Goal: Task Accomplishment & Management: Manage account settings

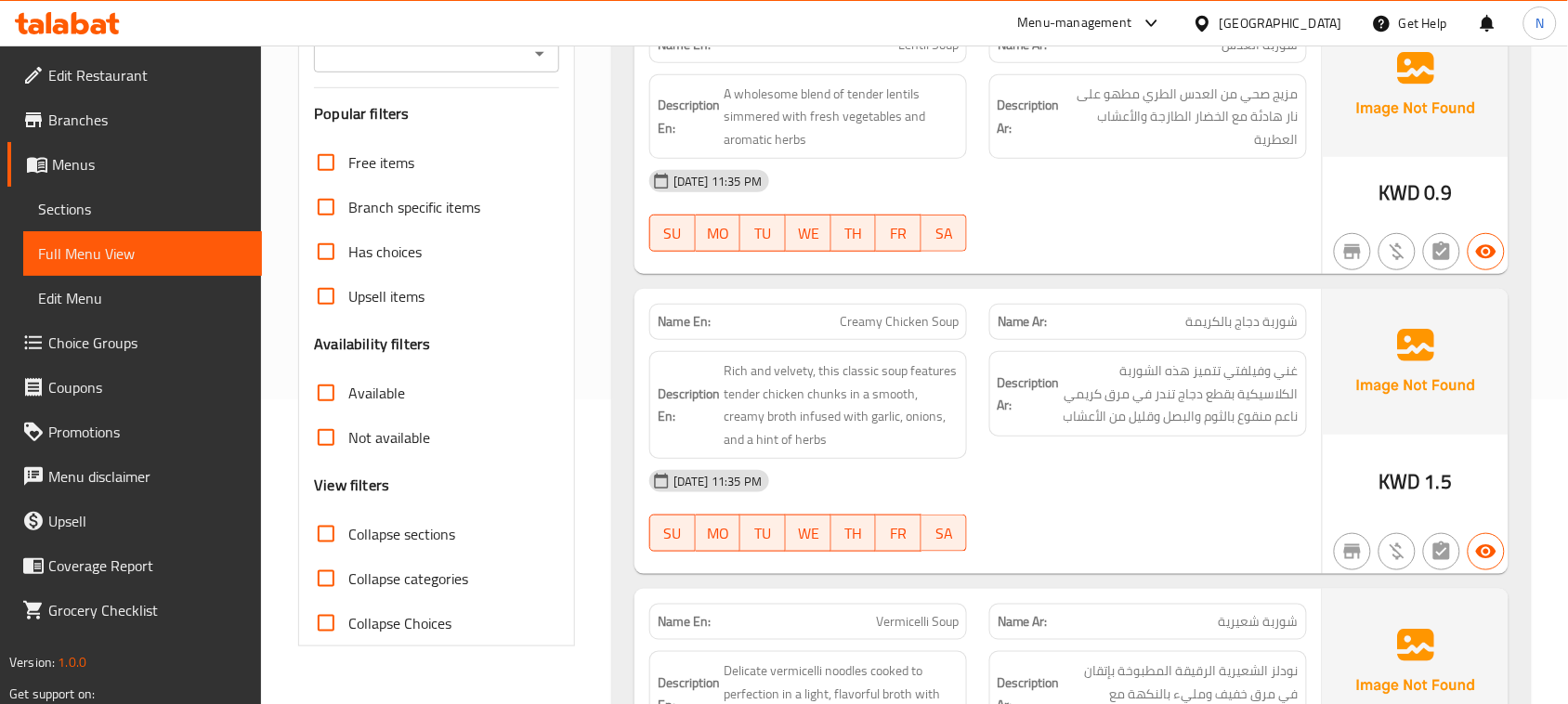
scroll to position [348, 0]
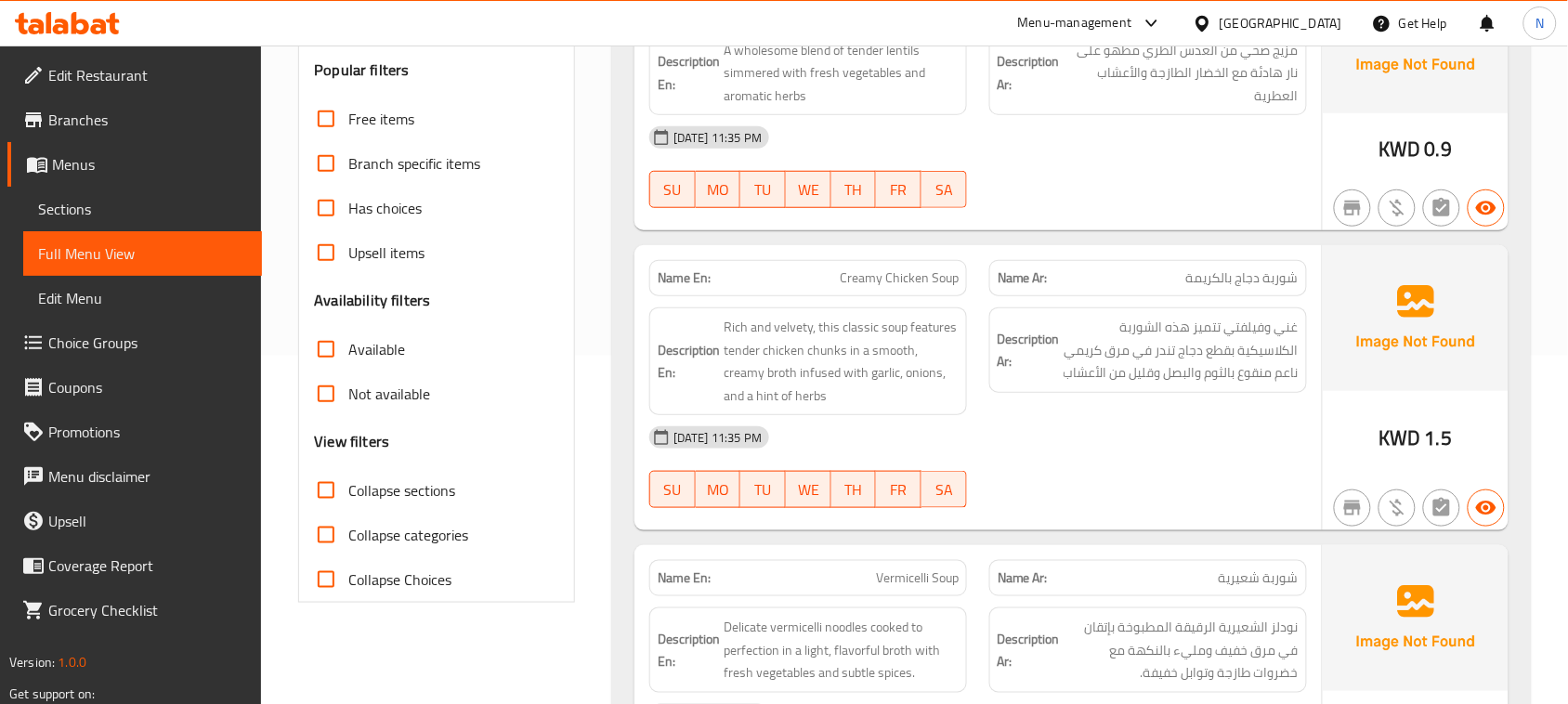
click at [903, 277] on span "Creamy Chicken Soup" at bounding box center [899, 278] width 119 height 20
copy span "Creamy Chicken Soup"
click at [123, 206] on span "Sections" at bounding box center [142, 209] width 209 height 22
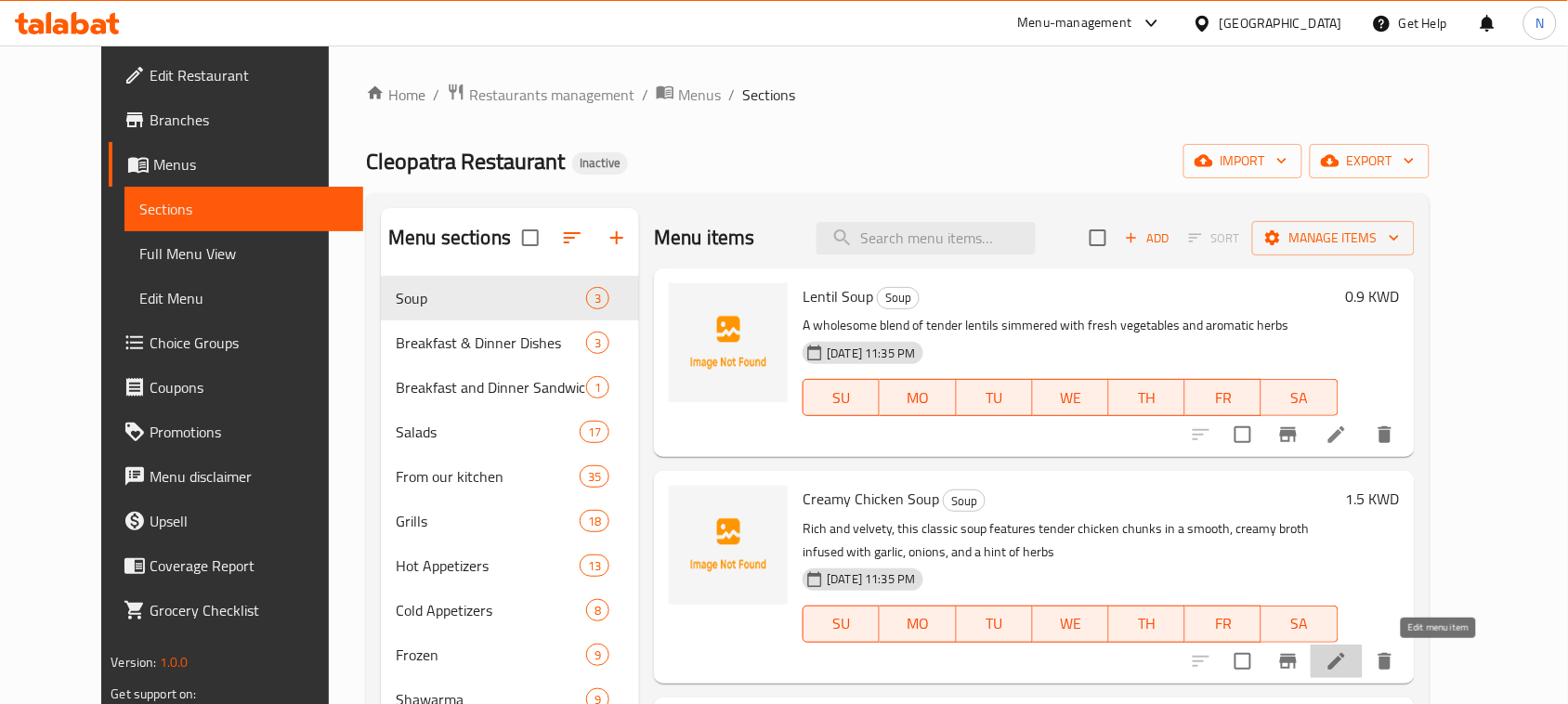
click at [1348, 661] on icon at bounding box center [1337, 662] width 22 height 22
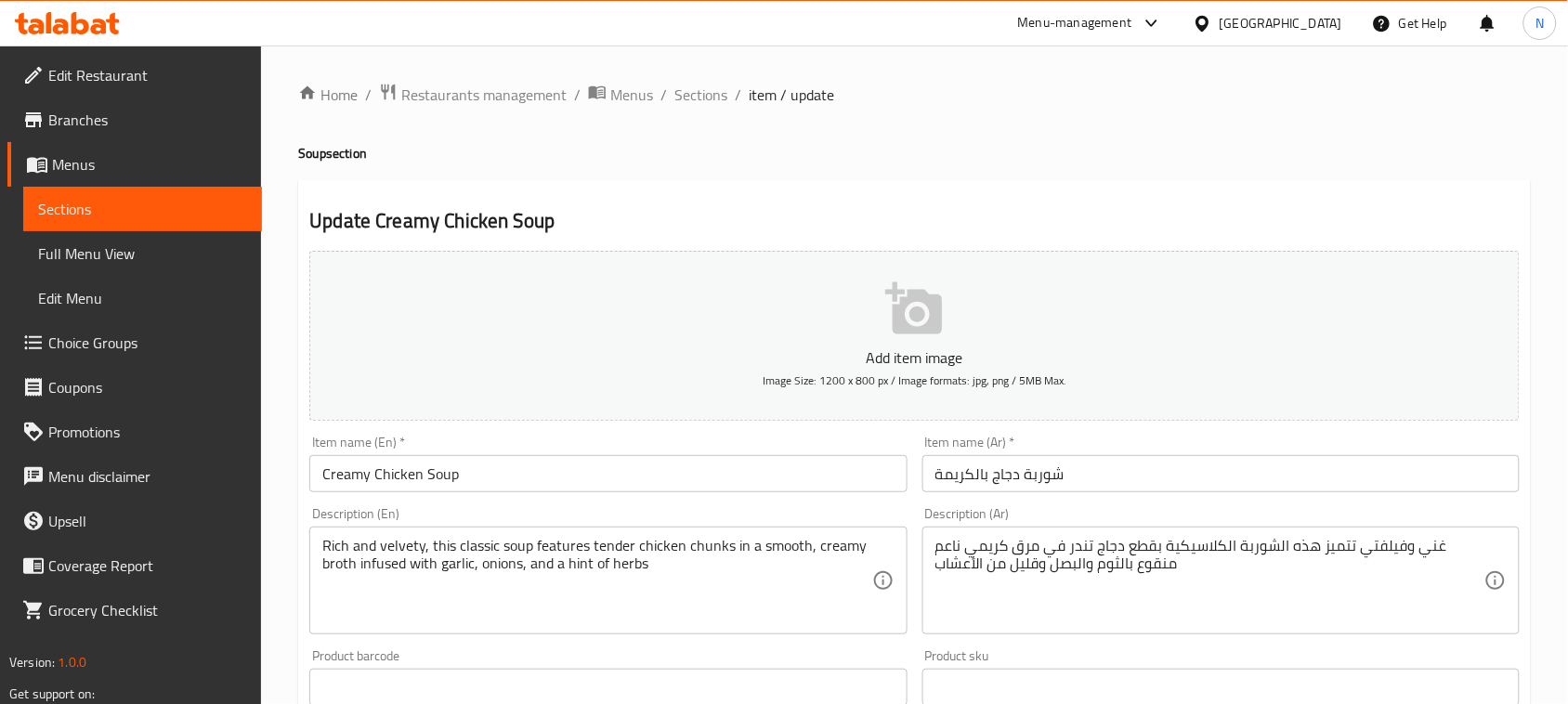
click at [980, 471] on input "شوربة دجاج بالكريمة" at bounding box center [1221, 474] width 597 height 37
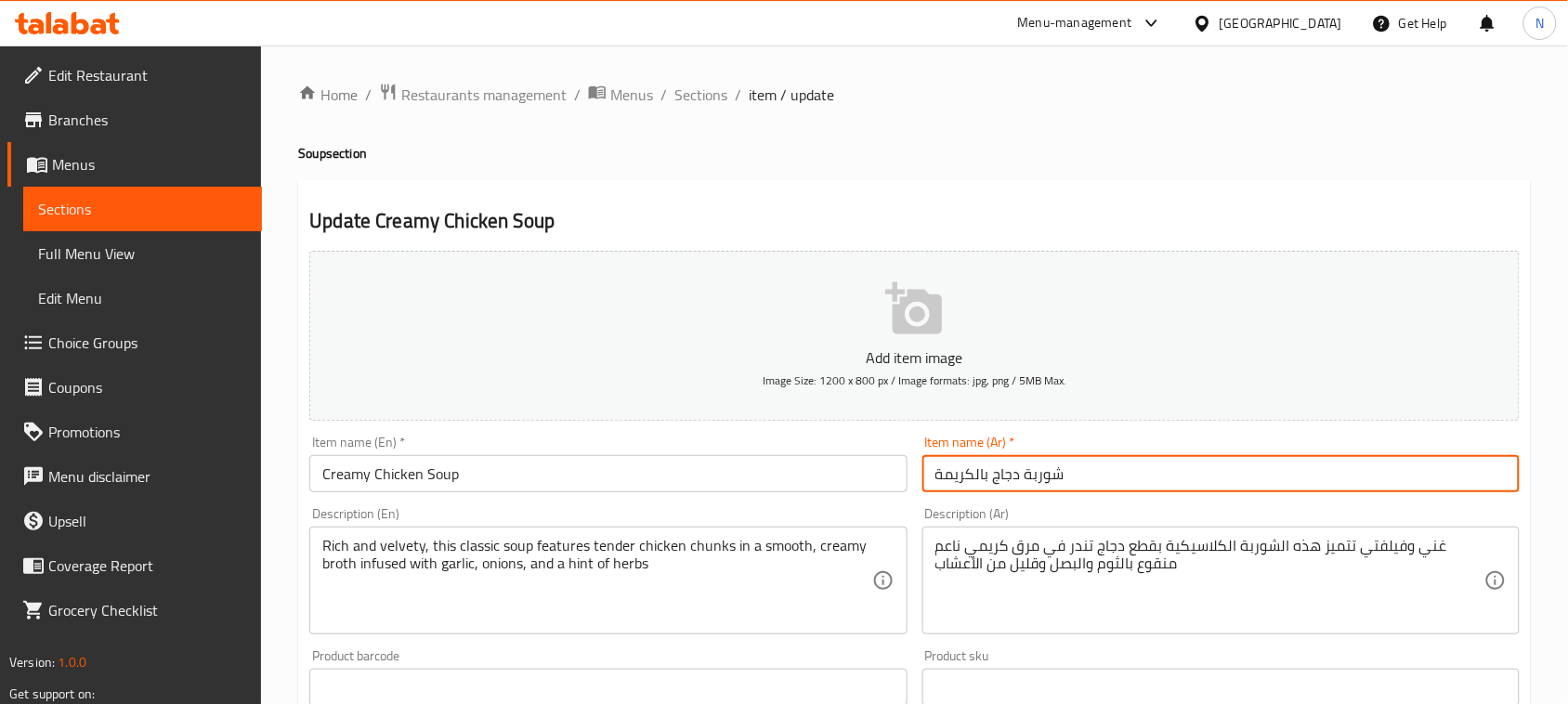
click at [980, 471] on input "شوربة دجاج بالكريمة" at bounding box center [1221, 474] width 597 height 37
type input "شوربة دجاج كريمي"
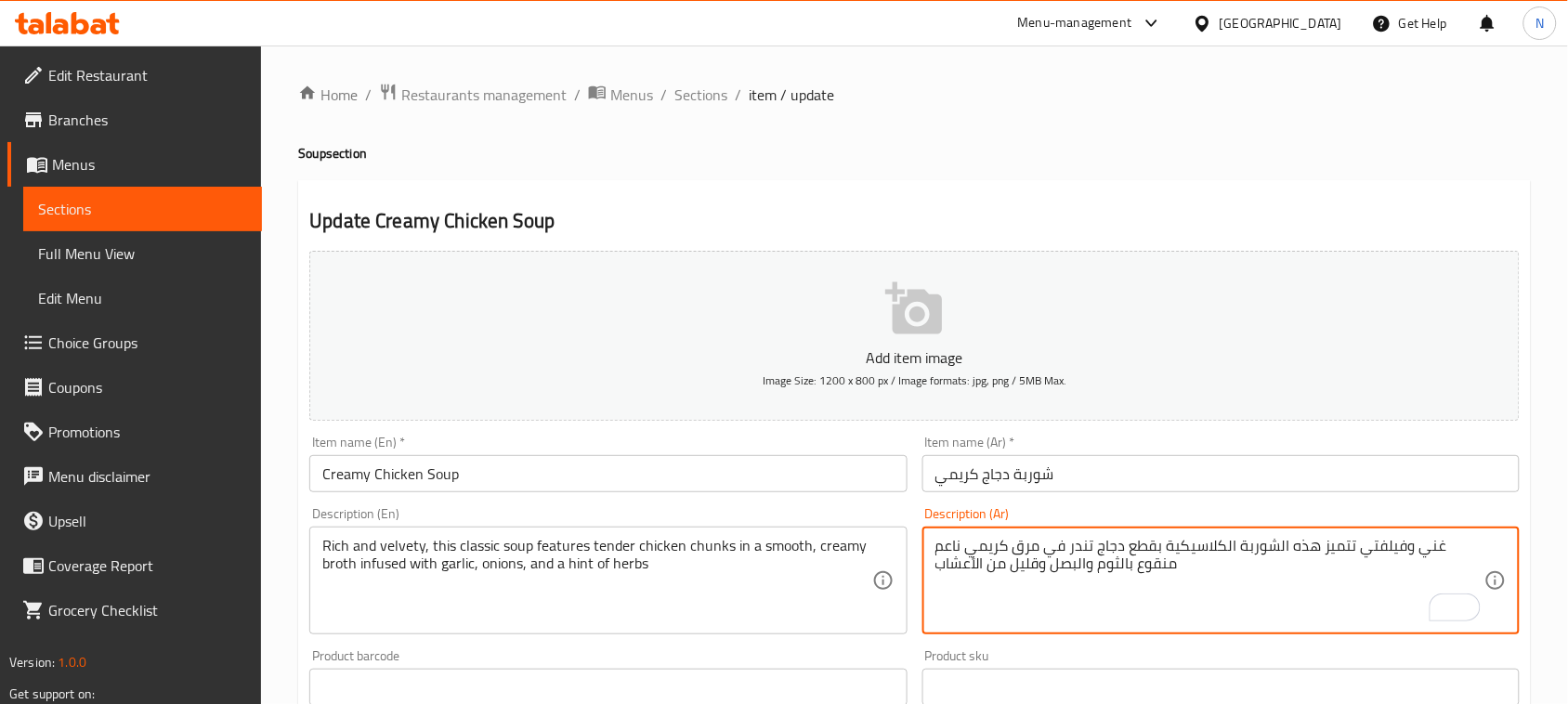
click at [1009, 541] on textarea "غني وفيلفتي تتميز هذه الشوربة الكلاسيكية بقطع دجاج تندر في مرق كريمي ناعم منقوع…" at bounding box center [1209, 581] width 549 height 88
type textarea "غني وفيلفتي تتميز هذه الشوربة الكلاسيكية بقطع دجاج تندر في مرق كريمي، ناعم منقو…"
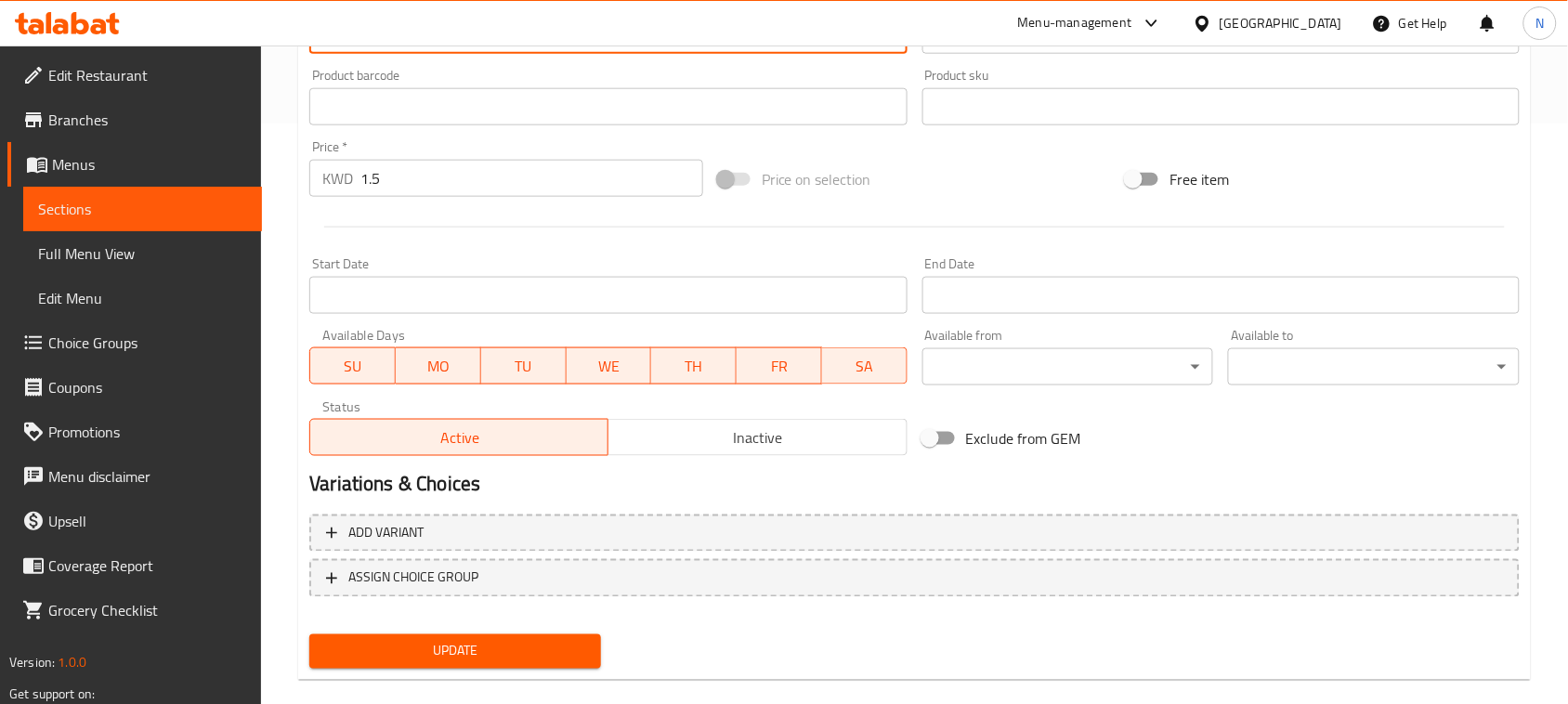
click at [566, 657] on span "Update" at bounding box center [455, 652] width 262 height 23
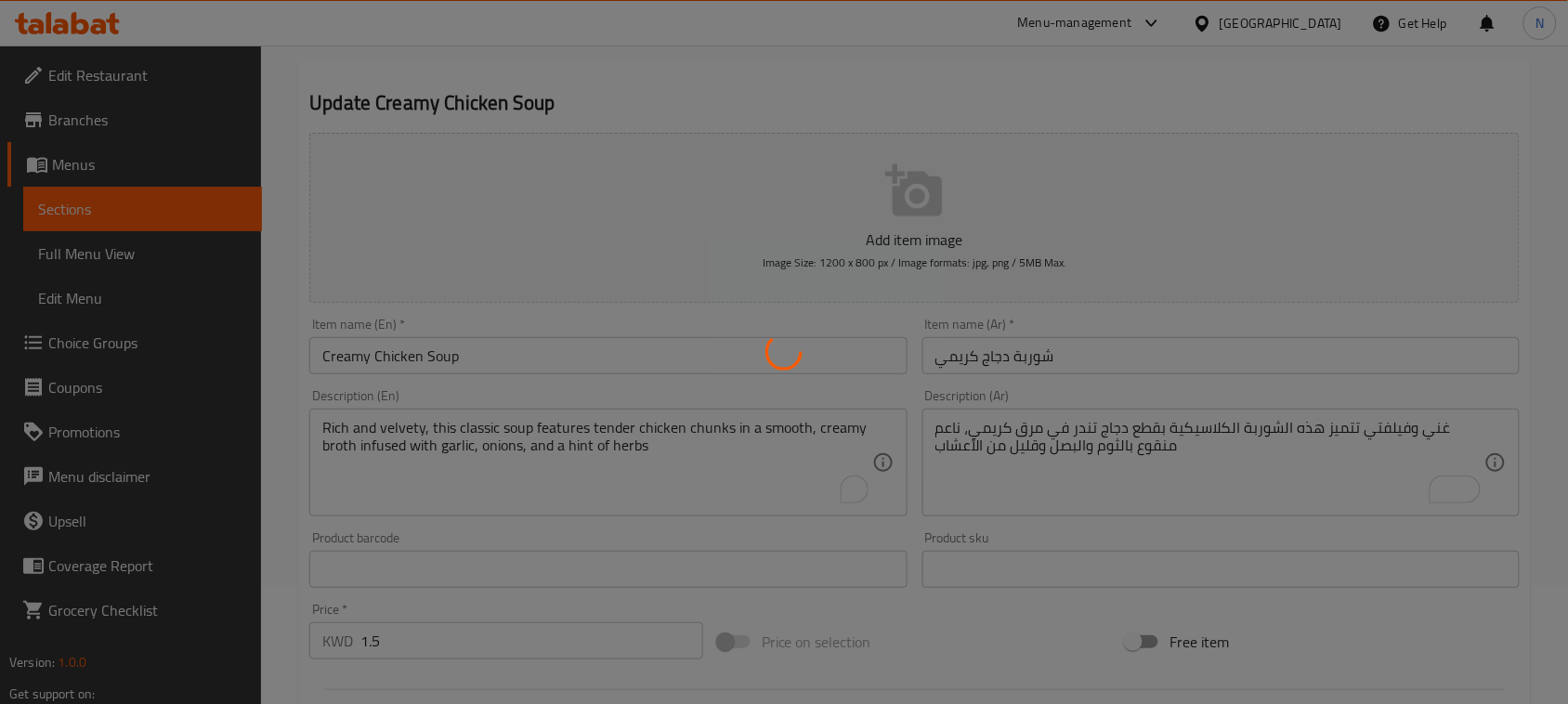
scroll to position [116, 0]
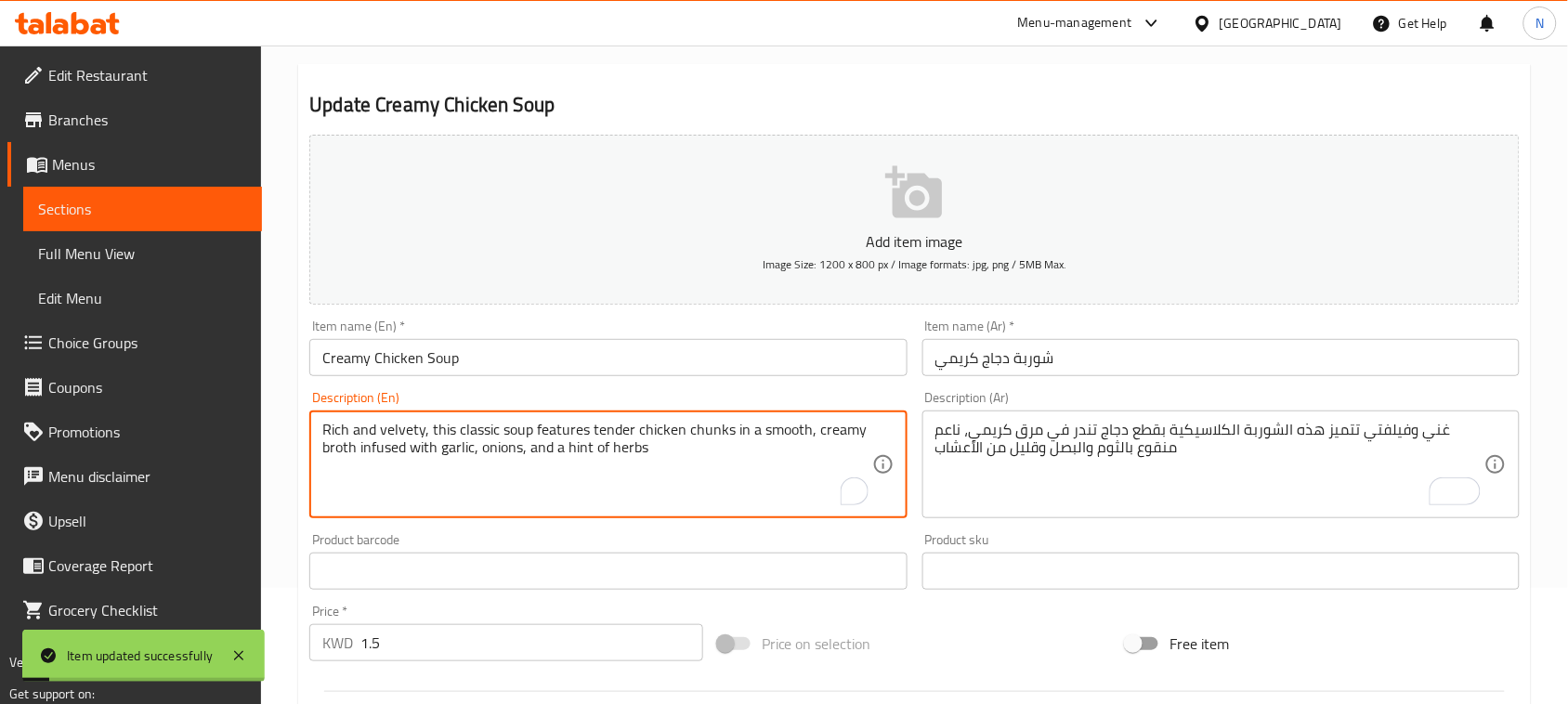
click at [580, 455] on textarea "Rich and velvety, this classic soup features tender chicken chunks in a smooth,…" at bounding box center [596, 465] width 549 height 88
click at [553, 451] on textarea "Rich and velvety, this classic soup features tender chicken chunks in a smooth,…" at bounding box center [596, 465] width 549 height 88
click at [553, 450] on textarea "Rich and velvety, this classic soup features tender chicken chunks in a smooth,…" at bounding box center [596, 465] width 549 height 88
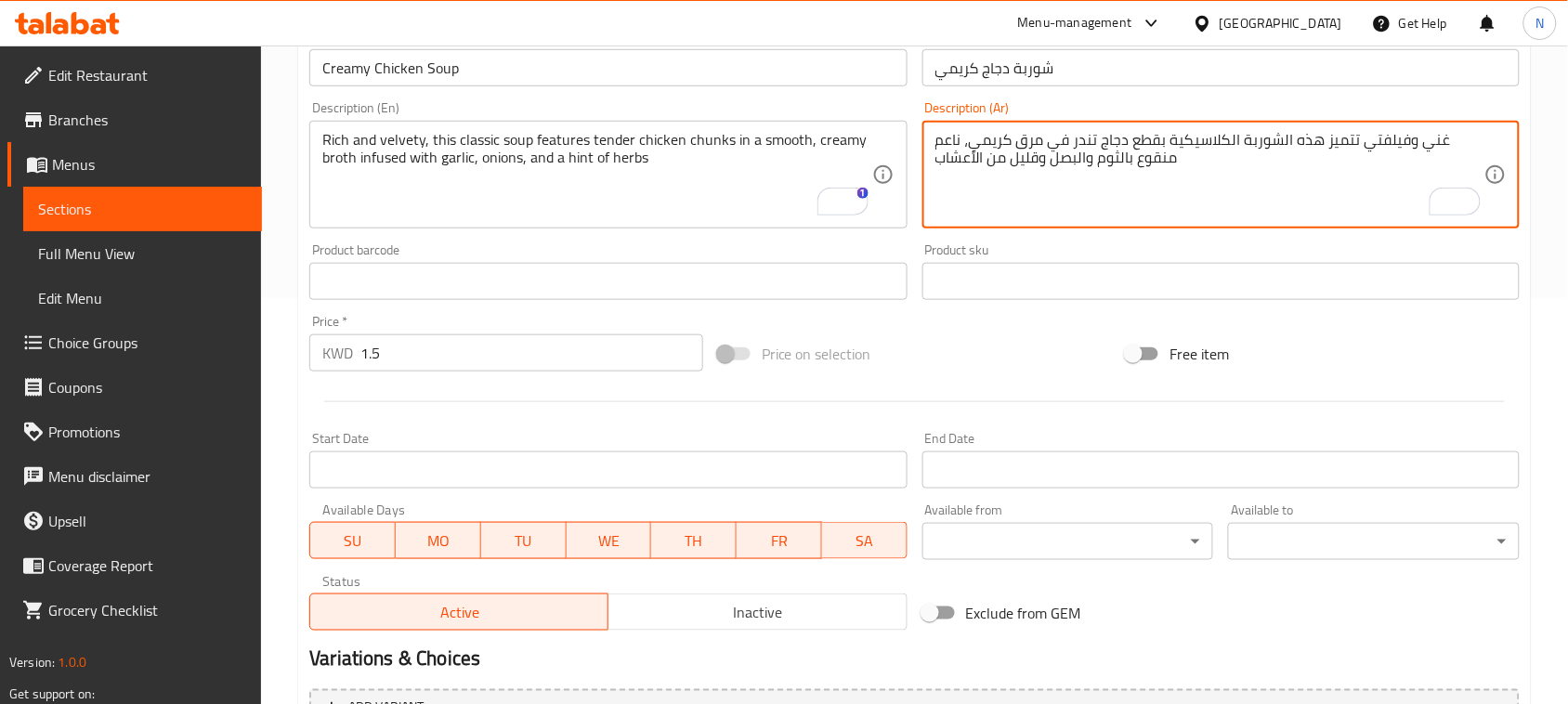
scroll to position [605, 0]
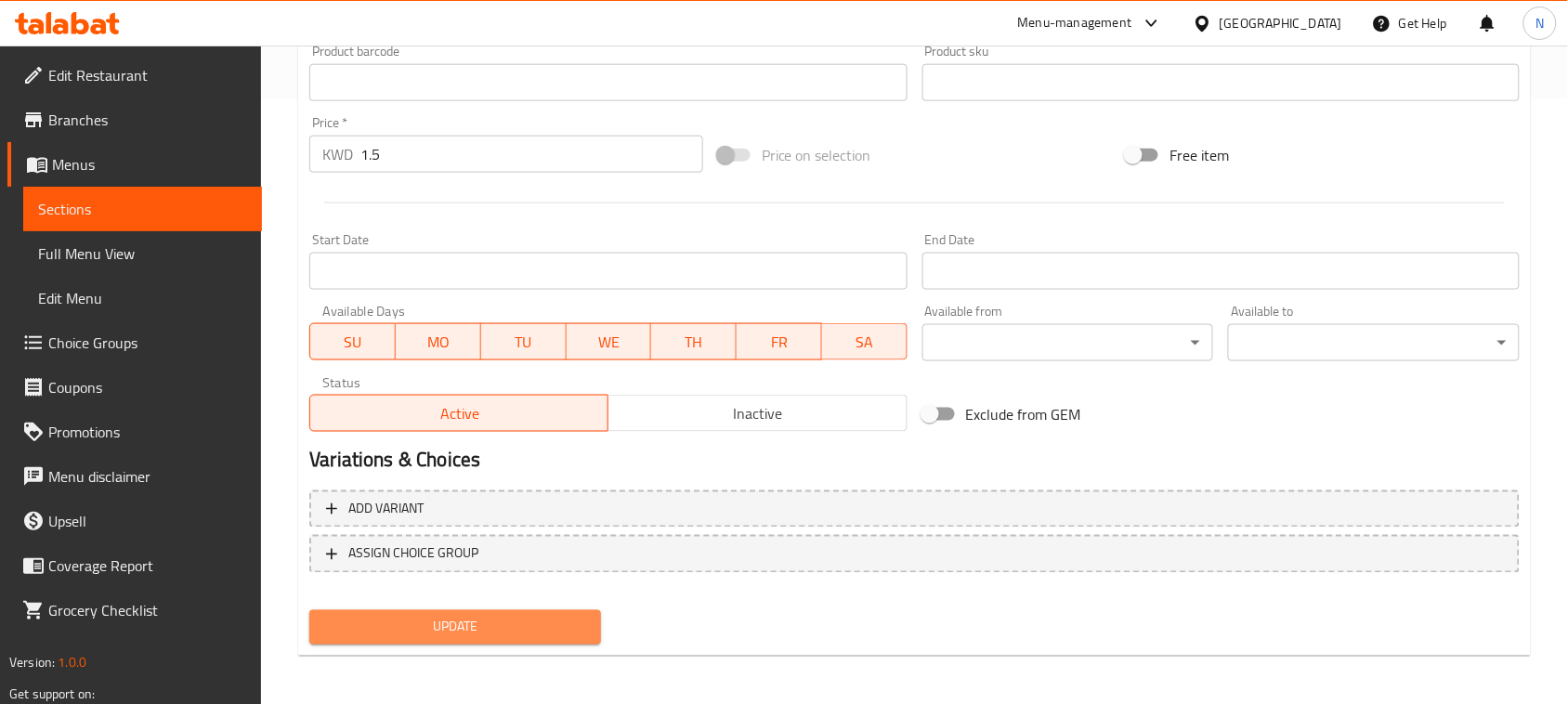
click at [549, 628] on span "Update" at bounding box center [455, 627] width 262 height 23
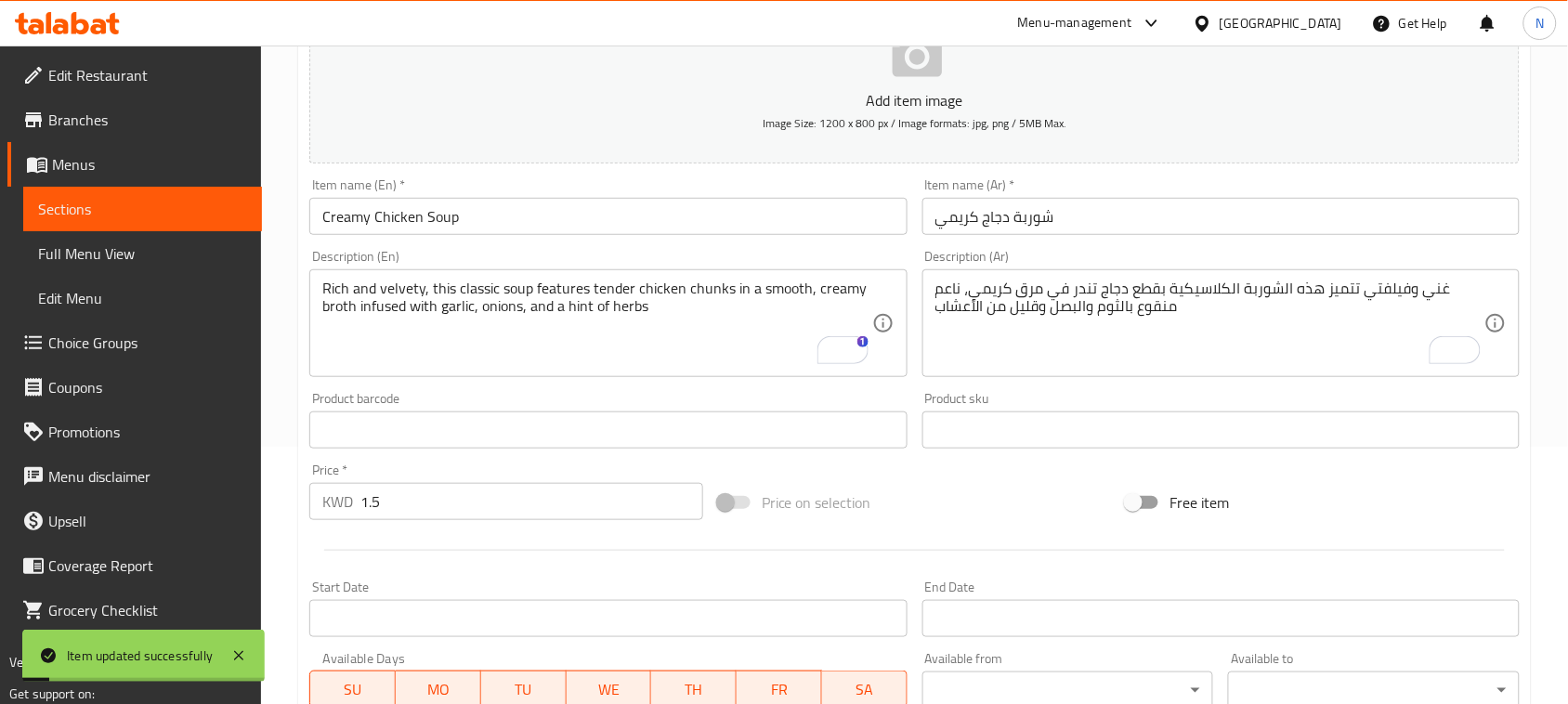
scroll to position [257, 0]
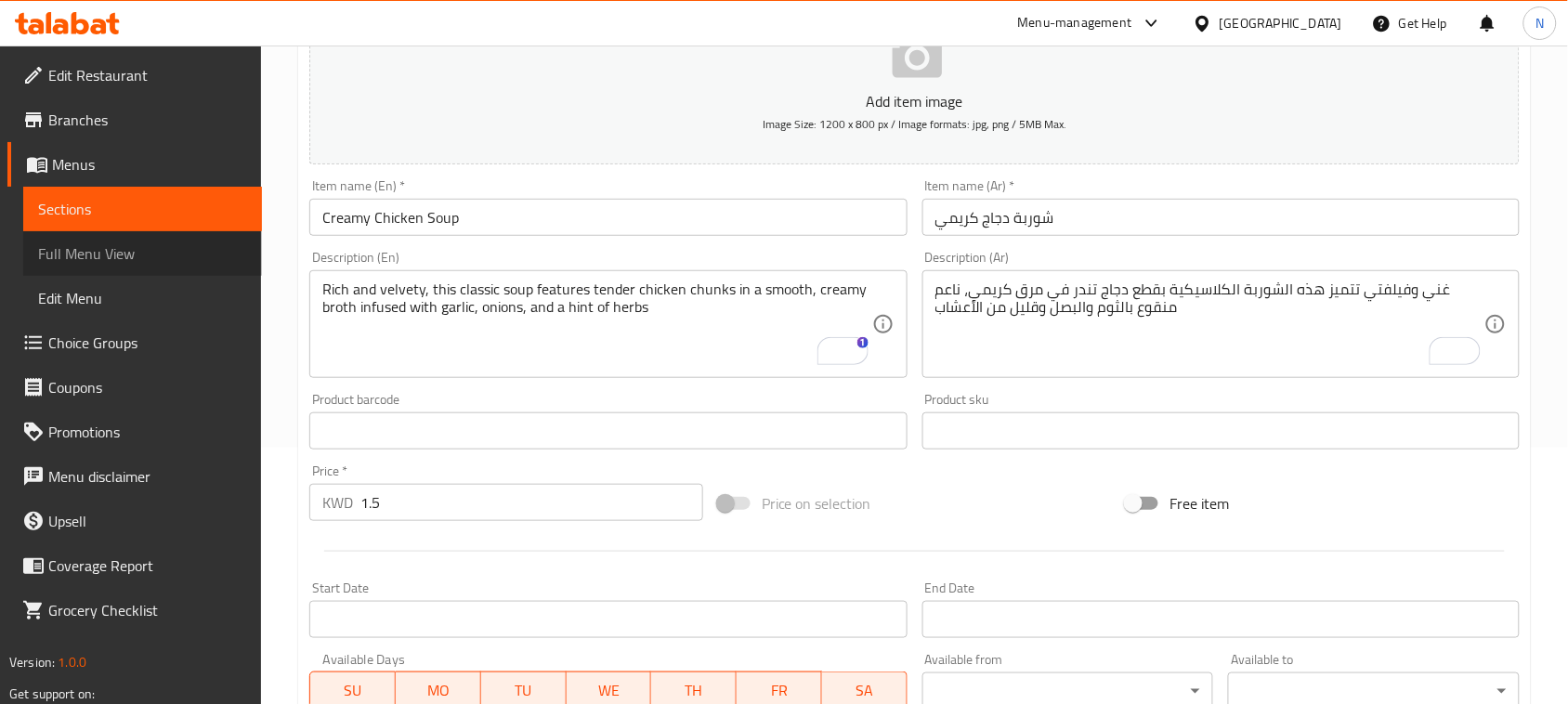
click at [136, 257] on span "Full Menu View" at bounding box center [142, 254] width 209 height 22
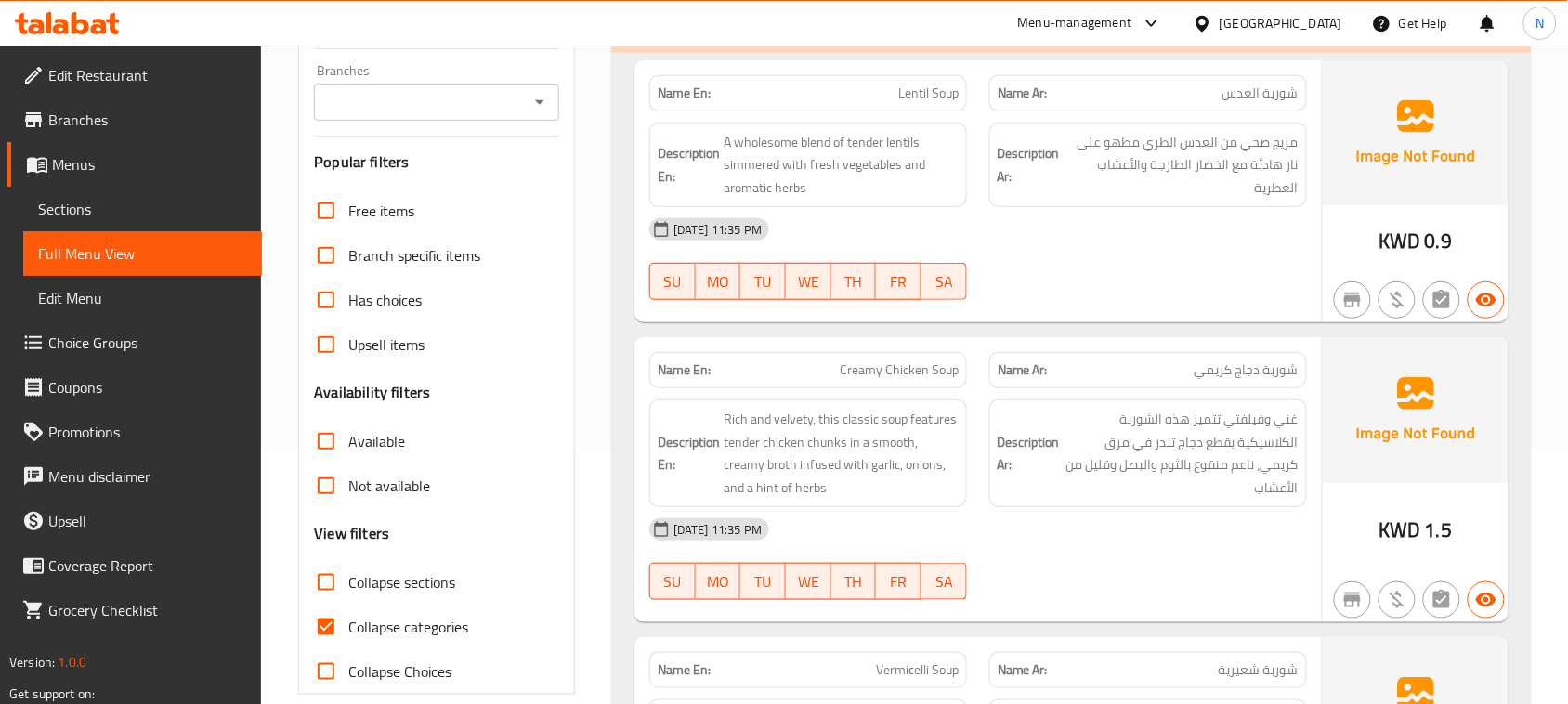
click at [320, 627] on input "Collapse categories" at bounding box center [326, 627] width 45 height 45
checkbox input "false"
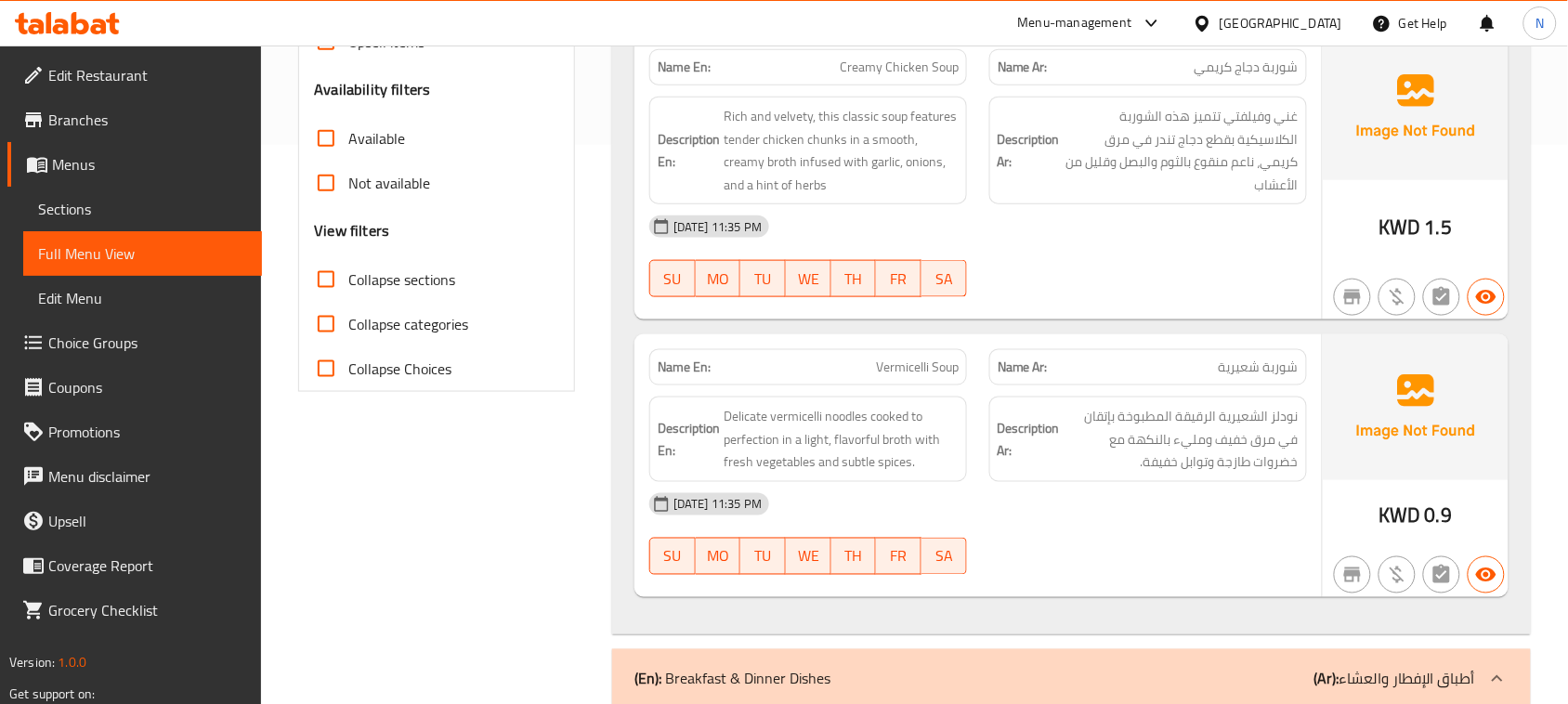
scroll to position [605, 0]
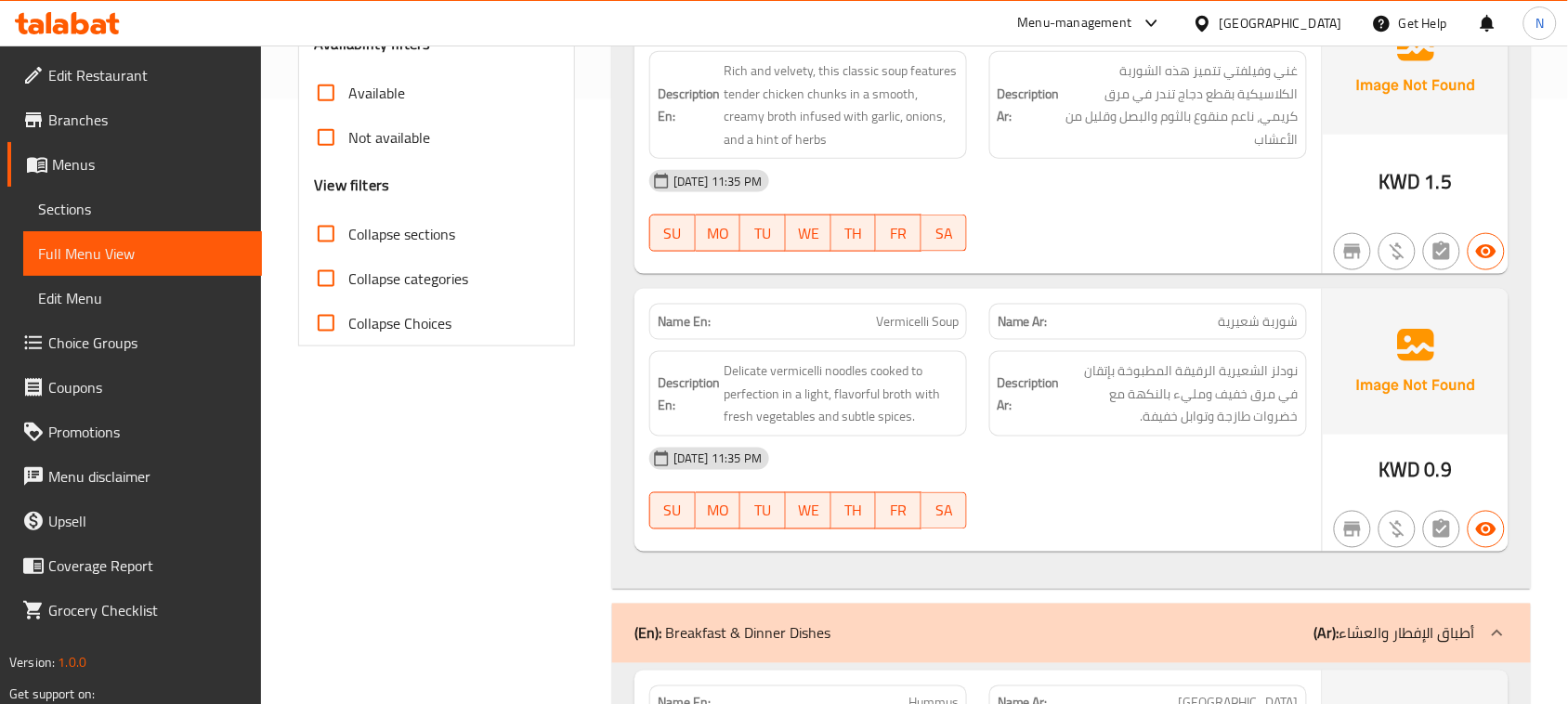
click at [1158, 447] on div "[DATE] 11:35 PM" at bounding box center [978, 459] width 680 height 45
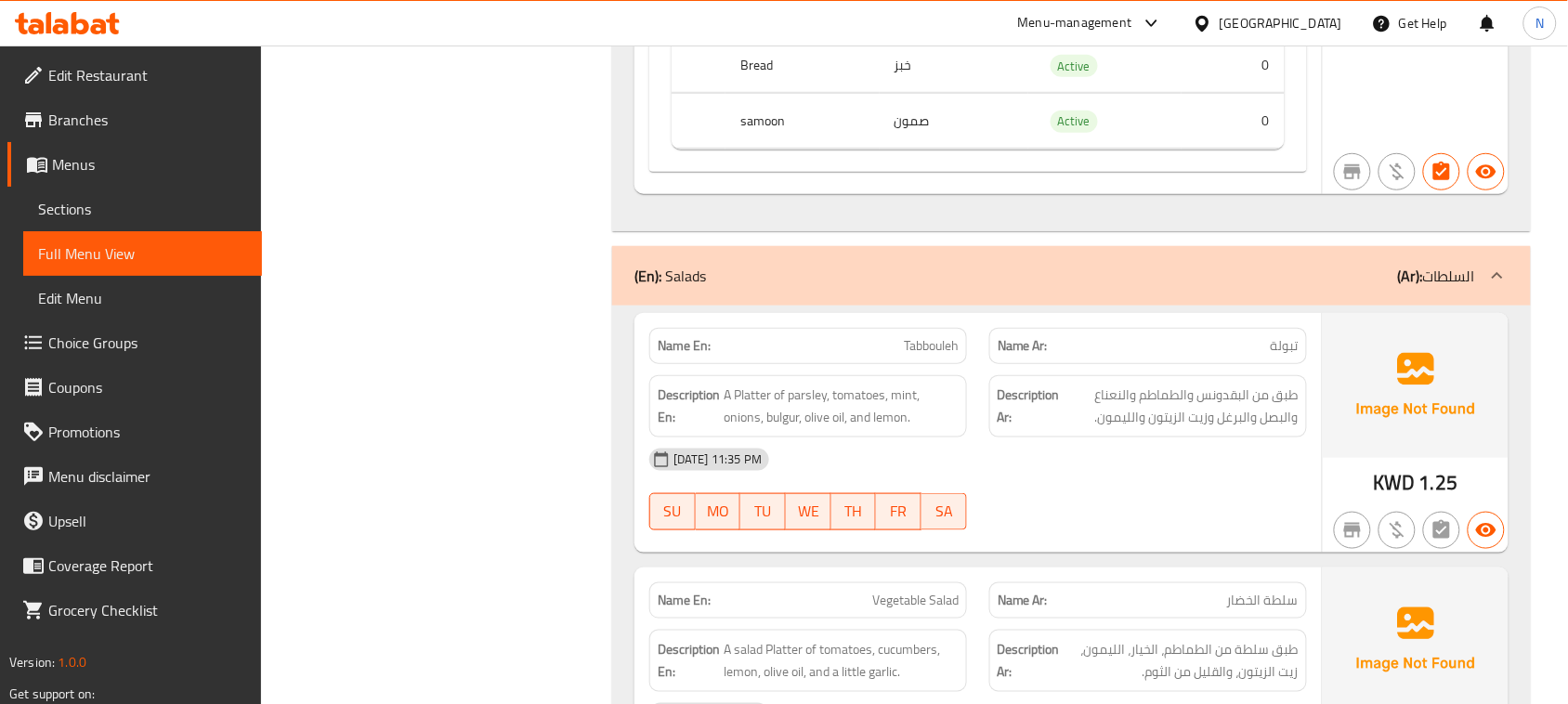
scroll to position [2463, 0]
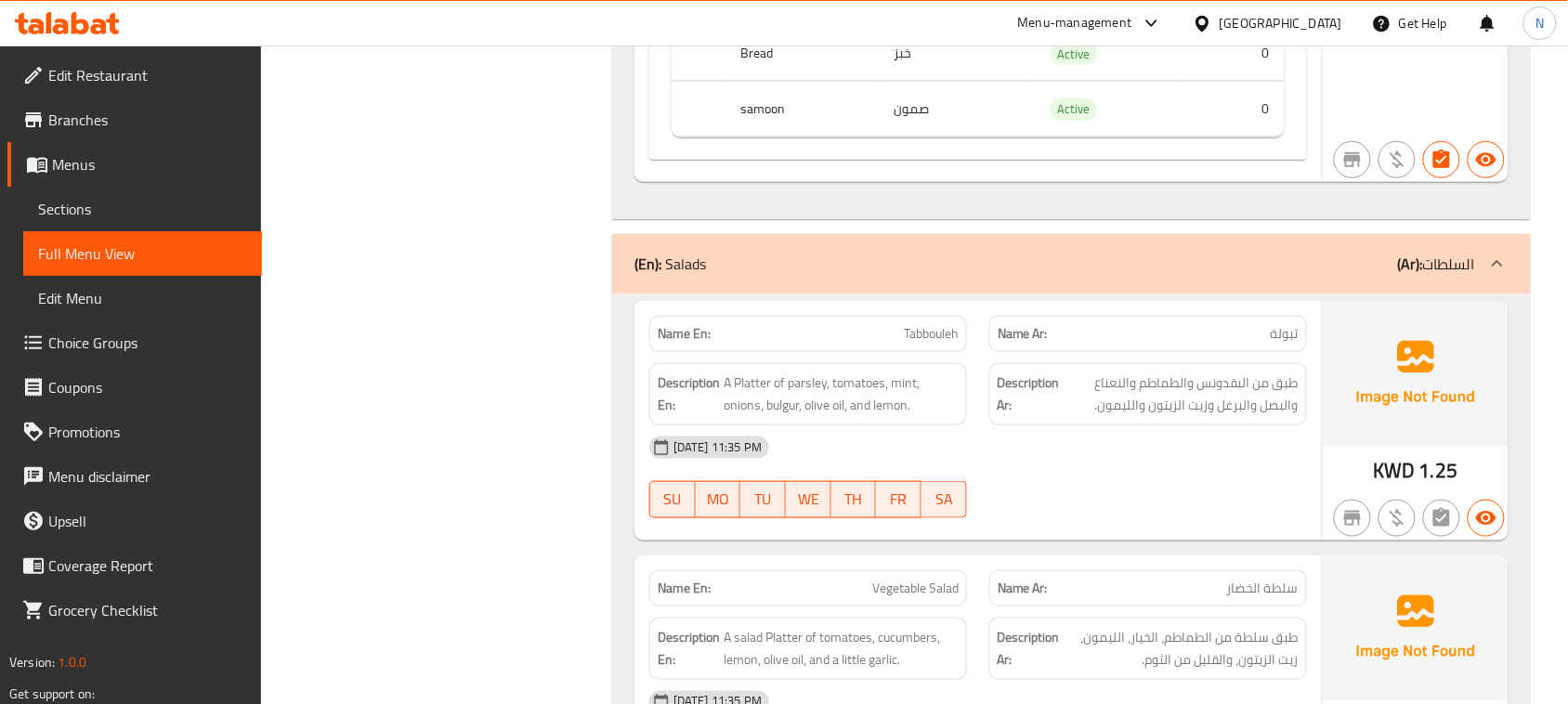
copy span "Tabbouleh"
click at [783, 411] on span "A Platter of parsley, tomatoes, mint, onions, bulgur, olive oil, and lemon." at bounding box center [841, 394] width 235 height 46
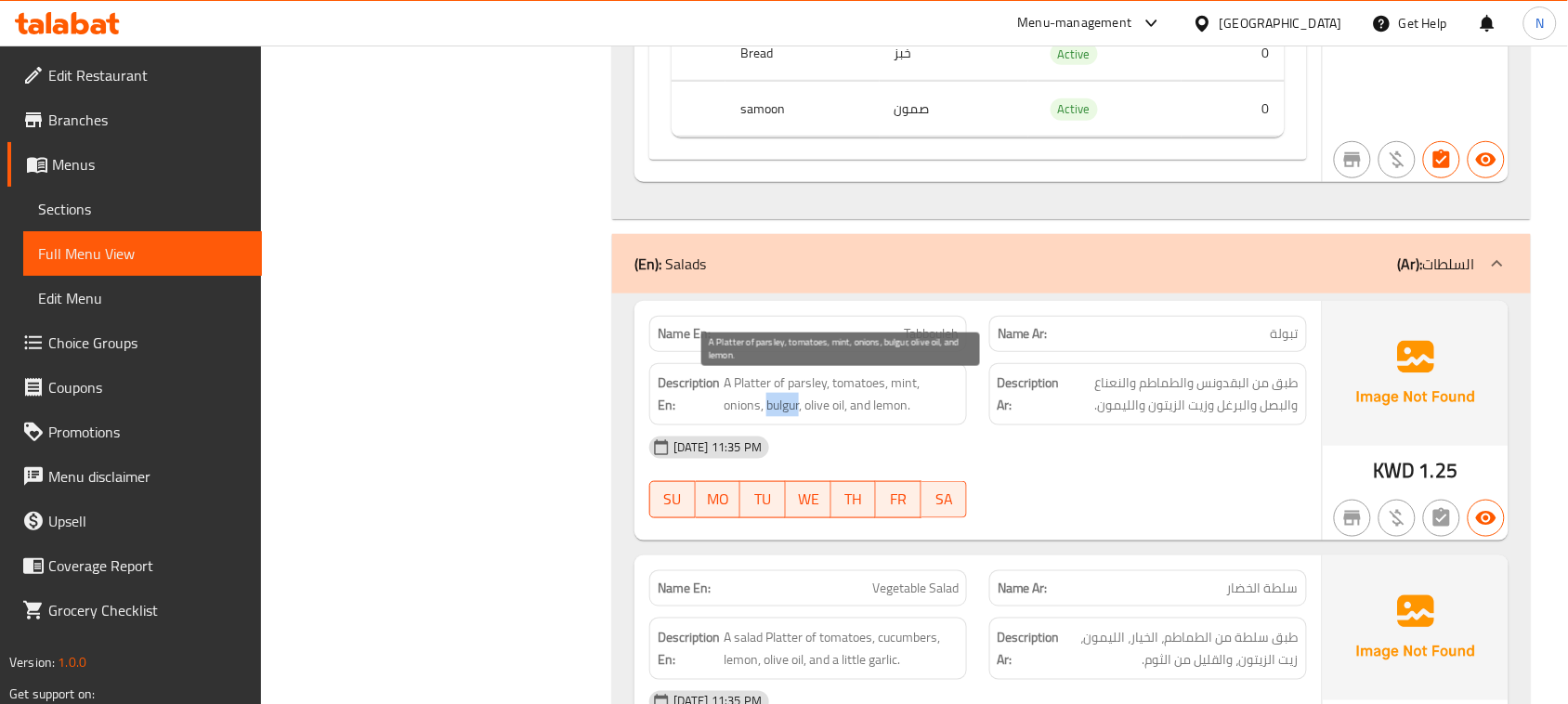
copy span "bulgur"
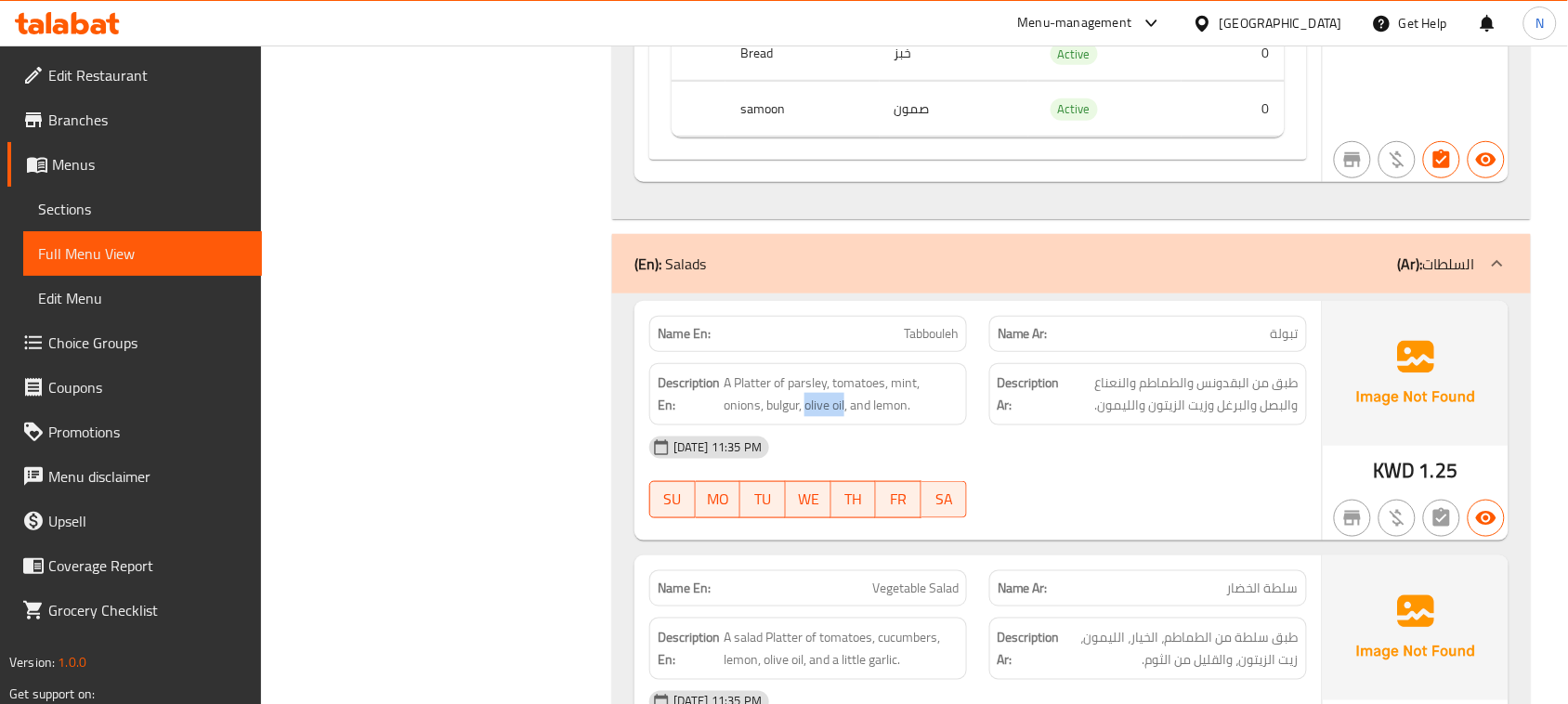
drag, startPoint x: 808, startPoint y: 415, endPoint x: 847, endPoint y: 427, distance: 40.8
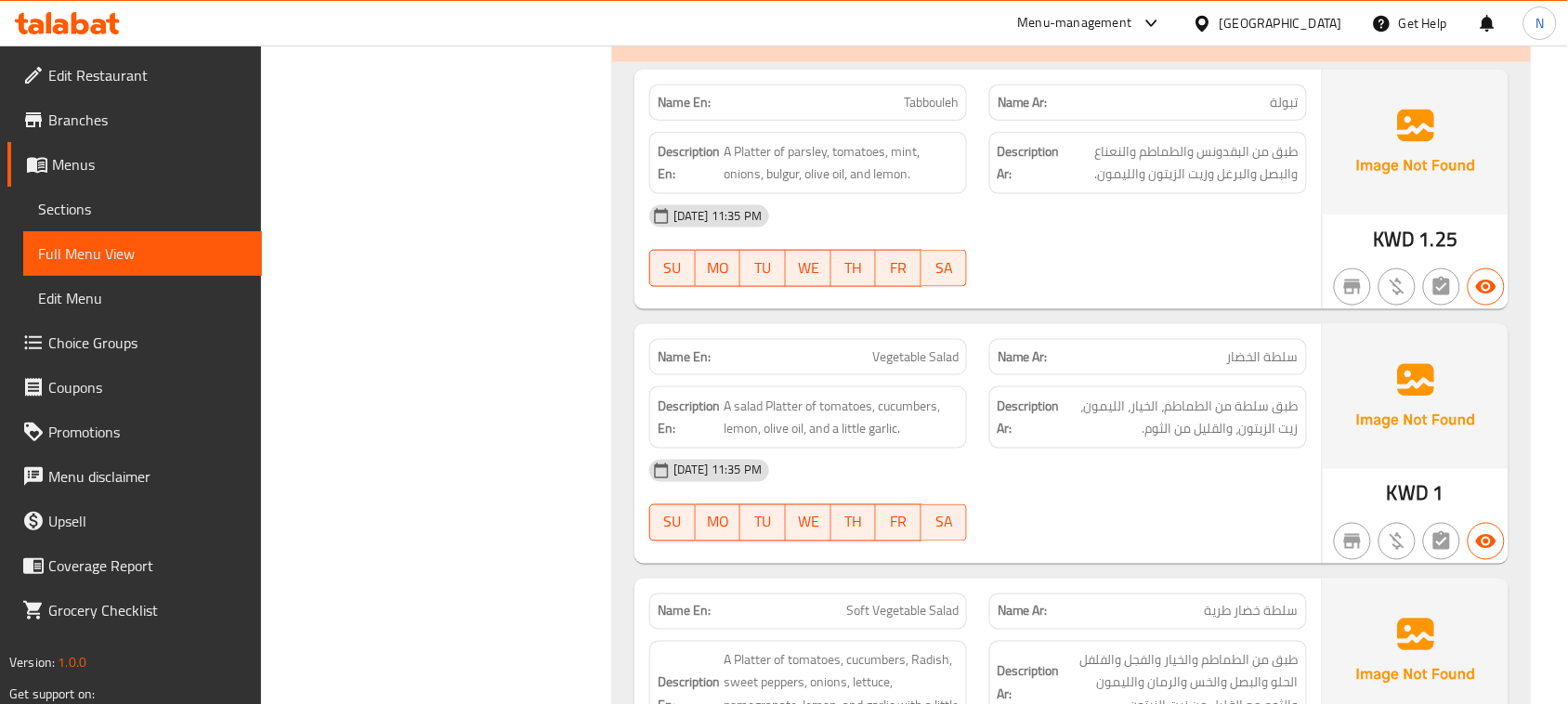
scroll to position [2695, 0]
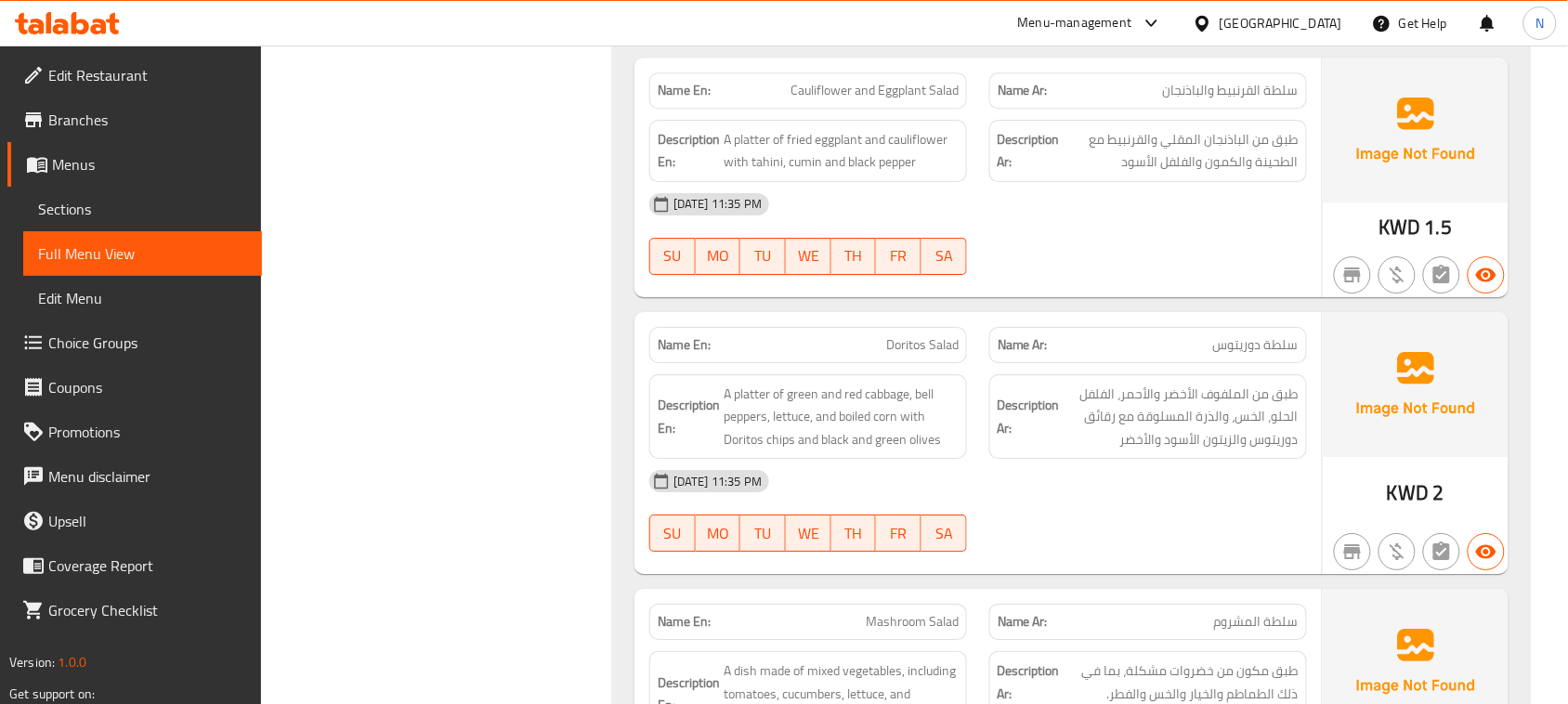
scroll to position [5947, 0]
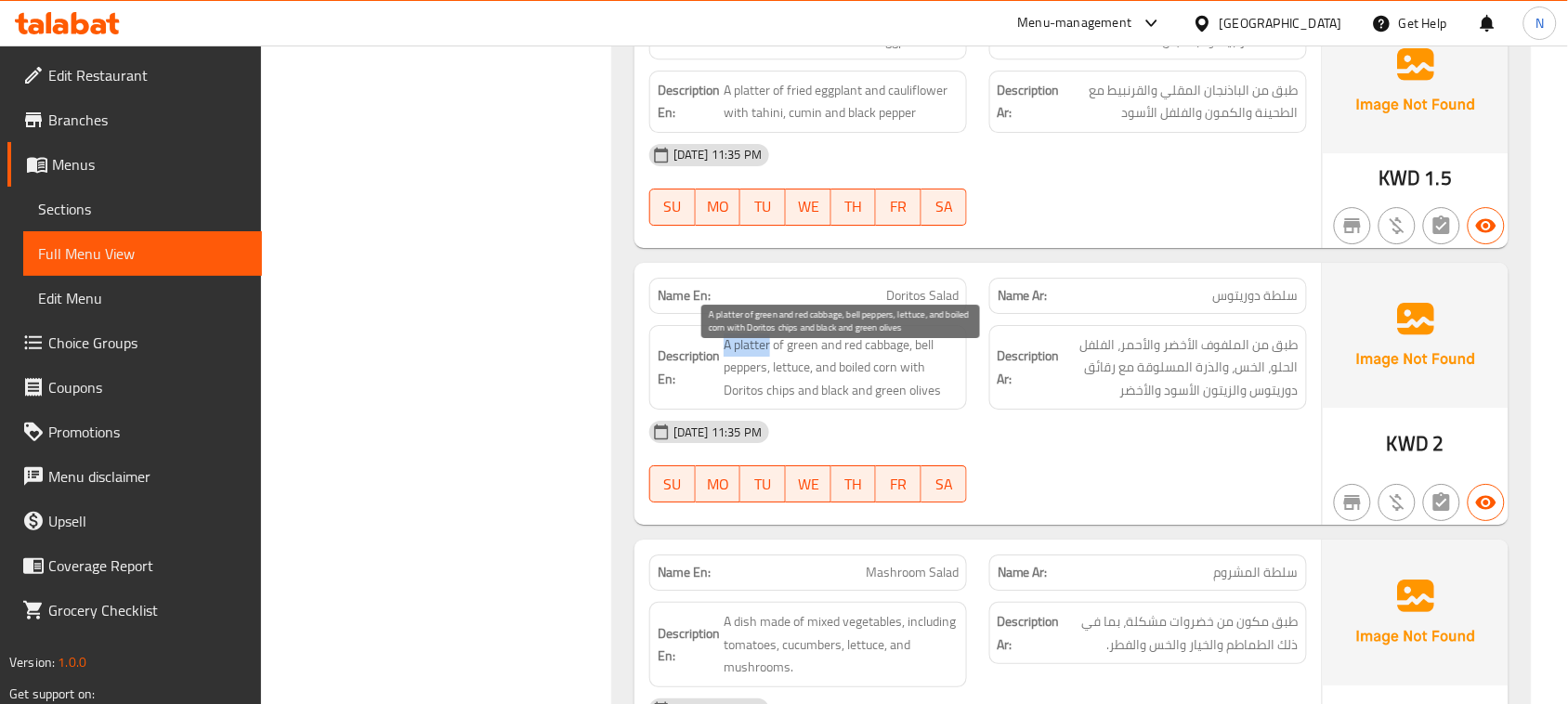
drag, startPoint x: 725, startPoint y: 358, endPoint x: 772, endPoint y: 373, distance: 49.3
click at [772, 373] on span "A platter of green and red cabbage, bell peppers, lettuce, and boiled corn with…" at bounding box center [841, 367] width 235 height 68
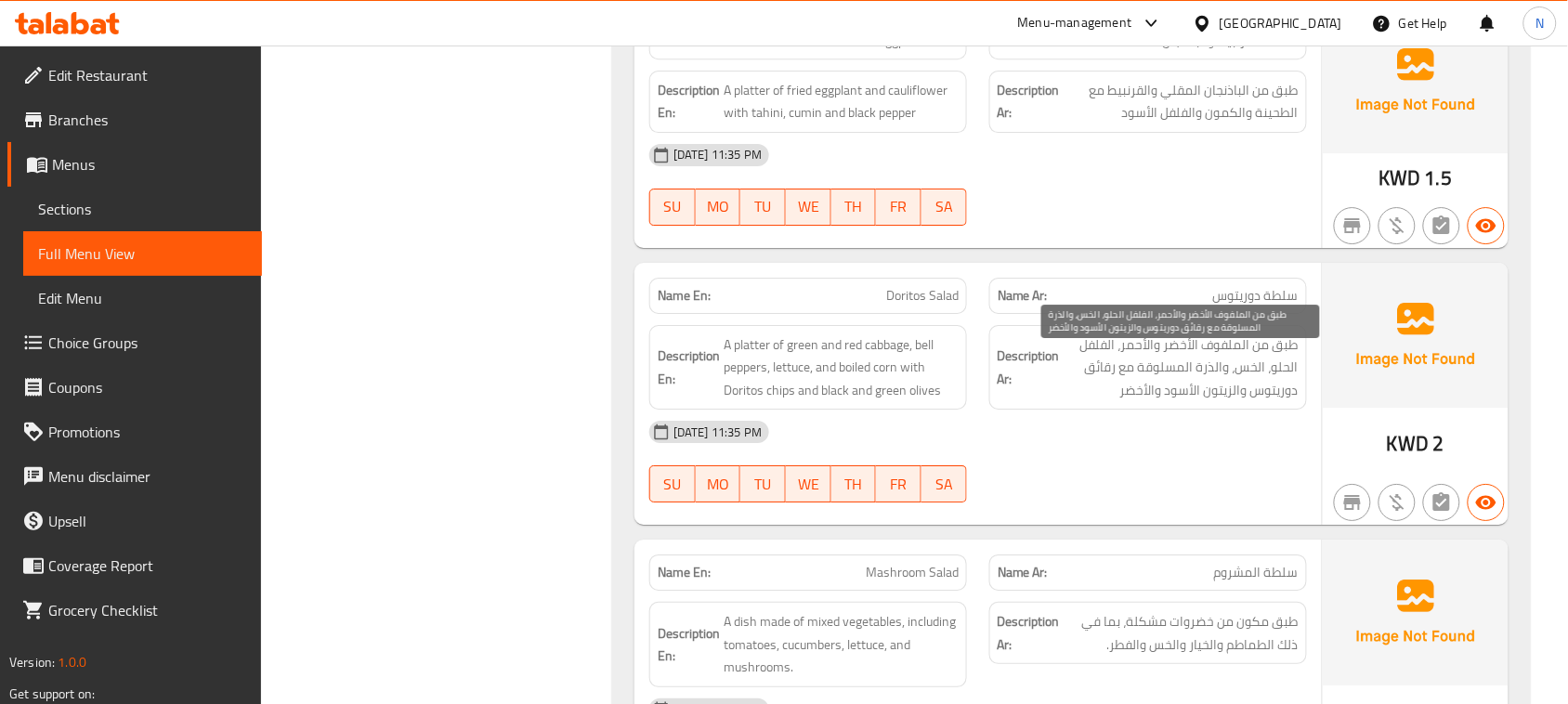
click at [1245, 370] on span "طبق من الملفوف الأخضر والأحمر، الفلفل الحلو، الخس، والذرة المسلوقة مع رقائق دور…" at bounding box center [1180, 367] width 235 height 68
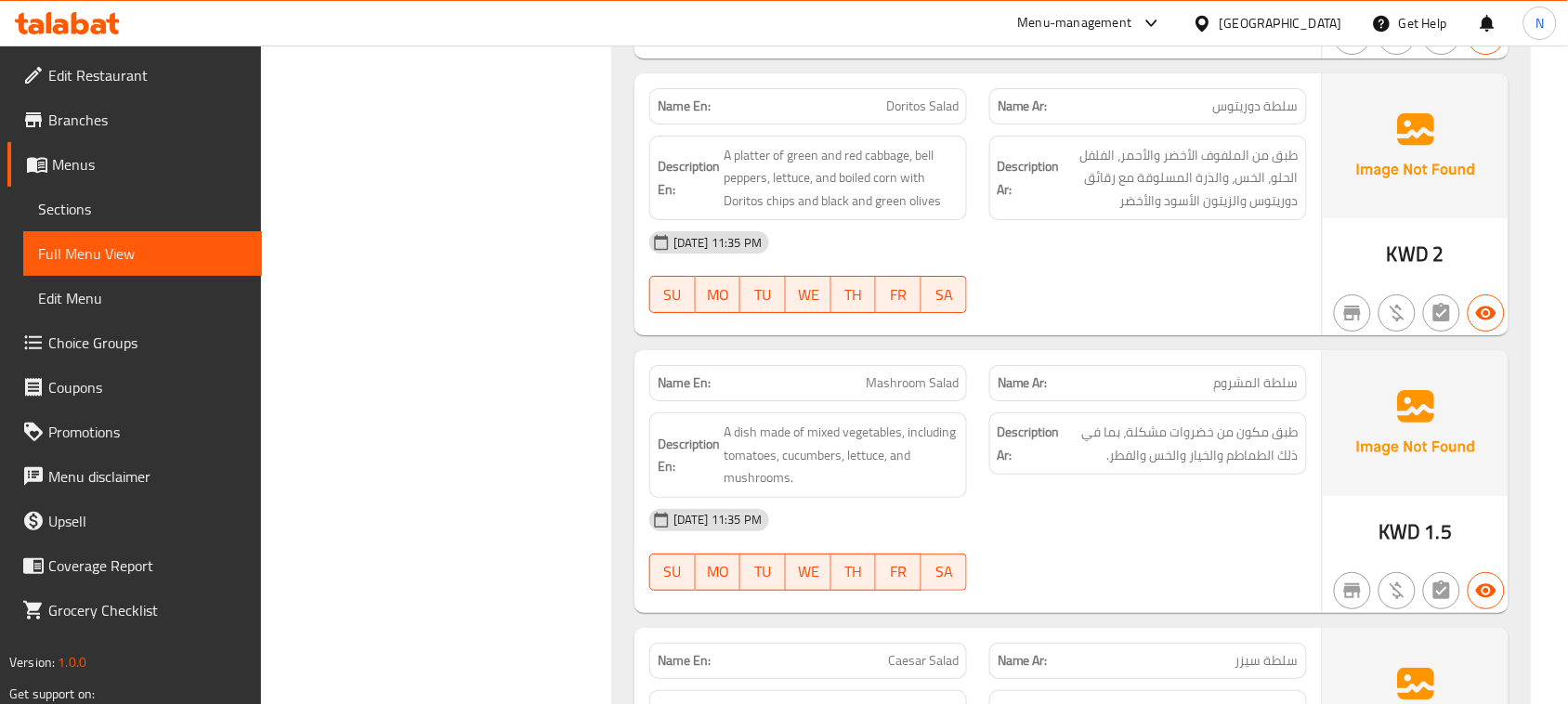
scroll to position [6179, 0]
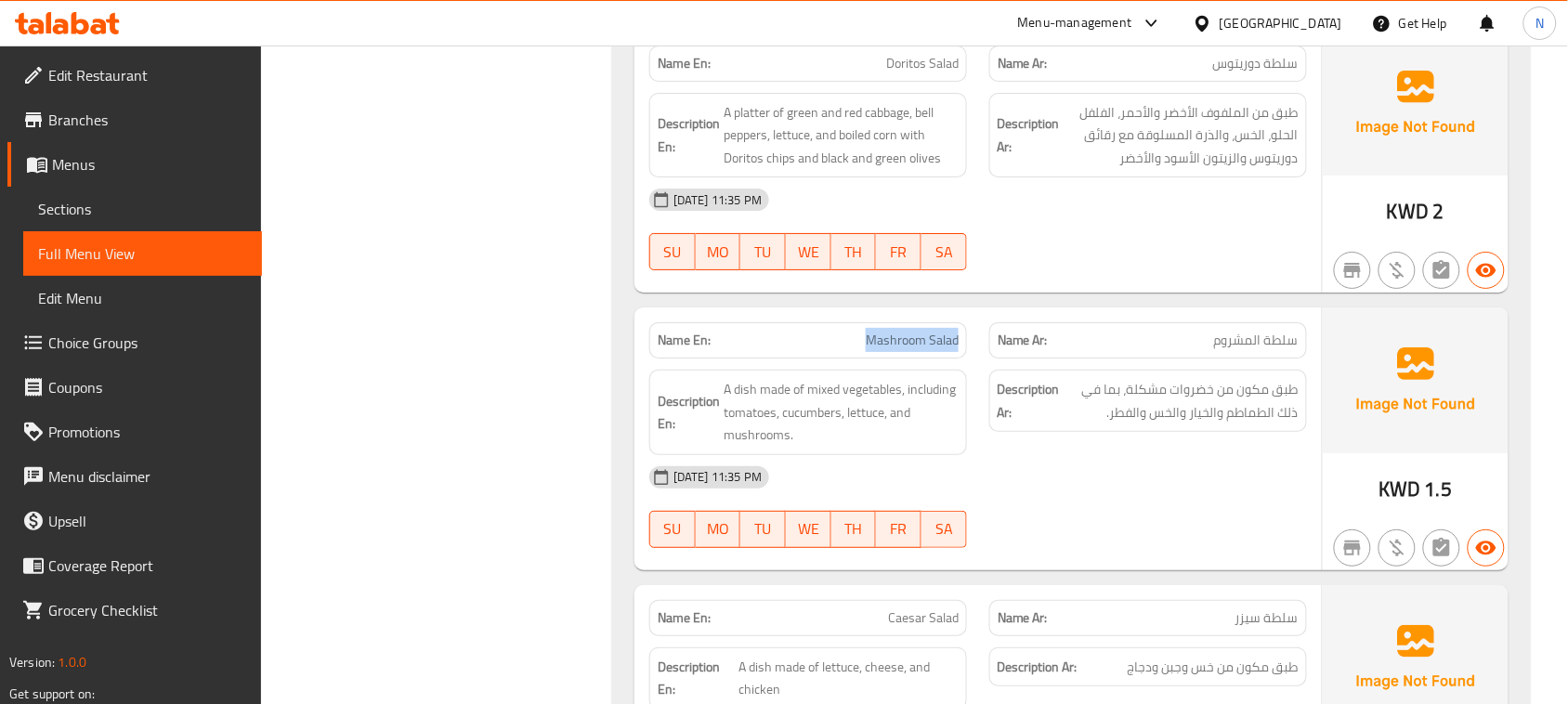
drag, startPoint x: 853, startPoint y: 353, endPoint x: 971, endPoint y: 354, distance: 118.0
click at [971, 354] on div "Name En: Mashroom Salad" at bounding box center [808, 340] width 340 height 59
drag, startPoint x: 1196, startPoint y: 359, endPoint x: 1311, endPoint y: 354, distance: 115.1
click at [1311, 354] on div "Name Ar: سلطة المشروم" at bounding box center [1148, 340] width 340 height 59
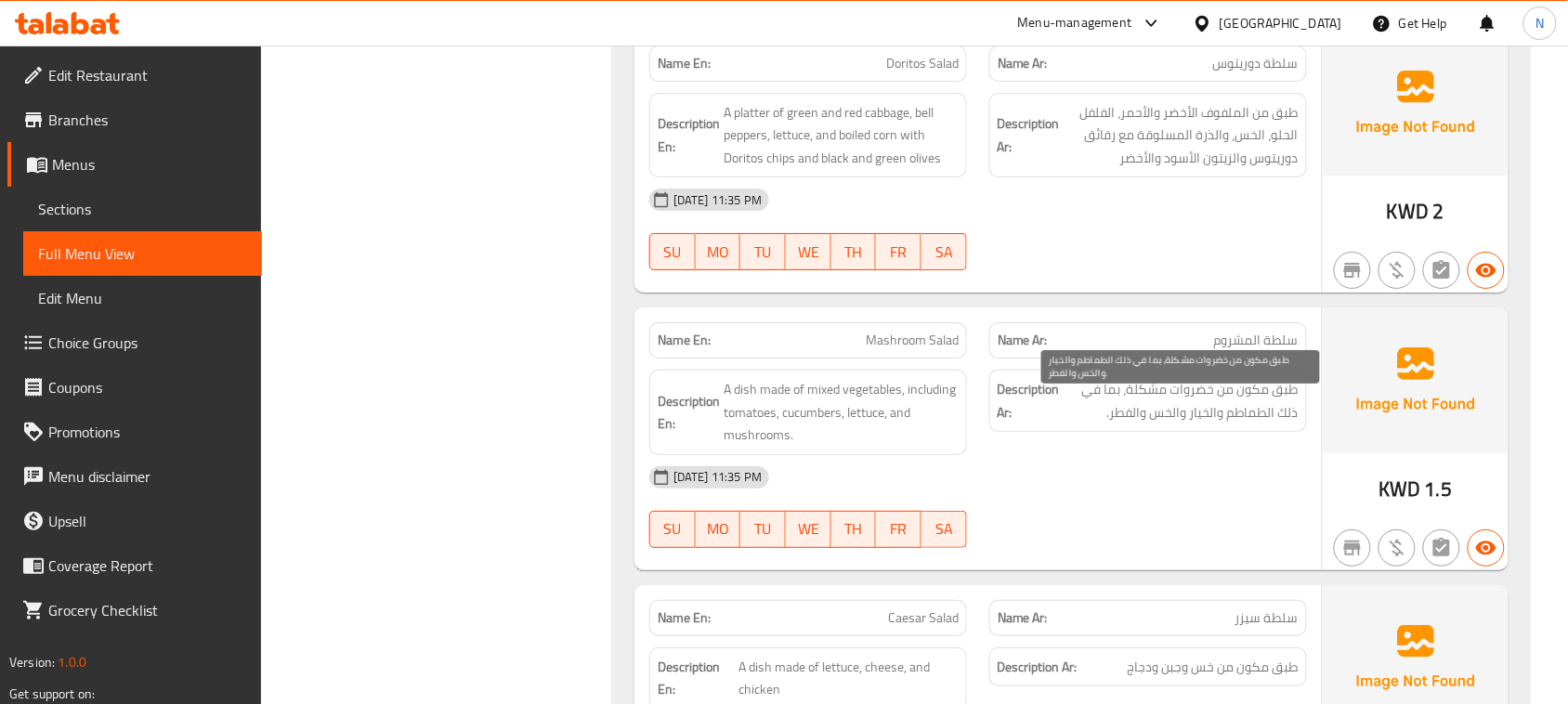
click at [1277, 405] on span "طبق مكون من خضروات مشكلة، بما في ذلك الطماطم والخيار والخس والفطر." at bounding box center [1180, 401] width 235 height 46
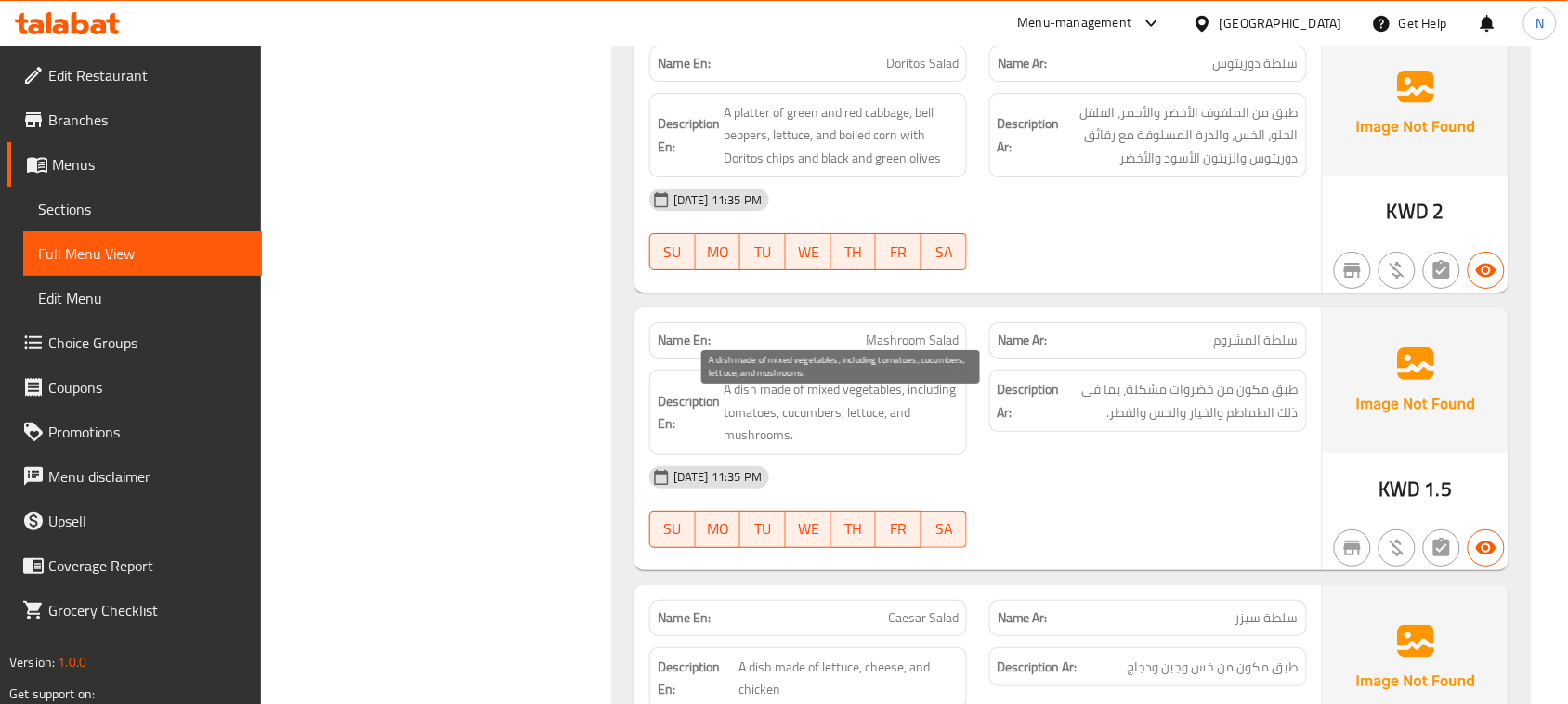
click at [737, 414] on span "A dish made of mixed vegetables, including tomatoes, cucumbers, lettuce, and mu…" at bounding box center [841, 412] width 235 height 68
click at [722, 405] on h6 "Description En: A dish made of mixed vegetables, including tomatoes, cucumbers,…" at bounding box center [809, 412] width 301 height 68
drag, startPoint x: 721, startPoint y: 409, endPoint x: 774, endPoint y: 412, distance: 53.1
click at [774, 412] on h6 "Description En: A dish made of mixed vegetables, including tomatoes, cucumbers,…" at bounding box center [809, 412] width 301 height 68
click at [1240, 451] on div "Description Ar: طبق مكون من خضروات مشكلة، بما في ذلك الطماطم والخيار والخس والف…" at bounding box center [1148, 412] width 340 height 108
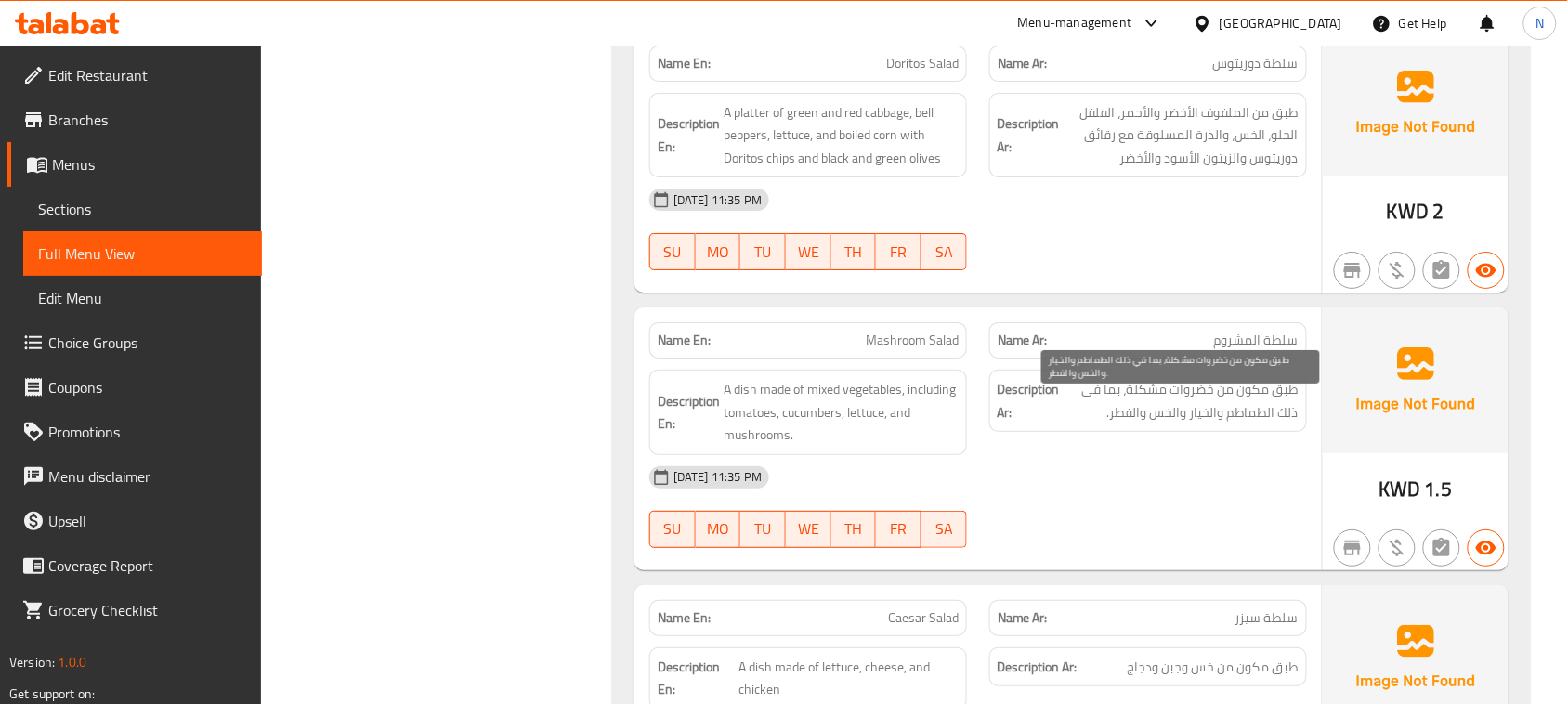
click at [1279, 415] on span "طبق مكون من خضروات مشكلة، بما في ذلك الطماطم والخيار والخس والفطر." at bounding box center [1180, 401] width 235 height 46
click at [1173, 416] on span "طبق مكون من خضروات مشكلة، بما في ذلك الطماطم والخيار والخس والفطر." at bounding box center [1180, 401] width 235 height 46
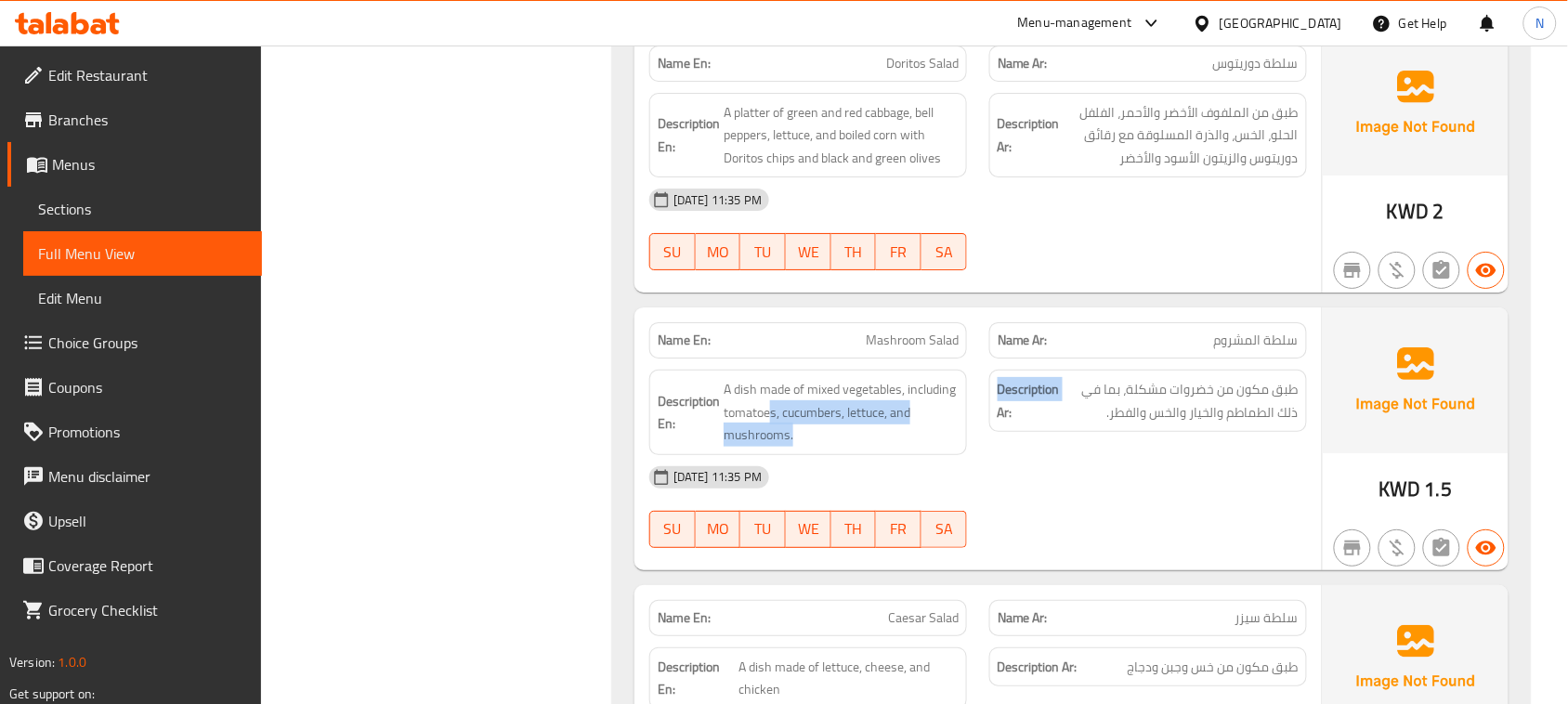
drag, startPoint x: 769, startPoint y: 430, endPoint x: 1013, endPoint y: 457, distance: 245.5
click at [1000, 453] on div "Description En: A dish made of mixed vegetables, including tomatoes, cucumbers,…" at bounding box center [978, 412] width 680 height 108
click at [1229, 461] on div "Description Ar: طبق مكون من خضروات مشكلة، بما في ذلك الطماطم والخيار والخس والف…" at bounding box center [1148, 412] width 340 height 108
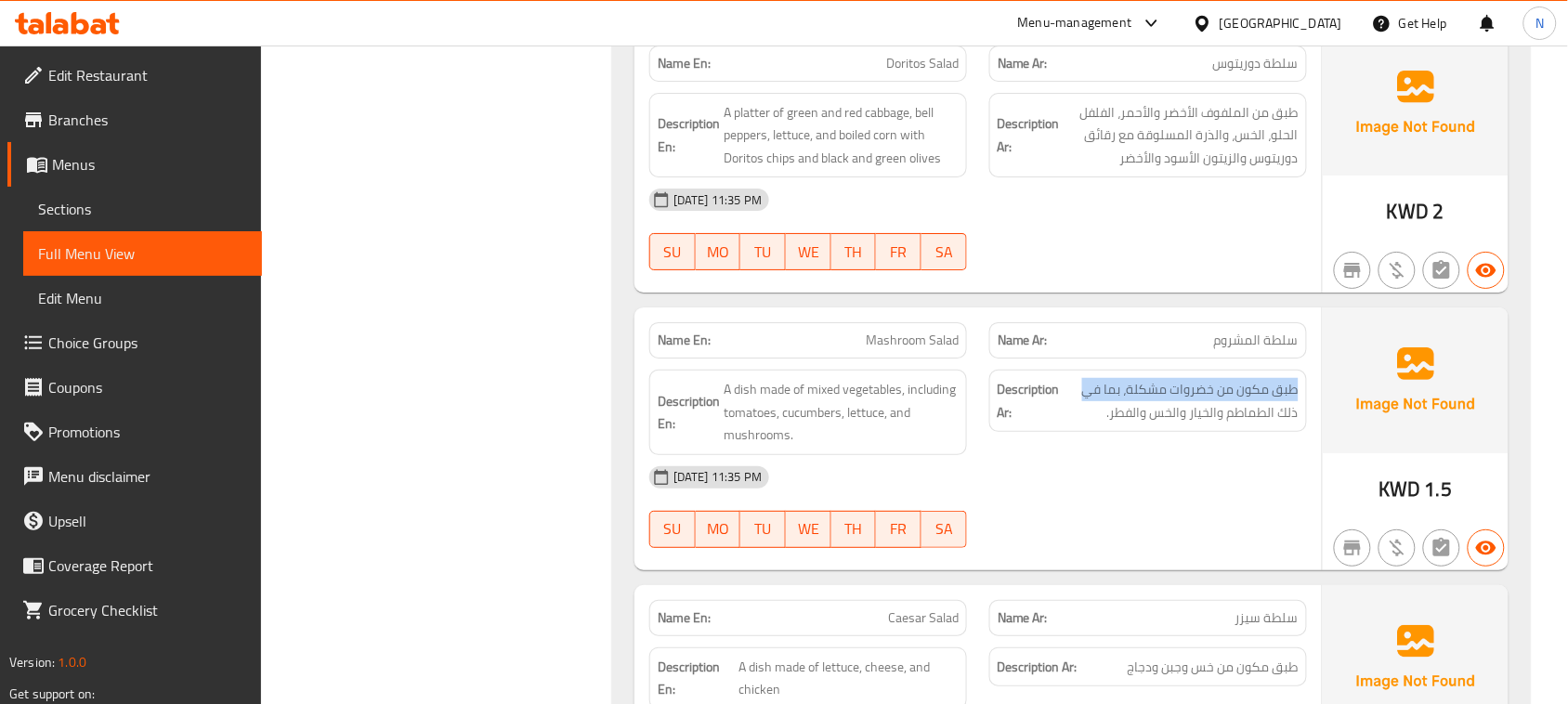
drag, startPoint x: 1300, startPoint y: 423, endPoint x: 1059, endPoint y: 447, distance: 242.2
click at [1045, 432] on div "Description Ar: طبق مكون من خضروات مشكلة، بما في ذلك الطماطم والخيار والخس والف…" at bounding box center [1148, 401] width 317 height 62
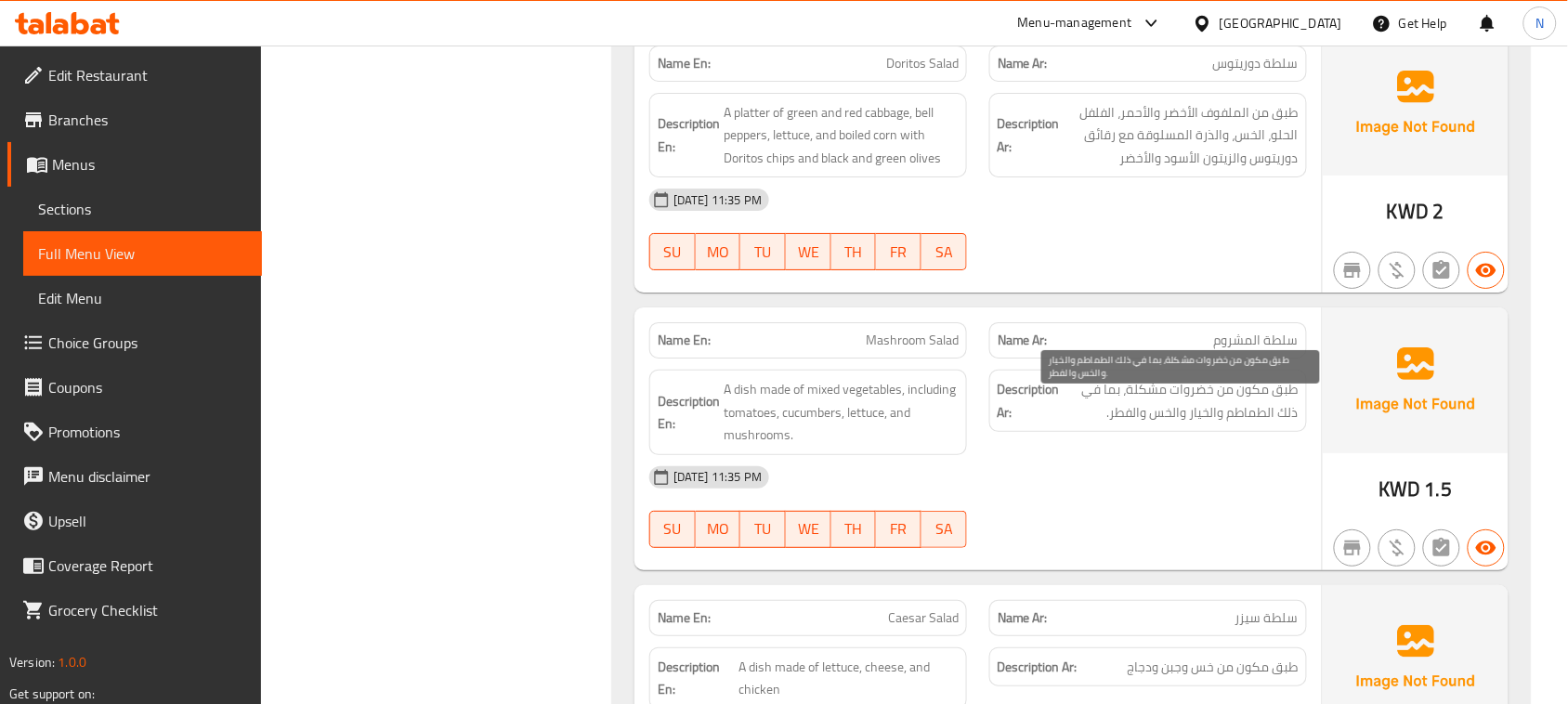
click at [1190, 424] on span "طبق مكون من خضروات مشكلة، بما في ذلك الطماطم والخيار والخس والفطر." at bounding box center [1180, 401] width 235 height 46
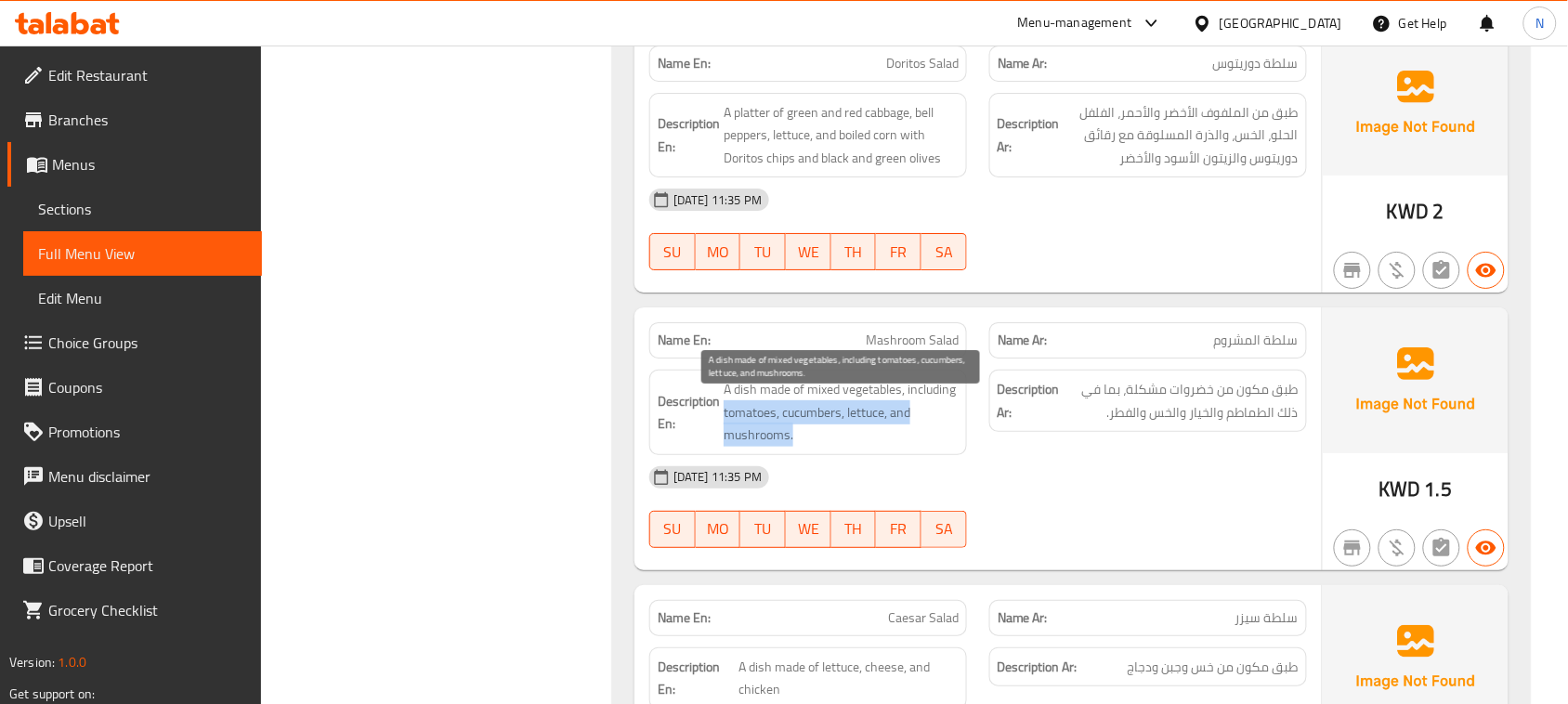
drag, startPoint x: 725, startPoint y: 425, endPoint x: 973, endPoint y: 455, distance: 249.8
click at [938, 447] on span "A dish made of mixed vegetables, including tomatoes, cucumbers, lettuce, and mu…" at bounding box center [841, 412] width 235 height 68
drag, startPoint x: 1311, startPoint y: 425, endPoint x: 1073, endPoint y: 500, distance: 249.5
click at [1073, 500] on div "Name En: Mashroom Salad Name Ar: سلطة المشروم Description En: A dish made of mi…" at bounding box center [978, 438] width 687 height 263
drag, startPoint x: 720, startPoint y: 430, endPoint x: 823, endPoint y: 462, distance: 107.9
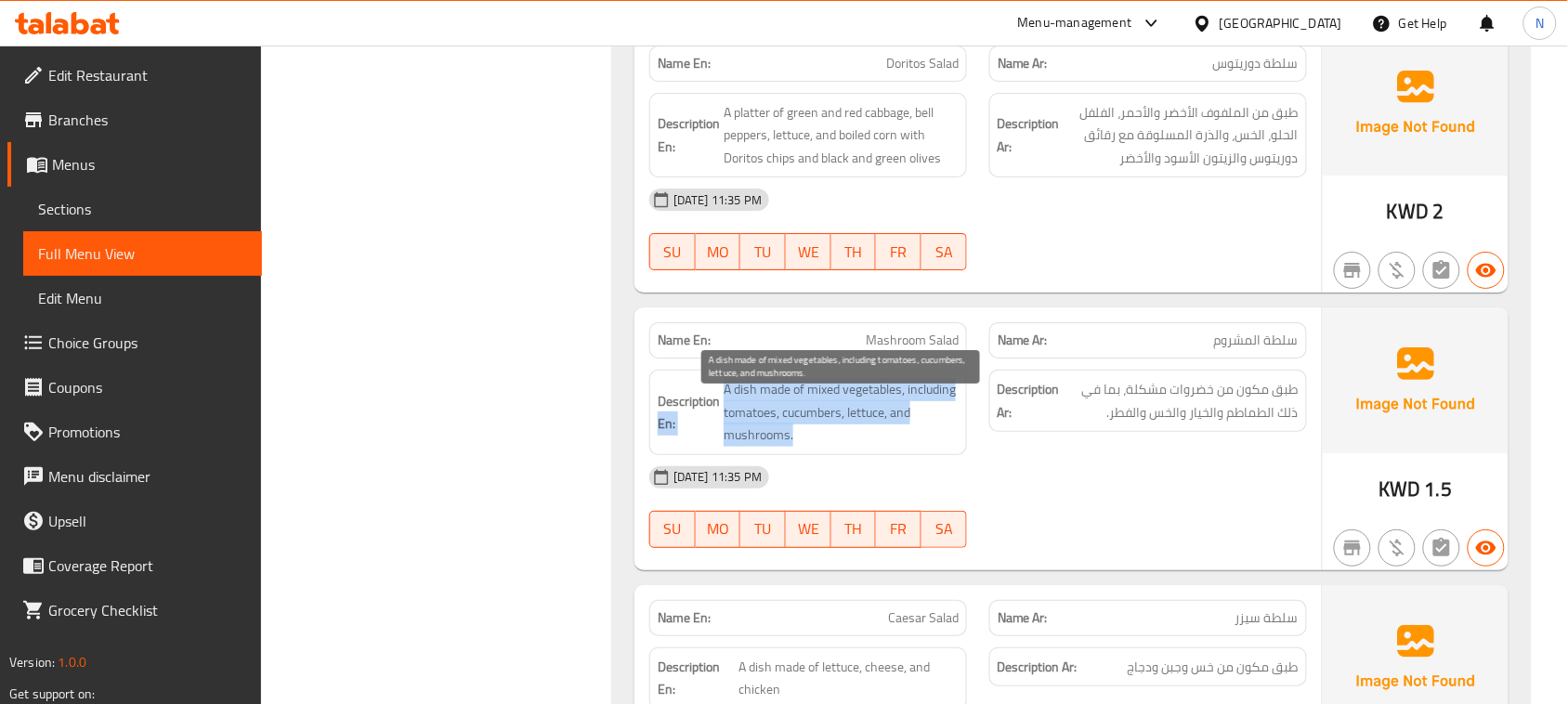
click at [823, 447] on h6 "Description En: A dish made of mixed vegetables, including tomatoes, cucumbers,…" at bounding box center [809, 412] width 301 height 68
click at [857, 446] on span "A dish made of mixed vegetables, including tomatoes, cucumbers, lettuce, and mu…" at bounding box center [841, 412] width 235 height 68
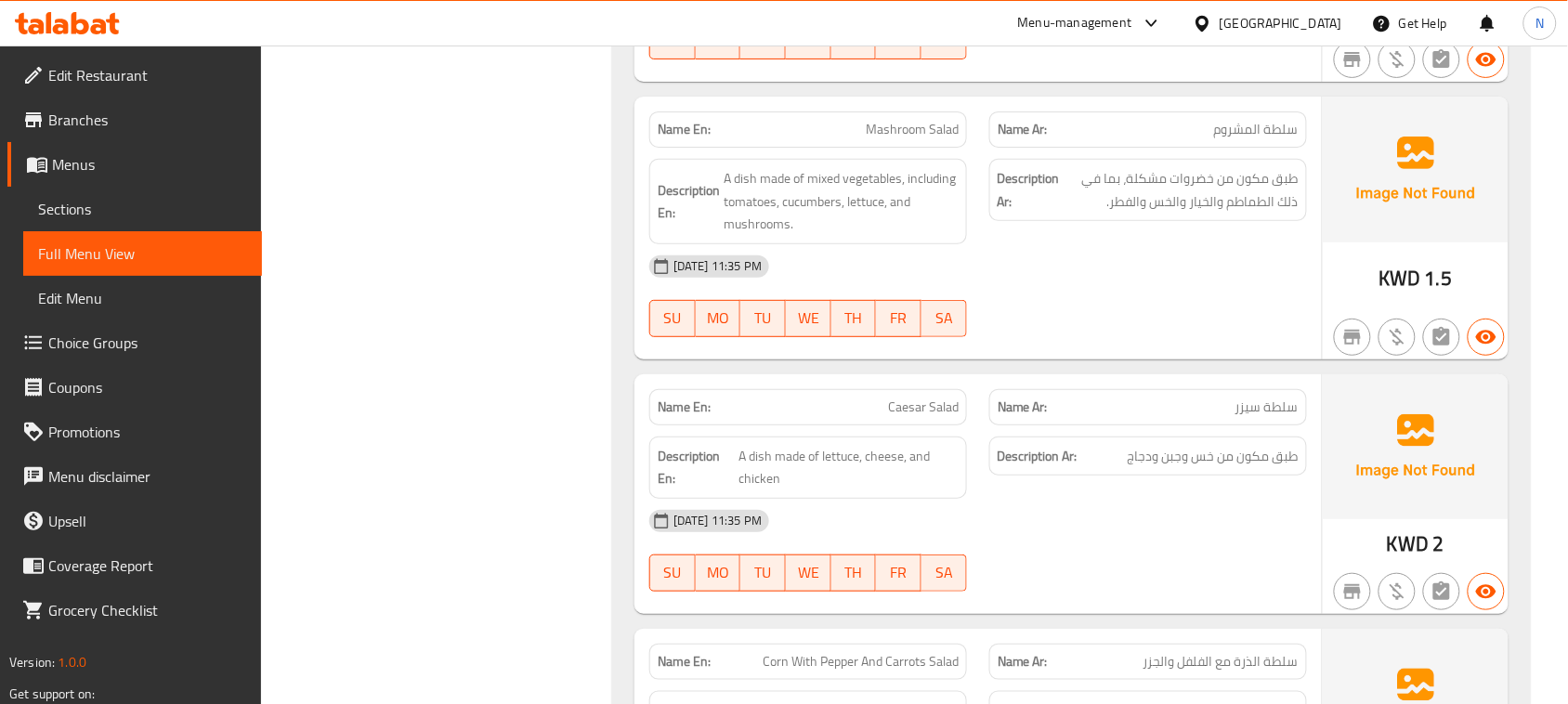
scroll to position [6411, 0]
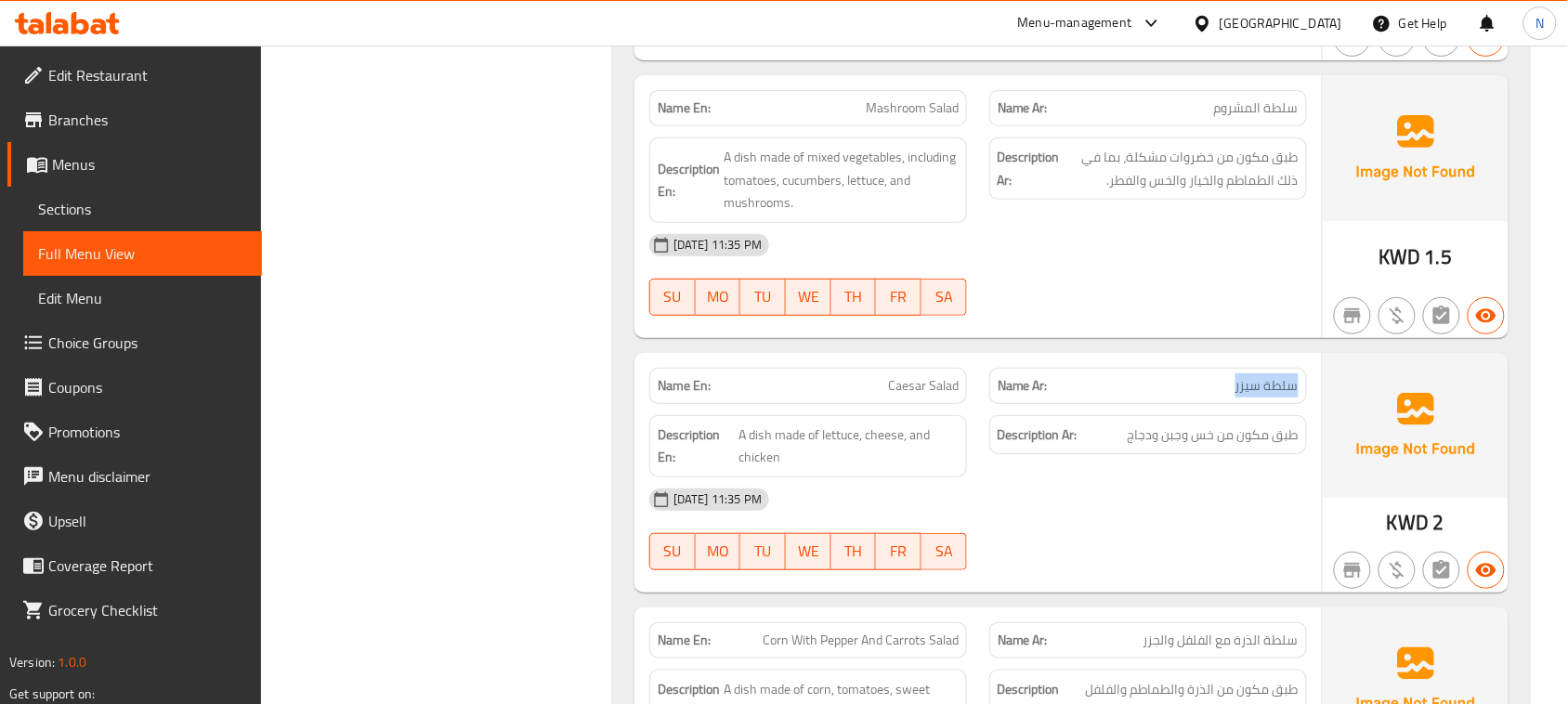
drag, startPoint x: 1215, startPoint y: 402, endPoint x: 1300, endPoint y: 407, distance: 85.1
click at [1300, 404] on div "Name Ar: سلطة سيزر" at bounding box center [1148, 386] width 317 height 37
drag, startPoint x: 883, startPoint y: 398, endPoint x: 992, endPoint y: 404, distance: 109.2
click at [992, 404] on div "Name En: Caesar Salad Name Ar: سلطة سيزر" at bounding box center [978, 386] width 680 height 59
click at [1247, 447] on span "طبق مكون من خس وجبن ودجاج" at bounding box center [1213, 435] width 171 height 23
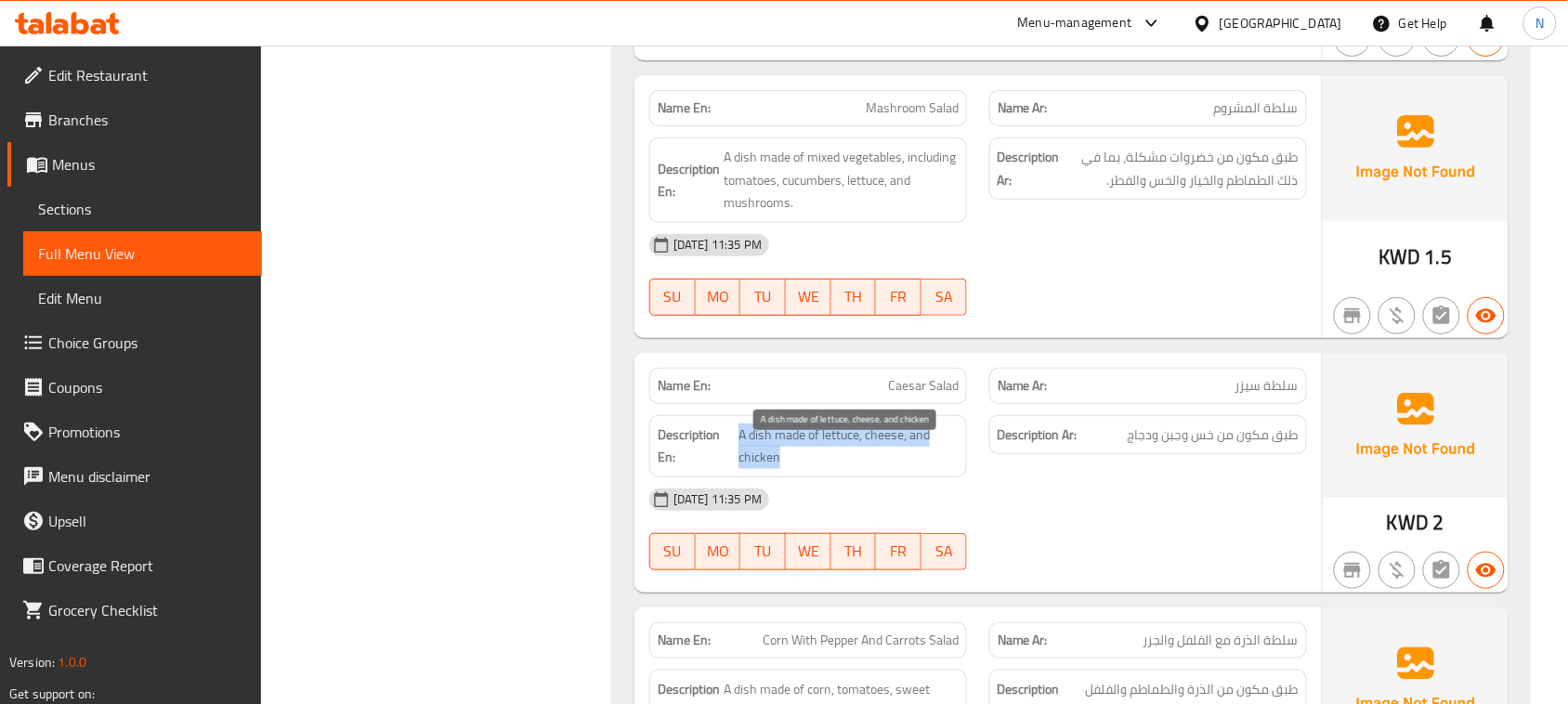
drag, startPoint x: 739, startPoint y: 457, endPoint x: 860, endPoint y: 470, distance: 121.7
click at [822, 469] on span "A dish made of lettuce, cheese, and chicken" at bounding box center [848, 447] width 220 height 46
click at [972, 472] on div "Description En: A dish made of lettuce, cheese, and chicken" at bounding box center [808, 447] width 340 height 84
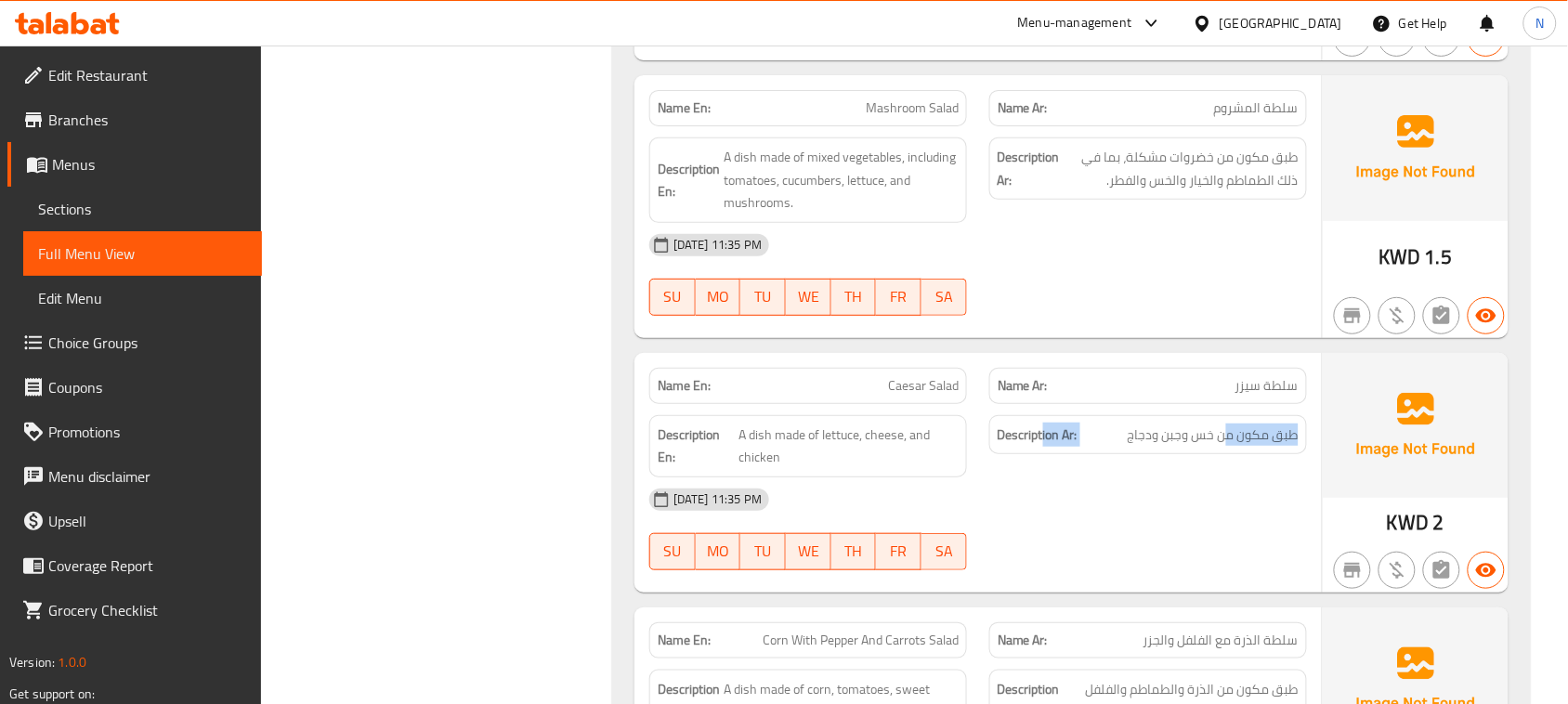
drag, startPoint x: 1045, startPoint y: 462, endPoint x: 1224, endPoint y: 469, distance: 179.1
click at [1226, 455] on div "Description Ar: طبق مكون من خس وجبن ودجاج" at bounding box center [1148, 435] width 317 height 40
click at [1209, 486] on div "Description Ar: طبق مكون من خس وجبن ودجاج" at bounding box center [1148, 447] width 340 height 84
click at [1267, 475] on div "Description Ar: طبق مكون من خس وجبن ودجاج" at bounding box center [1148, 447] width 340 height 84
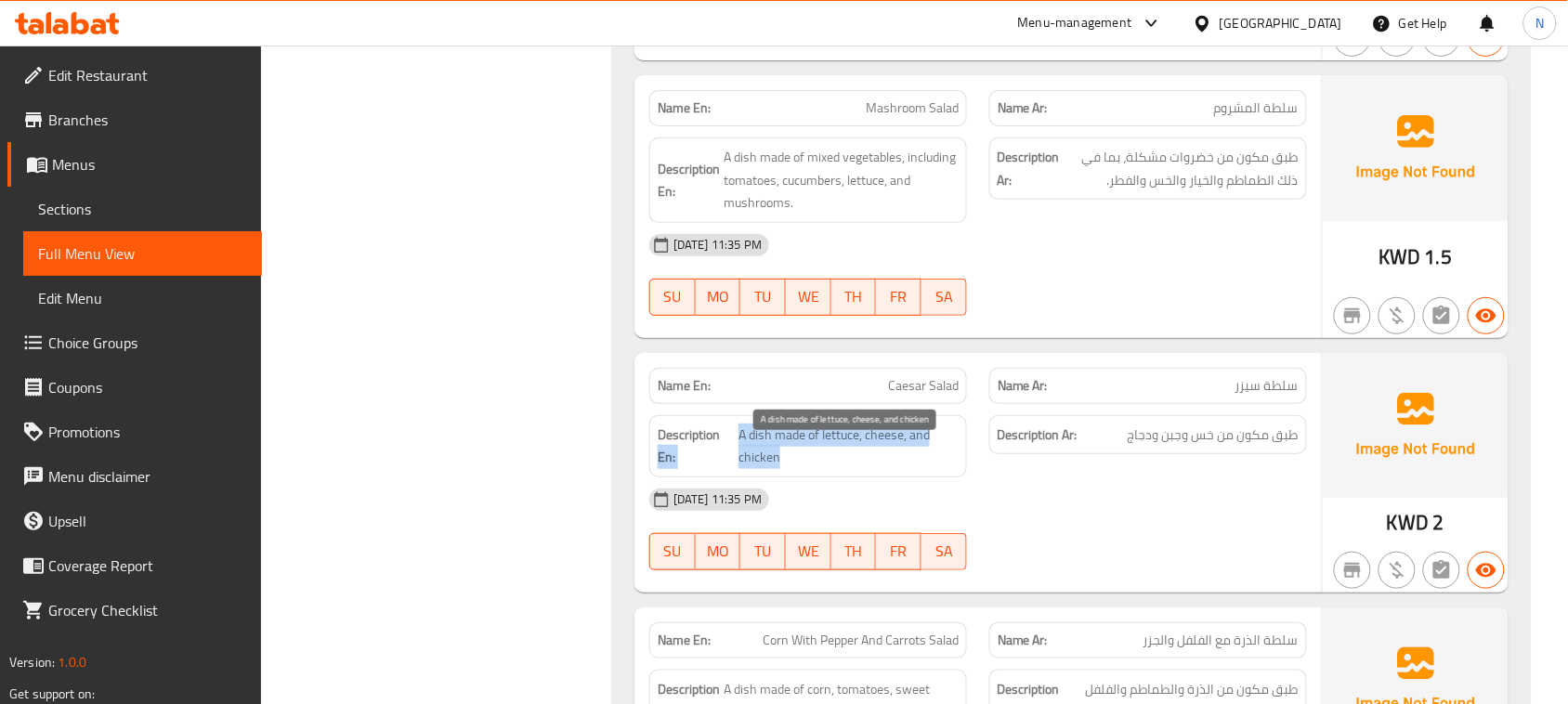
drag, startPoint x: 730, startPoint y: 451, endPoint x: 837, endPoint y: 477, distance: 110.1
click at [795, 469] on h6 "Description En: A dish made of lettuce, cheese, and chicken" at bounding box center [809, 447] width 301 height 46
drag, startPoint x: 903, startPoint y: 480, endPoint x: 953, endPoint y: 477, distance: 50.1
click at [903, 469] on span "A dish made of lettuce, cheese, and chicken" at bounding box center [848, 447] width 220 height 46
click at [1245, 455] on div "Description Ar: طبق مكون من خس وجبن ودجاج" at bounding box center [1148, 435] width 317 height 40
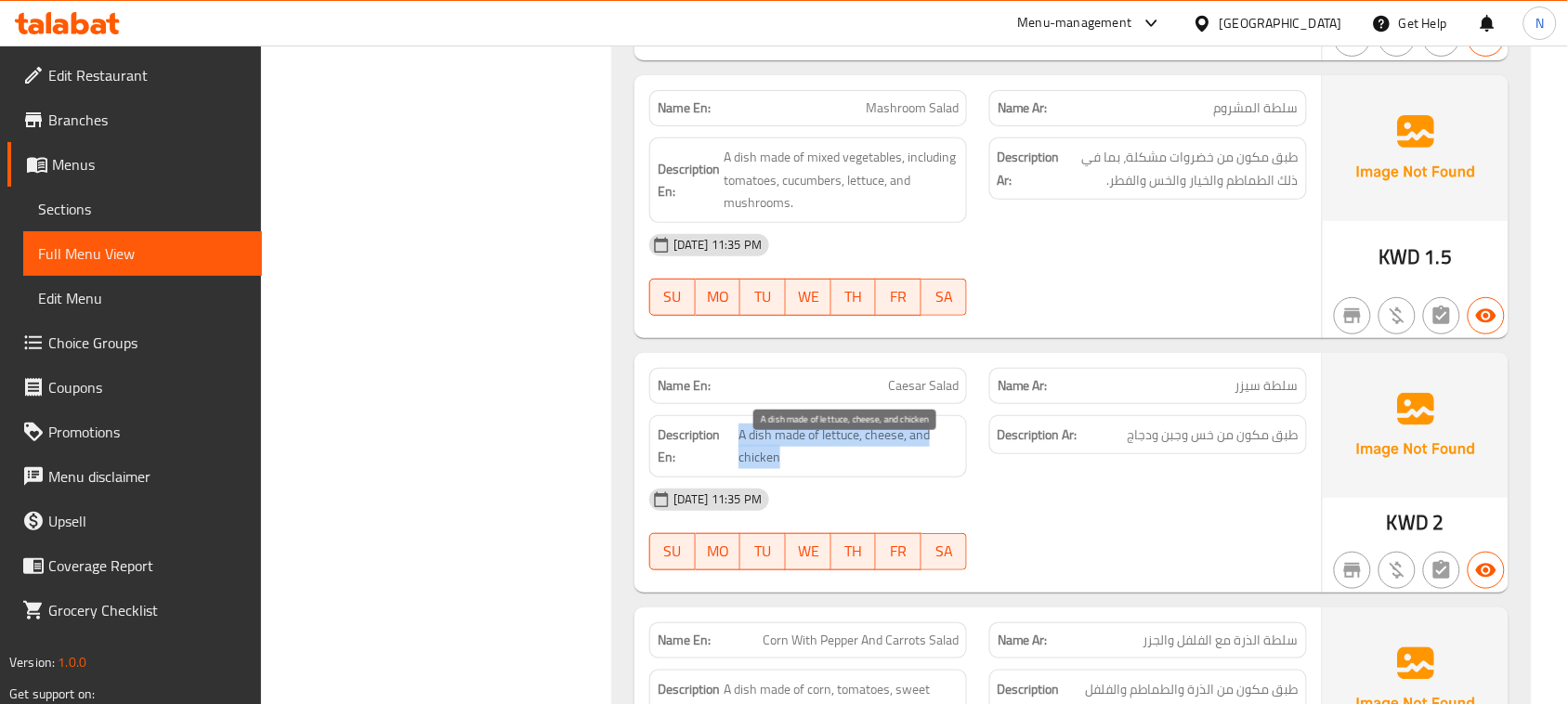
drag, startPoint x: 740, startPoint y: 452, endPoint x: 795, endPoint y: 472, distance: 58.5
click at [790, 469] on span "A dish made of lettuce, cheese, and chicken" at bounding box center [848, 447] width 220 height 46
click at [1052, 474] on div "Description Ar: طبق مكون من خس وجبن ودجاج" at bounding box center [1148, 447] width 340 height 84
click at [790, 462] on span "A dish made of lettuce, cheese, and chicken" at bounding box center [848, 447] width 220 height 46
drag, startPoint x: 750, startPoint y: 451, endPoint x: 825, endPoint y: 467, distance: 76.7
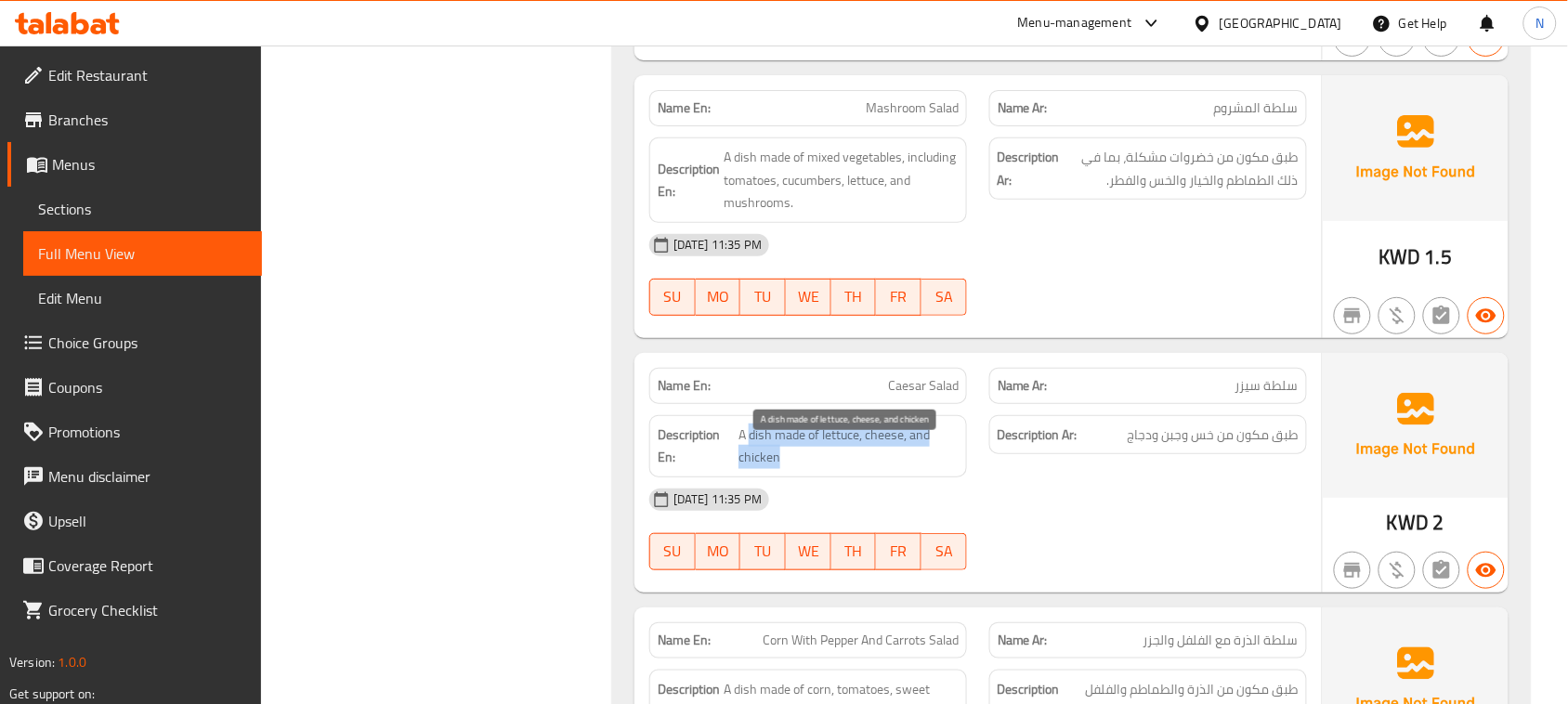
click at [806, 467] on span "A dish made of lettuce, cheese, and chicken" at bounding box center [848, 447] width 220 height 46
click at [1317, 479] on div "Description Ar: طبق مكون من خس وجبن ودجاج" at bounding box center [1148, 447] width 340 height 84
click at [1177, 455] on div "Description Ar: طبق مكون من خس وجبن ودجاج" at bounding box center [1148, 435] width 317 height 40
drag, startPoint x: 740, startPoint y: 455, endPoint x: 805, endPoint y: 467, distance: 66.1
click at [805, 467] on span "A dish made of lettuce, cheese, and chicken" at bounding box center [848, 447] width 220 height 46
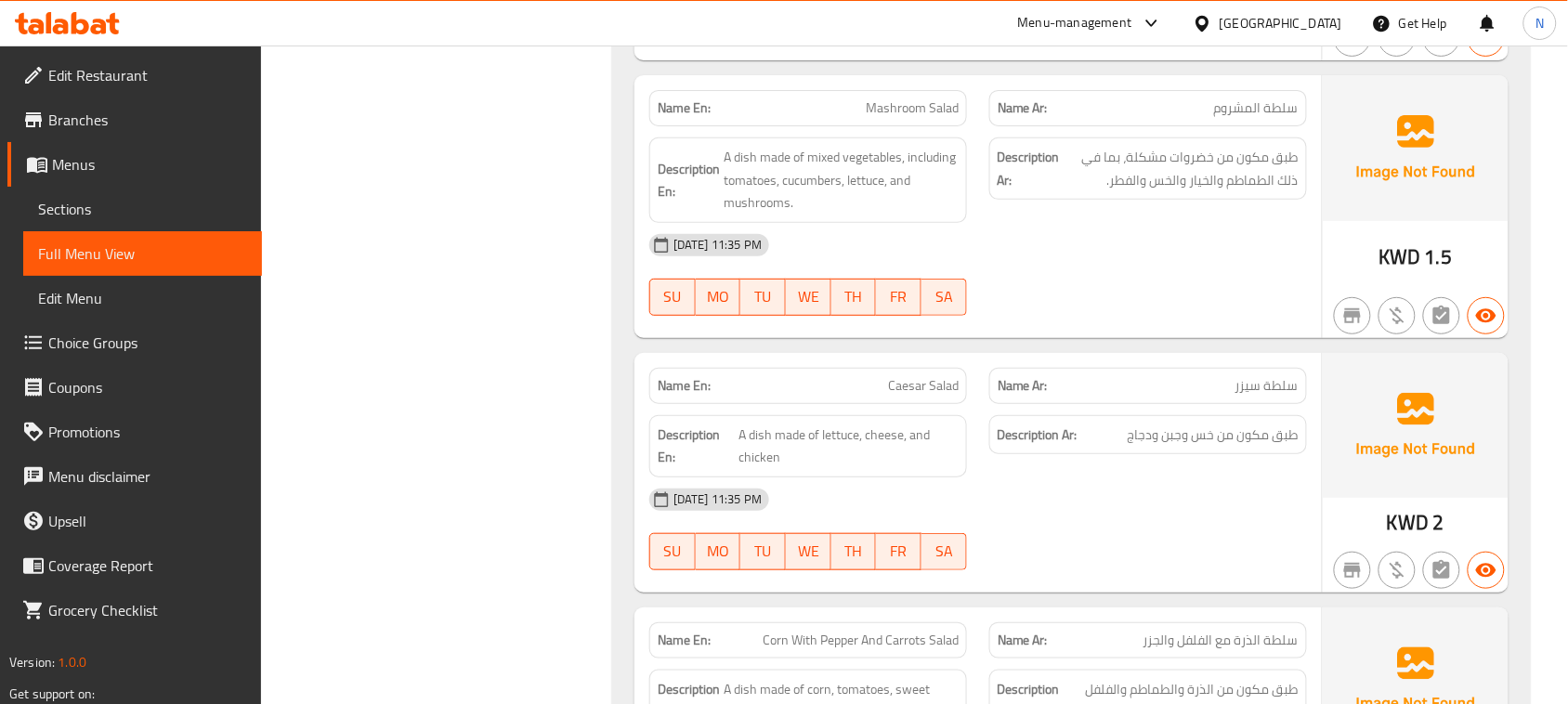
click at [1141, 498] on div "[DATE] 11:35 PM" at bounding box center [978, 500] width 680 height 45
drag, startPoint x: 869, startPoint y: 403, endPoint x: 995, endPoint y: 402, distance: 126.0
click at [995, 402] on div "Name En: Caesar Salad Name Ar: سلطة سيزر" at bounding box center [978, 386] width 680 height 59
click at [861, 396] on p "Name En: Caesar Salad" at bounding box center [809, 386] width 301 height 20
drag, startPoint x: 735, startPoint y: 455, endPoint x: 864, endPoint y: 484, distance: 132.2
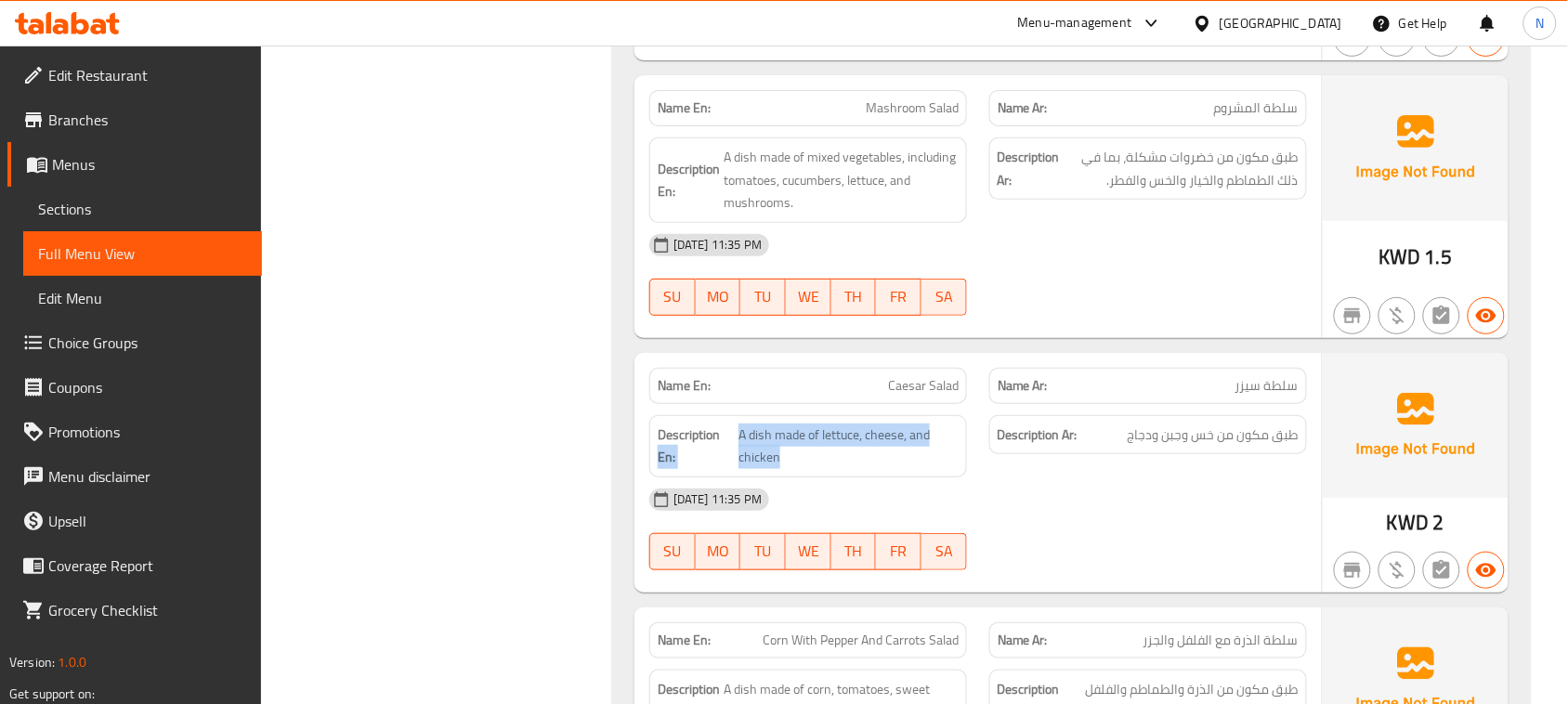
click at [861, 469] on h6 "Description En: A dish made of lettuce, cheese, and chicken" at bounding box center [809, 447] width 301 height 46
click at [879, 469] on span "A dish made of lettuce, cheese, and chicken" at bounding box center [848, 447] width 220 height 46
click at [1011, 506] on div "[DATE] 11:35 PM" at bounding box center [978, 500] width 680 height 45
click at [1004, 522] on div "[DATE] 11:35 PM" at bounding box center [978, 500] width 680 height 45
drag, startPoint x: 876, startPoint y: 403, endPoint x: 1106, endPoint y: 466, distance: 238.5
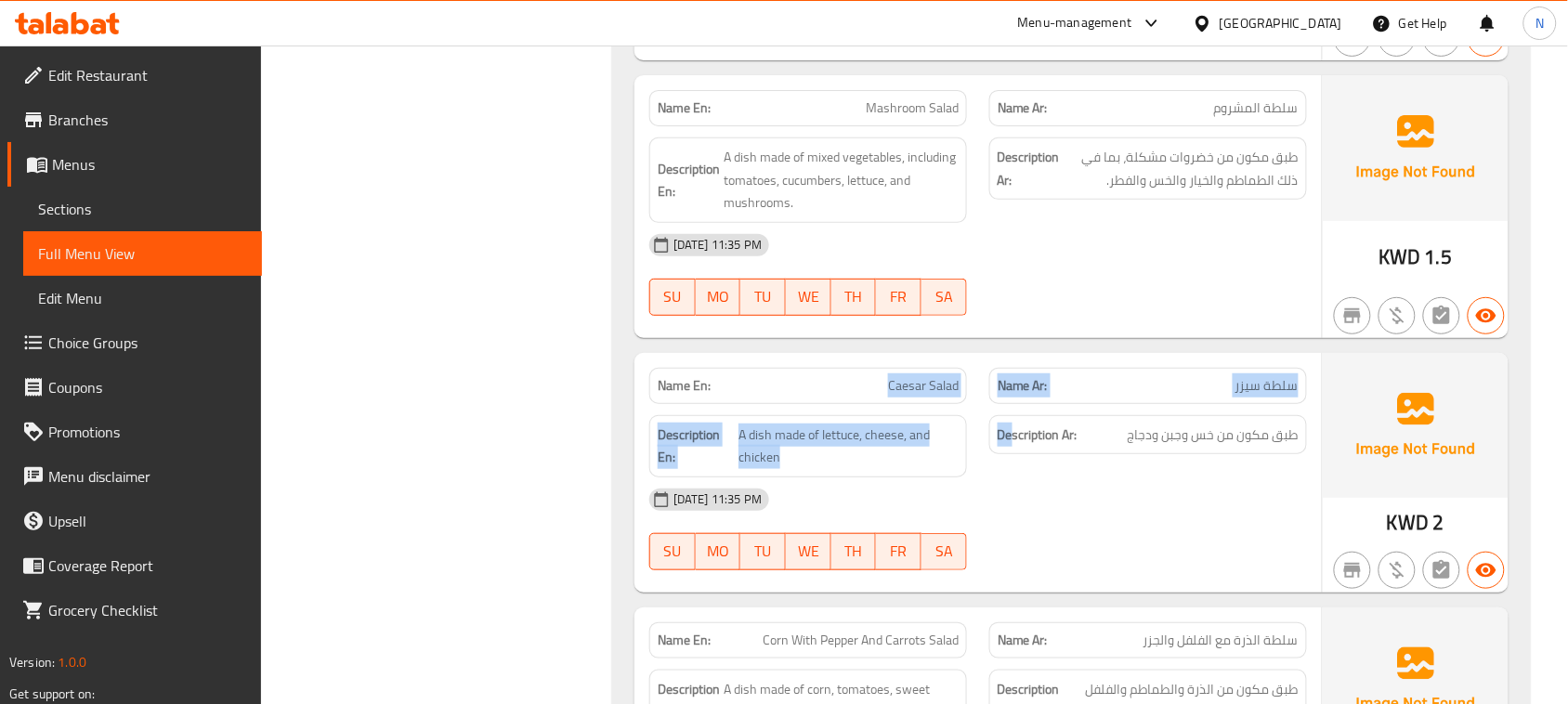
click at [1016, 462] on div "Name En: Caesar Salad Name Ar: سلطة سيزر Description En: A dish made of lettuce…" at bounding box center [978, 473] width 687 height 240
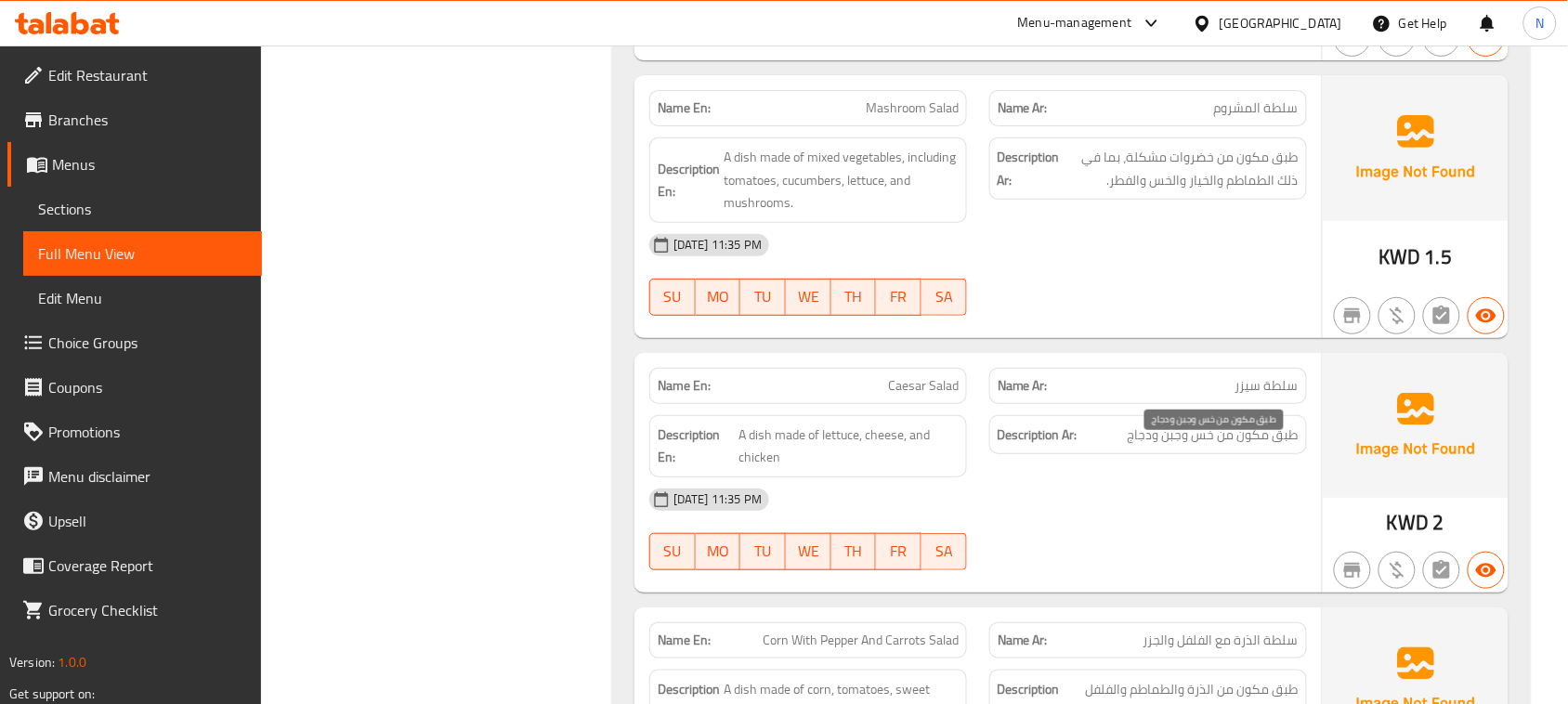
click at [1213, 447] on span "طبق مكون من خس وجبن ودجاج" at bounding box center [1213, 435] width 171 height 23
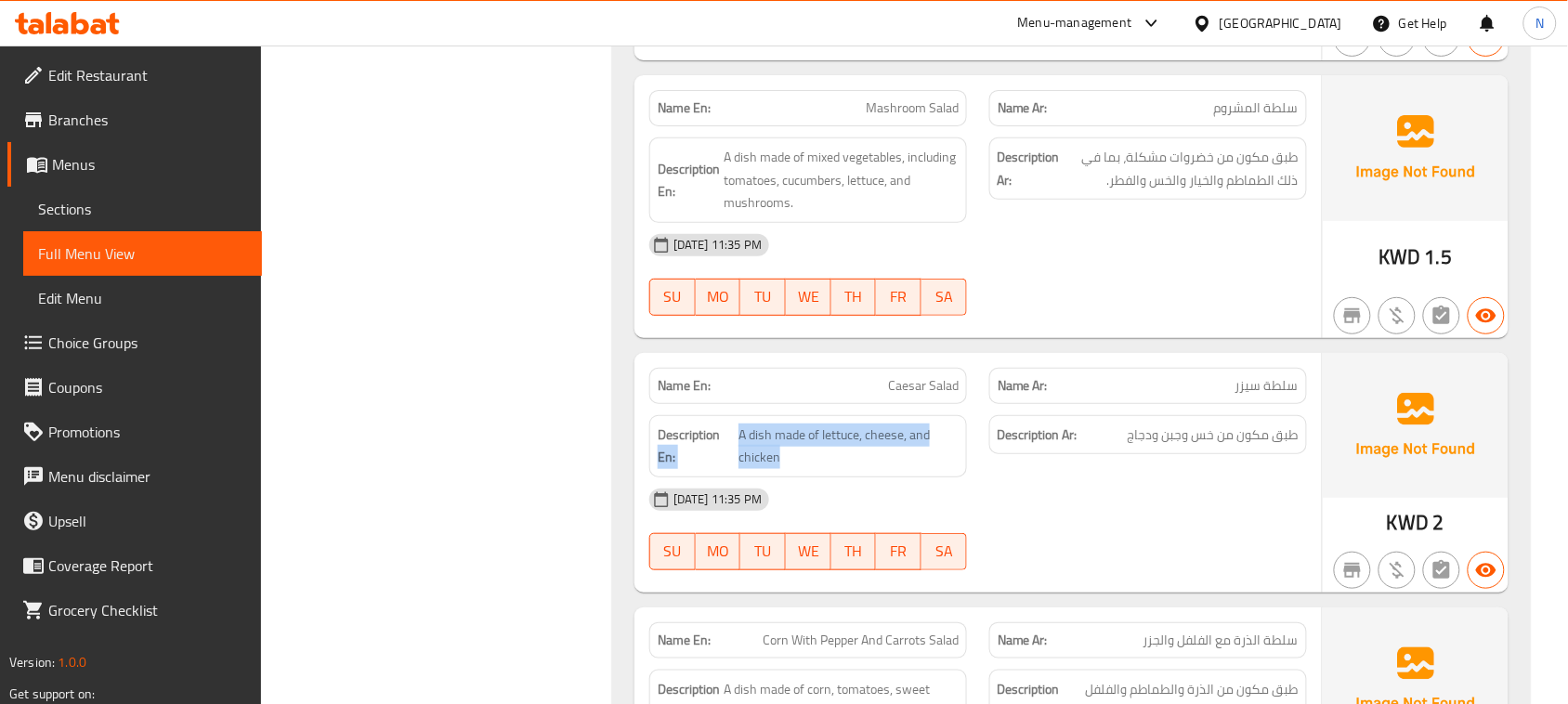
drag, startPoint x: 734, startPoint y: 453, endPoint x: 813, endPoint y: 489, distance: 86.8
click at [811, 477] on div "Description En: A dish made of lettuce, cheese, and chicken" at bounding box center [808, 447] width 317 height 62
click at [1015, 502] on div "[DATE] 11:35 PM" at bounding box center [978, 500] width 680 height 45
drag, startPoint x: 1129, startPoint y: 458, endPoint x: 1152, endPoint y: 494, distance: 42.7
click at [1152, 489] on div "Description Ar: طبق مكون من خس وجبن ودجاج" at bounding box center [1148, 447] width 340 height 84
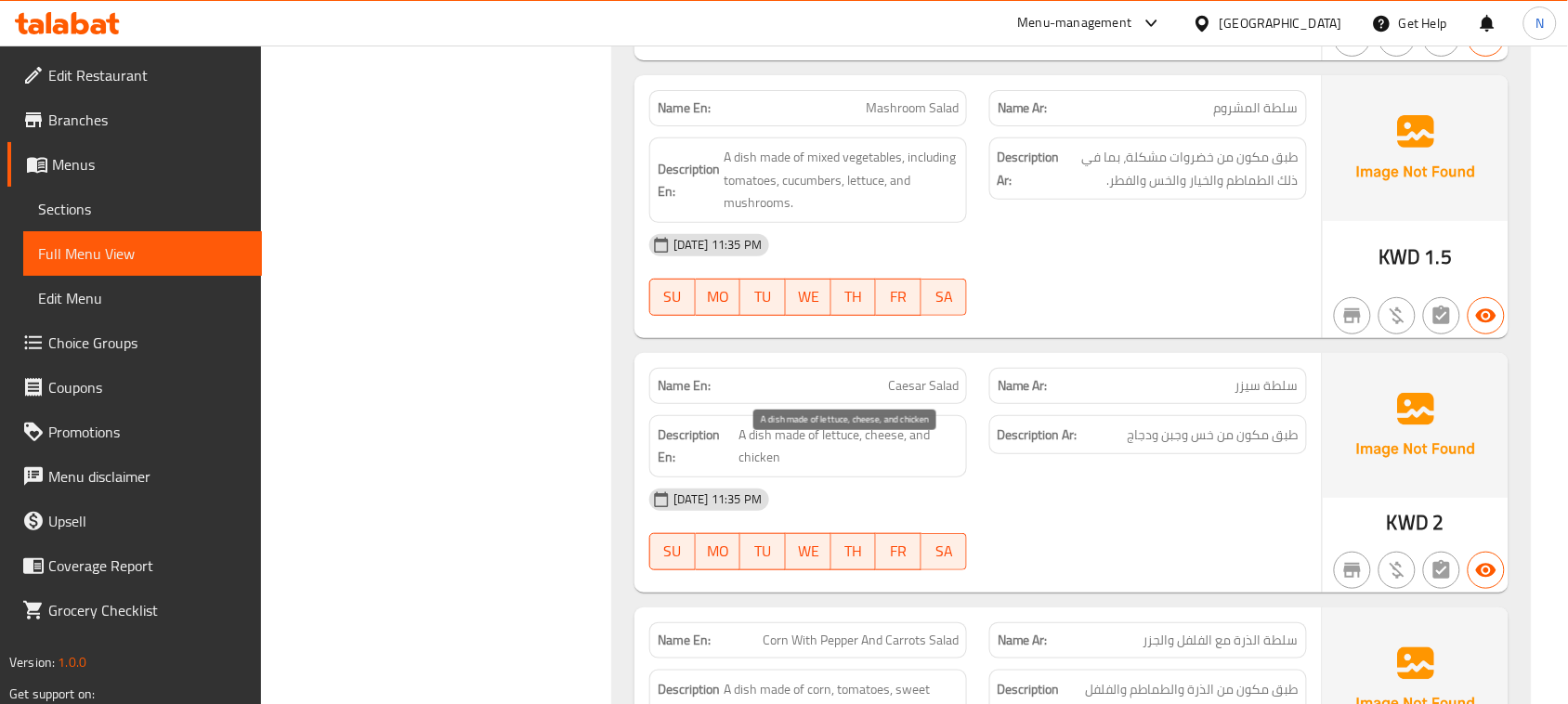
click at [899, 469] on span "A dish made of lettuce, cheese, and chicken" at bounding box center [848, 447] width 220 height 46
drag, startPoint x: 1296, startPoint y: 453, endPoint x: 1171, endPoint y: 478, distance: 127.5
click at [1291, 522] on div "Name En: Caesar Salad Name Ar: سلطة سيزر Description En: A dish made of lettuce…" at bounding box center [978, 473] width 687 height 240
click at [1033, 447] on strong "Description Ar:" at bounding box center [1037, 435] width 80 height 23
click at [924, 453] on span "A dish made of lettuce, cheese, and chicken" at bounding box center [848, 447] width 220 height 46
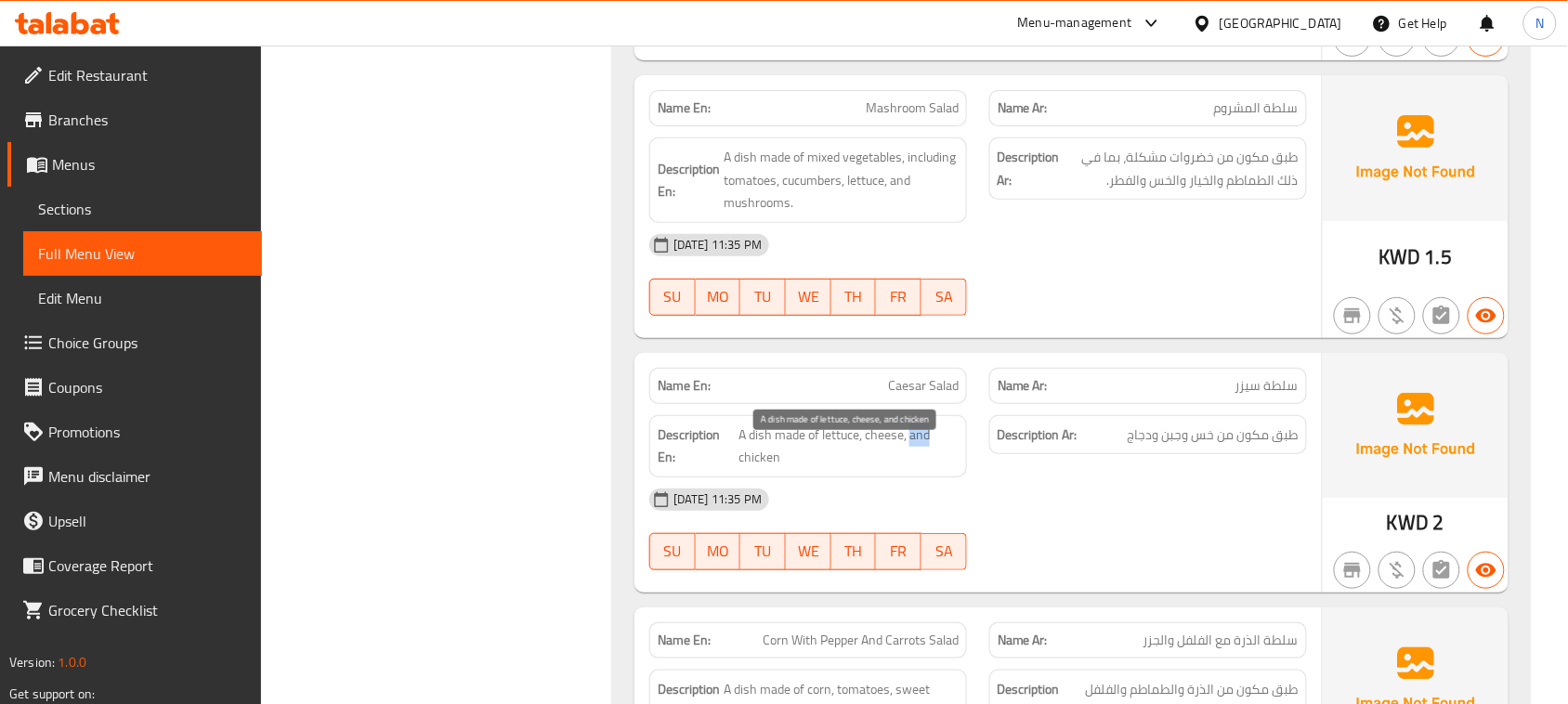
click at [924, 453] on span "A dish made of lettuce, cheese, and chicken" at bounding box center [848, 447] width 220 height 46
click at [1103, 486] on div "Description Ar: طبق مكون من خس وجبن ودجاج" at bounding box center [1148, 447] width 340 height 84
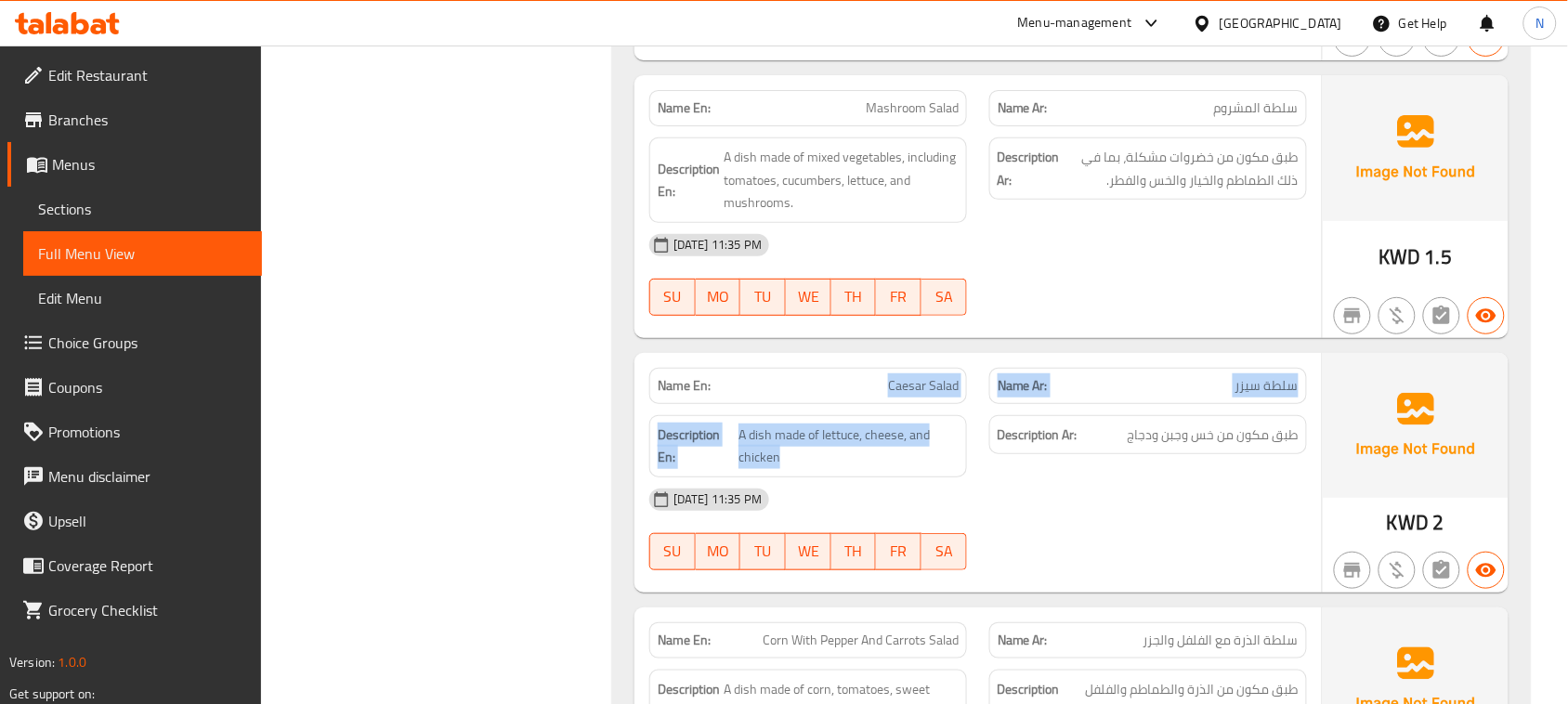
drag, startPoint x: 884, startPoint y: 405, endPoint x: 983, endPoint y: 425, distance: 101.0
click at [983, 425] on div "Name En: Caesar Salad Name Ar: سلطة سيزر Description En: A dish made of lettuce…" at bounding box center [978, 473] width 687 height 240
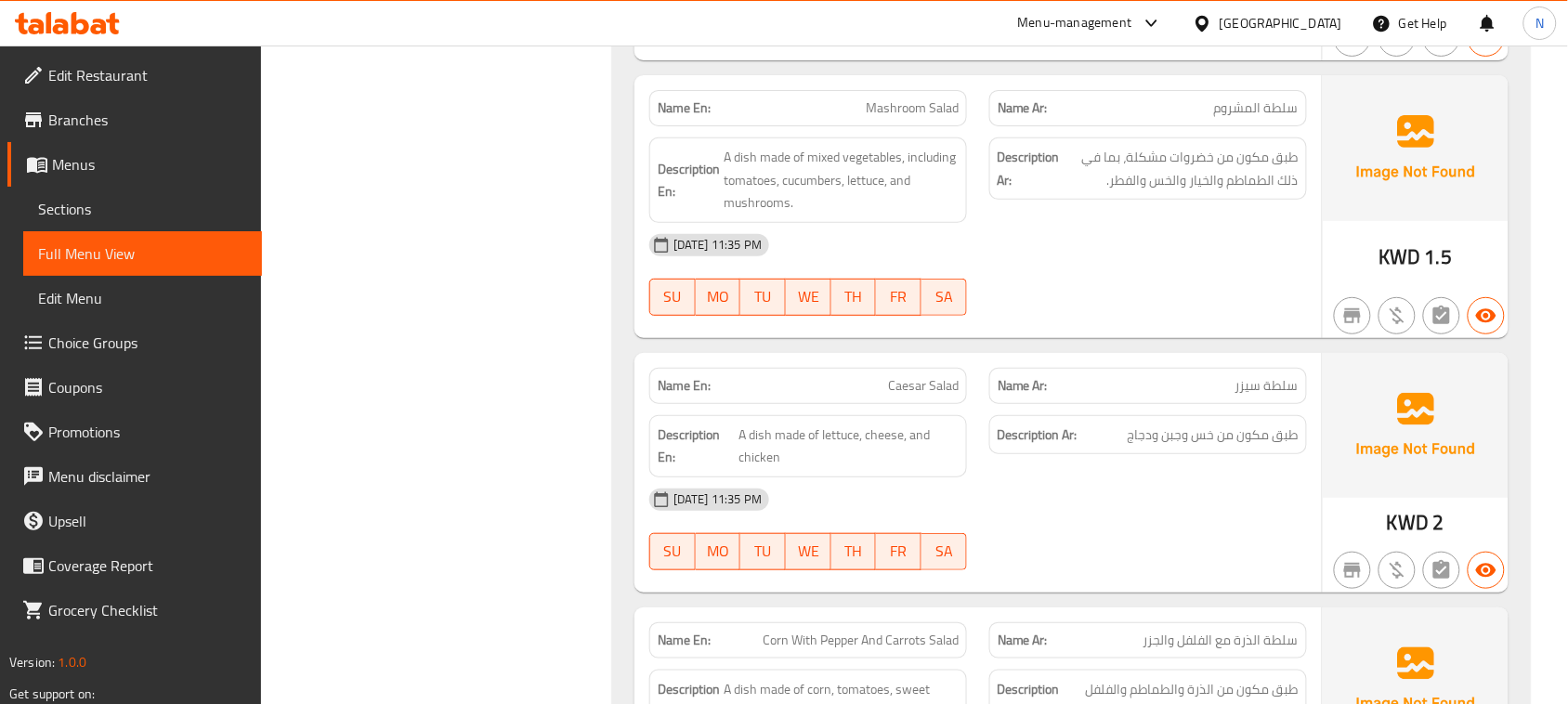
click at [1161, 483] on div "Description Ar: طبق مكون من خس وجبن ودجاج" at bounding box center [1148, 447] width 340 height 84
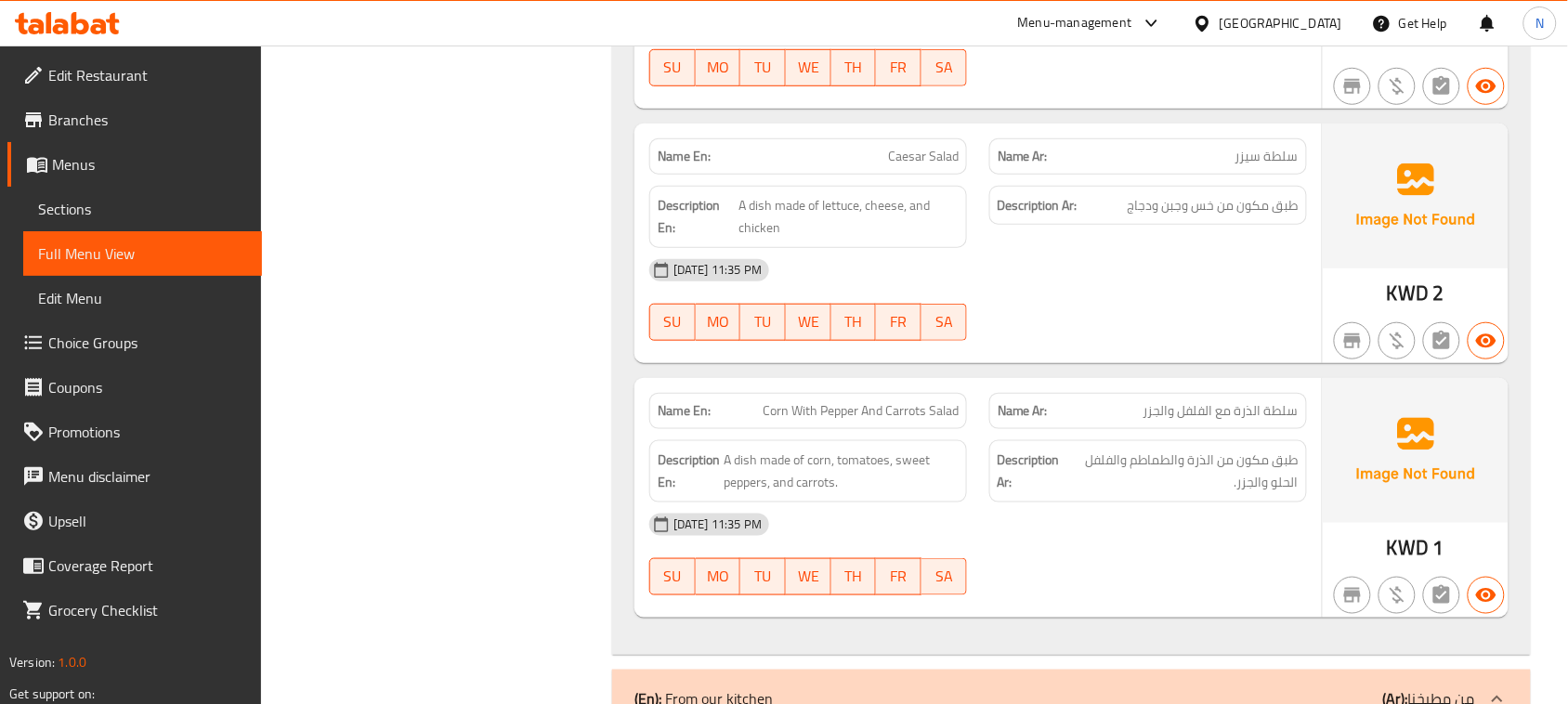
scroll to position [6643, 0]
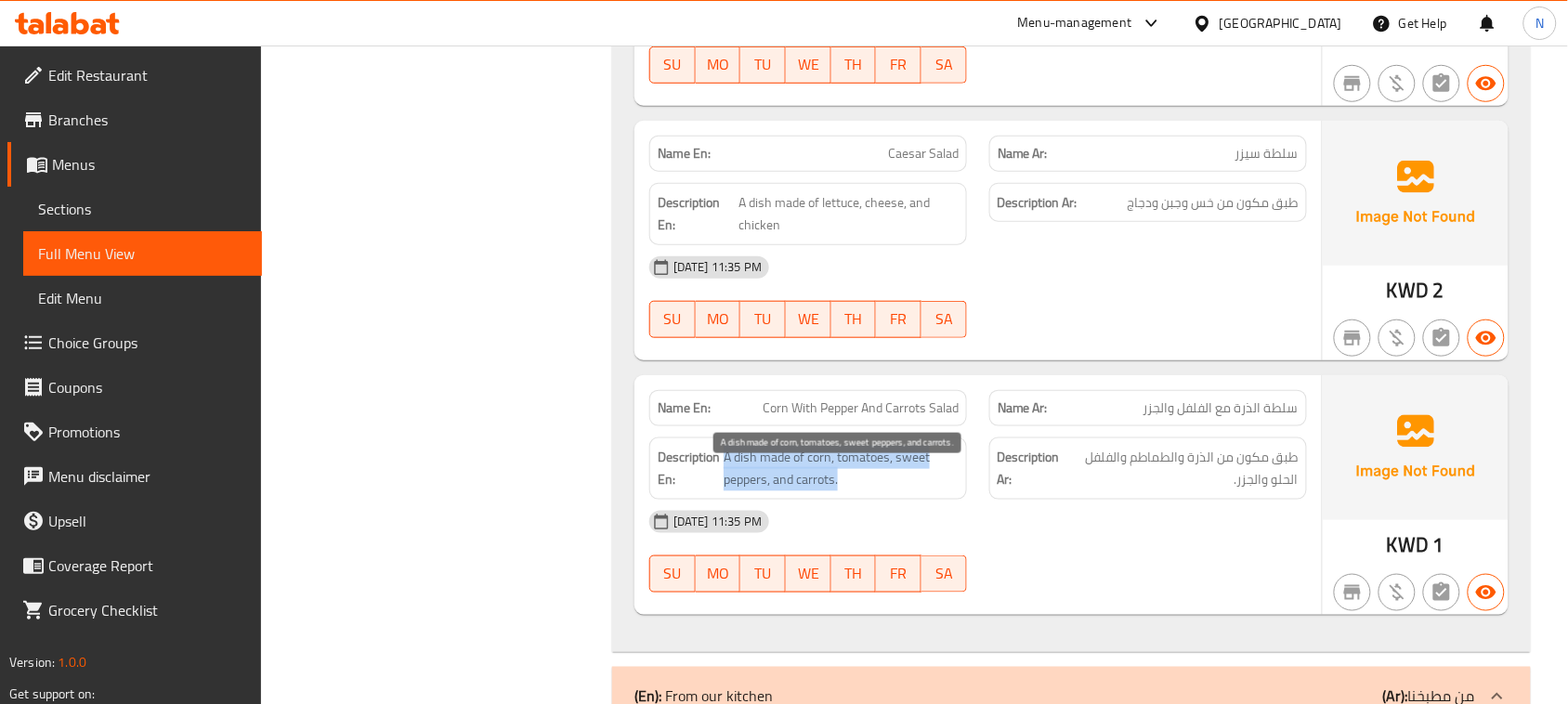
drag, startPoint x: 725, startPoint y: 476, endPoint x: 857, endPoint y: 505, distance: 135.1
click at [857, 491] on span "A dish made of corn, tomatoes, sweet peppers, and carrots." at bounding box center [841, 468] width 235 height 46
click at [1103, 532] on div "[DATE] 11:35 PM" at bounding box center [978, 522] width 680 height 45
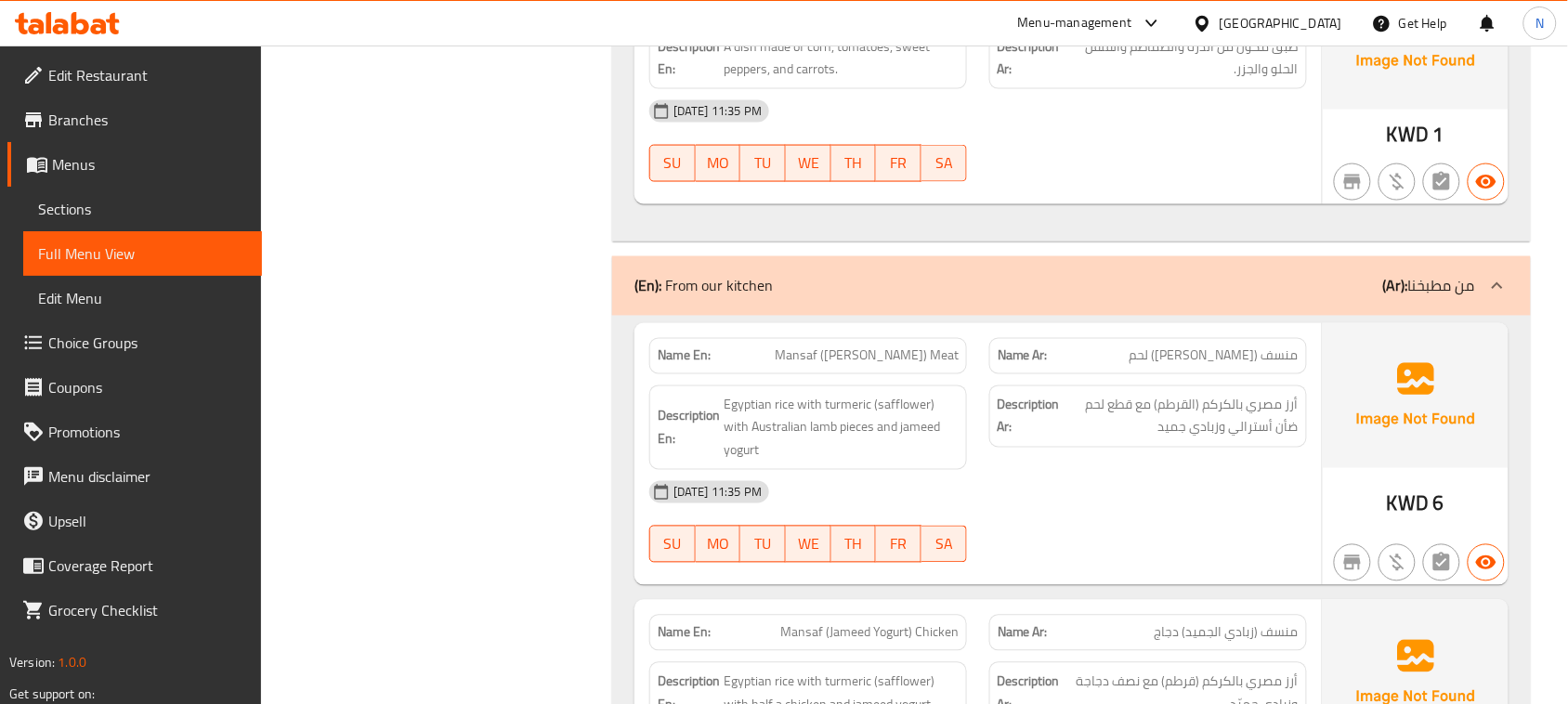
scroll to position [7107, 0]
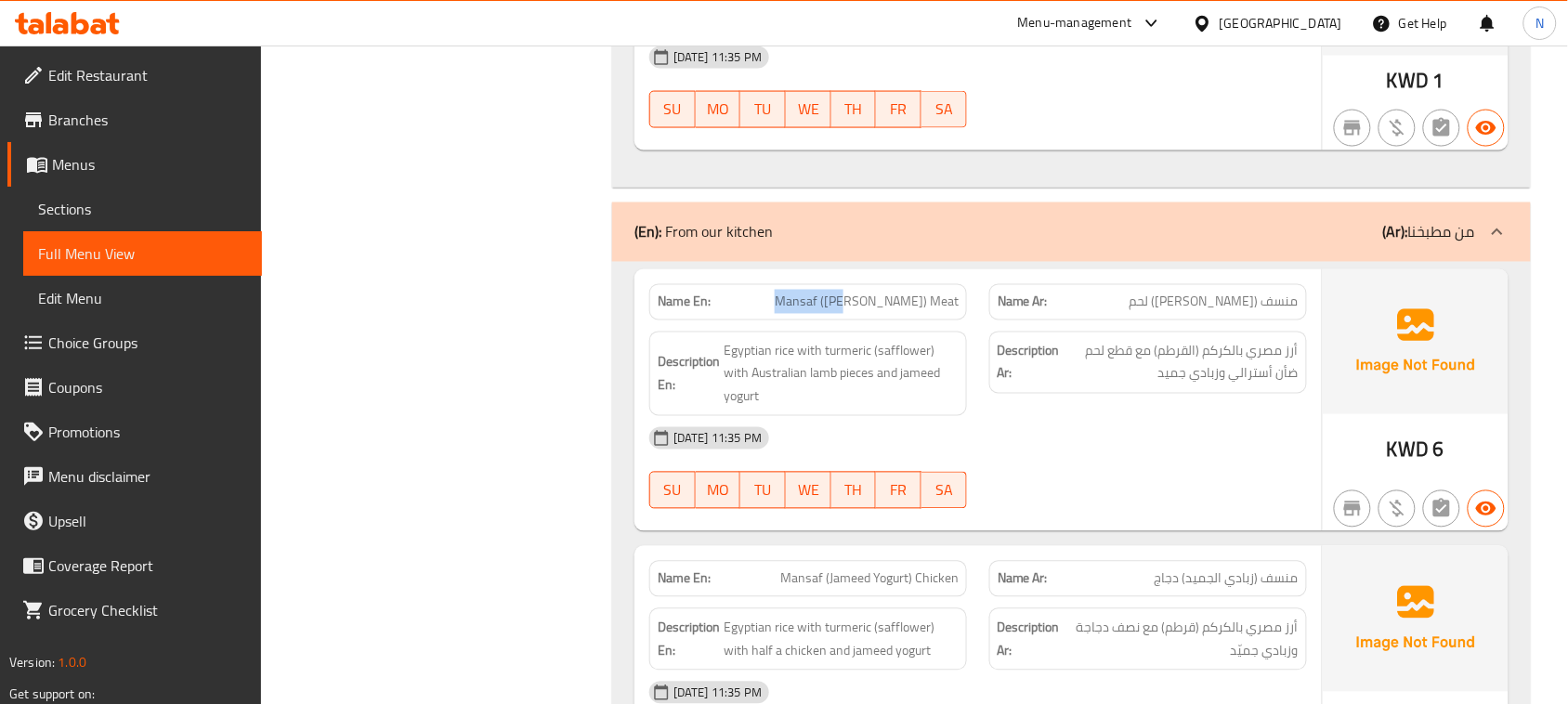
drag, startPoint x: 791, startPoint y: 317, endPoint x: 865, endPoint y: 331, distance: 75.3
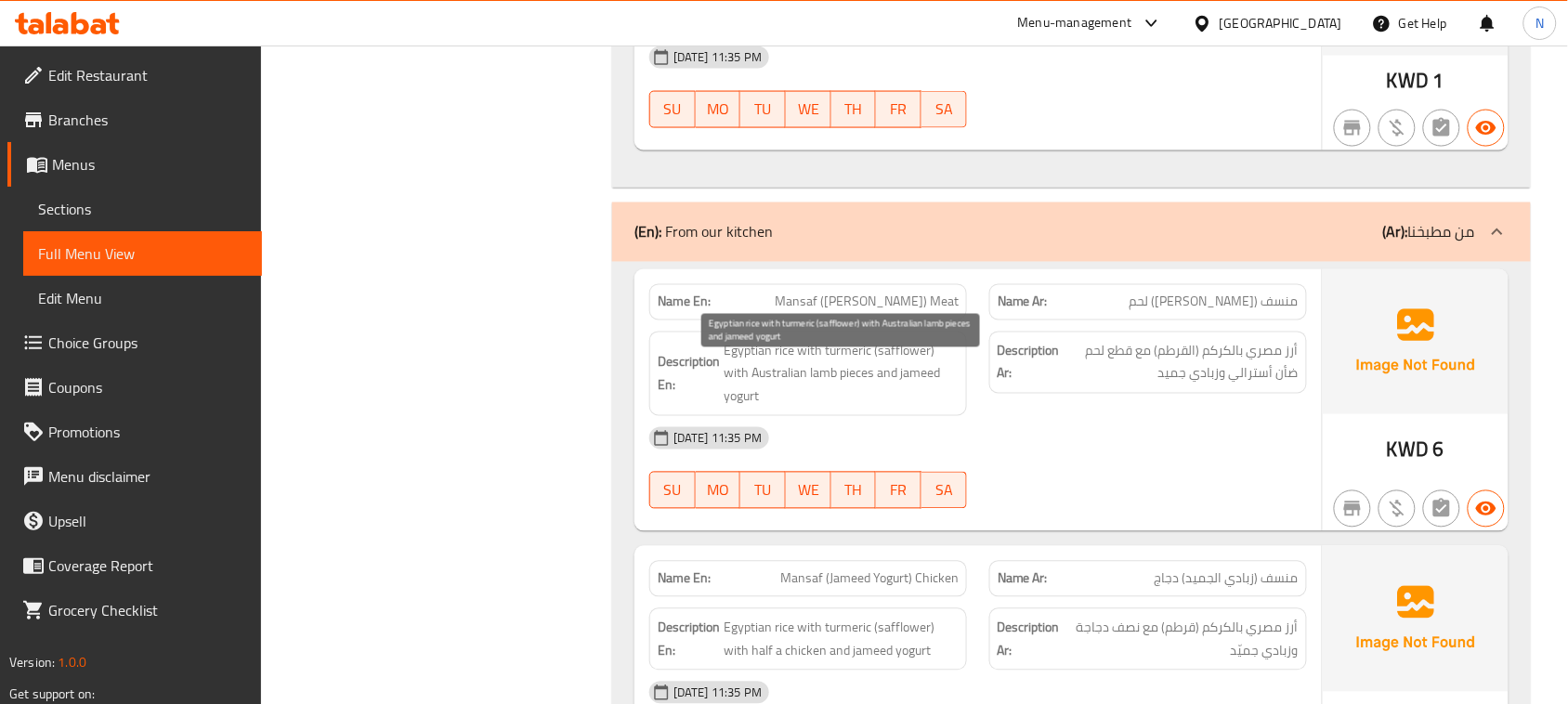
click at [725, 378] on span "Egyptian rice with turmeric (safflower) with Australian lamb pieces and jameed …" at bounding box center [841, 374] width 235 height 68
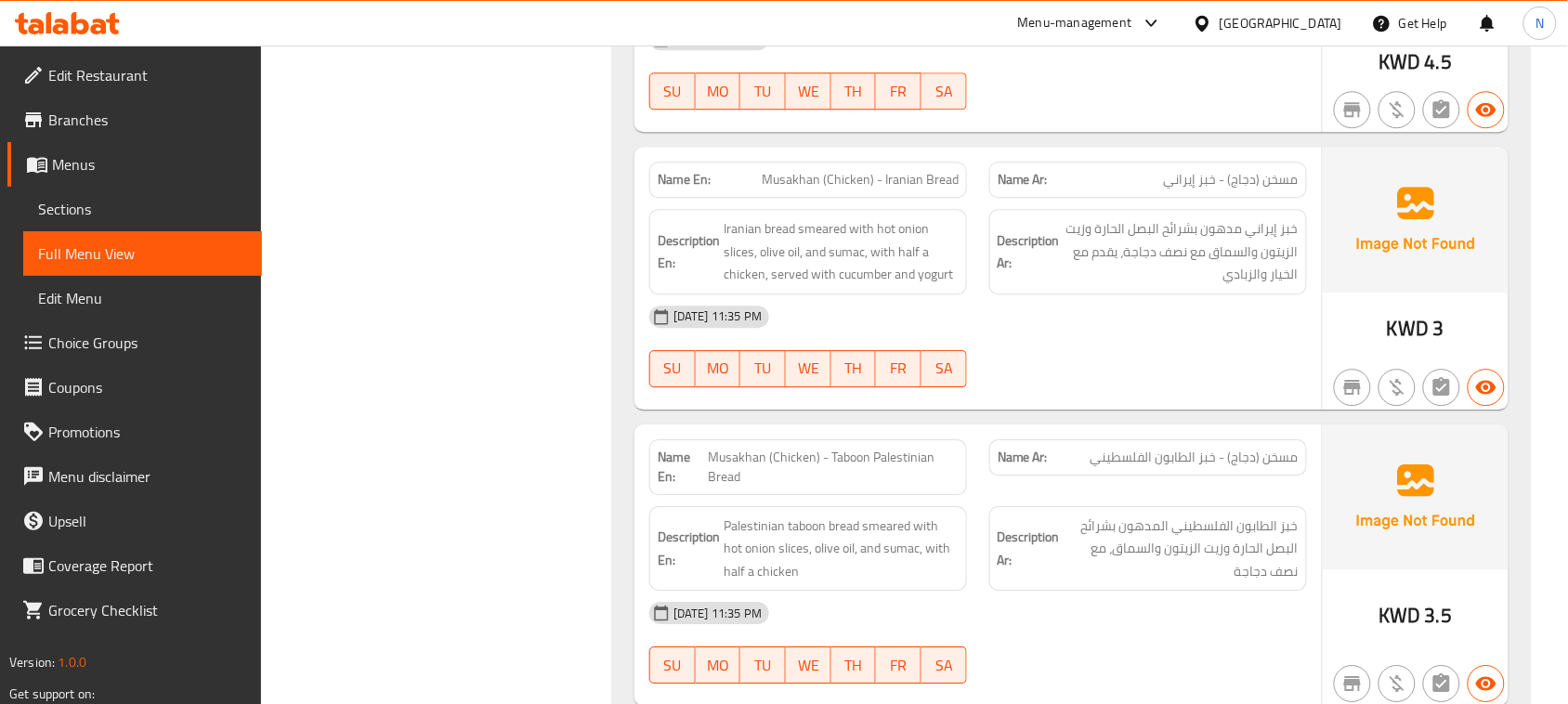
scroll to position [7805, 0]
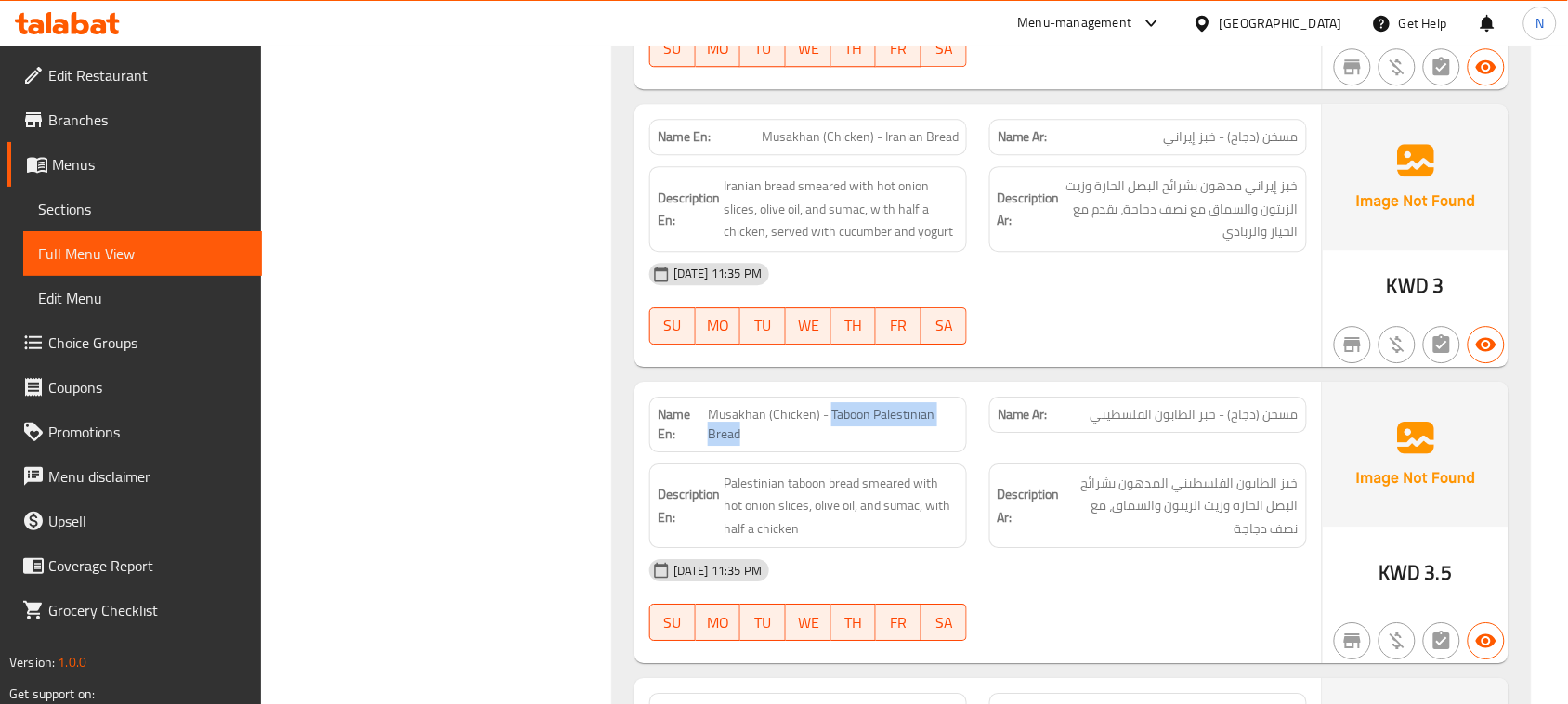
drag, startPoint x: 828, startPoint y: 412, endPoint x: 846, endPoint y: 437, distance: 30.8
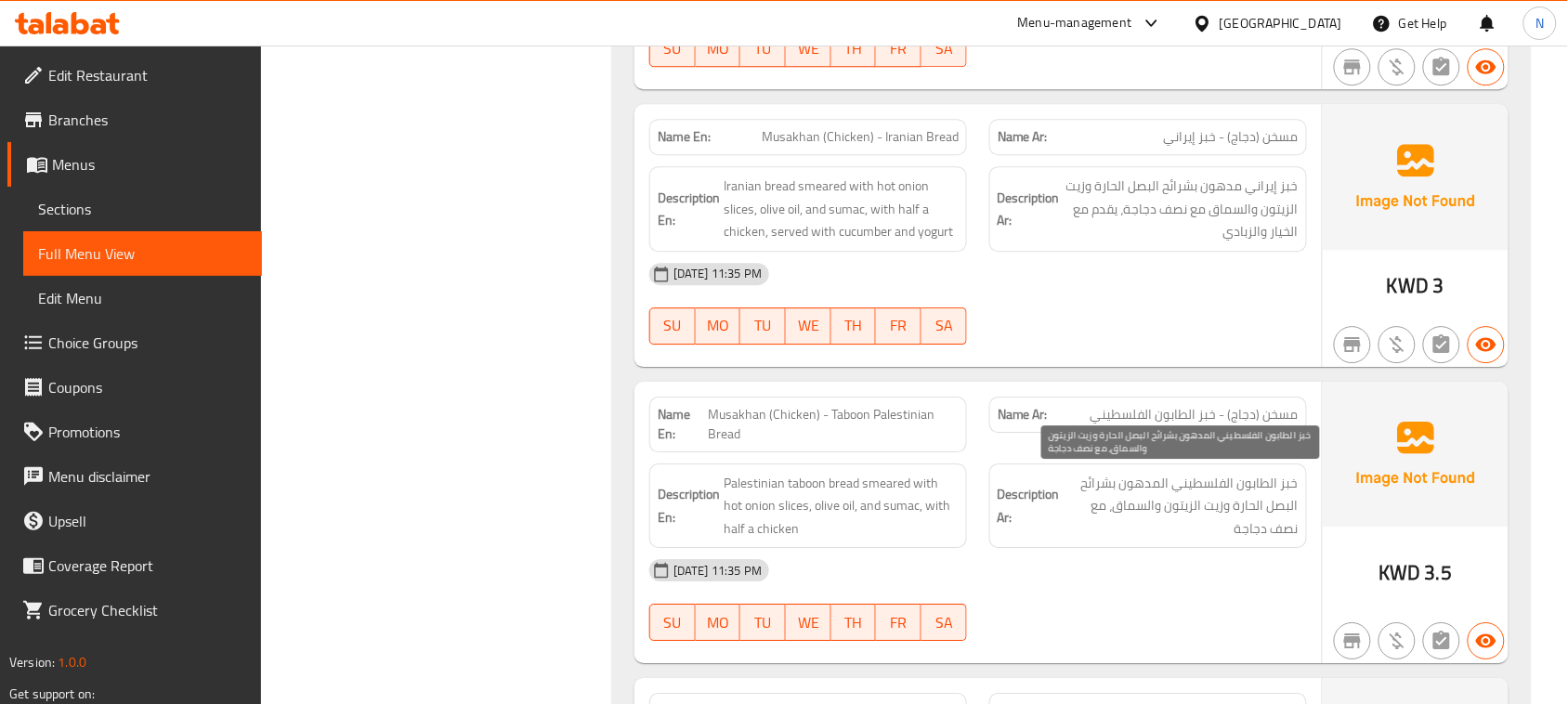
click at [1201, 484] on span "خبز الطابون الفلسطيني المدهون بشرائح البصل الحارة وزيت الزيتون والسماق، مع نصف …" at bounding box center [1180, 506] width 235 height 68
click at [1203, 484] on span "خبز الطابون الفلسطيني المدهون بشرائح البصل الحارة وزيت الزيتون والسماق، مع نصف …" at bounding box center [1180, 506] width 235 height 68
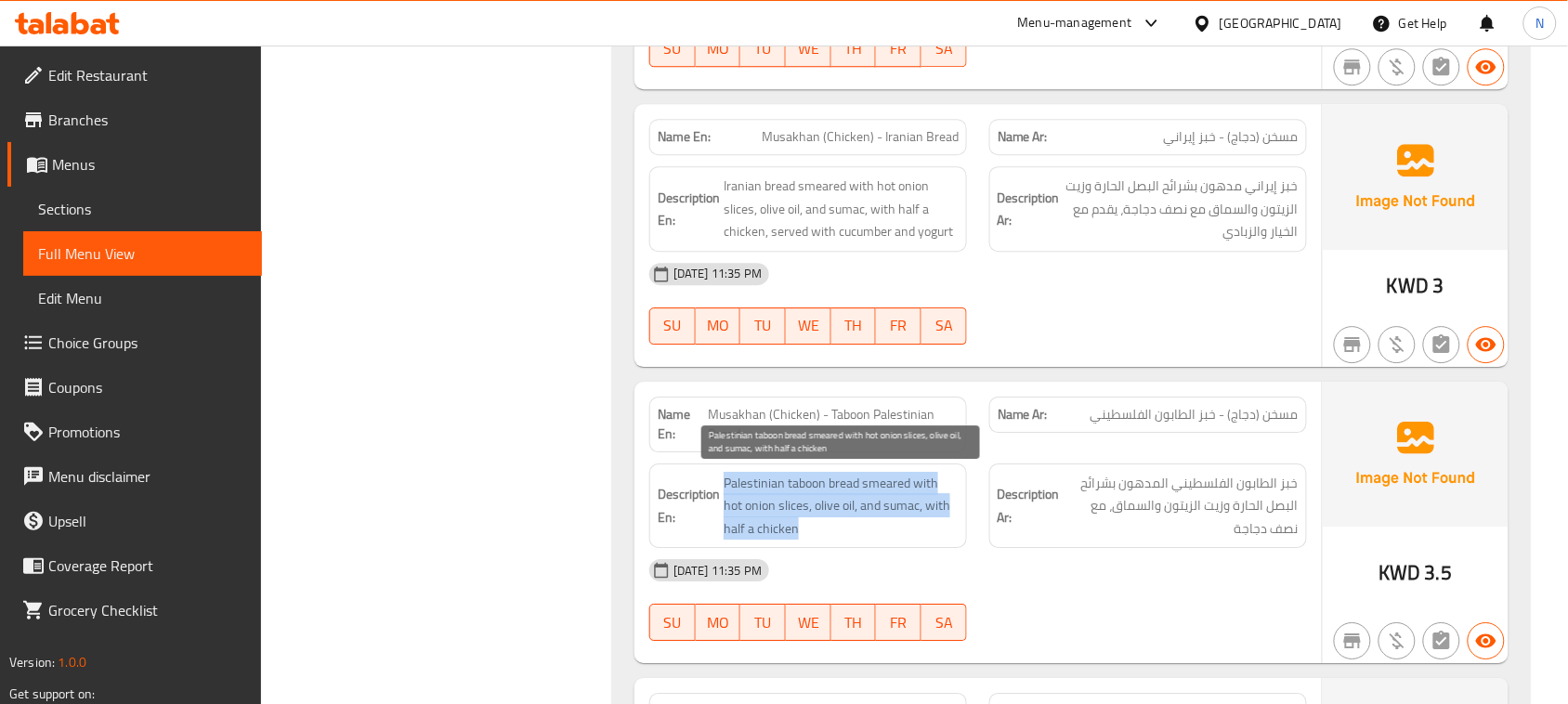
drag, startPoint x: 725, startPoint y: 484, endPoint x: 1038, endPoint y: 548, distance: 319.5
click at [813, 527] on span "Palestinian taboon bread smeared with hot onion slices, olive oil, and sumac, w…" at bounding box center [841, 506] width 235 height 68
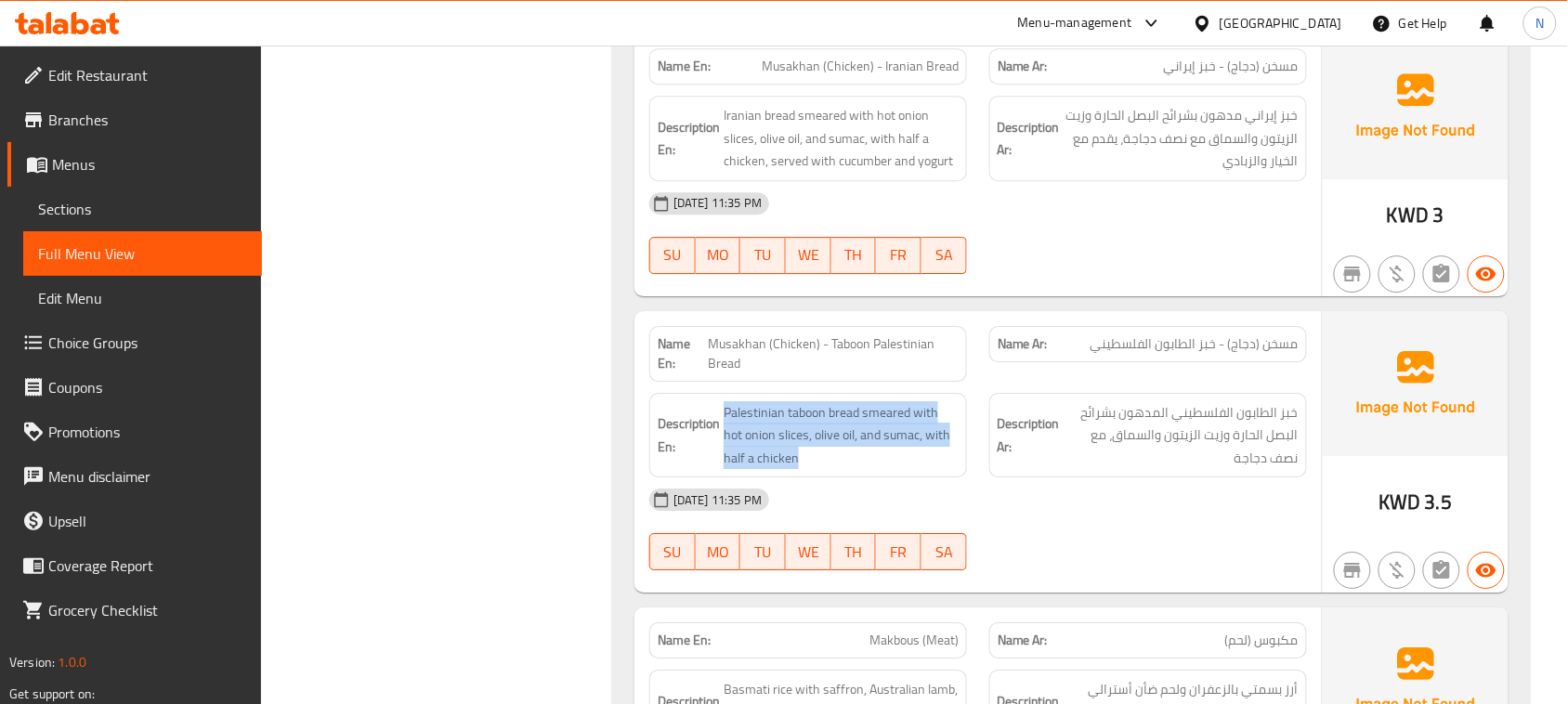
scroll to position [7921, 0]
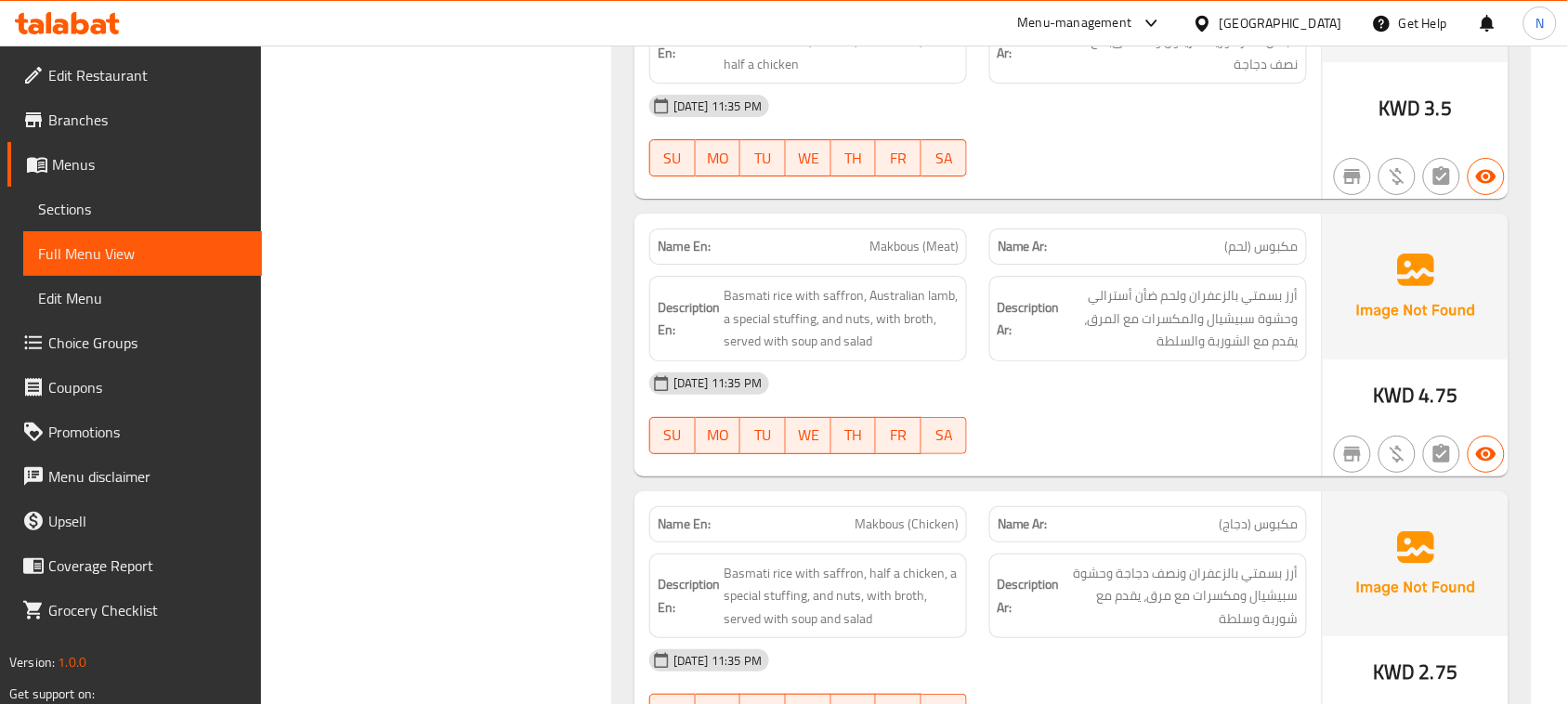
scroll to position [8385, 0]
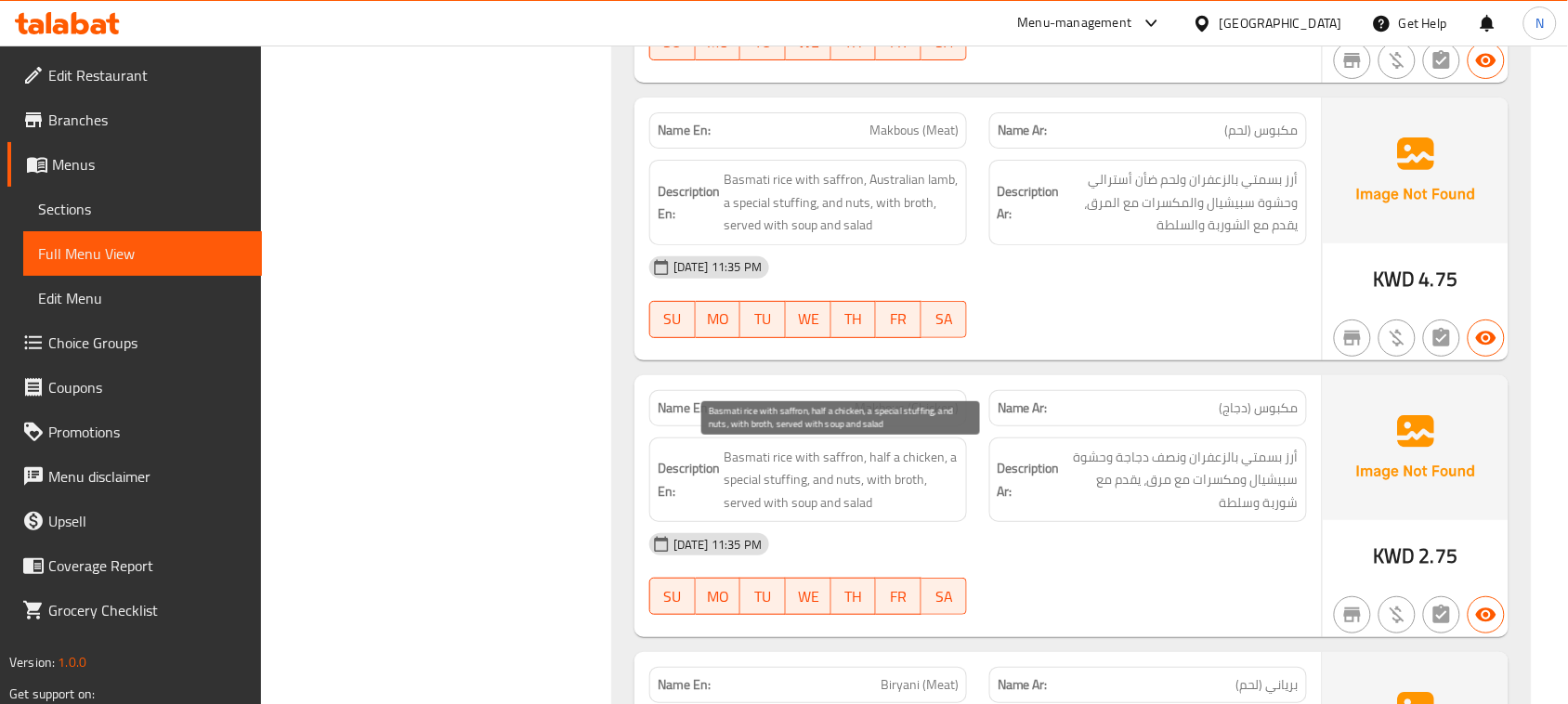
click at [755, 465] on span "Basmati rice with saffron, half a chicken, a special stuffing, and nuts, with b…" at bounding box center [841, 479] width 235 height 68
copy span "Basmati"
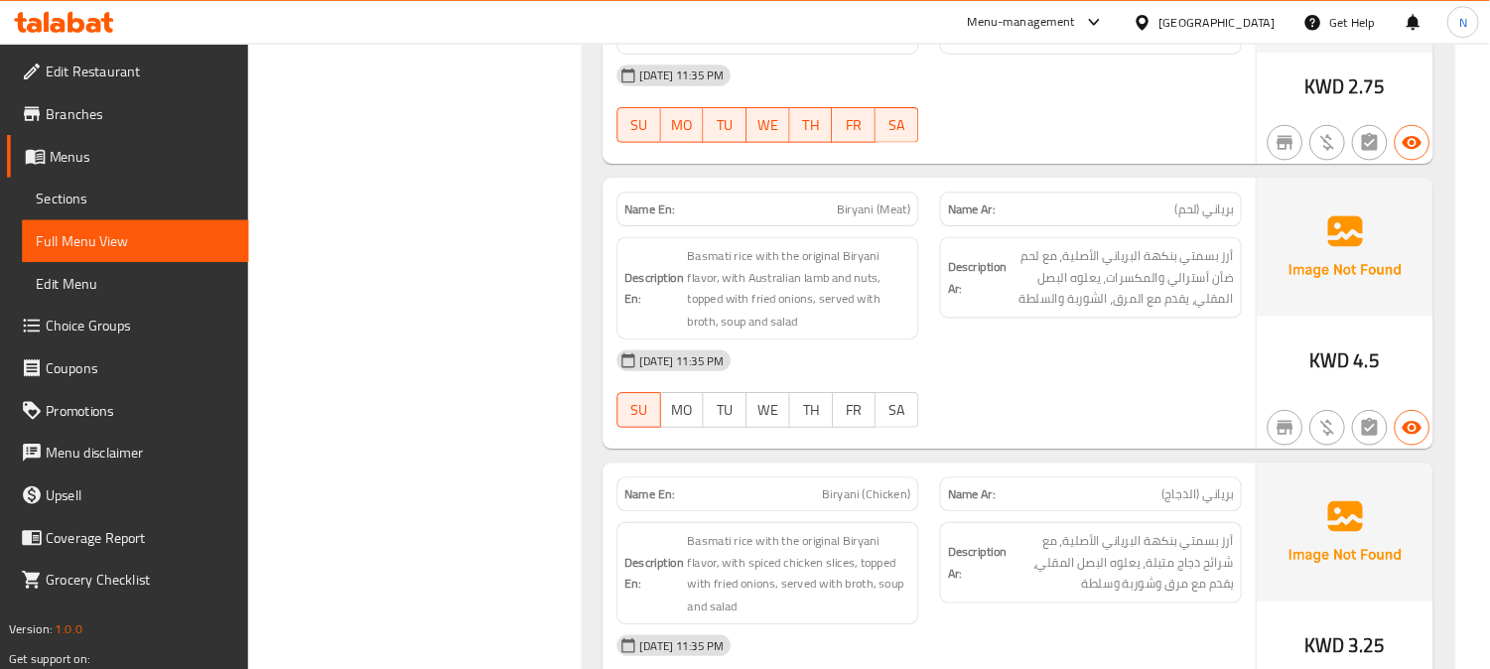
scroll to position [9453, 0]
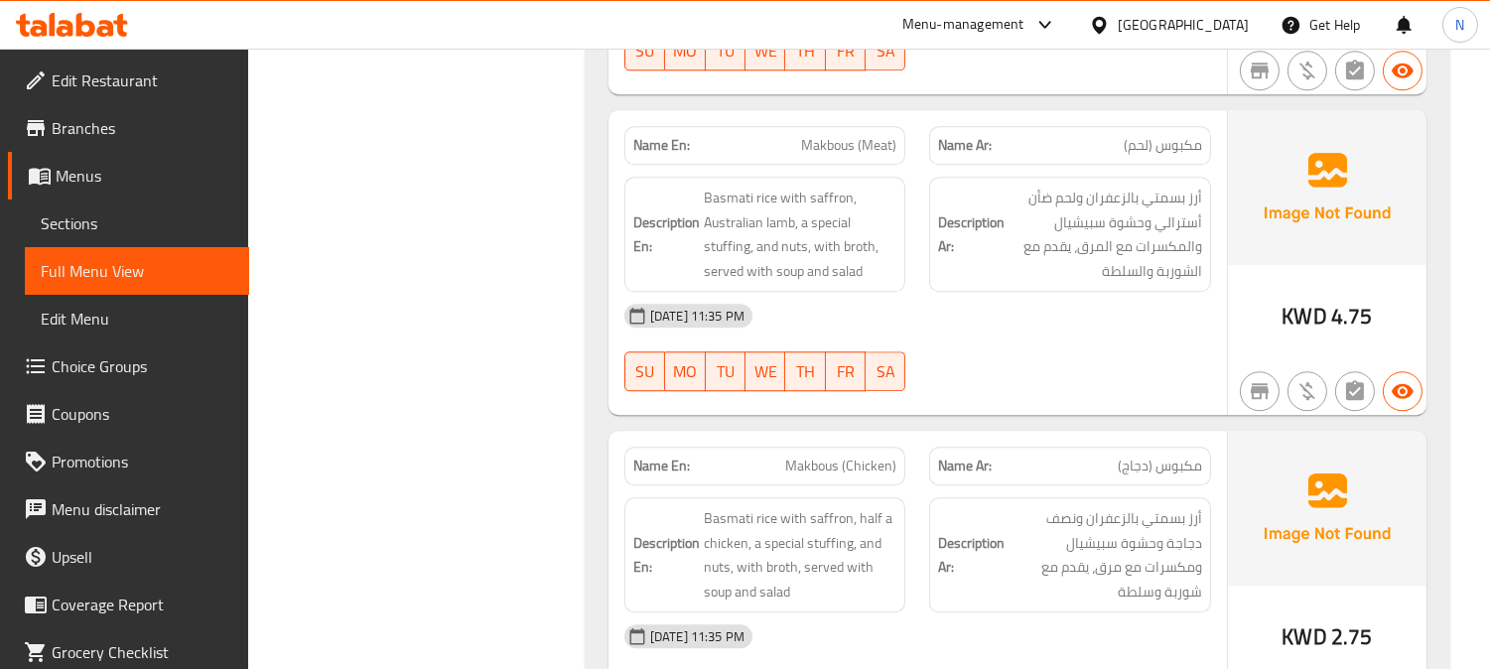
drag, startPoint x: 1515, startPoint y: 0, endPoint x: 1042, endPoint y: 335, distance: 580.1
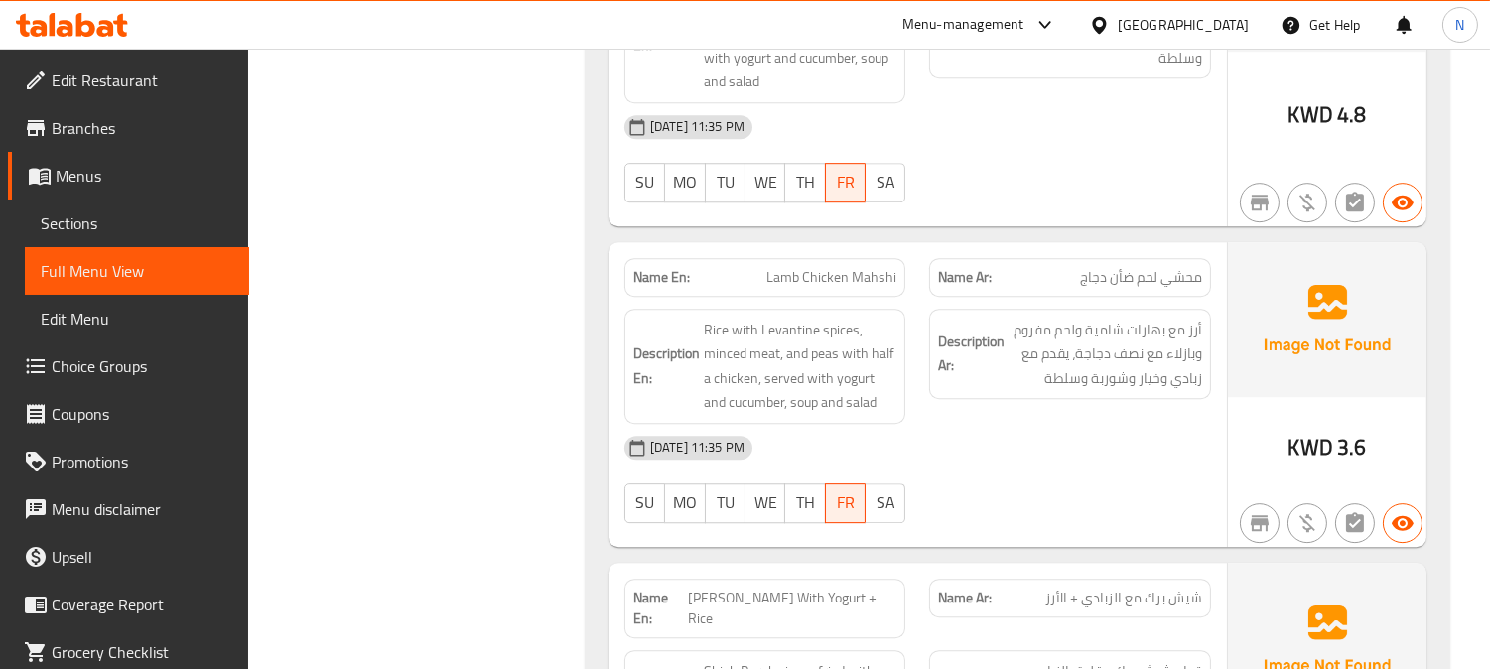
scroll to position [11217, 0]
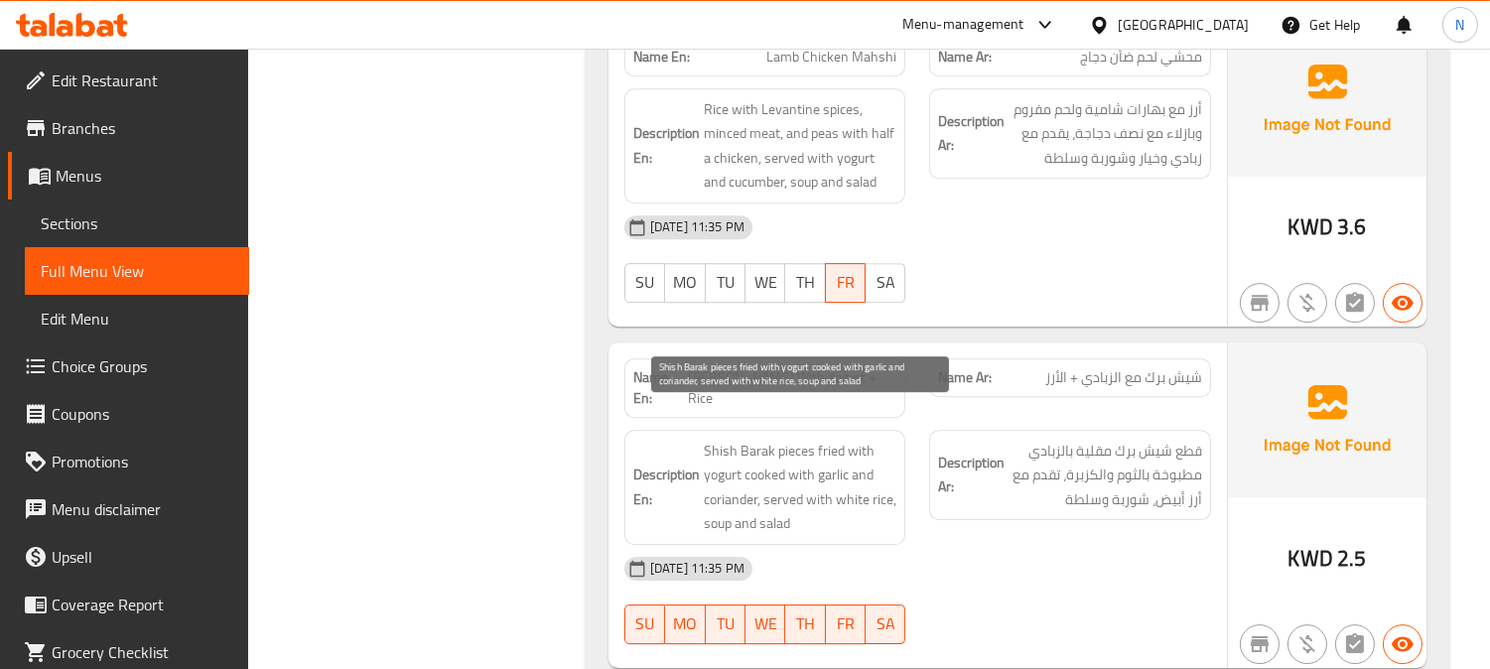
click at [739, 463] on span "Shish Barak pieces fried with yogurt cooked with garlic and coriander, served w…" at bounding box center [801, 487] width 194 height 97
copy span "coriander"
click at [709, 496] on span "Shish Barak pieces fried with yogurt cooked with garlic and coriander, served w…" at bounding box center [801, 487] width 194 height 97
drag, startPoint x: 695, startPoint y: 491, endPoint x: 844, endPoint y: 486, distance: 149.9
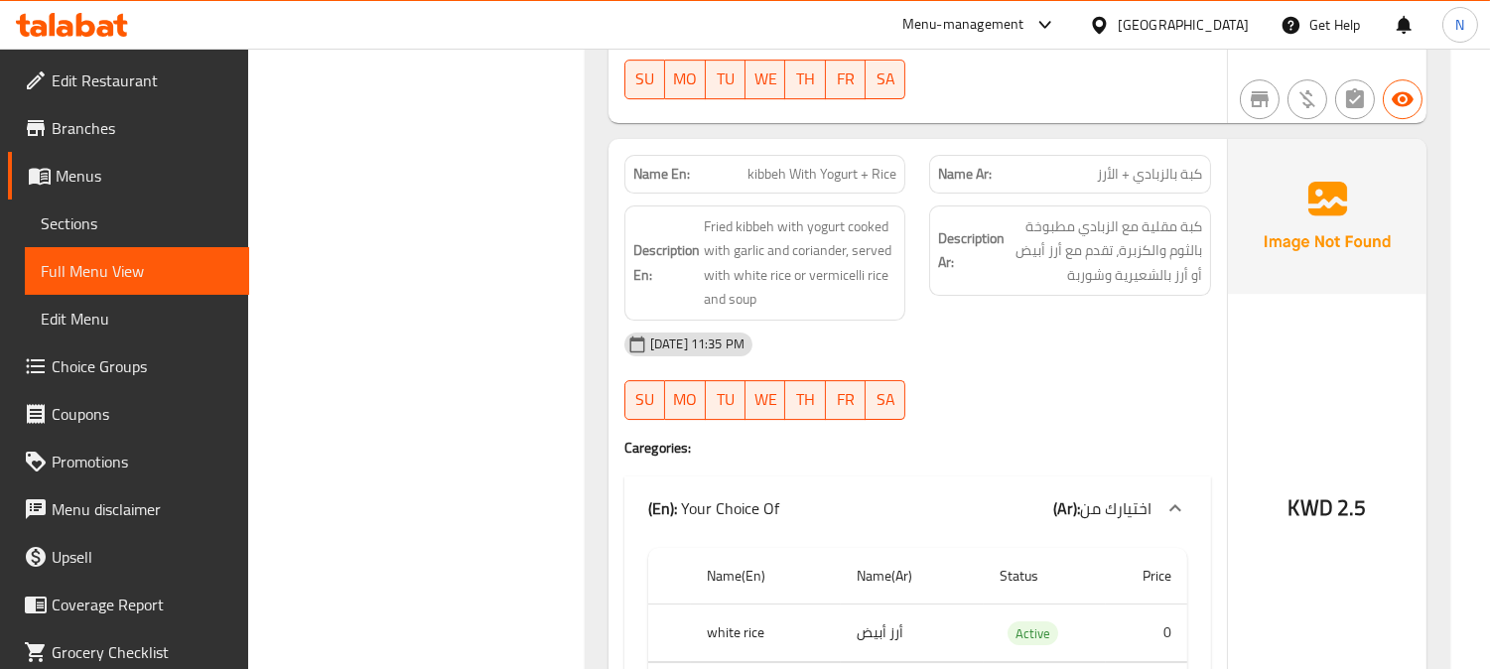
scroll to position [11769, 0]
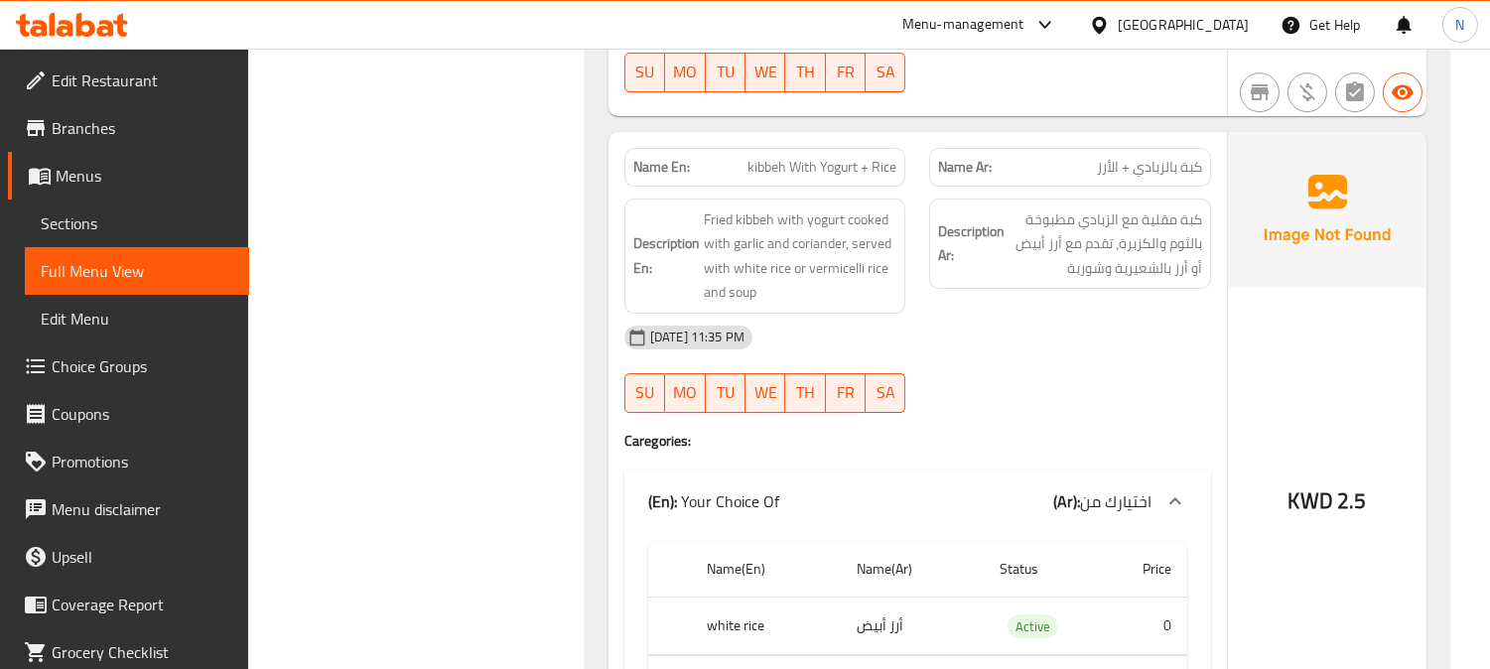
drag, startPoint x: 810, startPoint y: 471, endPoint x: 1196, endPoint y: 487, distance: 386.3
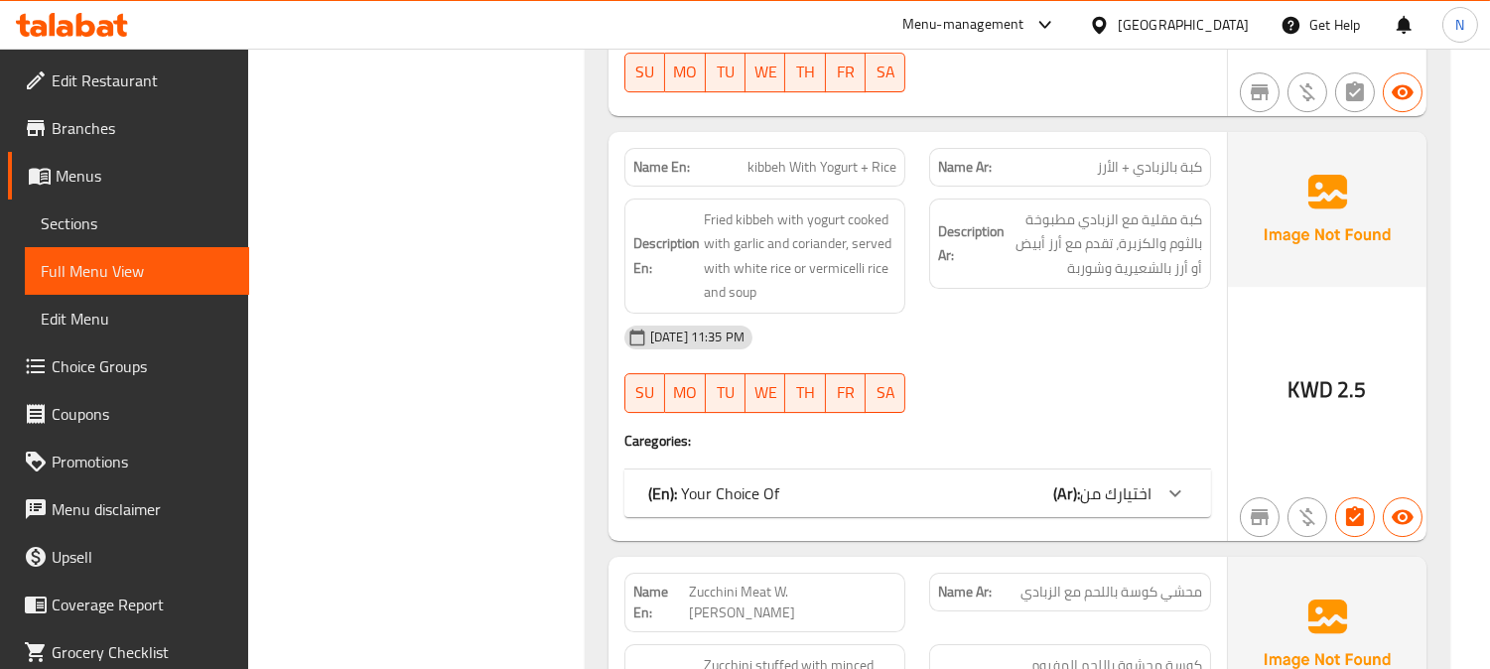
scroll to position [11989, 0]
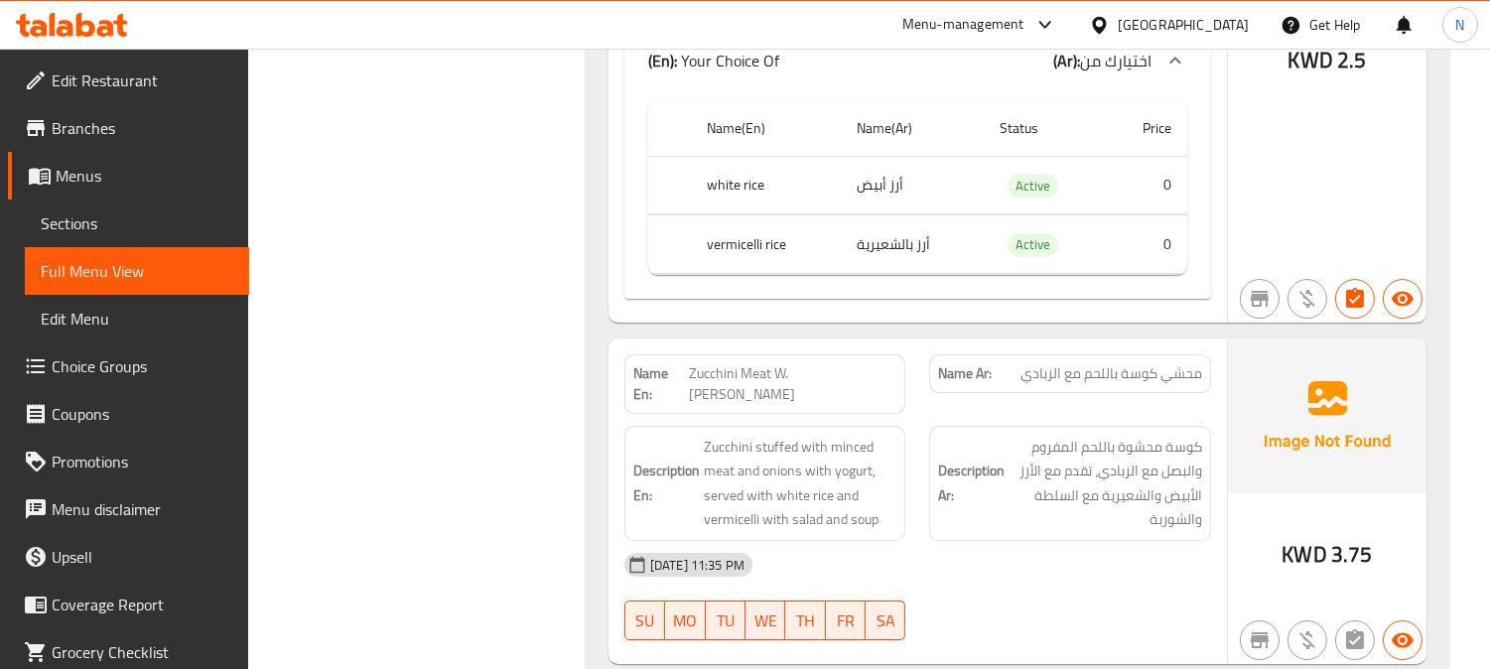
scroll to position [12320, 0]
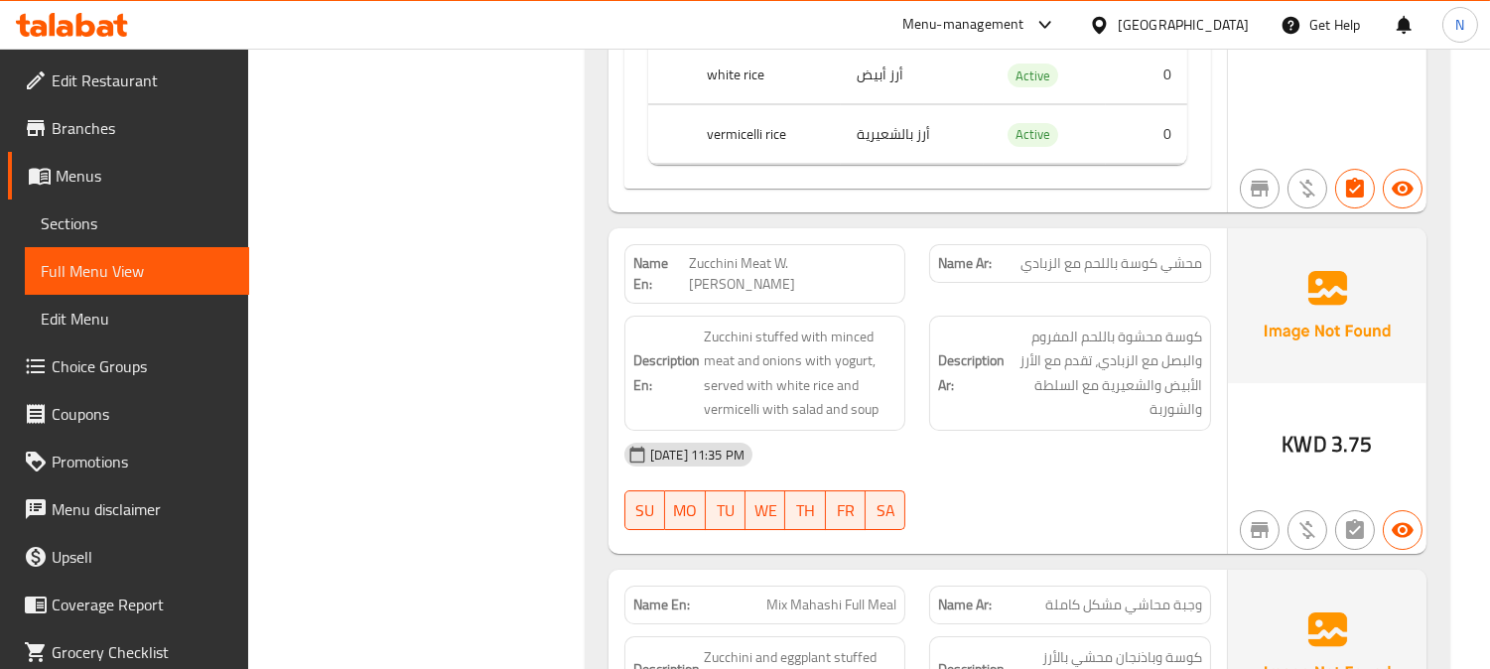
copy span "Zucchini"
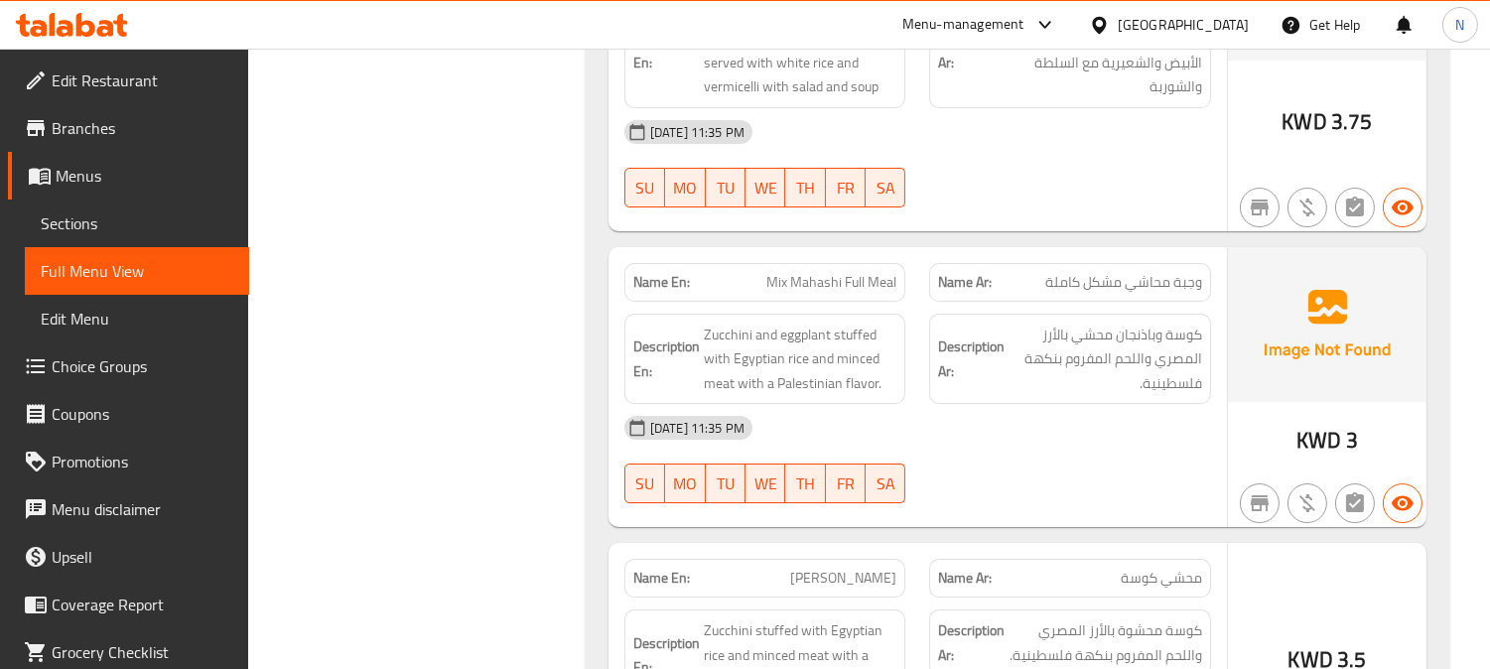
scroll to position [12872, 0]
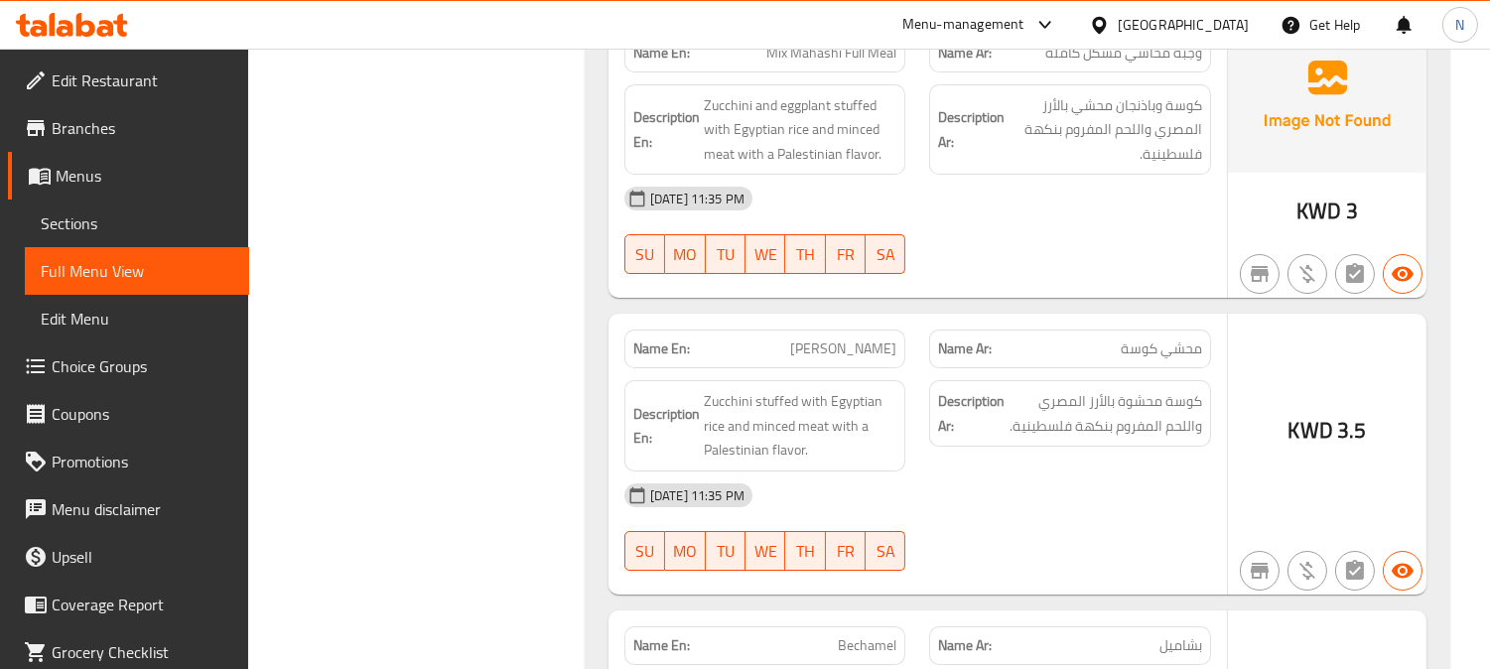
drag, startPoint x: 784, startPoint y: 306, endPoint x: 906, endPoint y: 301, distance: 122.2
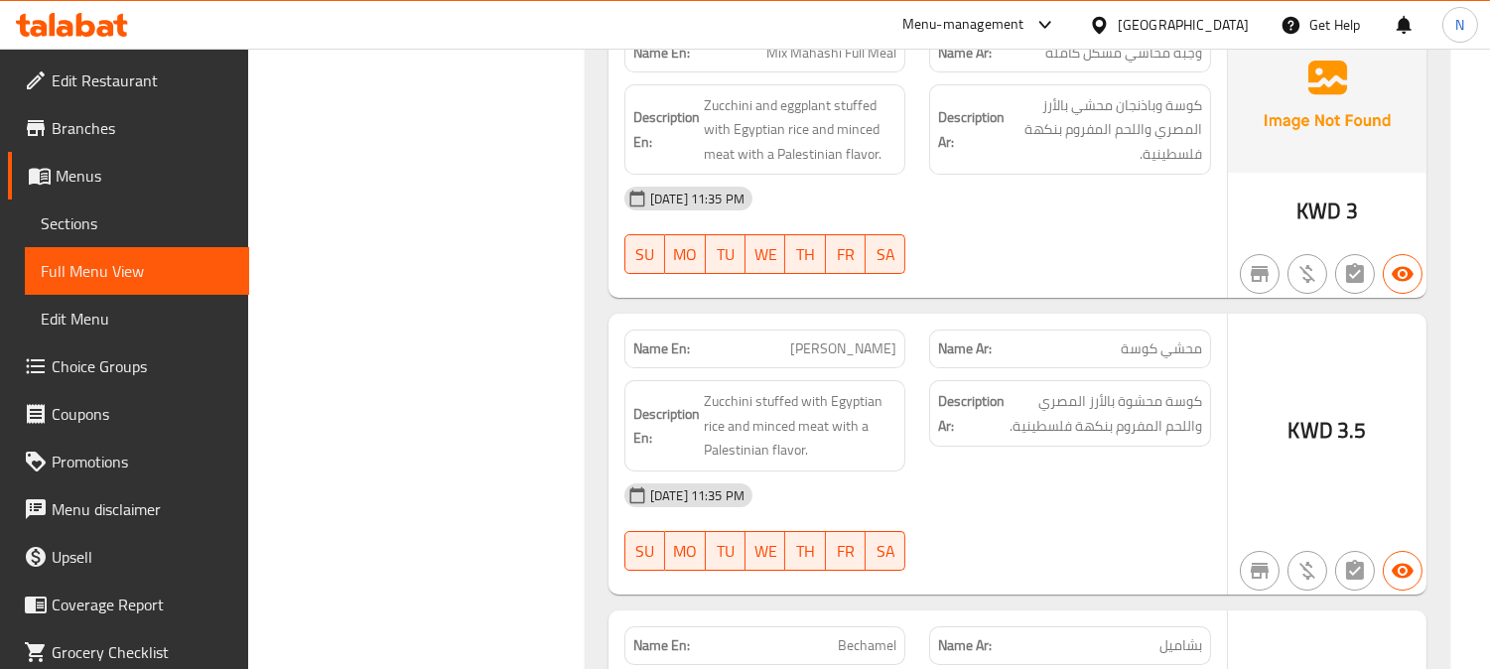
copy span "[PERSON_NAME]"
drag, startPoint x: 851, startPoint y: 295, endPoint x: 748, endPoint y: 352, distance: 118.2
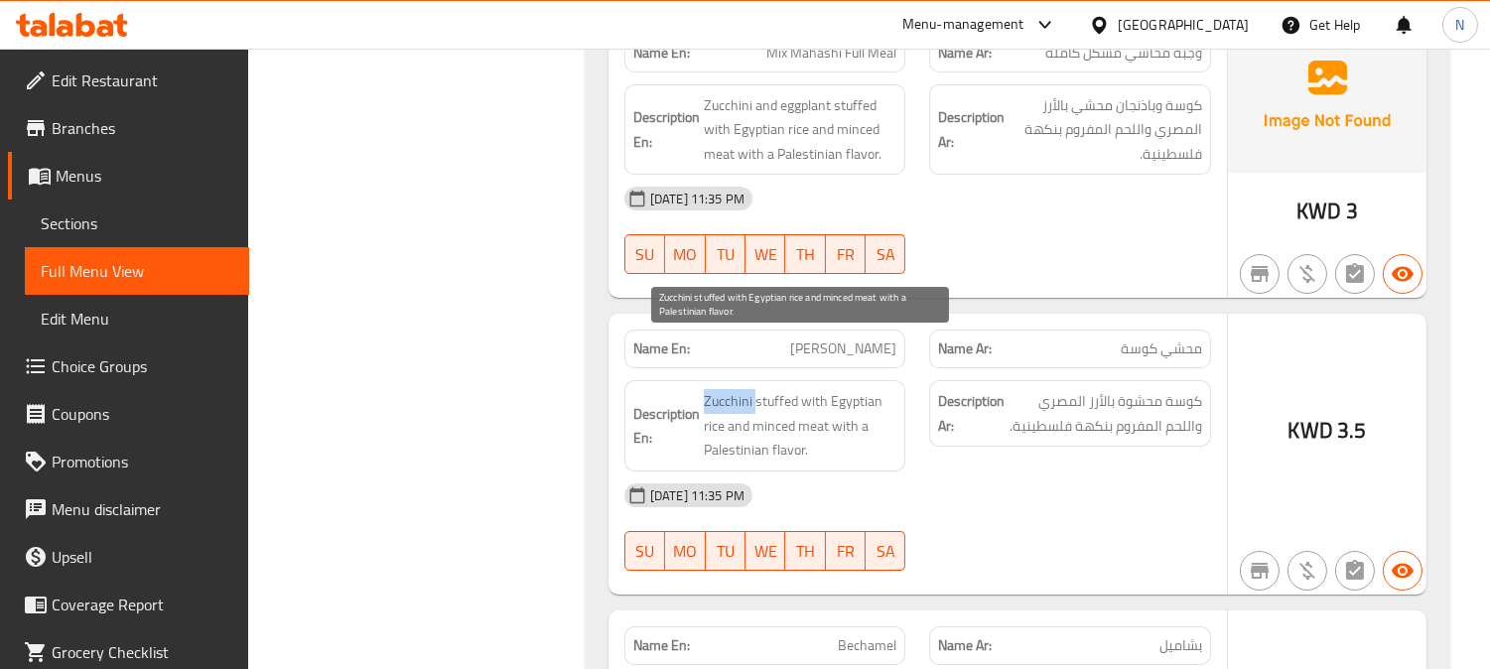
click at [748, 389] on span "Zucchini stuffed with Egyptian rice and minced meat with a Palestinian flavor." at bounding box center [801, 425] width 194 height 73
copy span "Zucchini stuffed with Egyptian rice and minced meat with a Palestinian flavor."
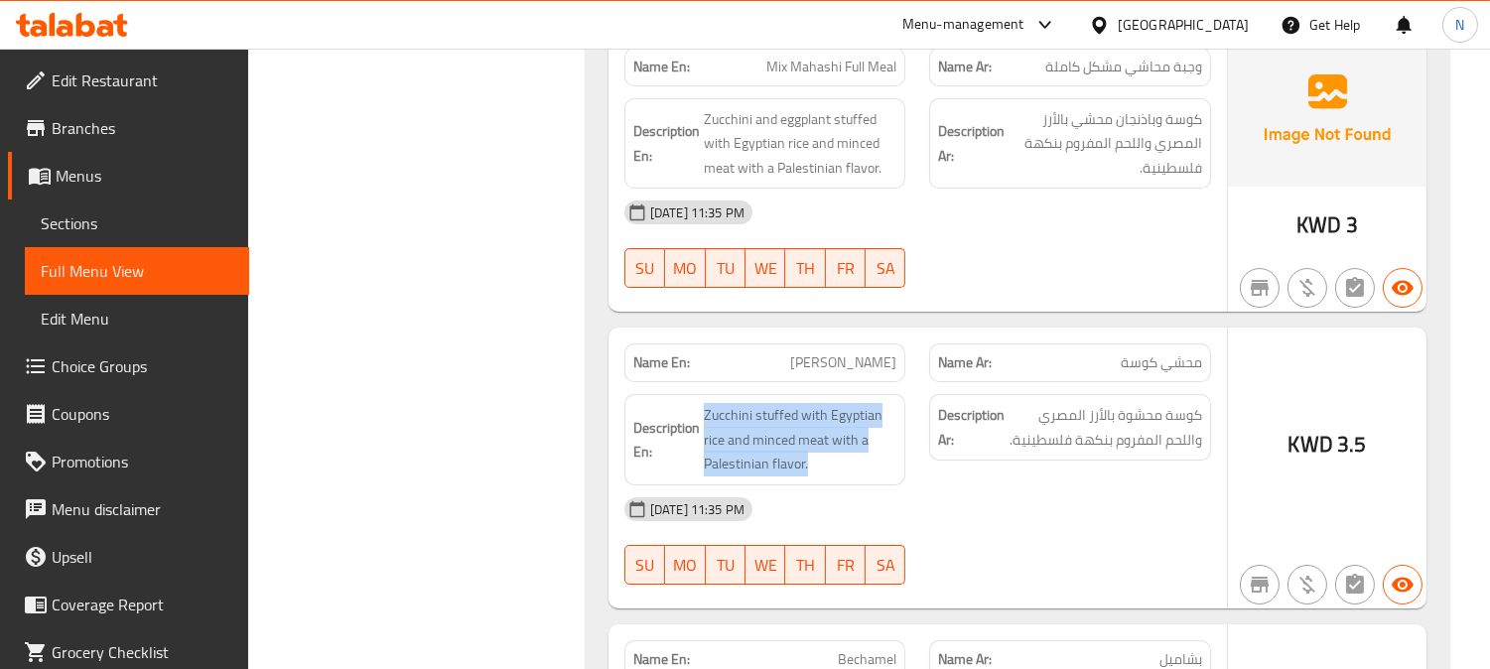
scroll to position [13092, 0]
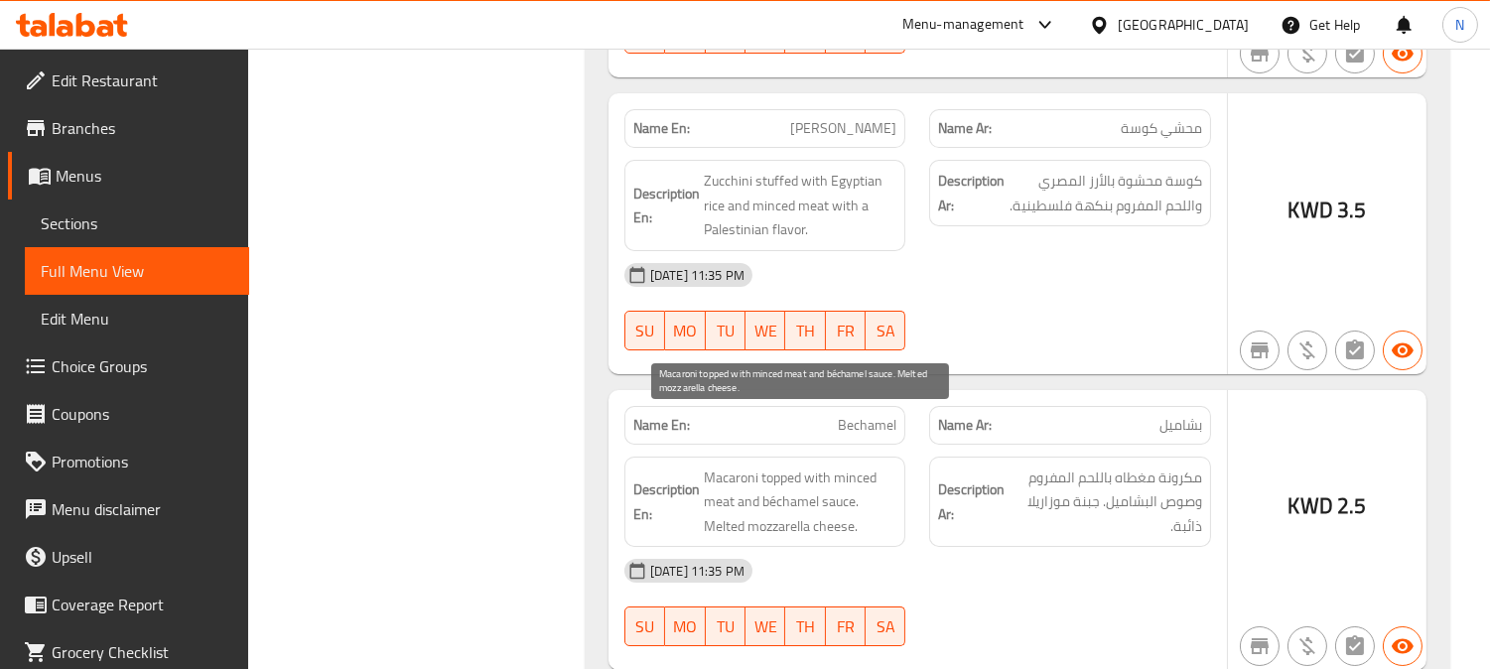
click at [736, 465] on span "Macaroni topped with minced meat and béchamel sauce. Melted mozzarella cheese." at bounding box center [801, 501] width 194 height 73
copy span "Macaroni"
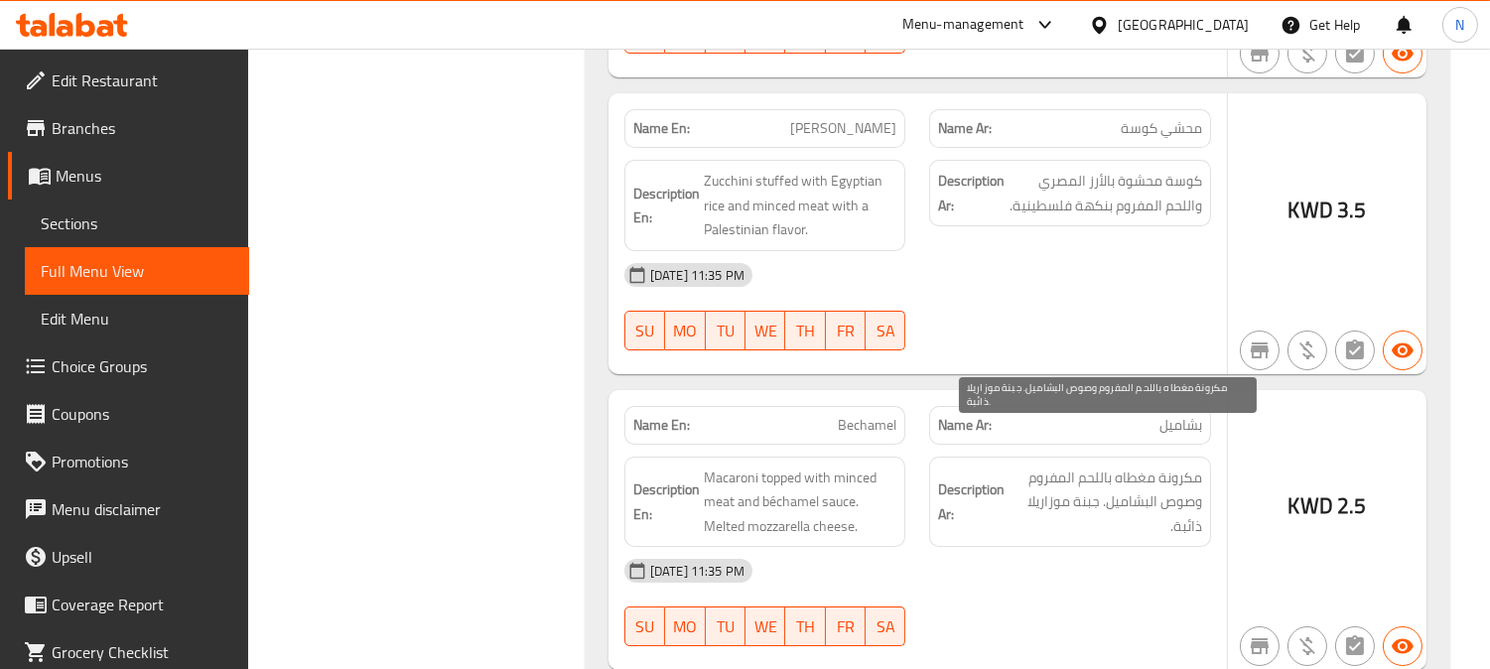
click at [1103, 465] on span "مكرونة مغطاه باللحم المفروم وصوص البشاميل. جبنة موزاريلا ذائبة." at bounding box center [1105, 501] width 194 height 73
click at [1109, 465] on span "مكرونة مغطاه باللحم المفروم وصوص البشاميل. جبنة موزاريلا ذائبة." at bounding box center [1105, 501] width 194 height 73
click at [1137, 465] on span "مكرونة مغطاه باللحم المفروم وصوص البشاميل. جبنة موزاريلا ذائبة." at bounding box center [1105, 501] width 194 height 73
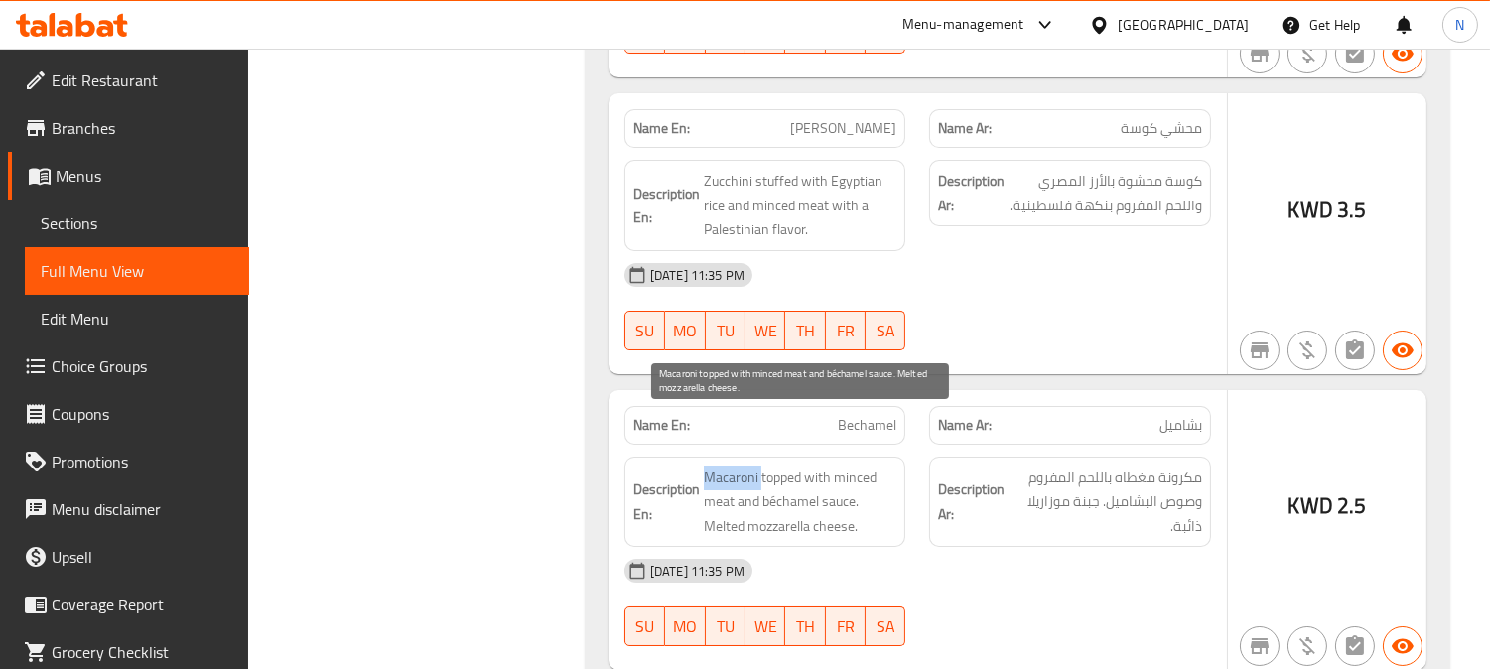
drag, startPoint x: 703, startPoint y: 415, endPoint x: 759, endPoint y: 437, distance: 60.6
click at [759, 465] on span "Macaroni topped with minced meat and béchamel sauce. Melted mozzarella cheese." at bounding box center [801, 501] width 194 height 73
click at [844, 465] on span "Macaroni topped with minced meat and béchamel sauce. Melted mozzarella cheese." at bounding box center [801, 501] width 194 height 73
drag, startPoint x: 758, startPoint y: 453, endPoint x: 876, endPoint y: 460, distance: 118.4
click at [876, 465] on span "Macaroni topped with minced meat and béchamel sauce. Melted mozzarella cheese." at bounding box center [801, 501] width 194 height 73
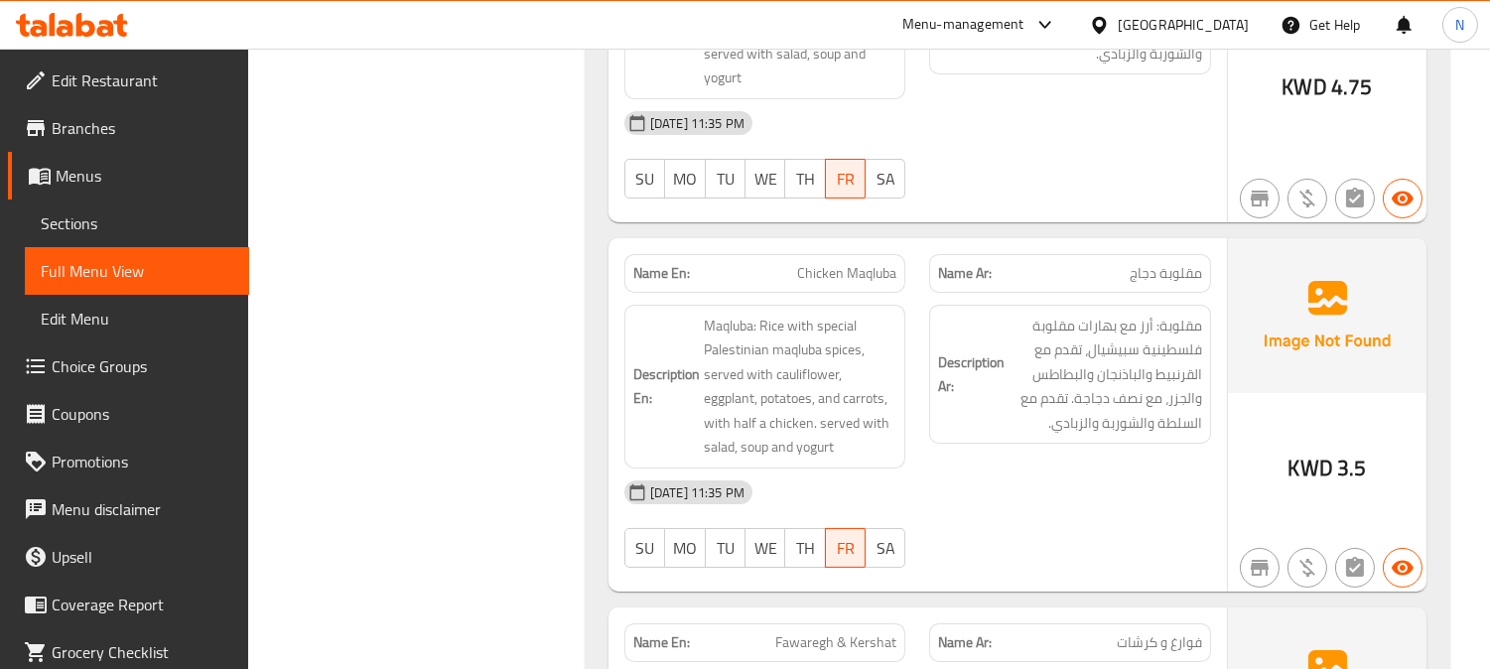
scroll to position [13974, 0]
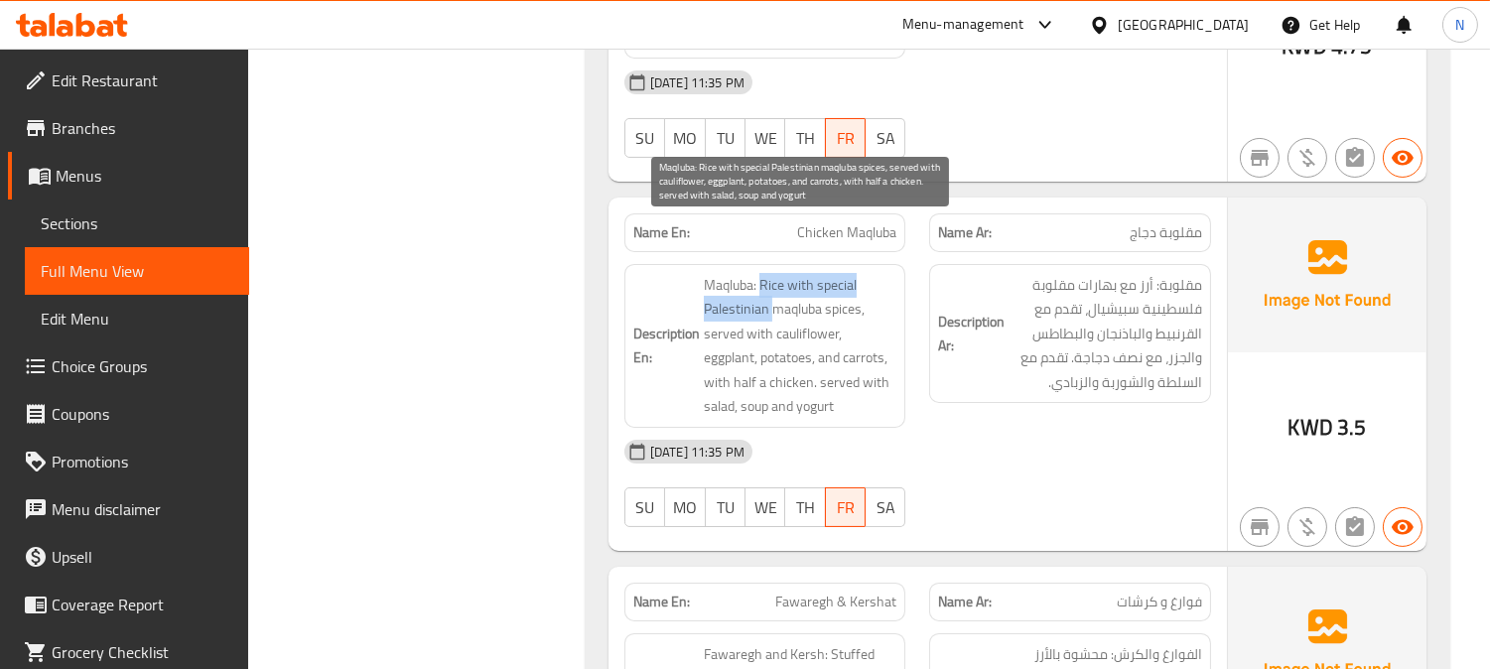
drag, startPoint x: 762, startPoint y: 226, endPoint x: 772, endPoint y: 248, distance: 24.0
click at [772, 273] on span "Maqluba: Rice with special Palestinian maqluba spices, served with cauliflower,…" at bounding box center [801, 346] width 194 height 146
click at [764, 273] on span "Maqluba: Rice with special Palestinian maqluba spices, served with cauliflower,…" at bounding box center [801, 346] width 194 height 146
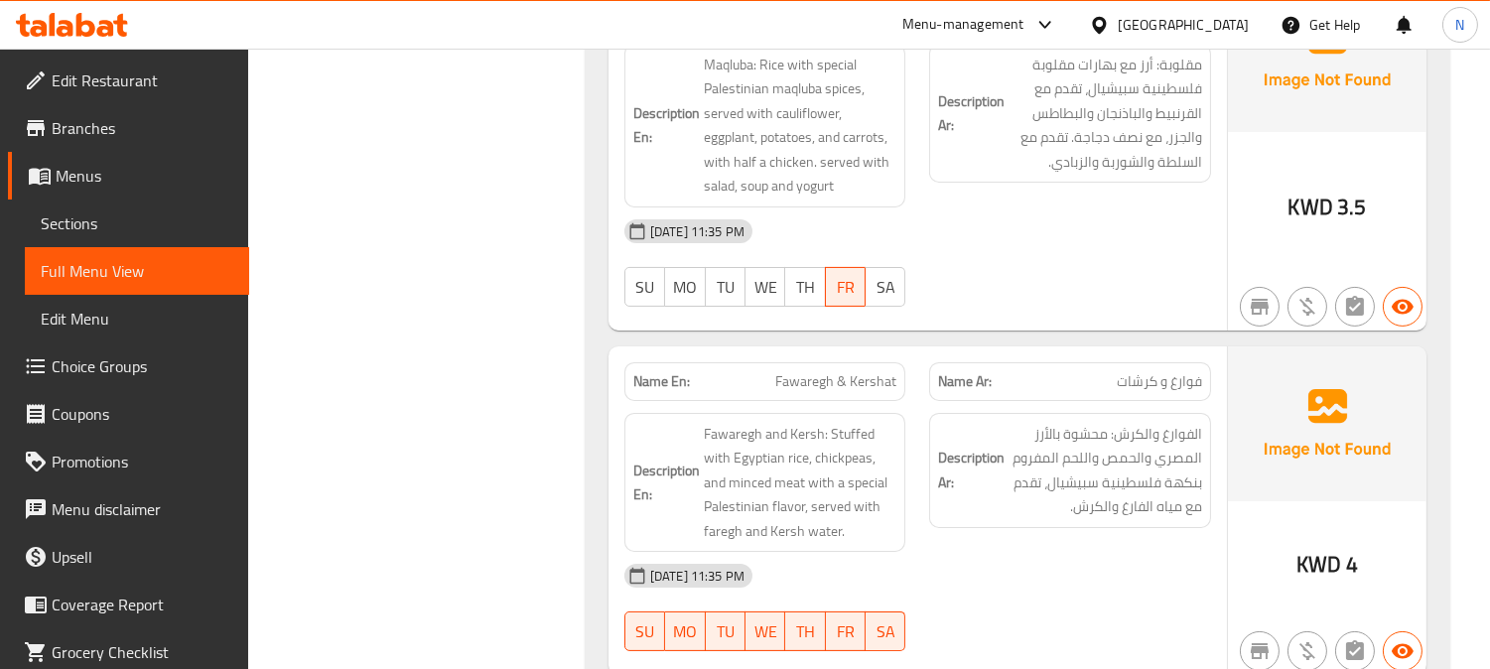
scroll to position [14305, 0]
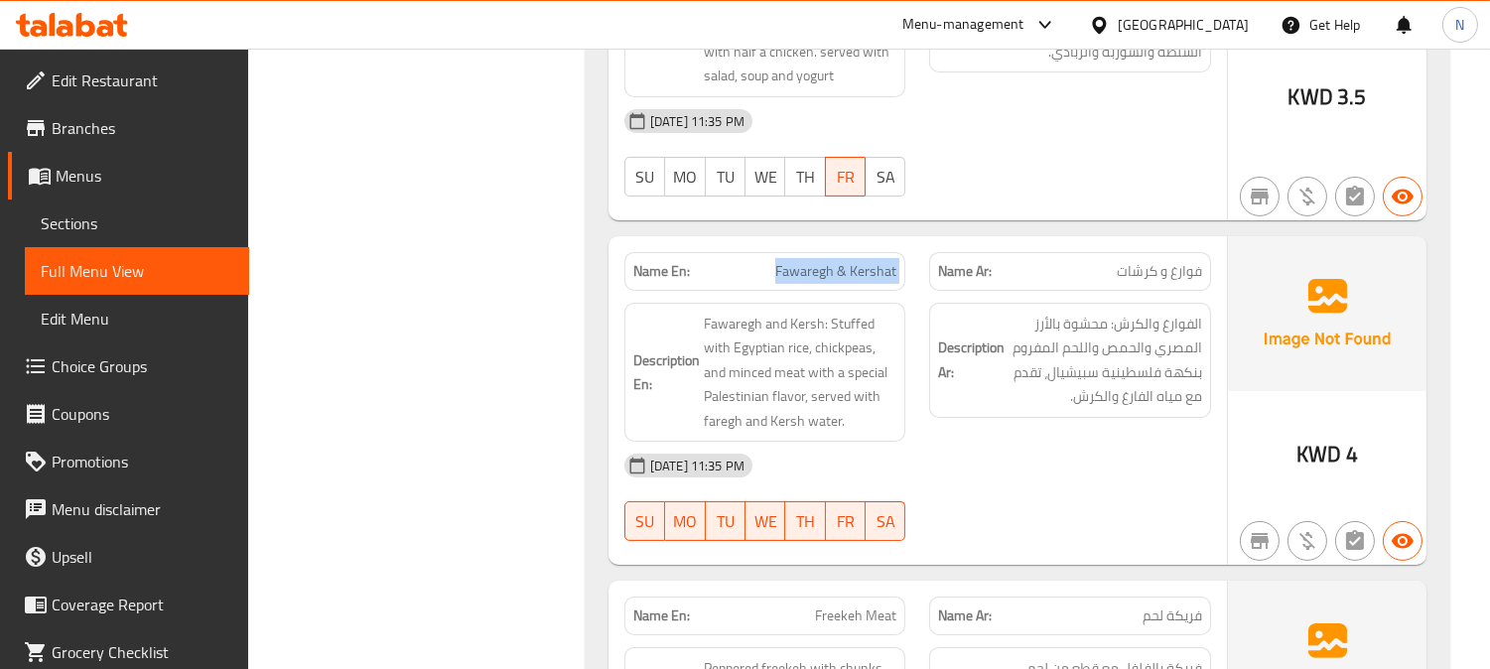
drag, startPoint x: 726, startPoint y: 213, endPoint x: 935, endPoint y: 222, distance: 208.6
click at [935, 240] on div "Name En: Fawaregh & Kershat Name Ar: فوارغ و كرشات" at bounding box center [917, 271] width 610 height 63
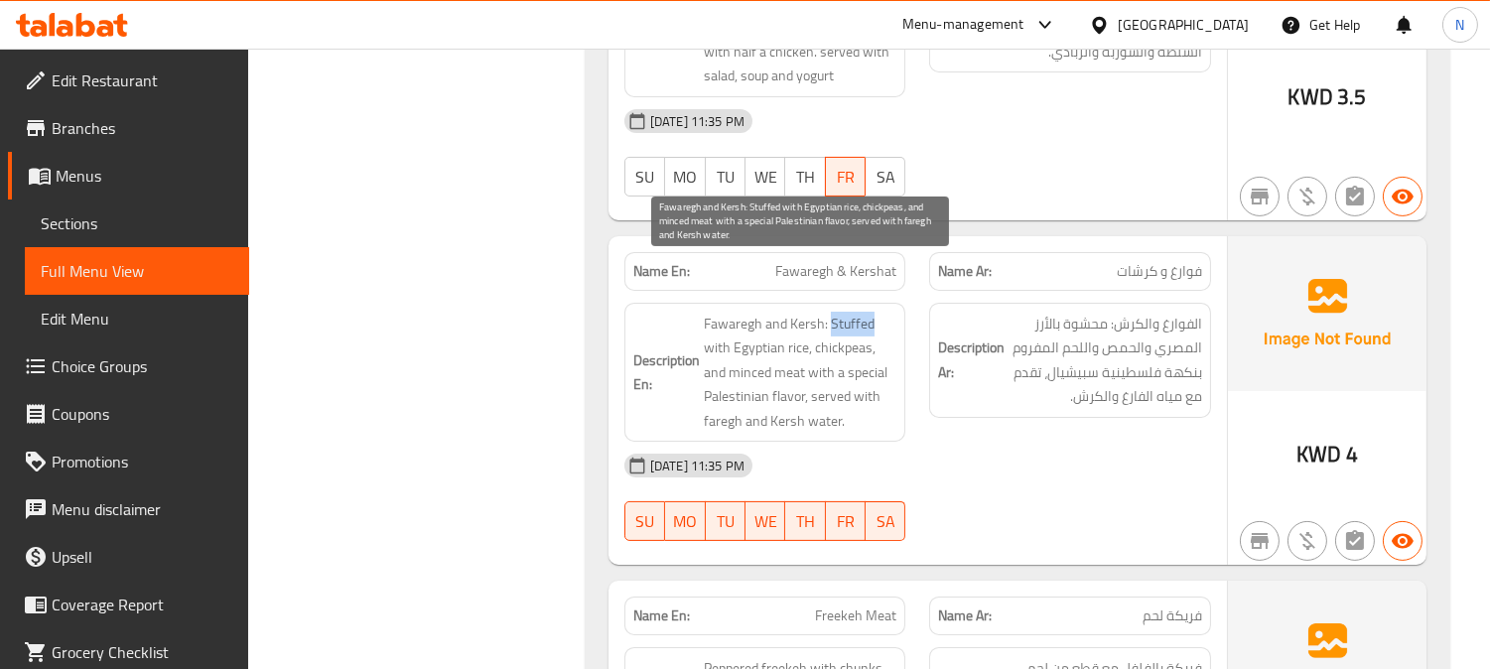
drag, startPoint x: 830, startPoint y: 270, endPoint x: 877, endPoint y: 273, distance: 47.7
click at [877, 312] on span "Fawaregh and Kersh: Stuffed with Egyptian rice, chickpeas, and minced meat with…" at bounding box center [801, 373] width 194 height 122
click at [834, 312] on span "Fawaregh and Kersh: Stuffed with Egyptian rice, chickpeas, and minced meat with…" at bounding box center [801, 373] width 194 height 122
drag, startPoint x: 838, startPoint y: 350, endPoint x: 770, endPoint y: 327, distance: 71.2
click at [770, 327] on span "Fawaregh and Kersh: Stuffed with Egyptian rice, chickpeas, and minced meat with…" at bounding box center [801, 373] width 194 height 122
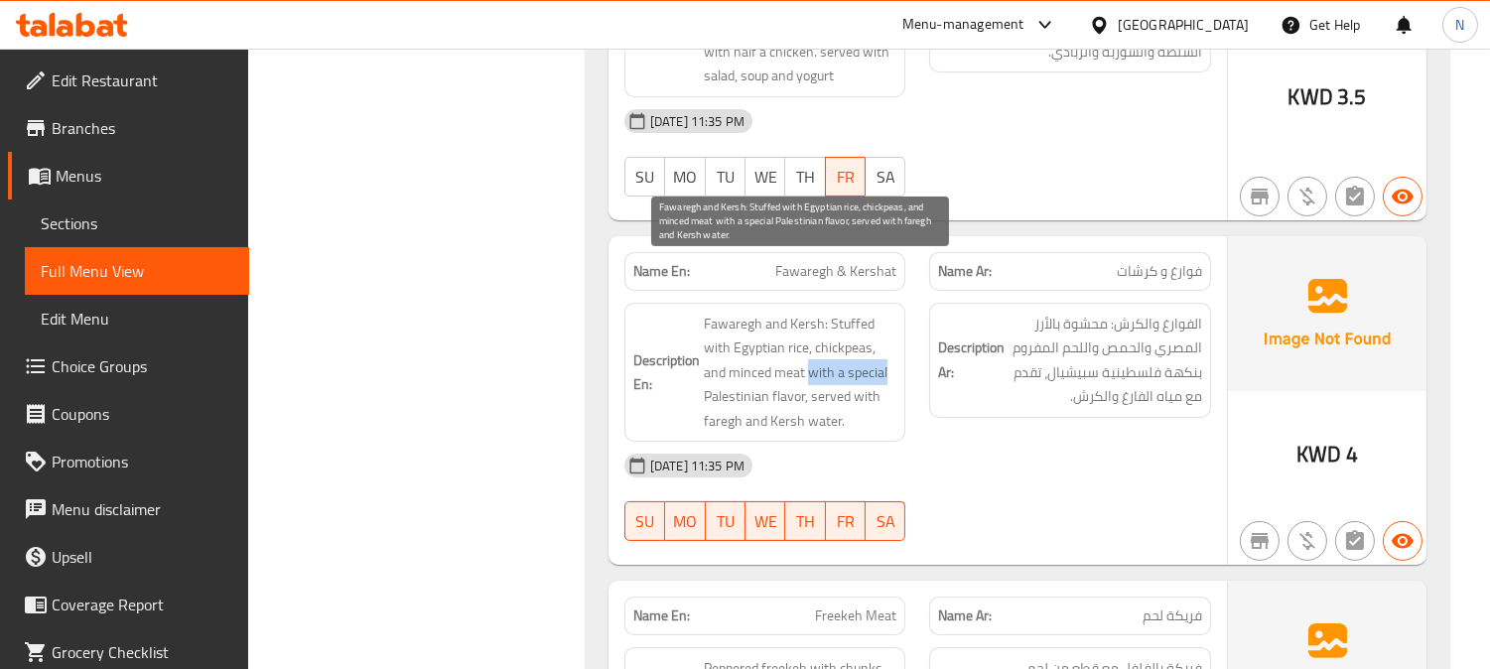
drag, startPoint x: 807, startPoint y: 313, endPoint x: 888, endPoint y: 324, distance: 82.2
click at [888, 324] on span "Fawaregh and Kersh: Stuffed with Egyptian rice, chickpeas, and minced meat with…" at bounding box center [801, 373] width 194 height 122
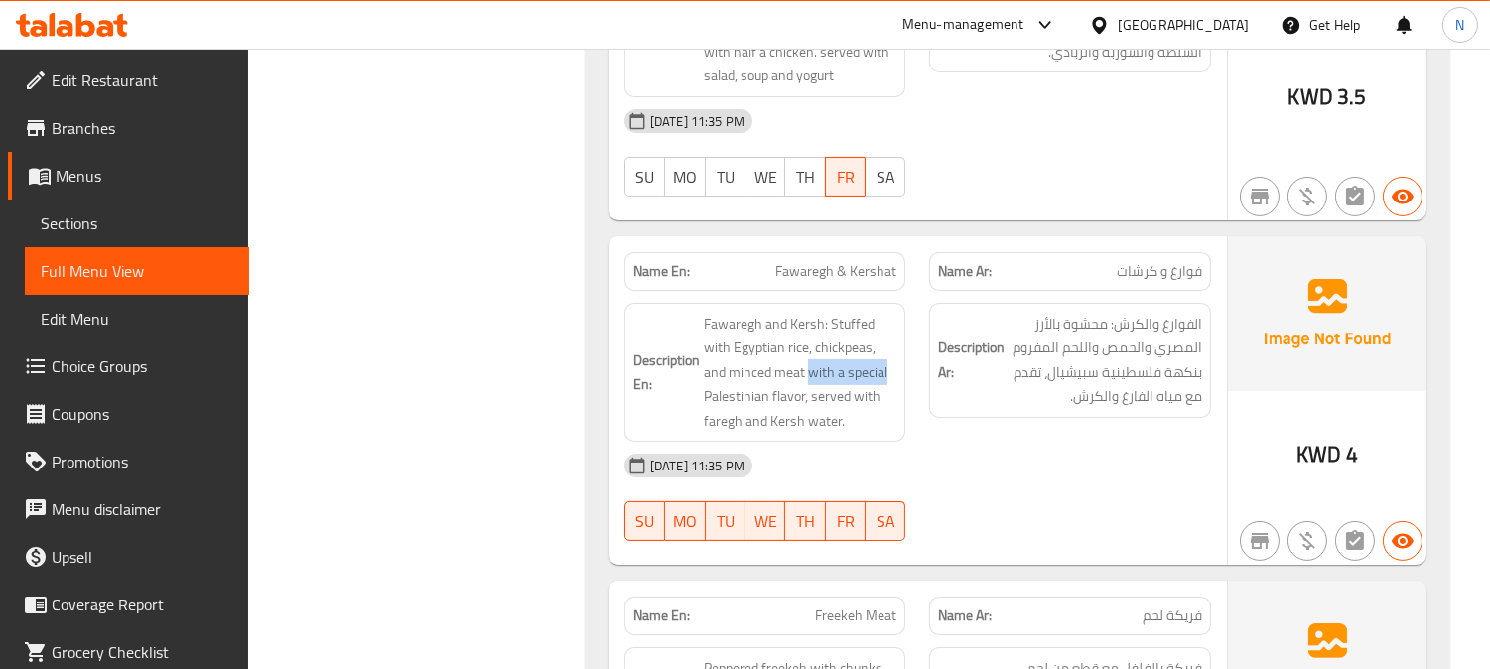
click at [909, 322] on div "Description En: Fawaregh and Kersh: Stuffed with Egyptian rice, chickpeas, and …" at bounding box center [765, 373] width 306 height 164
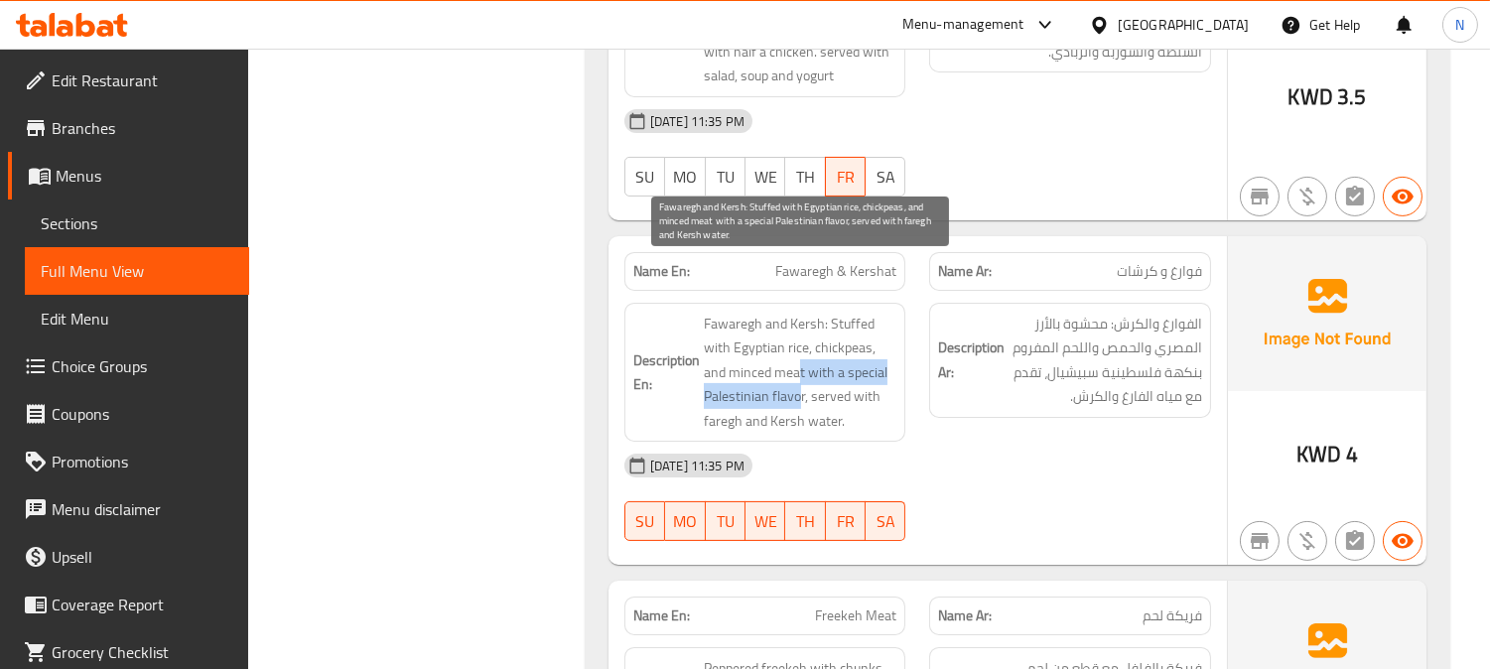
drag, startPoint x: 825, startPoint y: 369, endPoint x: 798, endPoint y: 332, distance: 45.5
click at [798, 332] on span "Fawaregh and Kersh: Stuffed with Egyptian rice, chickpeas, and minced meat with…" at bounding box center [801, 373] width 194 height 122
click at [877, 319] on span "Fawaregh and Kersh: Stuffed with Egyptian rice, chickpeas, and minced meat with…" at bounding box center [801, 373] width 194 height 122
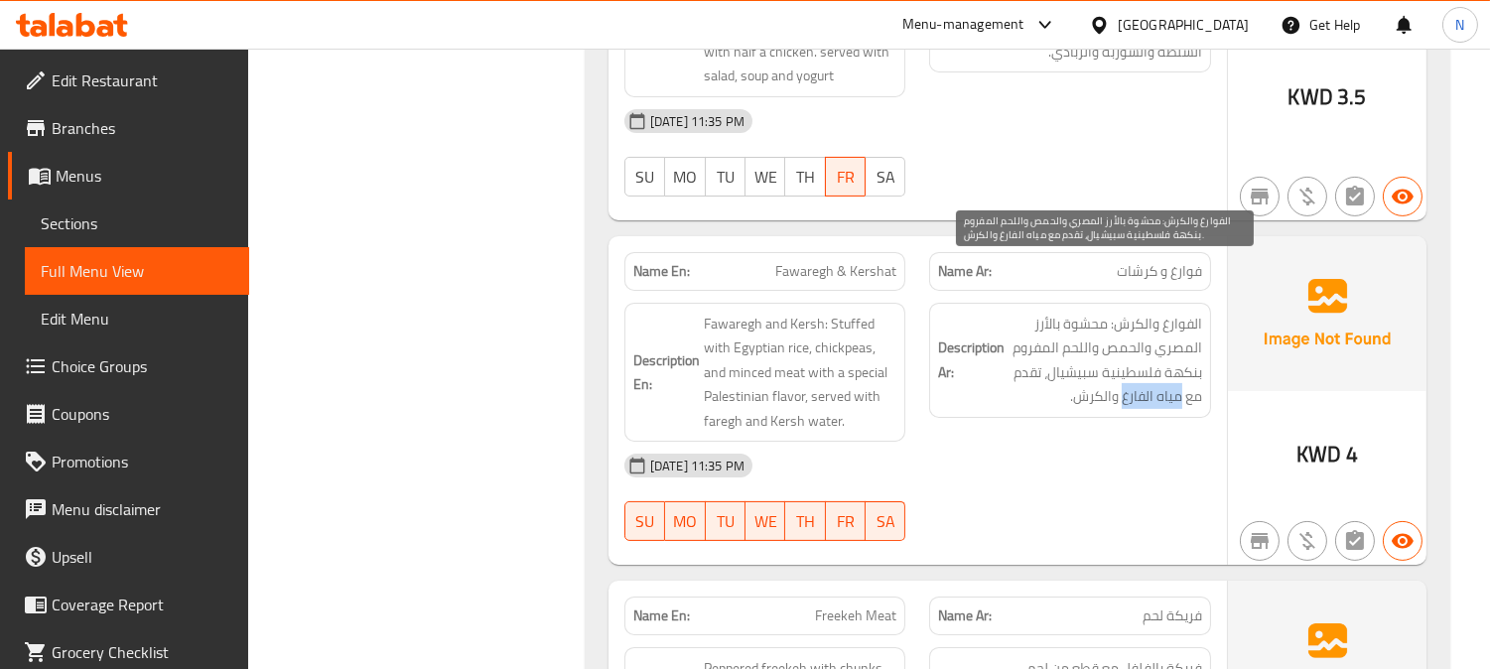
drag, startPoint x: 1136, startPoint y: 345, endPoint x: 1181, endPoint y: 351, distance: 45.1
click at [1181, 351] on span "الفوارغ والكرش: محشوة بالأرز المصري والحمص واللحم المفروم بنكهة فلسطينية سبيشيا…" at bounding box center [1105, 360] width 194 height 97
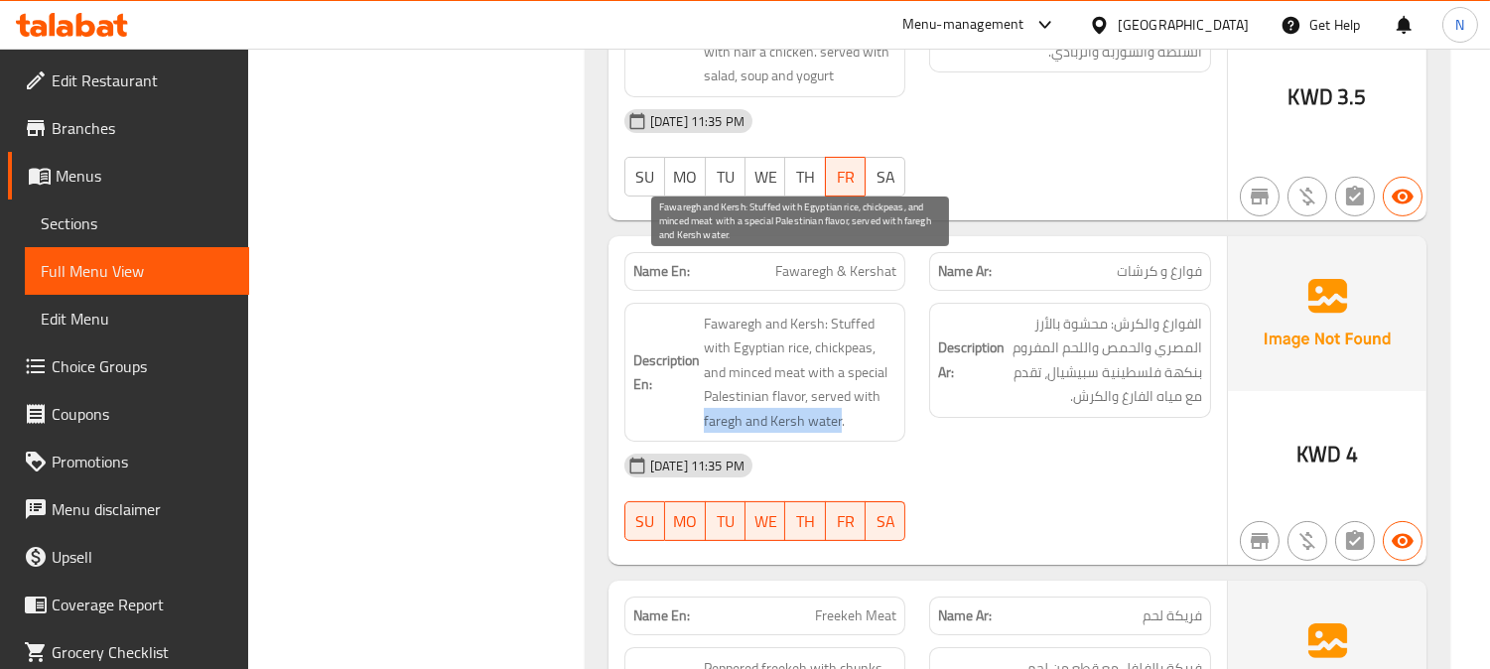
drag, startPoint x: 705, startPoint y: 369, endPoint x: 838, endPoint y: 371, distance: 133.0
click at [838, 371] on span "Fawaregh and Kersh: Stuffed with Egyptian rice, chickpeas, and minced meat with…" at bounding box center [801, 373] width 194 height 122
copy span "faregh and Kersh water"
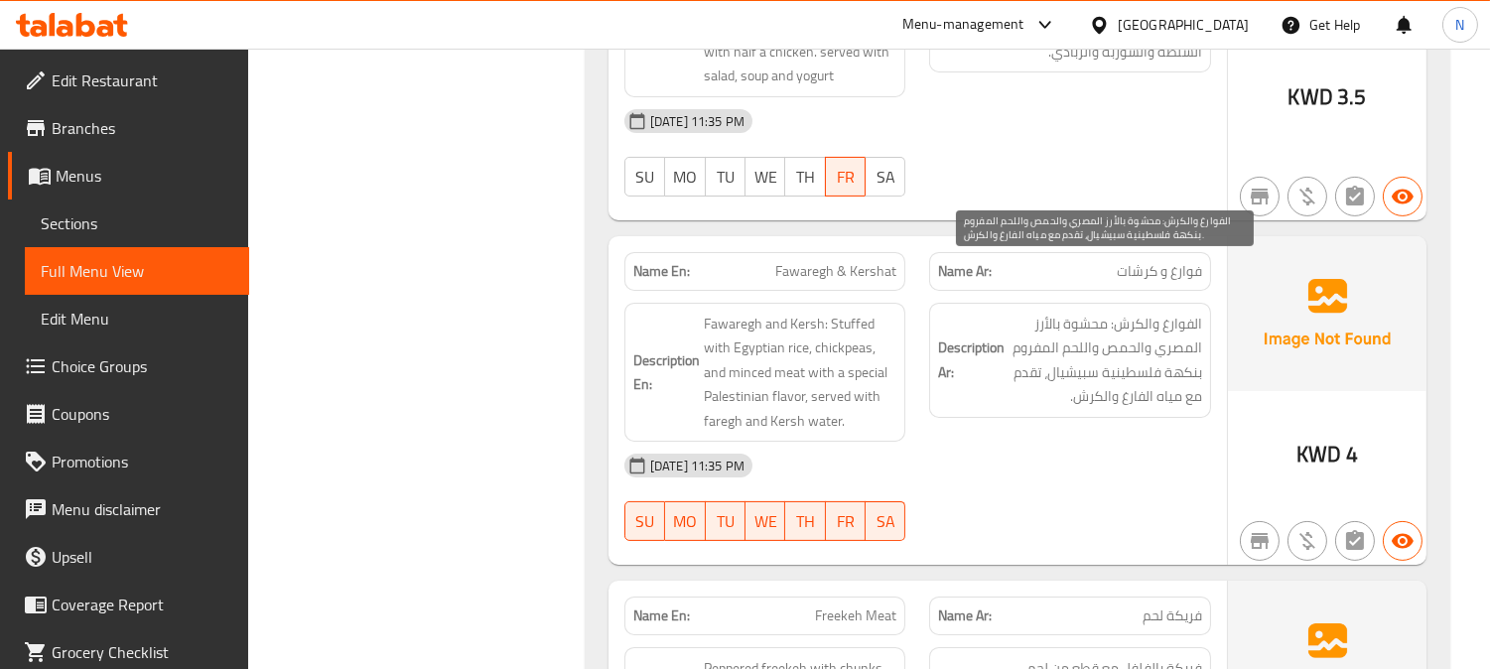
click at [1156, 342] on span "الفوارغ والكرش: محشوة بالأرز المصري والحمص واللحم المفروم بنكهة فلسطينية سبيشيا…" at bounding box center [1105, 360] width 194 height 97
click at [1155, 342] on span "الفوارغ والكرش: محشوة بالأرز المصري والحمص واللحم المفروم بنكهة فلسطينية سبيشيا…" at bounding box center [1105, 360] width 194 height 97
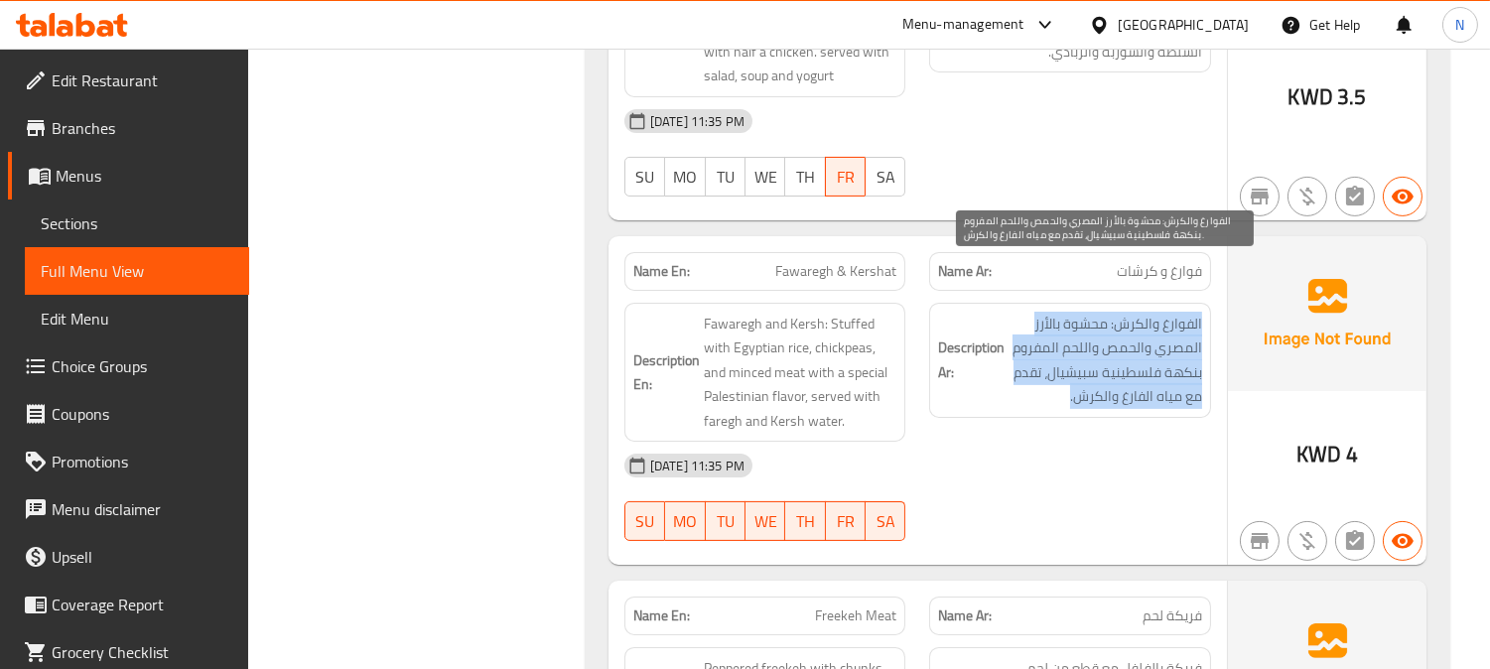
click at [1155, 342] on span "الفوارغ والكرش: محشوة بالأرز المصري والحمص واللحم المفروم بنكهة فلسطينية سبيشيا…" at bounding box center [1105, 360] width 194 height 97
click at [1183, 334] on span "الفوارغ والكرش: محشوة بالأرز المصري والحمص واللحم المفروم بنكهة فلسطينية سبيشيا…" at bounding box center [1105, 360] width 194 height 97
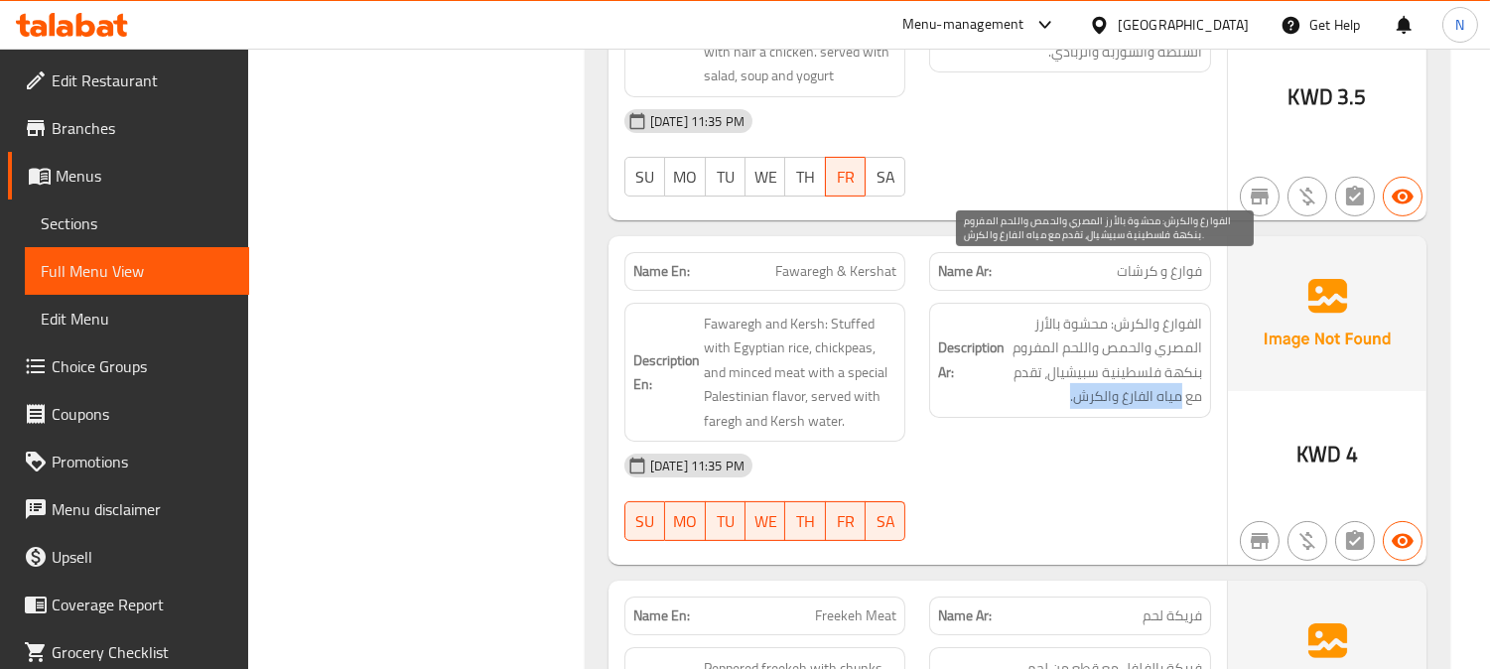
drag, startPoint x: 1177, startPoint y: 338, endPoint x: 1055, endPoint y: 344, distance: 122.2
click at [1055, 344] on span "الفوارغ والكرش: محشوة بالأرز المصري والحمص واللحم المفروم بنكهة فلسطينية سبيشيا…" at bounding box center [1105, 360] width 194 height 97
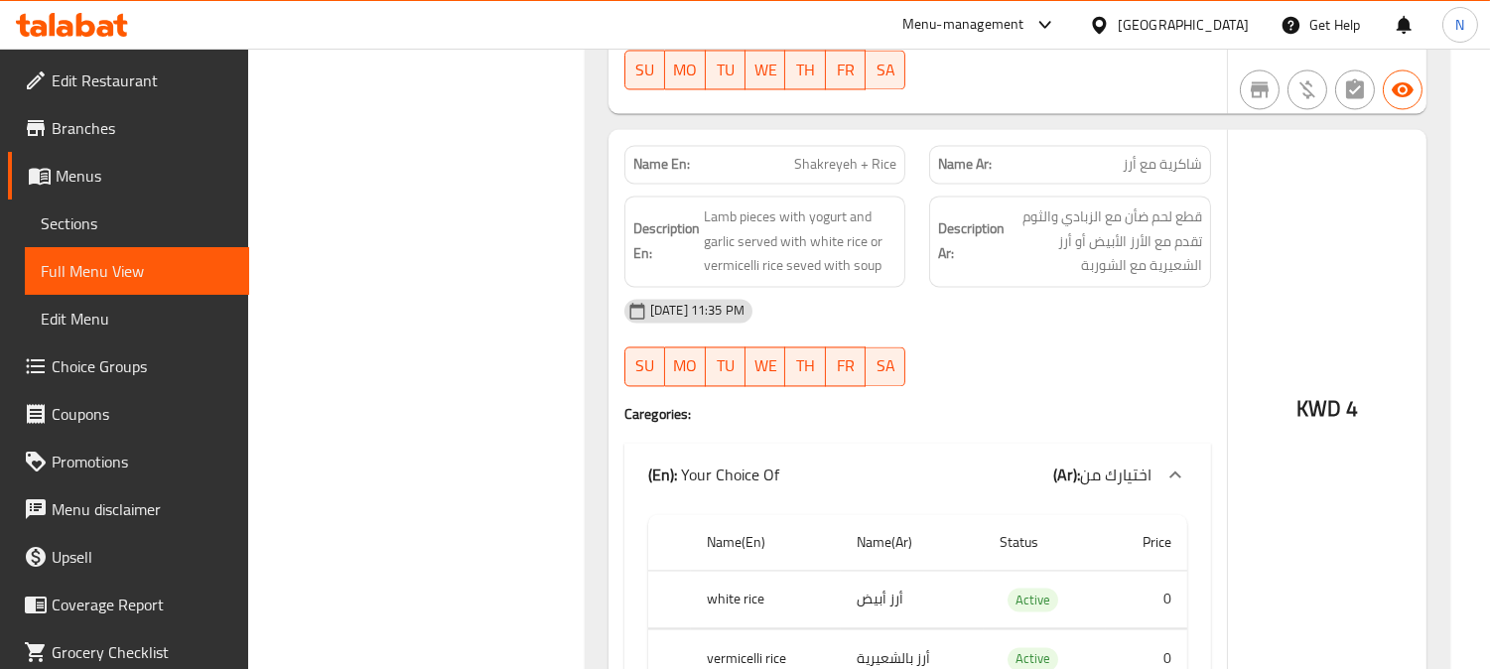
scroll to position [20700, 0]
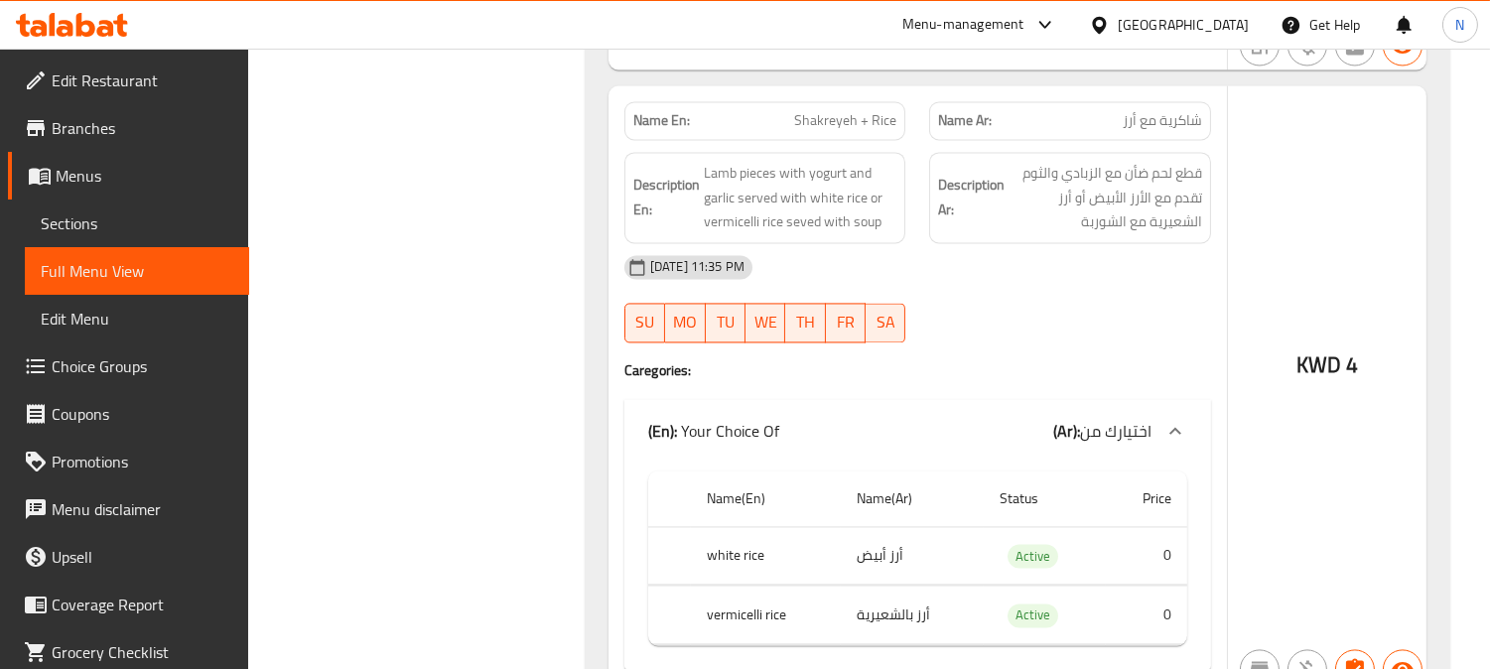
click at [845, 110] on span "Shakreyeh + Rice" at bounding box center [845, 120] width 102 height 21
click at [104, 218] on span "Sections" at bounding box center [137, 223] width 193 height 24
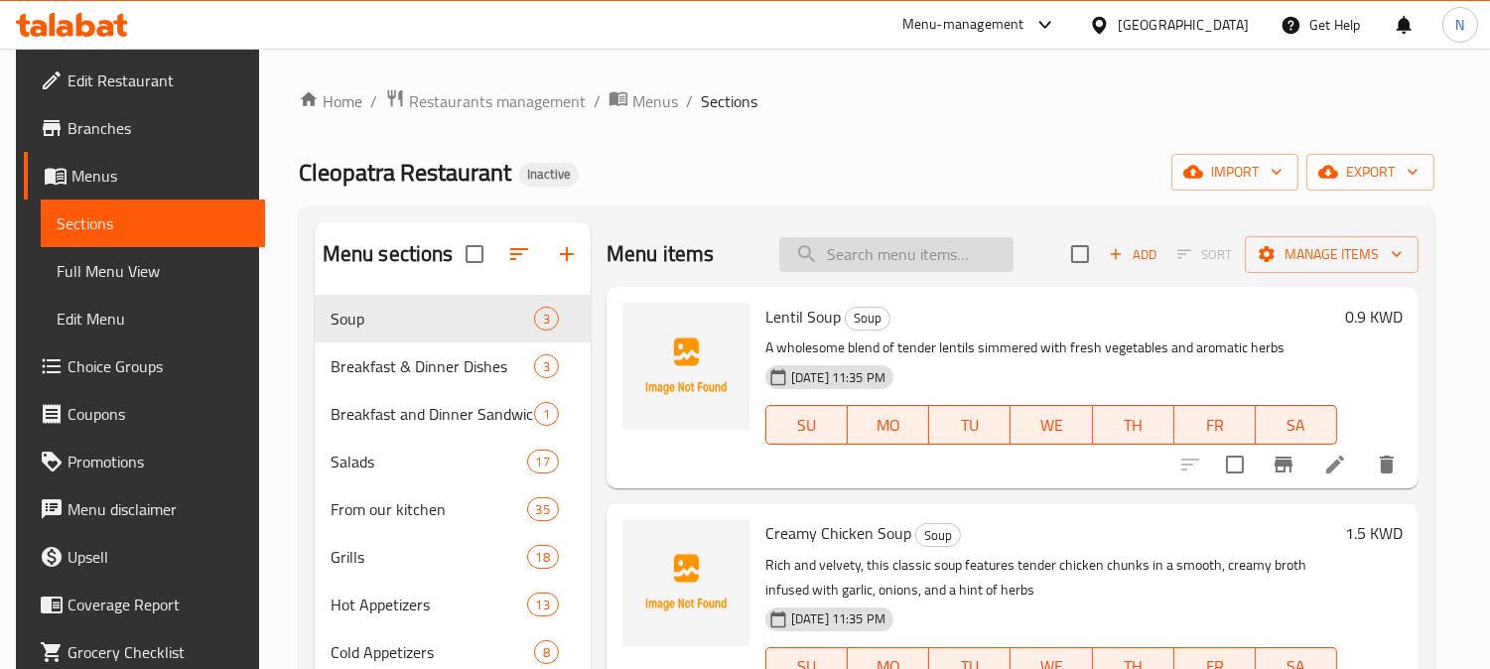
click at [940, 252] on input "search" at bounding box center [896, 254] width 234 height 35
paste input "Shakreyeh + Rice"
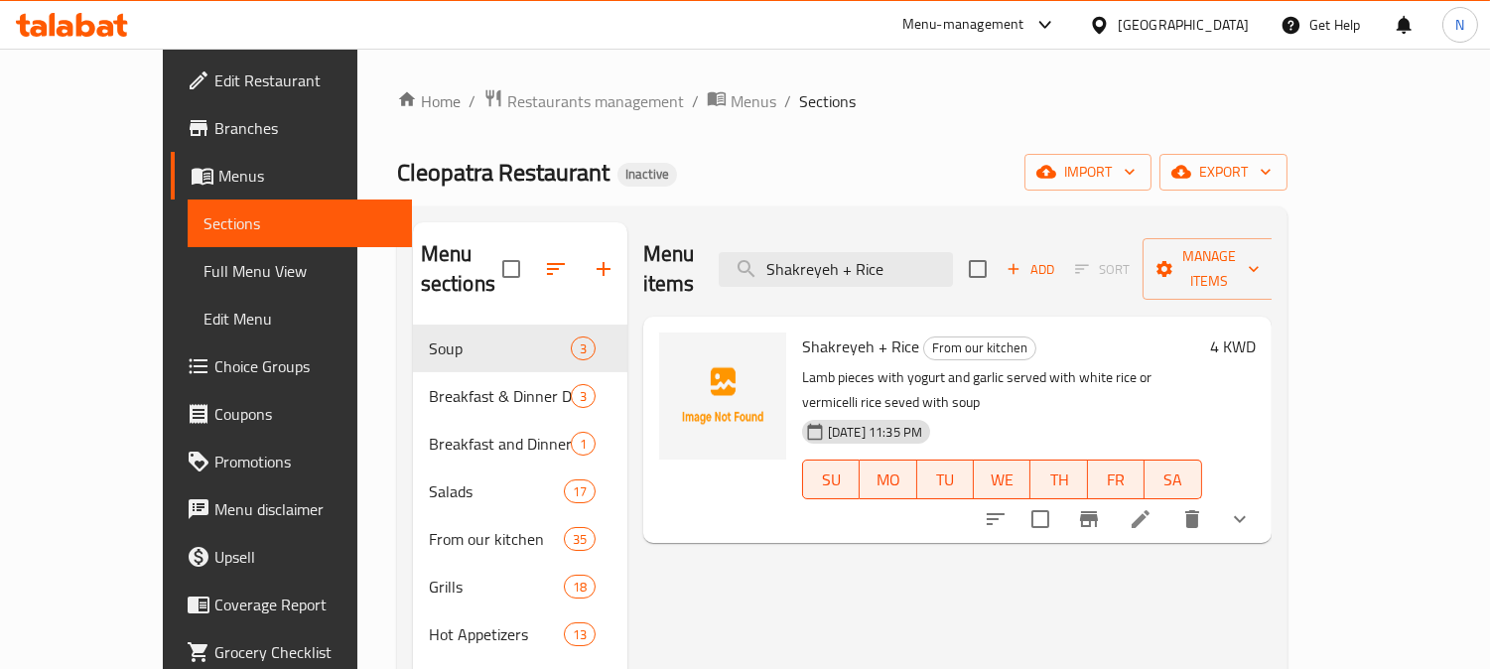
type input "Shakreyeh + Rice"
click at [1152, 507] on icon at bounding box center [1140, 519] width 24 height 24
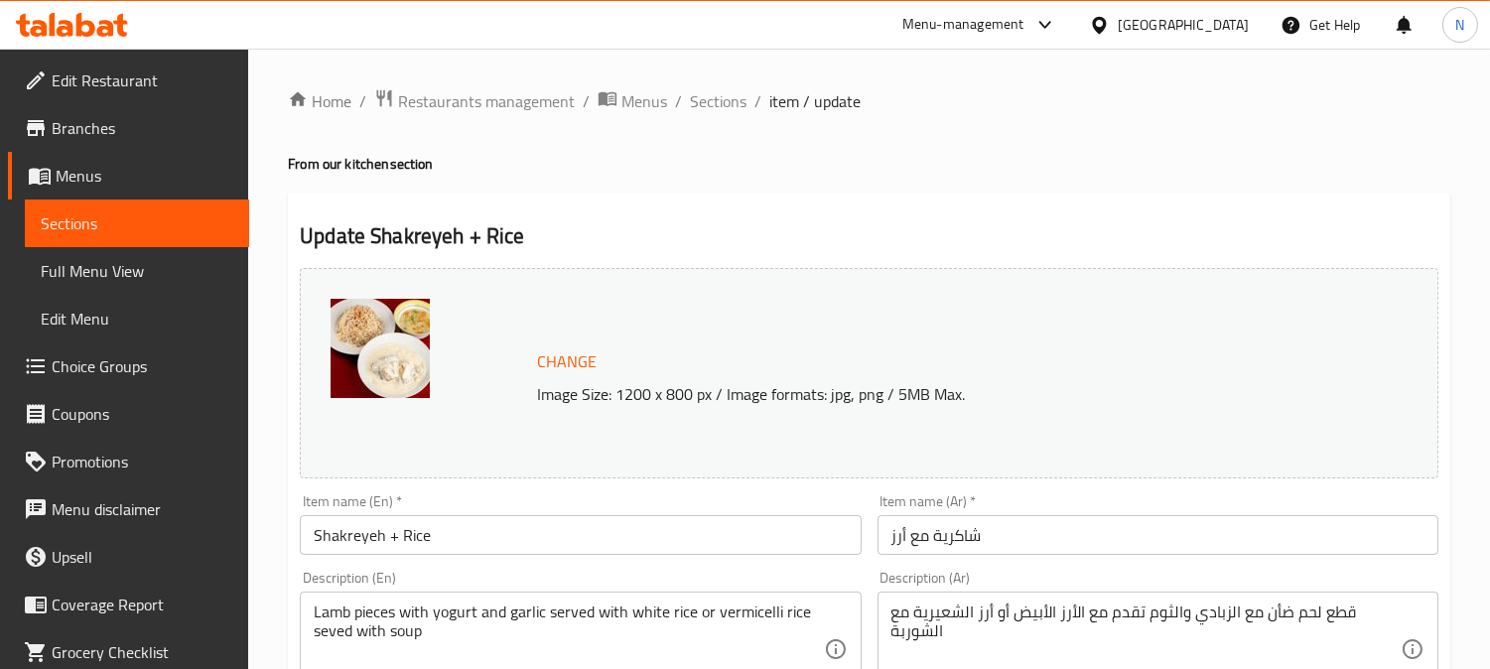
click at [916, 538] on input "شاكرية مع أرز" at bounding box center [1157, 535] width 561 height 40
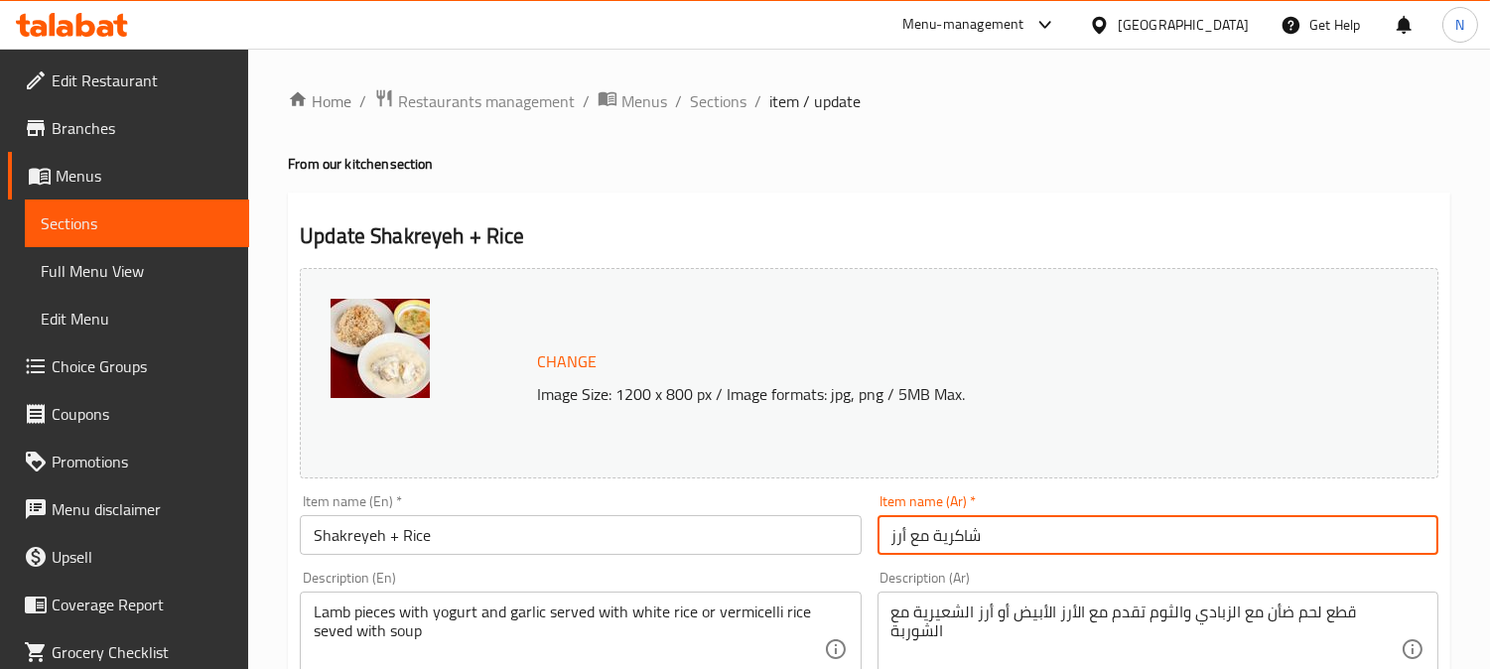
click at [916, 538] on input "شاكرية مع أرز" at bounding box center [1157, 535] width 561 height 40
type input "شاكرية + أرز"
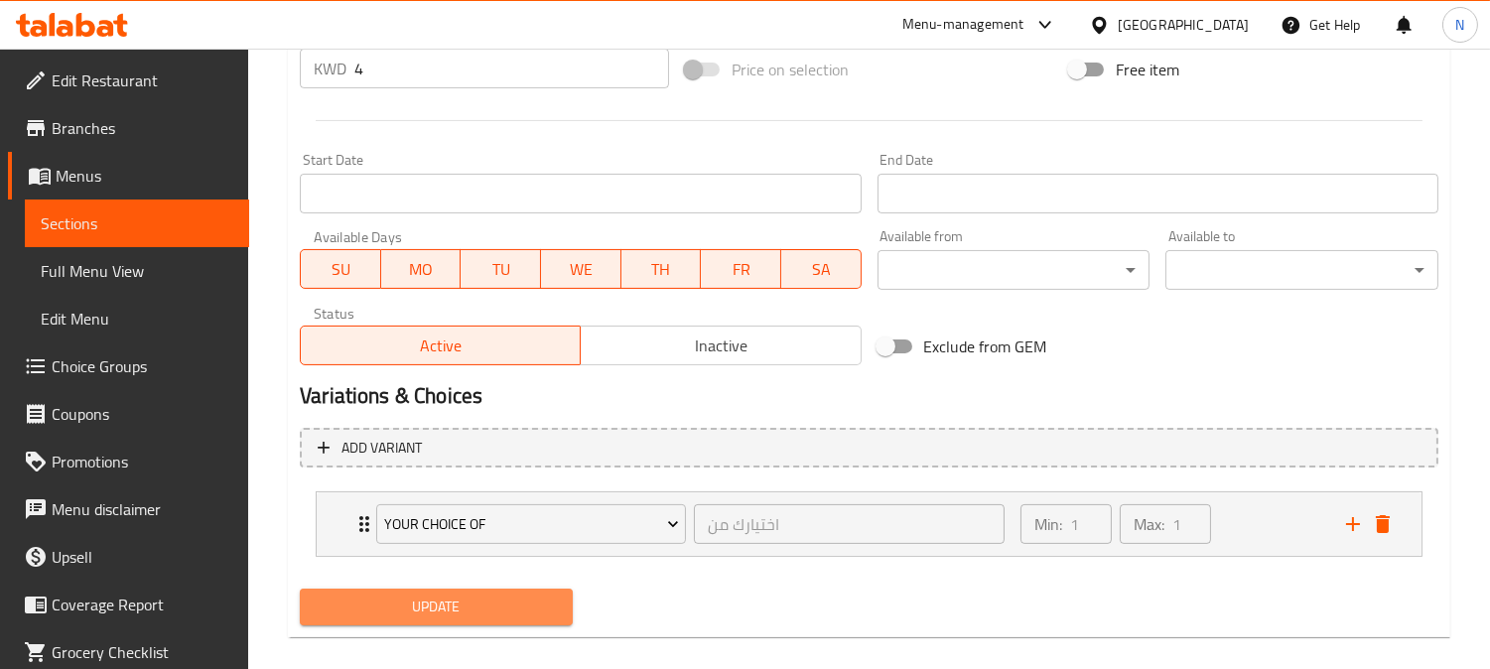
drag, startPoint x: 511, startPoint y: 589, endPoint x: 501, endPoint y: 596, distance: 12.1
click at [508, 591] on button "Update" at bounding box center [436, 606] width 273 height 37
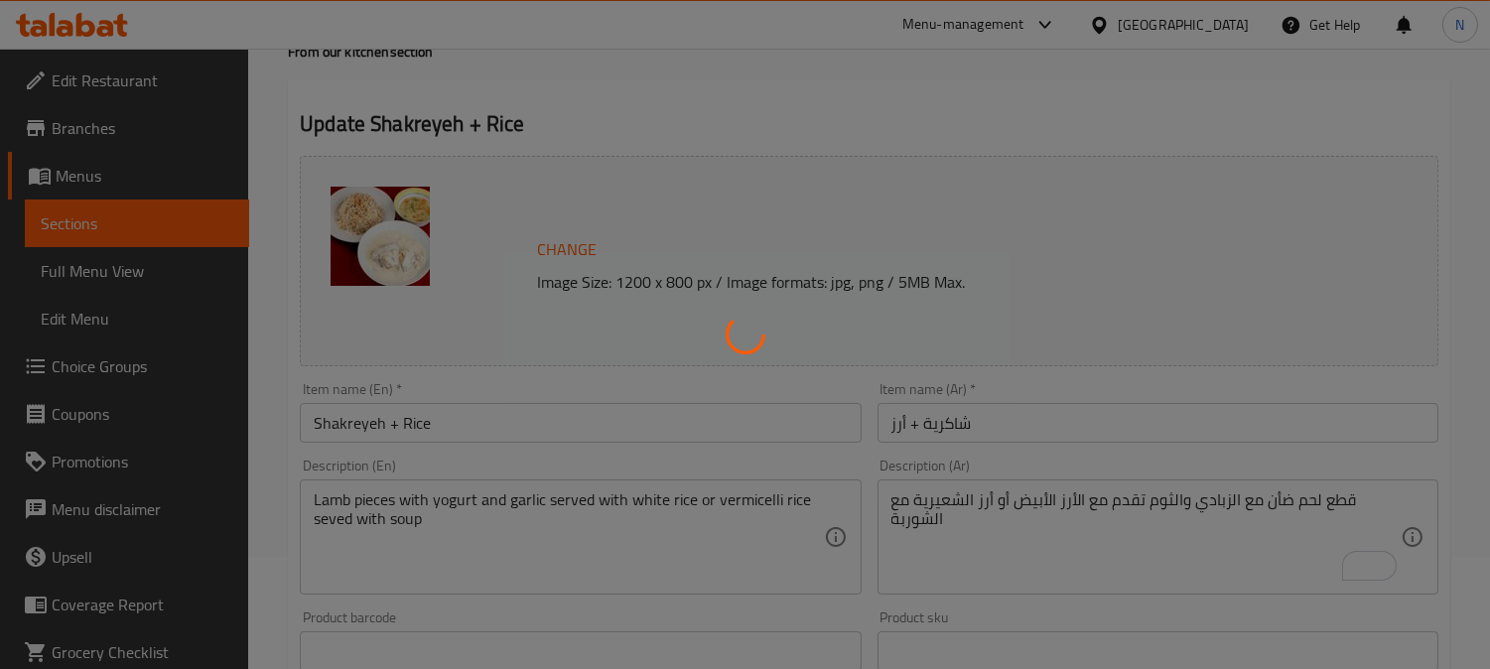
scroll to position [110, 0]
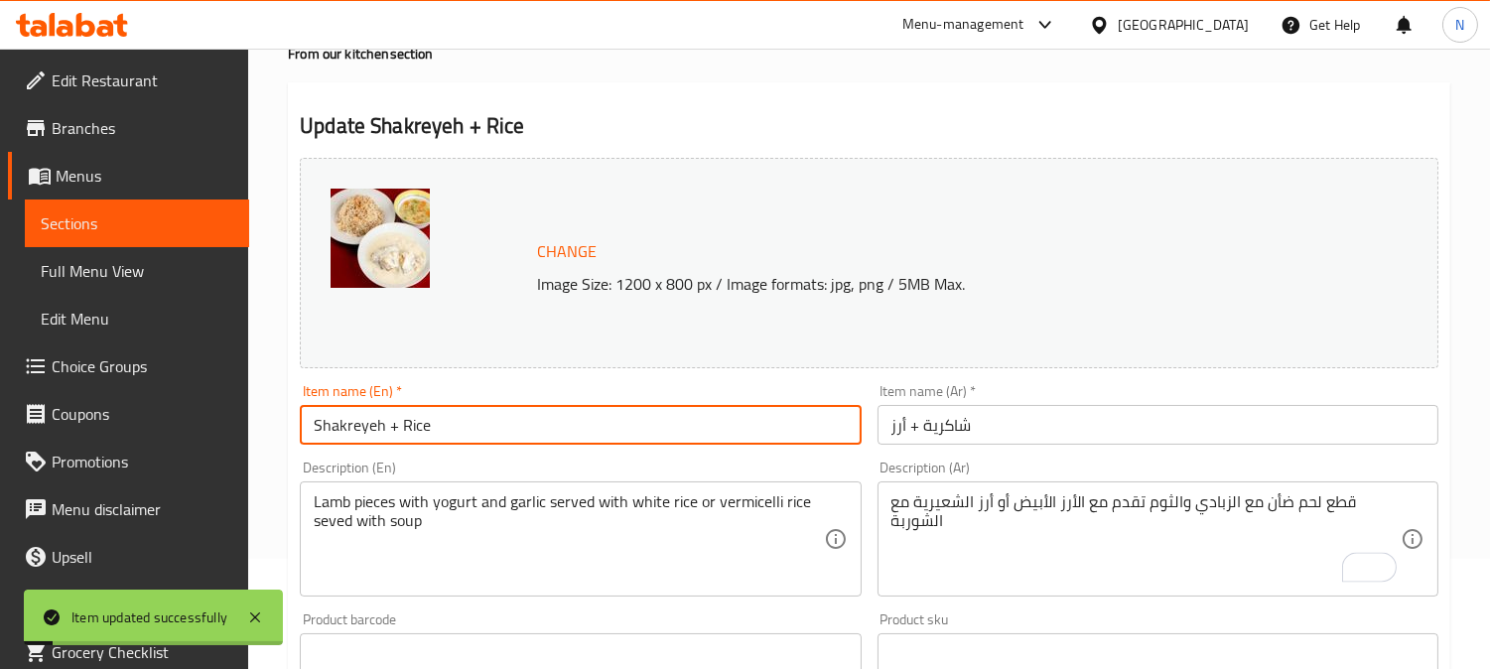
drag, startPoint x: 453, startPoint y: 432, endPoint x: 48, endPoint y: 384, distance: 407.7
click at [48, 384] on div "Edit Restaurant Branches Menus Sections Full Menu View Edit Menu Choice Groups …" at bounding box center [745, 645] width 1490 height 1415
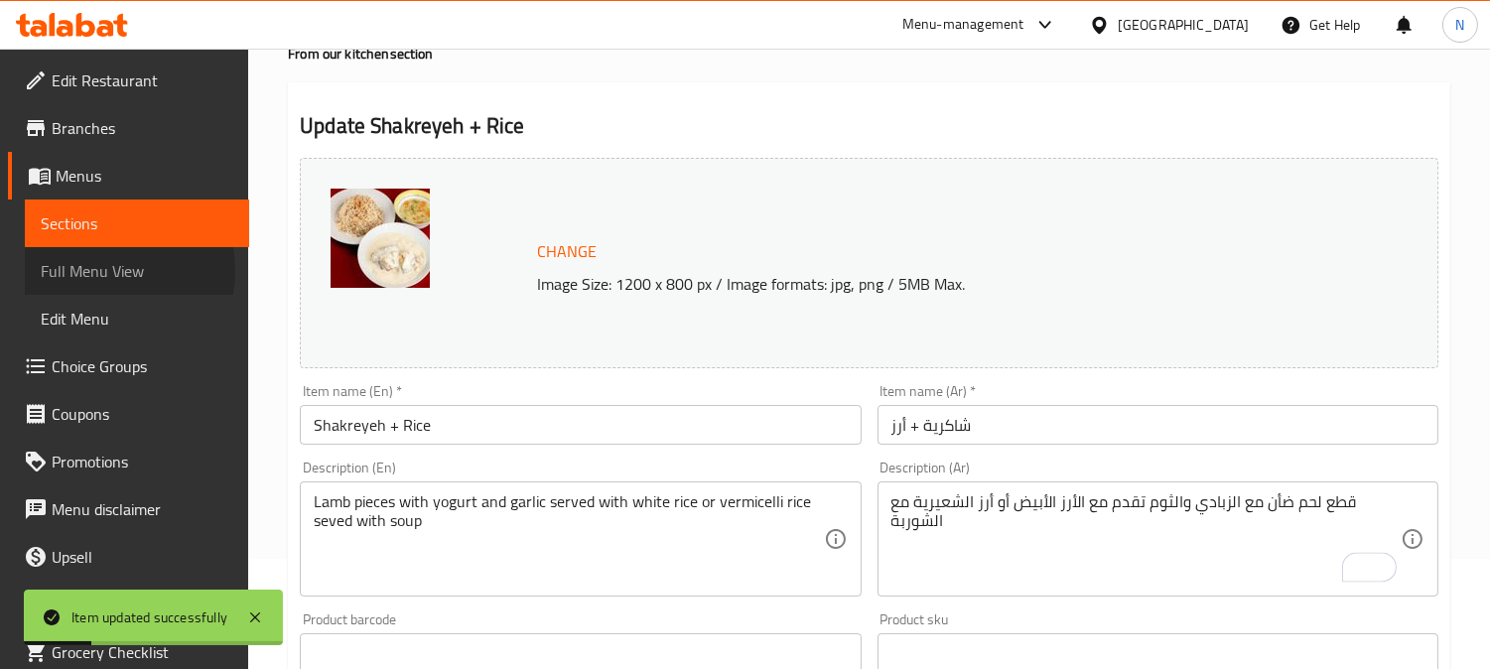
click at [107, 271] on span "Full Menu View" at bounding box center [137, 271] width 193 height 24
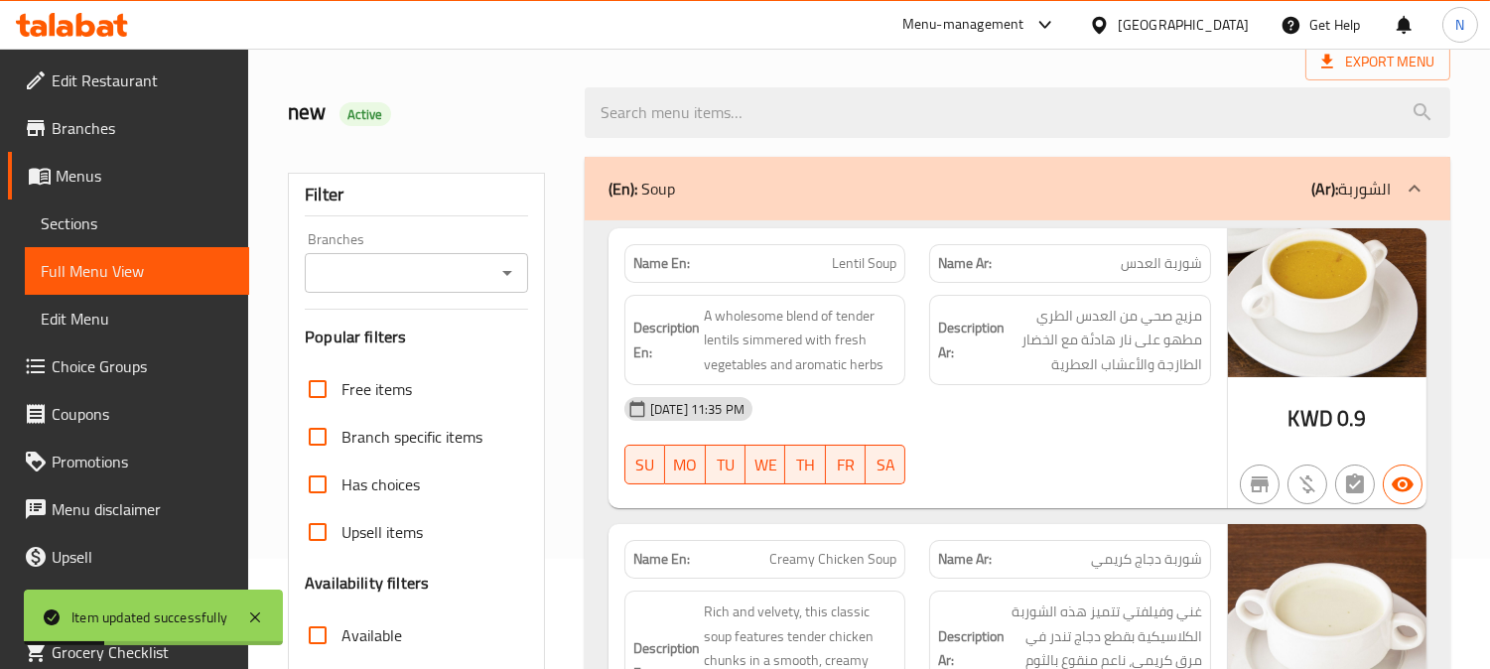
scroll to position [441, 0]
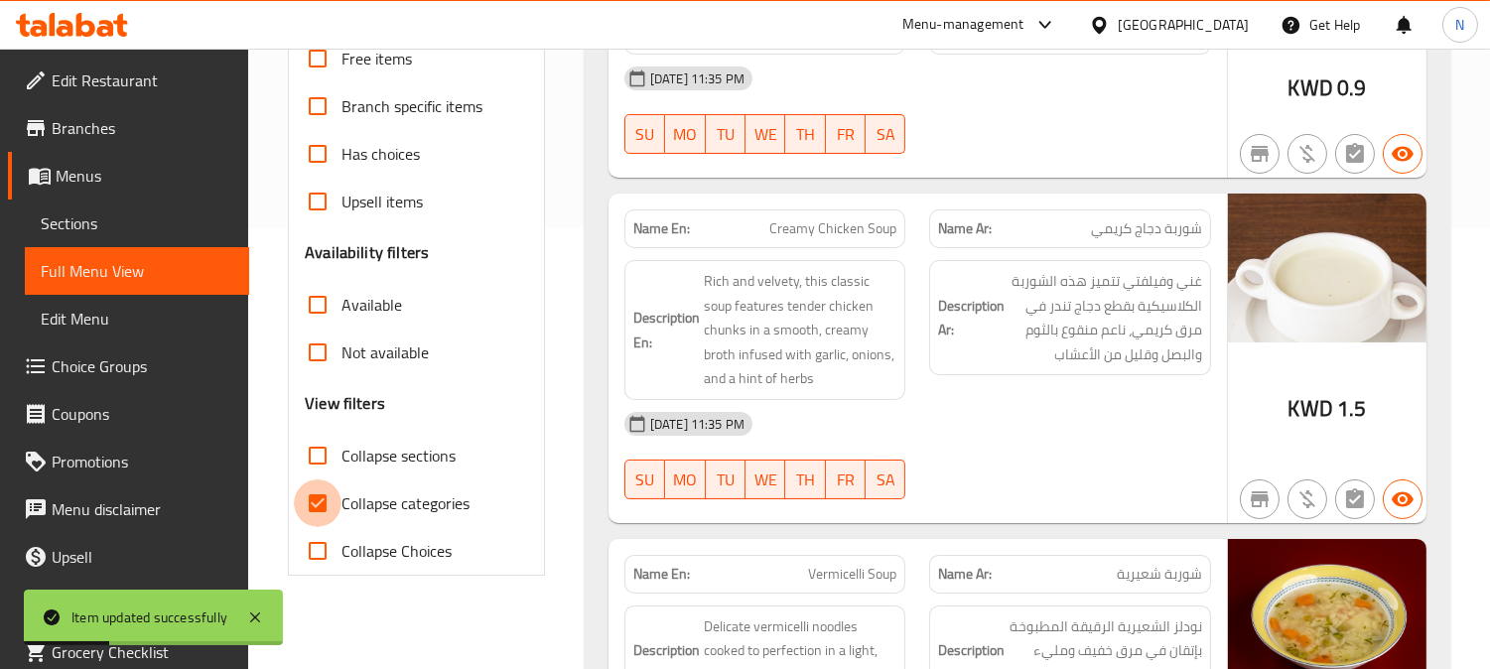
click at [314, 500] on input "Collapse categories" at bounding box center [318, 503] width 48 height 48
checkbox input "false"
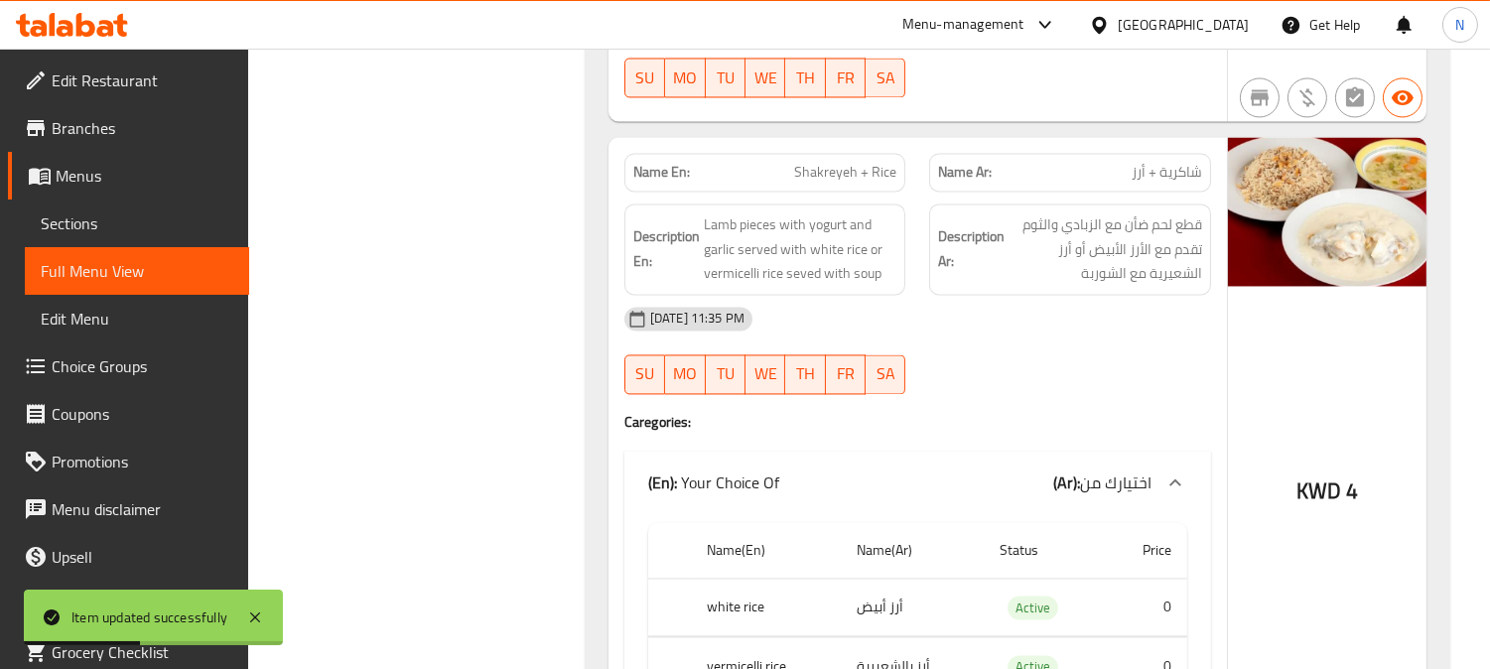
scroll to position [20656, 0]
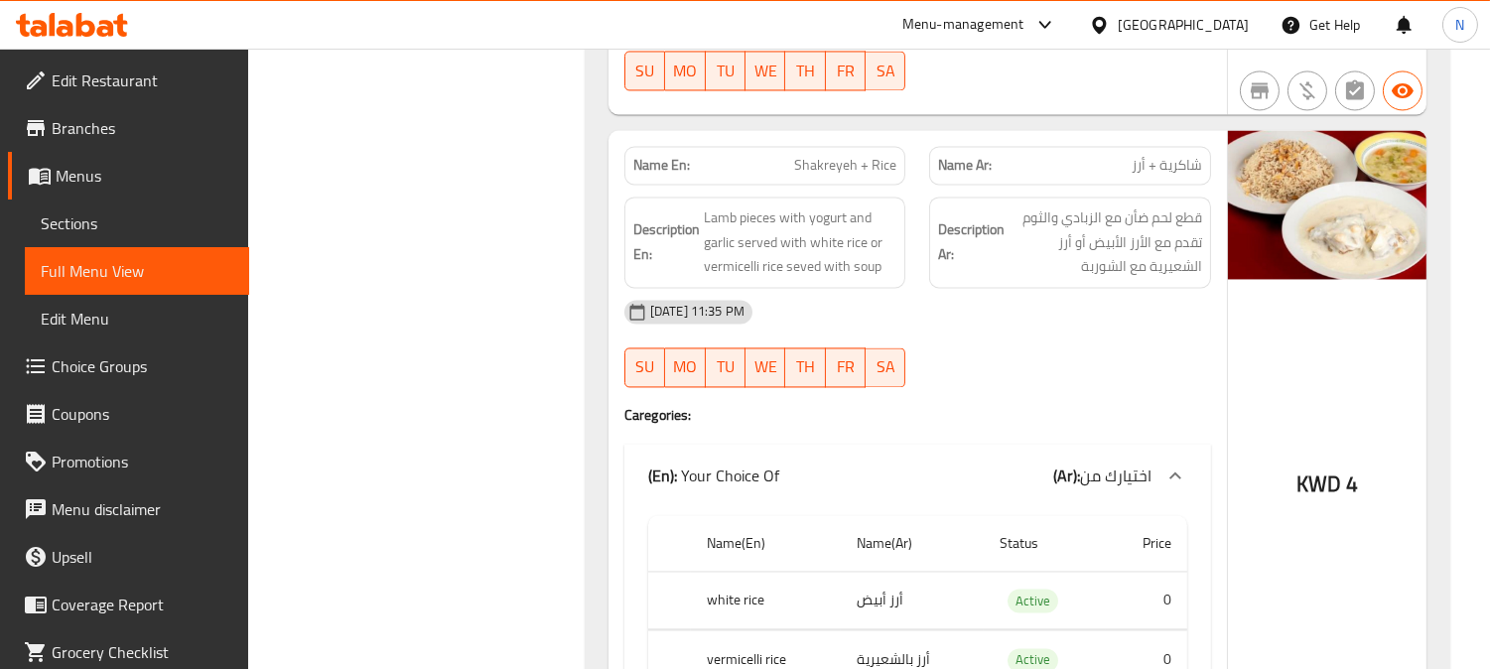
click at [1175, 288] on div "[DATE] 11:35 PM" at bounding box center [917, 312] width 610 height 48
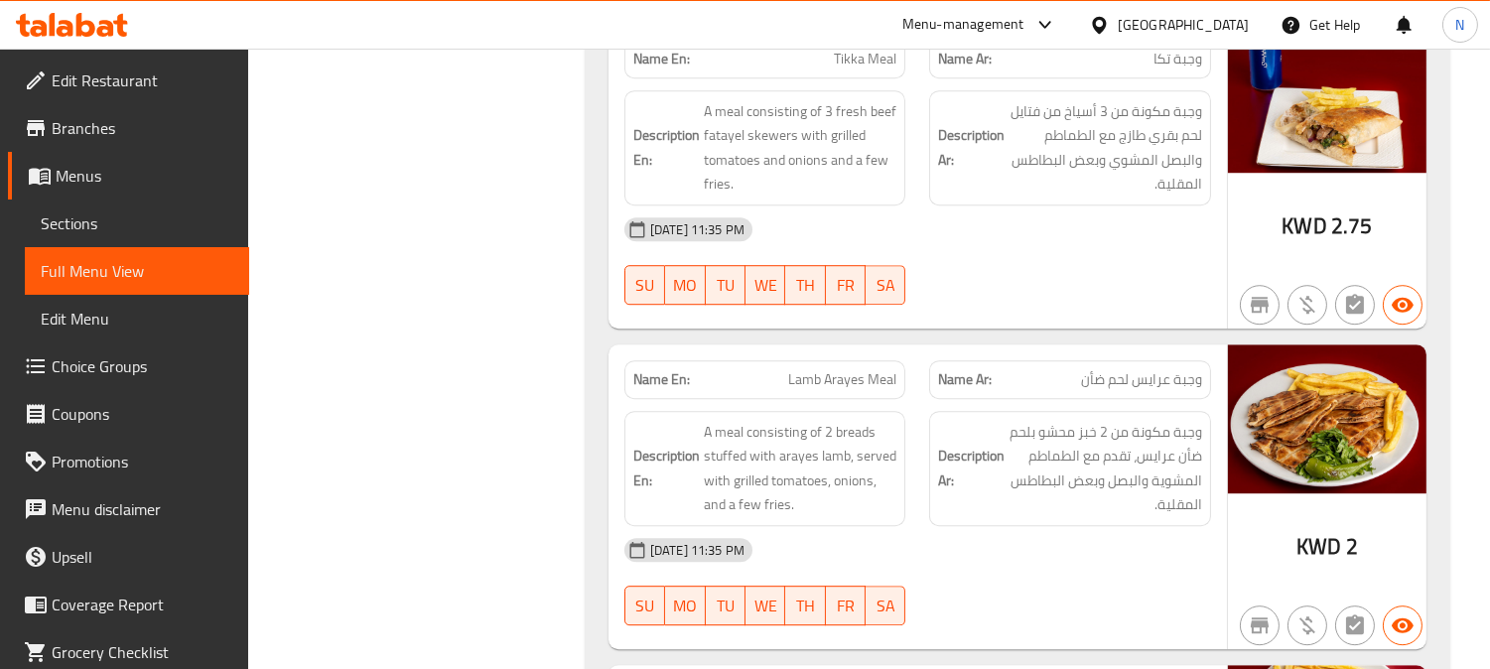
scroll to position [23743, 0]
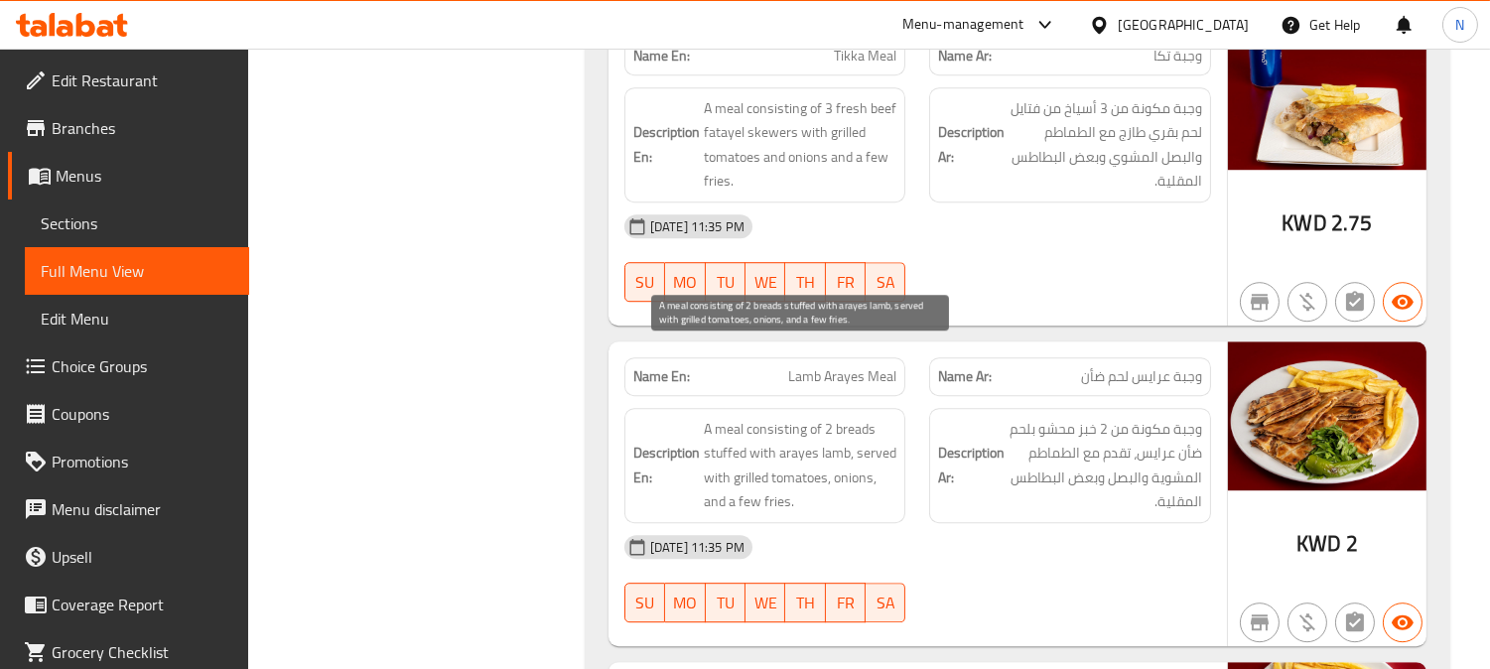
click at [805, 417] on span "A meal consisting of 2 breads stuffed with arayes lamb, served with grilled tom…" at bounding box center [801, 465] width 194 height 97
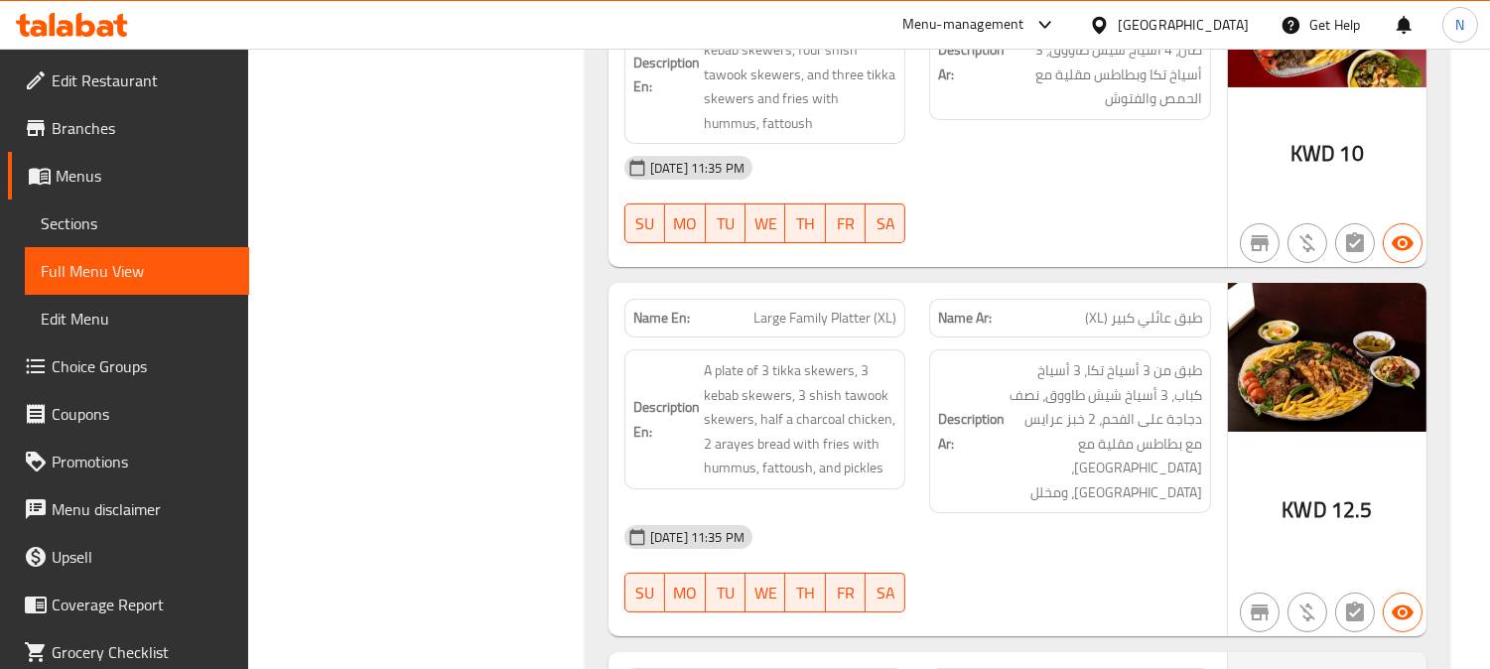
scroll to position [27492, 0]
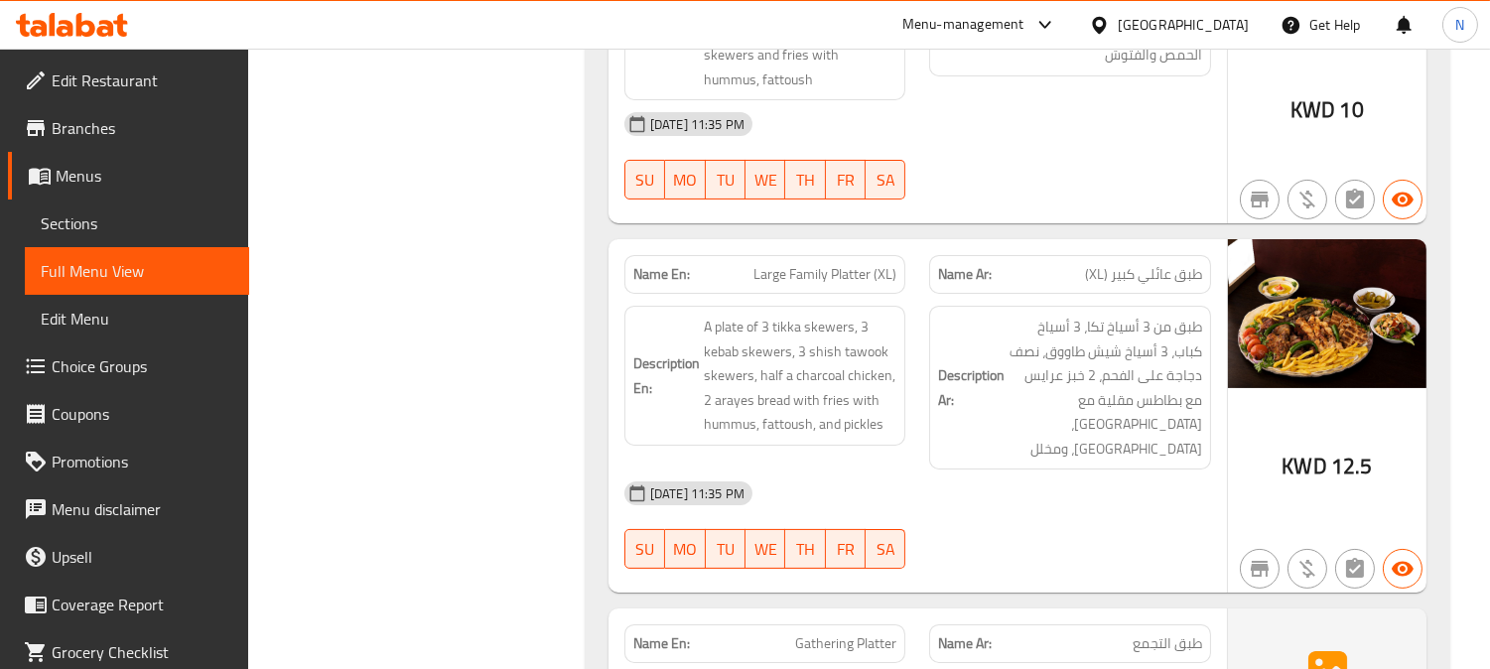
drag, startPoint x: 146, startPoint y: 228, endPoint x: 159, endPoint y: 220, distance: 15.1
click at [146, 226] on span "Sections" at bounding box center [137, 223] width 193 height 24
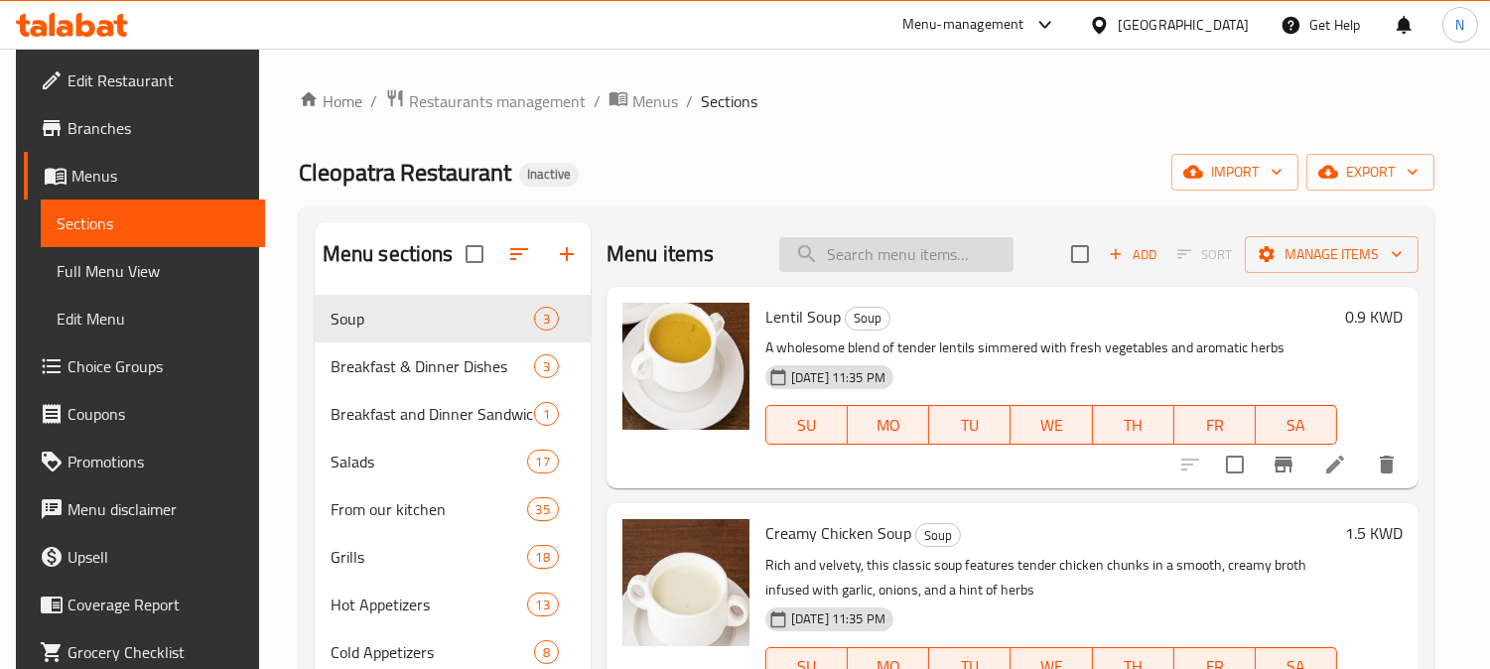
paste input "Large Family Platter (XL)"
click at [965, 249] on input "search" at bounding box center [896, 254] width 234 height 35
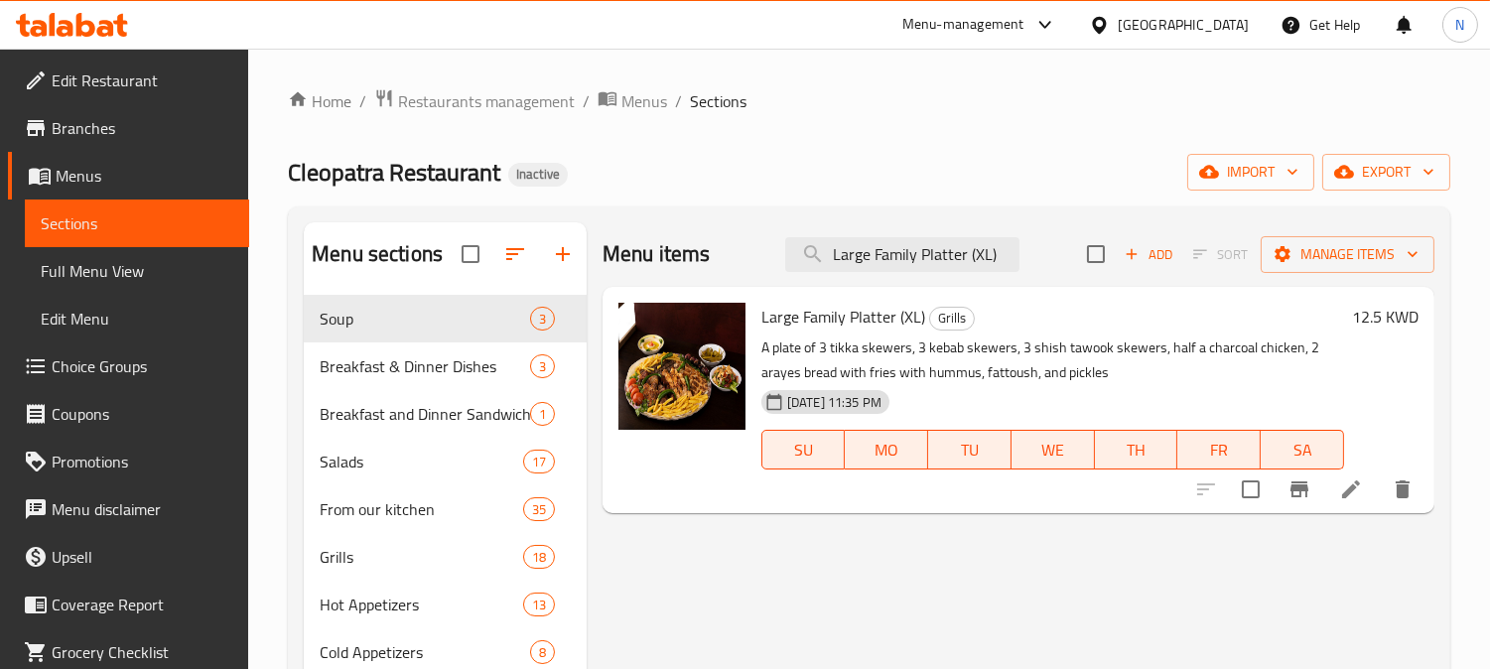
type input "Large Family Platter (XL)"
click at [1360, 489] on icon at bounding box center [1351, 489] width 24 height 24
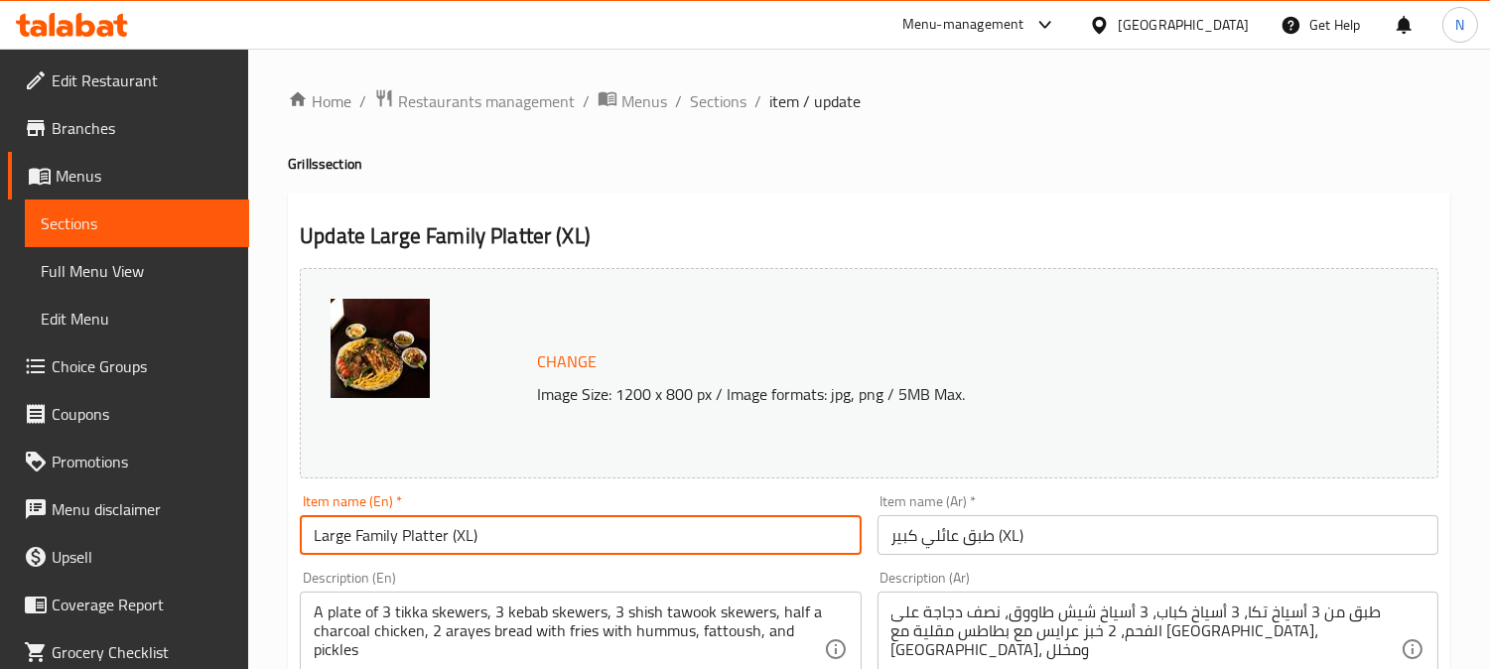
drag, startPoint x: 466, startPoint y: 536, endPoint x: 476, endPoint y: 522, distance: 17.1
click at [457, 531] on input "Large Family Platter (XL)" at bounding box center [580, 535] width 561 height 40
click at [470, 536] on input "Large Family Platter (XL)" at bounding box center [580, 535] width 561 height 40
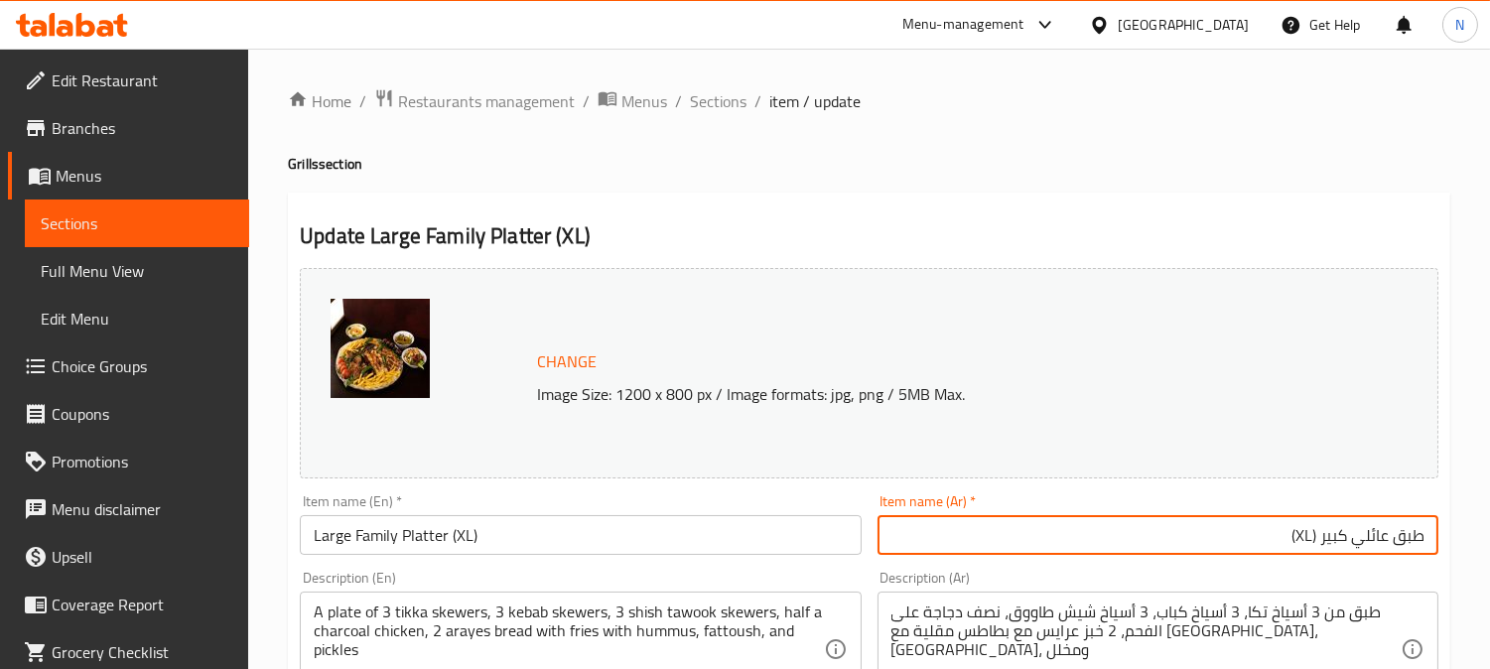
drag, startPoint x: 1312, startPoint y: 541, endPoint x: 1297, endPoint y: 529, distance: 19.1
click at [1297, 529] on input "طبق عائلي كبير (XL)" at bounding box center [1157, 535] width 561 height 40
paste input "حجم أكبر"
click at [1000, 540] on input "طبق عائلي كبير (حجم أكبر)" at bounding box center [1157, 535] width 561 height 40
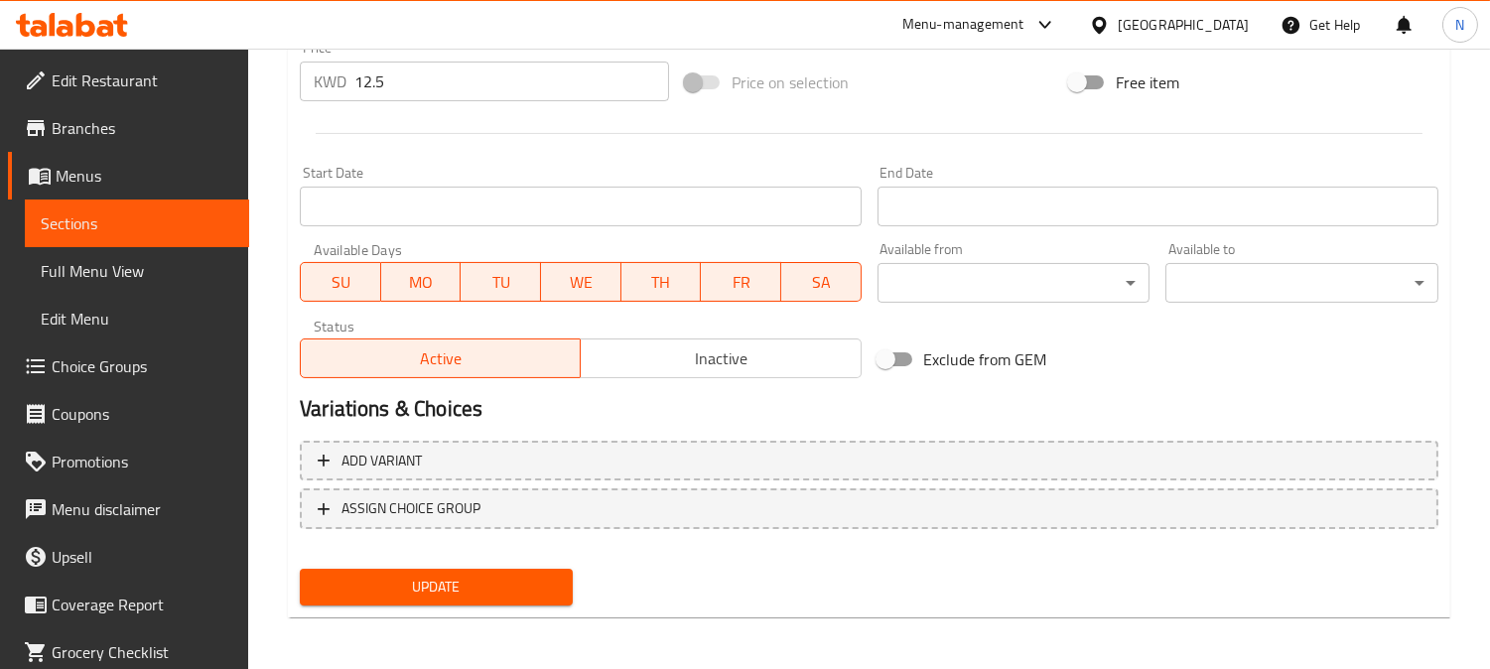
type input "طبق عائلي كبير (حجم أكبر)"
click at [536, 578] on span "Update" at bounding box center [436, 587] width 241 height 25
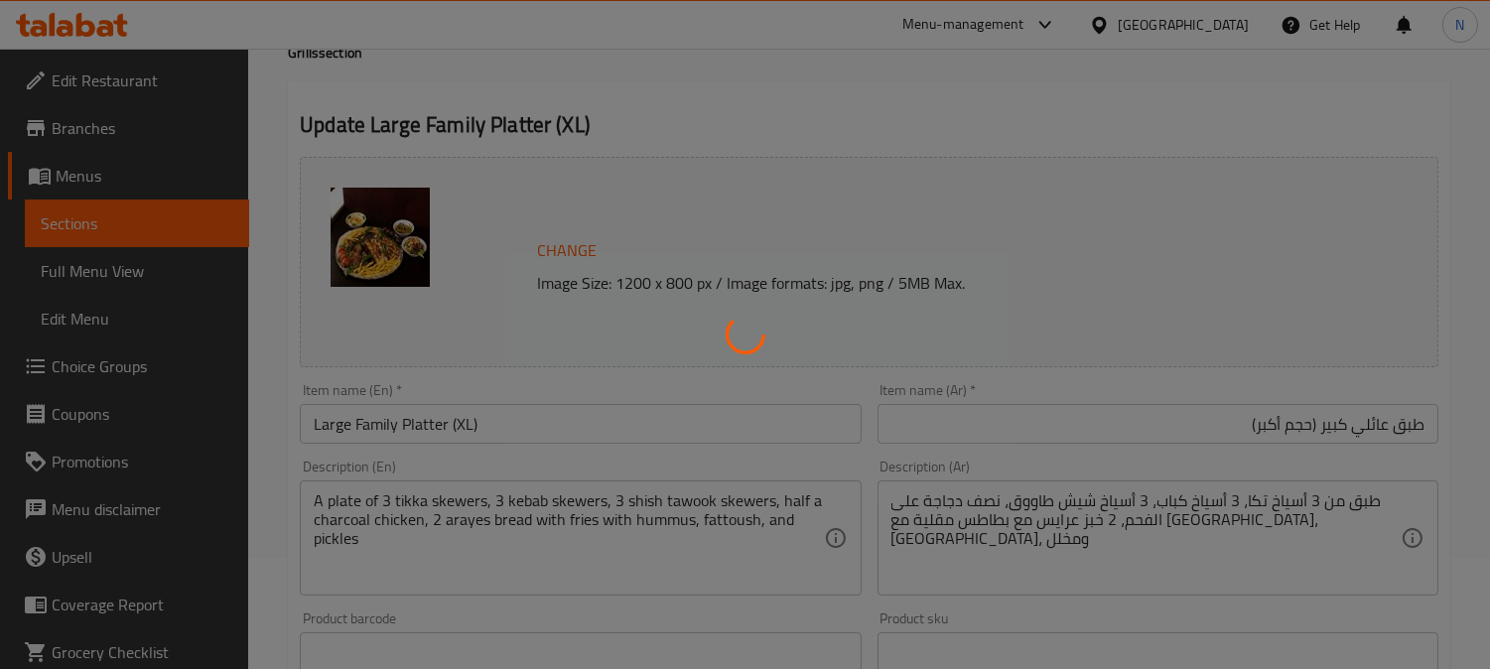
scroll to position [96, 0]
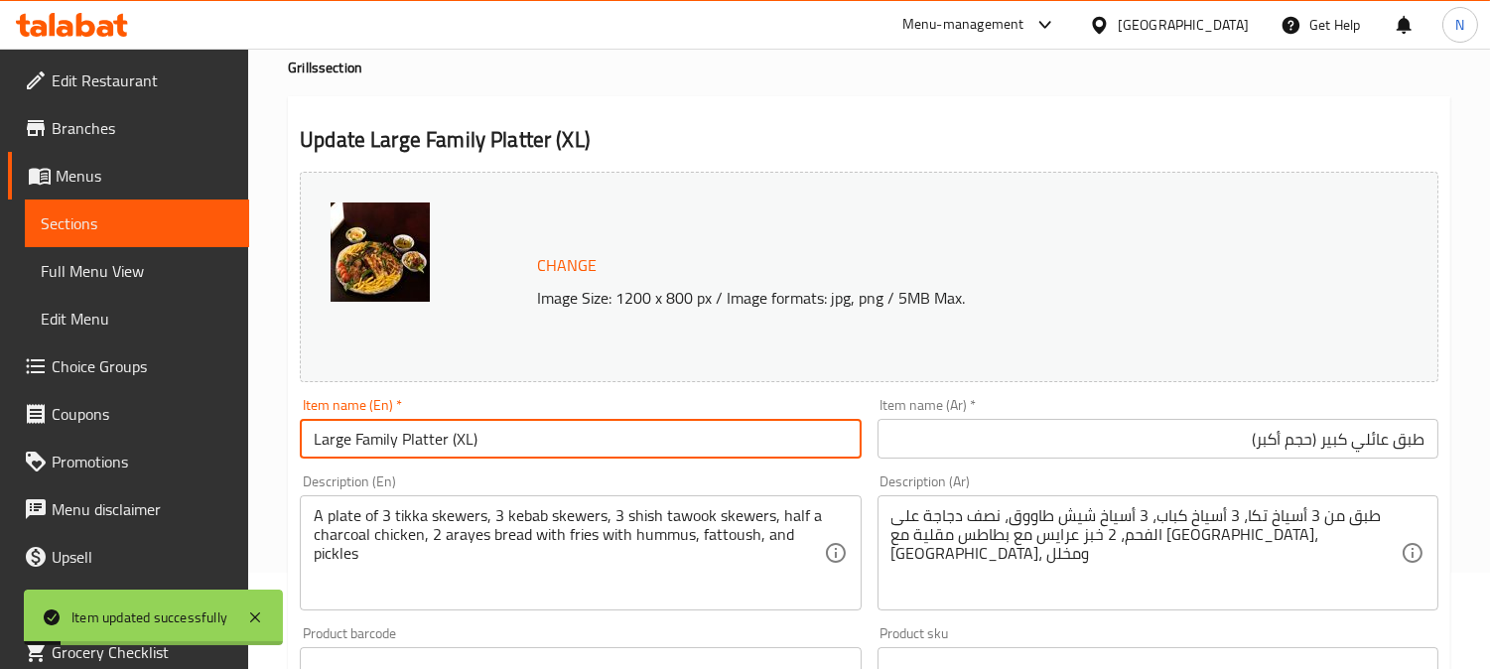
drag, startPoint x: 527, startPoint y: 454, endPoint x: 268, endPoint y: 431, distance: 260.0
click at [274, 442] on div "Home / Restaurants management / Menus / Sections / item / update Grills section…" at bounding box center [868, 643] width 1241 height 1382
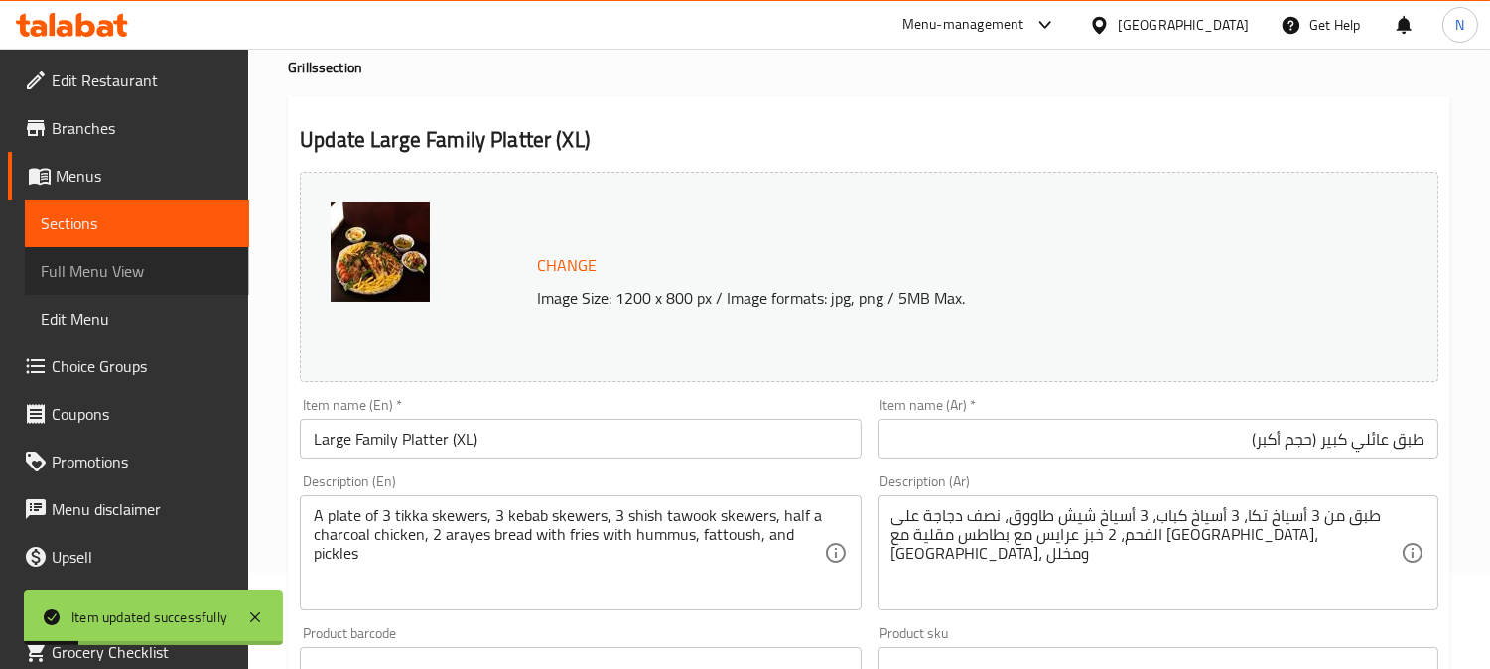
click at [147, 261] on span "Full Menu View" at bounding box center [137, 271] width 193 height 24
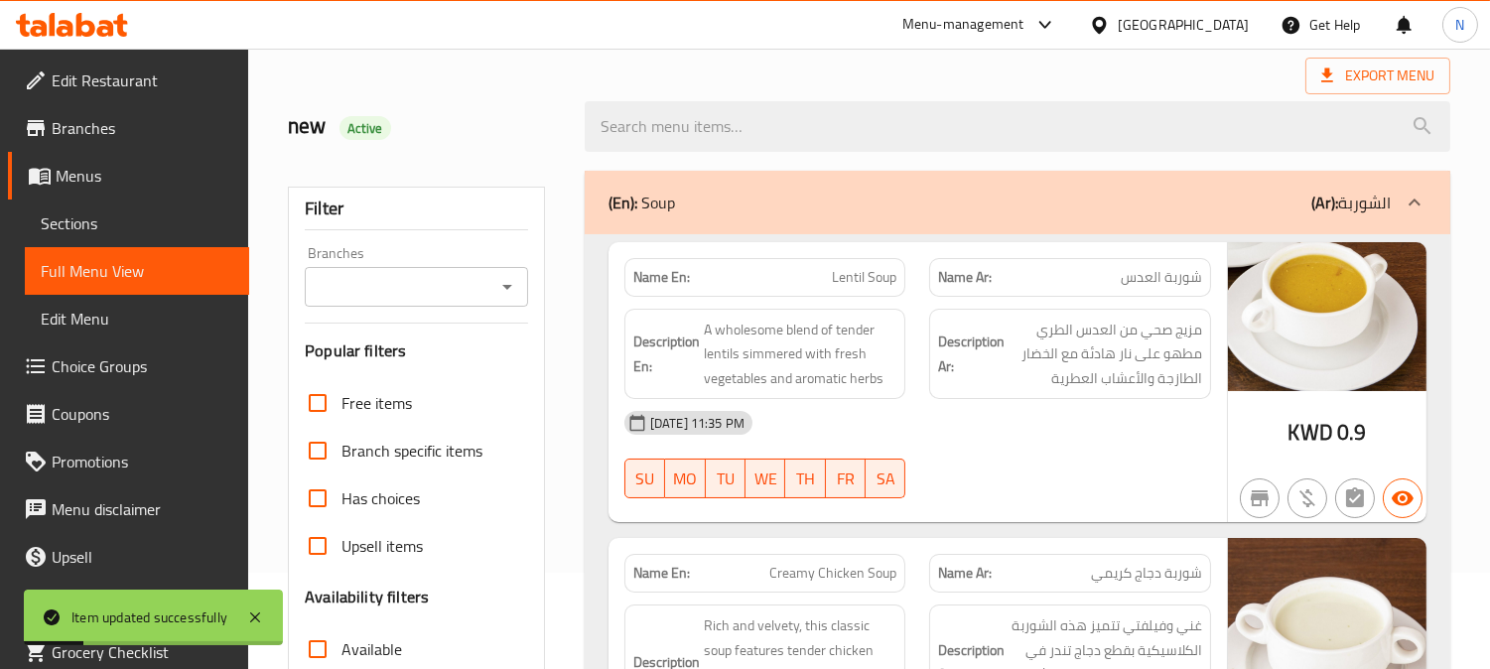
scroll to position [758, 0]
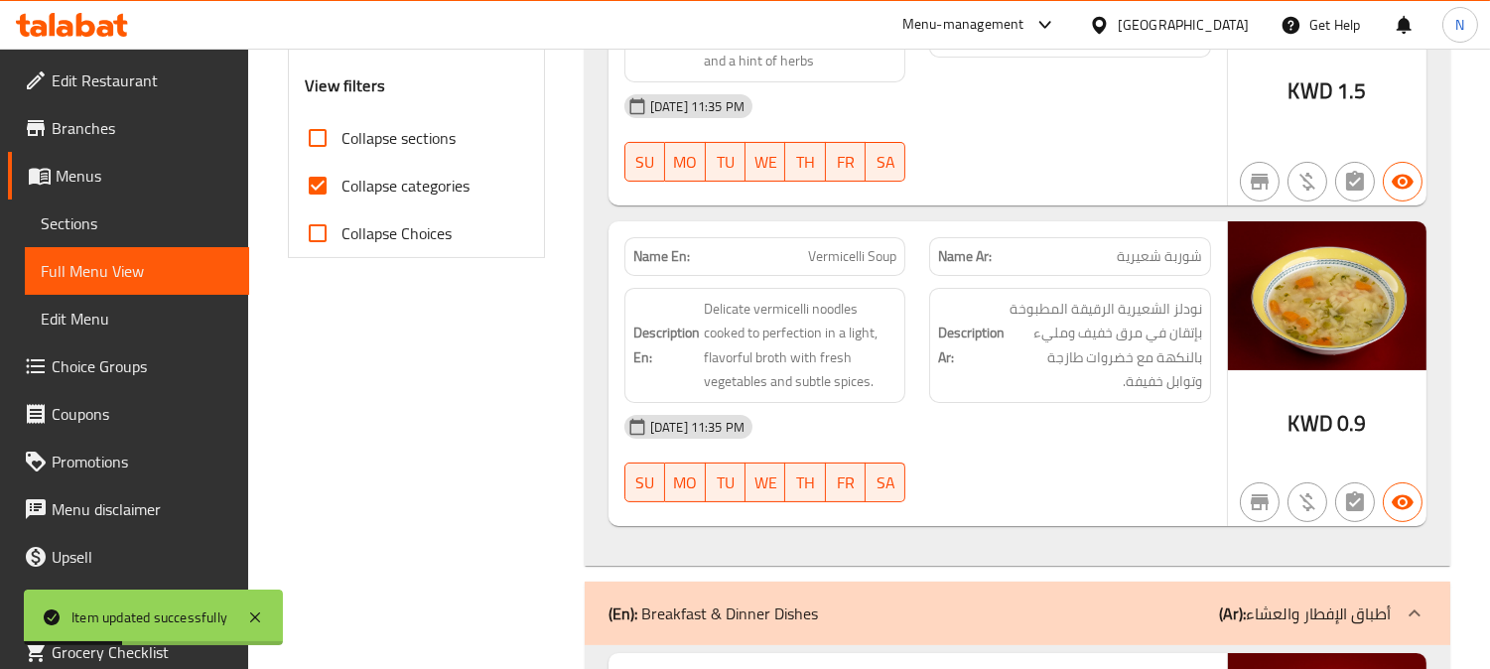
drag, startPoint x: 318, startPoint y: 189, endPoint x: 652, endPoint y: 334, distance: 364.9
click at [318, 187] on input "Collapse categories" at bounding box center [318, 186] width 48 height 48
checkbox input "false"
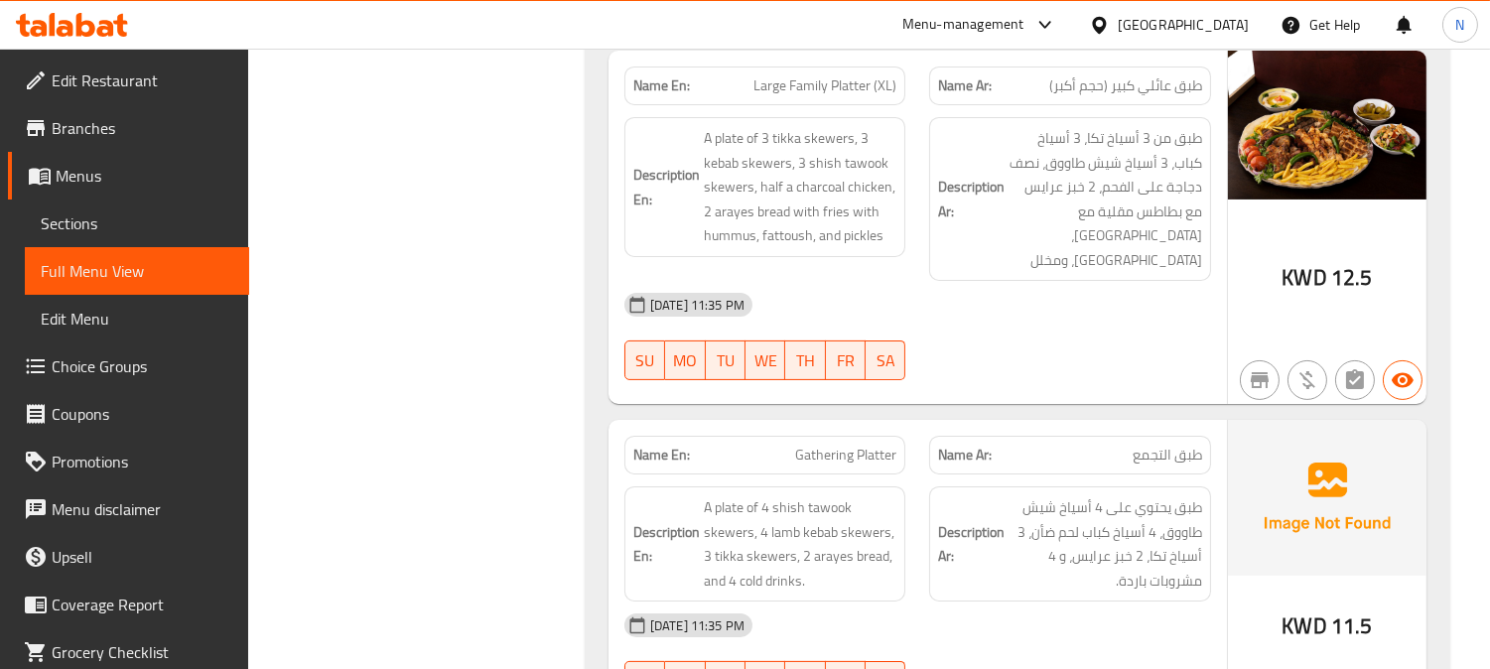
scroll to position [27692, 0]
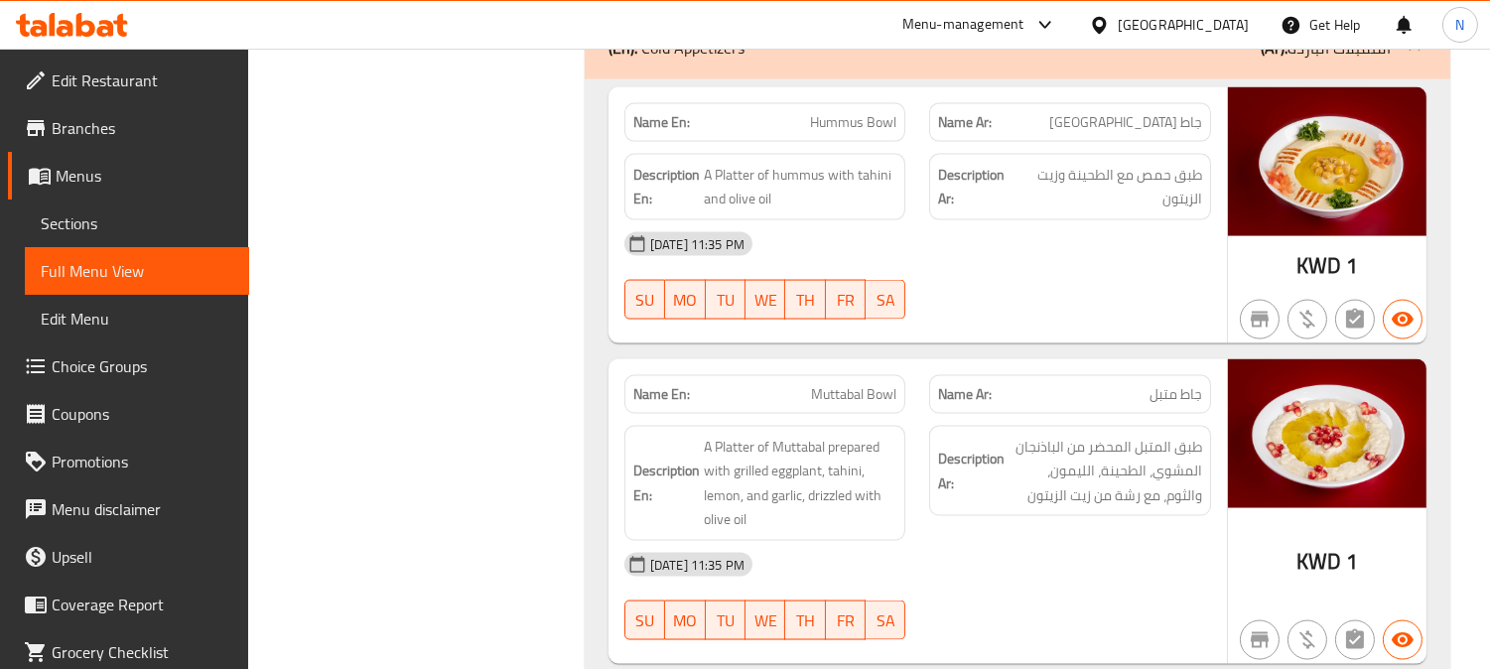
scroll to position [32434, 0]
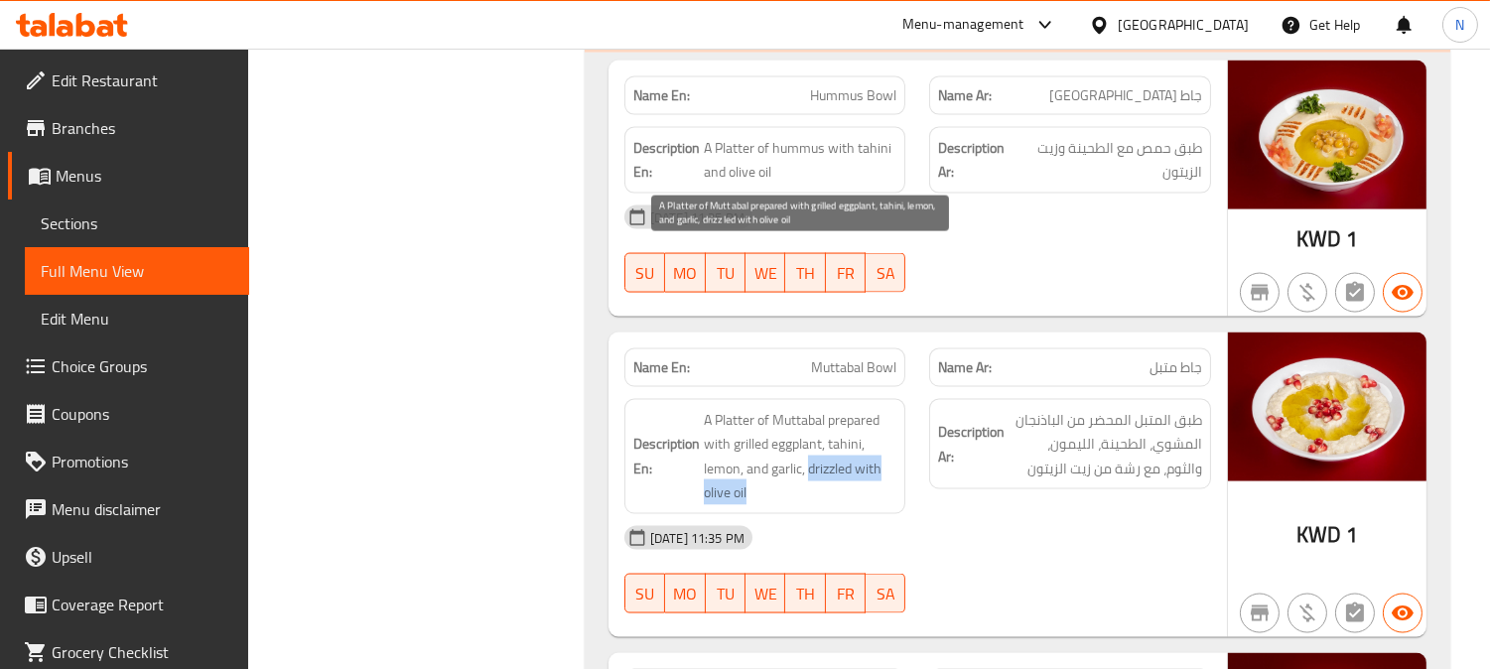
drag, startPoint x: 809, startPoint y: 309, endPoint x: 826, endPoint y: 339, distance: 35.1
click at [826, 408] on span "A Platter of Muttabal prepared with grilled eggplant, tahini, lemon, and garlic…" at bounding box center [801, 456] width 194 height 97
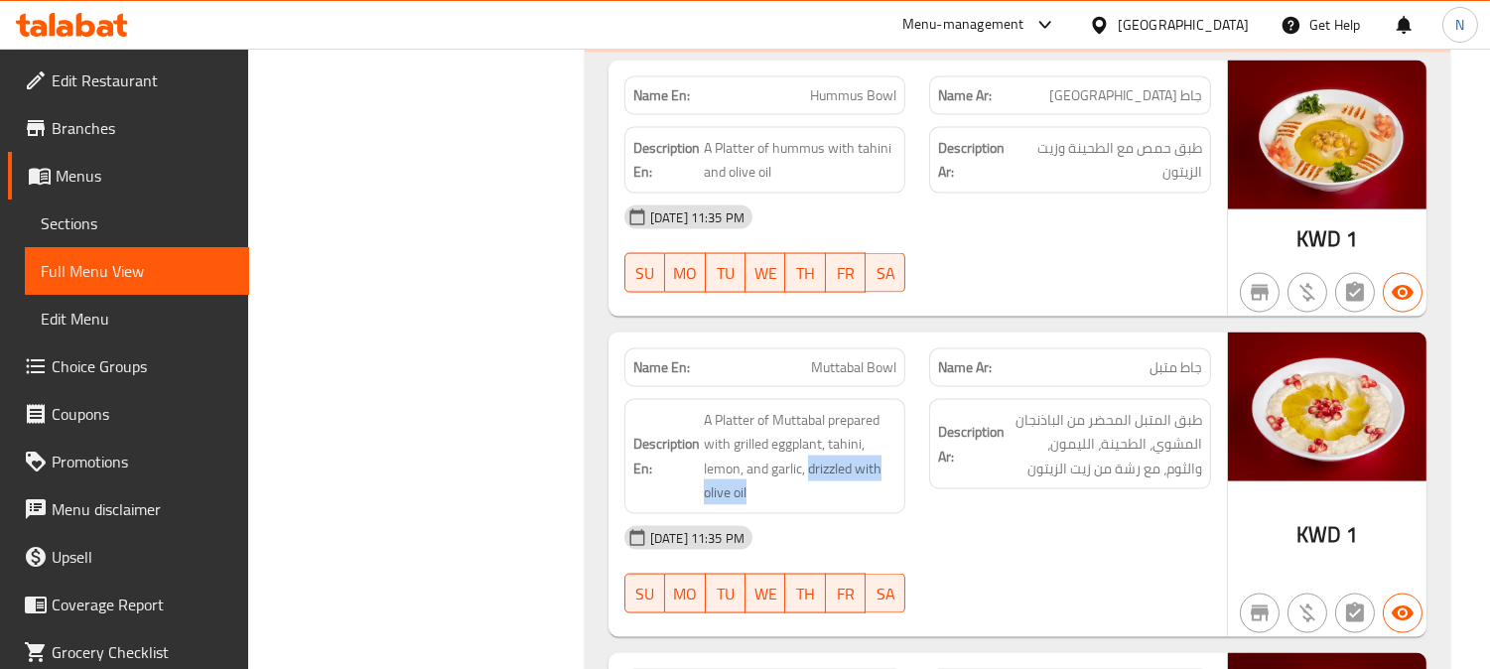
click at [813, 343] on div at bounding box center [813, 343] width 0 height 0
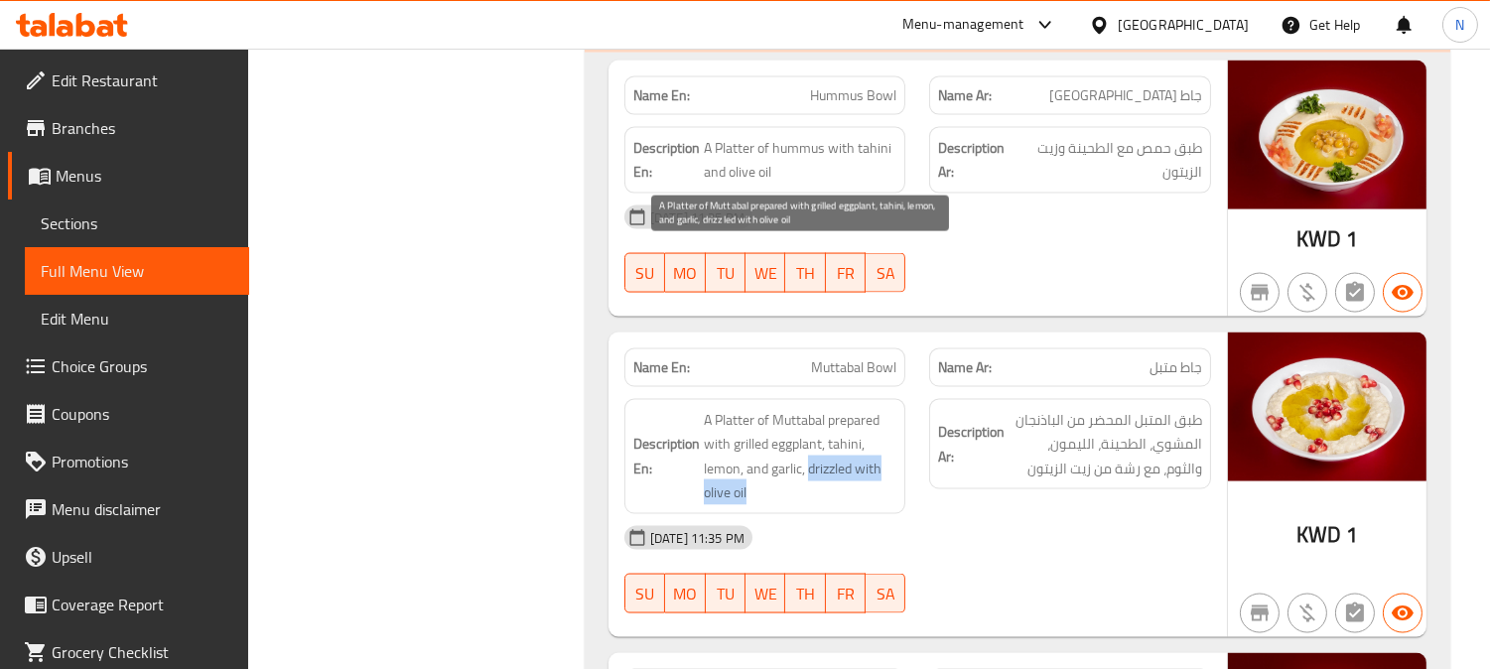
click at [836, 408] on span "A Platter of Muttabal prepared with grilled eggplant, tahini, lemon, and garlic…" at bounding box center [801, 456] width 194 height 97
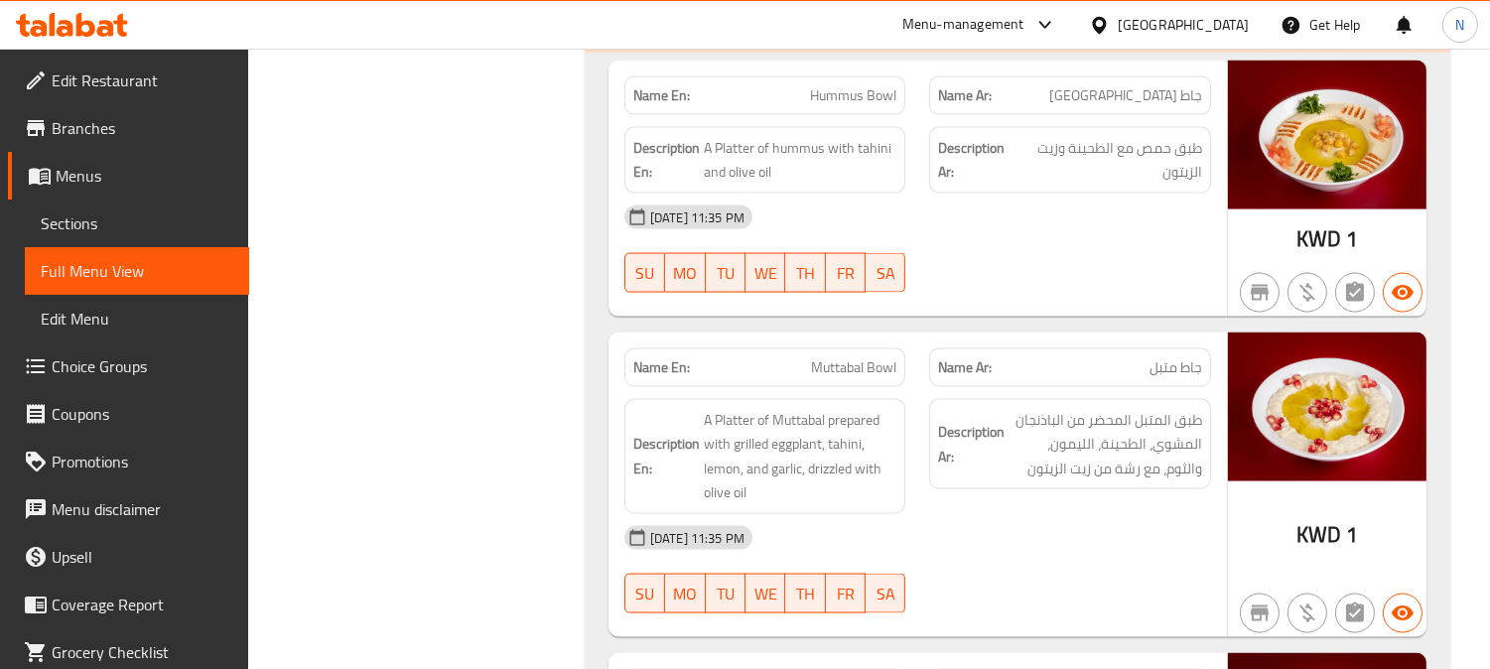
drag, startPoint x: 863, startPoint y: 208, endPoint x: 839, endPoint y: 212, distance: 25.1
click at [181, 229] on span "Sections" at bounding box center [137, 223] width 193 height 24
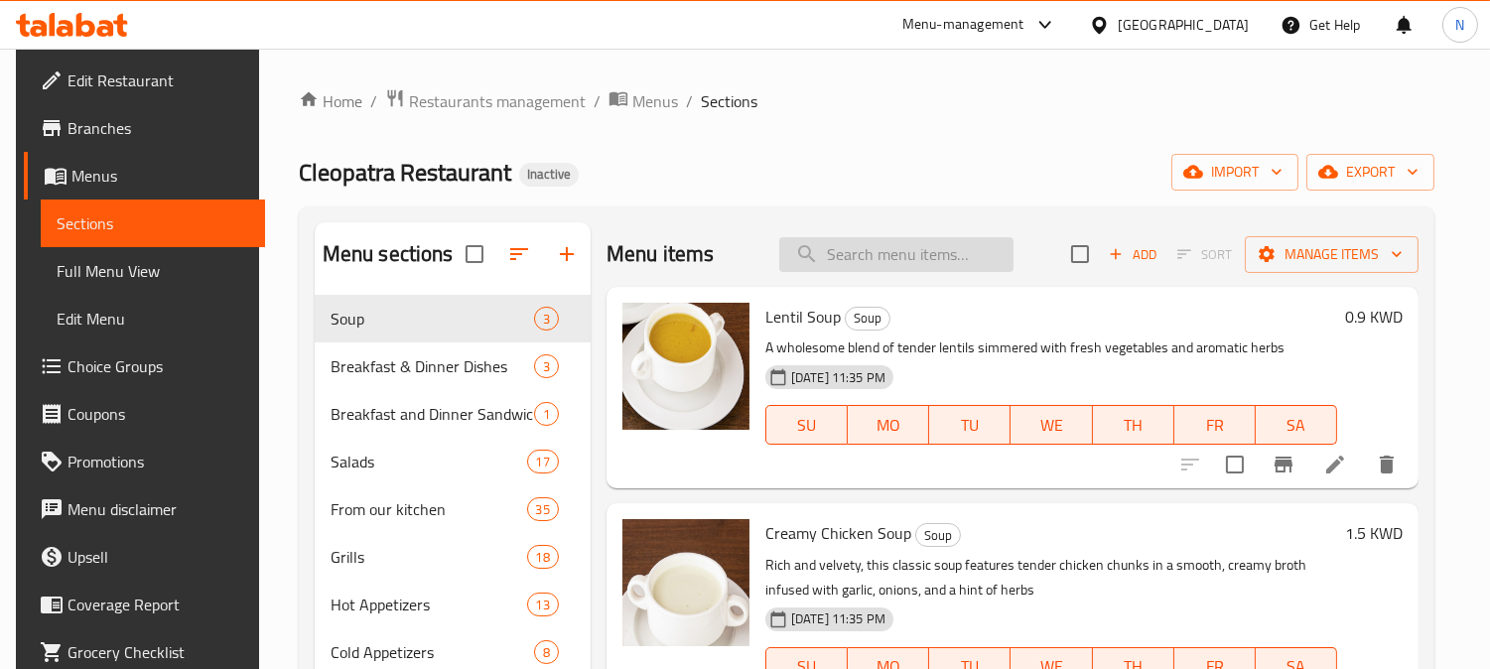
paste input "Muttabal Bowl"
type input "Muttabal Bowl"
click at [898, 258] on input "Muttabal Bowl" at bounding box center [896, 254] width 234 height 35
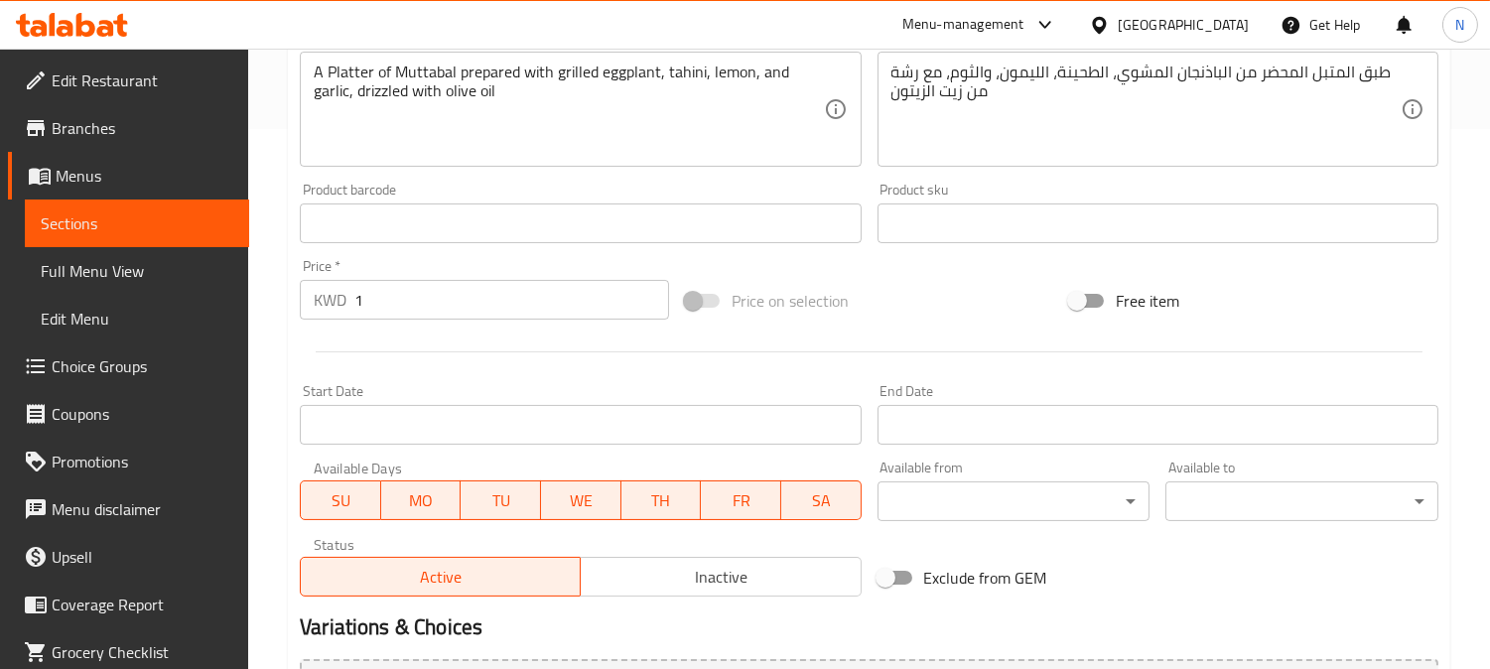
scroll to position [551, 0]
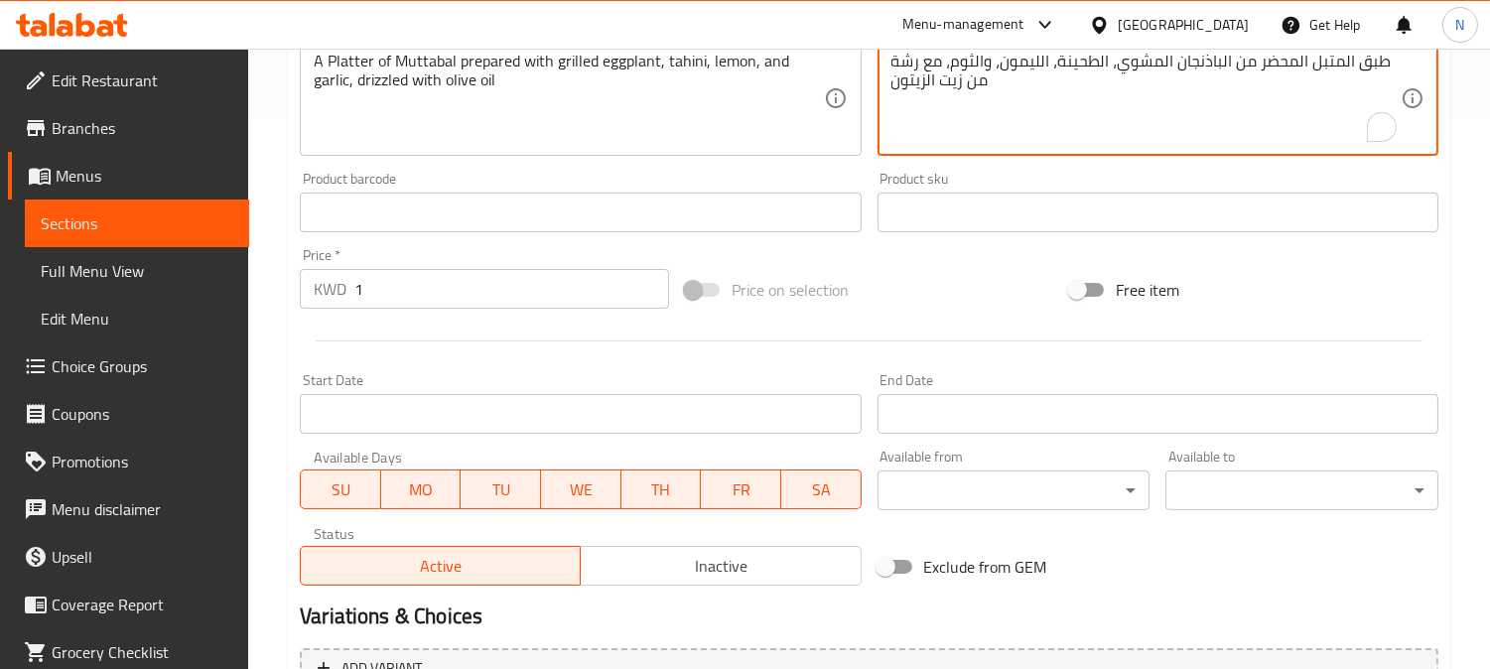
click at [908, 58] on textarea "طبق المتبل المحضر من الباذنجان المشوي، الطحينة، الليمون، والثوم، مع رشة من زيت …" at bounding box center [1145, 99] width 509 height 94
paste textarea "ريزل"
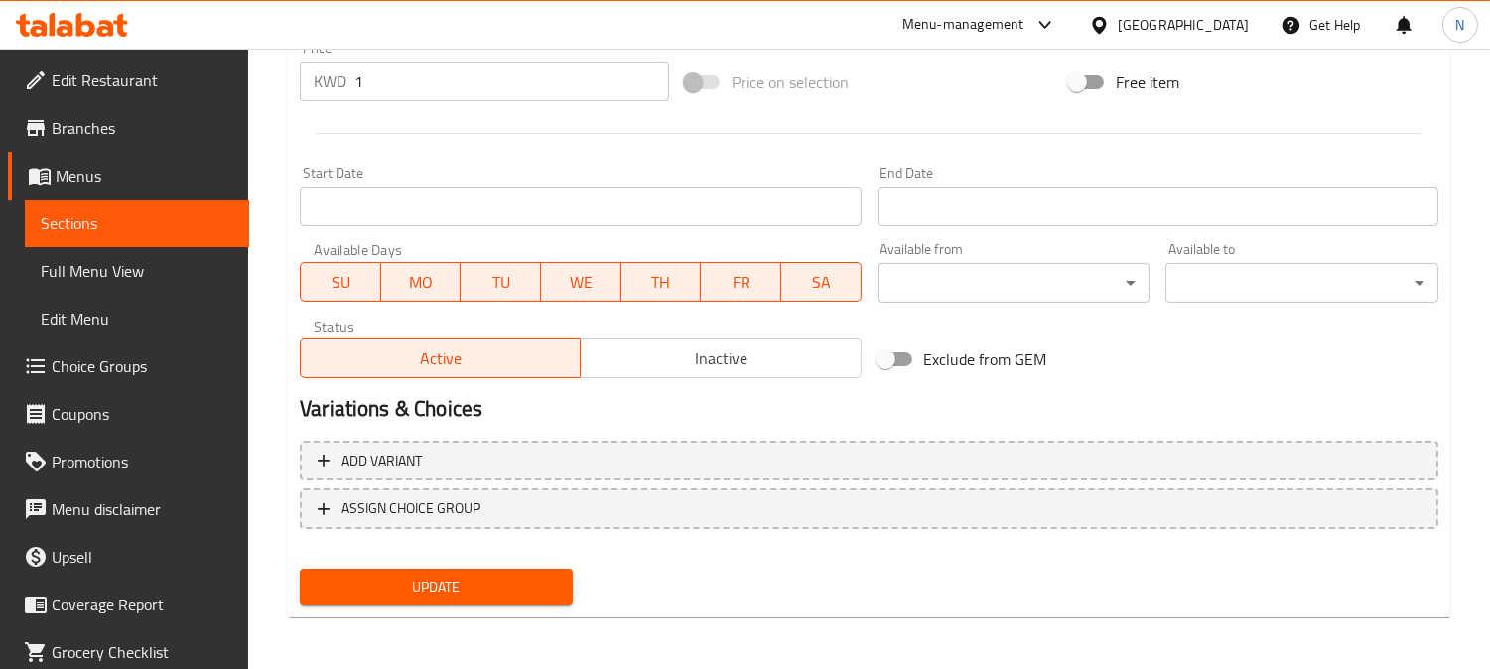
type textarea "طبق المتبل المحضر من الباذنجان المشوي، الطحينة، الليمون، والثوم، مع دريزلد من ز…"
click at [510, 581] on span "Update" at bounding box center [436, 587] width 241 height 25
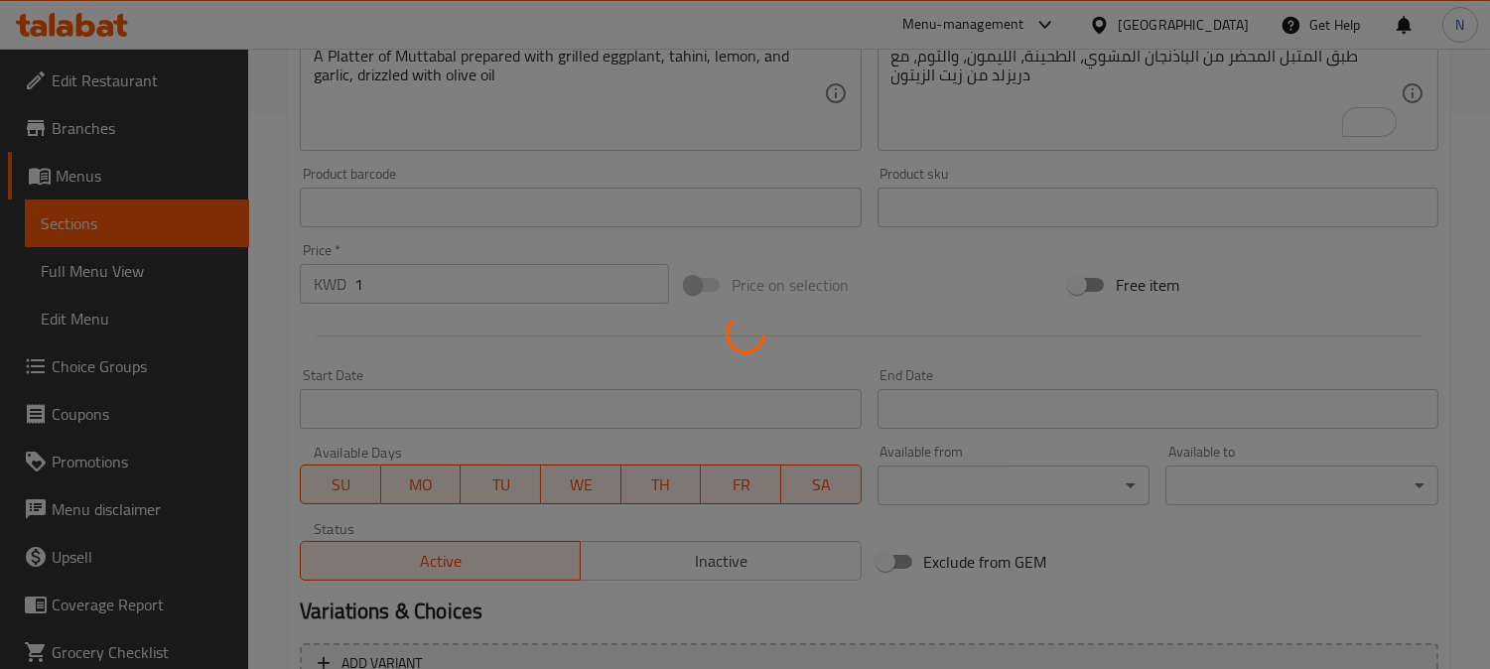
scroll to position [96, 0]
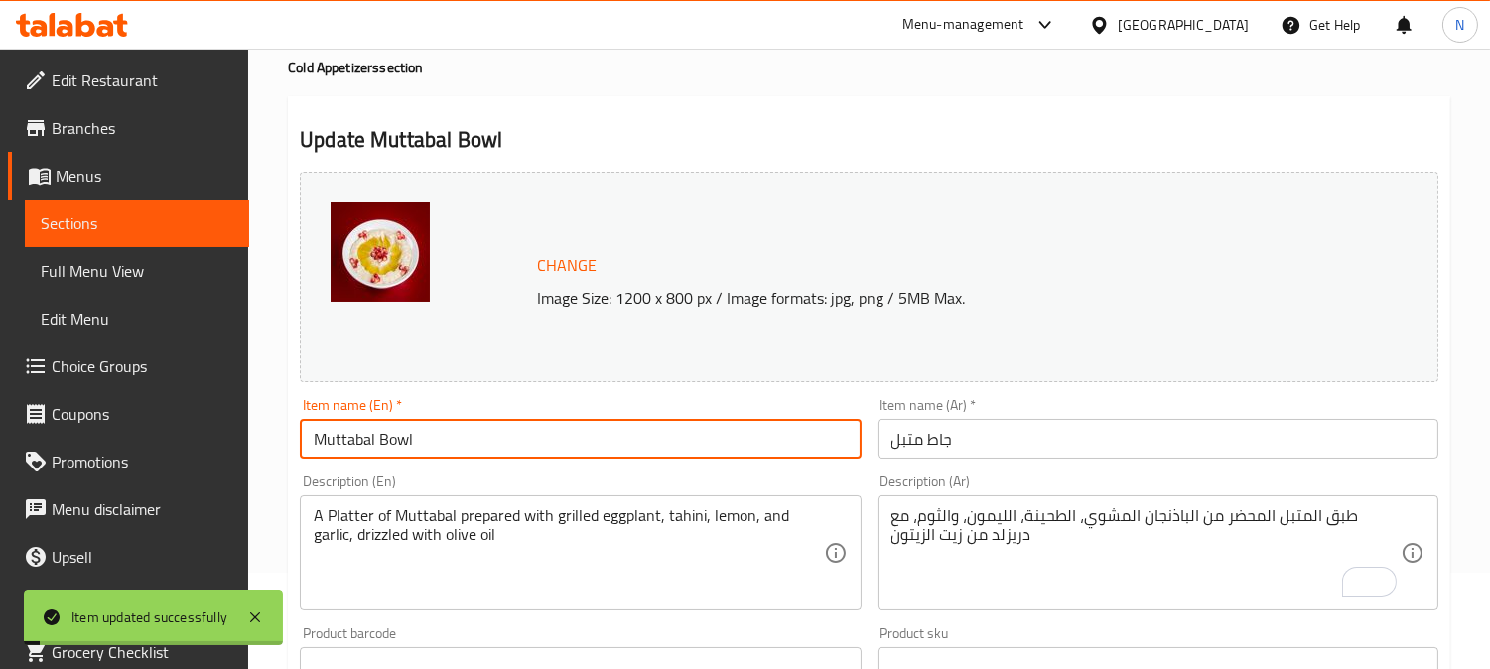
drag, startPoint x: 454, startPoint y: 435, endPoint x: 239, endPoint y: 409, distance: 215.9
click at [245, 418] on div "Edit Restaurant Branches Menus Sections Full Menu View Edit Menu Choice Groups …" at bounding box center [745, 643] width 1490 height 1382
click at [96, 271] on span "Full Menu View" at bounding box center [137, 271] width 193 height 24
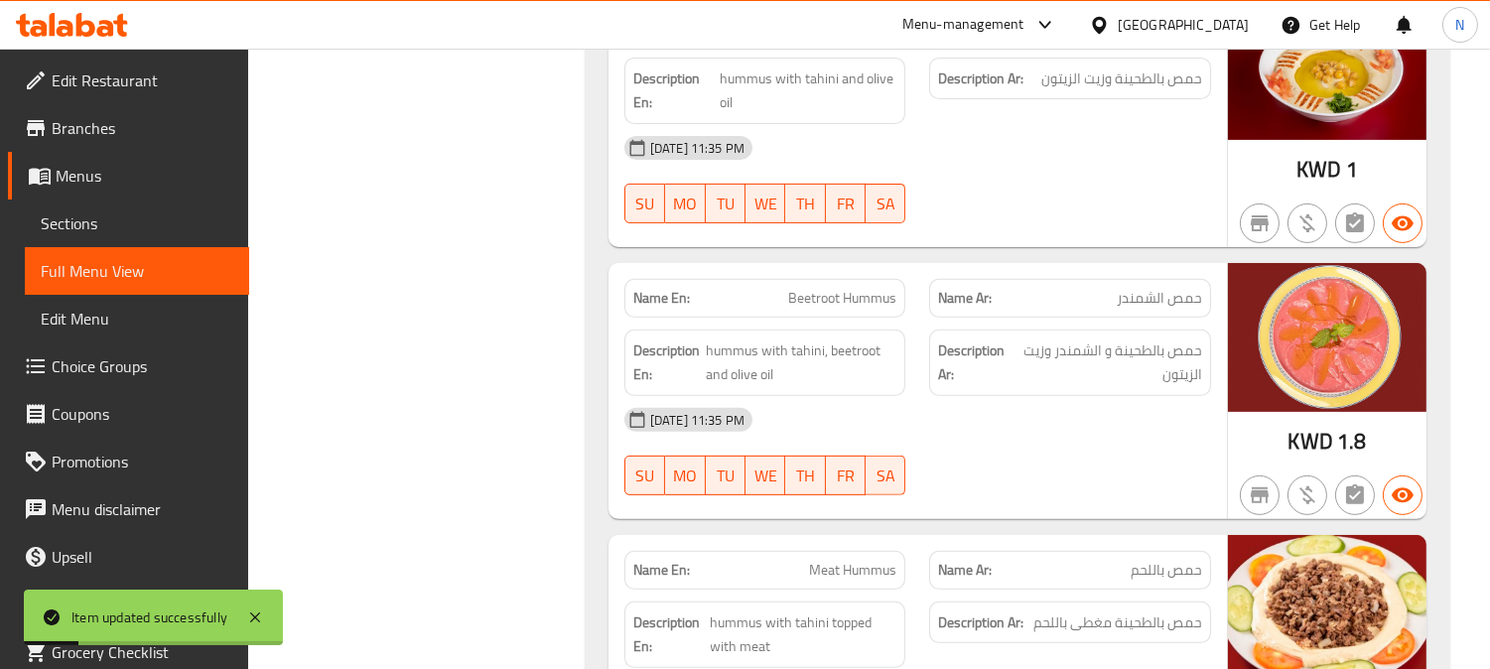
scroll to position [758, 0]
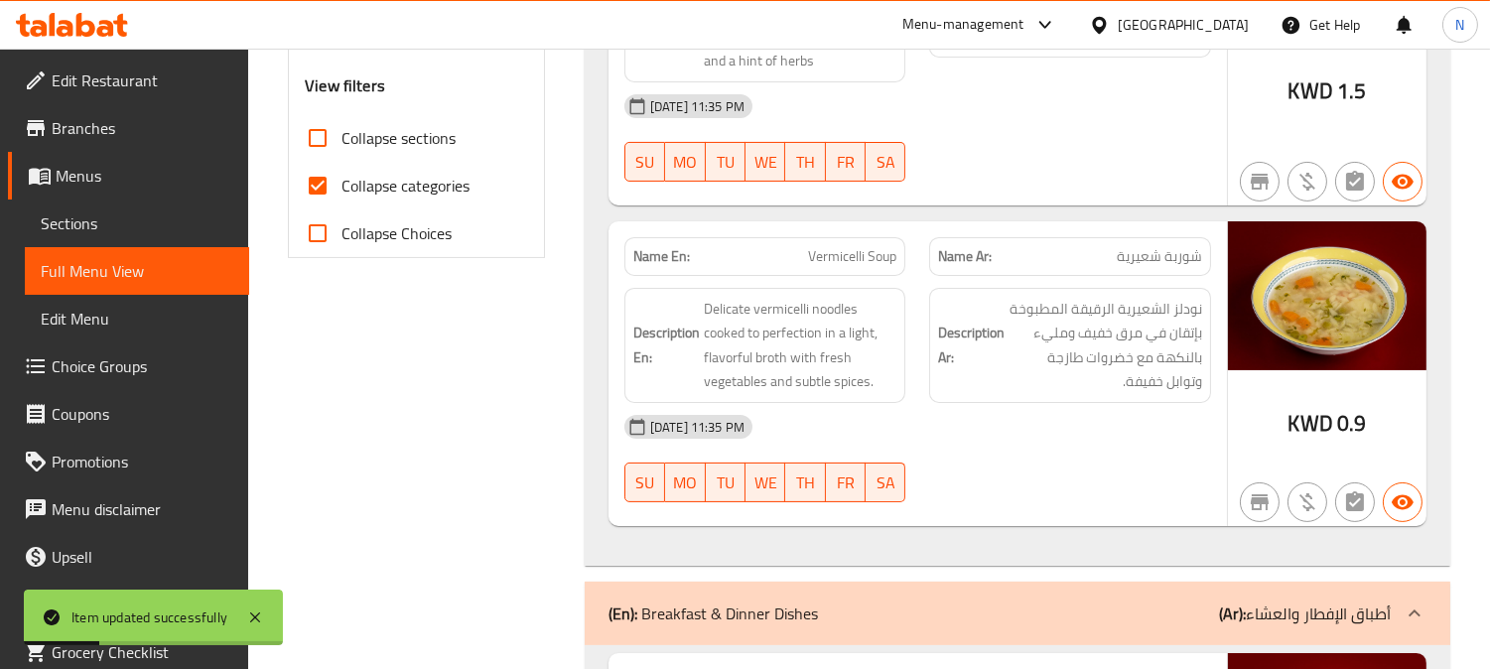
click at [315, 173] on input "Collapse categories" at bounding box center [318, 186] width 48 height 48
checkbox input "false"
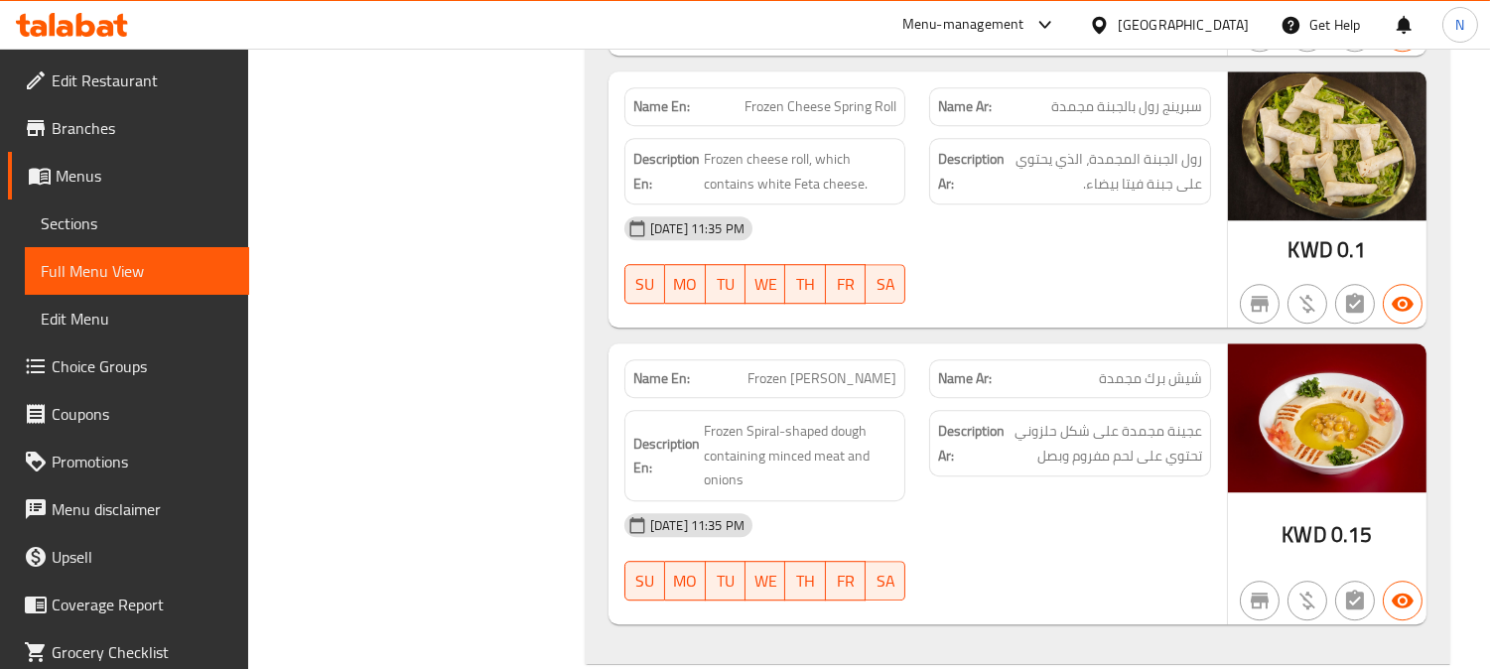
scroll to position [36933, 0]
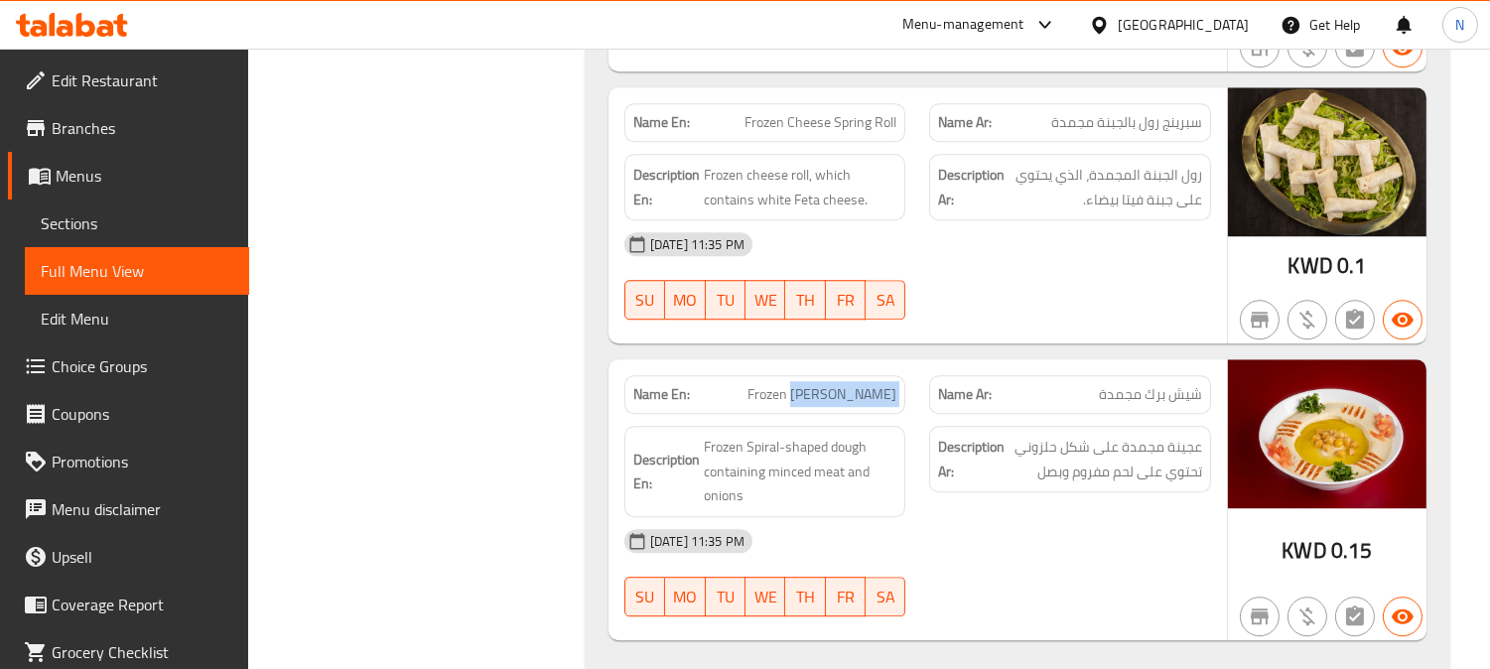
drag, startPoint x: 828, startPoint y: 203, endPoint x: 958, endPoint y: 190, distance: 130.7
copy span "[PERSON_NAME]"
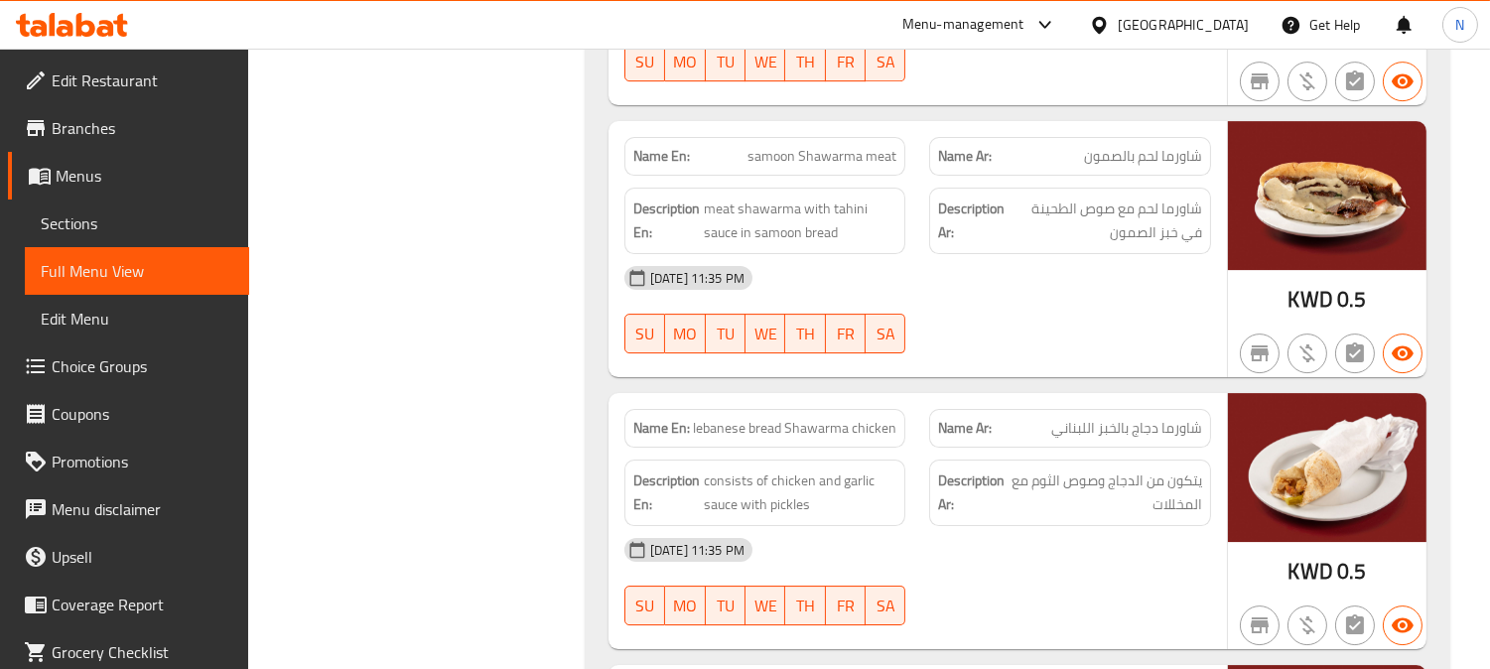
scroll to position [38477, 0]
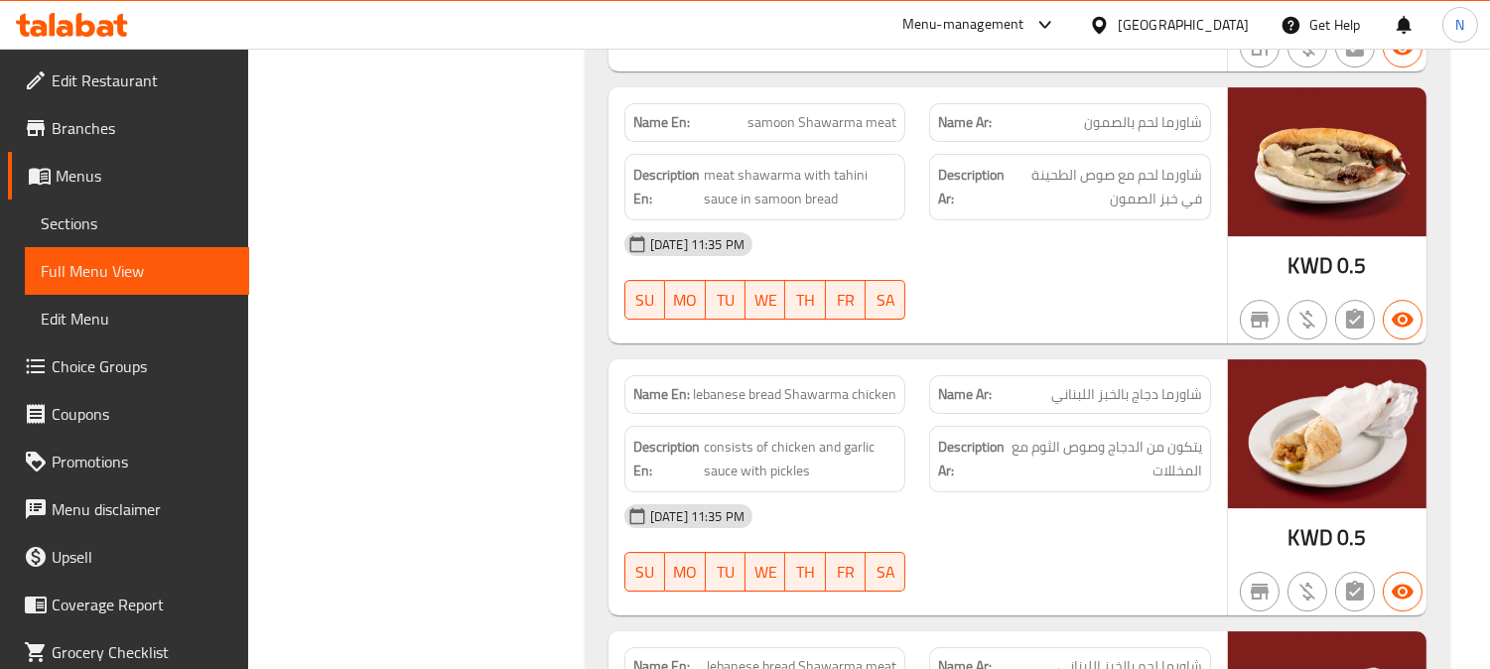
copy span "lebanese bread Shawarma chicken"
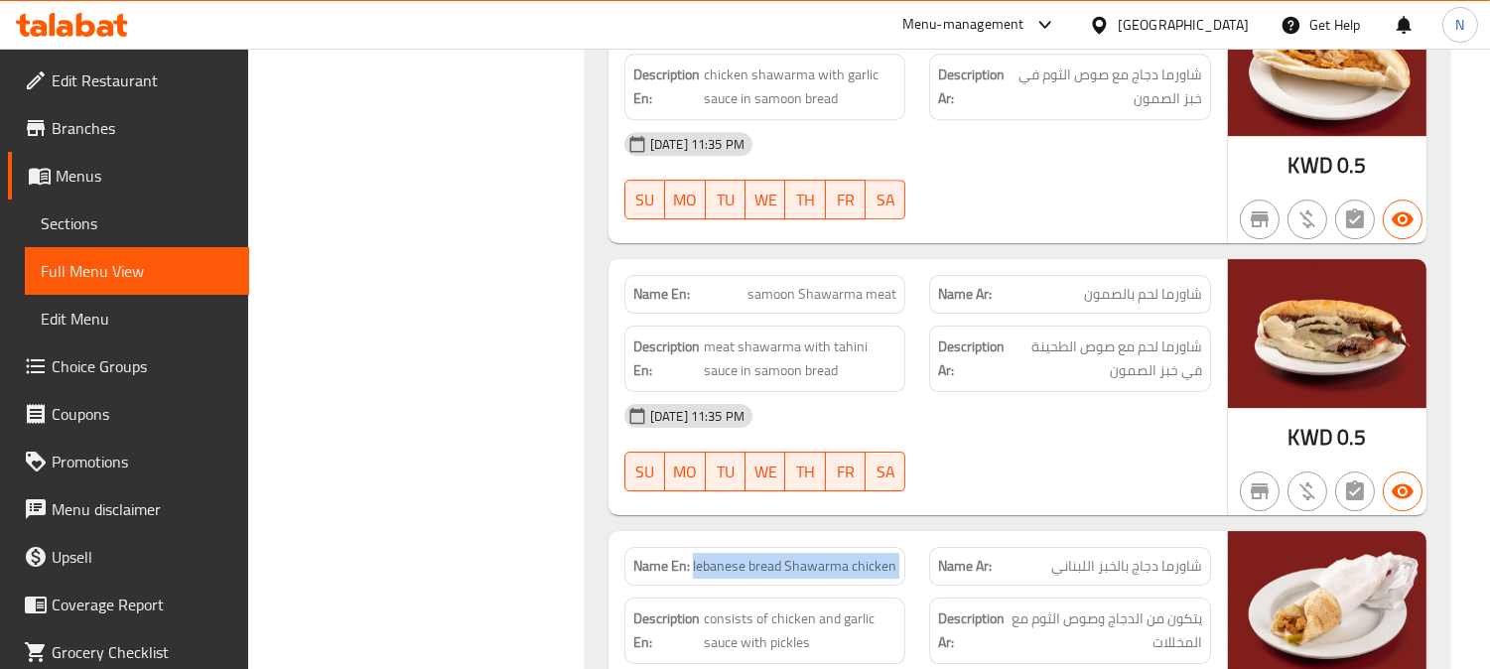
scroll to position [38257, 0]
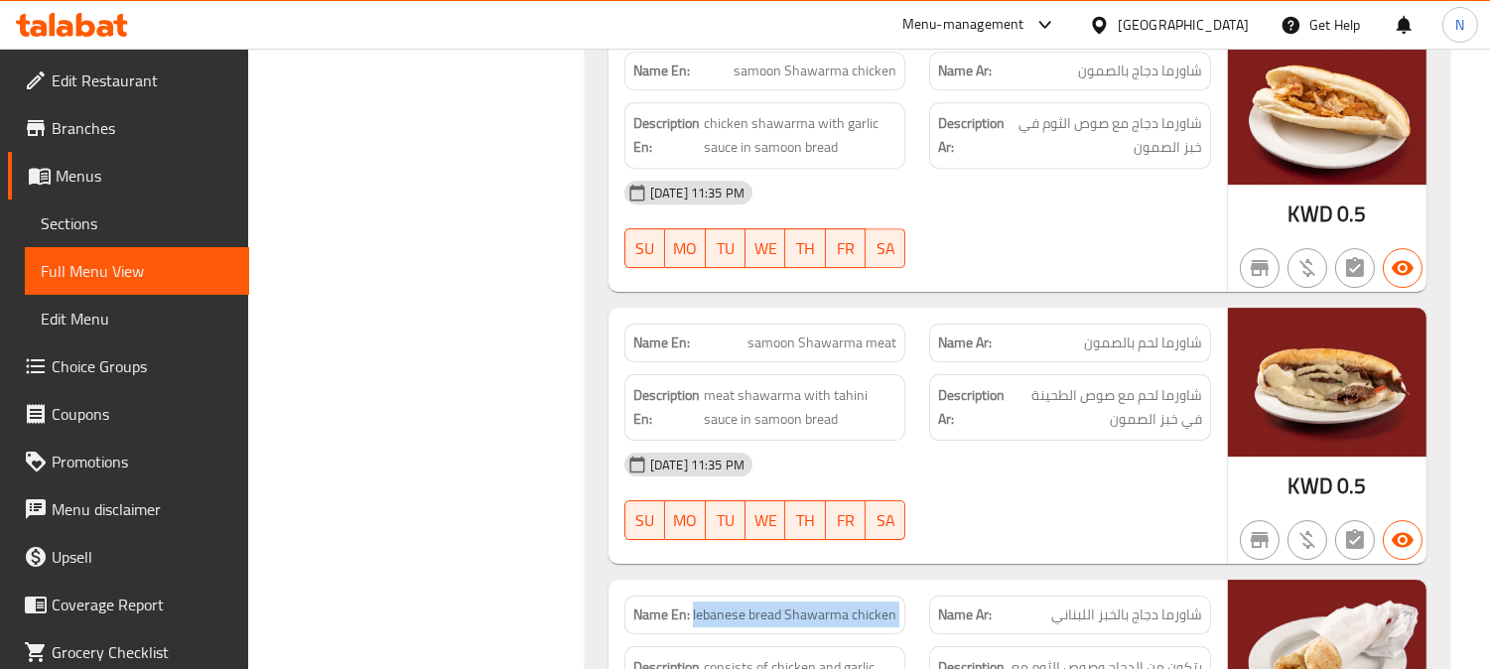
click at [160, 215] on span "Sections" at bounding box center [137, 223] width 193 height 24
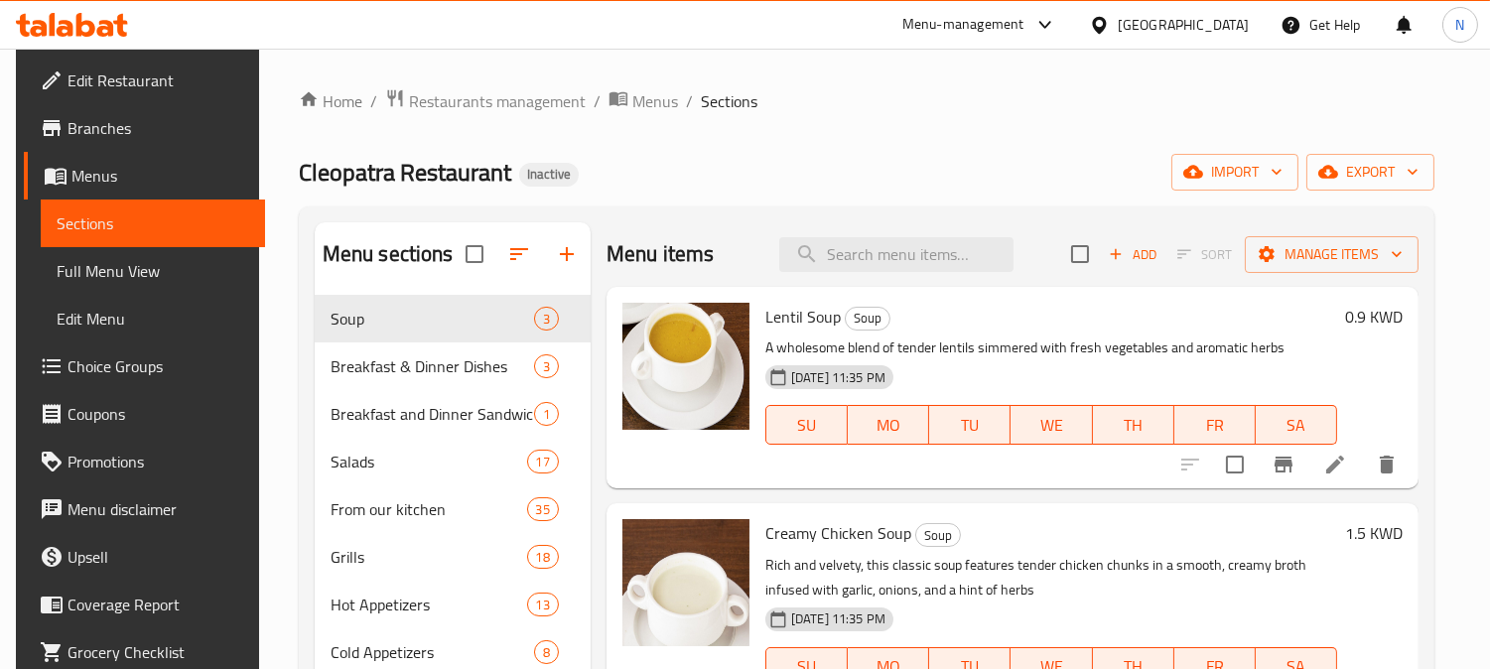
click at [916, 273] on div "Menu items Add Sort Manage items" at bounding box center [1012, 254] width 812 height 65
paste input "lebanese bread Shawarma chicken"
click at [925, 264] on input "lebanese bread Shawarma chicken" at bounding box center [896, 254] width 234 height 35
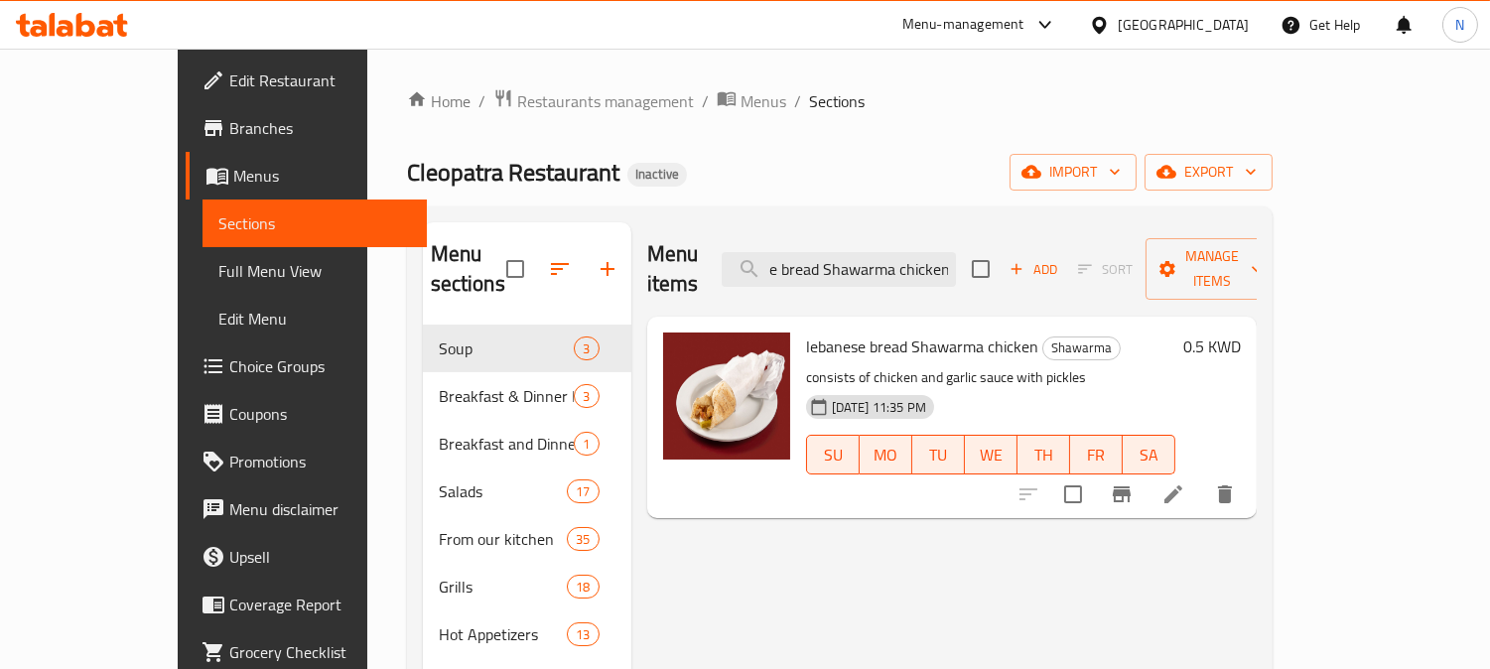
type input "lebanese bread Shawarma chicken"
click at [1201, 476] on li at bounding box center [1173, 494] width 56 height 36
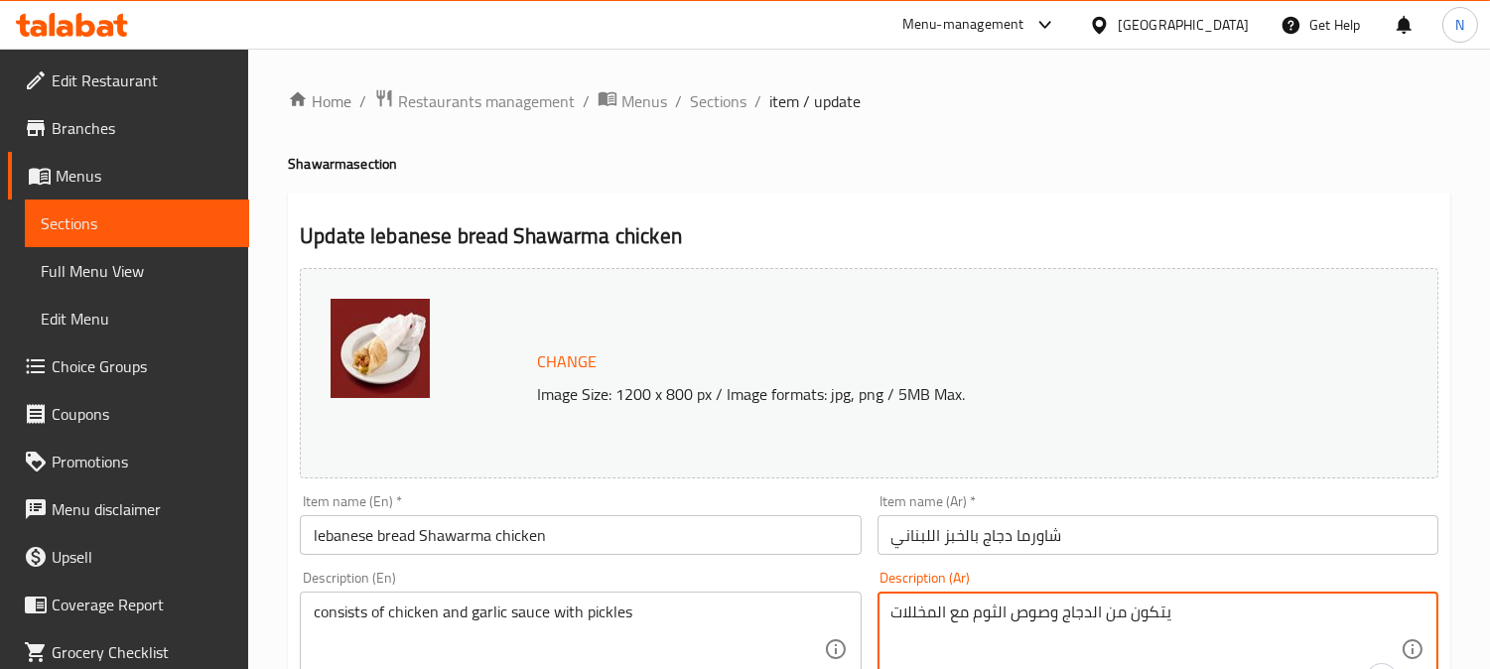
drag, startPoint x: 905, startPoint y: 608, endPoint x: 894, endPoint y: 605, distance: 11.3
click at [904, 613] on textarea "يتكون من الدجاج وصوص الثوم مع المخللل" at bounding box center [1145, 649] width 509 height 94
click at [990, 643] on textarea "يتكون من الدجاج وصوص الثوم مع المخلل" at bounding box center [1145, 649] width 509 height 94
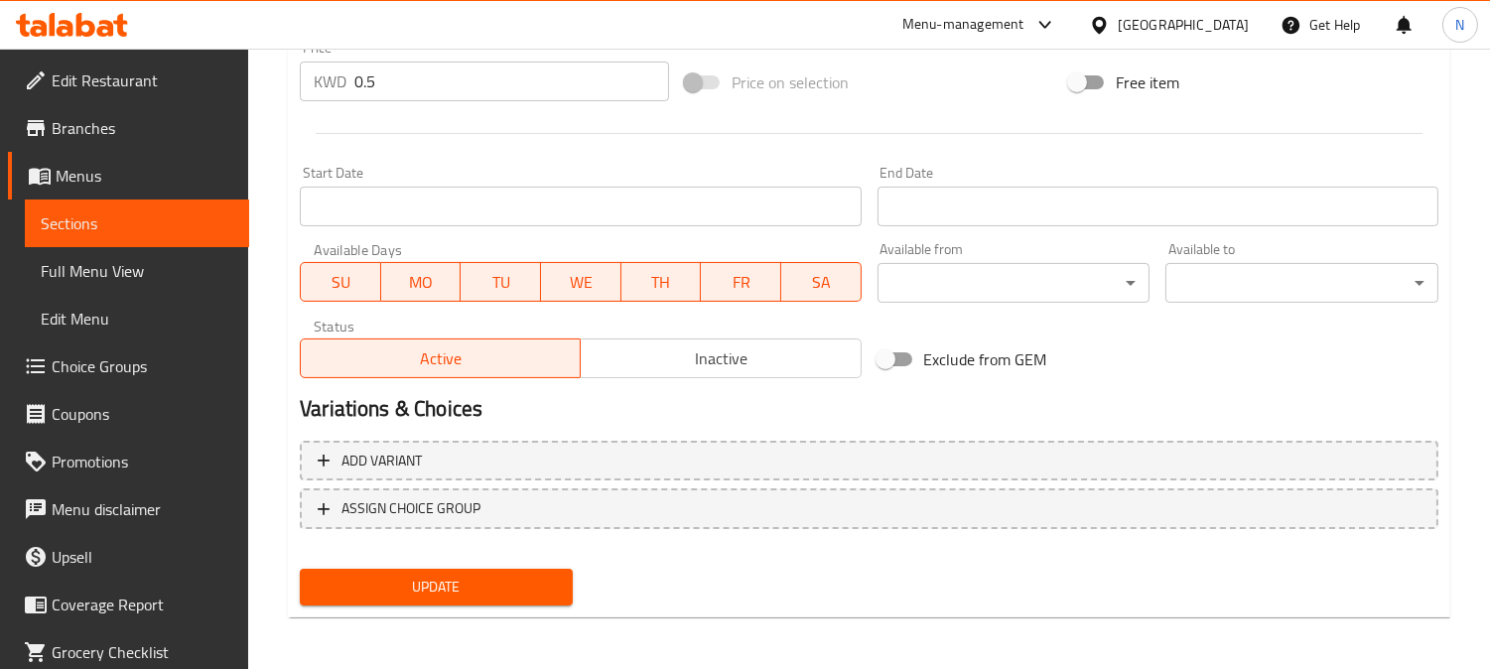
type textarea "يتكون من الدجاج وصوص الثوم مع المخلل"
click at [494, 596] on button "Update" at bounding box center [436, 587] width 273 height 37
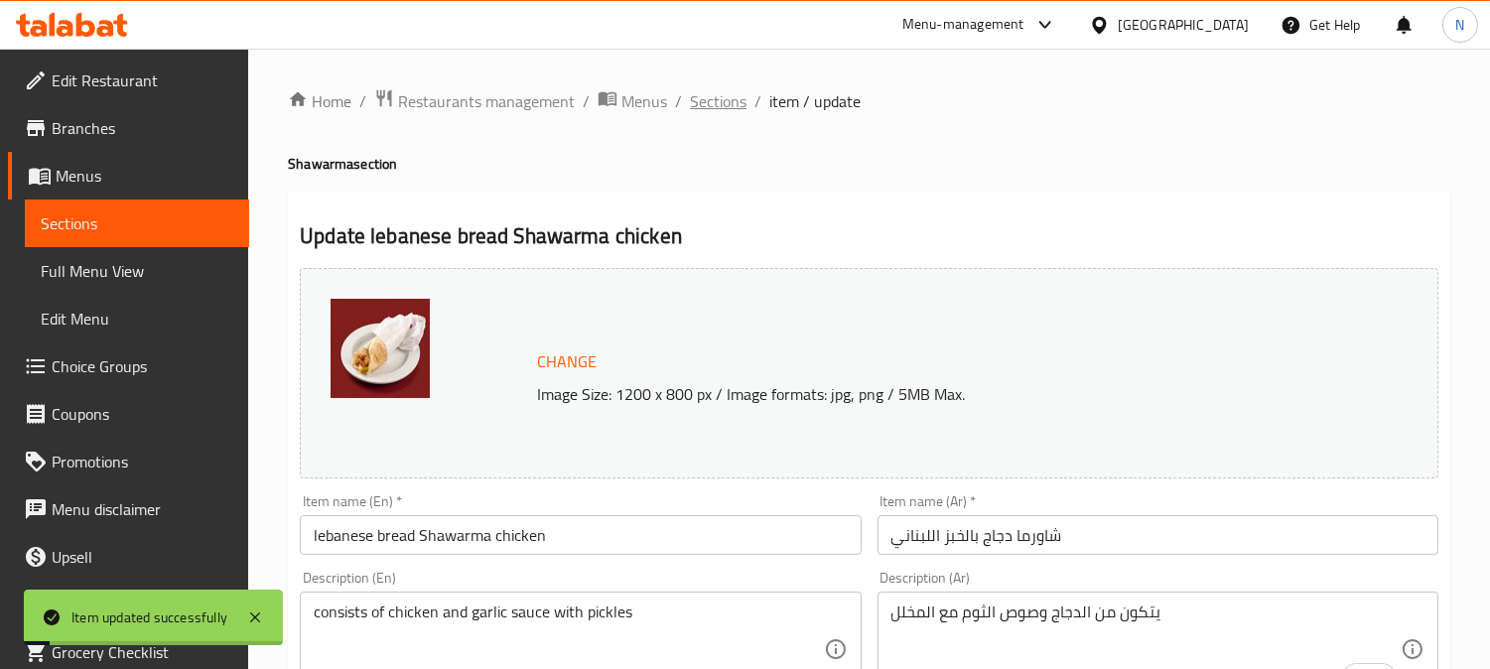
click at [716, 94] on span "Sections" at bounding box center [718, 101] width 57 height 24
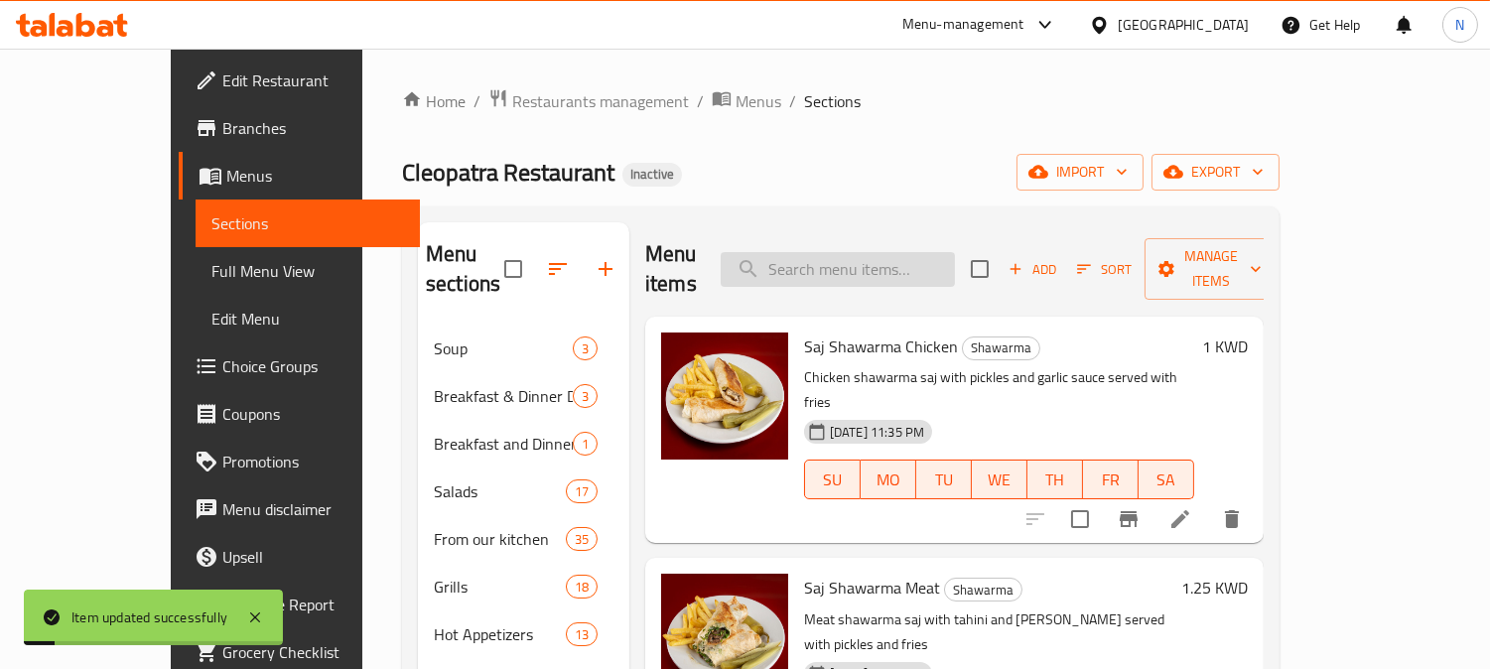
click at [955, 252] on input "search" at bounding box center [837, 269] width 234 height 35
click at [955, 253] on input "search" at bounding box center [837, 269] width 234 height 35
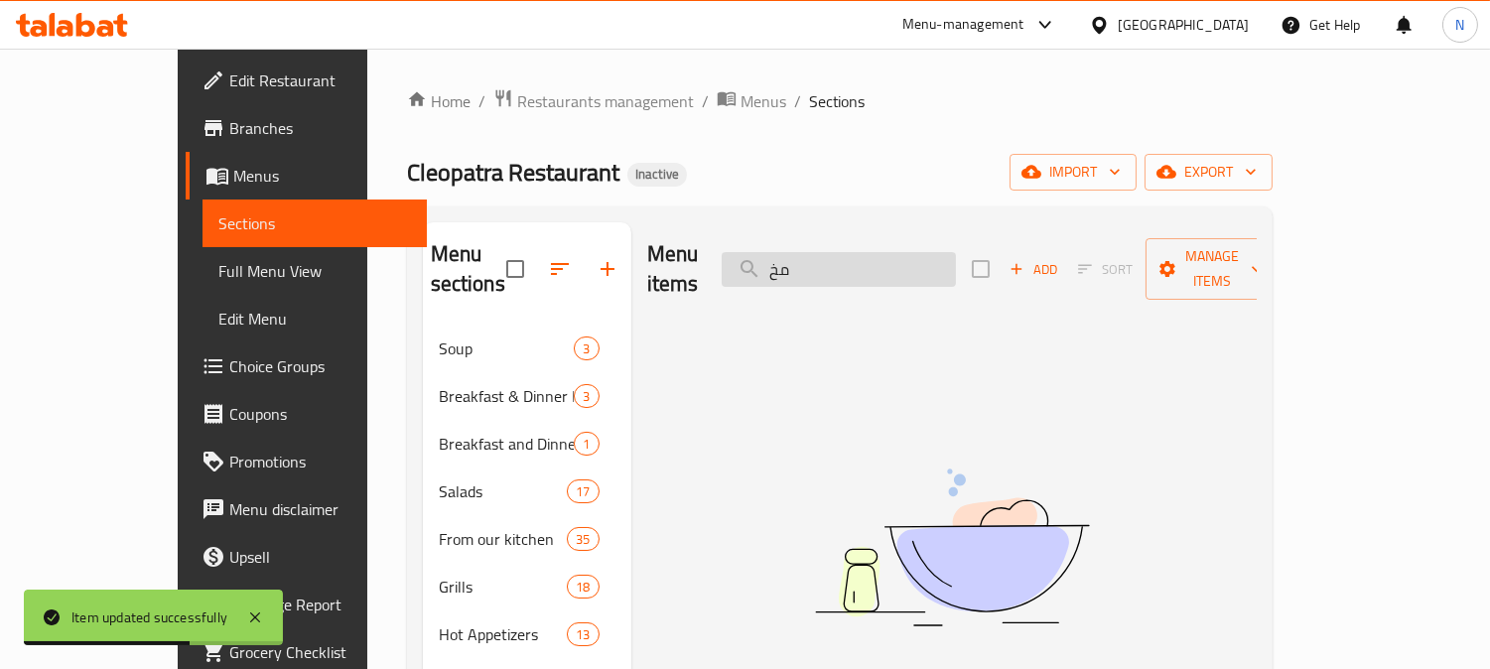
type input "م"
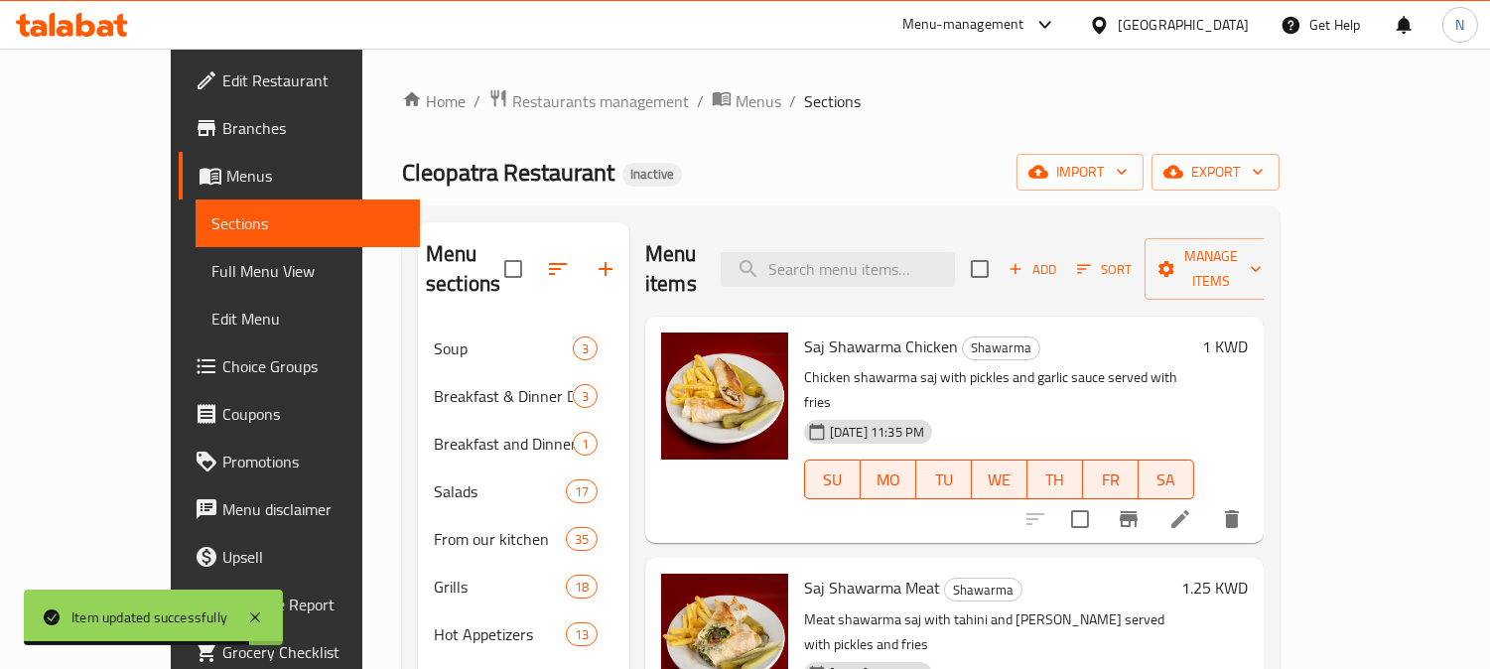
click at [211, 275] on span "Full Menu View" at bounding box center [307, 271] width 193 height 24
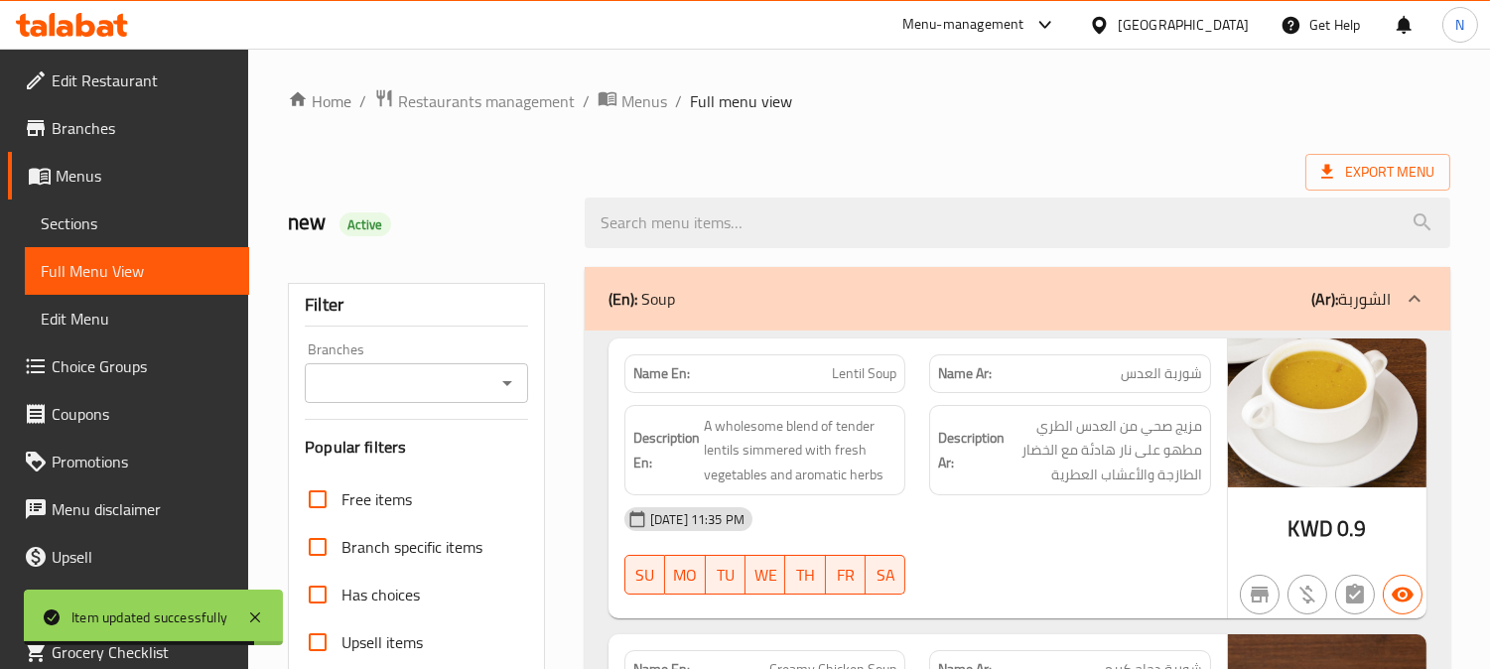
scroll to position [330, 0]
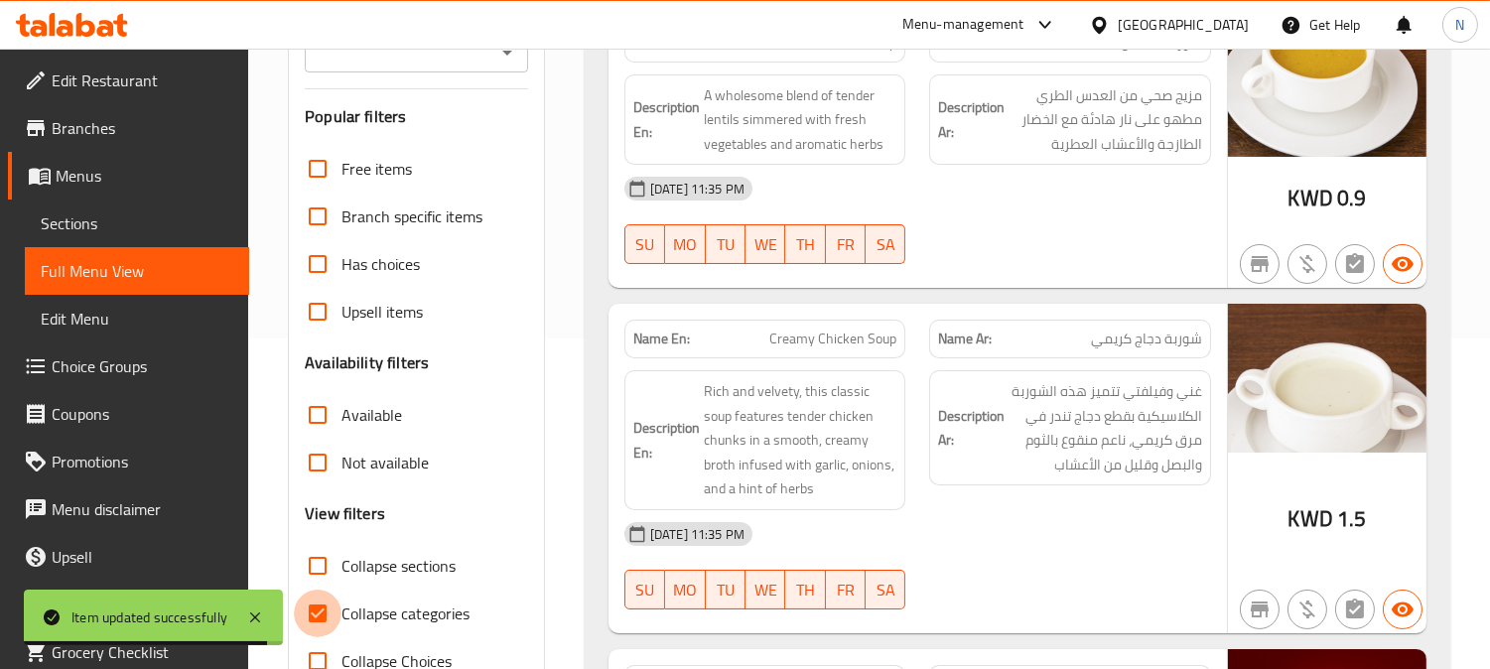
drag, startPoint x: 321, startPoint y: 611, endPoint x: 354, endPoint y: 613, distance: 33.8
click at [321, 612] on input "Collapse categories" at bounding box center [318, 613] width 48 height 48
checkbox input "false"
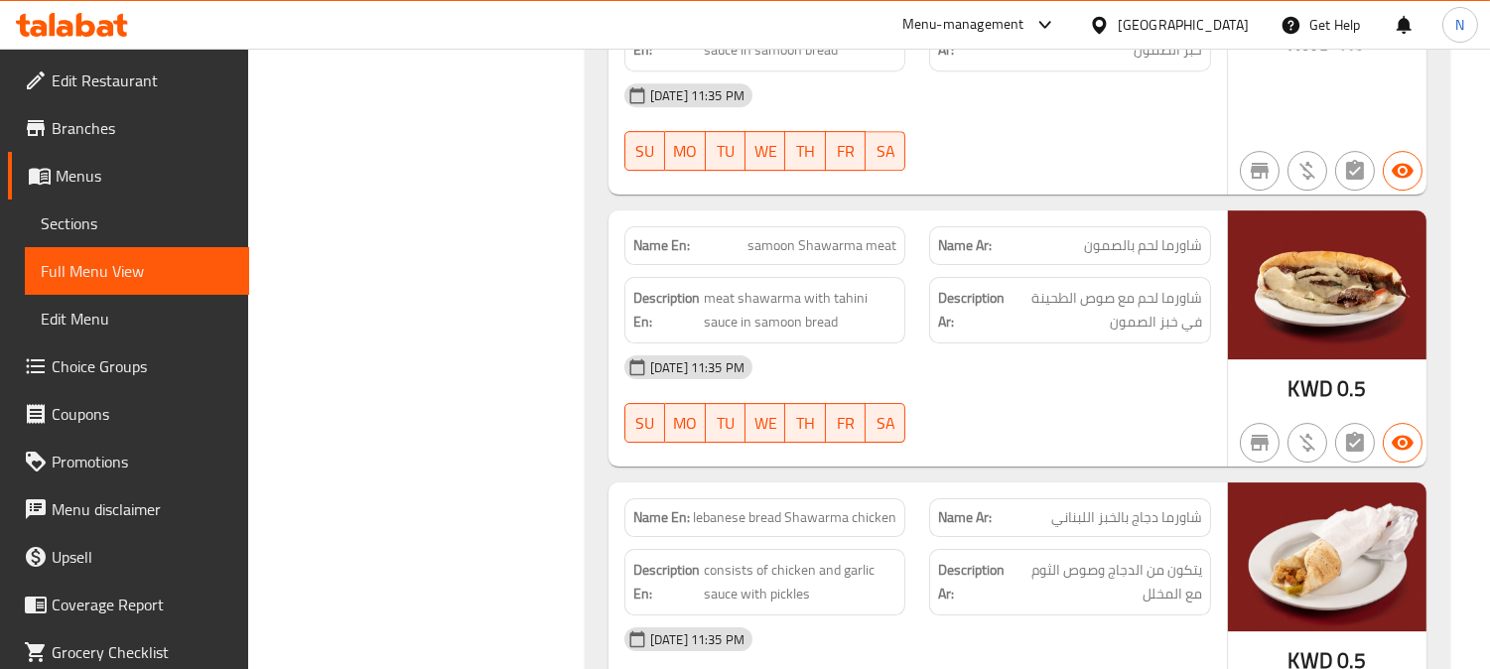
scroll to position [40822, 0]
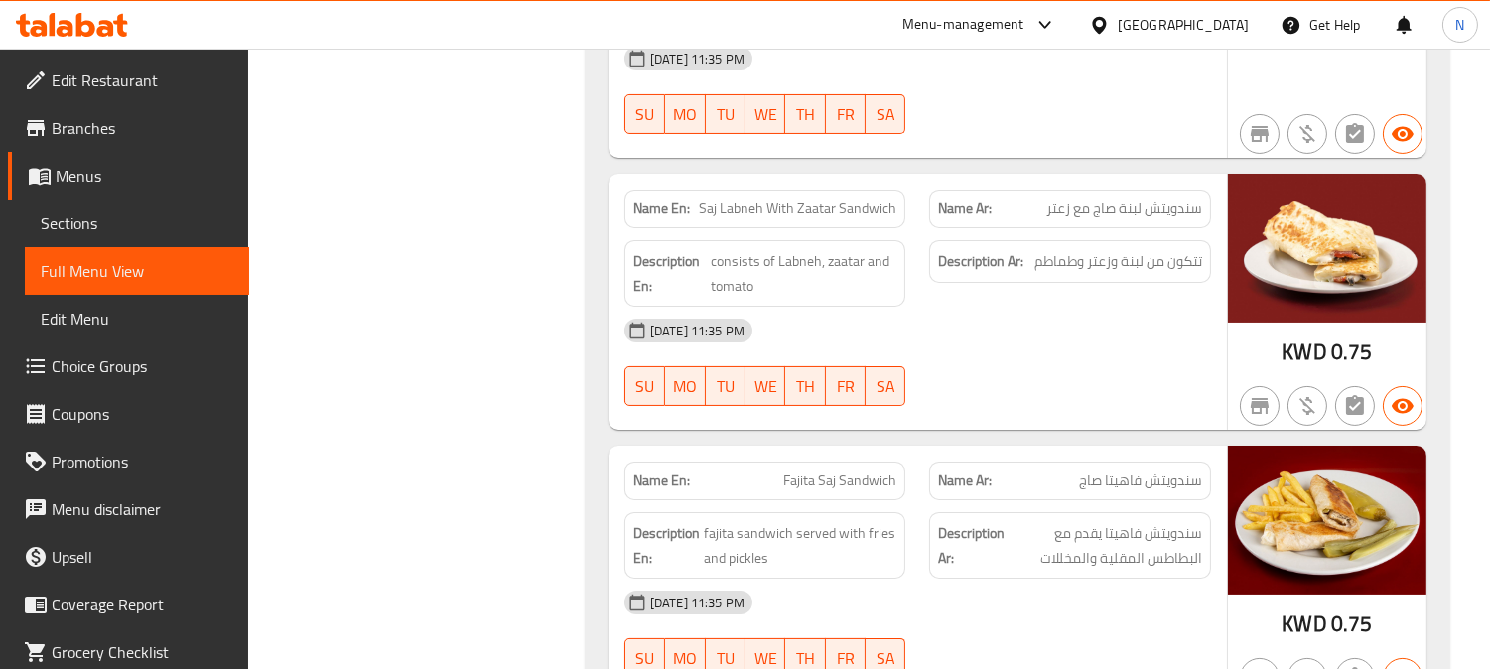
copy span "Fajita Saj Sandwich"
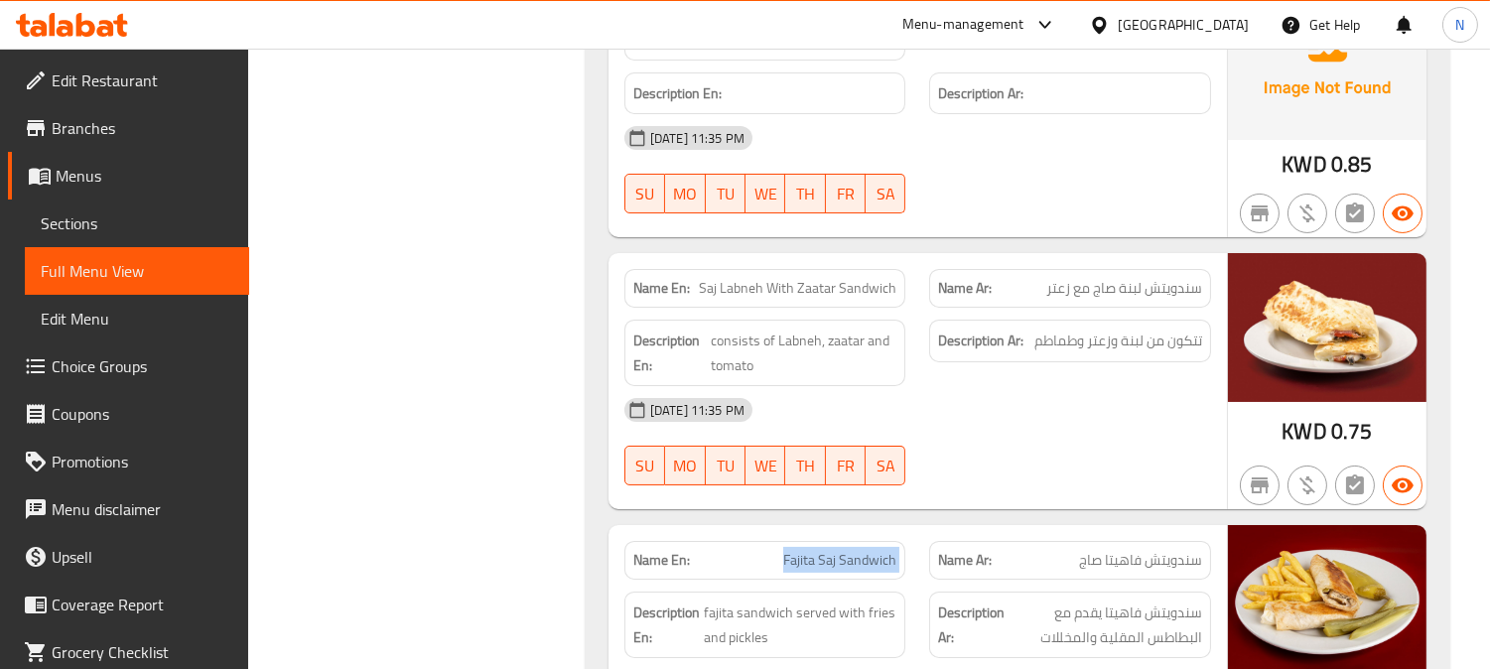
scroll to position [40492, 0]
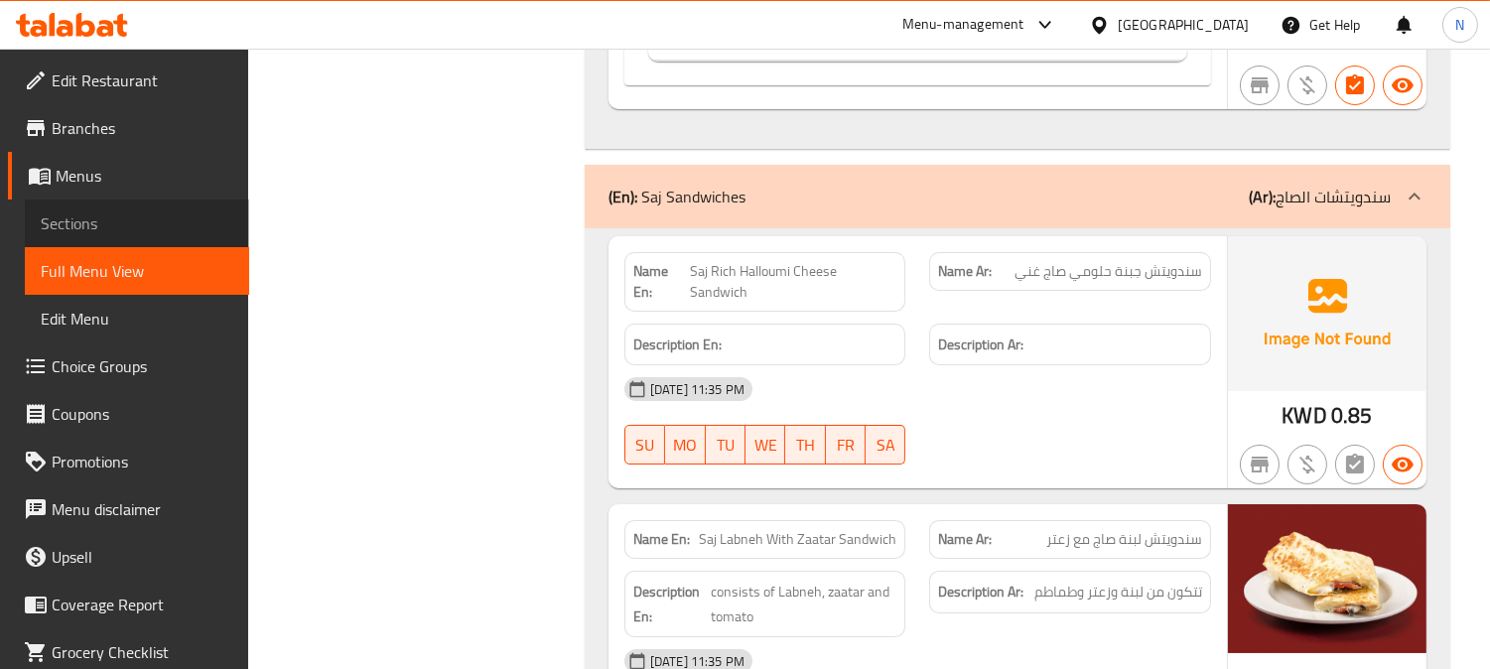
click at [139, 223] on span "Sections" at bounding box center [137, 223] width 193 height 24
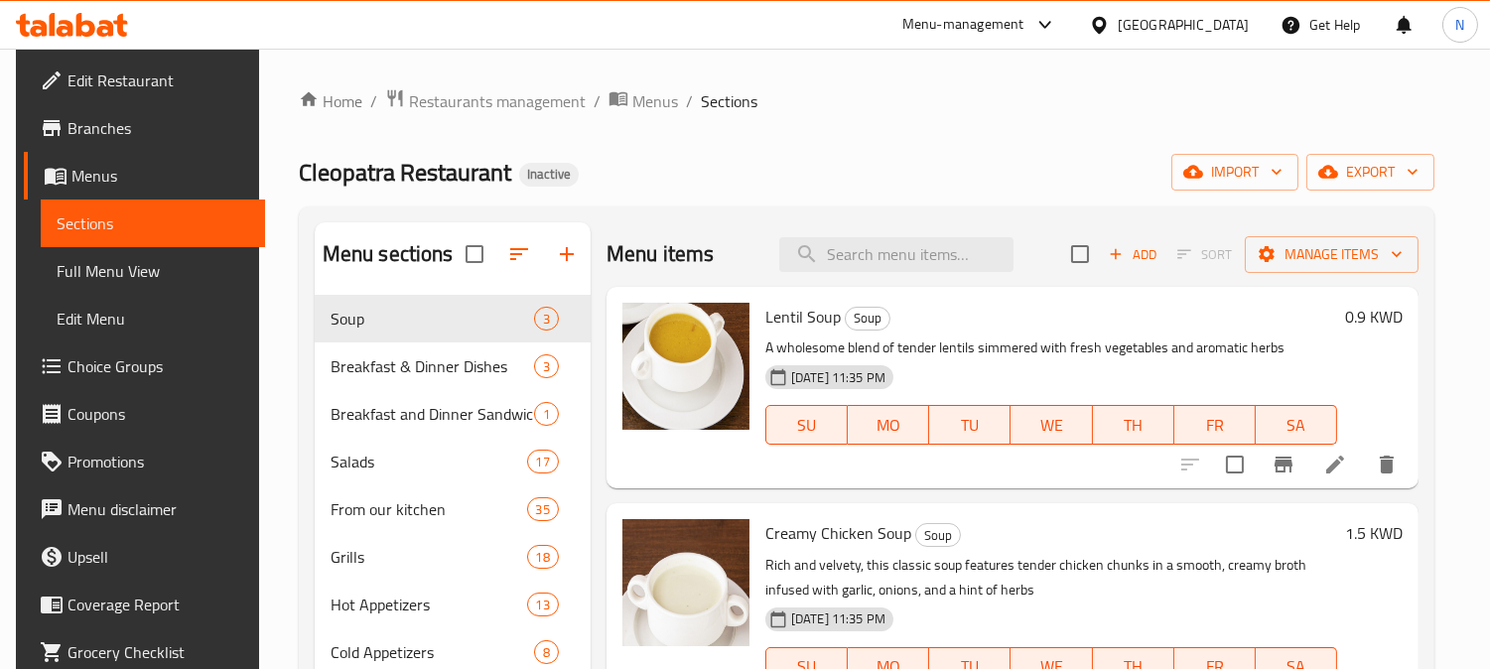
drag, startPoint x: 903, startPoint y: 265, endPoint x: 966, endPoint y: 295, distance: 69.2
click at [904, 265] on input "search" at bounding box center [896, 254] width 234 height 35
paste input "Fajita Saj Sandwich"
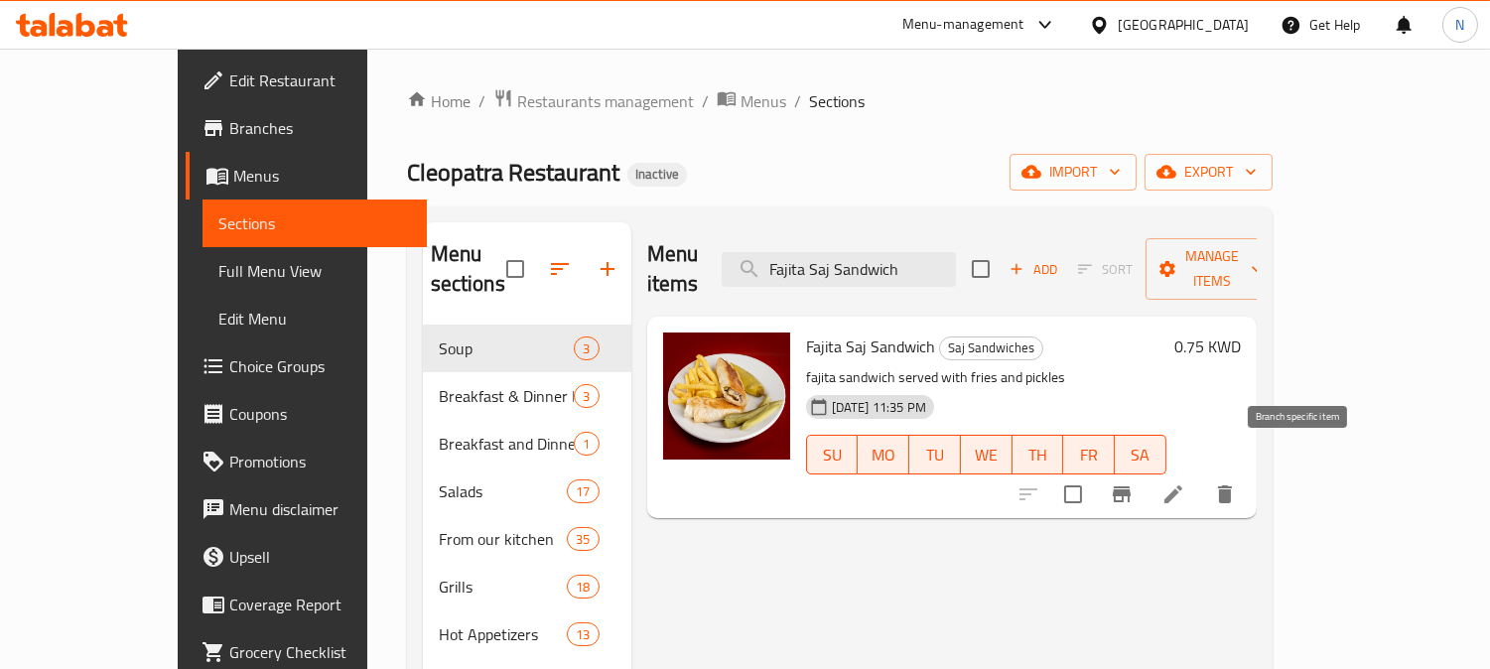
type input "Fajita Saj Sandwich"
click at [1201, 476] on li at bounding box center [1173, 494] width 56 height 36
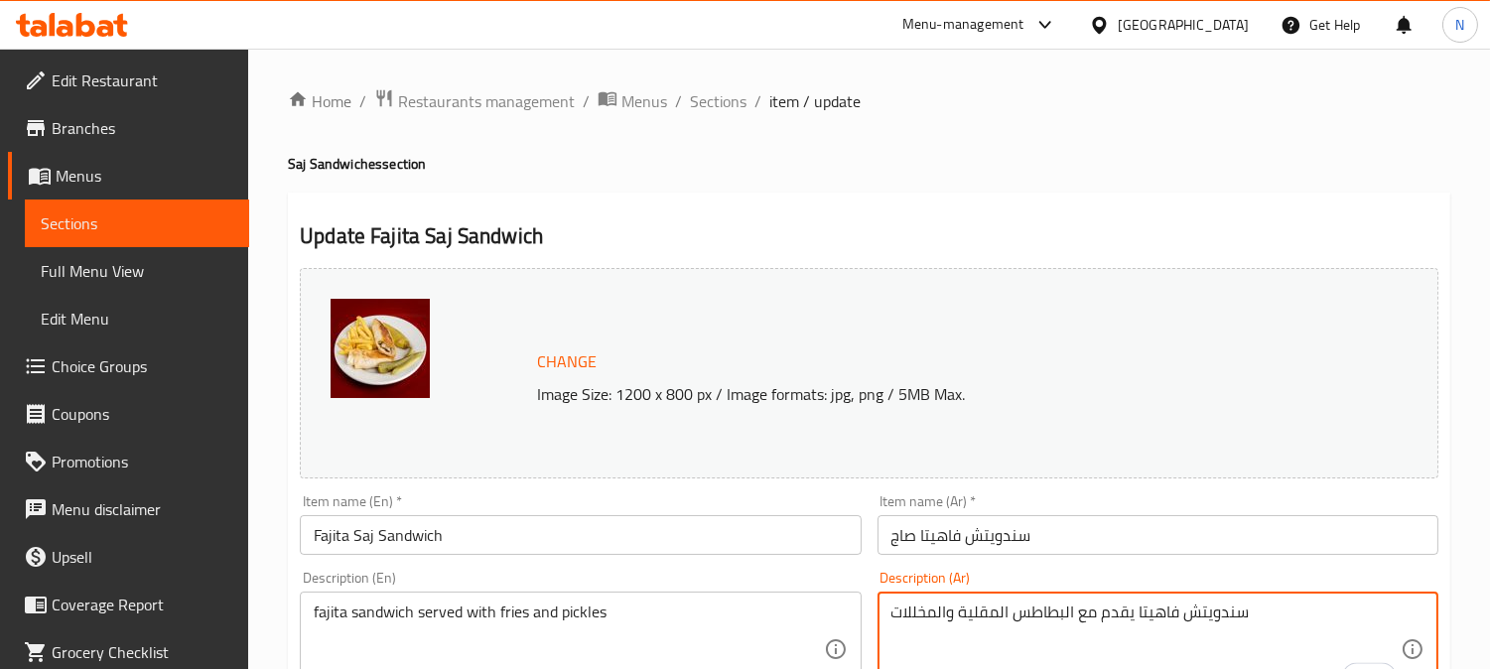
drag, startPoint x: 913, startPoint y: 612, endPoint x: 903, endPoint y: 613, distance: 10.0
click at [900, 613] on textarea "سندويتش فاهيتا يقدم مع البطاطس المقلية والمخللت" at bounding box center [1145, 649] width 509 height 94
drag, startPoint x: 1015, startPoint y: 648, endPoint x: 958, endPoint y: 642, distance: 57.9
click at [1014, 648] on textarea "سندويتش فاهيتا يقدم مع البطاطس المقلية والمخلل" at bounding box center [1145, 649] width 509 height 94
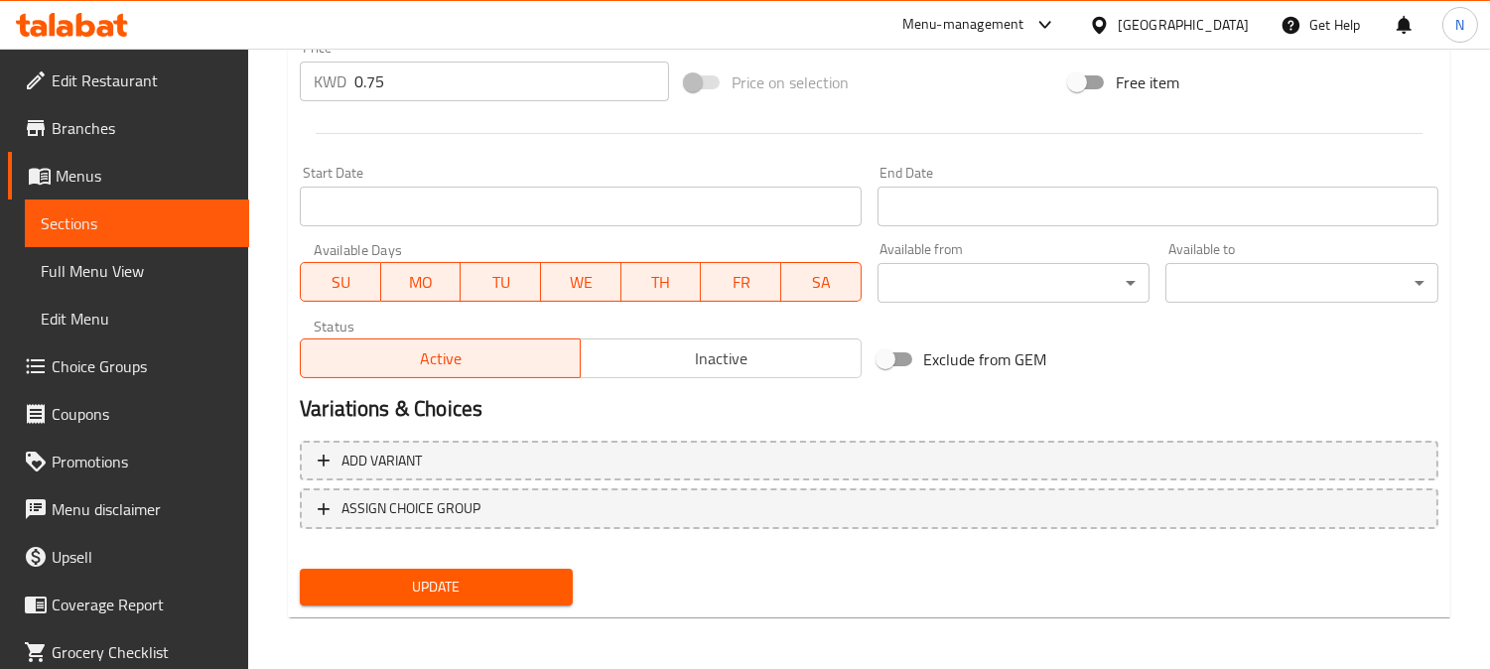
type textarea "سندويتش فاهيتا يقدم مع البطاطس المقلية والمخلل"
click at [501, 587] on span "Update" at bounding box center [436, 587] width 241 height 25
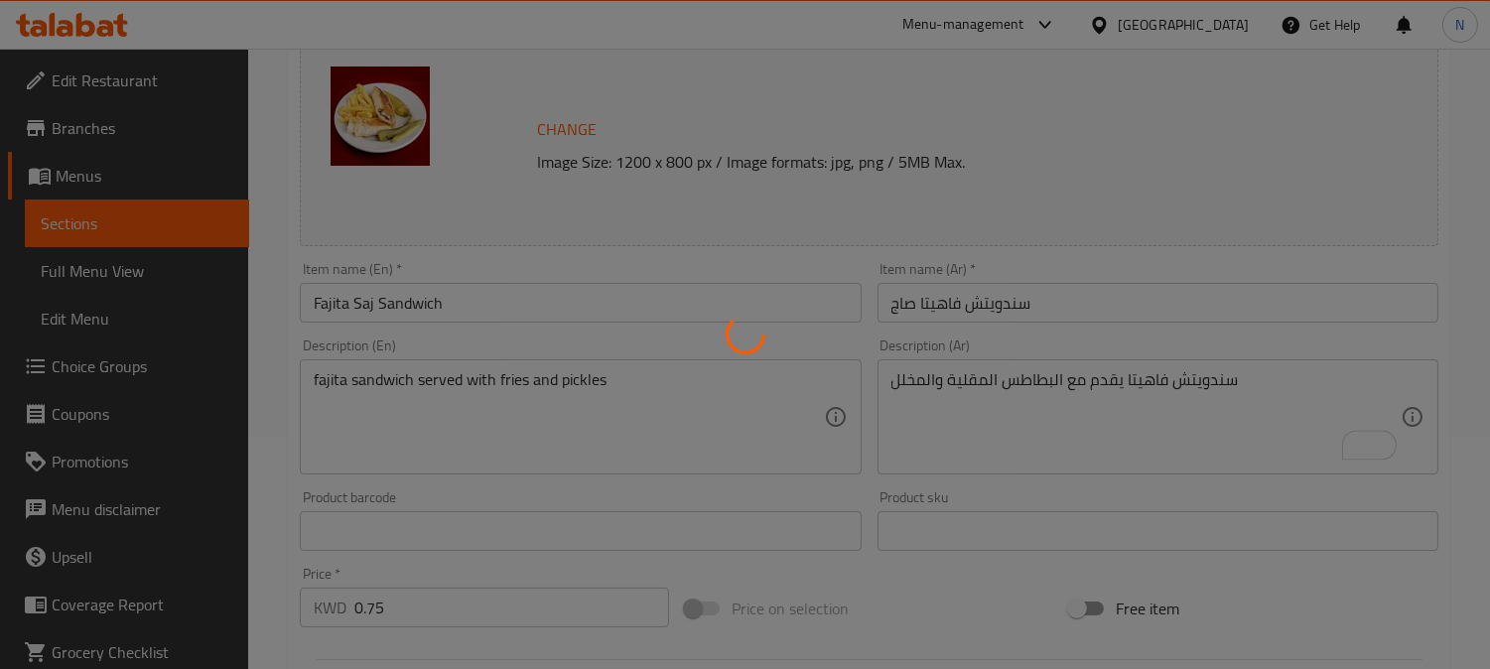
scroll to position [206, 0]
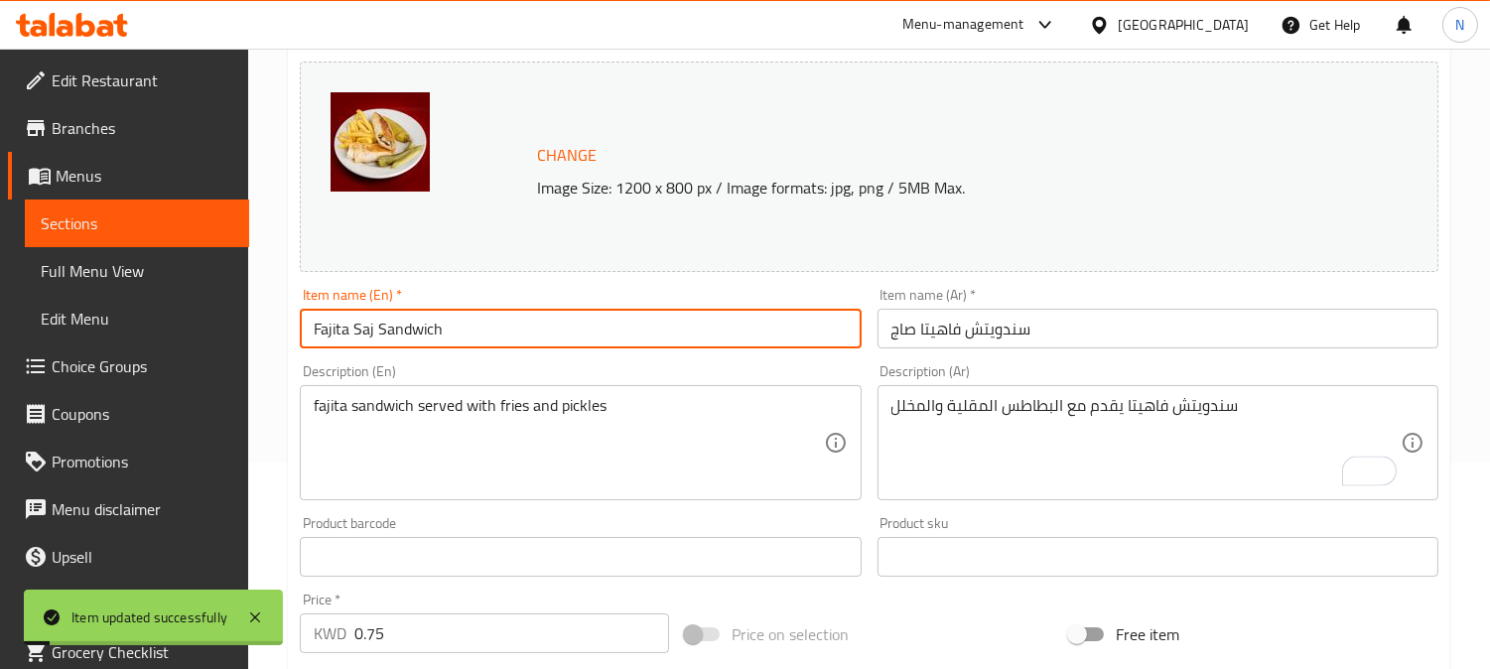
drag, startPoint x: 440, startPoint y: 328, endPoint x: 109, endPoint y: 271, distance: 335.4
click at [152, 308] on div "Edit Restaurant Branches Menus Sections Full Menu View Edit Menu Choice Groups …" at bounding box center [745, 533] width 1490 height 1382
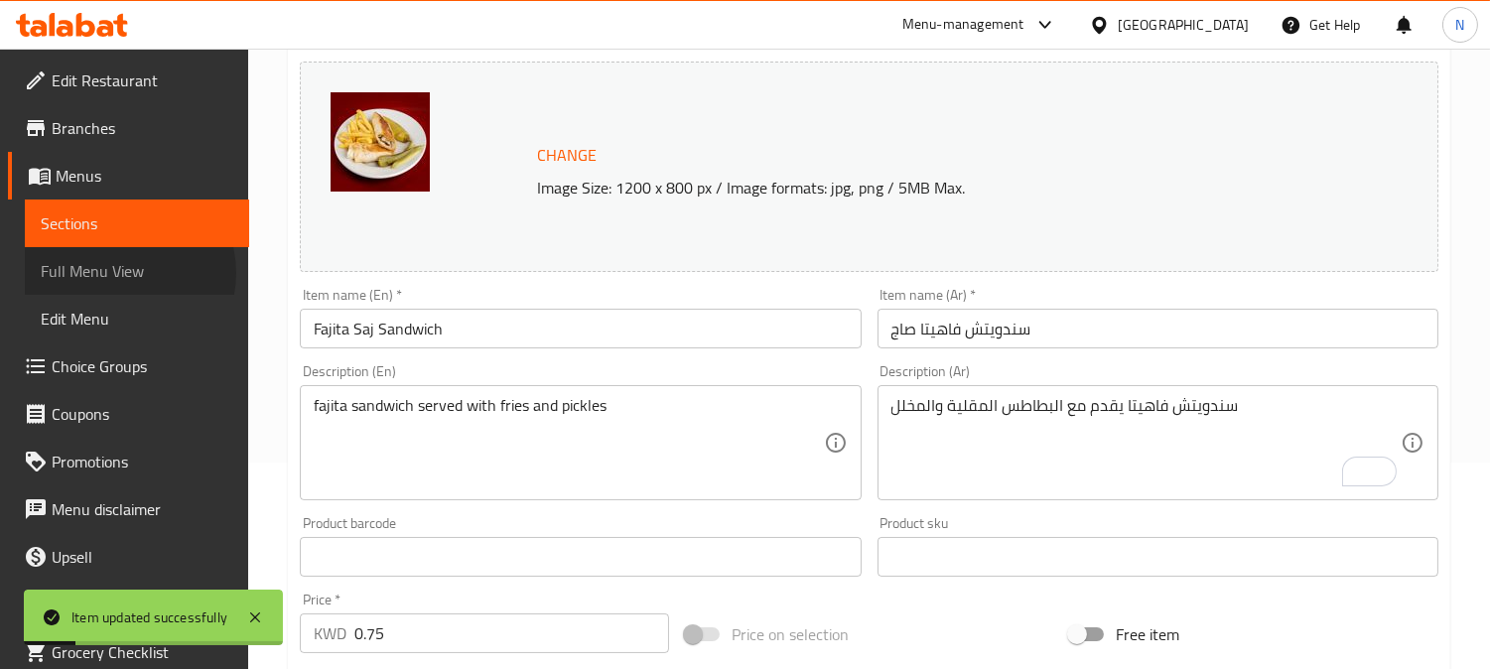
click at [122, 273] on span "Full Menu View" at bounding box center [137, 271] width 193 height 24
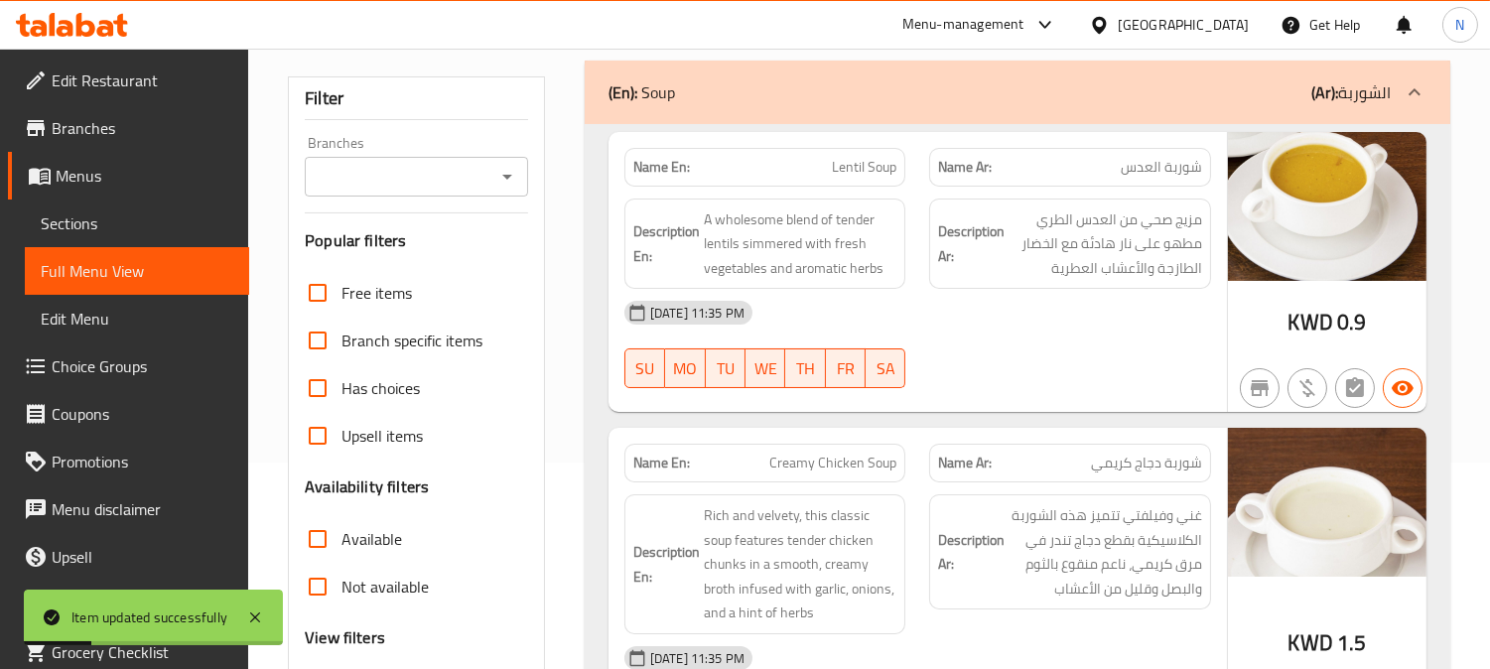
scroll to position [648, 0]
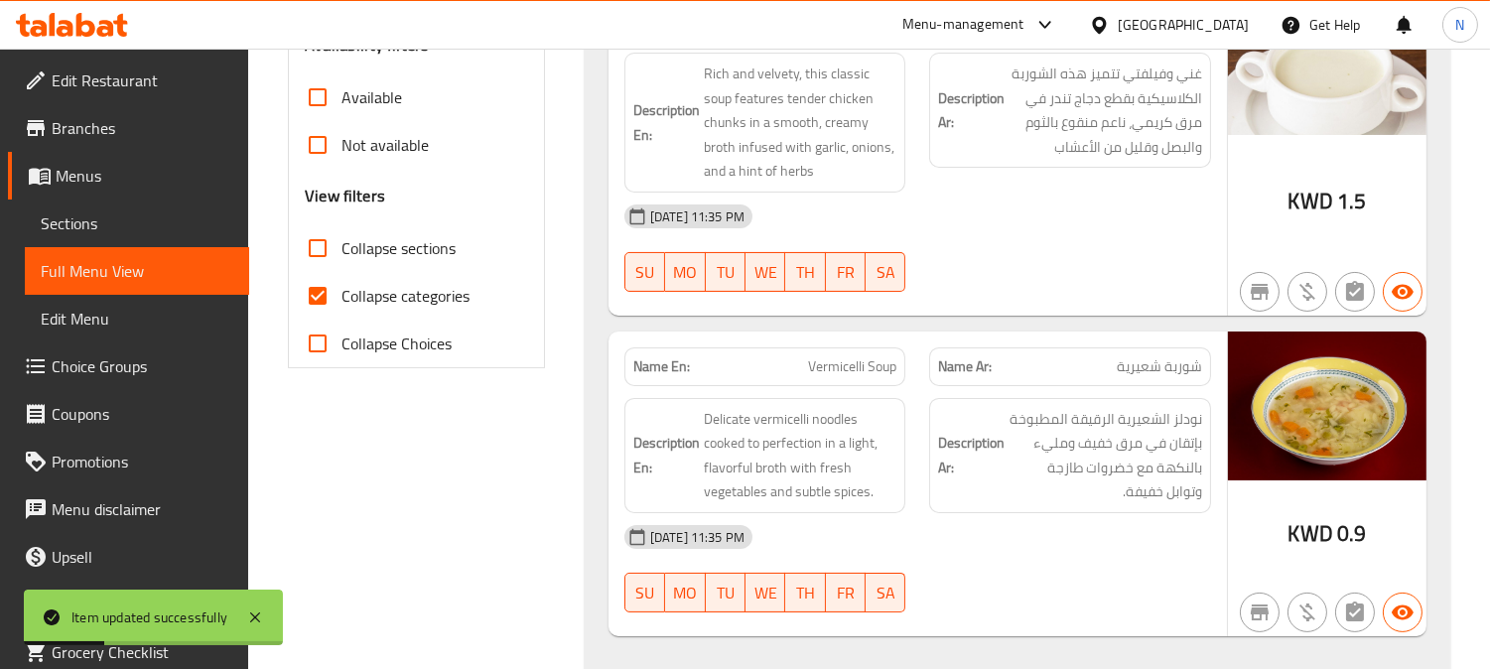
click at [316, 300] on input "Collapse categories" at bounding box center [318, 296] width 48 height 48
checkbox input "false"
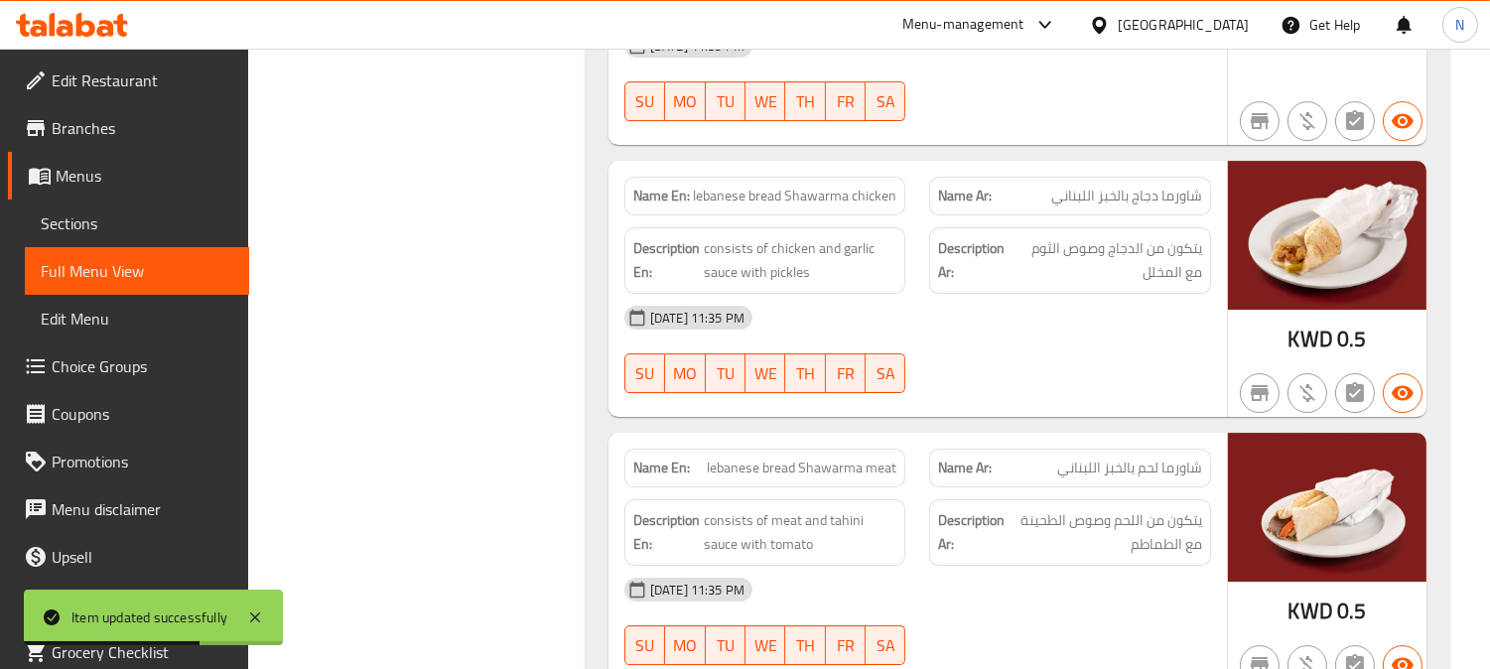
scroll to position [38650, 0]
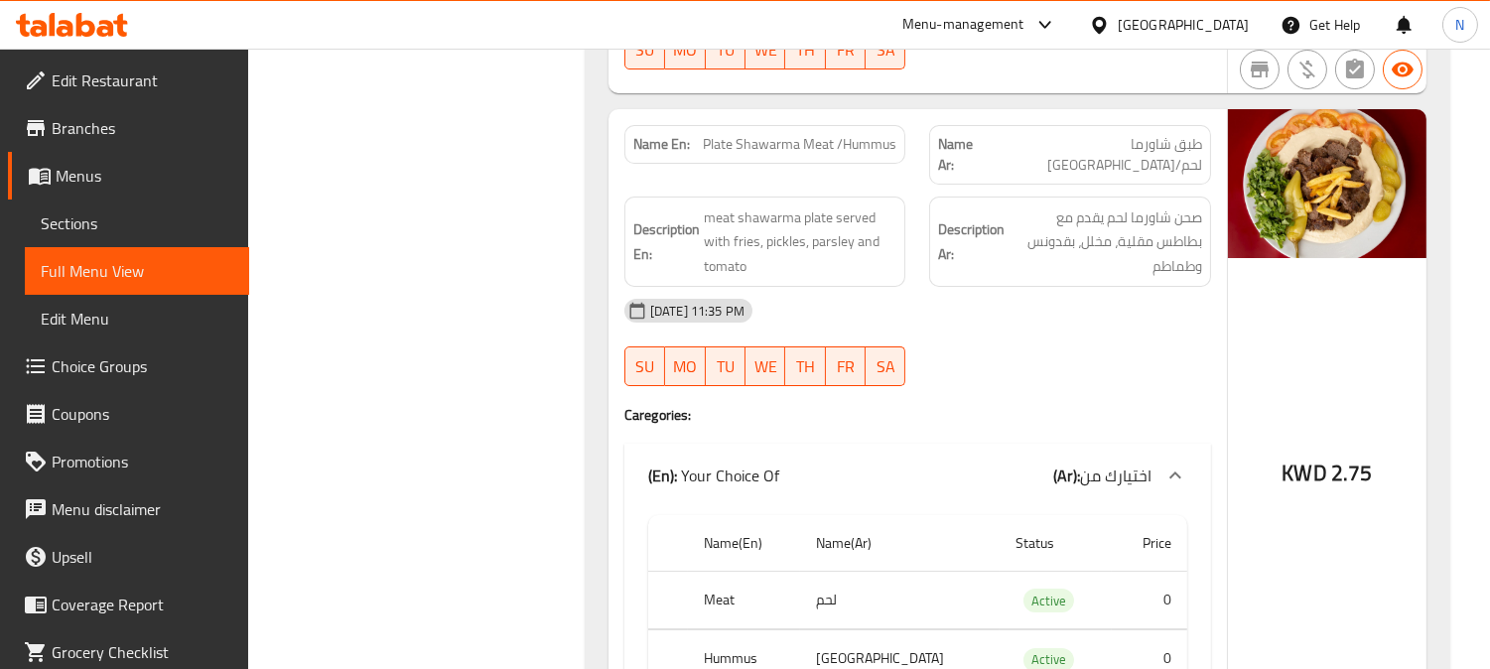
scroll to position [39753, 0]
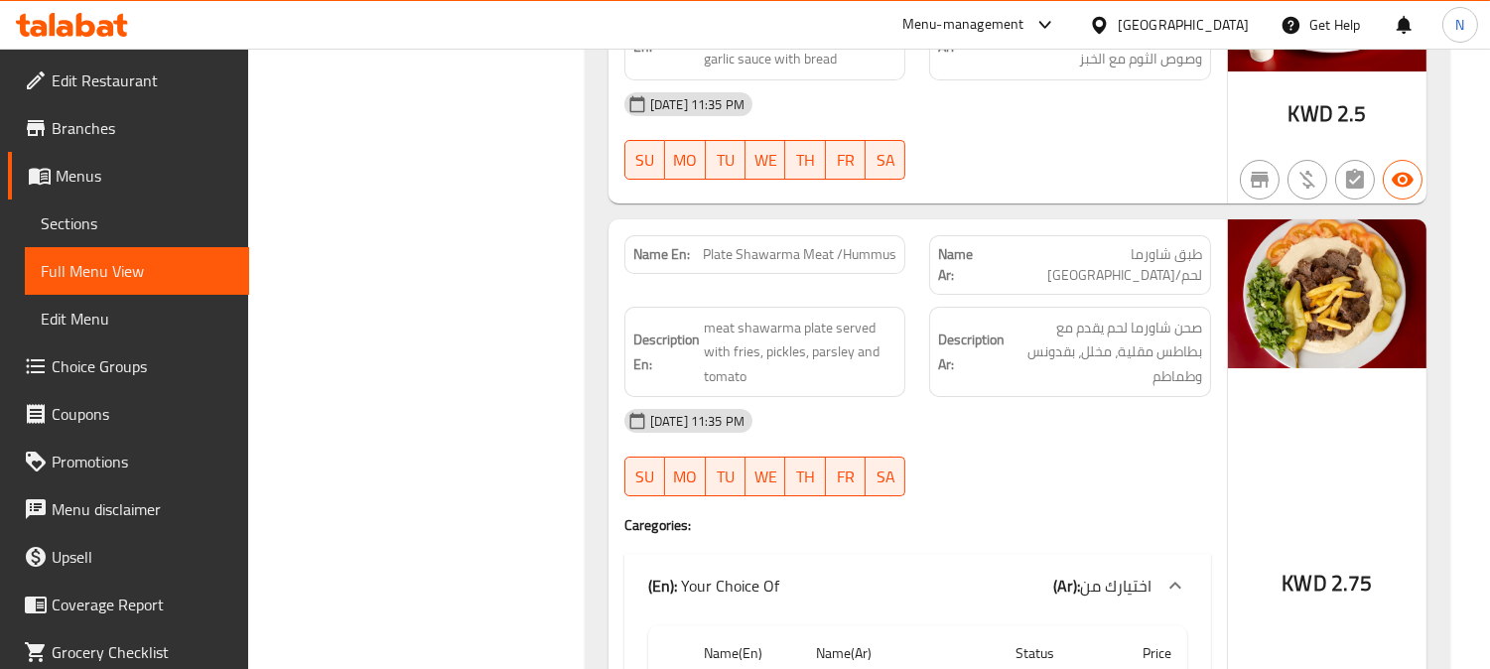
copy span "Plate Shawarma Meat /Hummus"
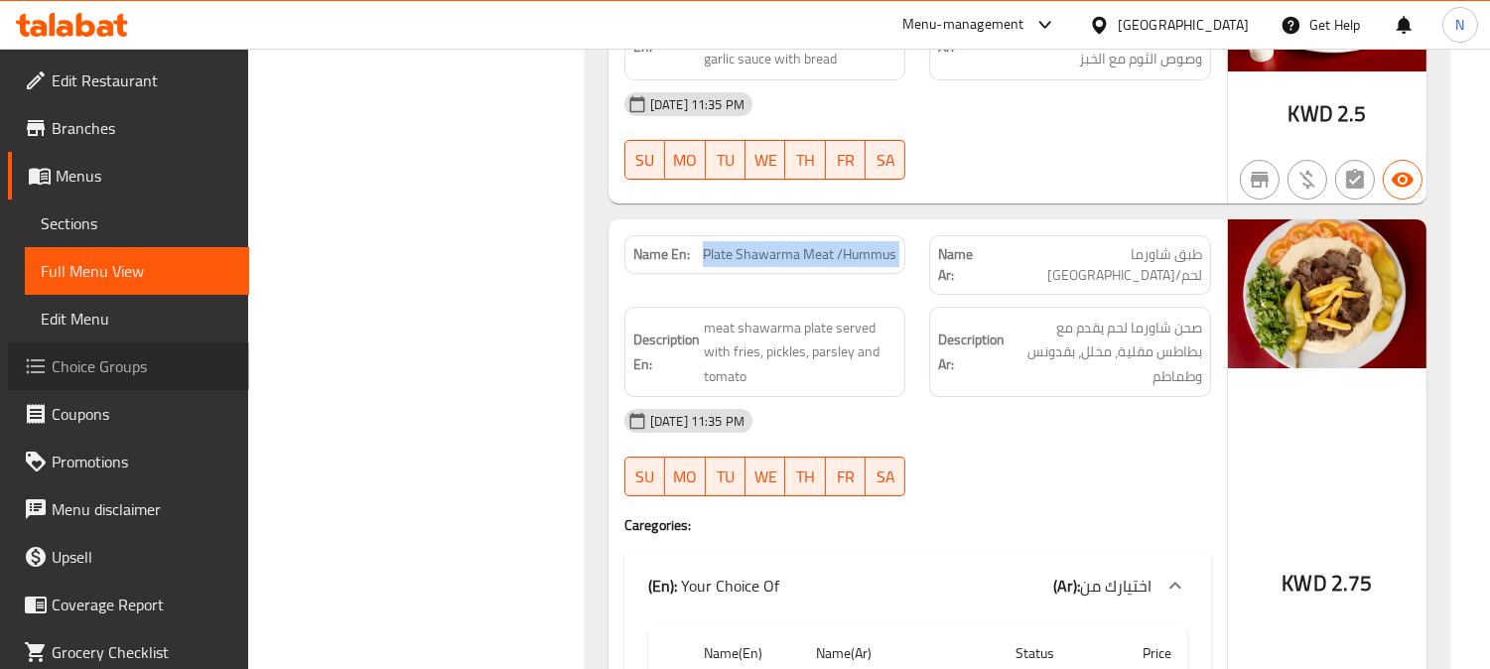
click at [130, 367] on span "Choice Groups" at bounding box center [143, 366] width 182 height 24
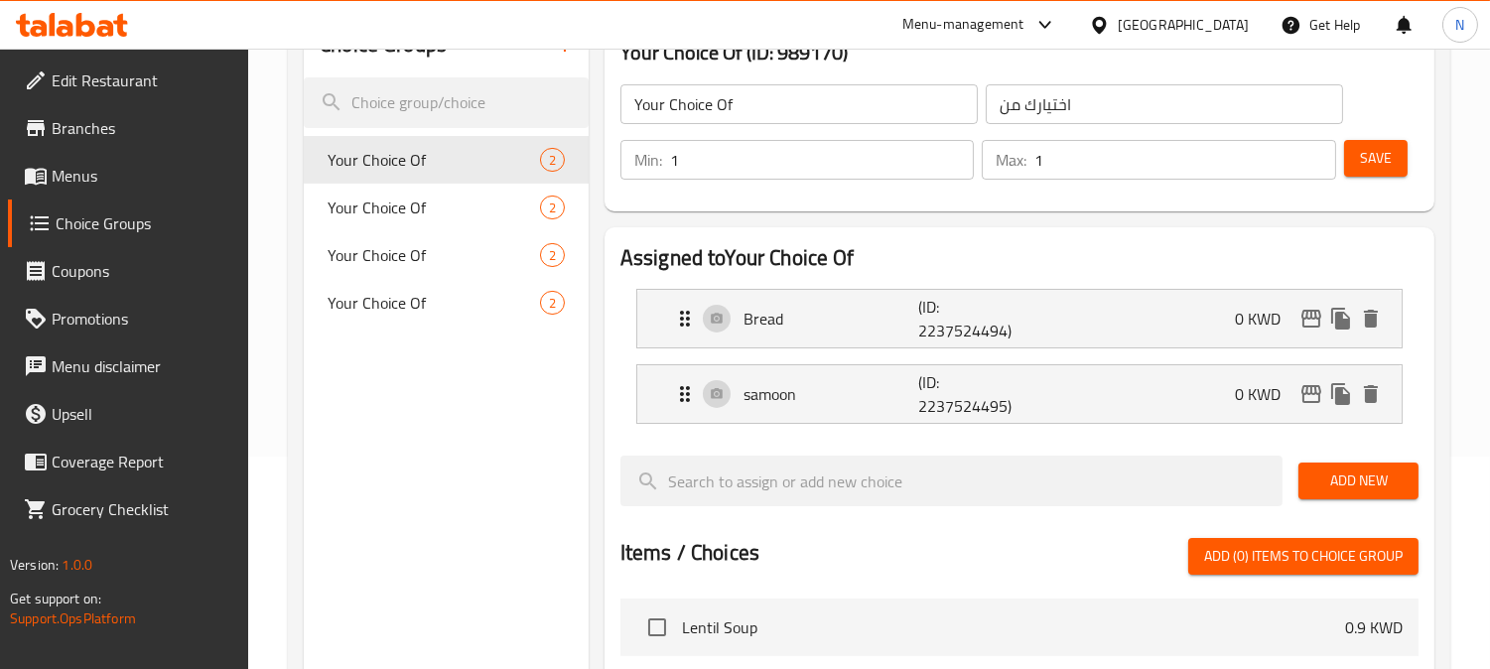
scroll to position [61, 0]
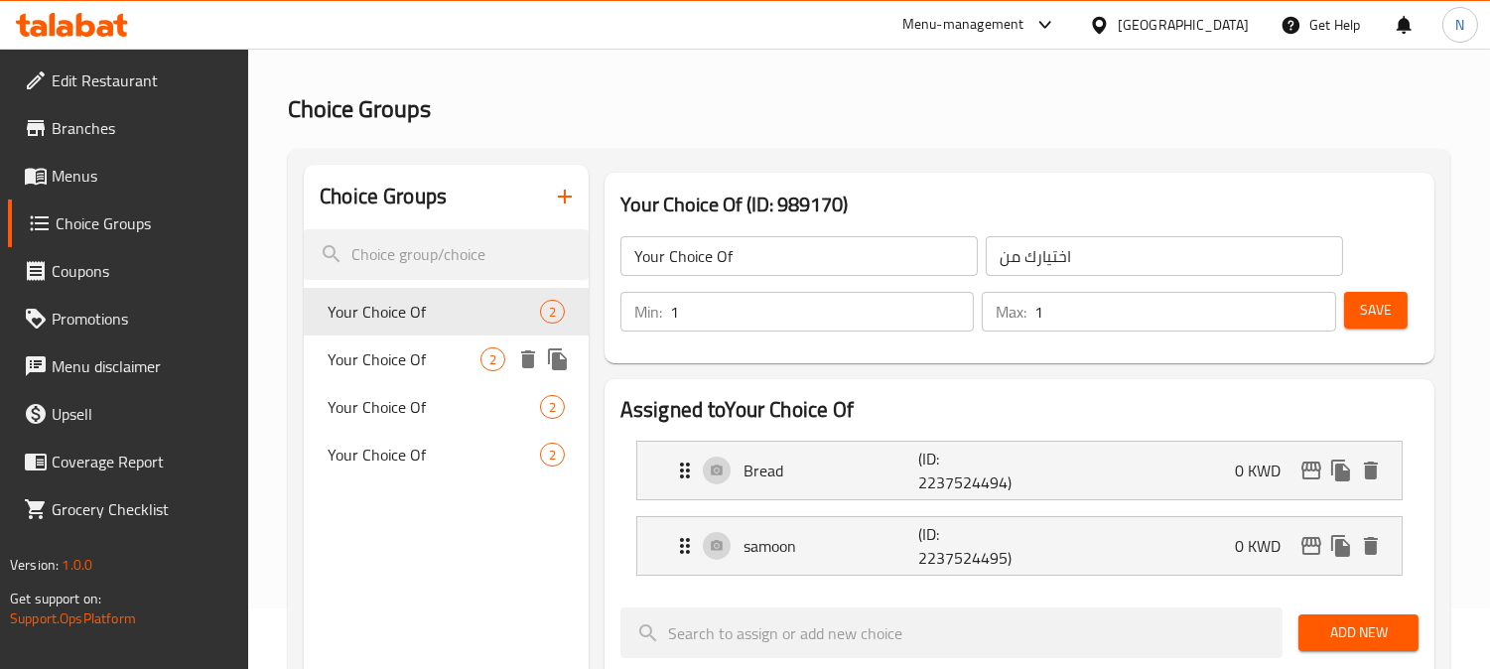
click at [431, 364] on span "Your Choice Of" at bounding box center [403, 359] width 153 height 24
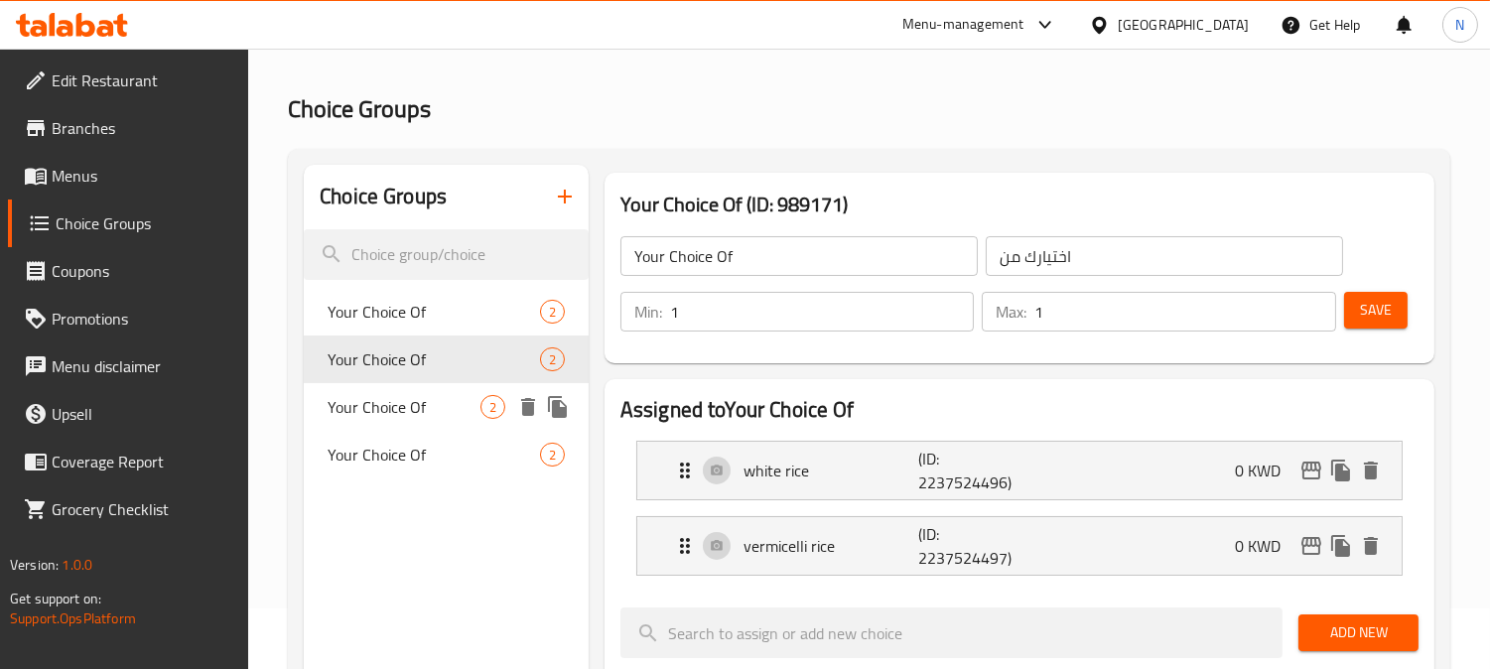
click at [414, 399] on span "Your Choice Of" at bounding box center [403, 407] width 153 height 24
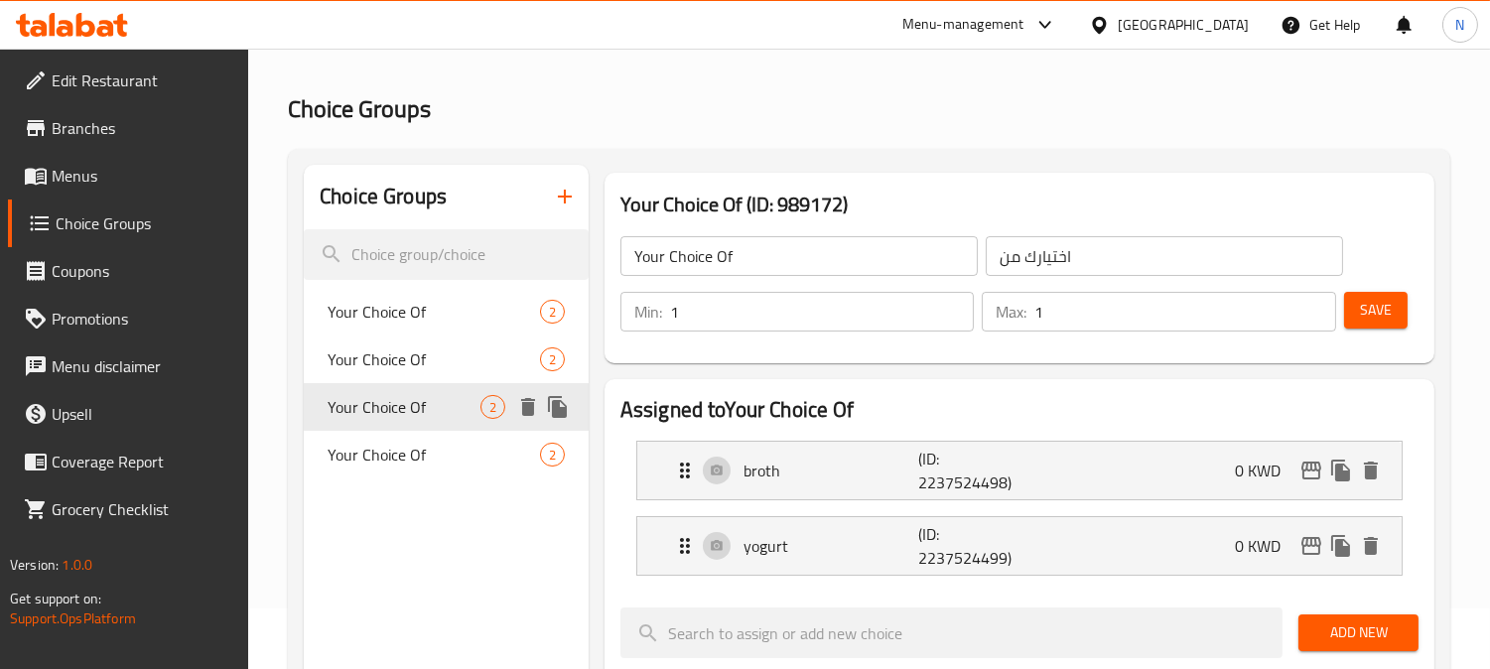
click at [410, 424] on div "Your Choice Of 2" at bounding box center [446, 407] width 285 height 48
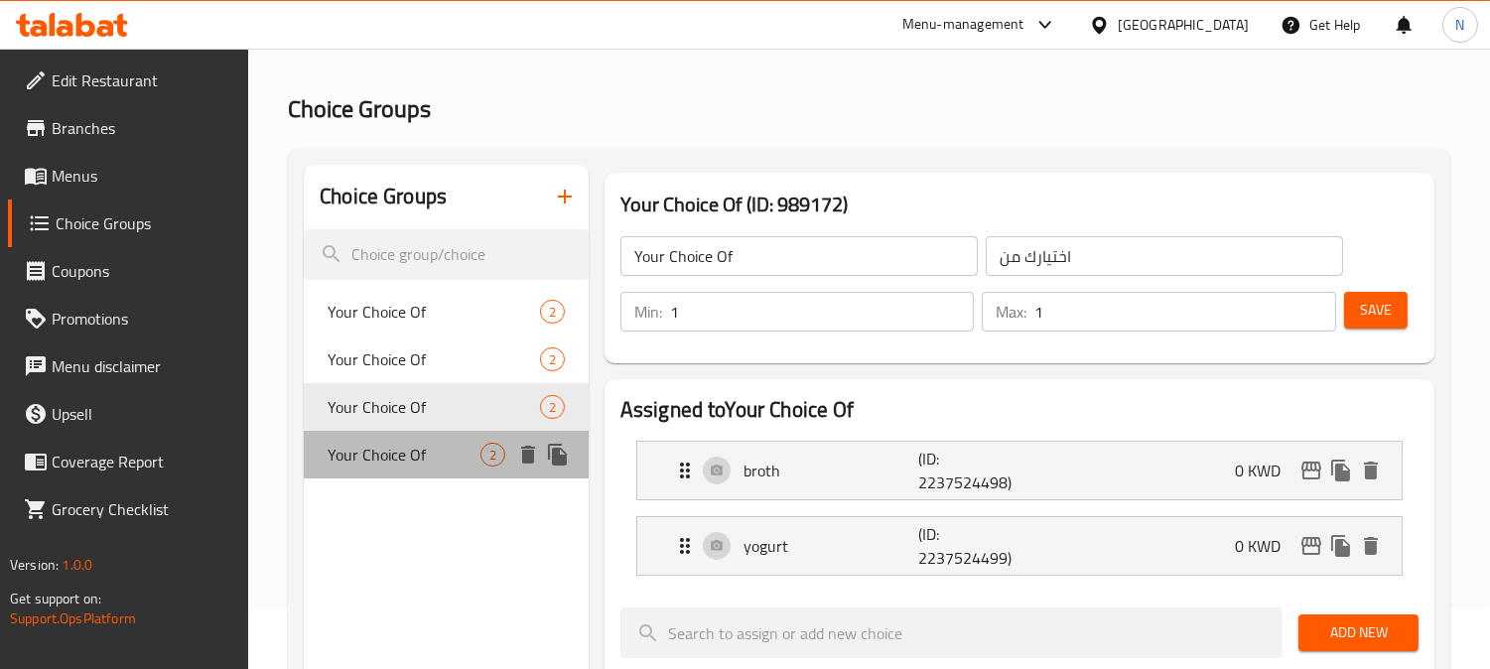
click at [403, 443] on span "Your Choice Of" at bounding box center [403, 455] width 153 height 24
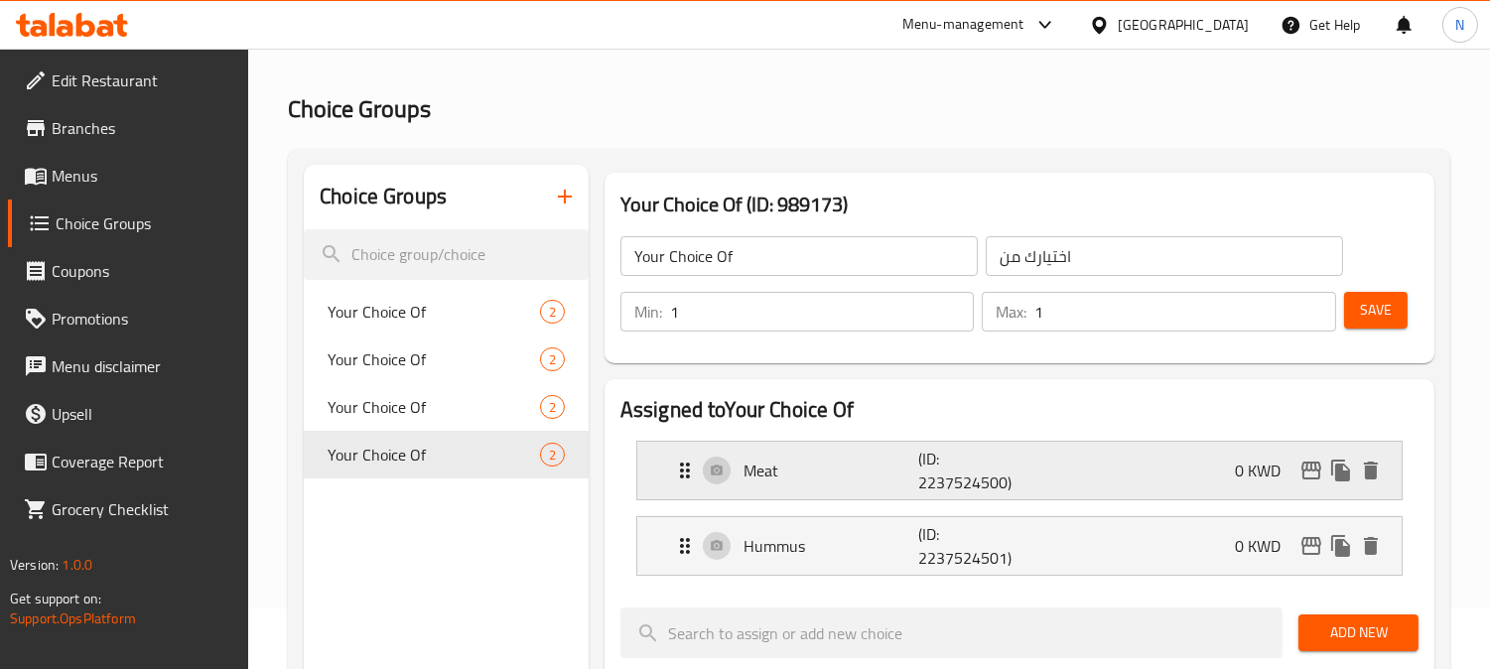
click at [836, 462] on p "Meat" at bounding box center [830, 470] width 175 height 24
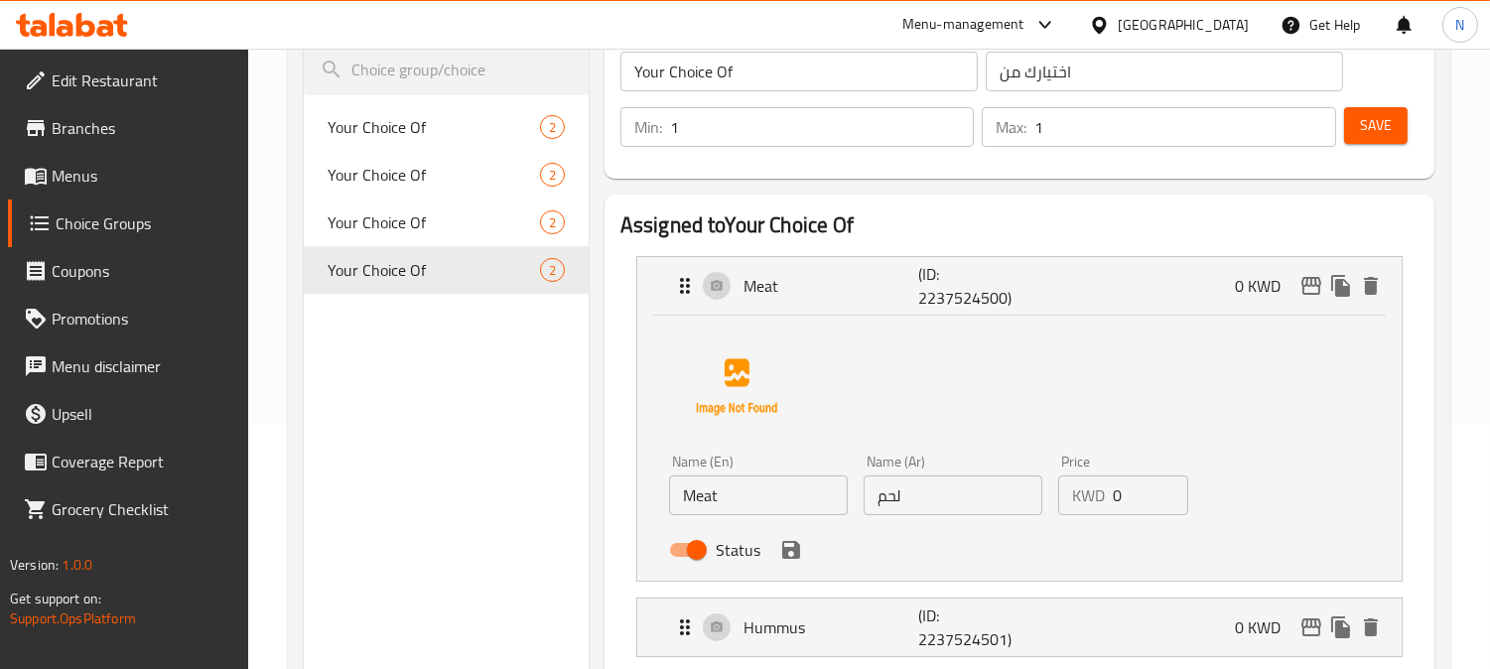
scroll to position [281, 0]
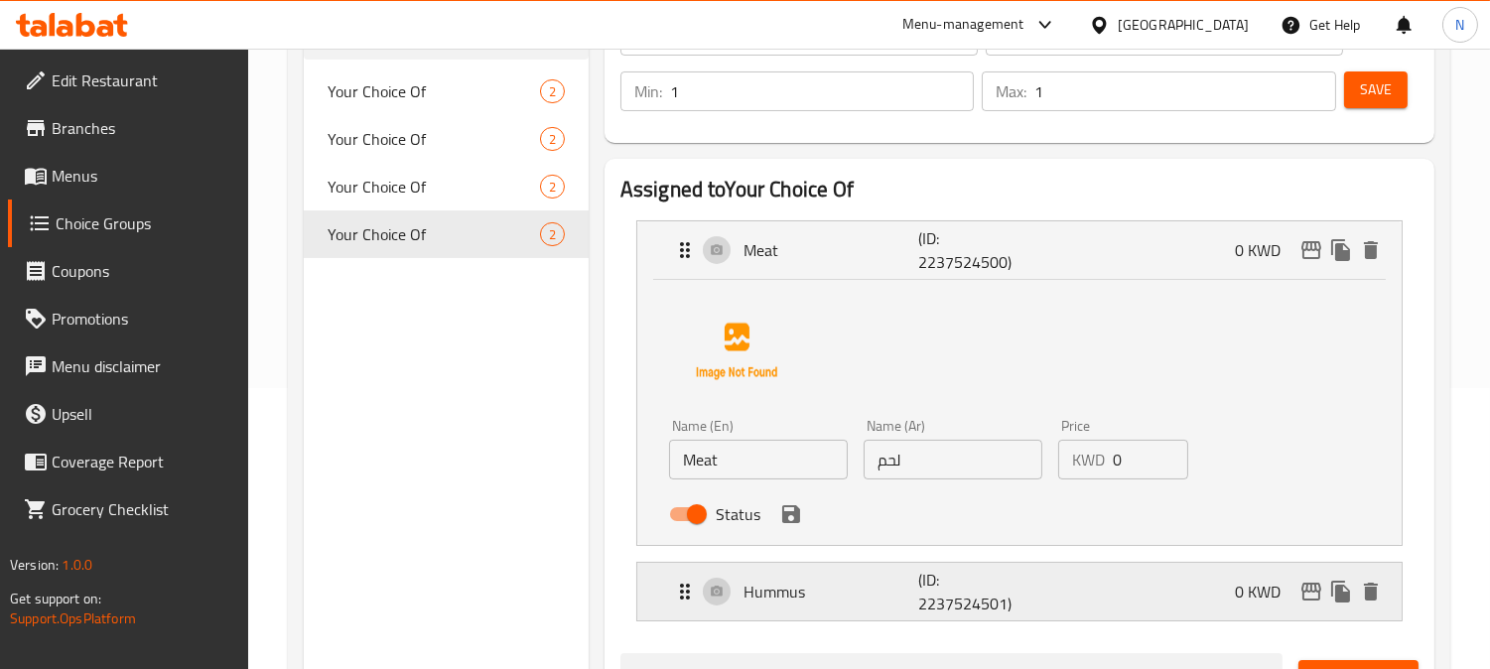
click at [829, 599] on p "Hummus" at bounding box center [830, 592] width 175 height 24
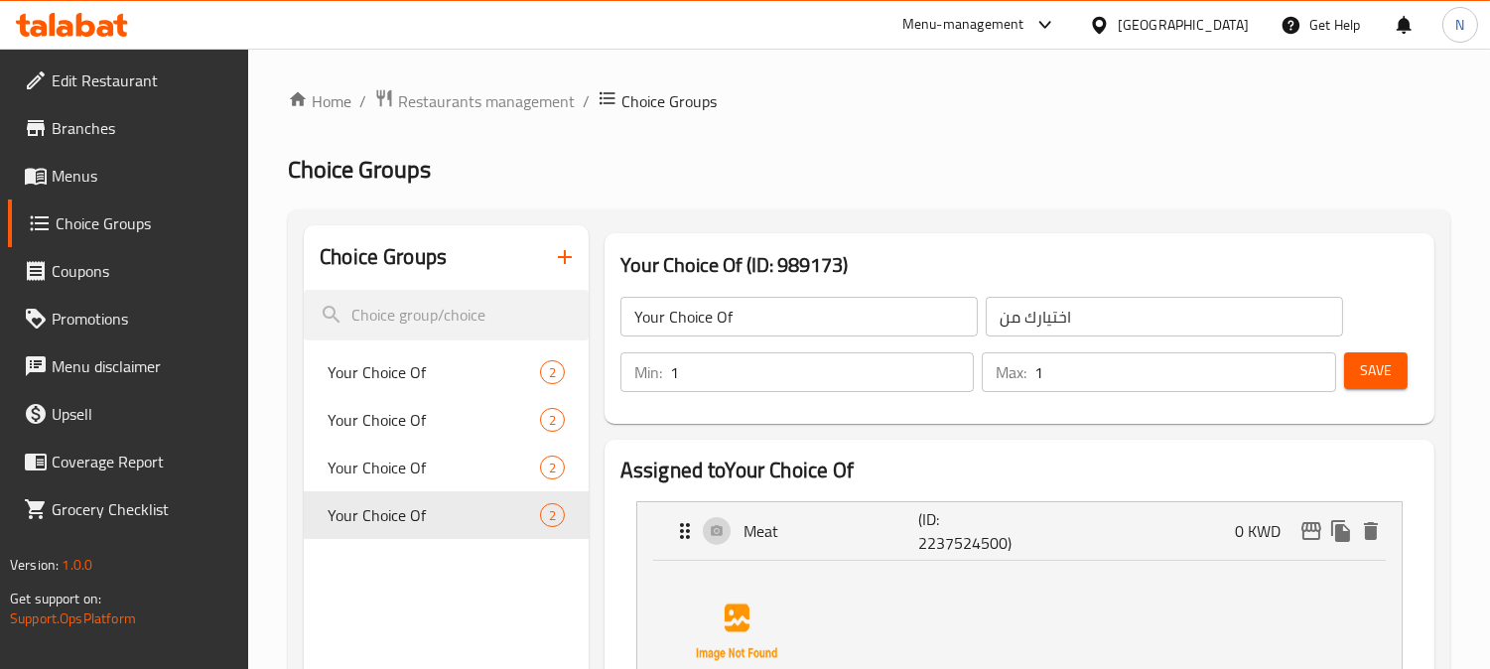
scroll to position [220, 0]
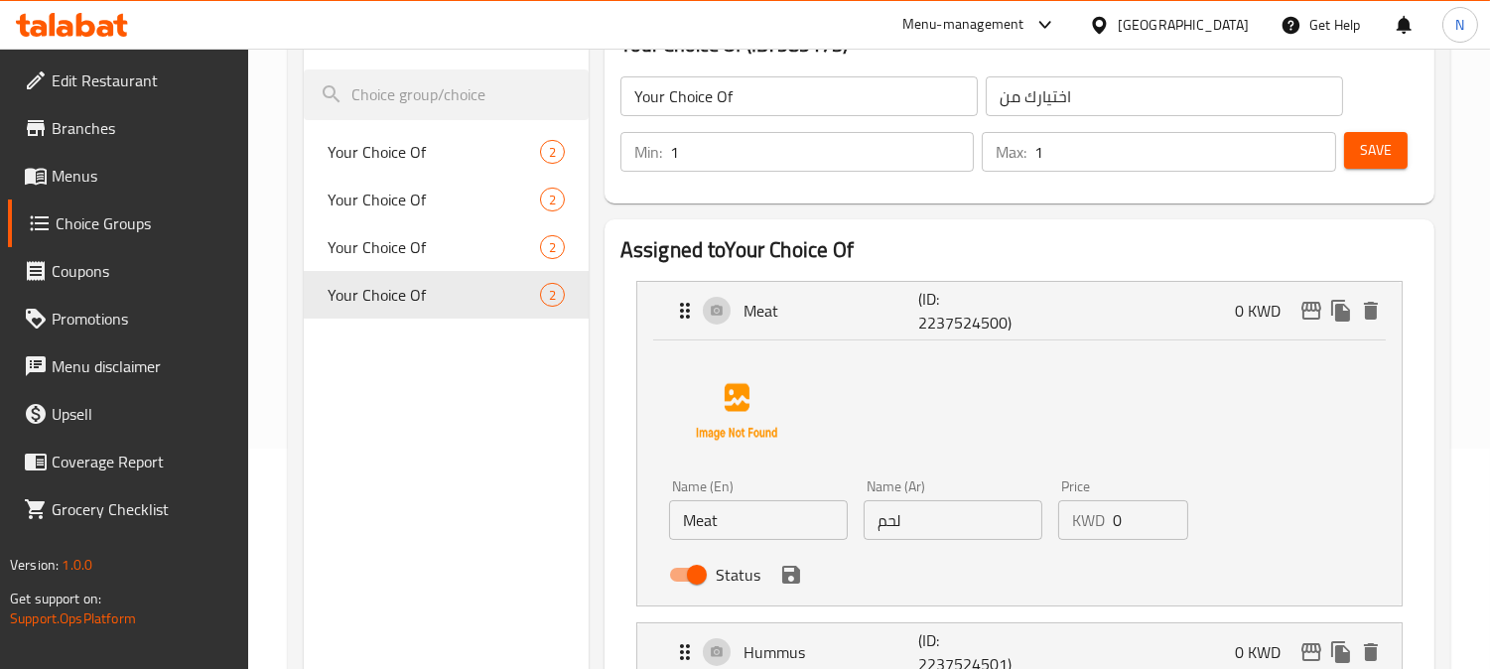
click at [681, 519] on input "Meat" at bounding box center [758, 520] width 179 height 40
paste input "Shawarma"
type input "Shawarma Meat"
click at [874, 522] on input "لحم" at bounding box center [952, 520] width 179 height 40
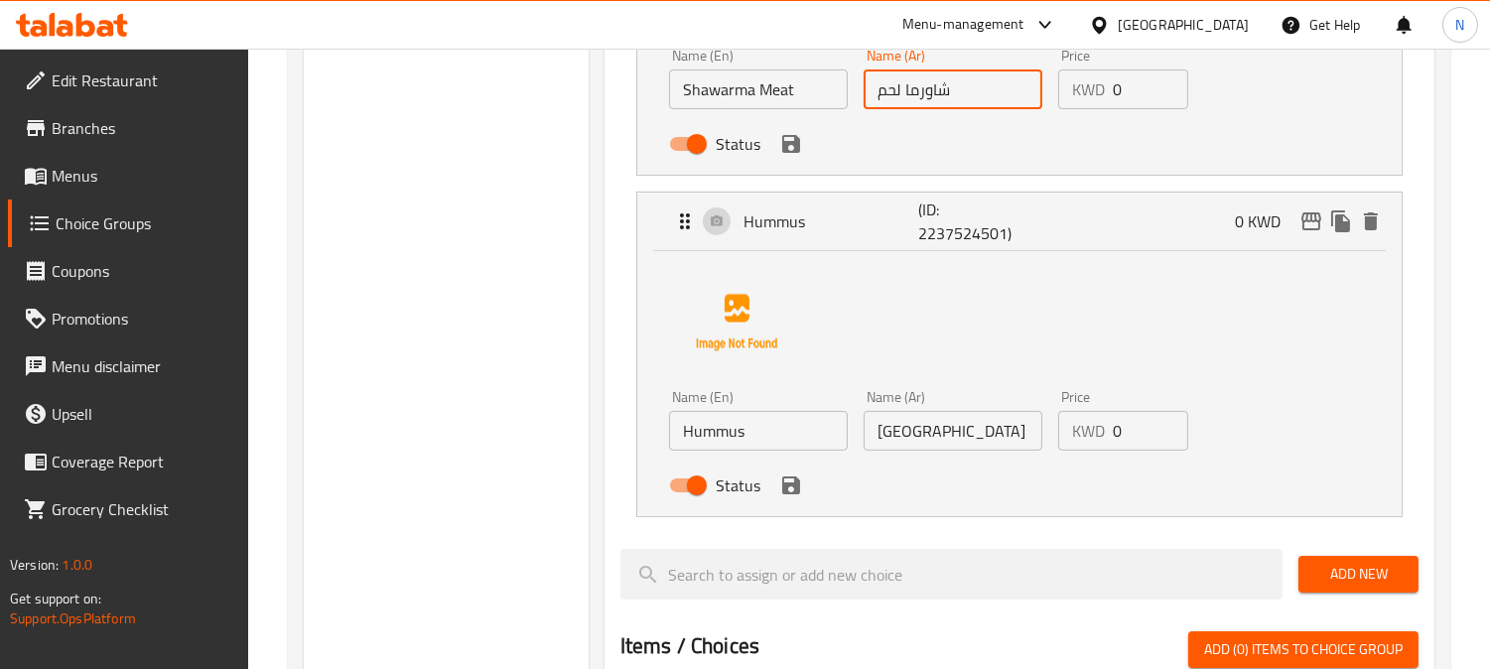
scroll to position [661, 0]
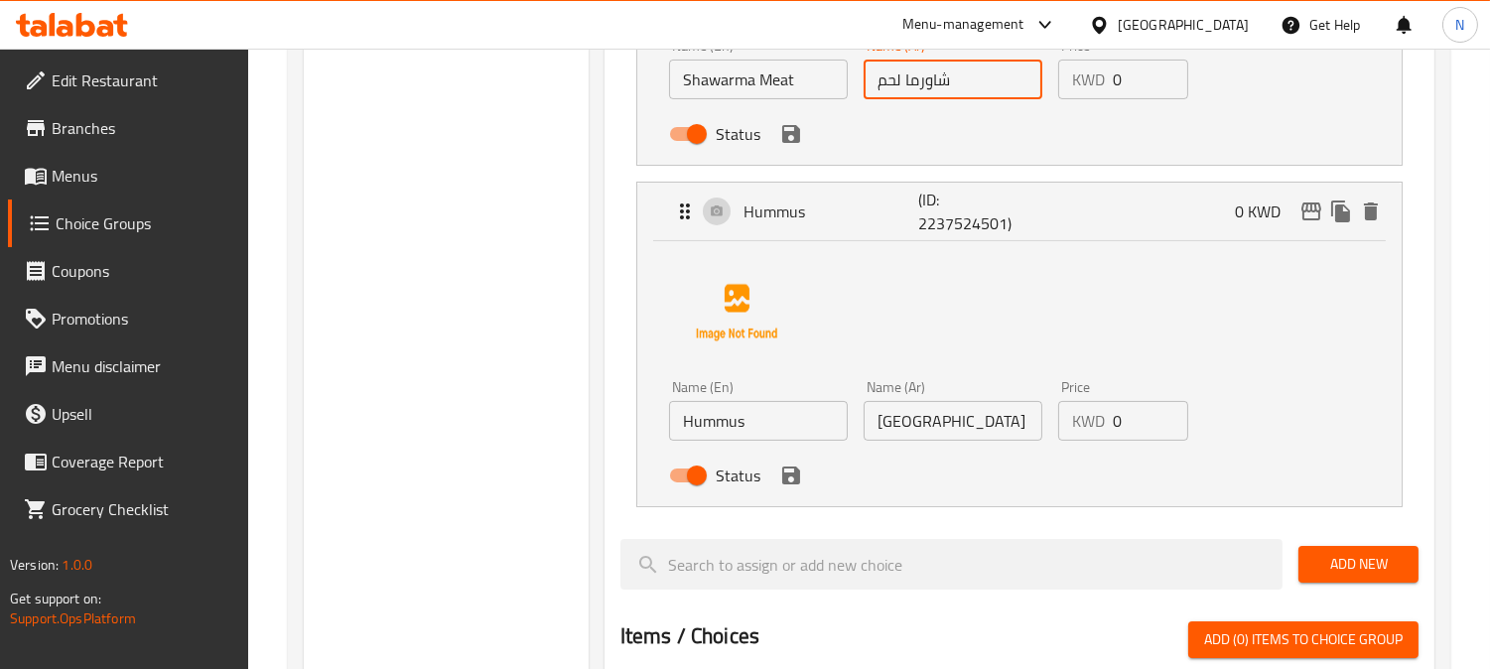
type input "شاورما لحم"
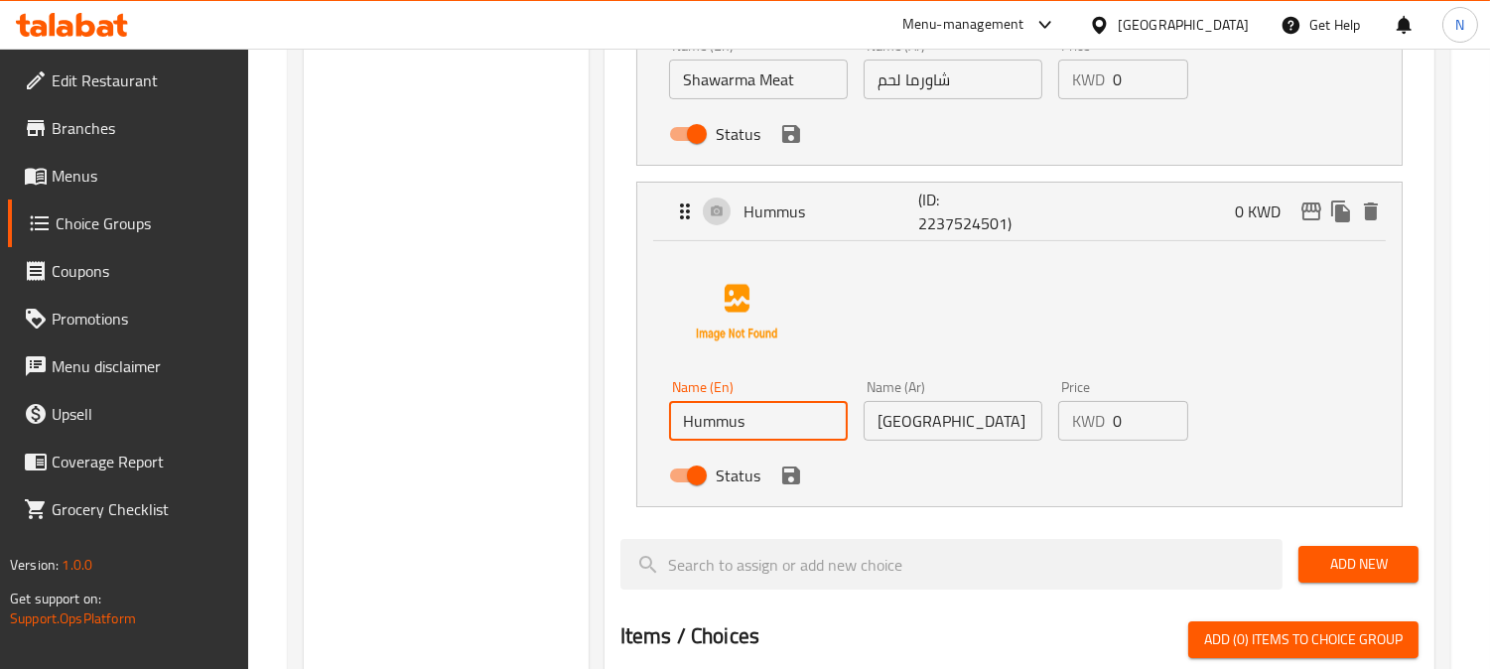
click at [685, 421] on input "Hummus" at bounding box center [758, 421] width 179 height 40
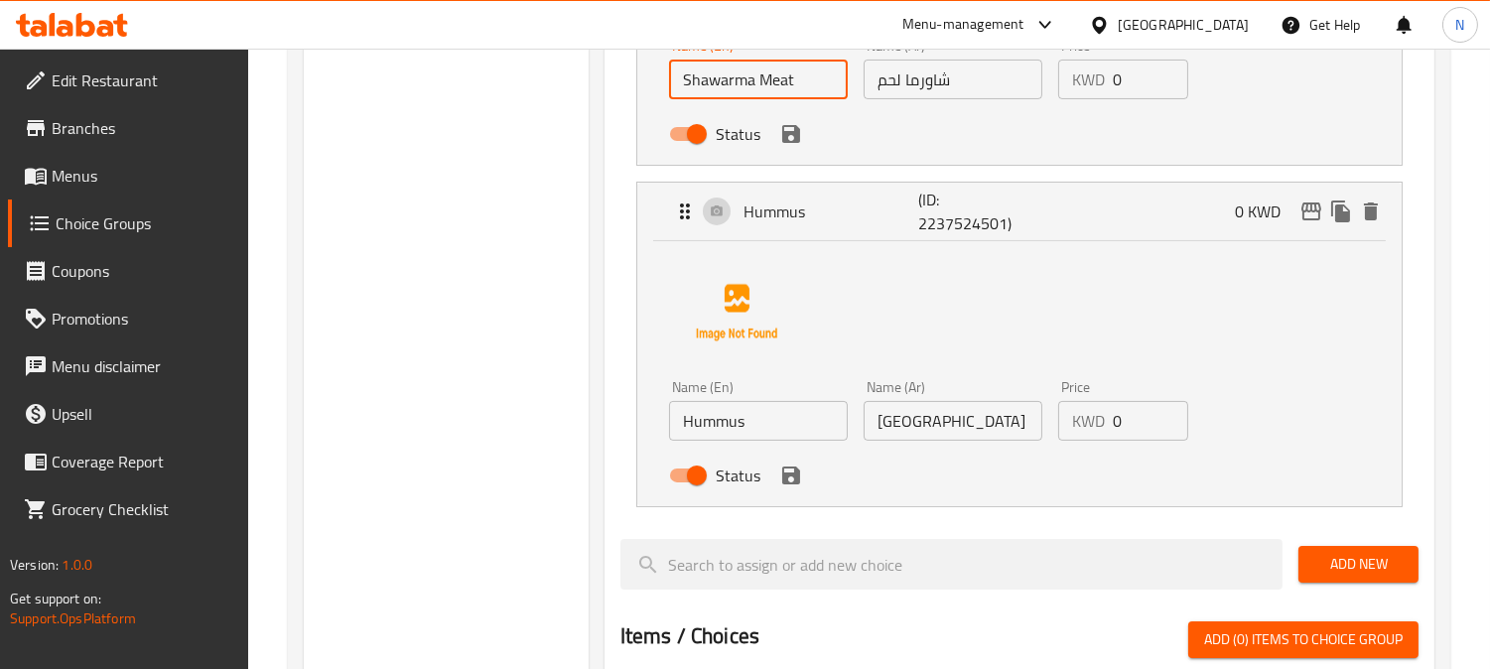
click at [713, 82] on input "Shawarma Meat" at bounding box center [758, 80] width 179 height 40
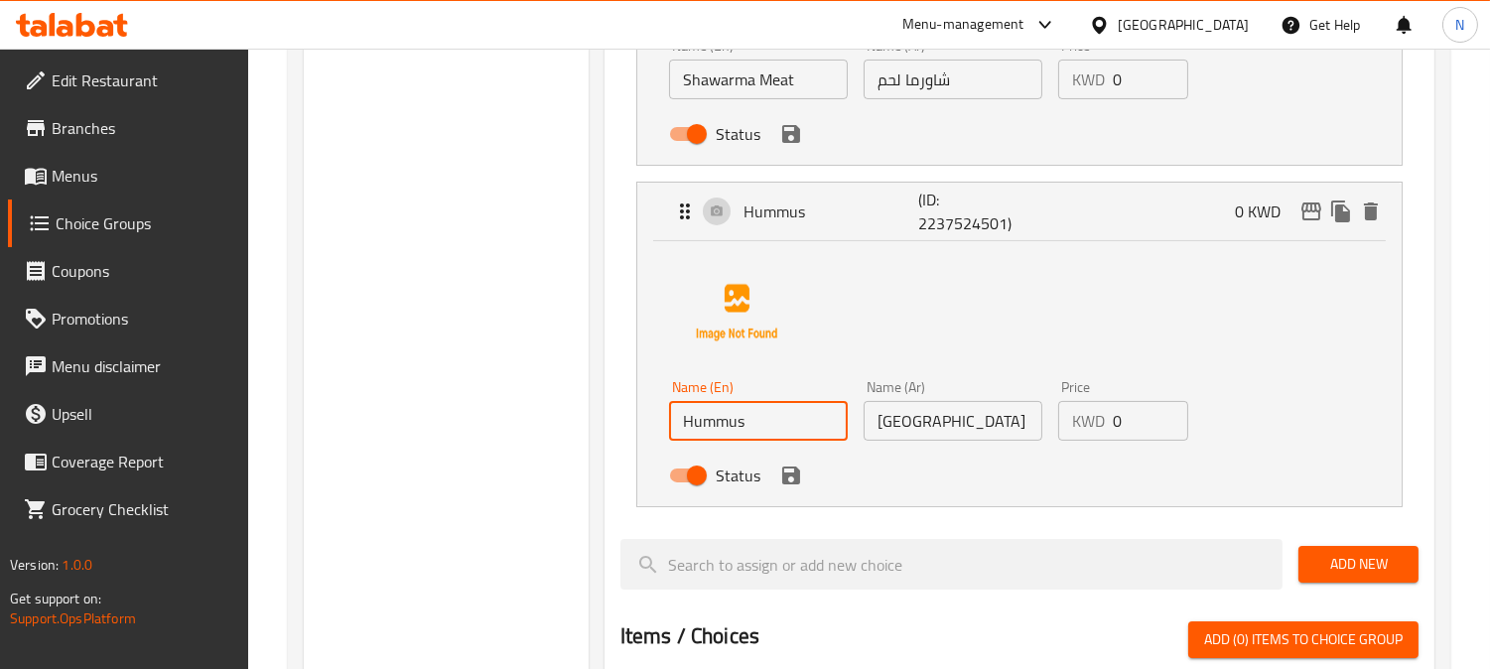
click at [680, 424] on input "Hummus" at bounding box center [758, 421] width 179 height 40
paste input "Shawarma"
type input "Shawarma Hummus"
click at [939, 75] on input "شاورما لحم" at bounding box center [952, 80] width 179 height 40
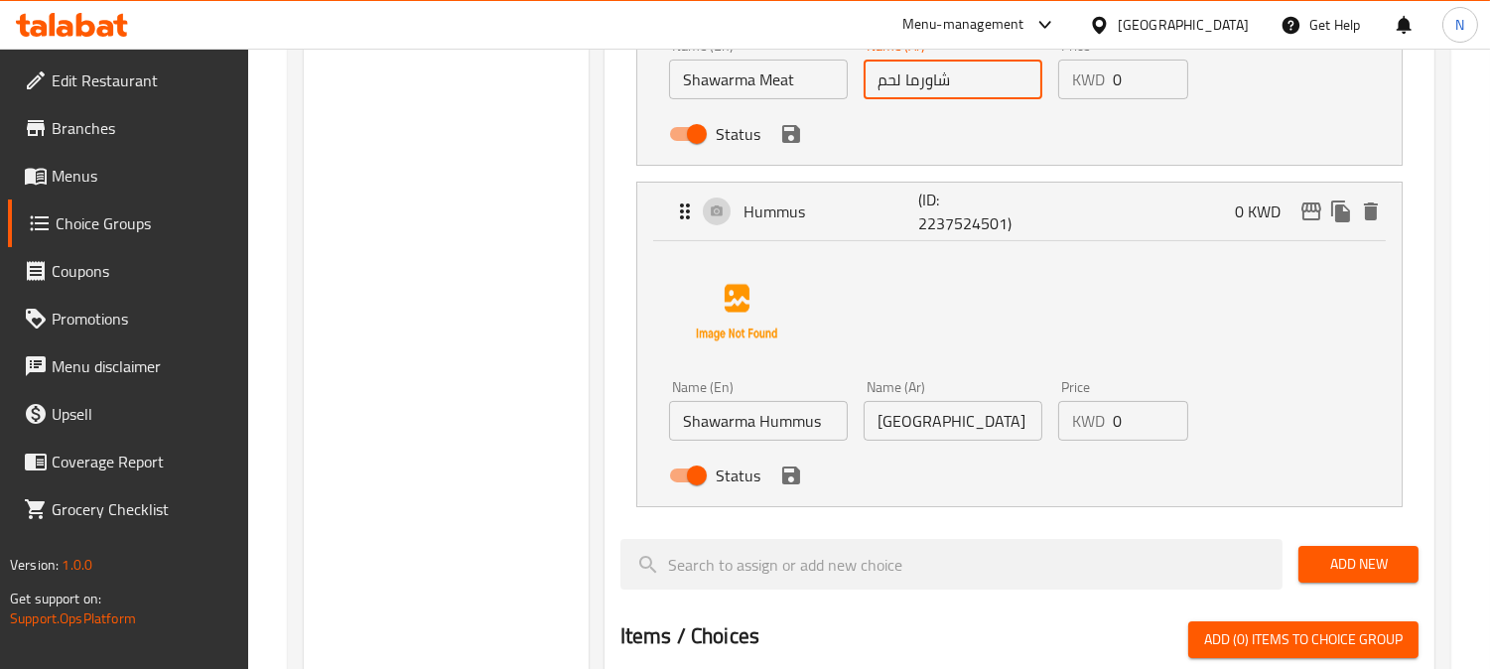
click at [938, 75] on input "شاورما لحم" at bounding box center [952, 80] width 179 height 40
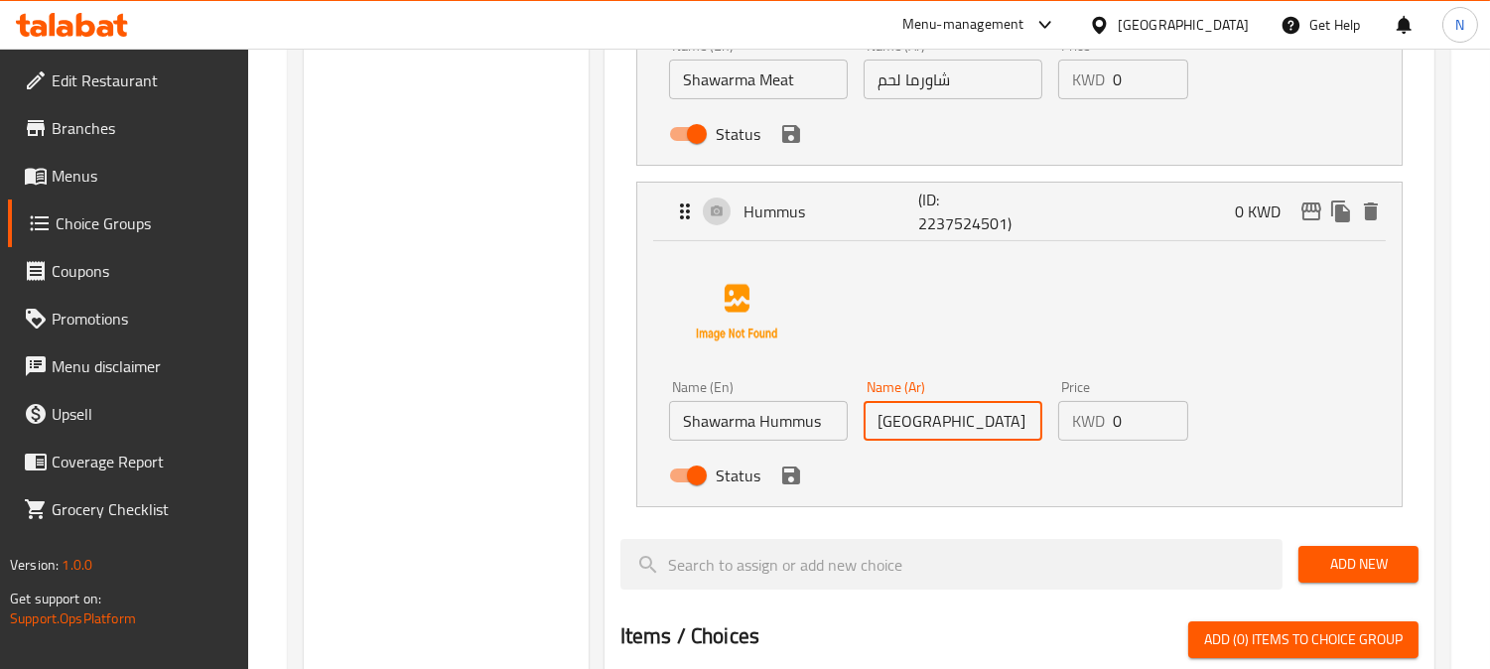
click at [877, 424] on input "[GEOGRAPHIC_DATA]" at bounding box center [952, 421] width 179 height 40
paste input "شاورما"
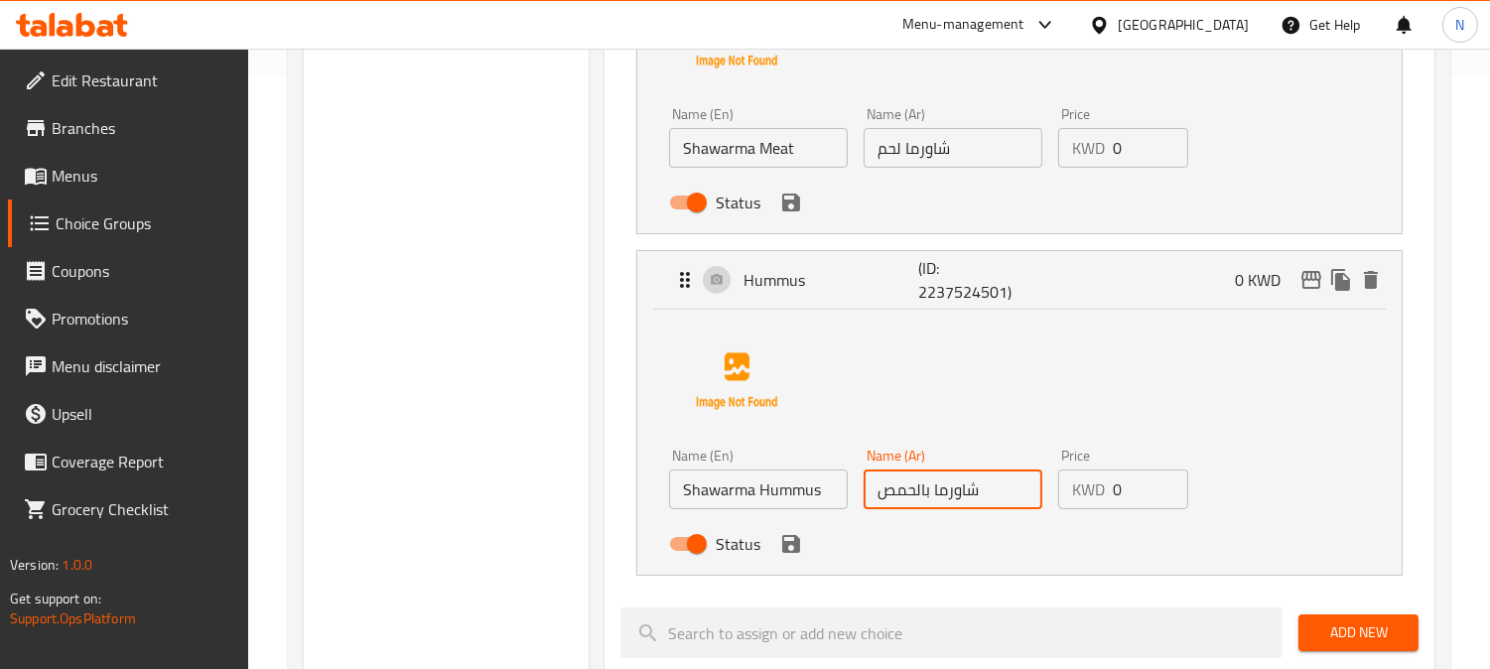
scroll to position [551, 0]
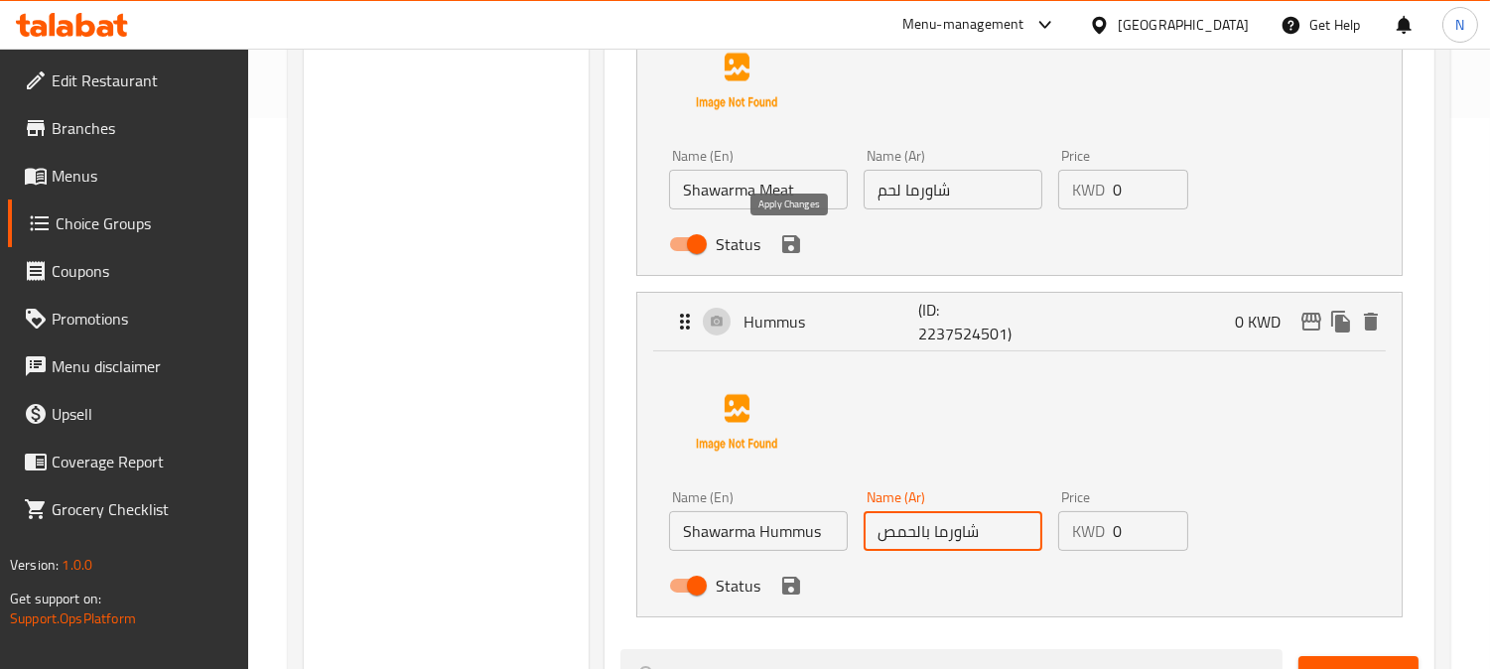
click at [794, 245] on icon "save" at bounding box center [791, 244] width 18 height 18
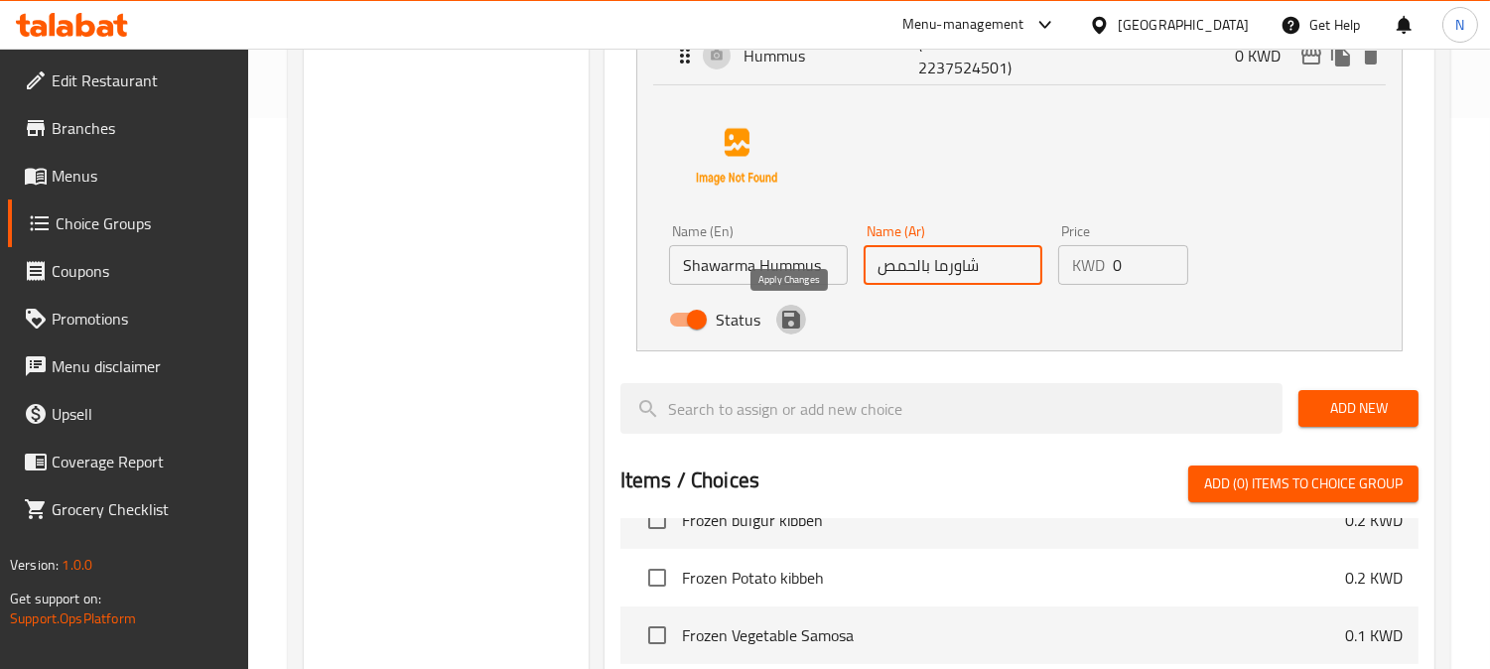
click at [795, 324] on icon "save" at bounding box center [791, 320] width 18 height 18
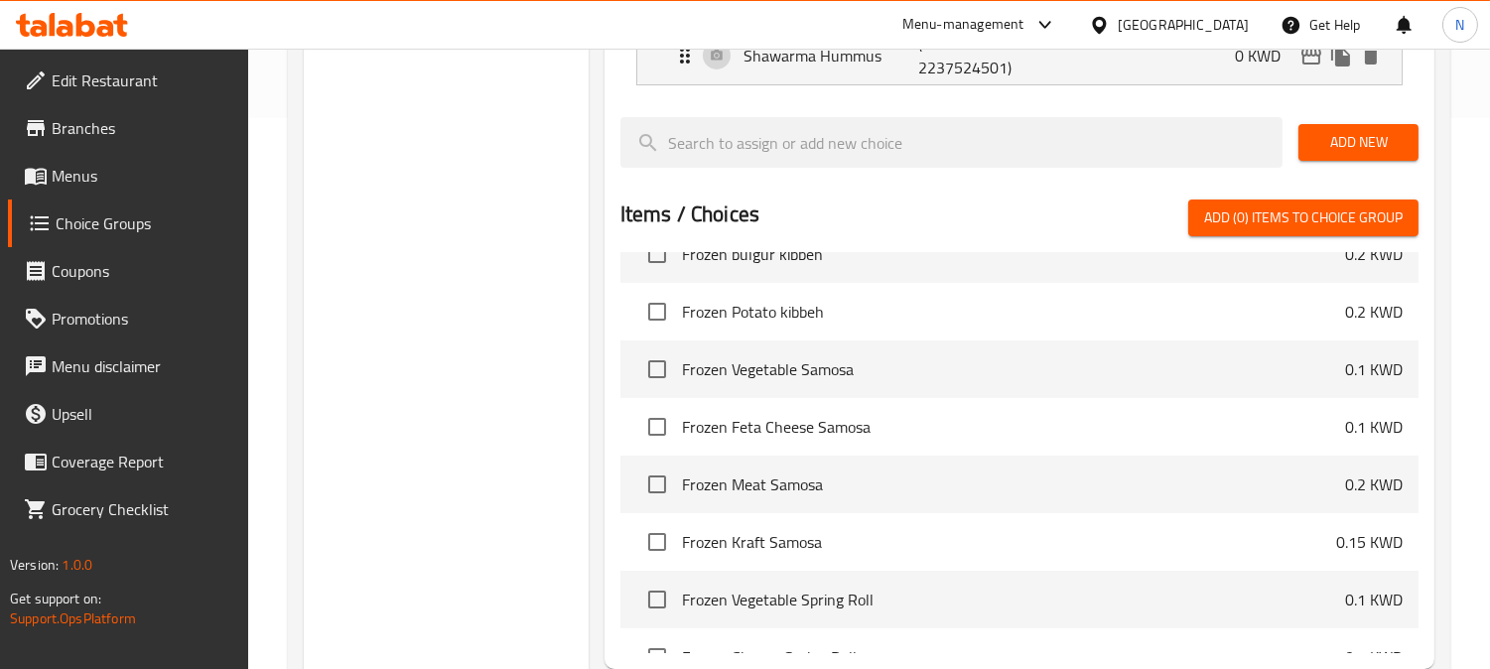
type input "شاورما بالحمص"
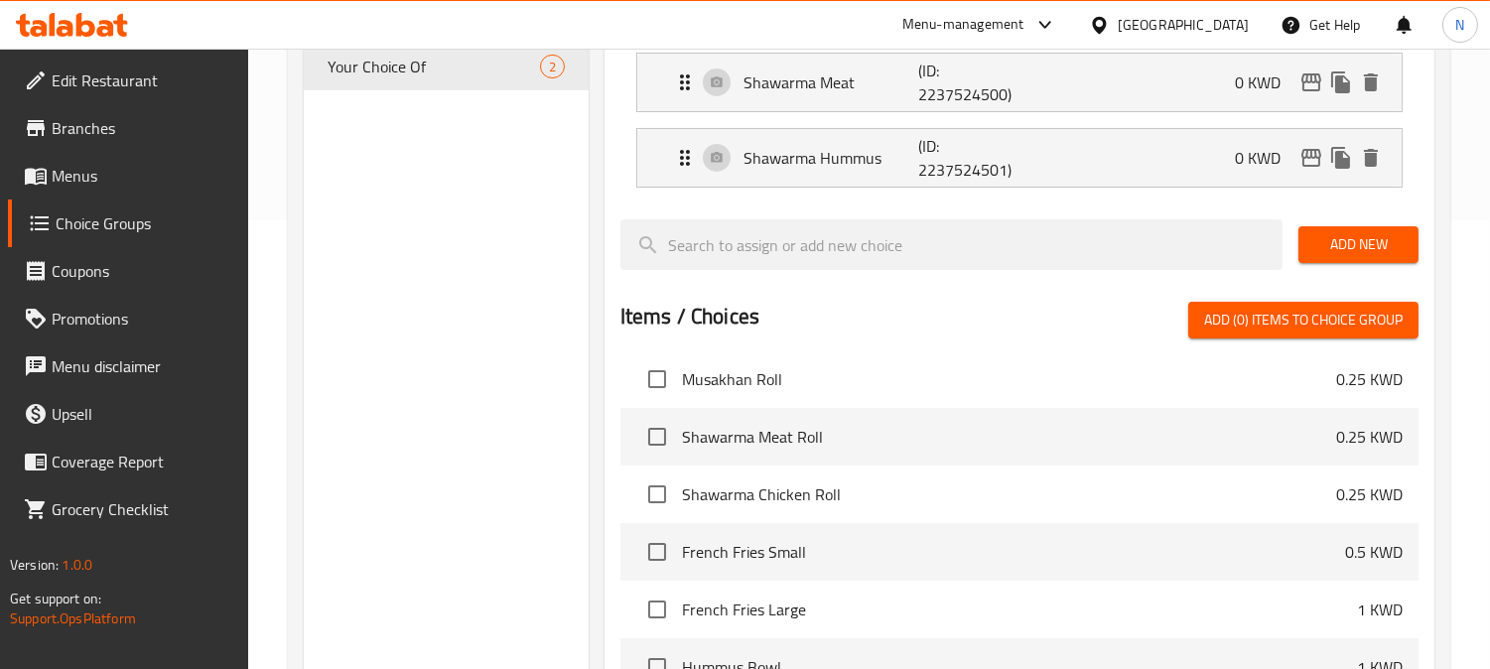
scroll to position [330, 0]
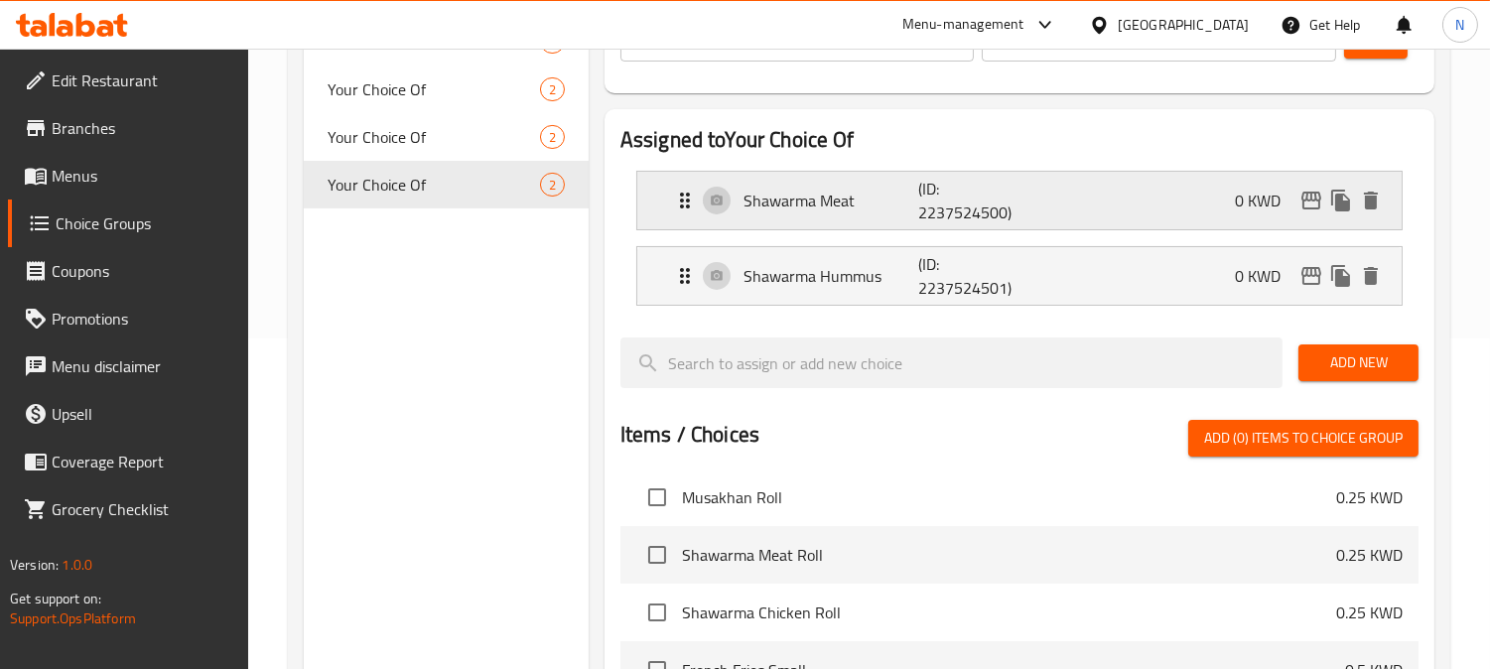
click at [831, 200] on p "Shawarma Meat" at bounding box center [830, 201] width 175 height 24
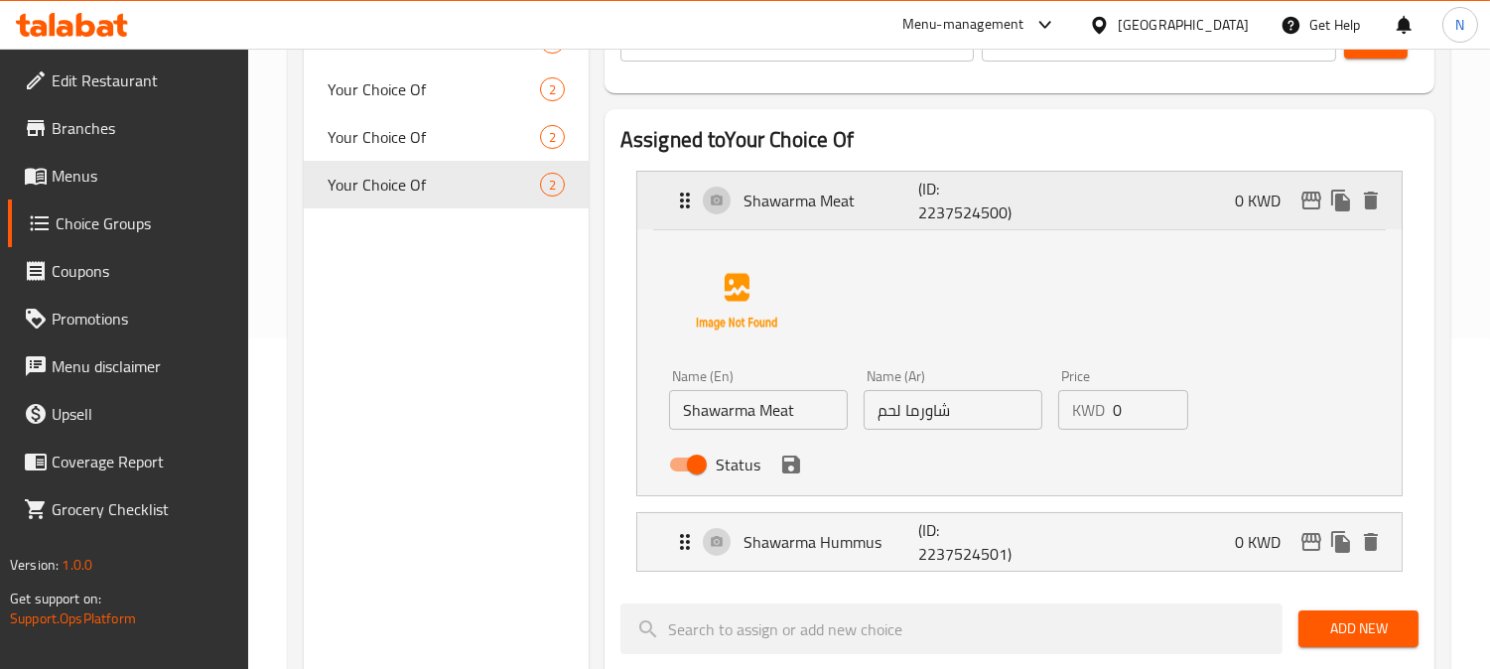
click at [831, 200] on p "Shawarma Meat" at bounding box center [830, 201] width 175 height 24
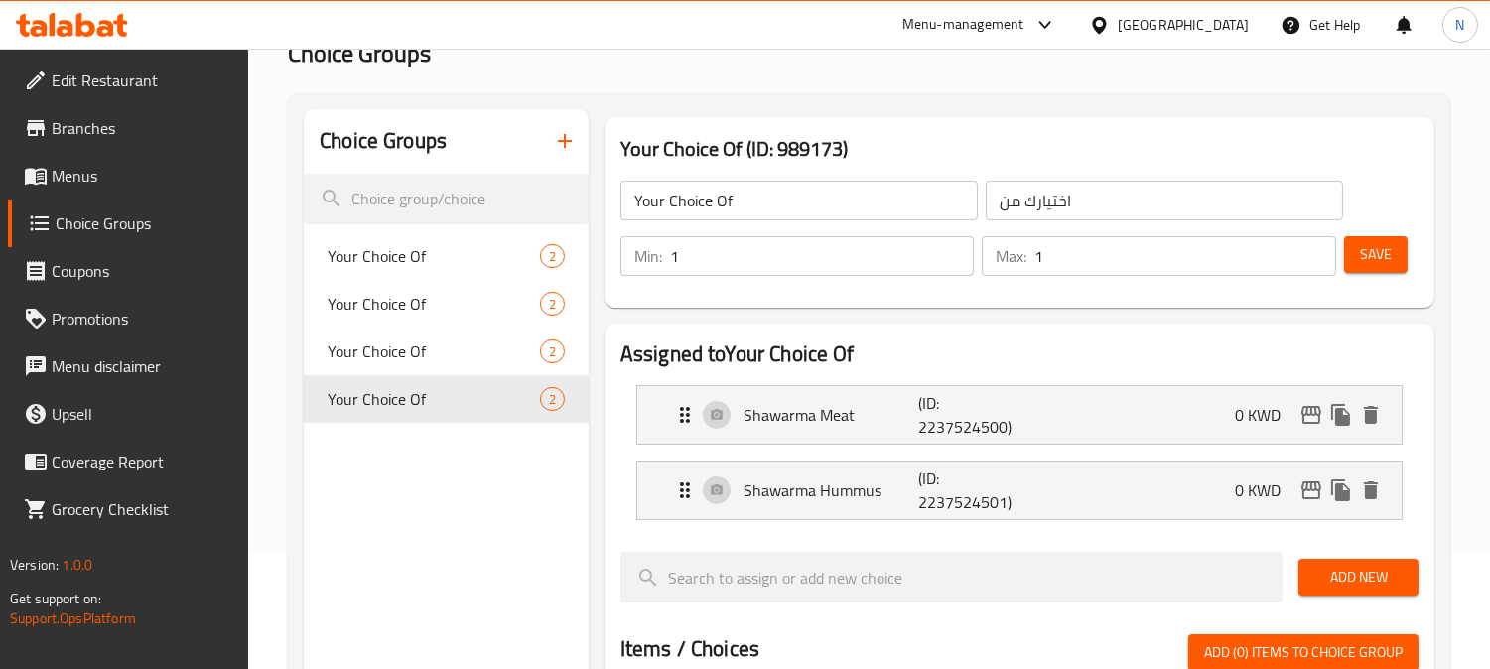
scroll to position [110, 0]
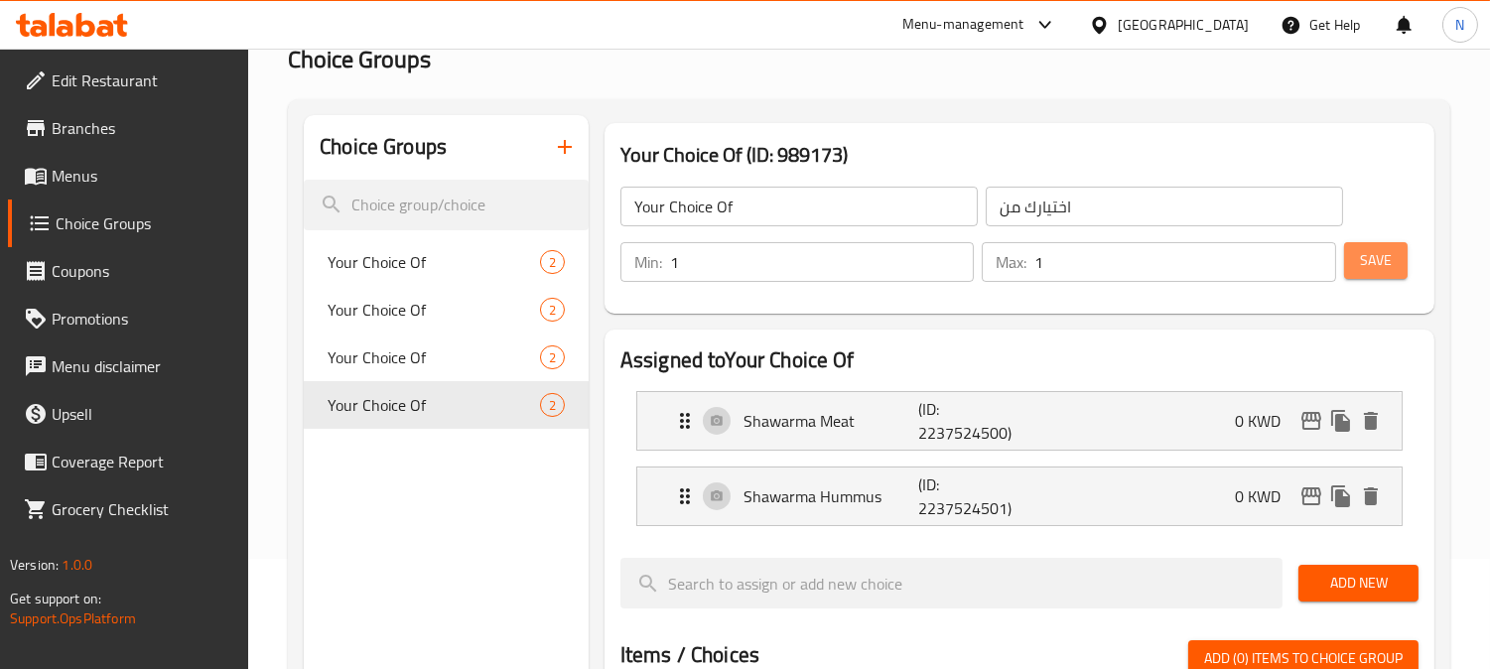
click at [1366, 269] on span "Save" at bounding box center [1376, 260] width 32 height 25
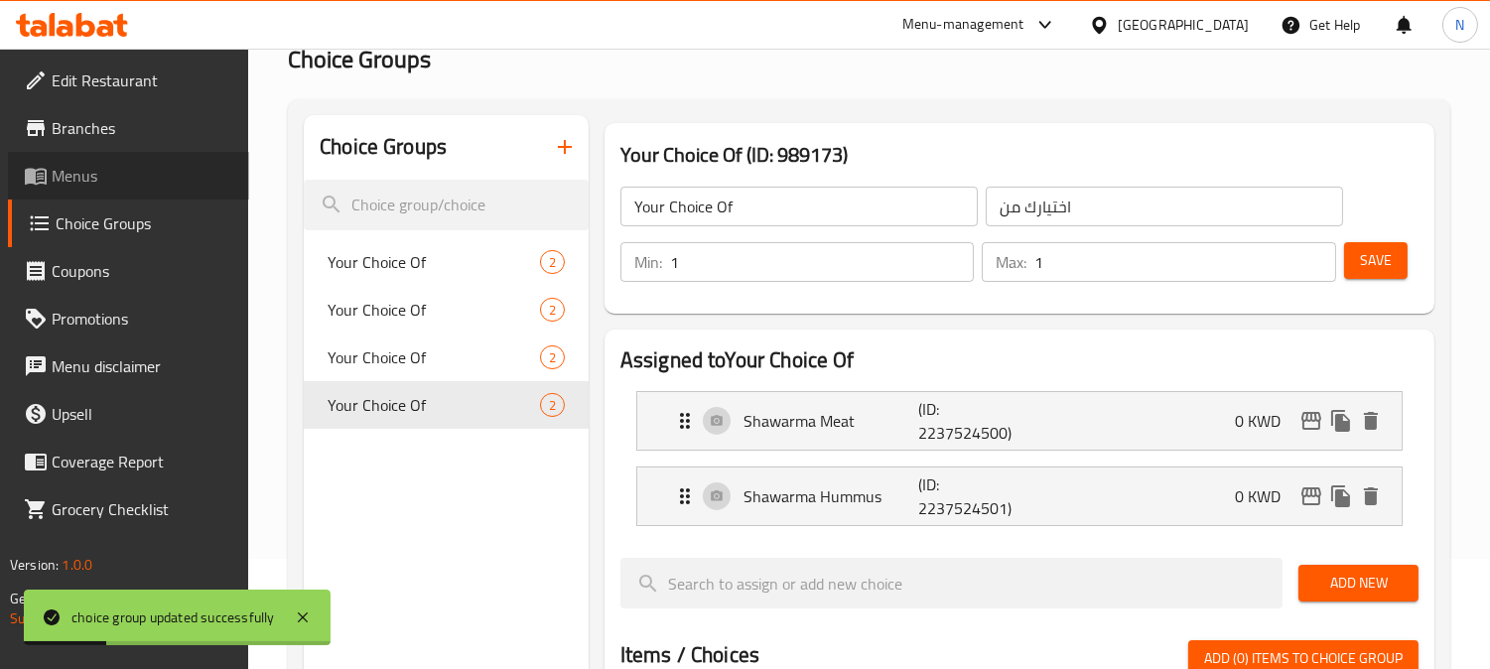
click at [127, 186] on span "Menus" at bounding box center [143, 176] width 182 height 24
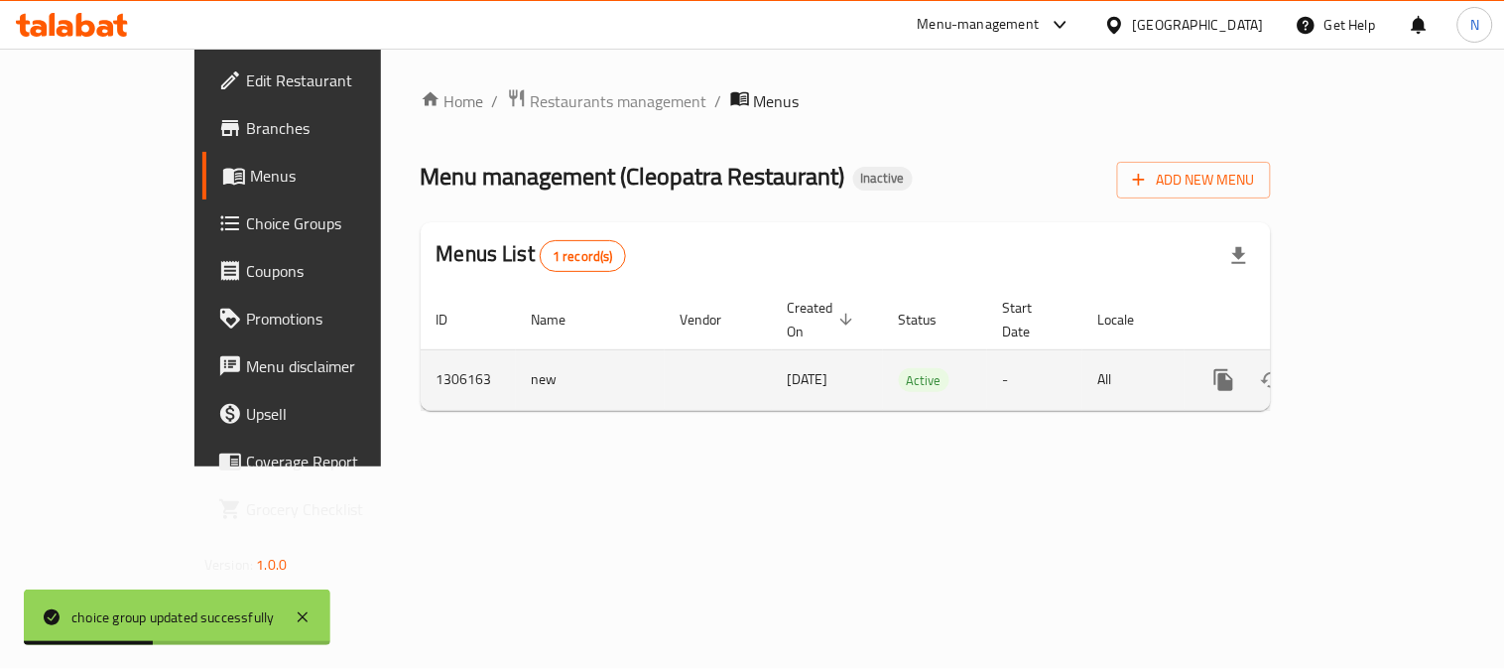
click at [1376, 371] on icon "enhanced table" at bounding box center [1368, 380] width 18 height 18
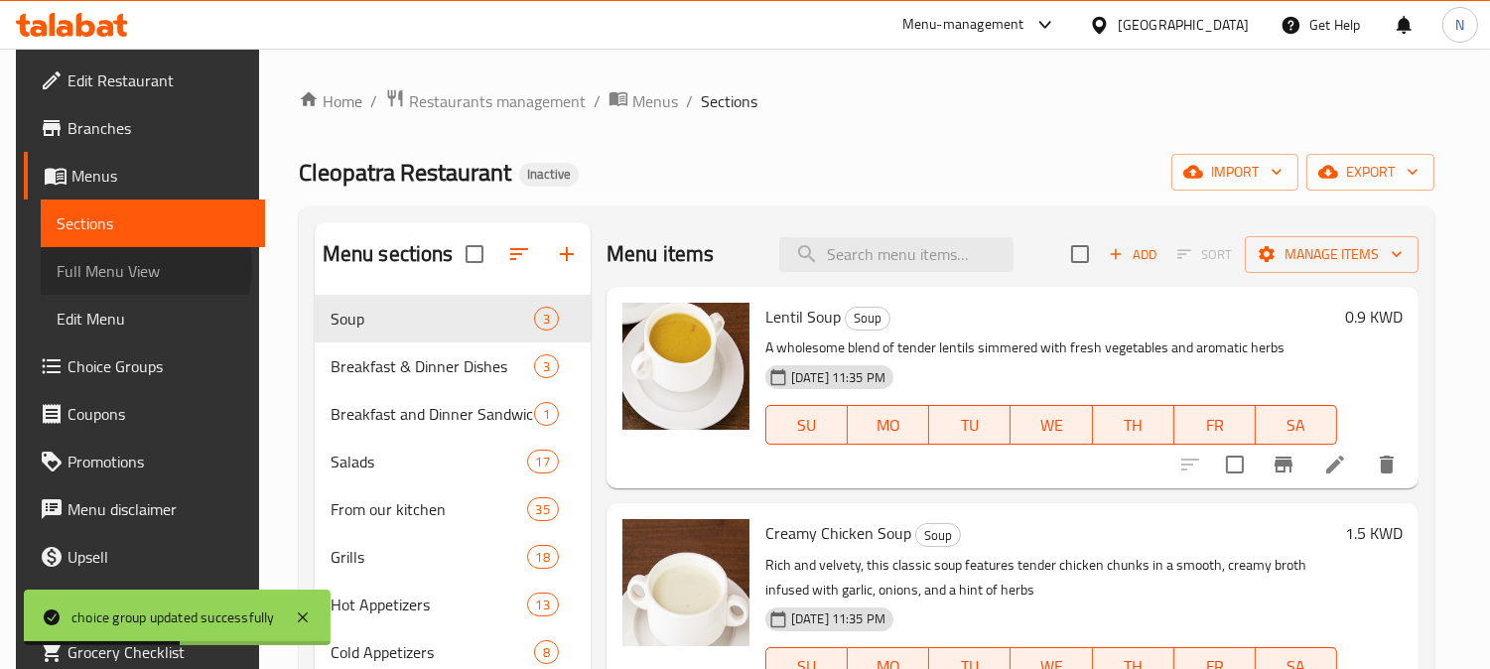
click at [120, 268] on span "Full Menu View" at bounding box center [153, 271] width 193 height 24
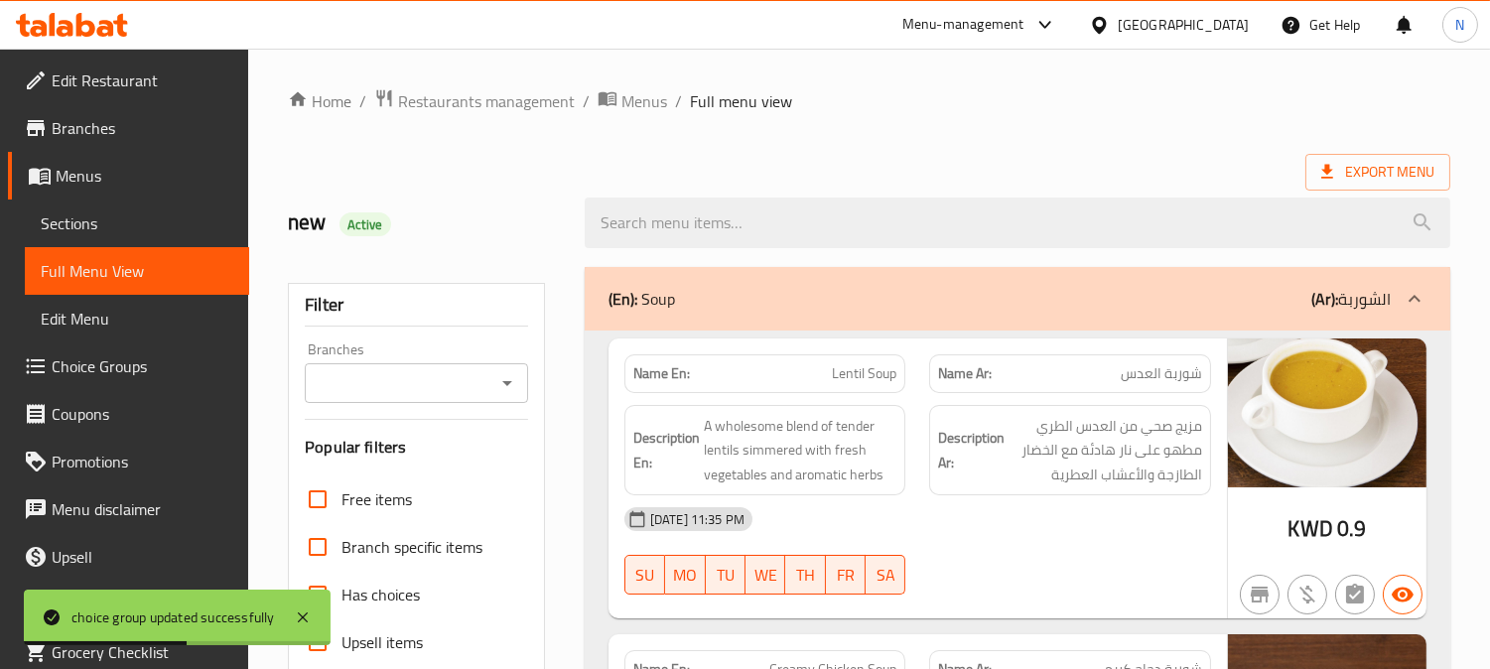
scroll to position [498, 0]
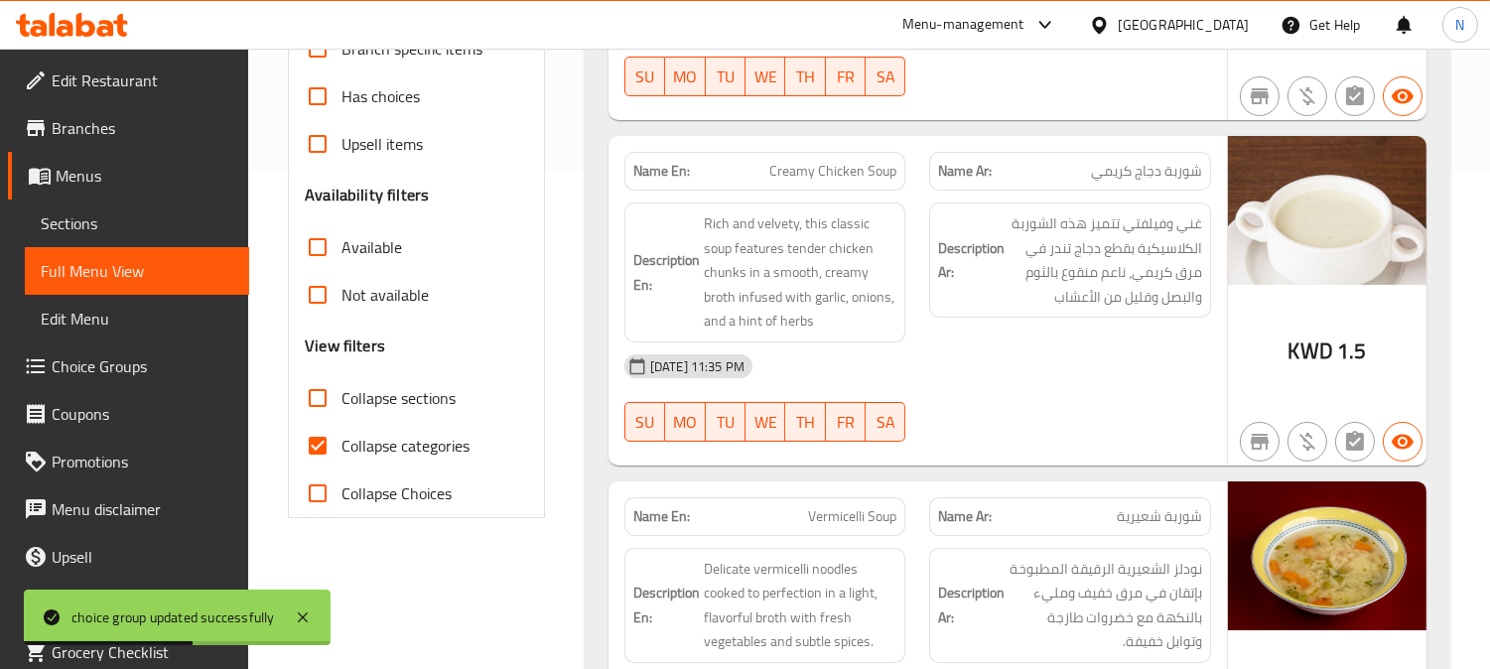
click at [314, 443] on input "Collapse categories" at bounding box center [318, 446] width 48 height 48
checkbox input "false"
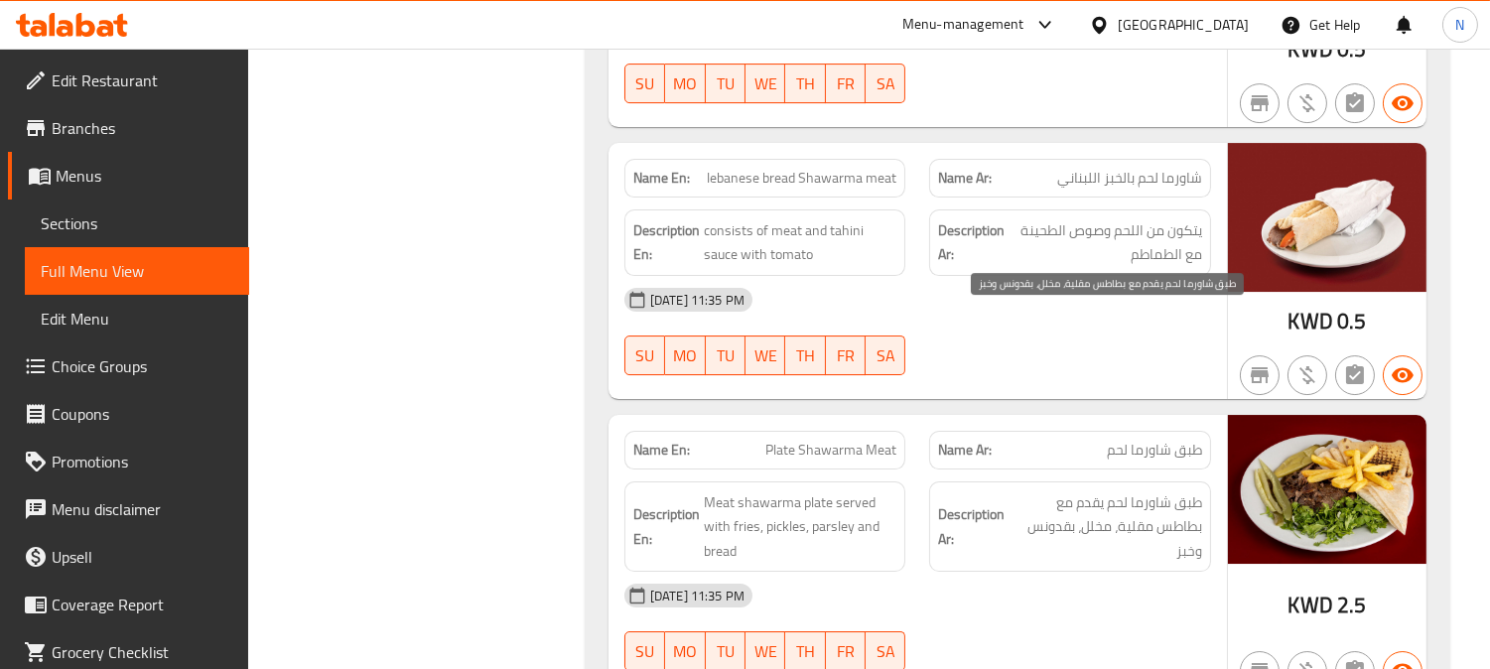
scroll to position [39737, 0]
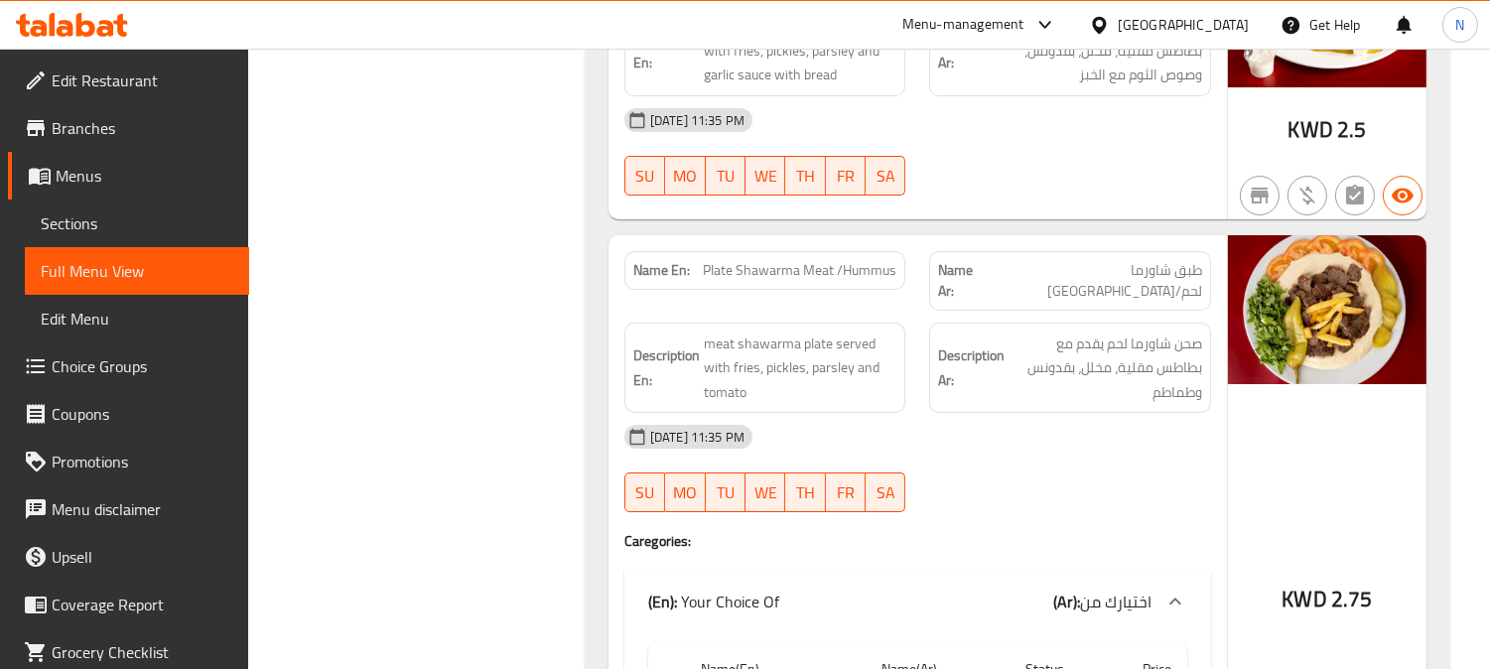
copy span "Plate Shawarma Meat /Hummus"
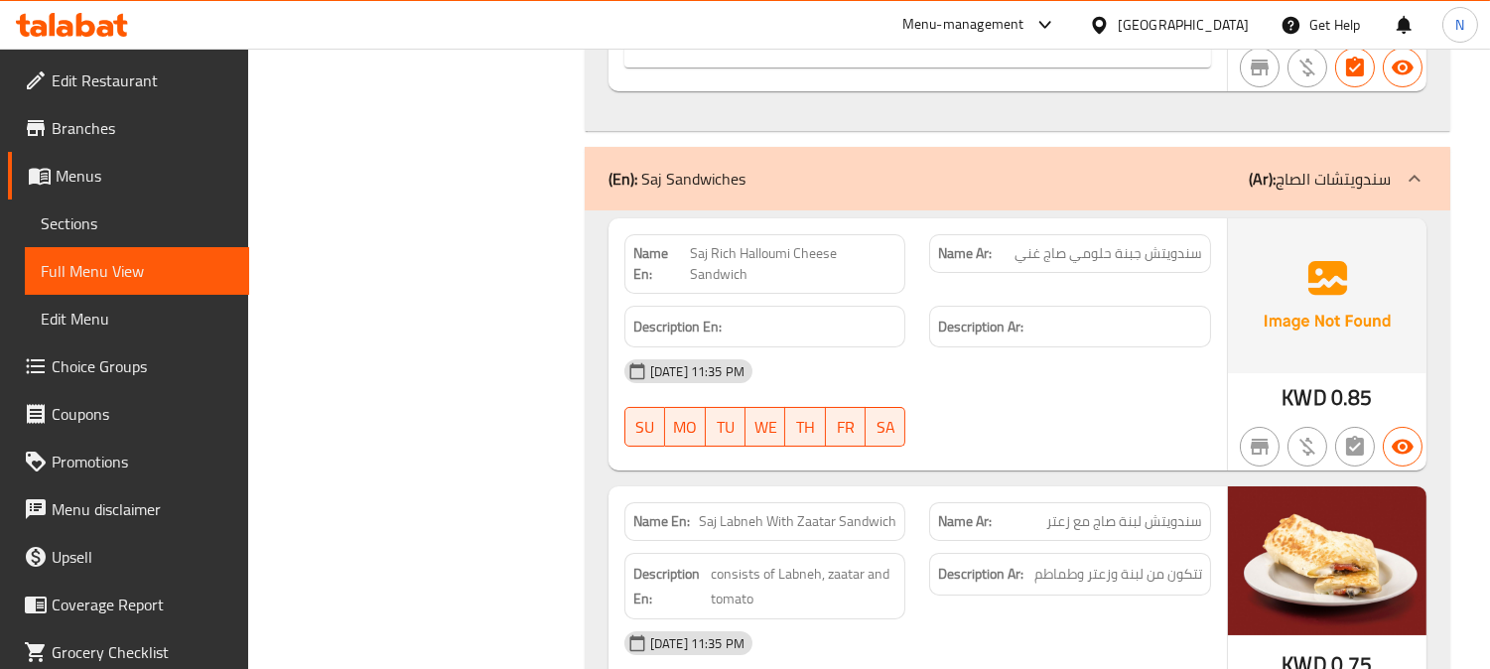
scroll to position [40620, 0]
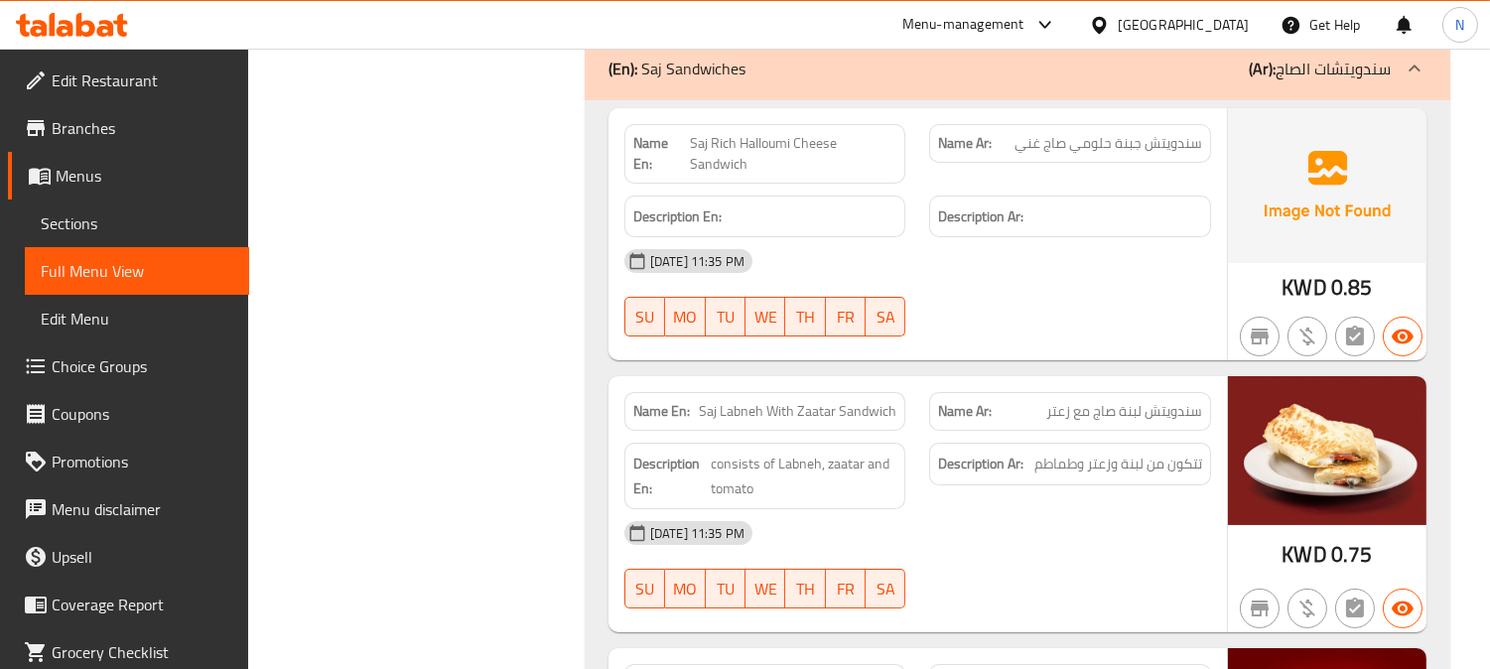
copy span "Saj Labneh With Zaatar Sandwich"
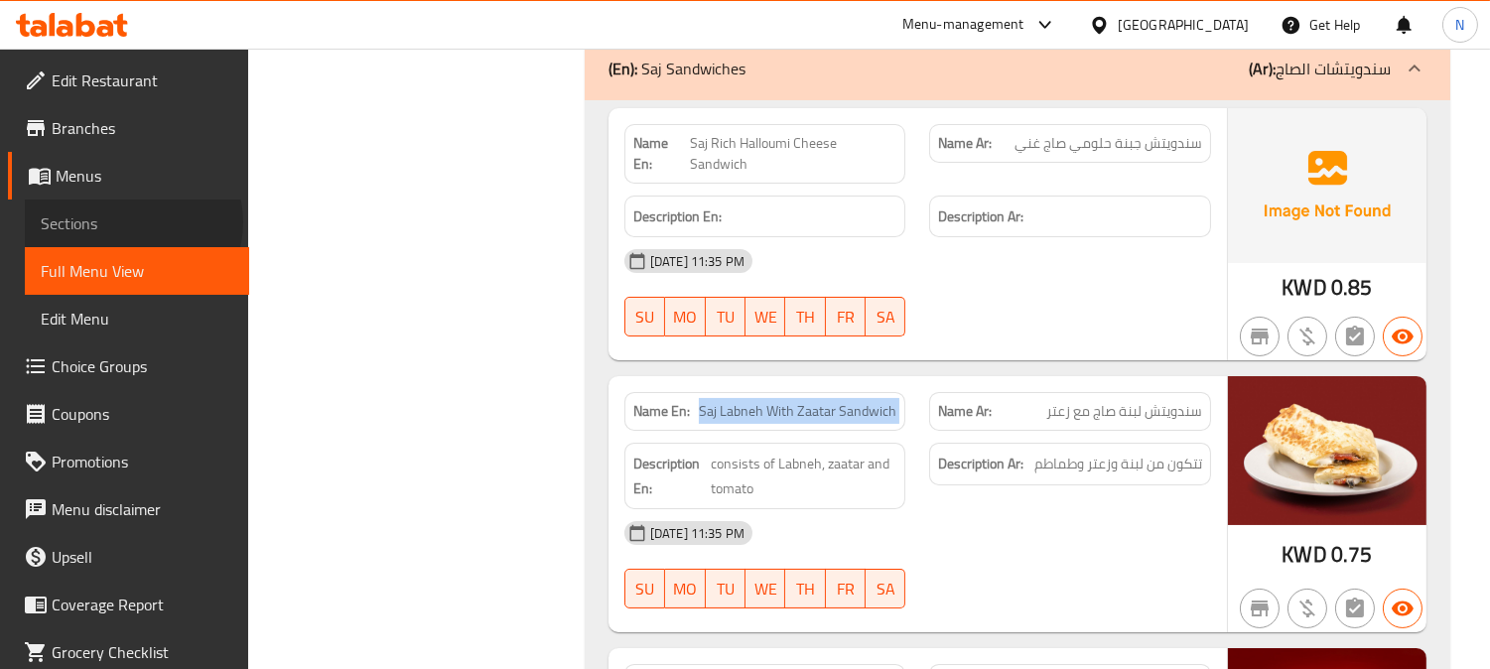
drag, startPoint x: 132, startPoint y: 222, endPoint x: 239, endPoint y: 248, distance: 110.2
click at [134, 222] on span "Sections" at bounding box center [137, 223] width 193 height 24
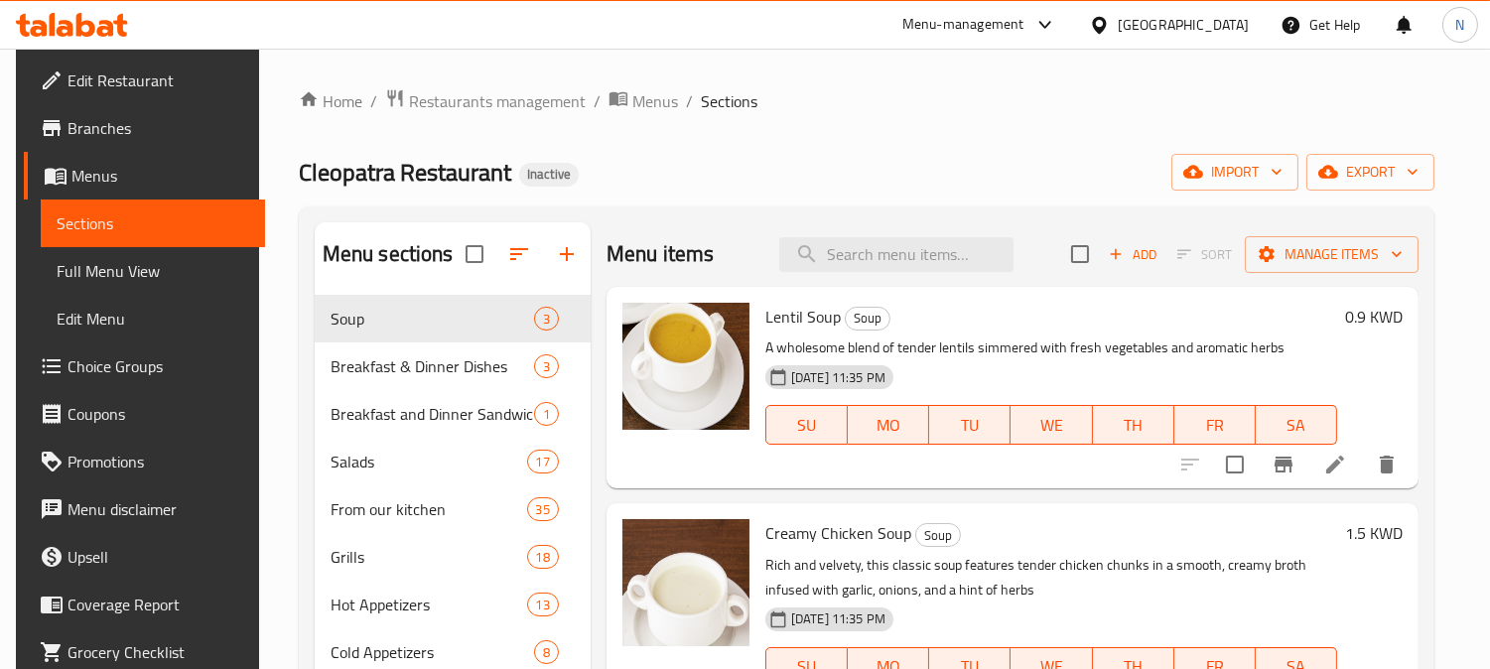
click at [915, 235] on div "Menu items Add Sort Manage items" at bounding box center [1012, 254] width 812 height 65
click at [941, 268] on input "search" at bounding box center [896, 254] width 234 height 35
paste input "Saj Labneh With Zaatar Sandwich"
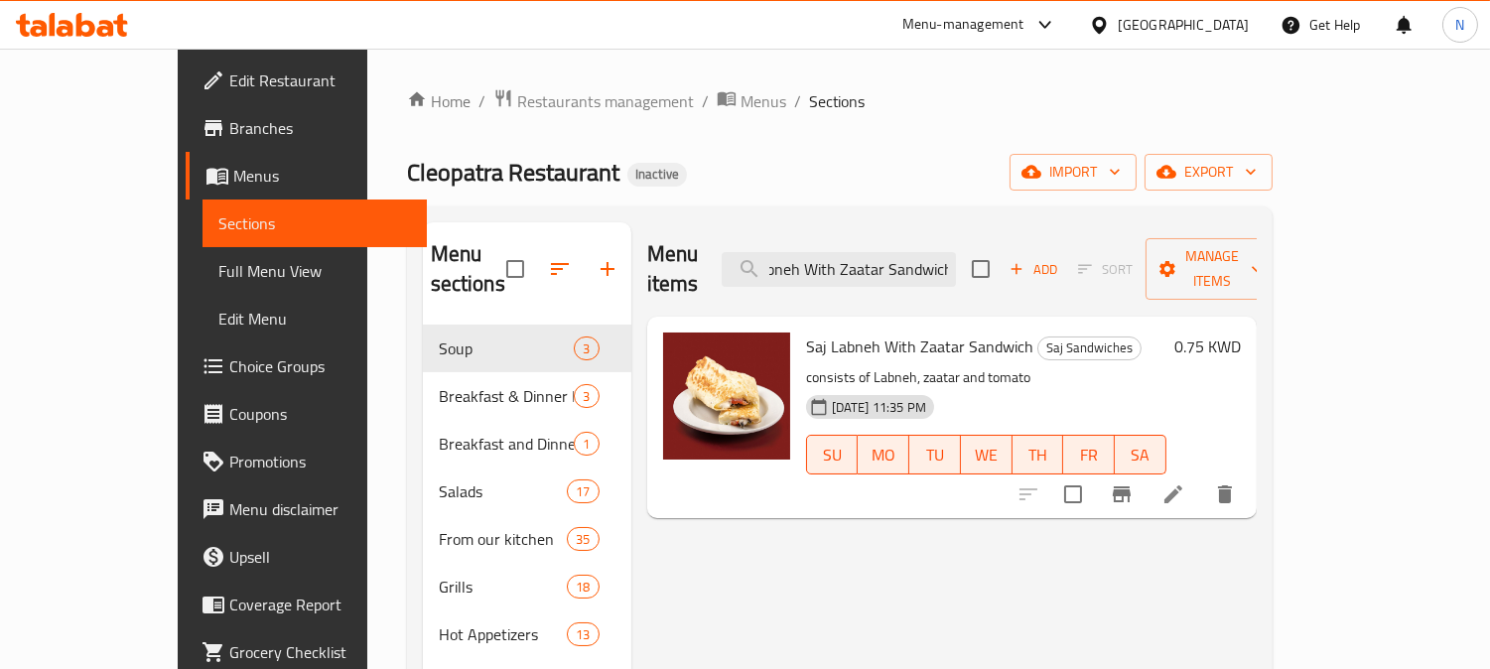
type input "Saj Labneh With Zaatar Sandwich"
click at [1185, 482] on icon at bounding box center [1173, 494] width 24 height 24
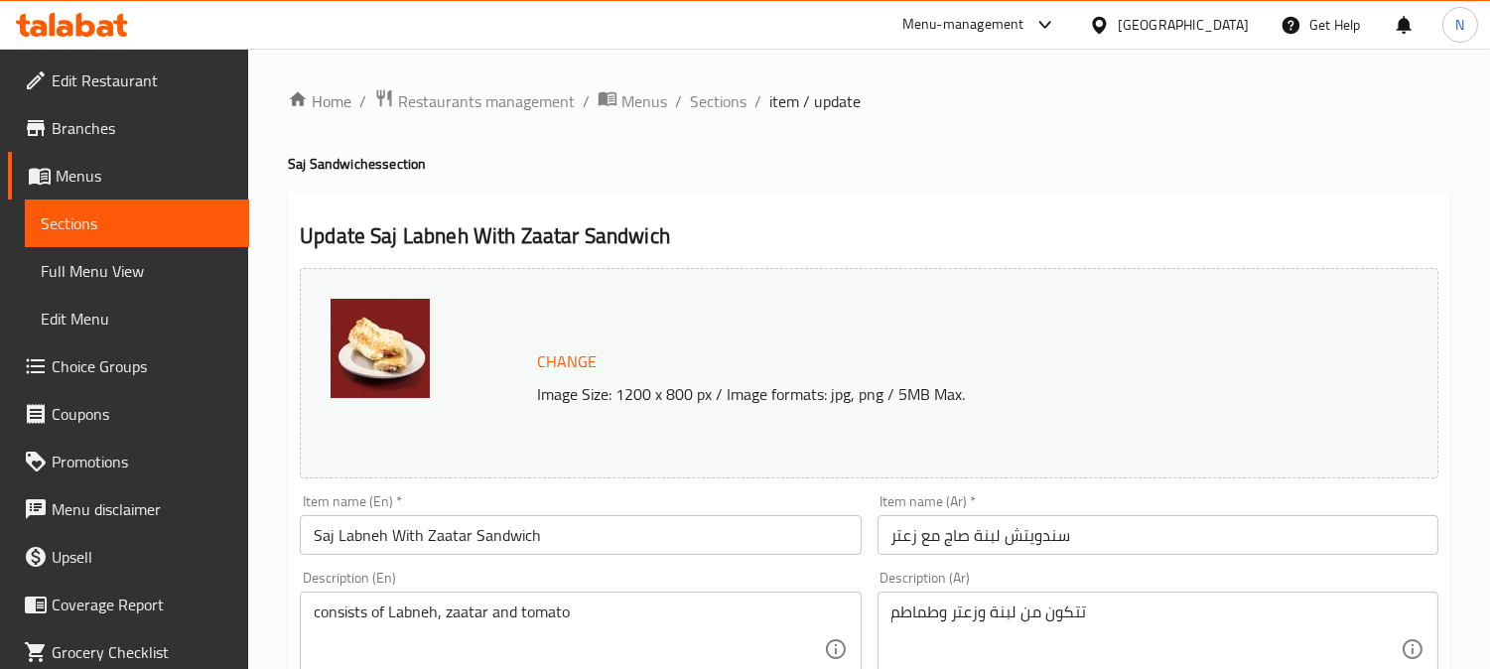
click at [958, 538] on input "سندويتش لبنة صاج مع زعتر" at bounding box center [1157, 535] width 561 height 40
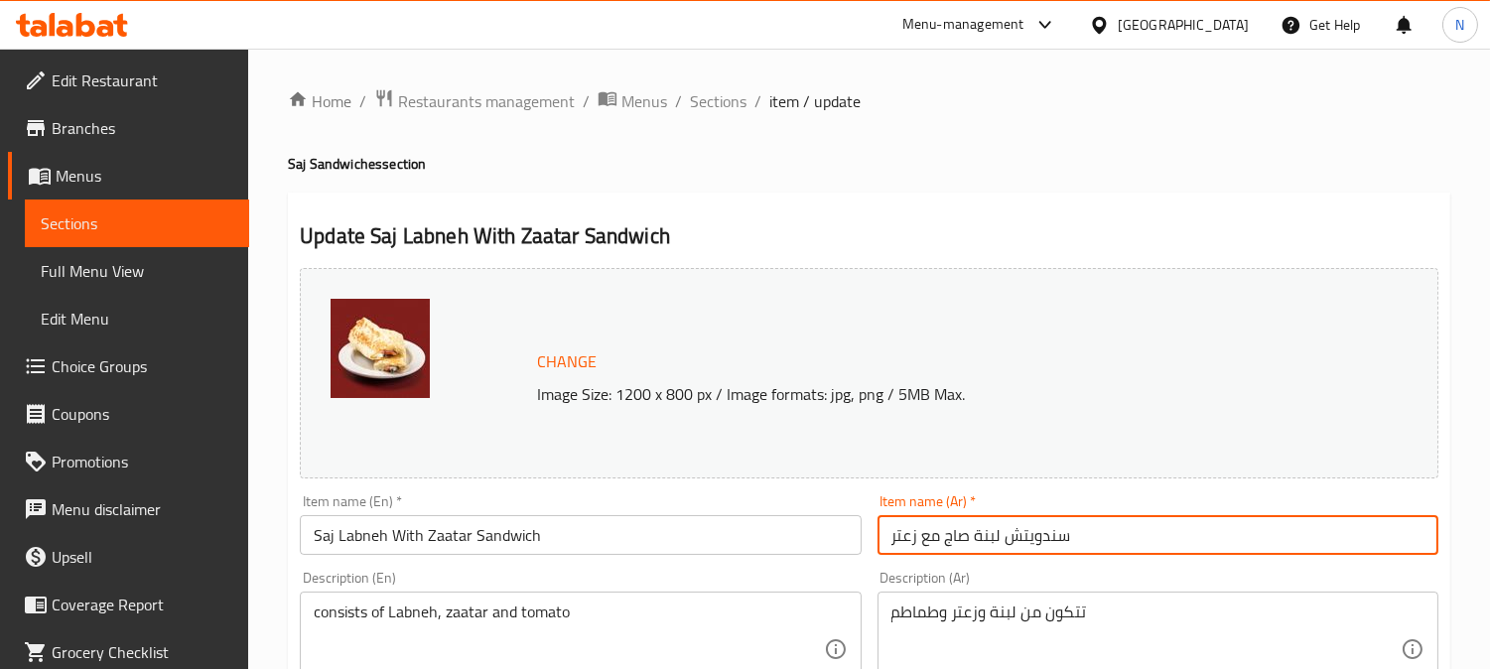
drag, startPoint x: 958, startPoint y: 538, endPoint x: 968, endPoint y: 542, distance: 10.7
click at [958, 539] on input "سندويتش لبنة صاج مع زعتر" at bounding box center [1157, 535] width 561 height 40
click at [1057, 539] on input "سندويتش لبنة مع زعتر" at bounding box center [1157, 535] width 561 height 40
paste input "صاج"
type input "سندويتش لبنة مع زعتر صاج"
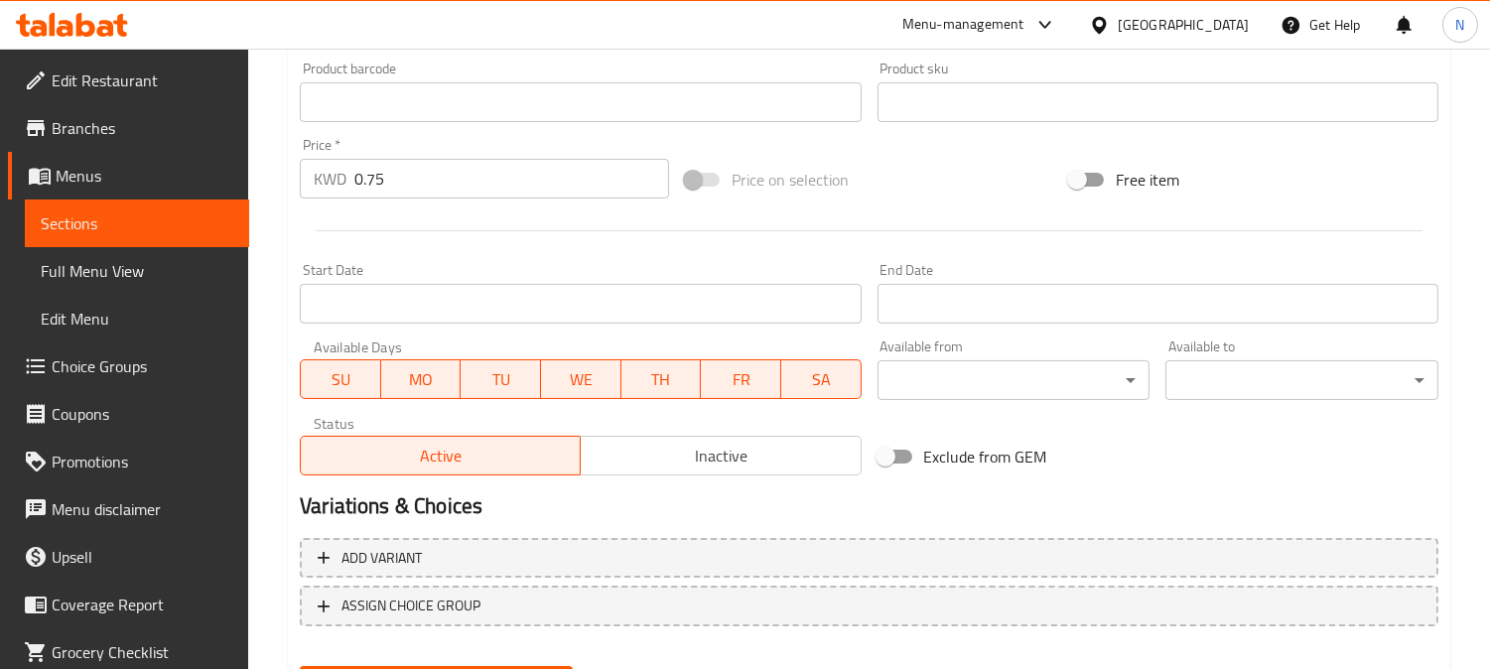
scroll to position [758, 0]
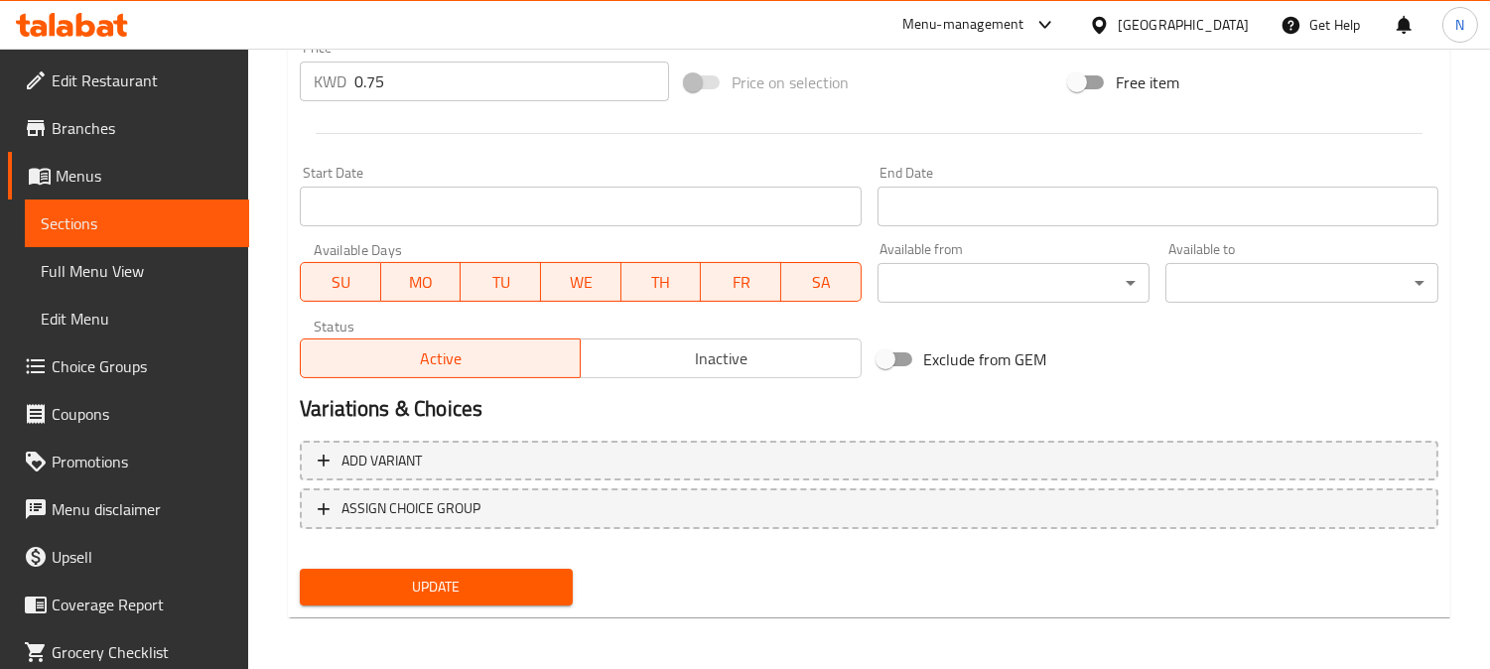
click at [507, 583] on span "Update" at bounding box center [436, 587] width 241 height 25
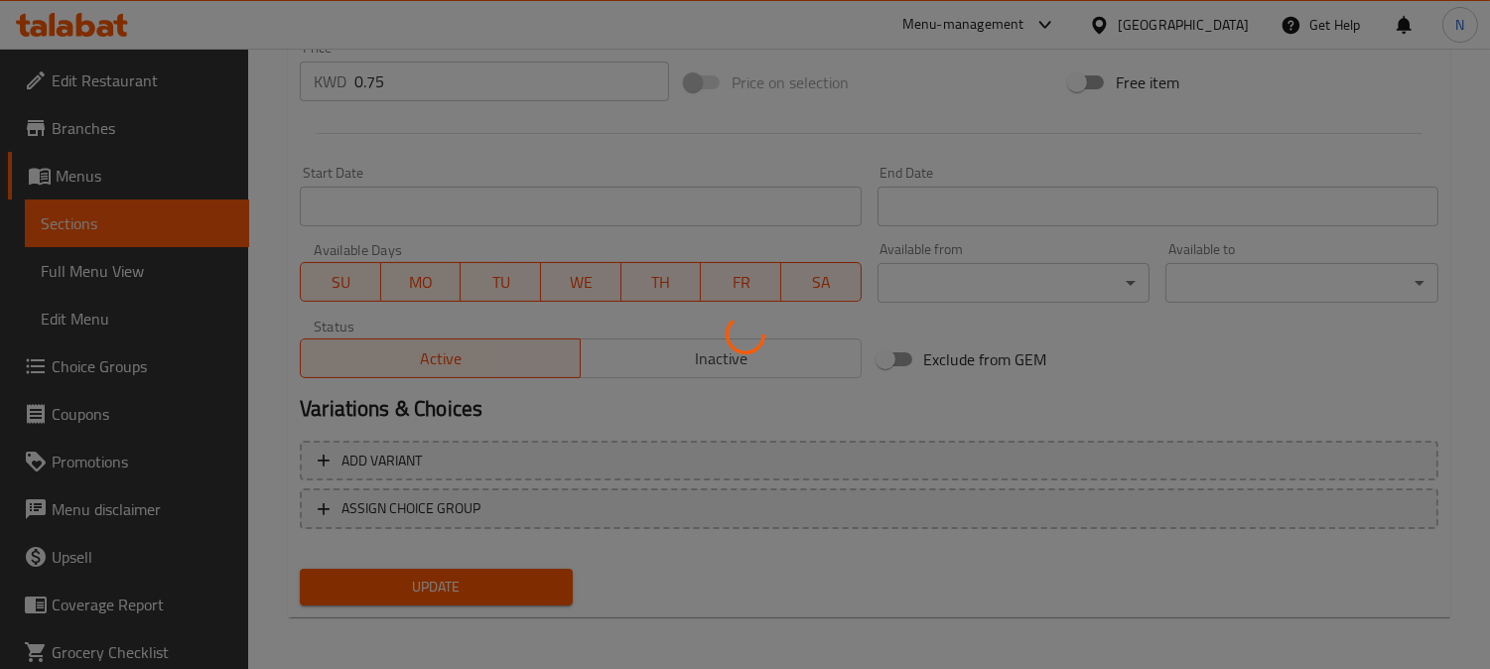
scroll to position [0, 0]
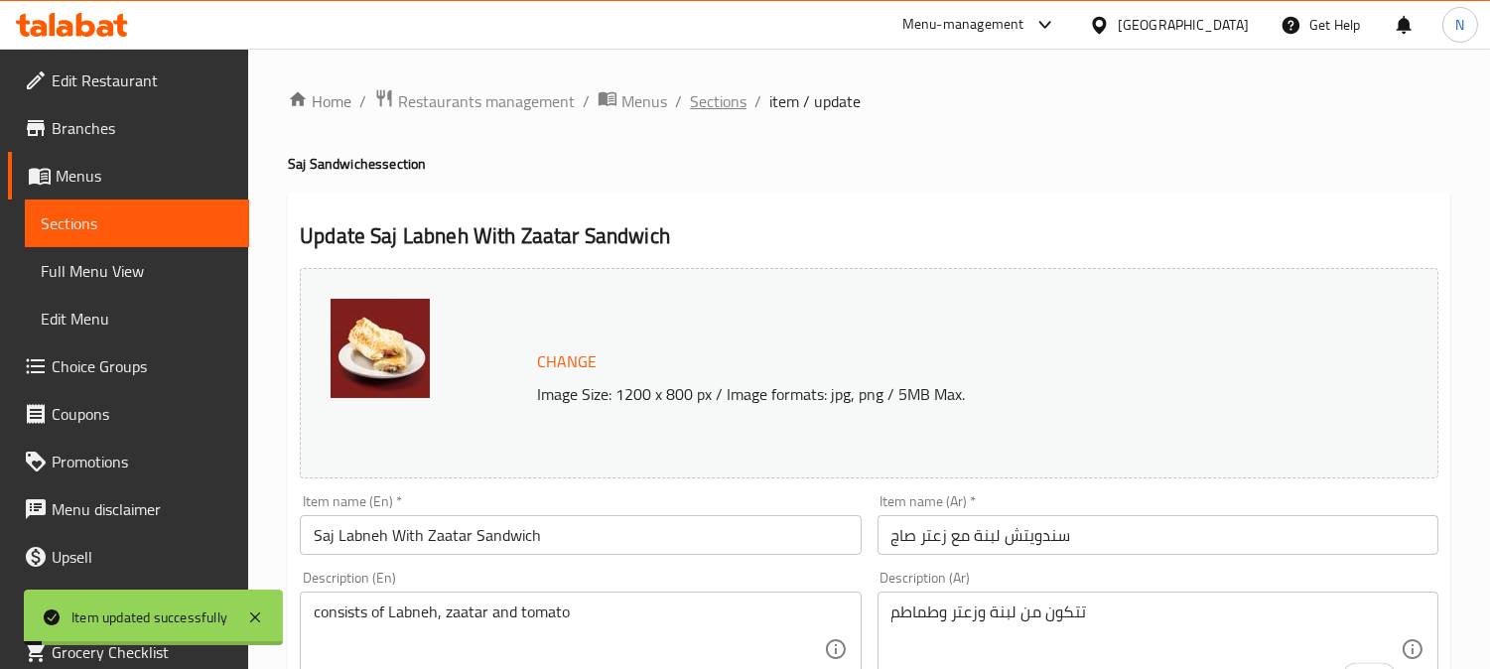
click at [712, 101] on span "Sections" at bounding box center [718, 101] width 57 height 24
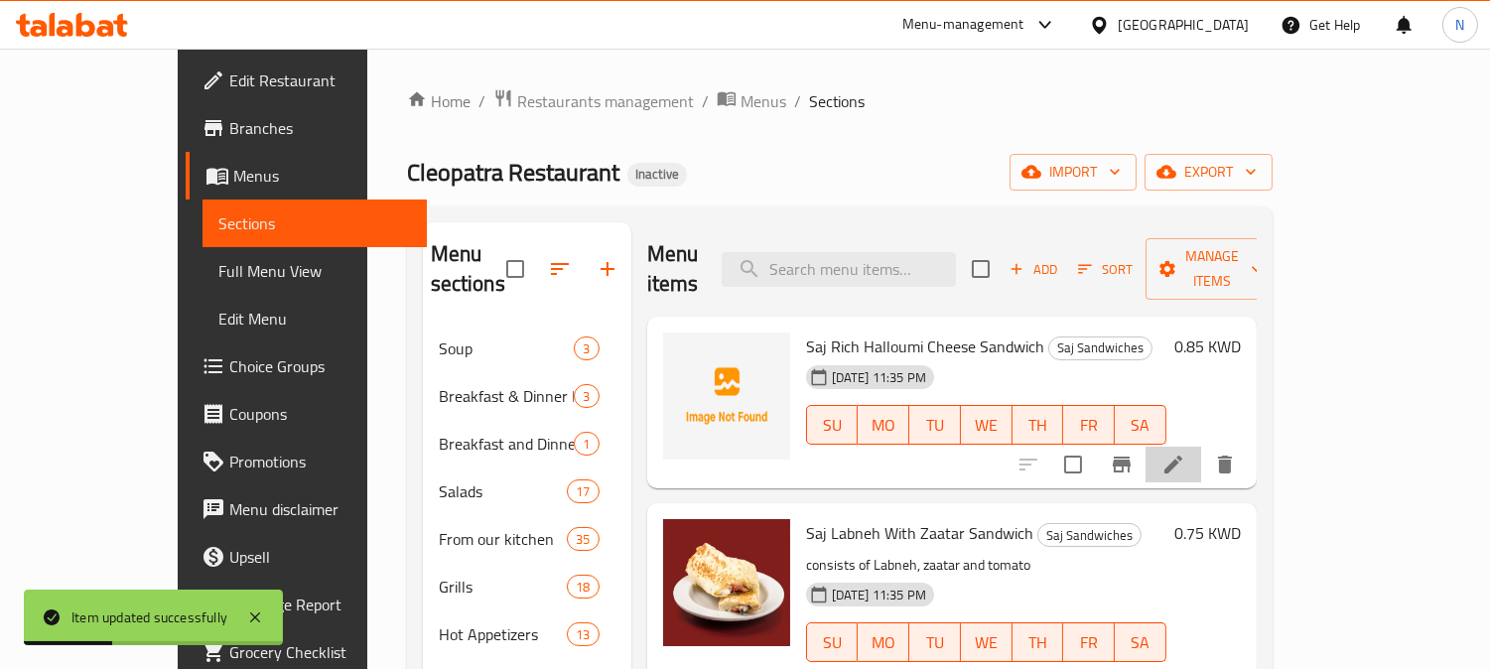
click at [1201, 447] on li at bounding box center [1173, 465] width 56 height 36
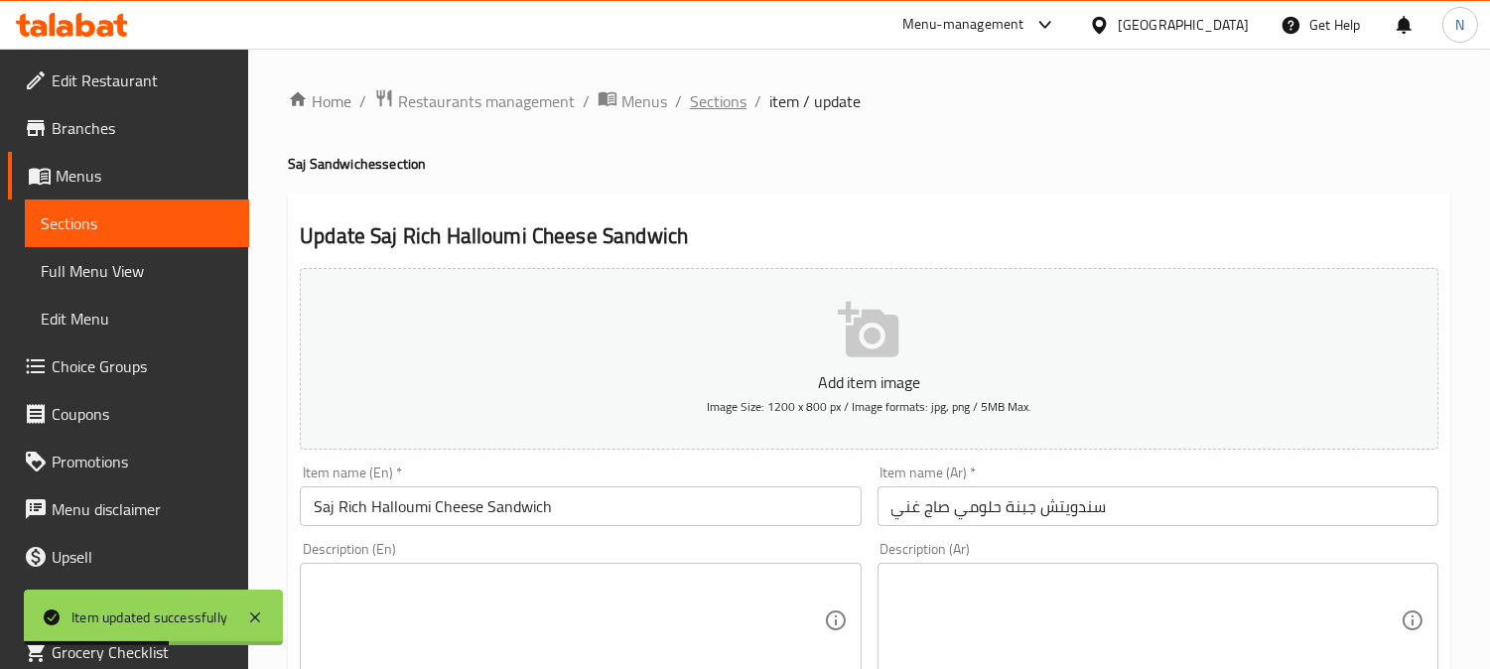
click at [729, 105] on span "Sections" at bounding box center [718, 101] width 57 height 24
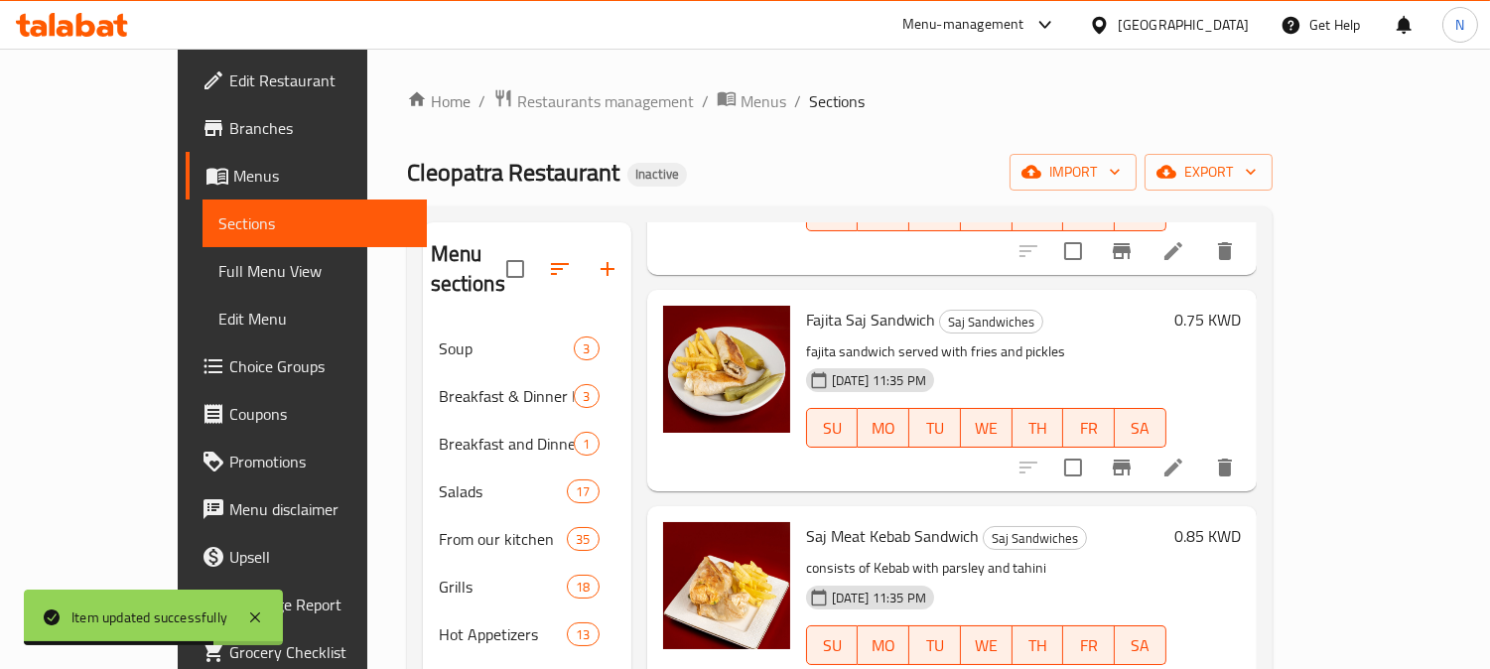
scroll to position [441, 0]
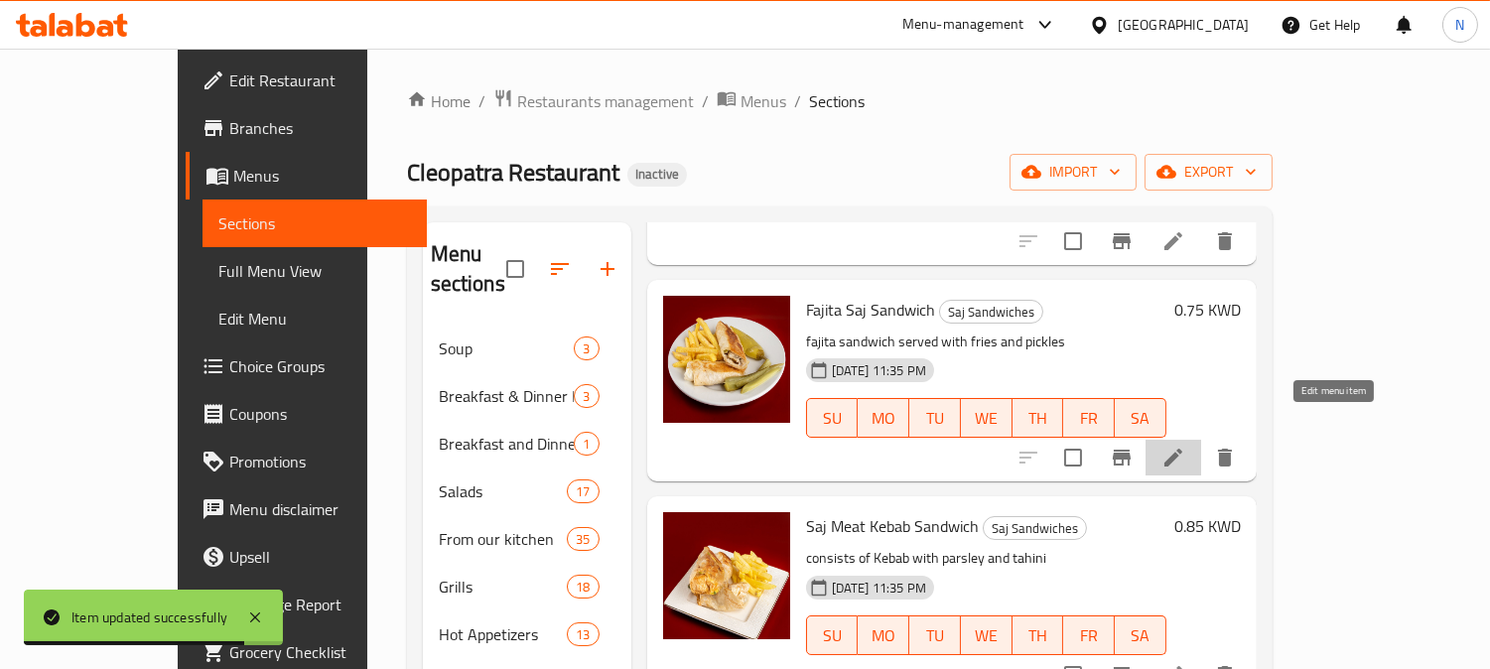
click at [1182, 449] on icon at bounding box center [1173, 458] width 18 height 18
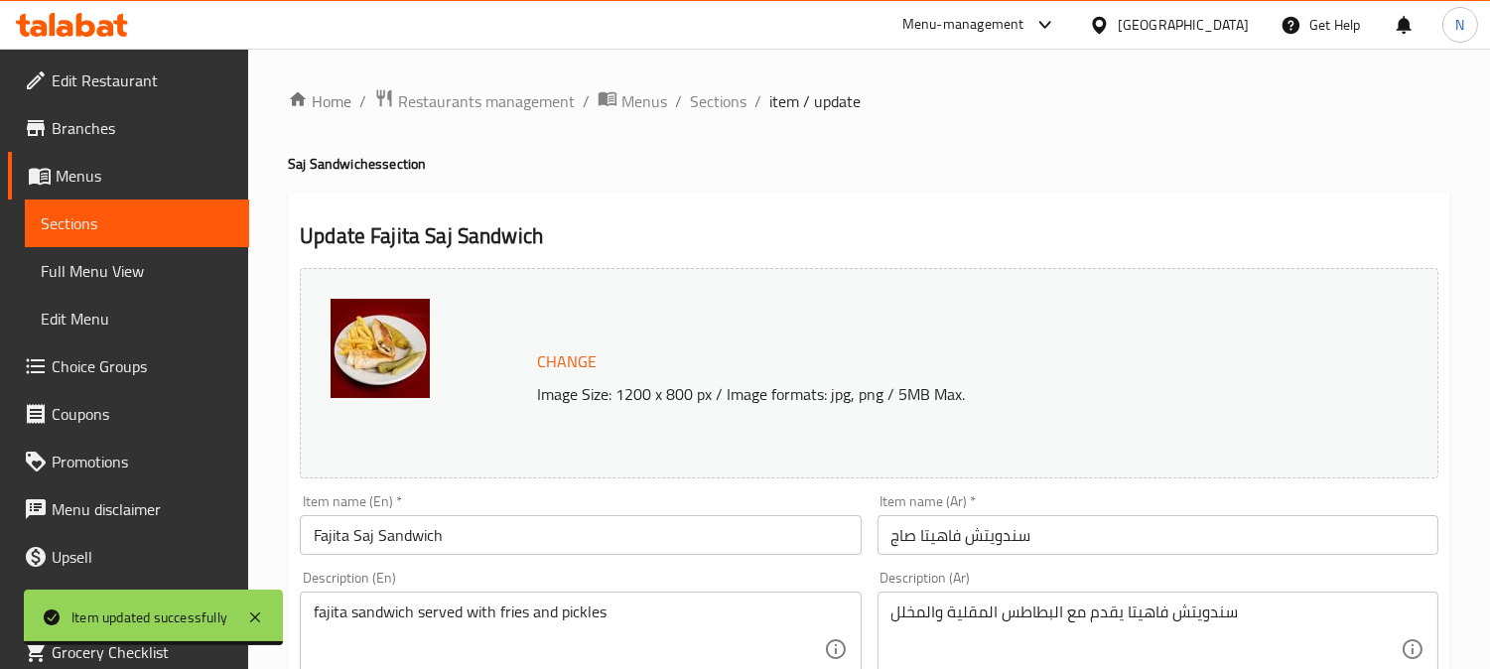
drag, startPoint x: 730, startPoint y: 105, endPoint x: 790, endPoint y: 145, distance: 71.6
click at [730, 104] on span "Sections" at bounding box center [718, 101] width 57 height 24
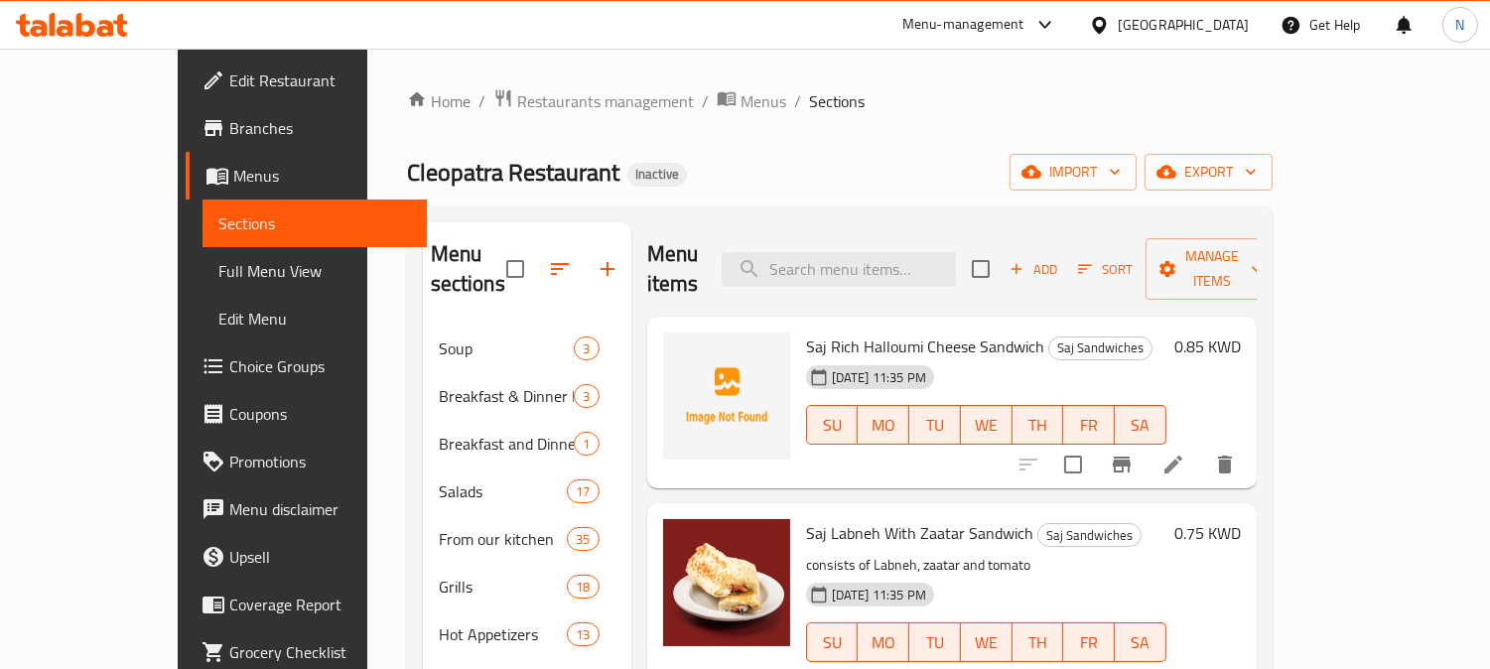
scroll to position [220, 0]
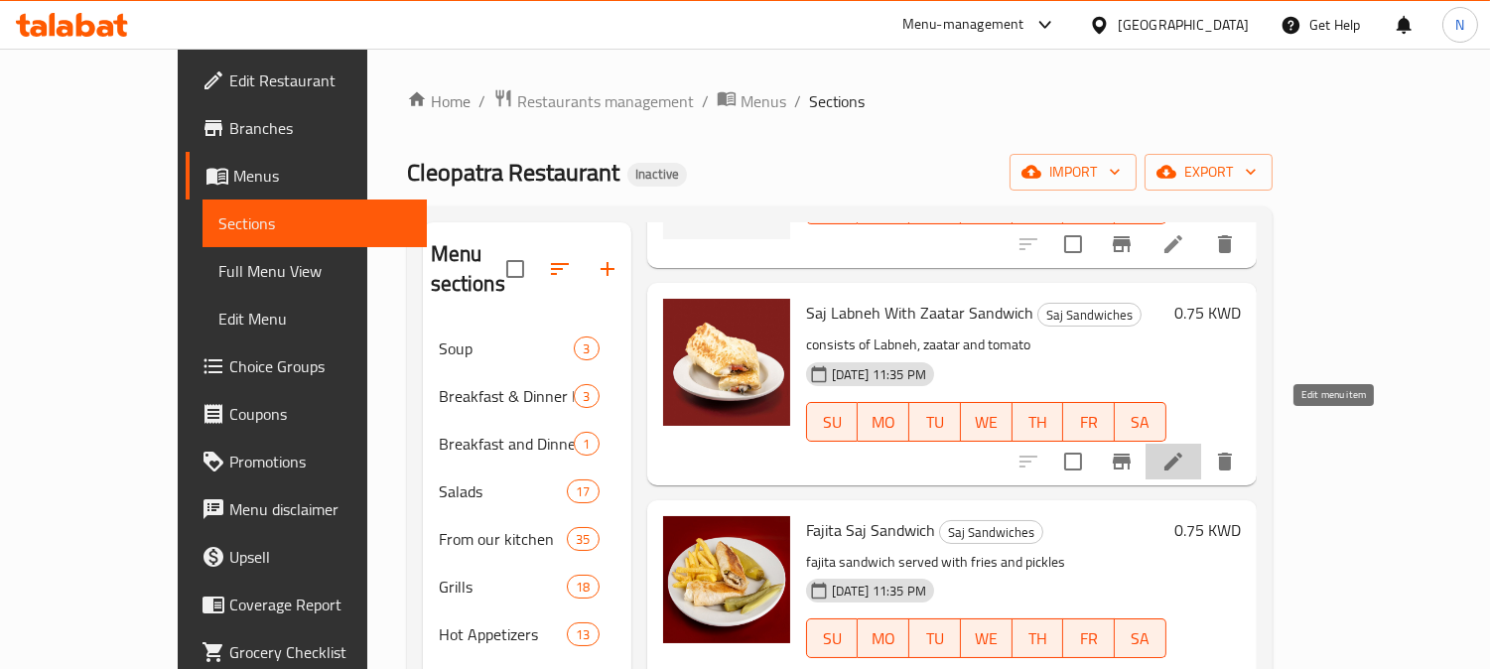
click at [1185, 450] on icon at bounding box center [1173, 462] width 24 height 24
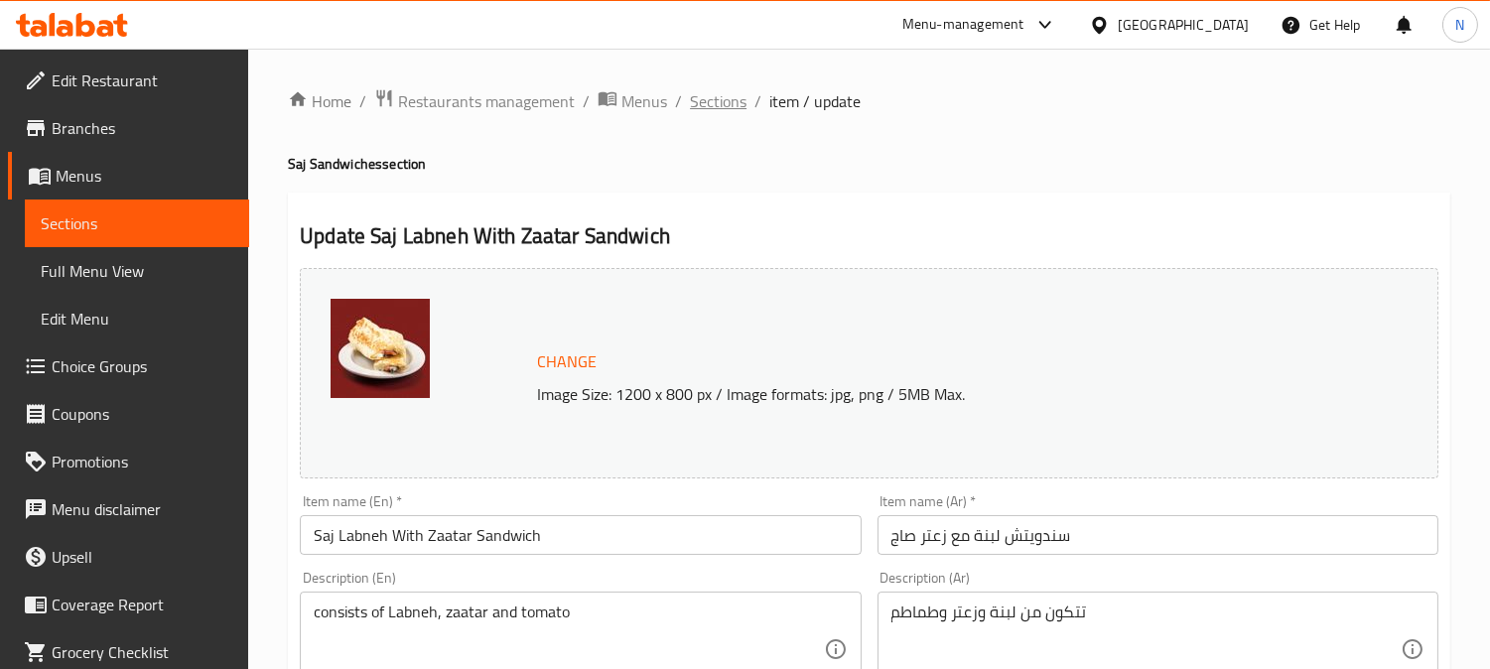
click at [735, 106] on span "Sections" at bounding box center [718, 101] width 57 height 24
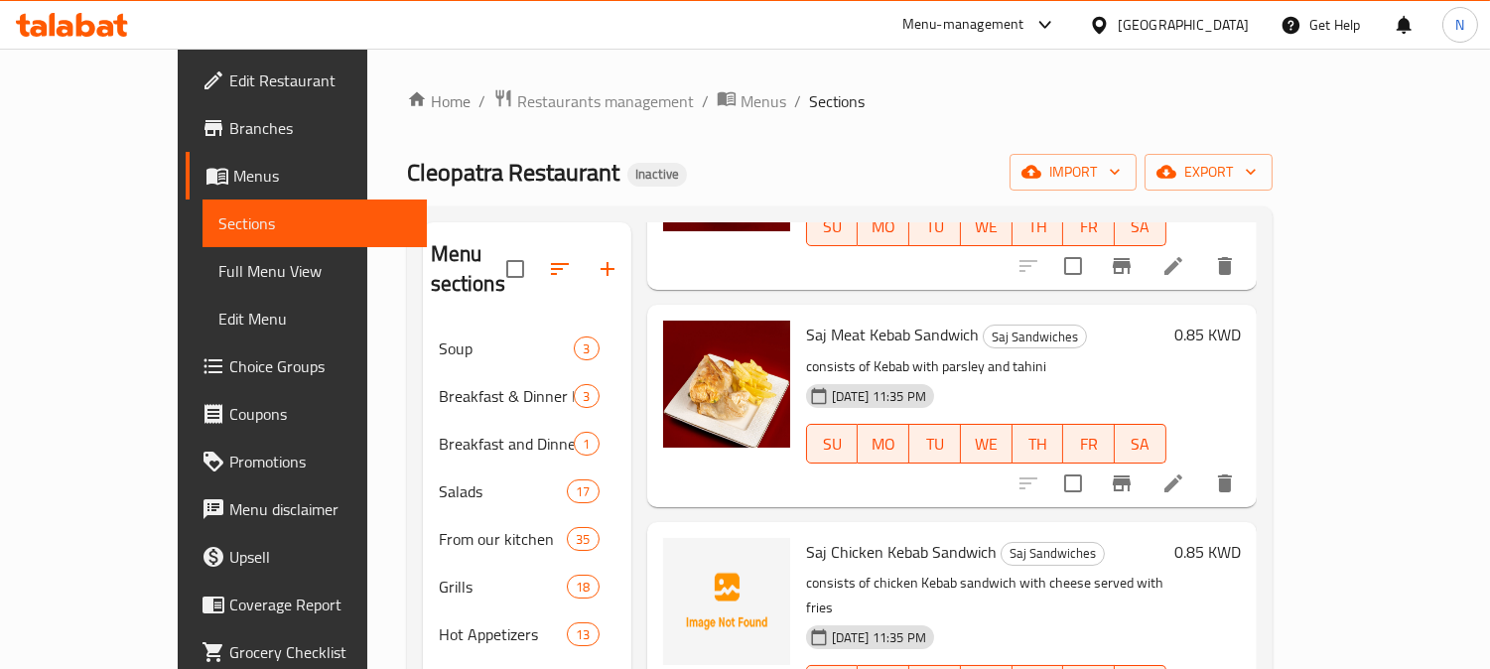
scroll to position [647, 0]
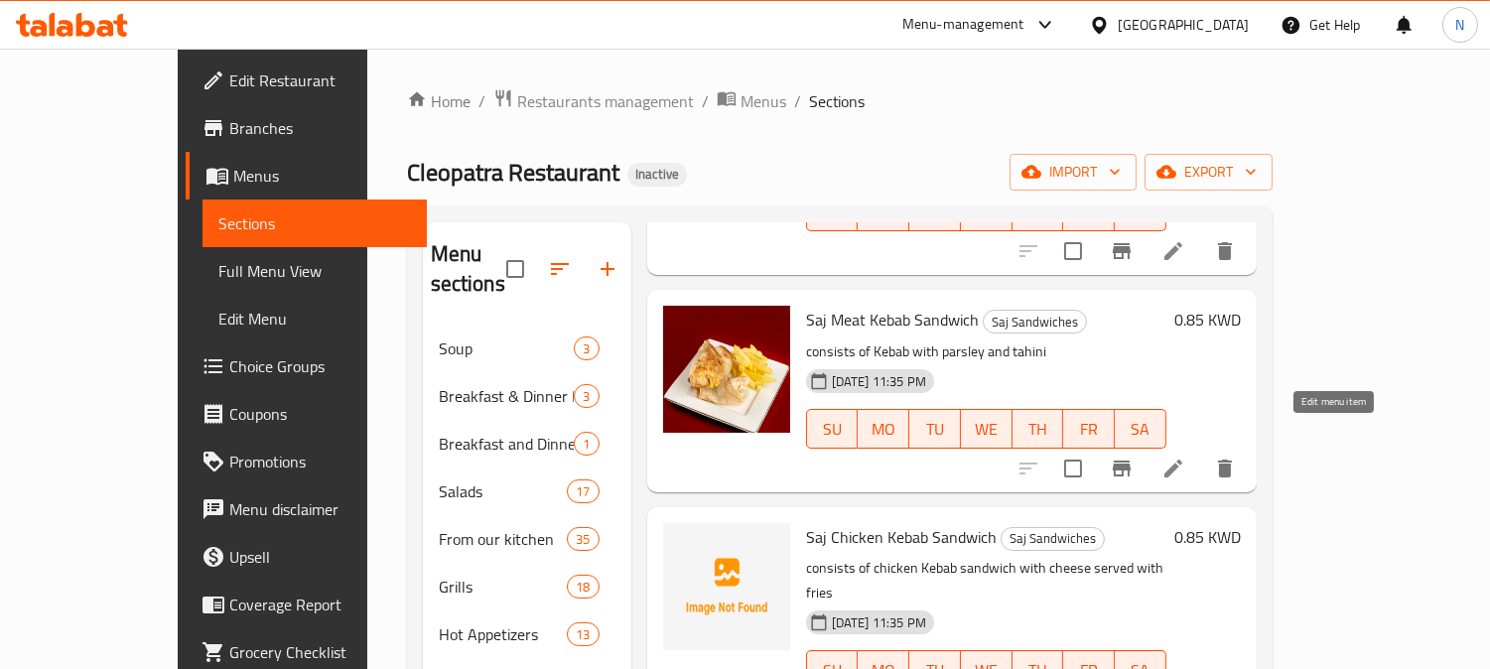
click at [1185, 456] on icon at bounding box center [1173, 468] width 24 height 24
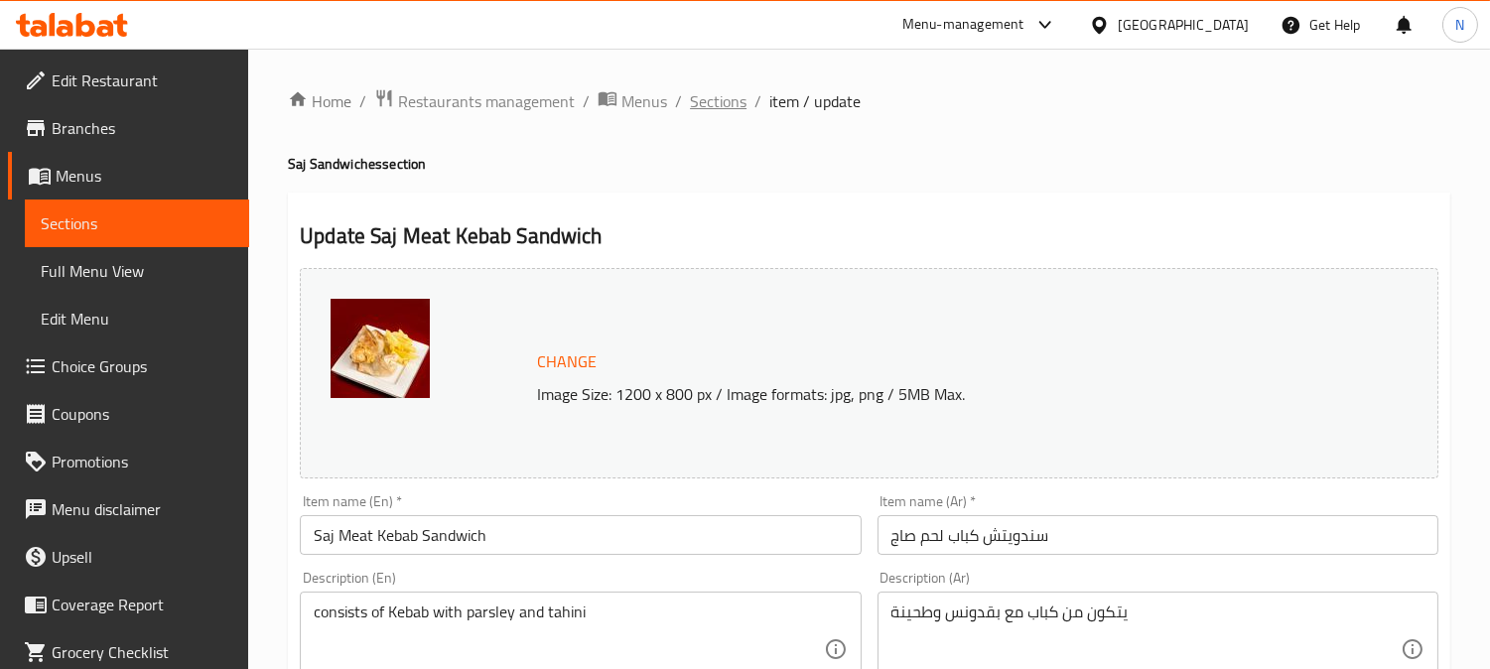
click at [727, 97] on span "Sections" at bounding box center [718, 101] width 57 height 24
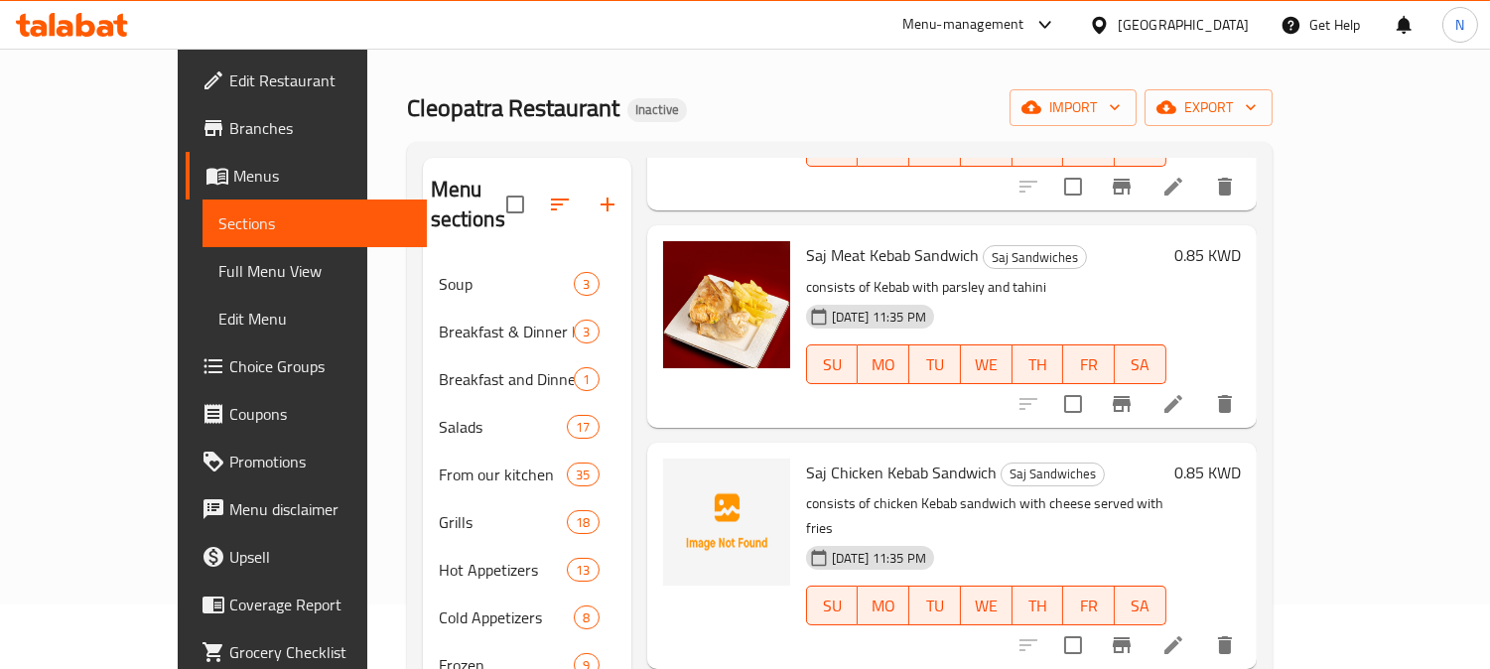
scroll to position [110, 0]
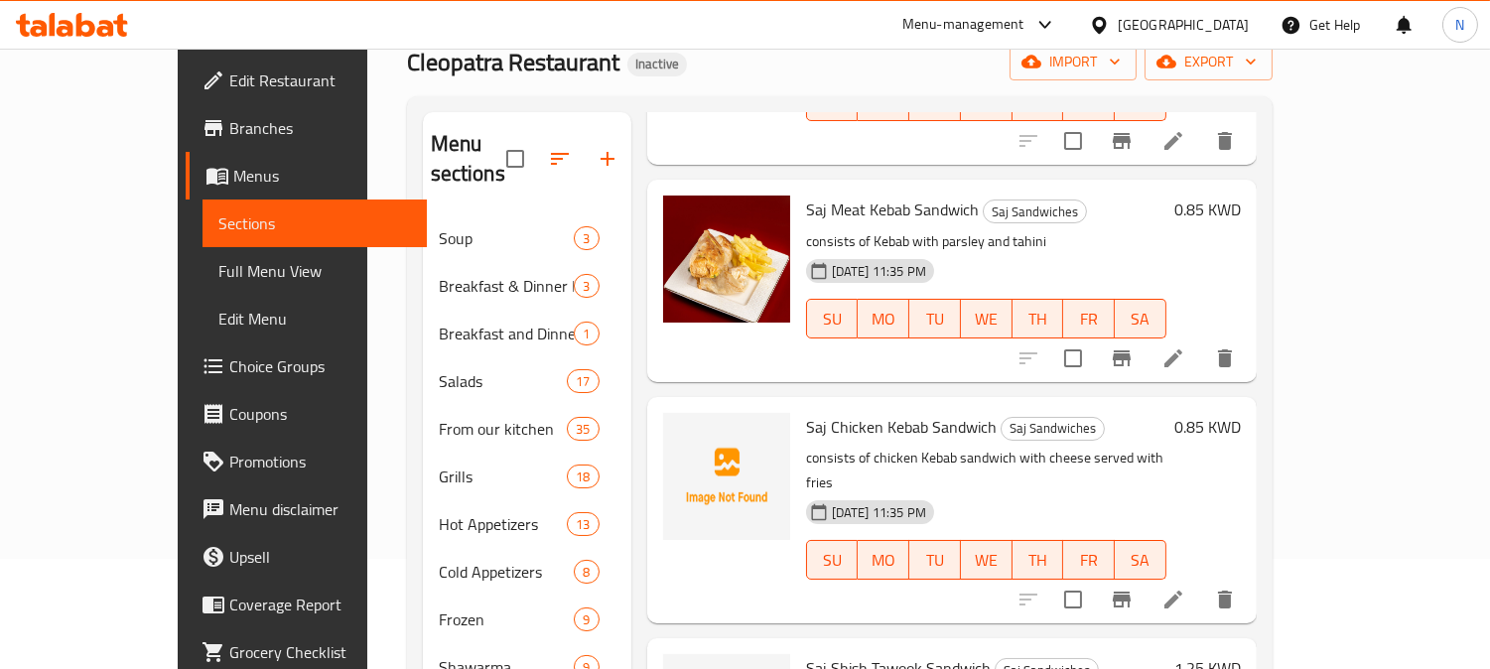
click at [1201, 582] on li at bounding box center [1173, 600] width 56 height 36
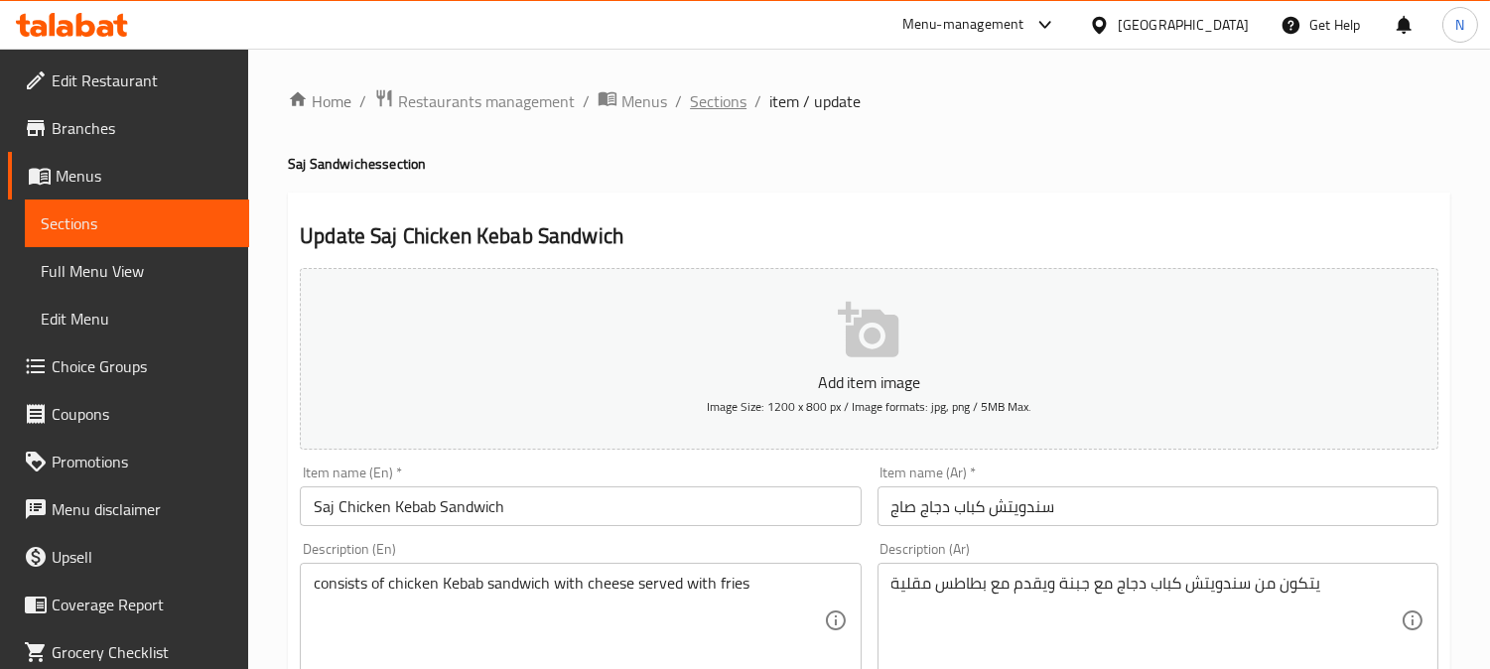
click at [739, 104] on span "Sections" at bounding box center [718, 101] width 57 height 24
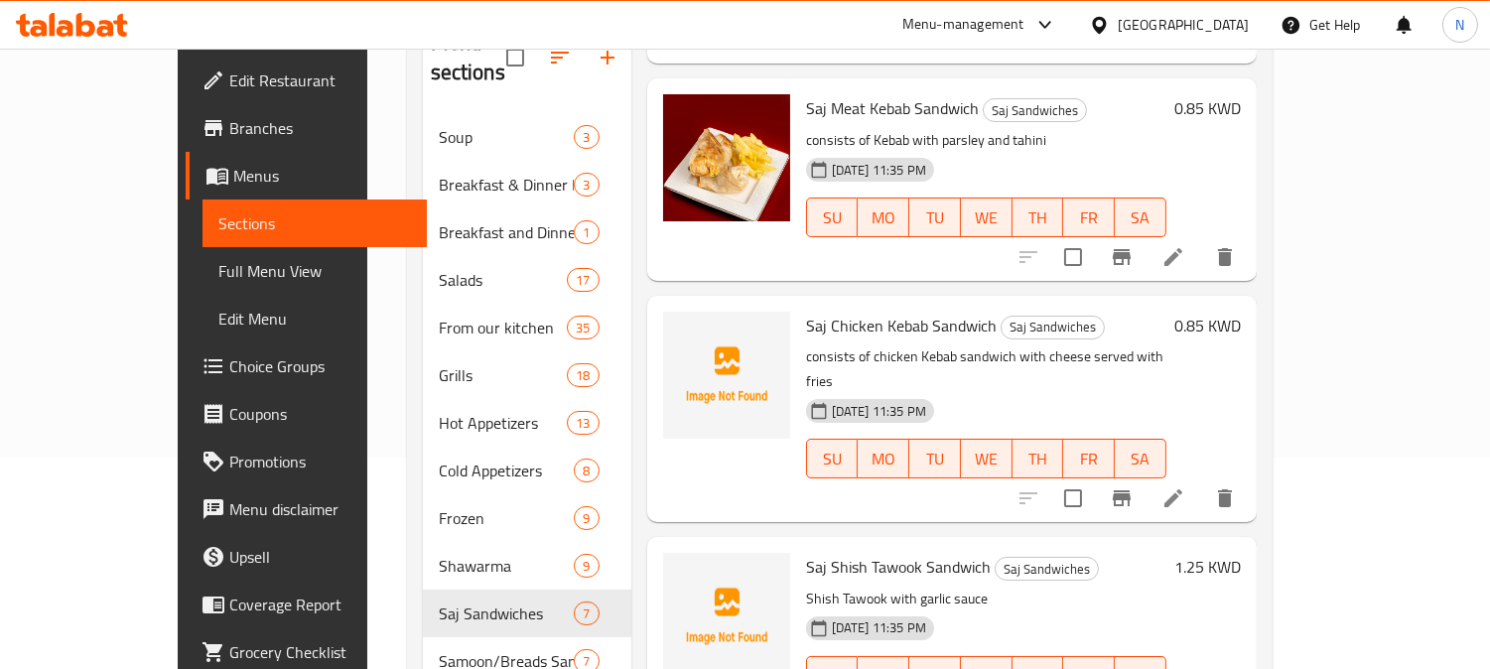
scroll to position [498, 0]
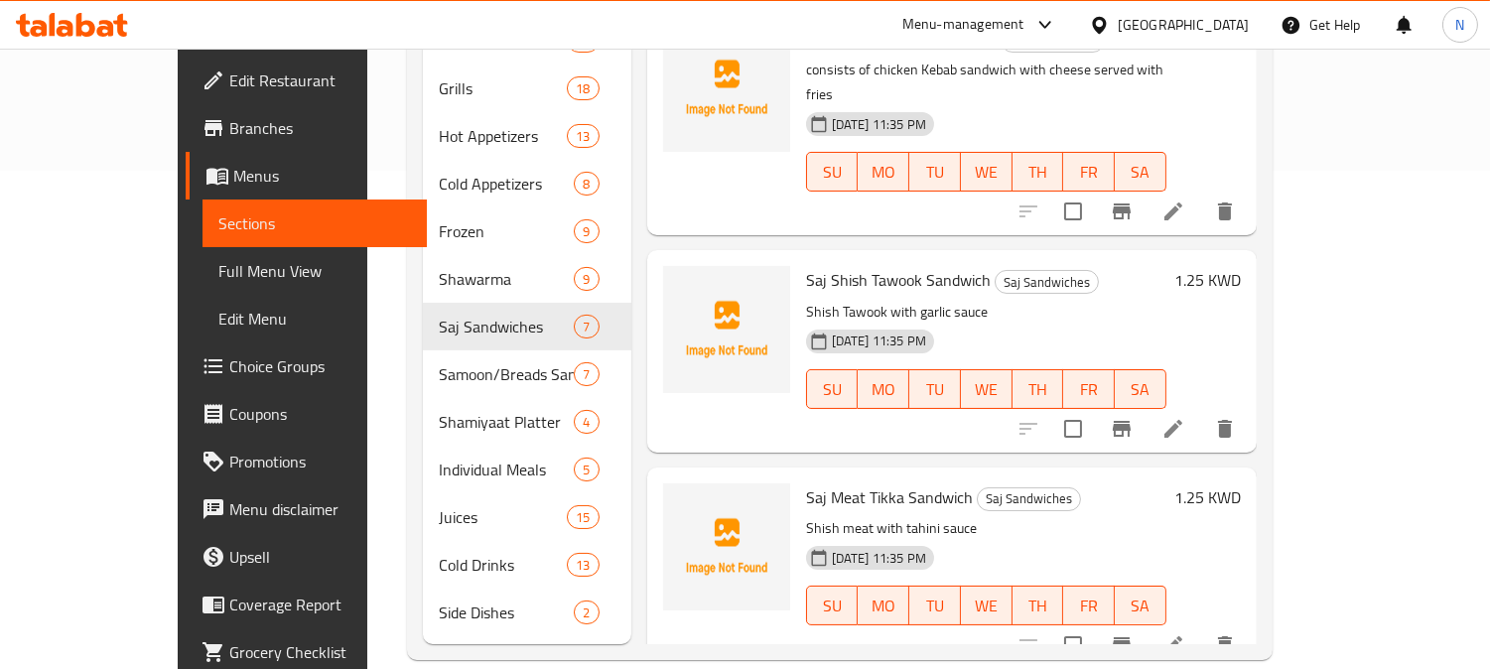
click at [1182, 636] on icon at bounding box center [1173, 645] width 18 height 18
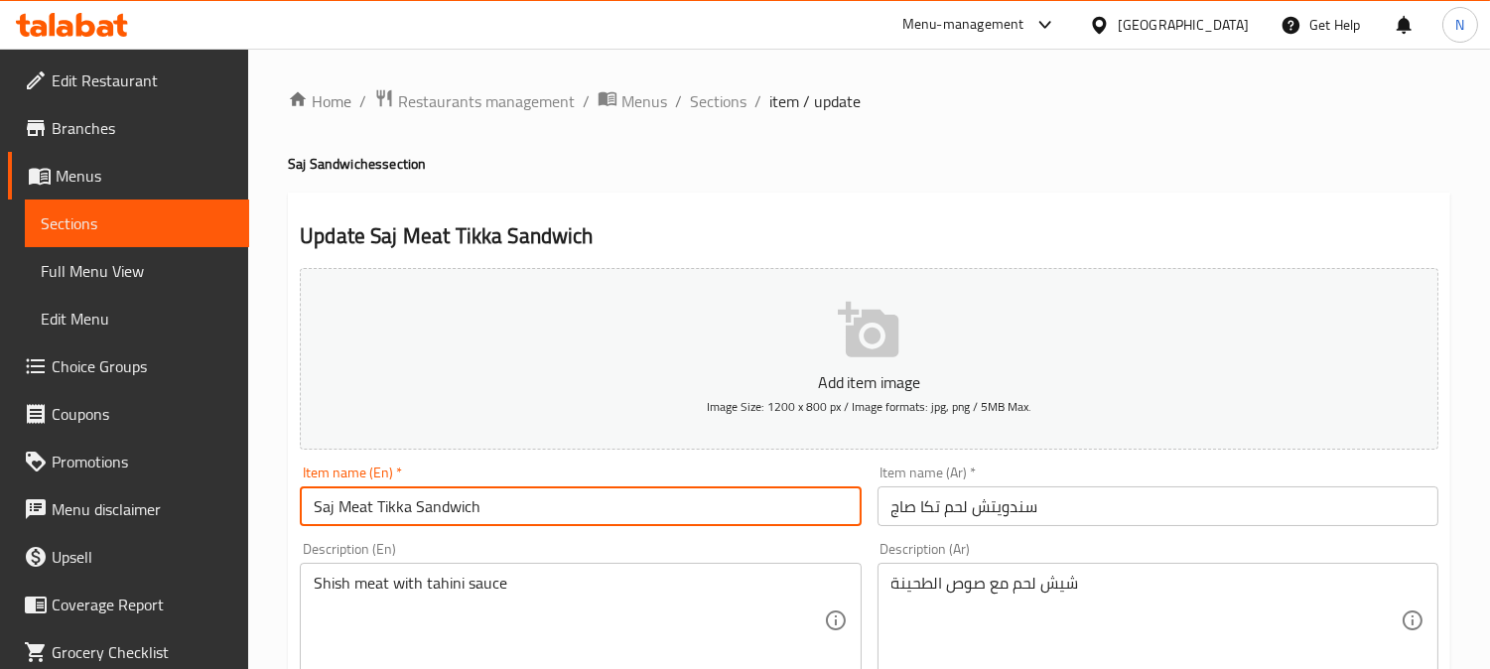
click at [418, 506] on input "Saj Meat Tikka Sandwich" at bounding box center [580, 506] width 561 height 40
click at [87, 259] on span "Full Menu View" at bounding box center [137, 271] width 193 height 24
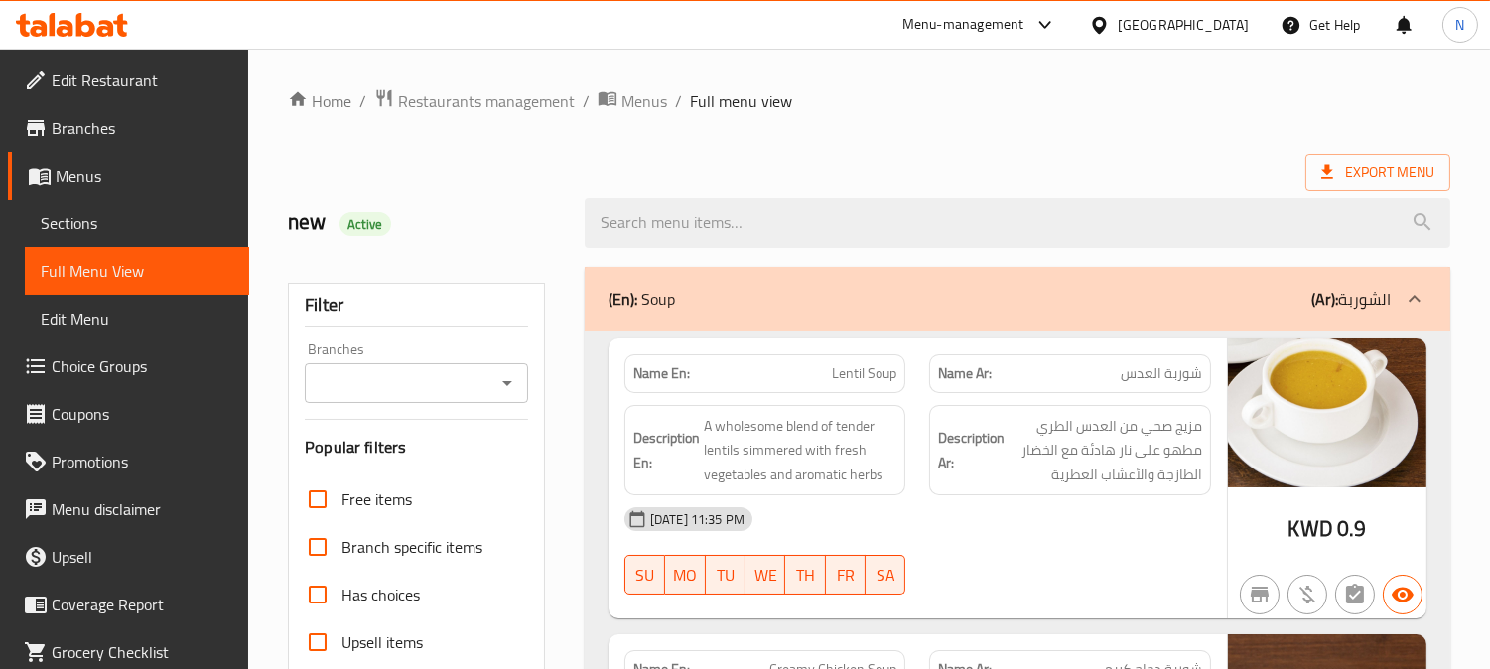
scroll to position [441, 0]
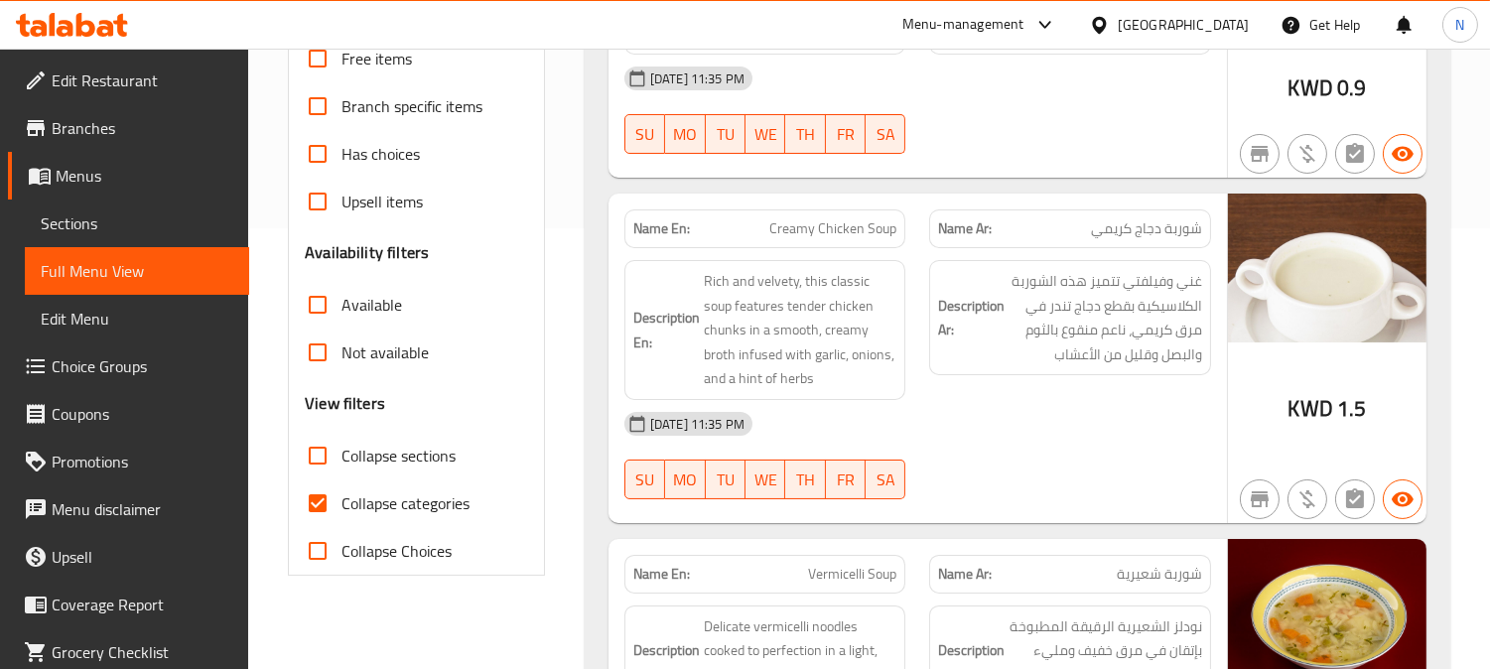
click at [315, 500] on input "Collapse categories" at bounding box center [318, 503] width 48 height 48
checkbox input "false"
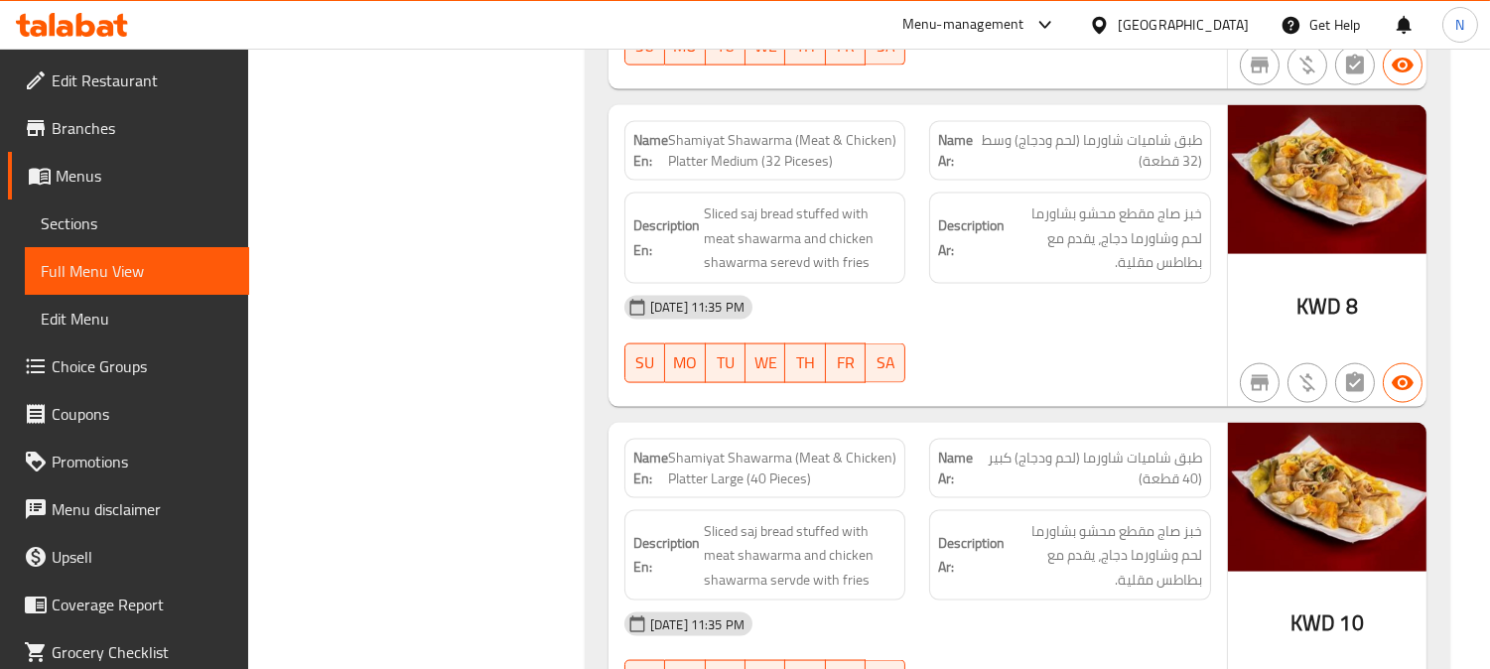
scroll to position [45497, 0]
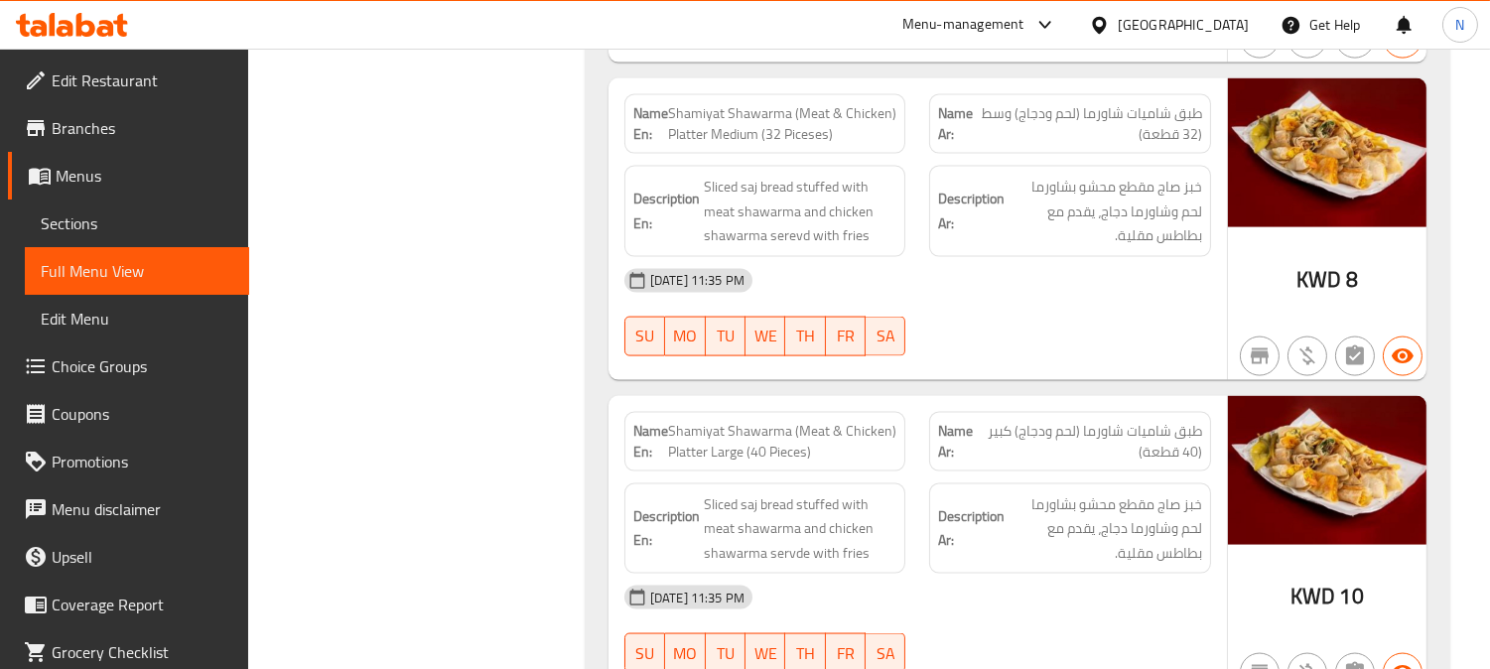
copy span "Shamiyat Shawarma (Meat & Chicken) Platter Large (40 Pieces)"
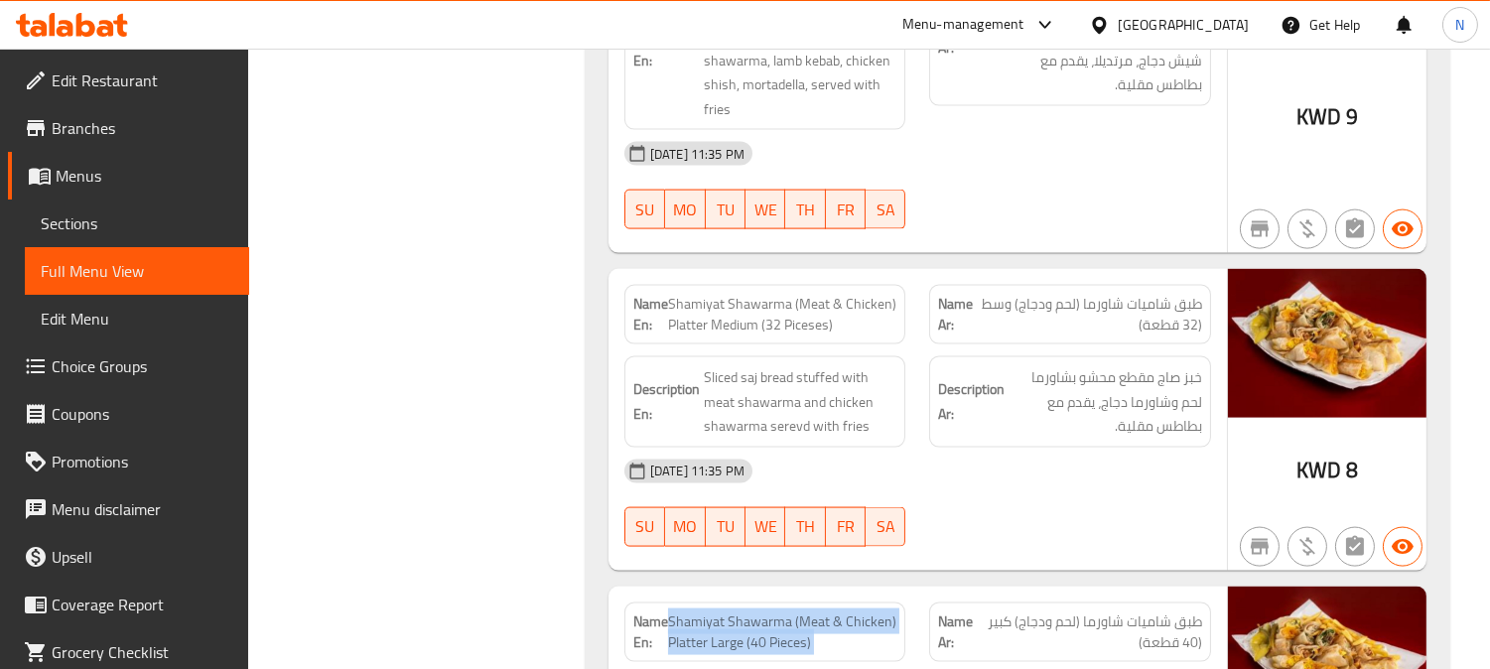
scroll to position [45277, 0]
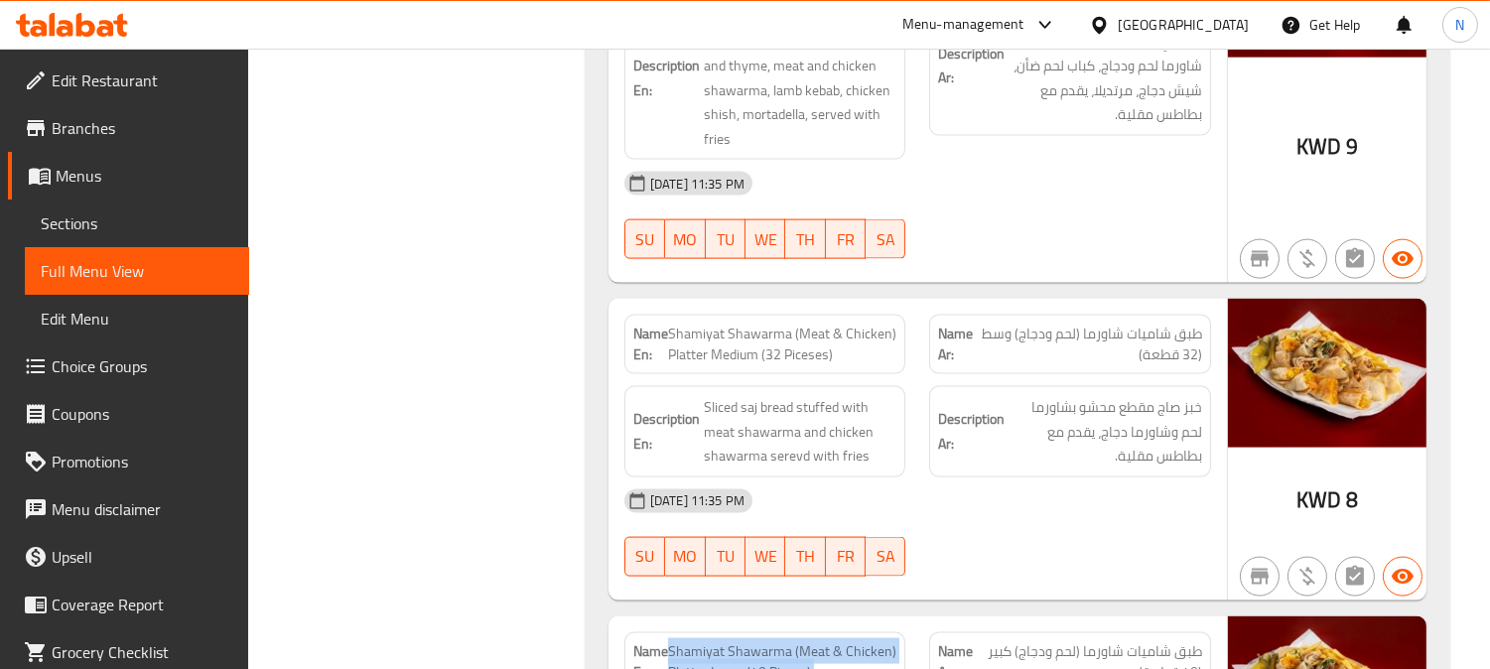
click at [72, 221] on span "Sections" at bounding box center [137, 223] width 193 height 24
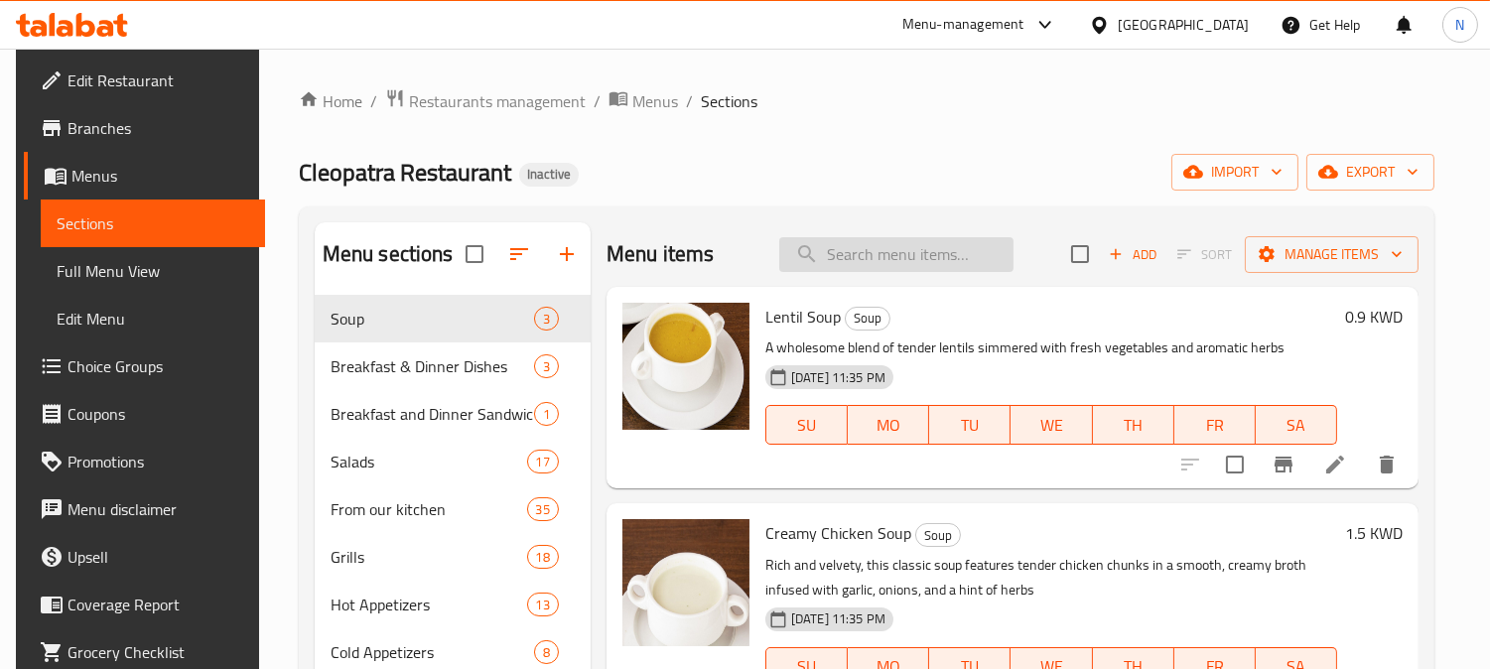
click at [953, 266] on input "search" at bounding box center [896, 254] width 234 height 35
paste input "Shamiyat Shawarma (Meat & Chicken) Platter Large (40 Pieces)"
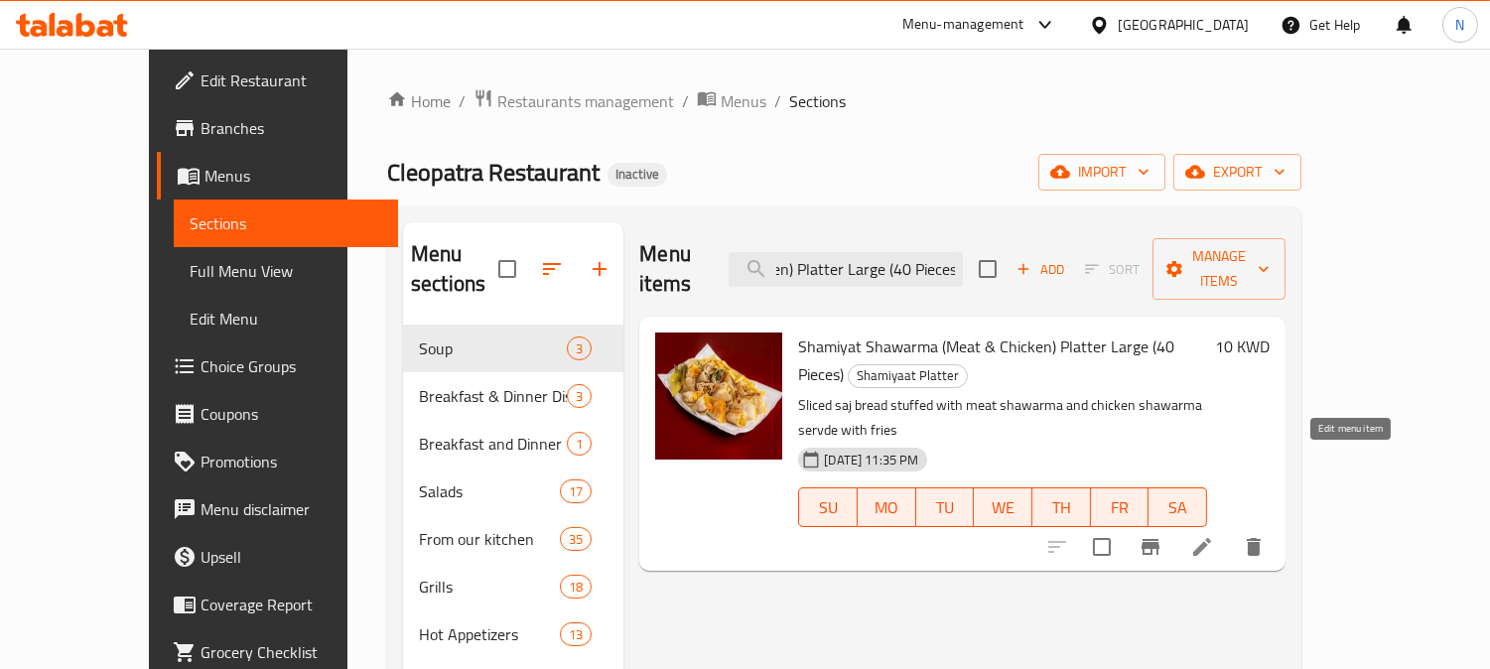
type input "Shamiyat Shawarma (Meat & Chicken) Platter Large (40 Pieces)"
click at [1211, 538] on icon at bounding box center [1202, 547] width 18 height 18
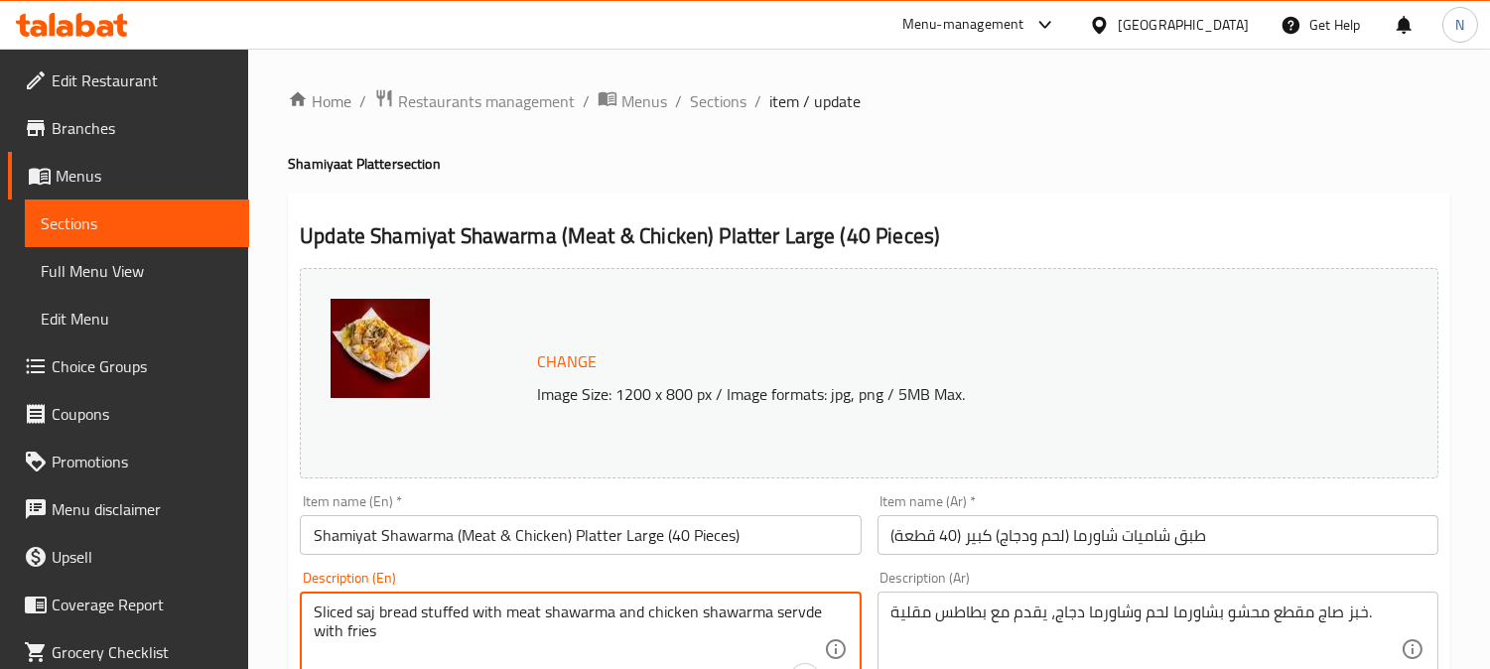
click at [806, 613] on textarea "Sliced ​​saj bread stuffed with meat shawarma and chicken shawarma servde with …" at bounding box center [568, 649] width 509 height 94
click at [796, 621] on textarea "Sliced ​​saj bread stuffed with meat shawarma and chicken shawarma servde with …" at bounding box center [568, 649] width 509 height 94
click at [754, 627] on textarea "Sliced ​​saj bread stuffed with meat shawarma and chicken shawarma served with …" at bounding box center [568, 649] width 509 height 94
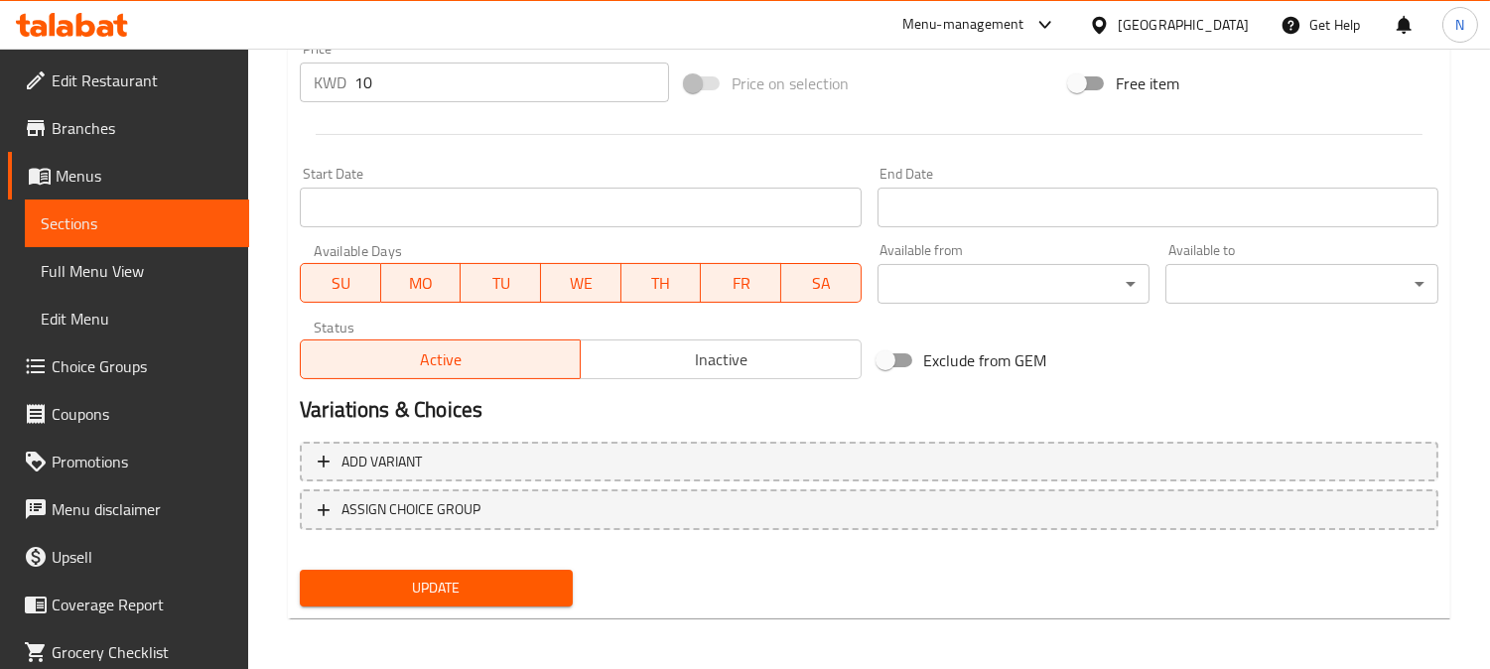
click at [484, 583] on span "Update" at bounding box center [436, 588] width 241 height 25
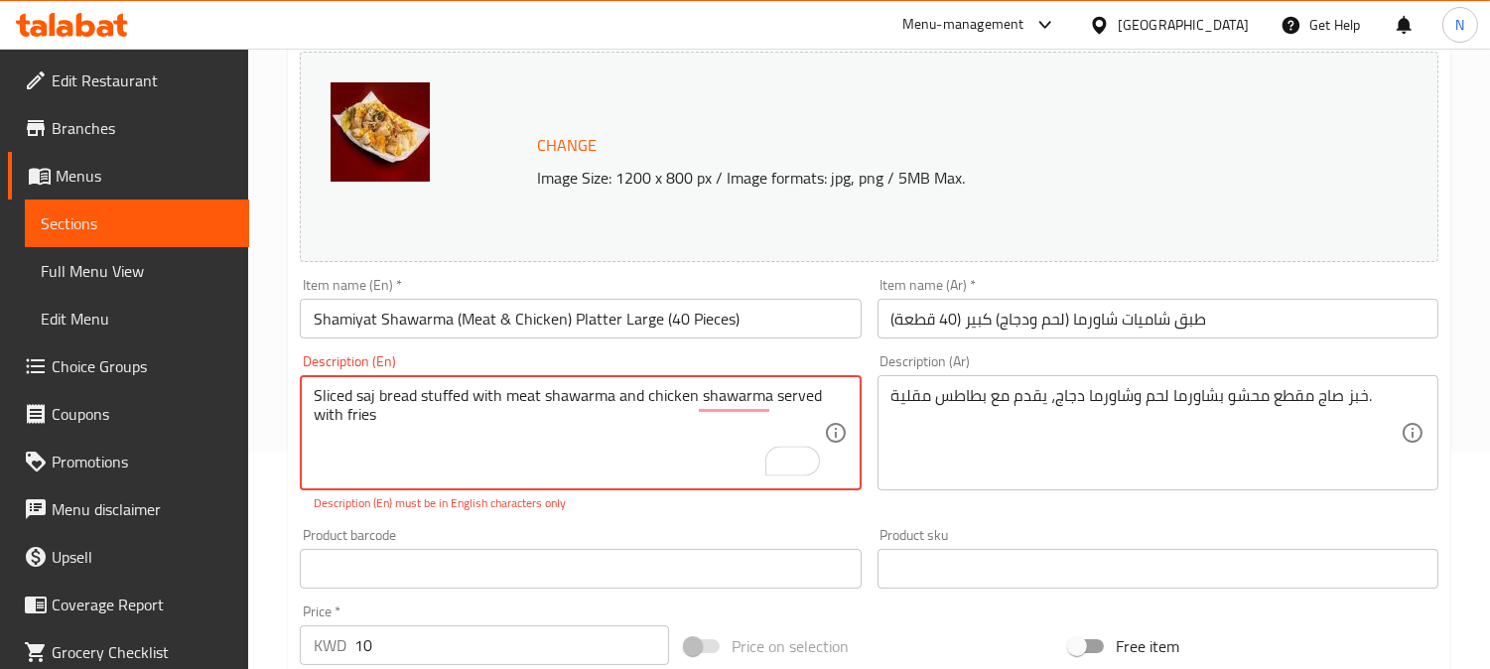
scroll to position [220, 0]
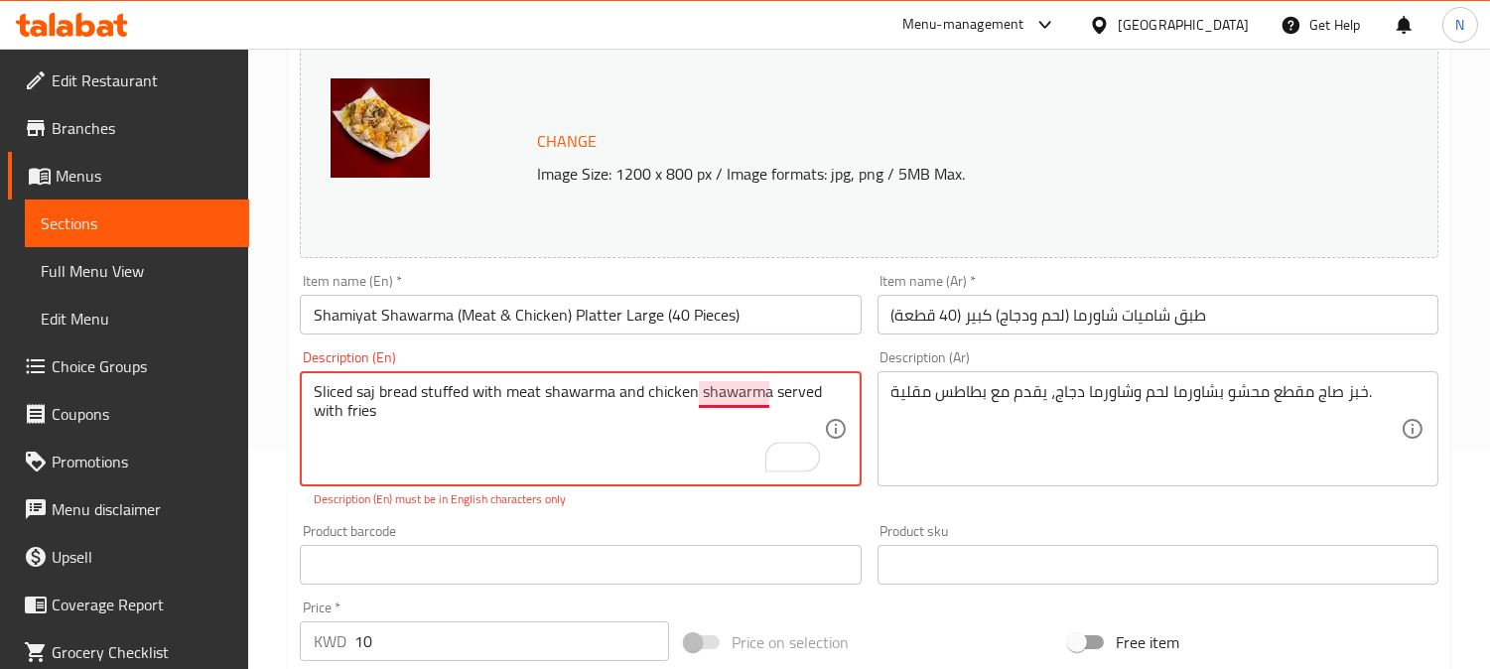
click at [734, 391] on textarea "Sliced ​​saj bread stuffed with meat shawarma and chicken shawarma served with …" at bounding box center [568, 429] width 509 height 94
click at [374, 394] on textarea "Sliced ​​saj bread stuffed with meat shawarma and chicken shawarma served with …" at bounding box center [568, 429] width 509 height 94
type textarea "Sliced ​​saj bread stuffed with meat shawarma and chicken shawarma served with …"
click at [379, 405] on textarea "Sliced ​​saj bread stuffed with meat shawarma and chicken shawarma served with …" at bounding box center [568, 429] width 509 height 94
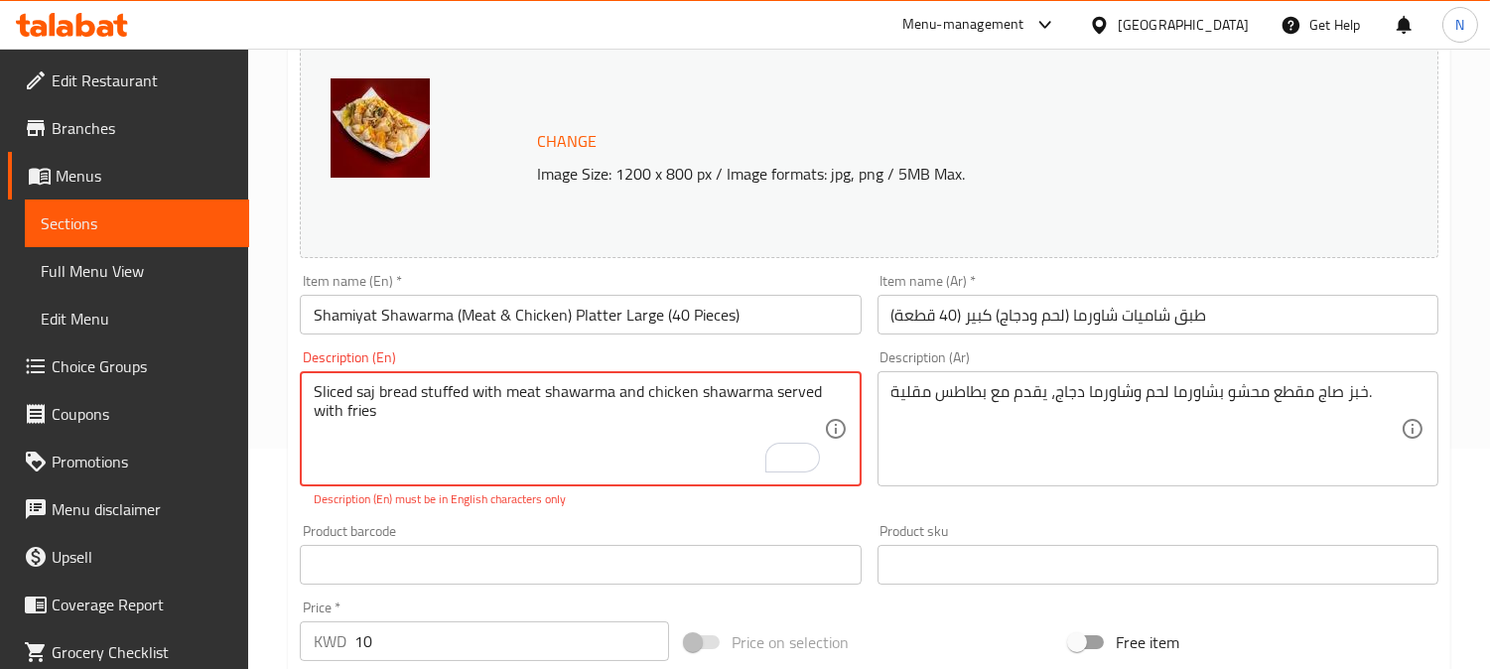
click at [379, 405] on textarea "Sliced ​​saj bread stuffed with meat shawarma and chicken shawarma served with …" at bounding box center [568, 429] width 509 height 94
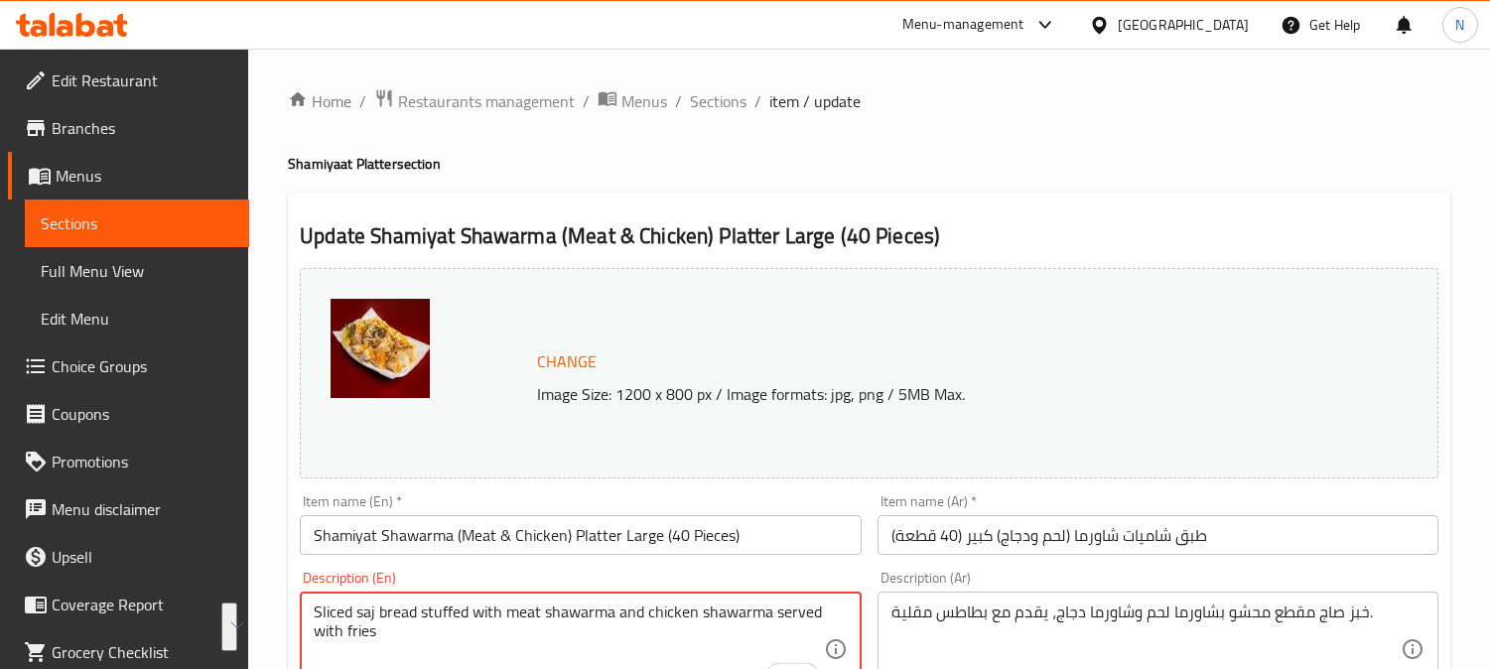
click at [418, 602] on textarea "Sliced ​​saj bread stuffed with meat shawarma and chicken shawarma served with …" at bounding box center [568, 649] width 509 height 94
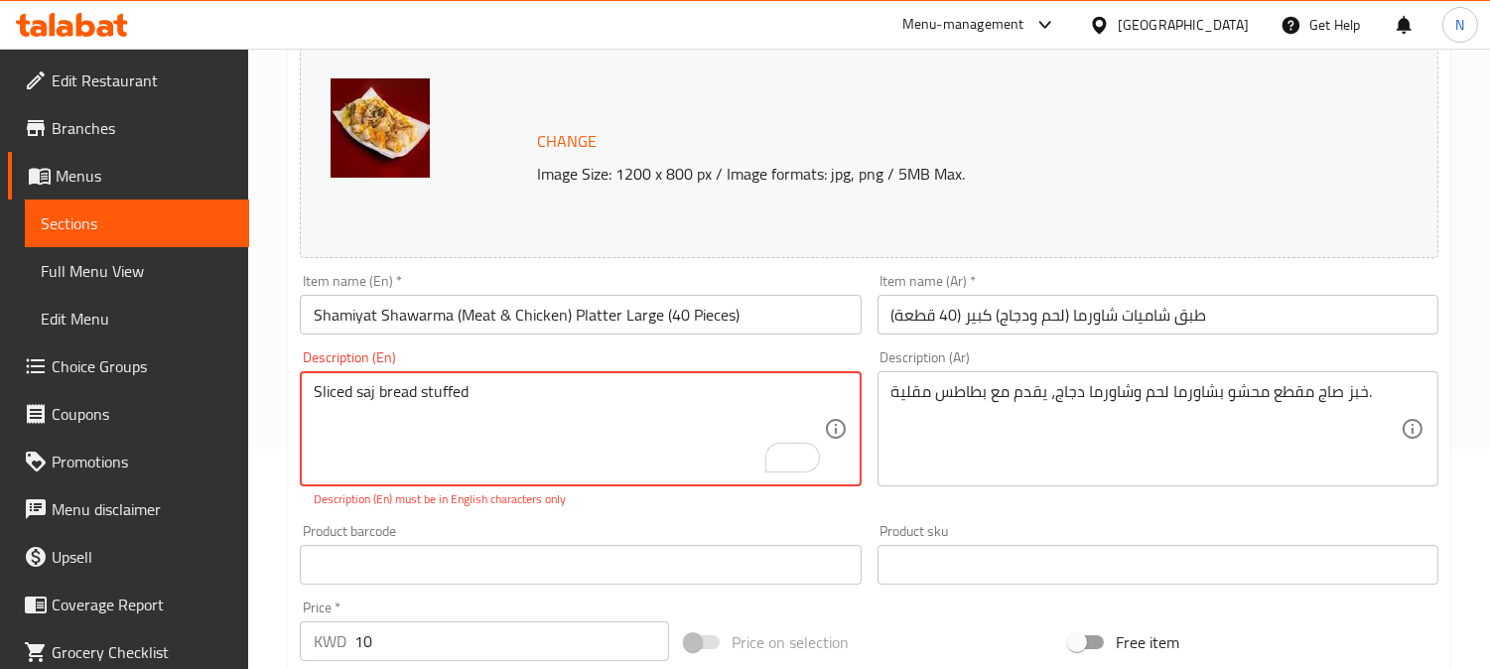
click at [250, 430] on div "Home / Restaurants management / Menus / Sections / item / update Shamiyaat Plat…" at bounding box center [868, 530] width 1241 height 1404
click at [250, 407] on div "Home / Restaurants management / Menus / Sections / item / update Shamiyaat Plat…" at bounding box center [868, 530] width 1241 height 1404
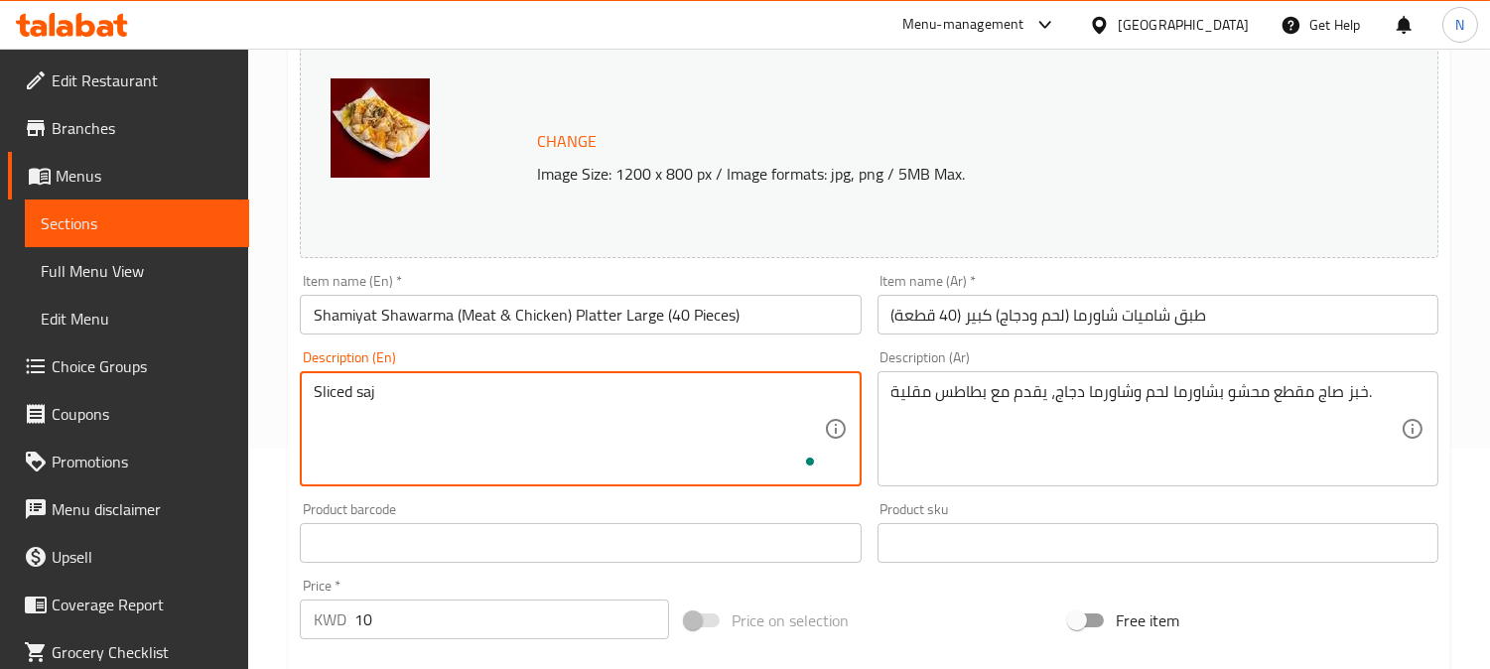
paste textarea "Sliced ​​saj bread stuffed with meat shawarma and chicken shawarma served with …"
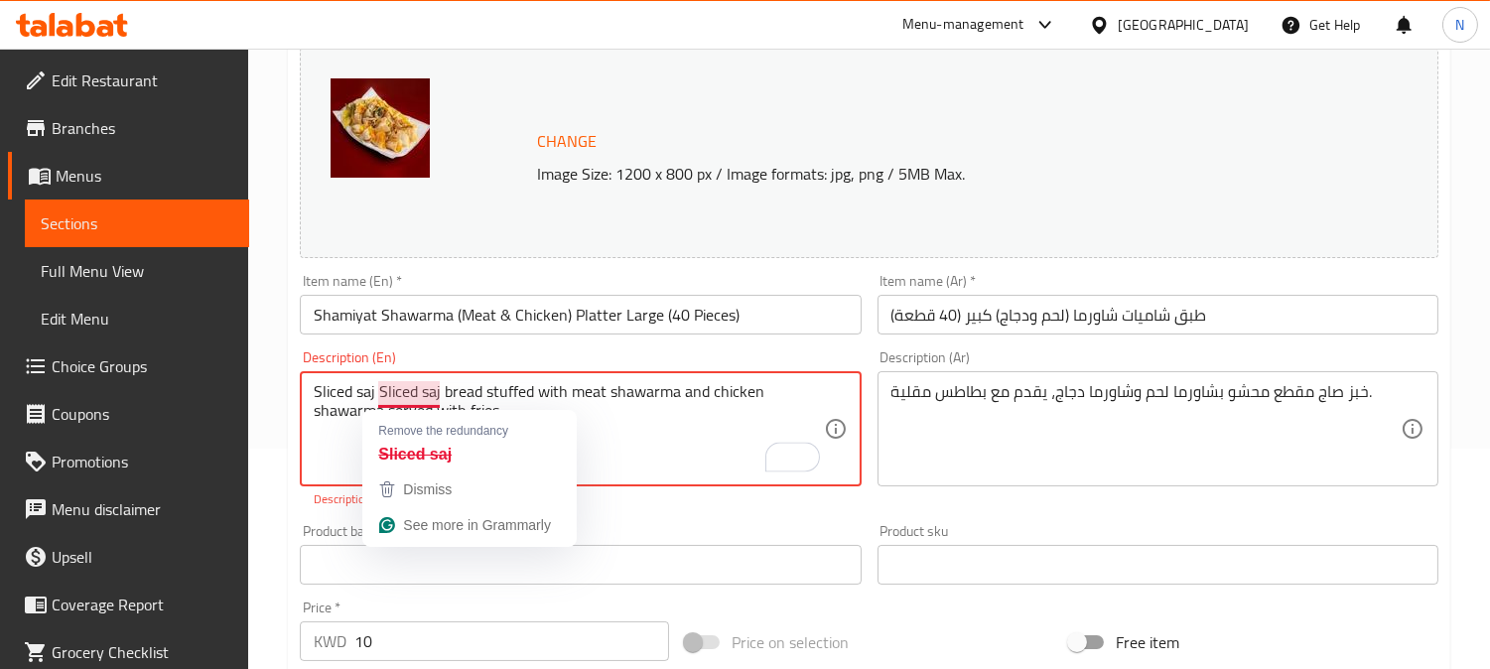
click at [389, 389] on textarea "Sliced saj Sliced ​​saj bread stuffed with meat shawarma and chicken shawarma s…" at bounding box center [568, 429] width 509 height 94
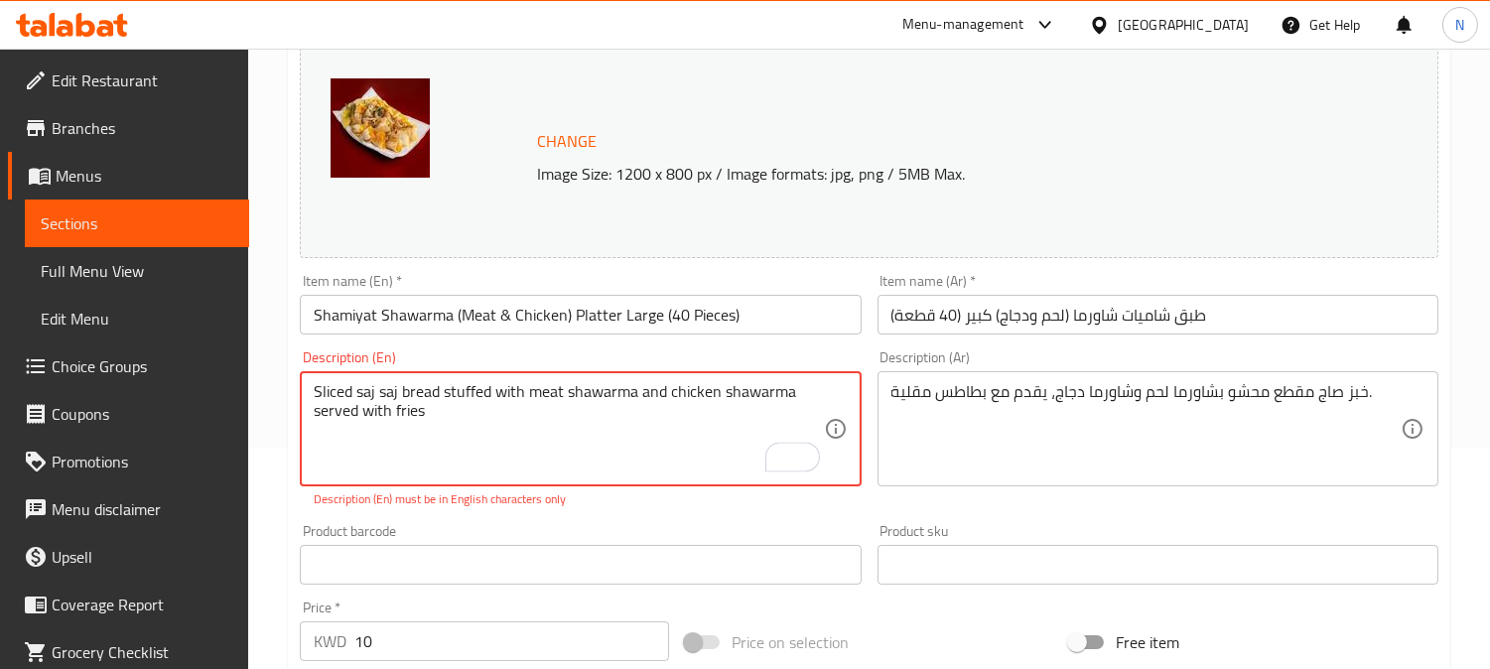
click at [390, 394] on textarea "Sliced saj ​​saj bread stuffed with meat shawarma and chicken shawarma served w…" at bounding box center [568, 429] width 509 height 94
click at [454, 419] on textarea "Sliced saj ​​bread stuffed with meat shawarma and chicken shawarma served with …" at bounding box center [568, 429] width 509 height 94
click at [473, 422] on textarea "Sliced saj ​​bread stuffed with meat shawarma and chicken shawarma served with …" at bounding box center [568, 429] width 509 height 94
click at [379, 389] on textarea "Sliced saj ​​bread stuffed with meat shawarma and chicken shawarma served with …" at bounding box center [568, 429] width 509 height 94
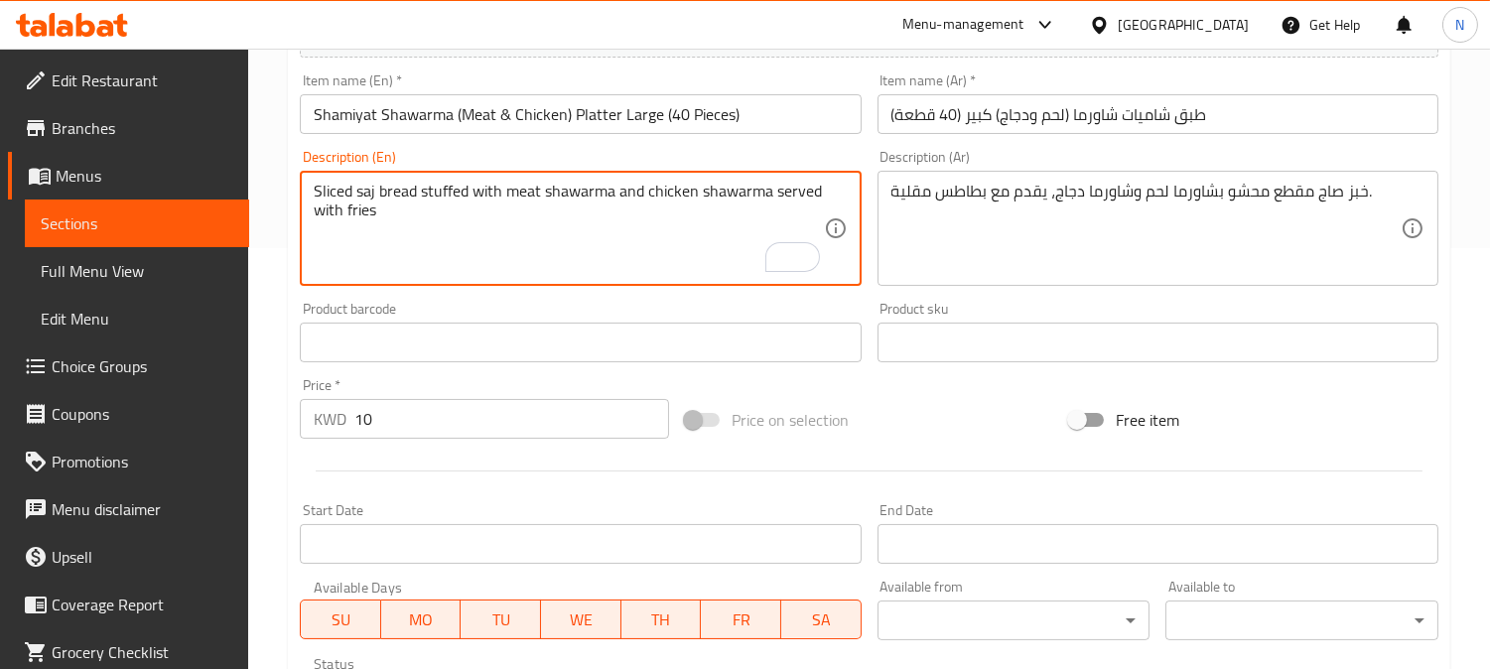
scroll to position [758, 0]
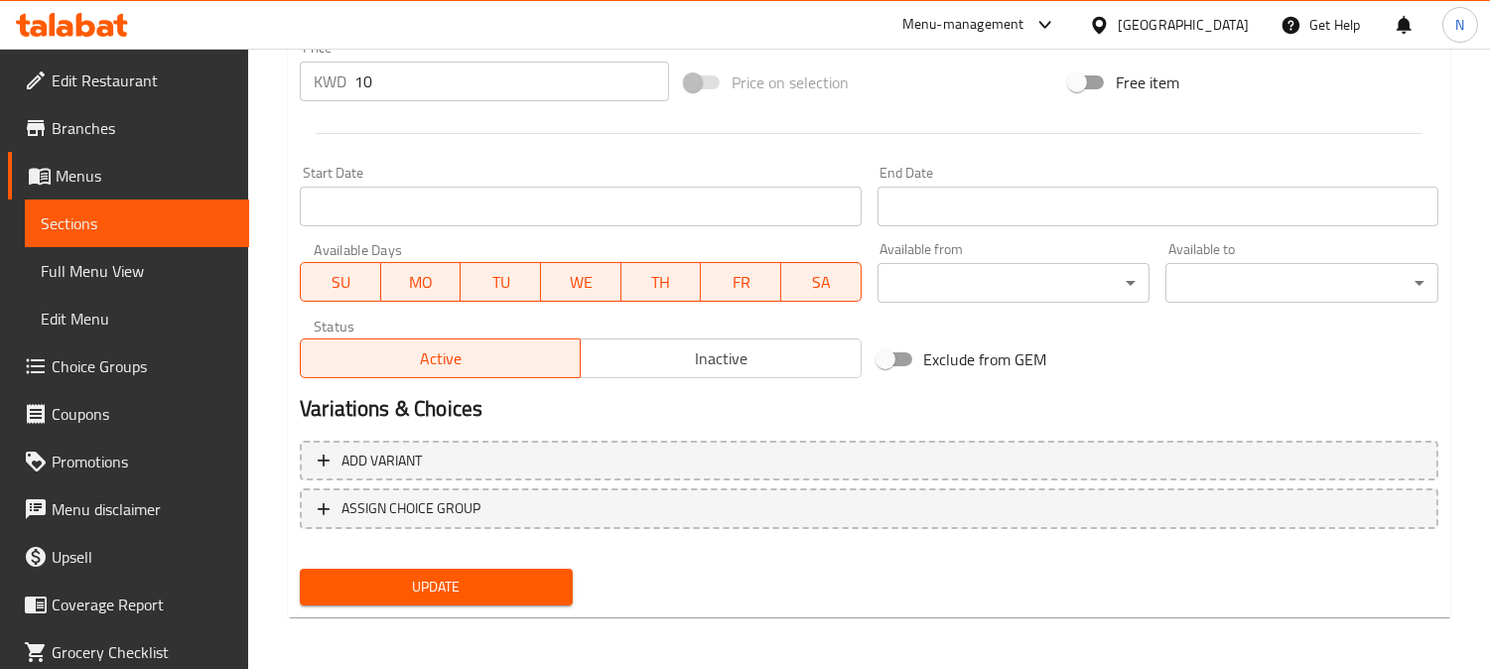
type textarea "Sliced saj bread stuffed with meat shawarma and chicken shawarma served with fr…"
click at [501, 582] on span "Update" at bounding box center [436, 587] width 241 height 25
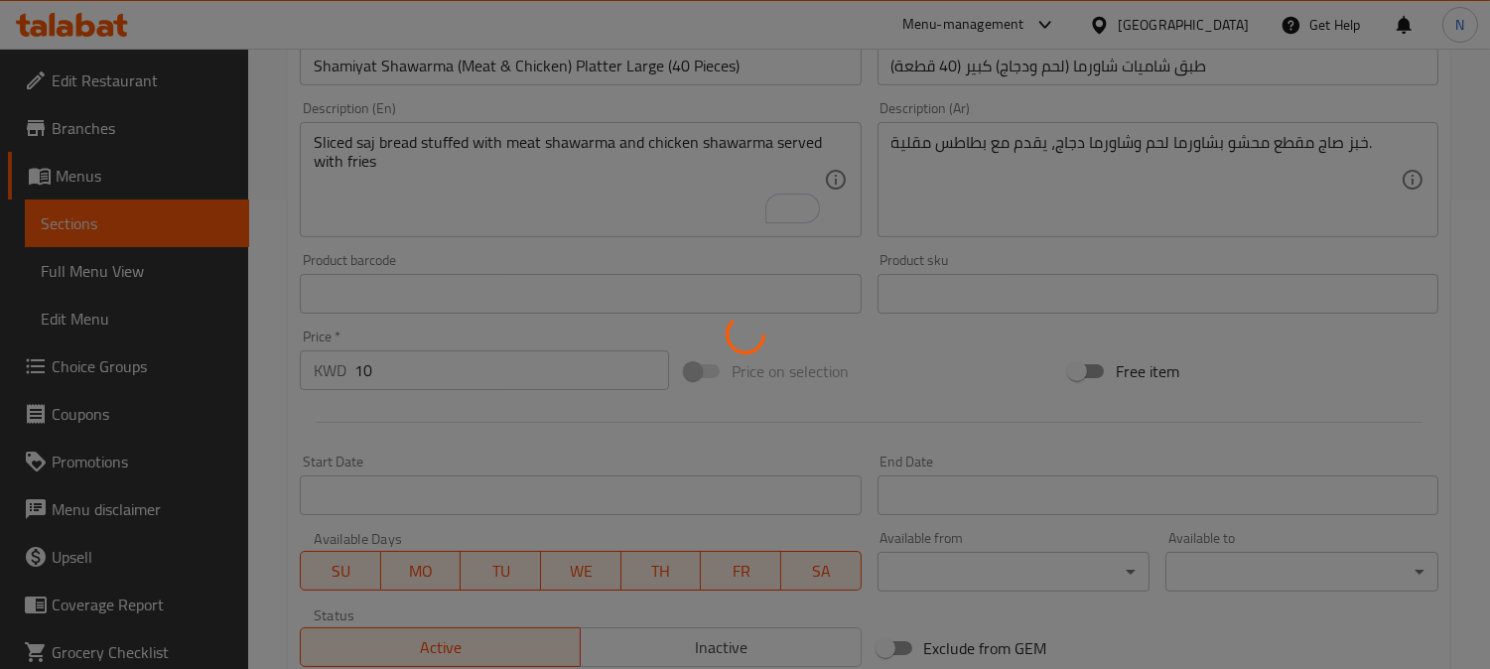
scroll to position [318, 0]
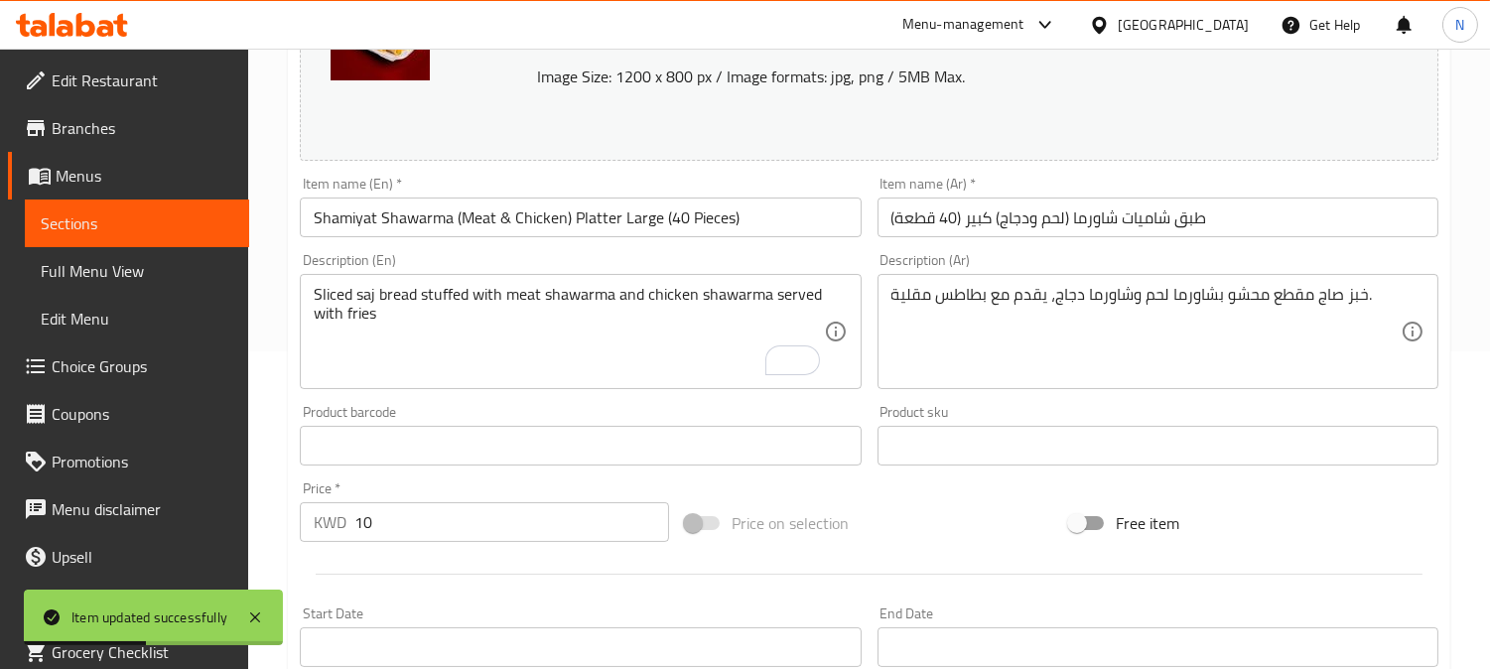
click at [559, 224] on input "Shamiyat Shawarma (Meat & Chicken) Platter Large (40 Pieces)" at bounding box center [580, 217] width 561 height 40
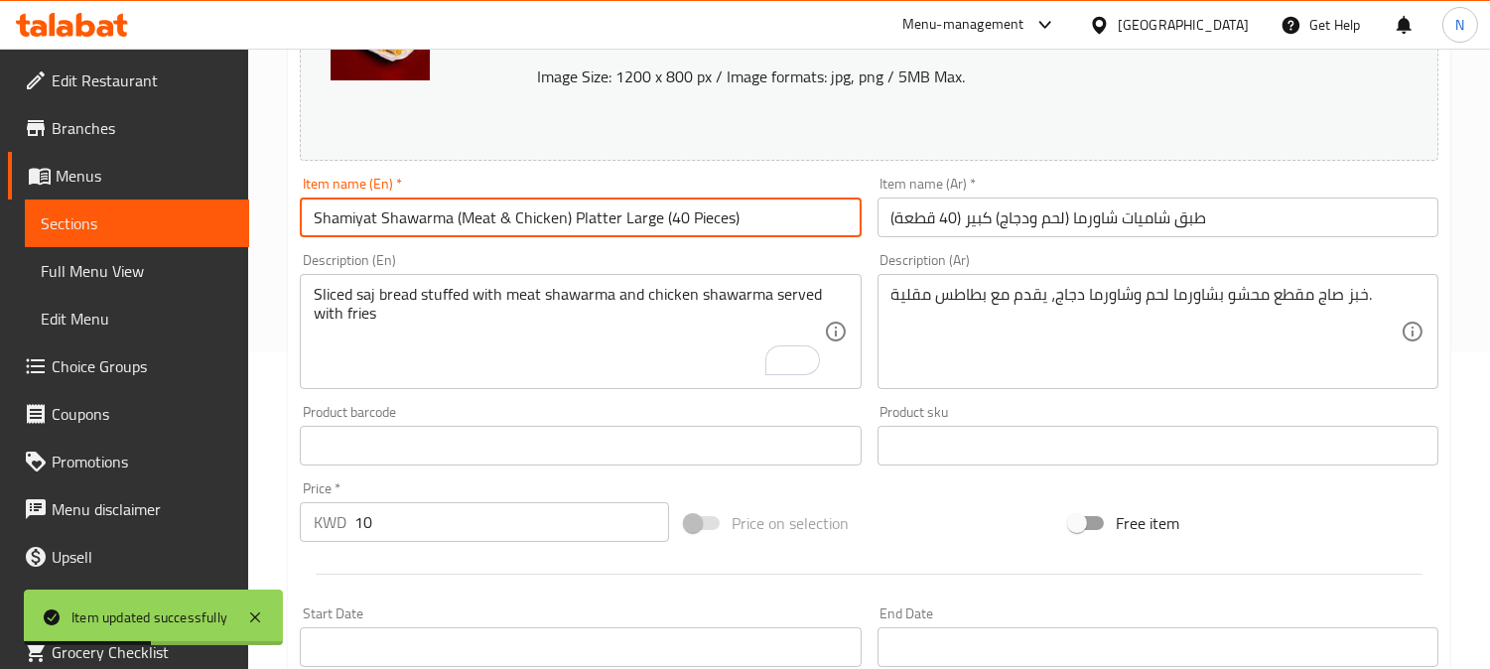
click at [559, 224] on input "Shamiyat Shawarma (Meat & Chicken) Platter Large (40 Pieces)" at bounding box center [580, 217] width 561 height 40
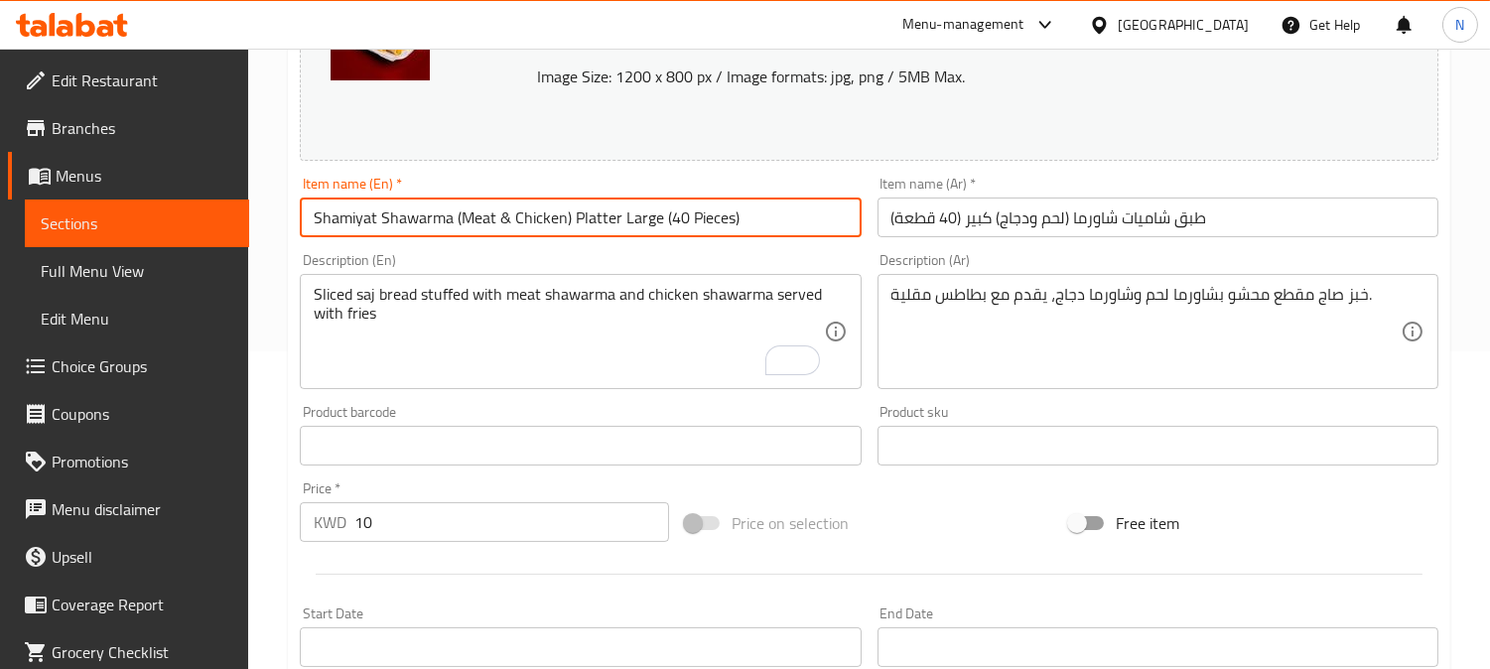
click at [97, 270] on span "Full Menu View" at bounding box center [137, 271] width 193 height 24
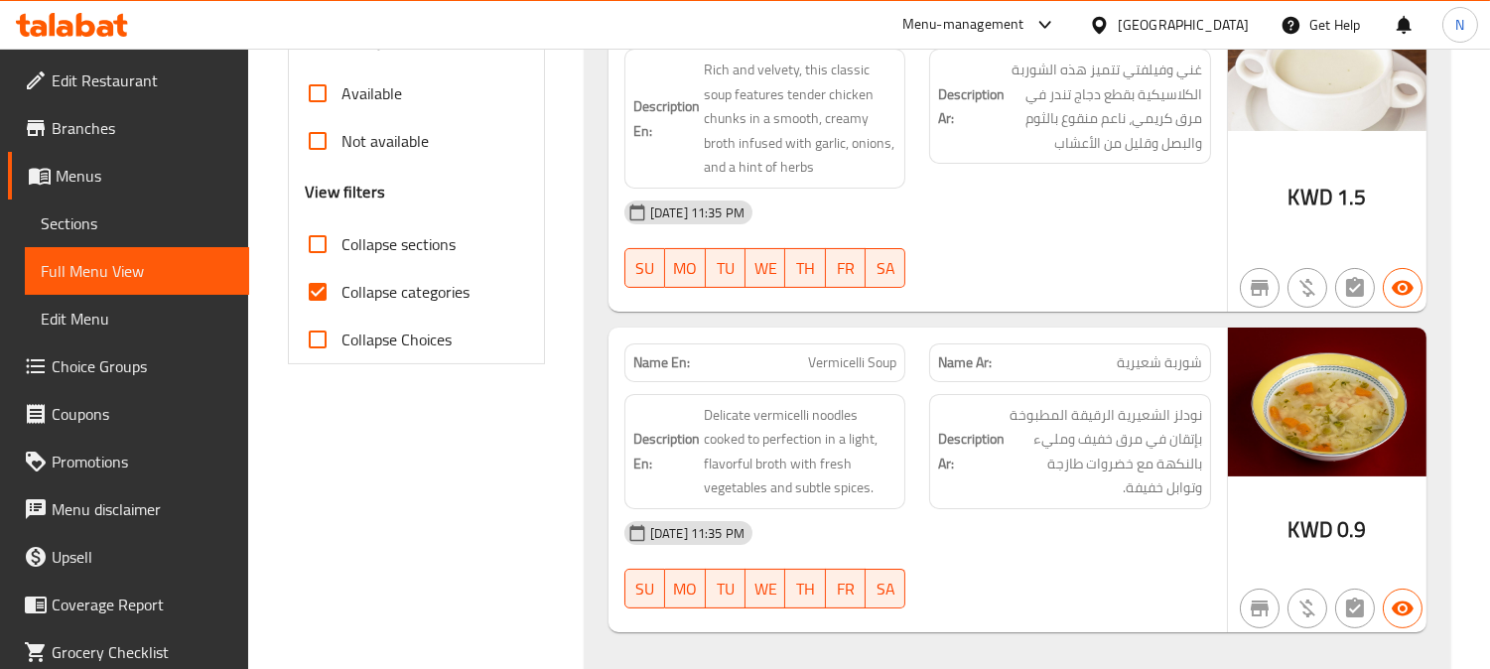
scroll to position [648, 0]
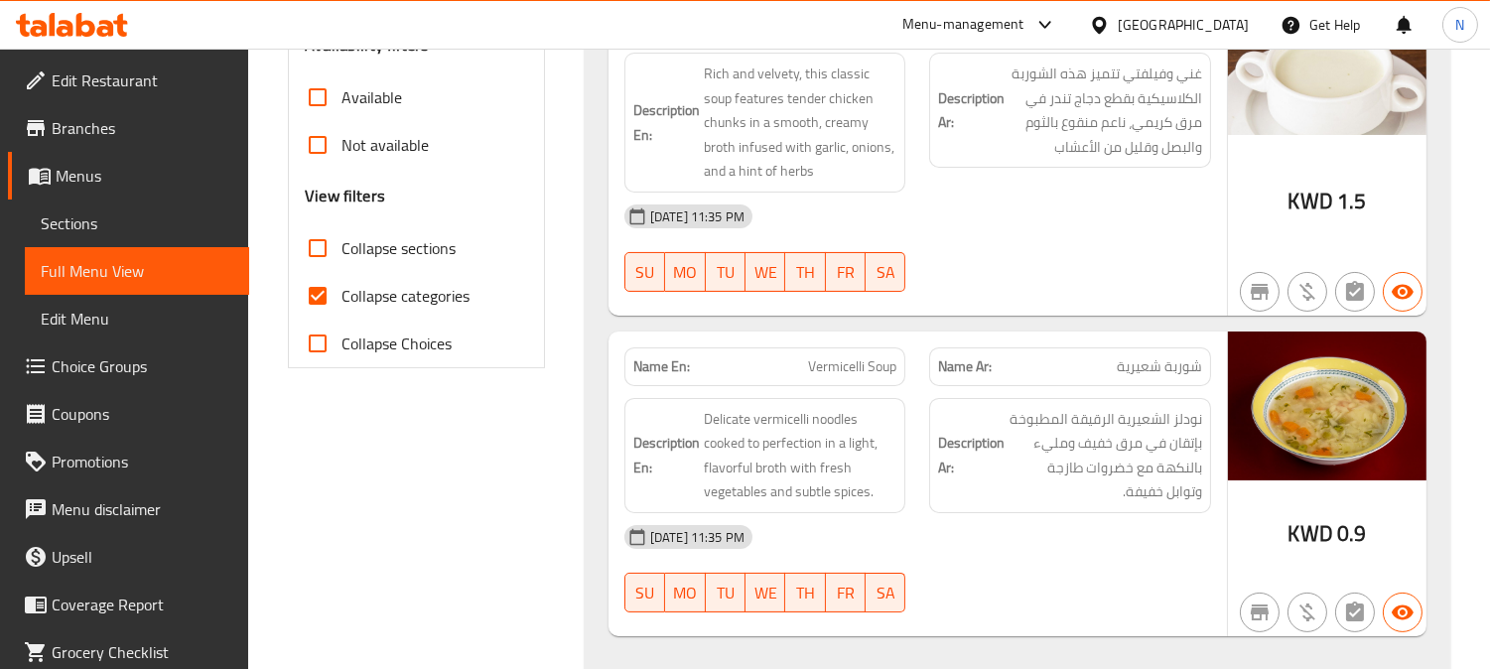
click at [320, 300] on input "Collapse categories" at bounding box center [318, 296] width 48 height 48
checkbox input "false"
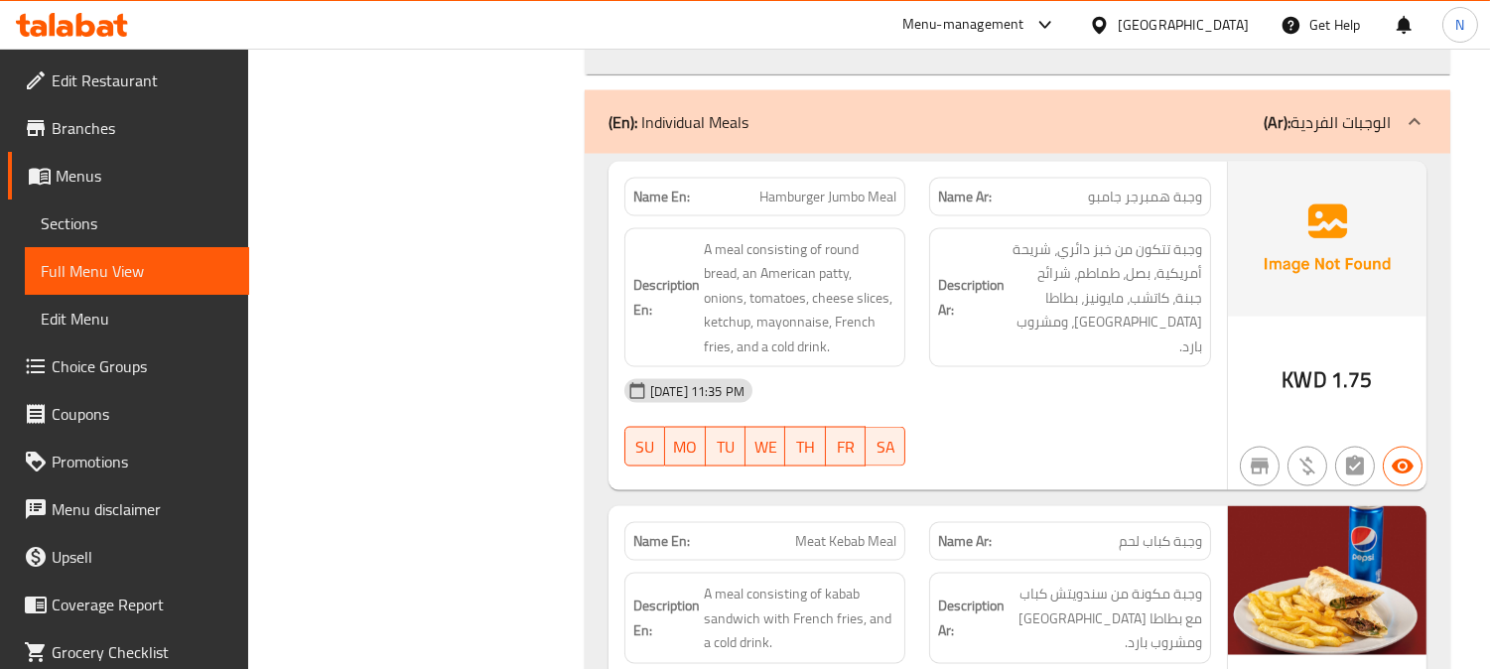
scroll to position [46135, 0]
copy span "Meat Kebab Meal"
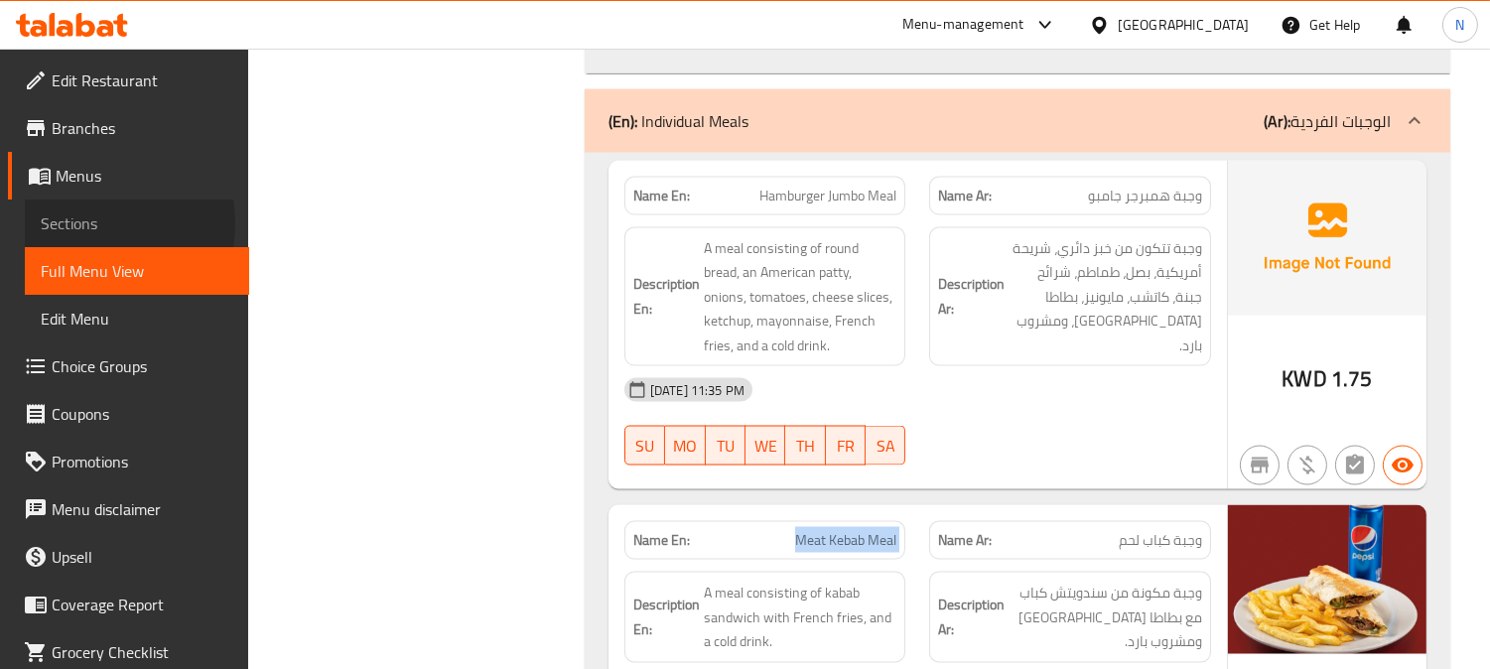
click at [84, 222] on span "Sections" at bounding box center [137, 223] width 193 height 24
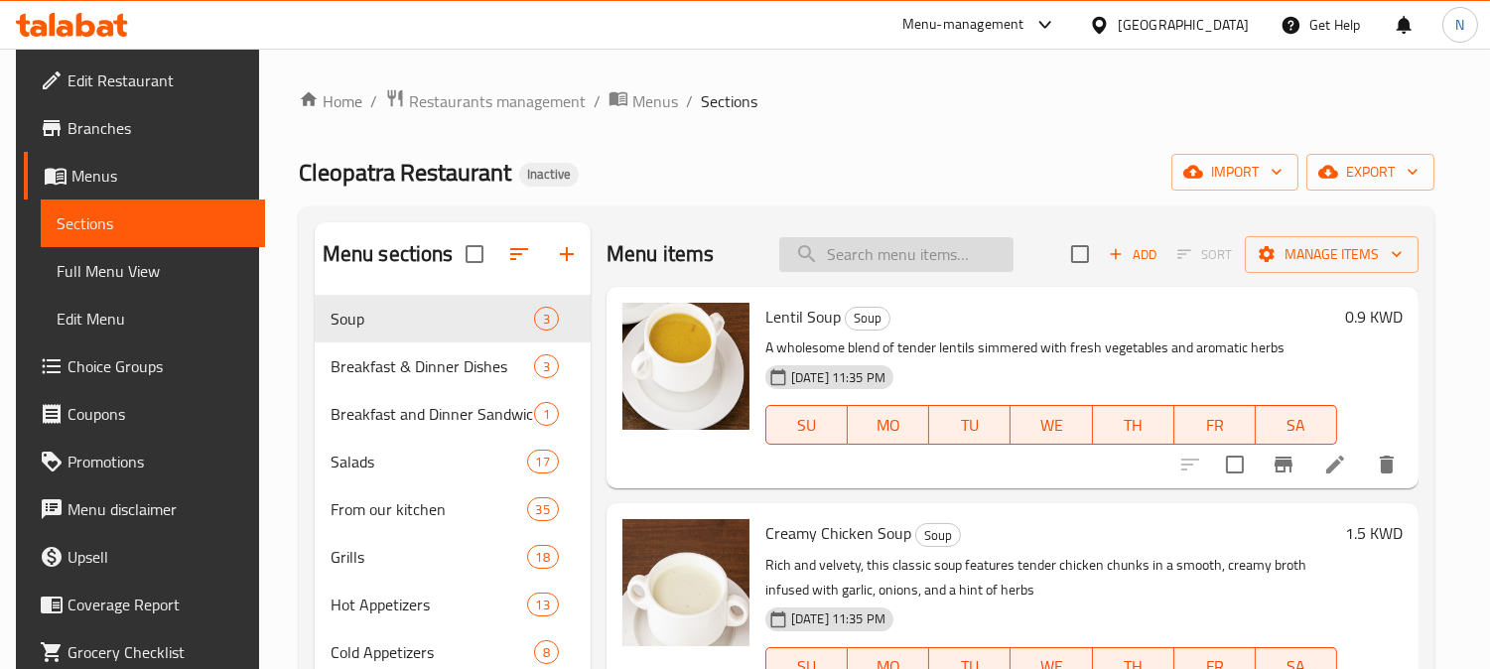
click at [957, 260] on input "search" at bounding box center [896, 254] width 234 height 35
paste input "Meat Kebab Meal"
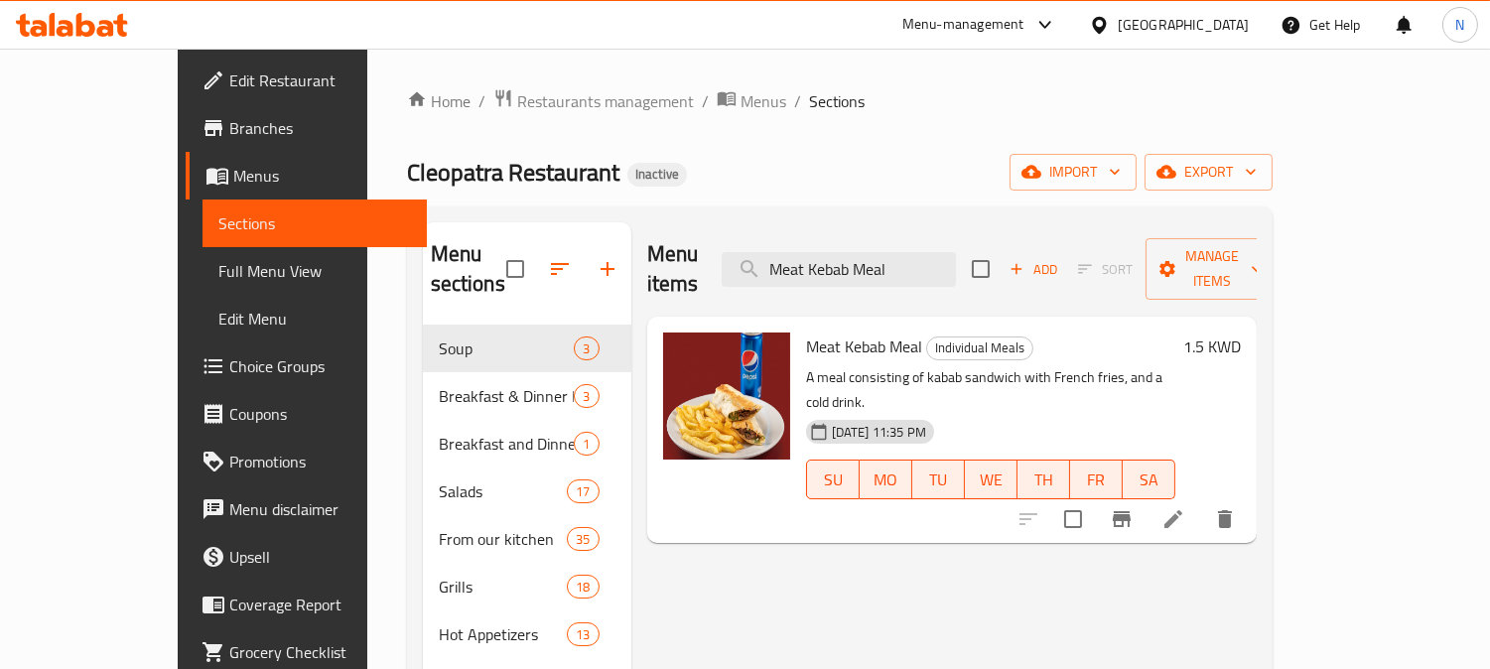
type input "Meat Kebab Meal"
click at [1185, 507] on icon at bounding box center [1173, 519] width 24 height 24
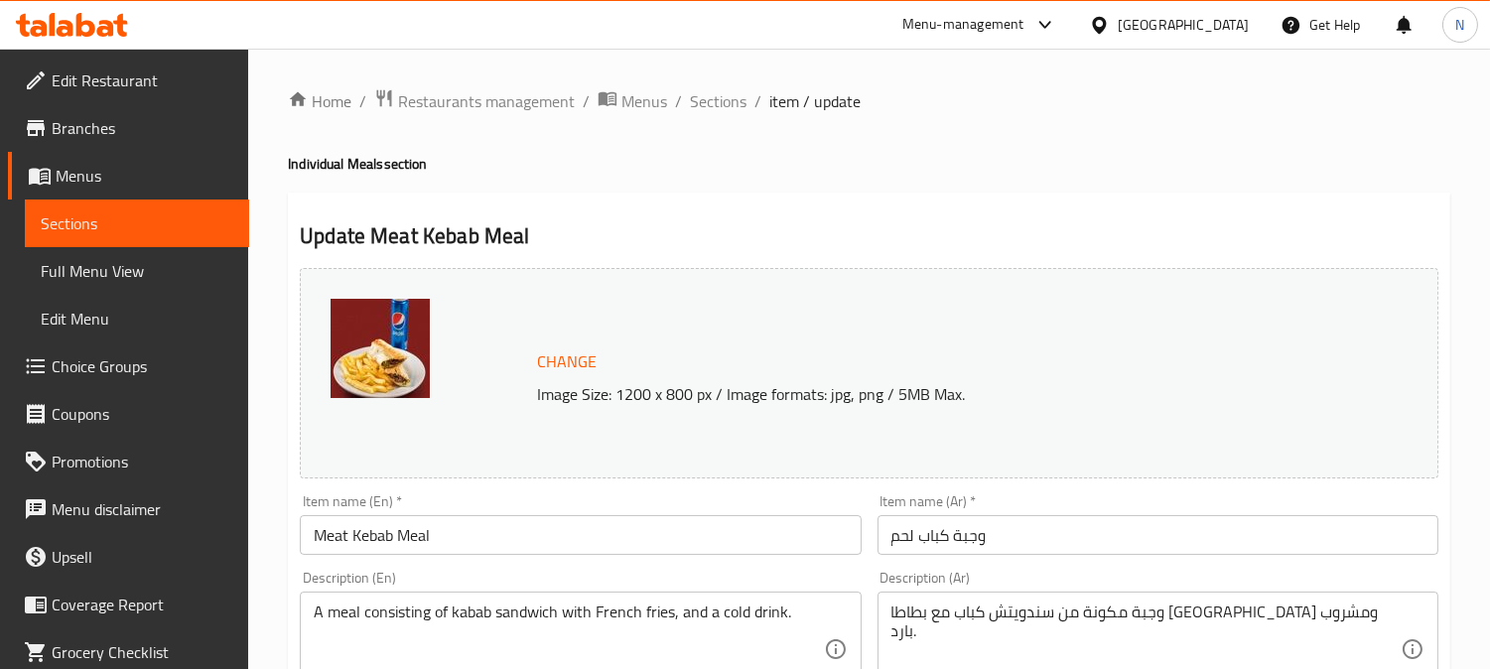
click at [361, 541] on input "Meat Kebab Meal" at bounding box center [580, 535] width 561 height 40
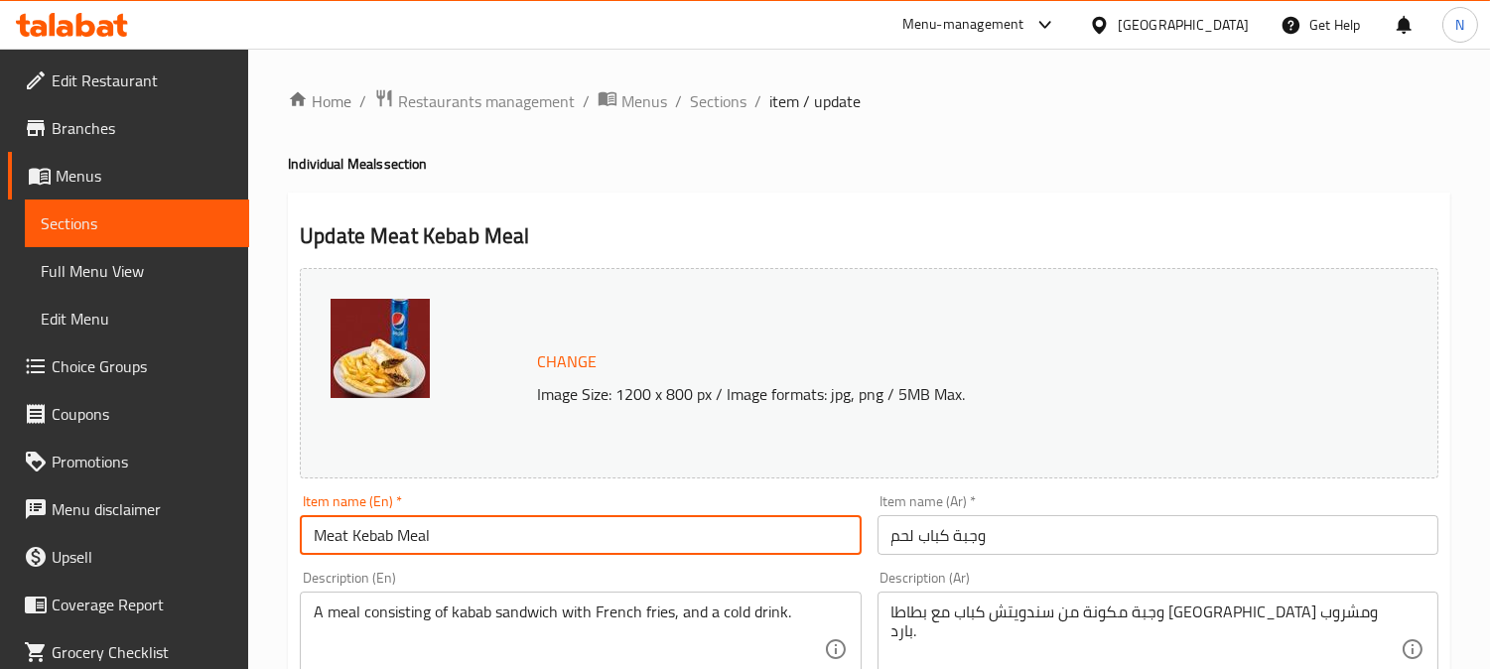
click at [361, 541] on input "Meat Kebab Meal" at bounding box center [580, 535] width 561 height 40
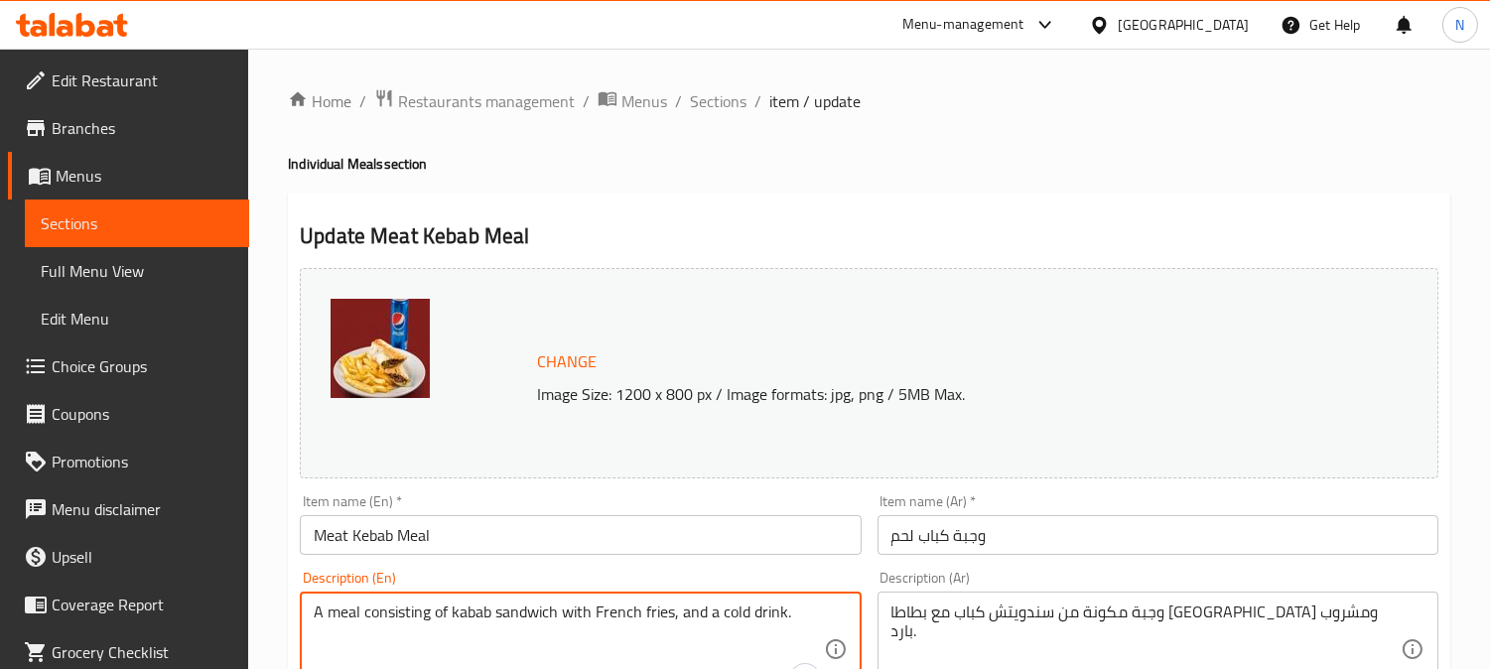
click at [472, 612] on textarea "A meal consisting of kabab sandwich with French fries, and a cold drink." at bounding box center [568, 649] width 509 height 94
paste textarea "Ke"
click at [569, 648] on textarea "A meal consisting of Kebab sandwich with French fries, and a cold drink." at bounding box center [568, 649] width 509 height 94
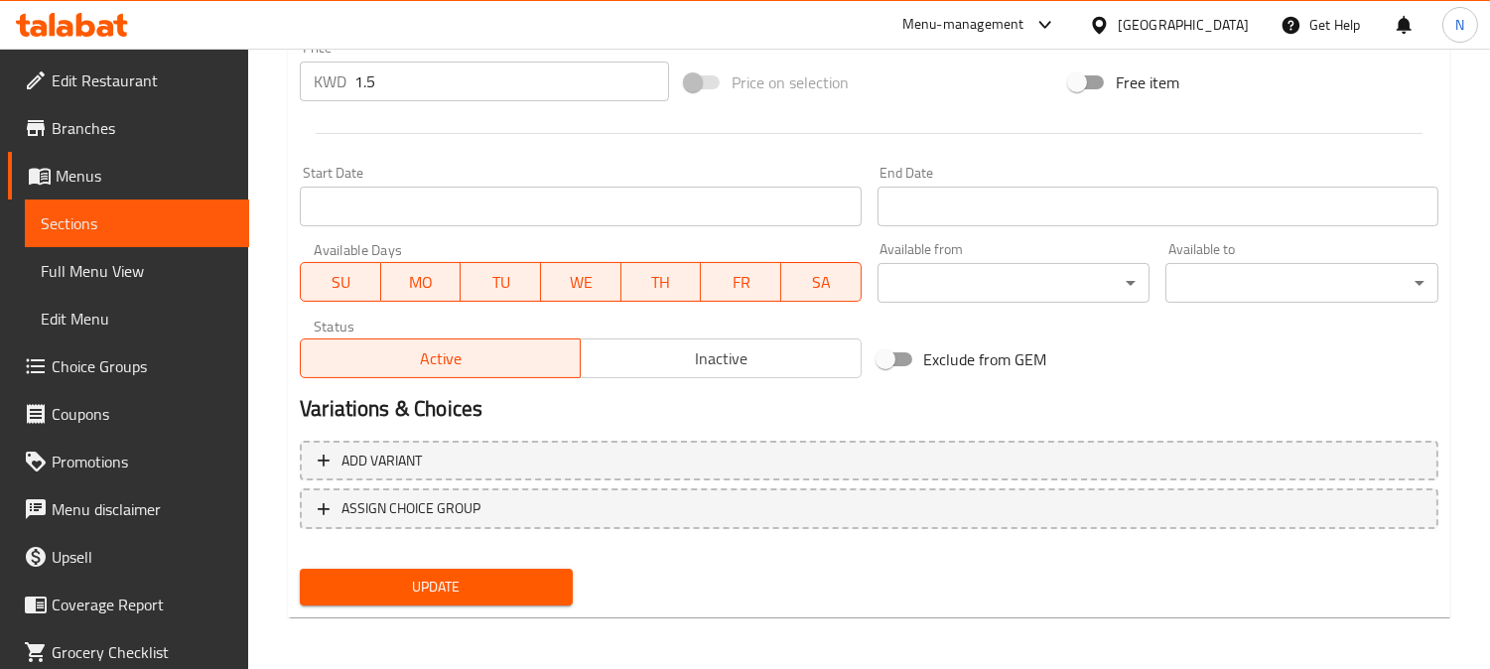
type textarea "A meal consisting of Kebab sandwich with French fries, and a cold drink."
click at [496, 588] on span "Update" at bounding box center [436, 587] width 241 height 25
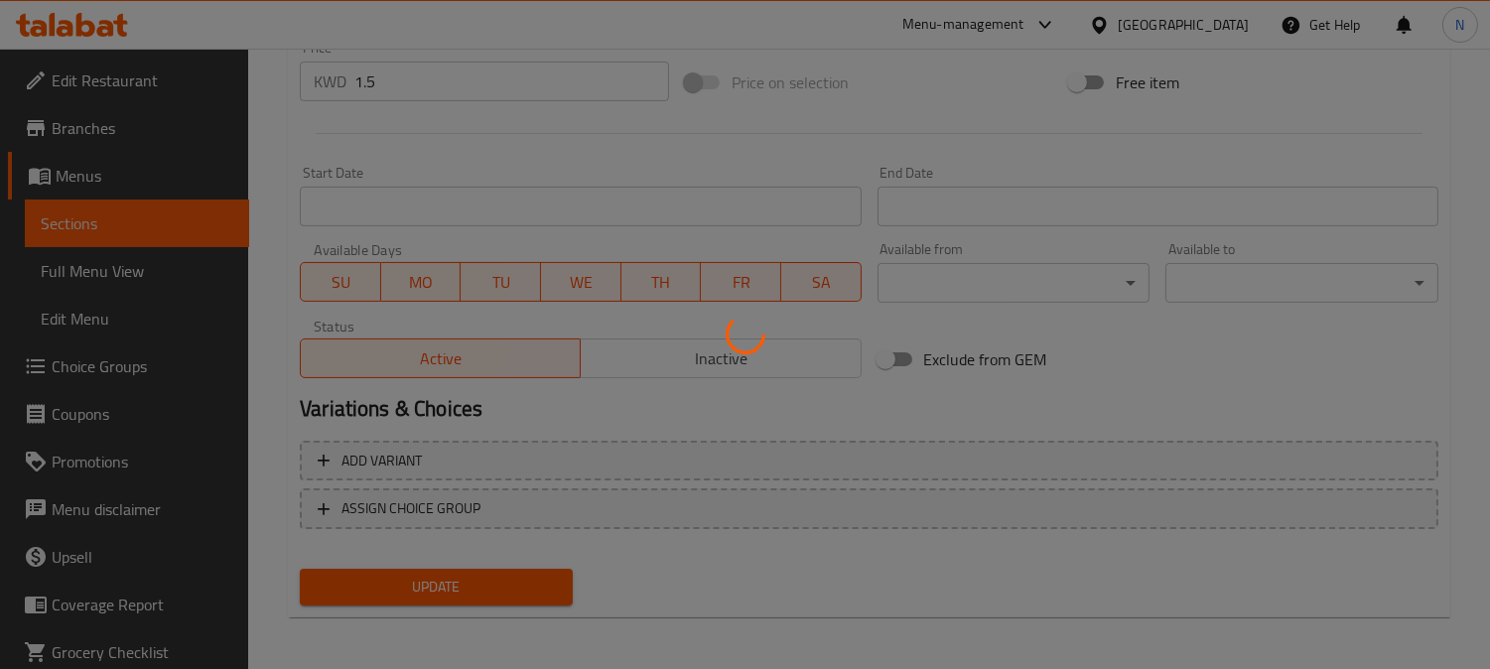
scroll to position [96, 0]
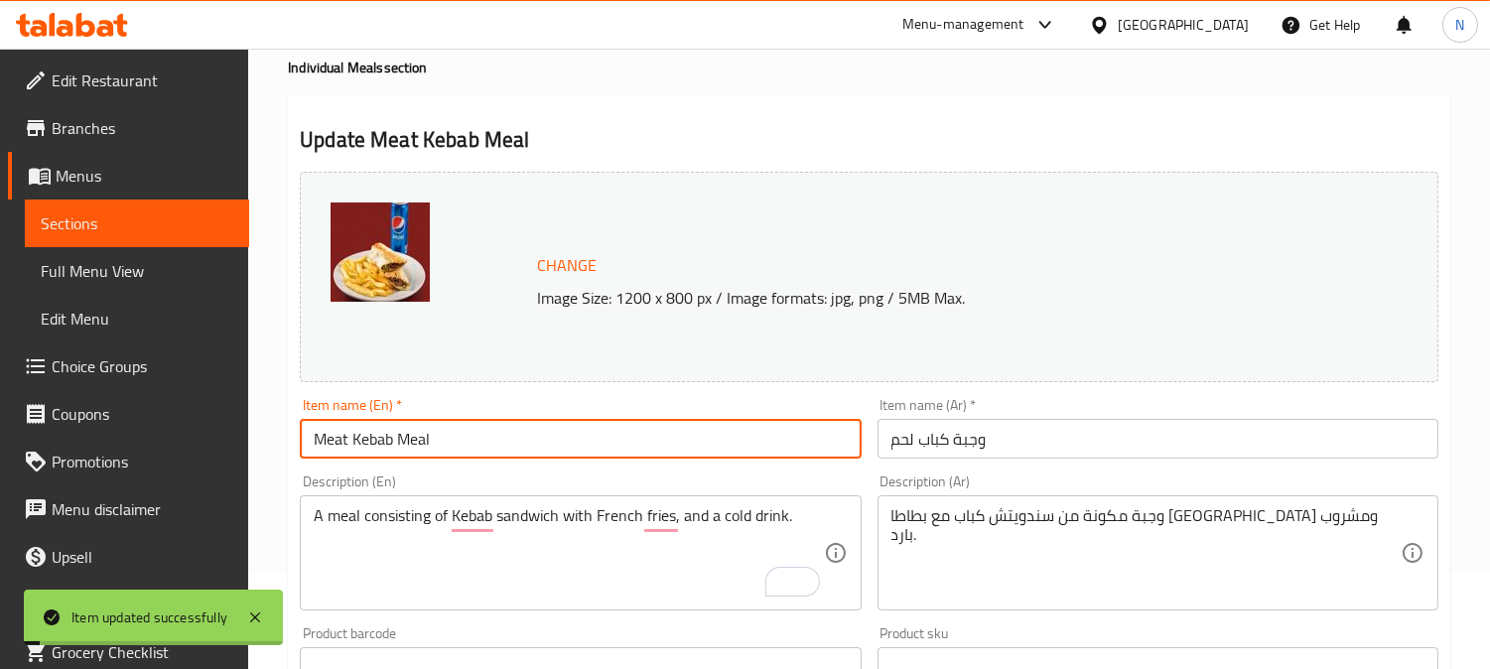
click at [464, 433] on input "Meat Kebab Meal" at bounding box center [580, 439] width 561 height 40
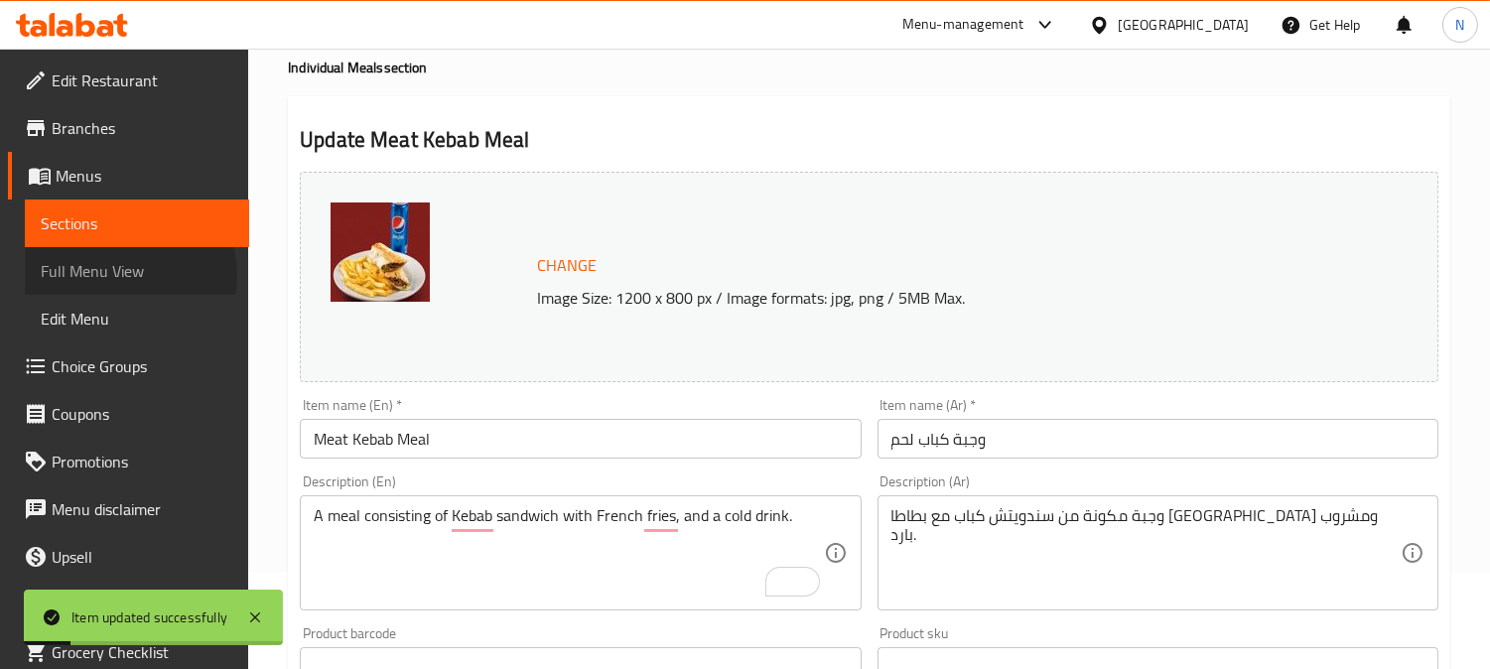
click at [126, 275] on span "Full Menu View" at bounding box center [137, 271] width 193 height 24
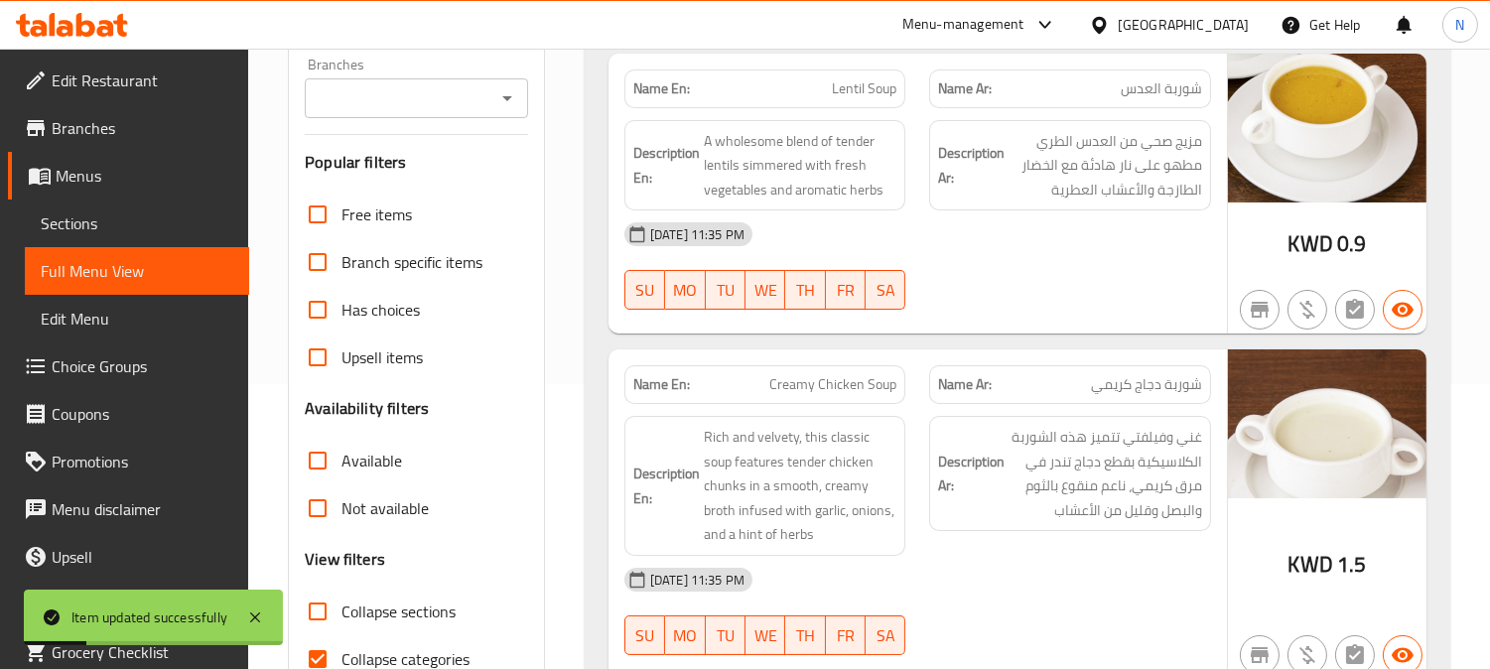
scroll to position [758, 0]
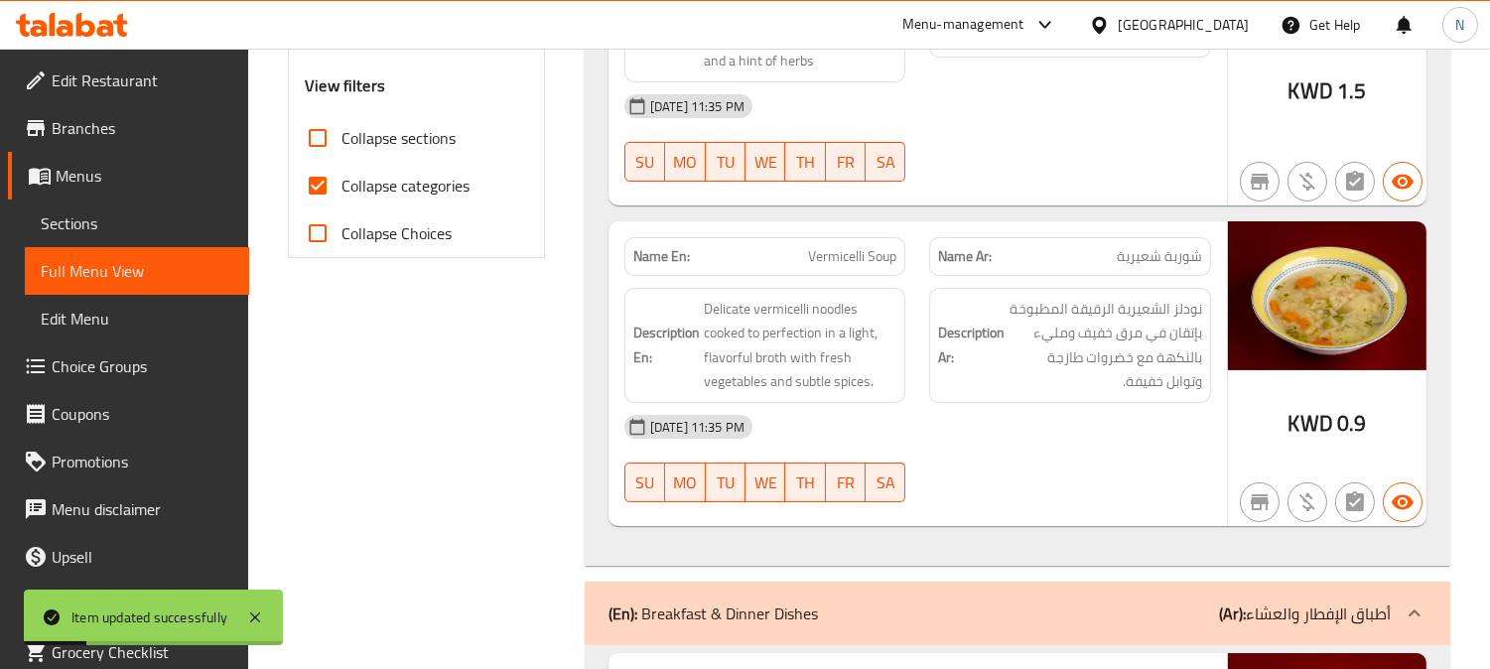
click at [319, 181] on input "Collapse categories" at bounding box center [318, 186] width 48 height 48
checkbox input "false"
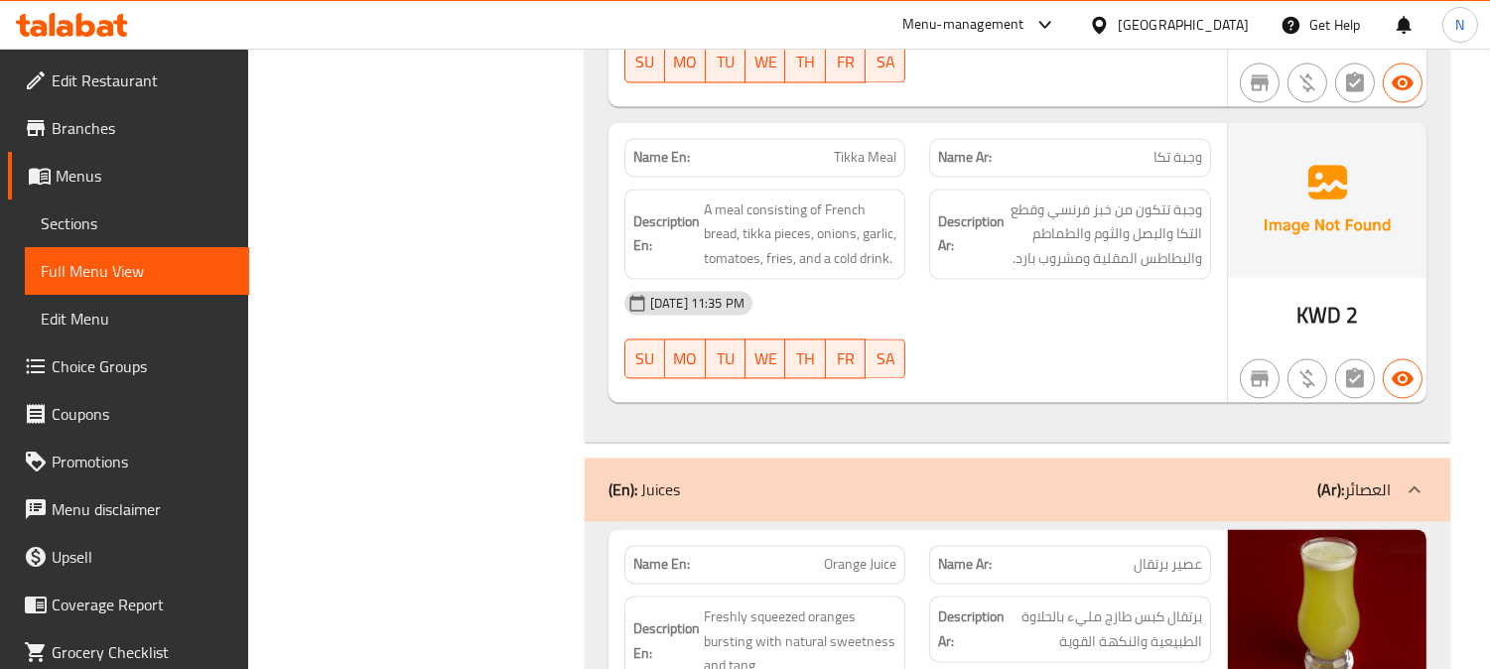
scroll to position [47449, 0]
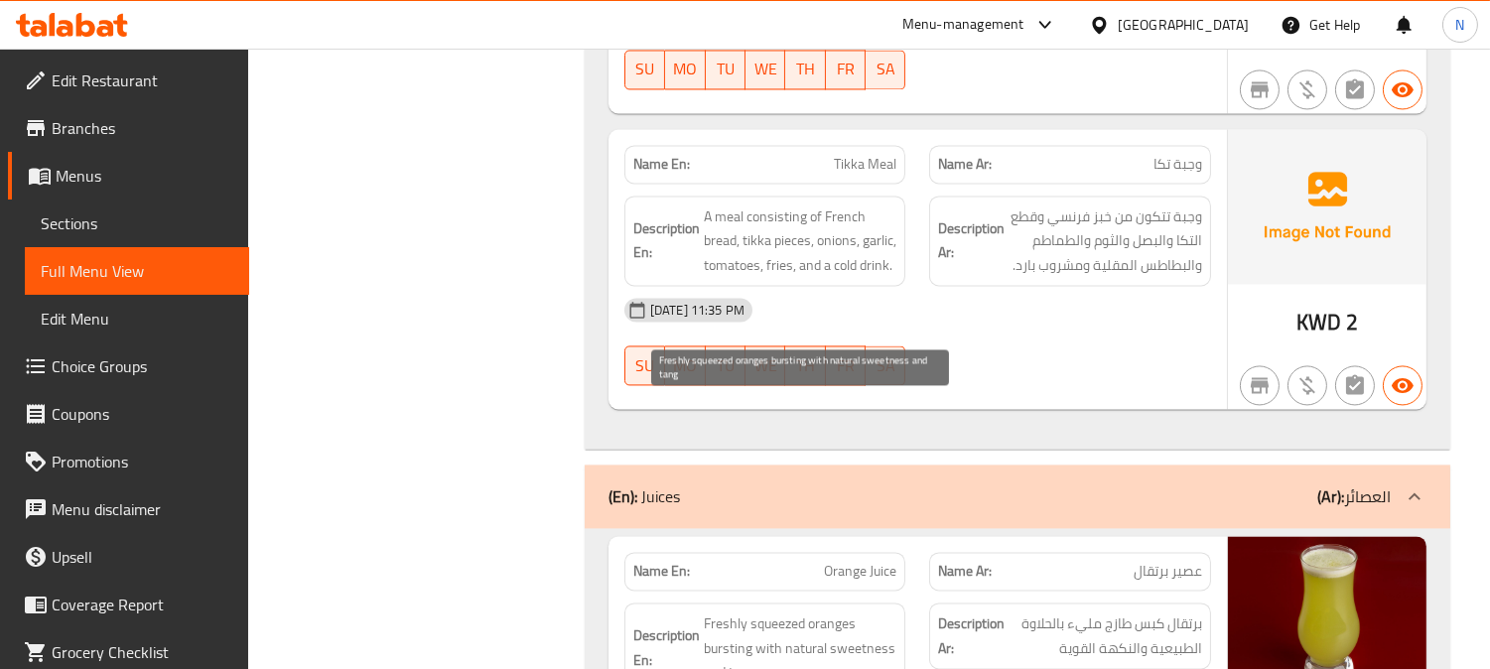
click at [774, 611] on span "Freshly squeezed oranges bursting with natural sweetness and tang" at bounding box center [801, 647] width 194 height 73
copy span "squeezed"
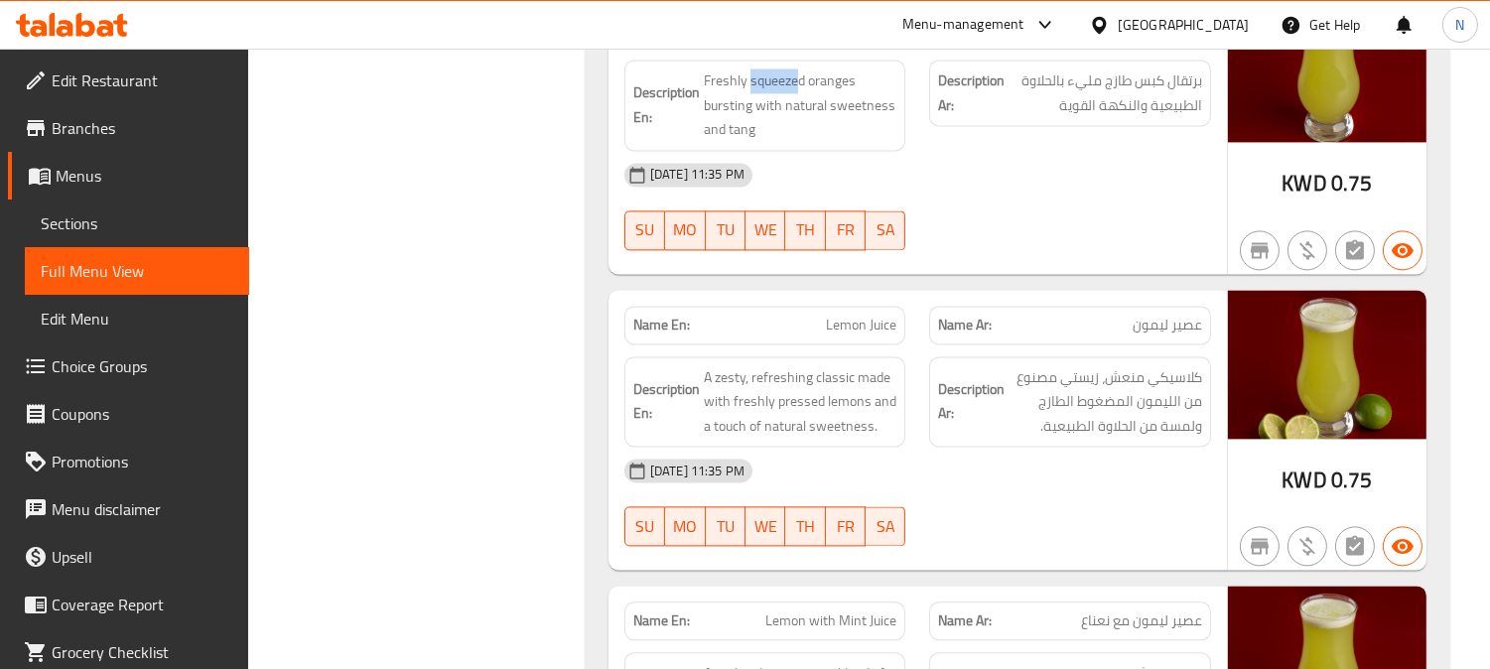
scroll to position [48001, 0]
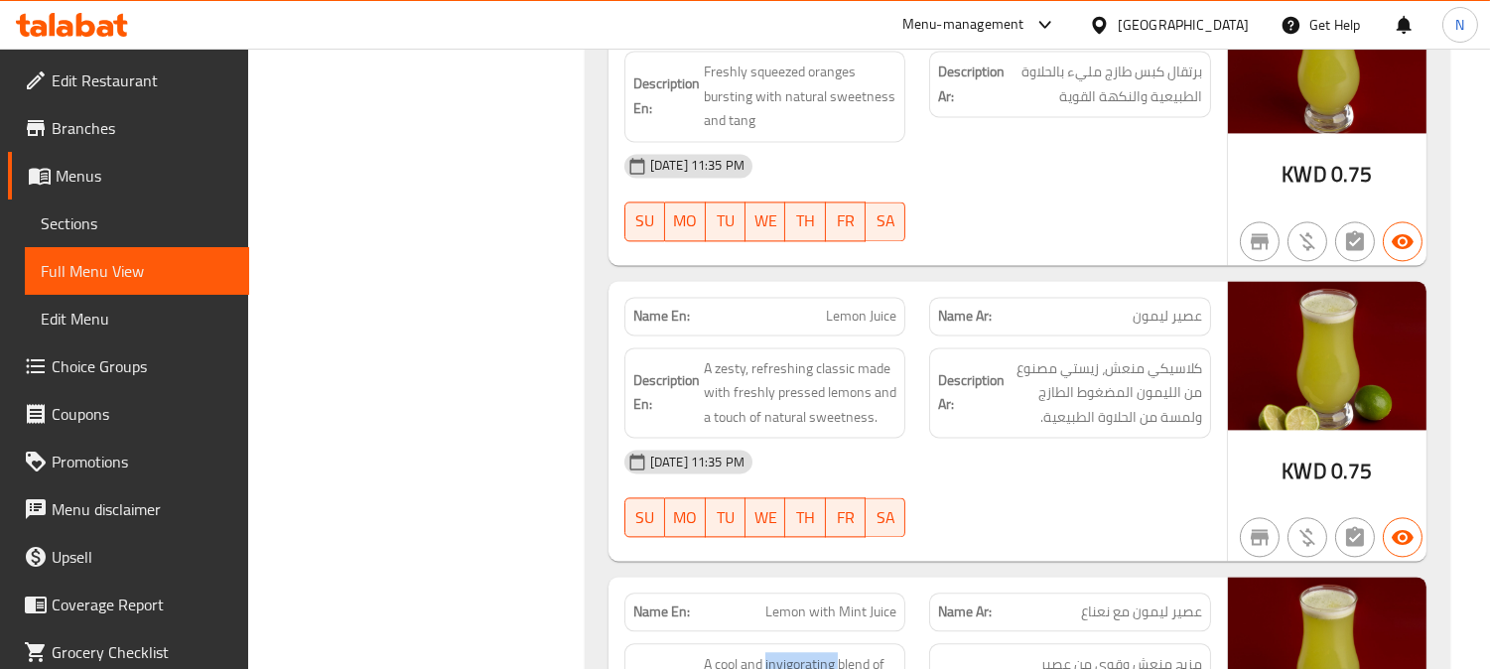
click at [778, 465] on div at bounding box center [778, 465] width 0 height 0
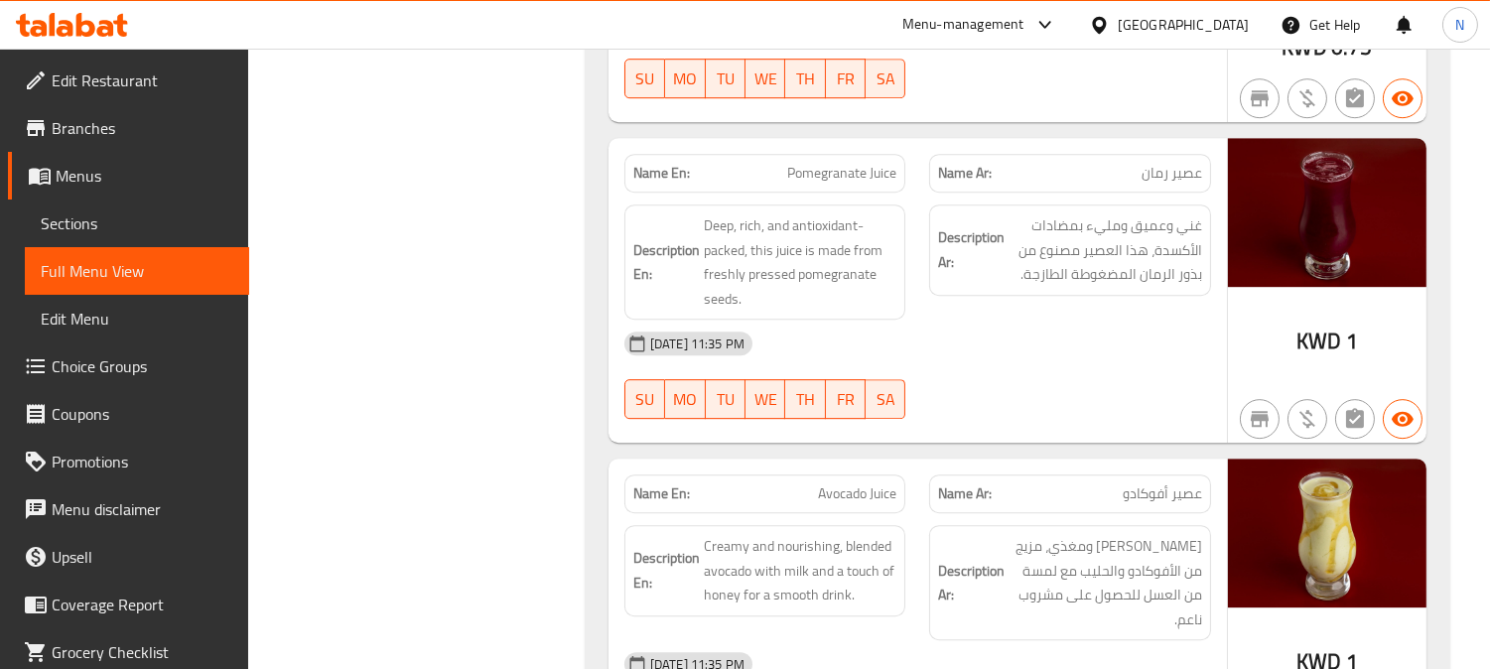
scroll to position [51088, 0]
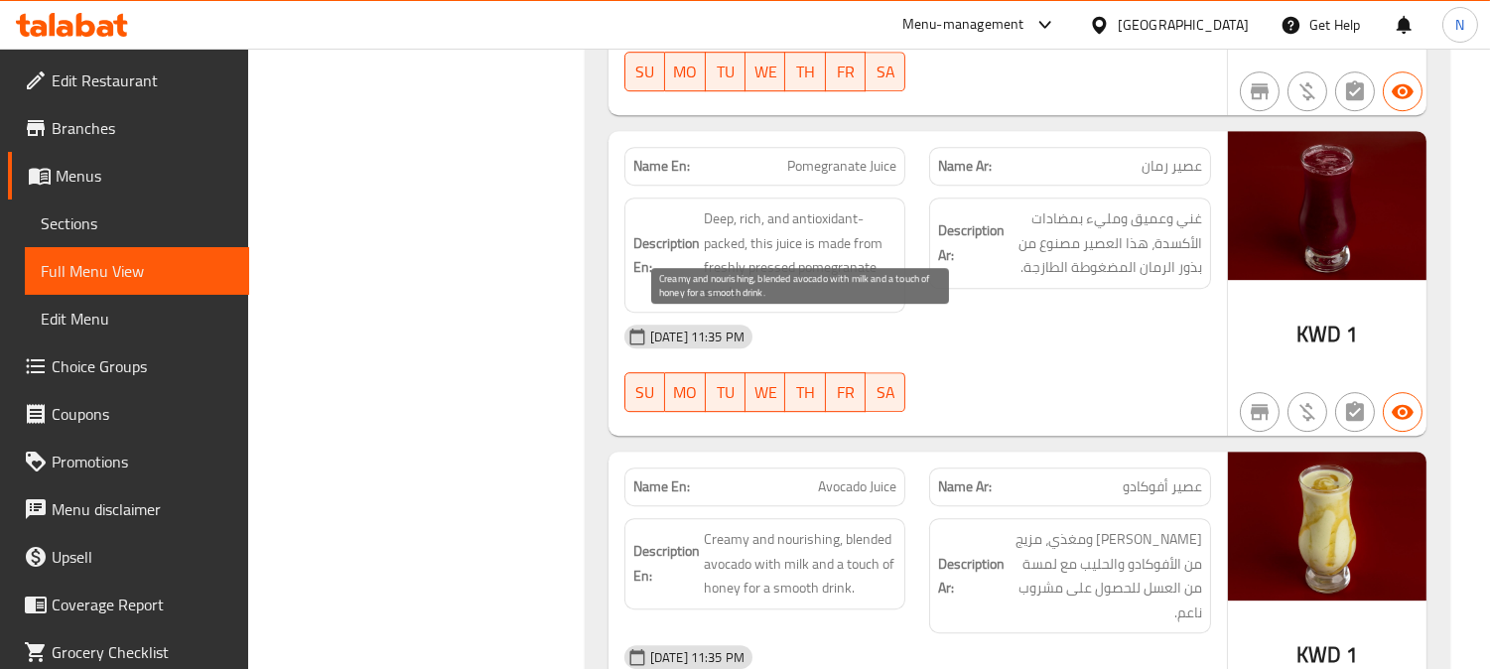
click at [819, 527] on span "Creamy and nourishing, blended avocado with milk and a touch of honey for a smo…" at bounding box center [801, 563] width 194 height 73
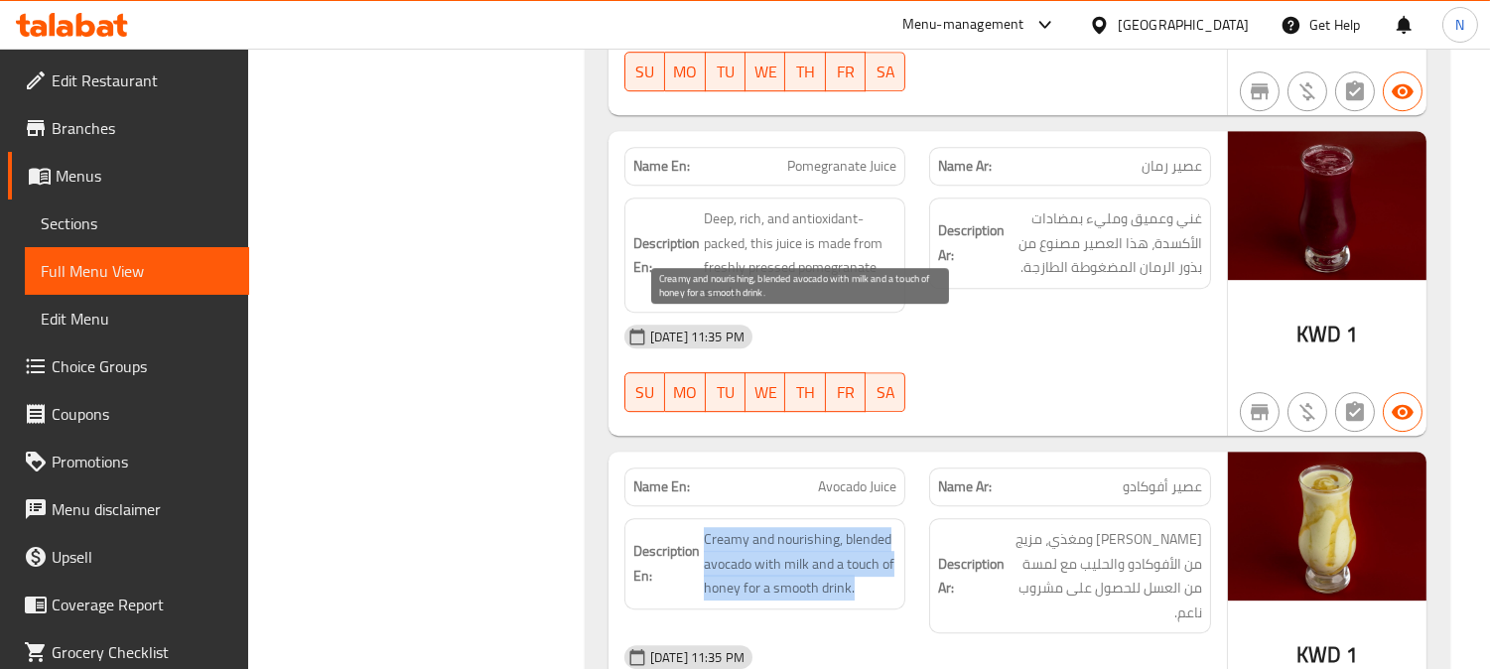
click at [819, 527] on span "Creamy and nourishing, blended avocado with milk and a touch of honey for a smo…" at bounding box center [801, 563] width 194 height 73
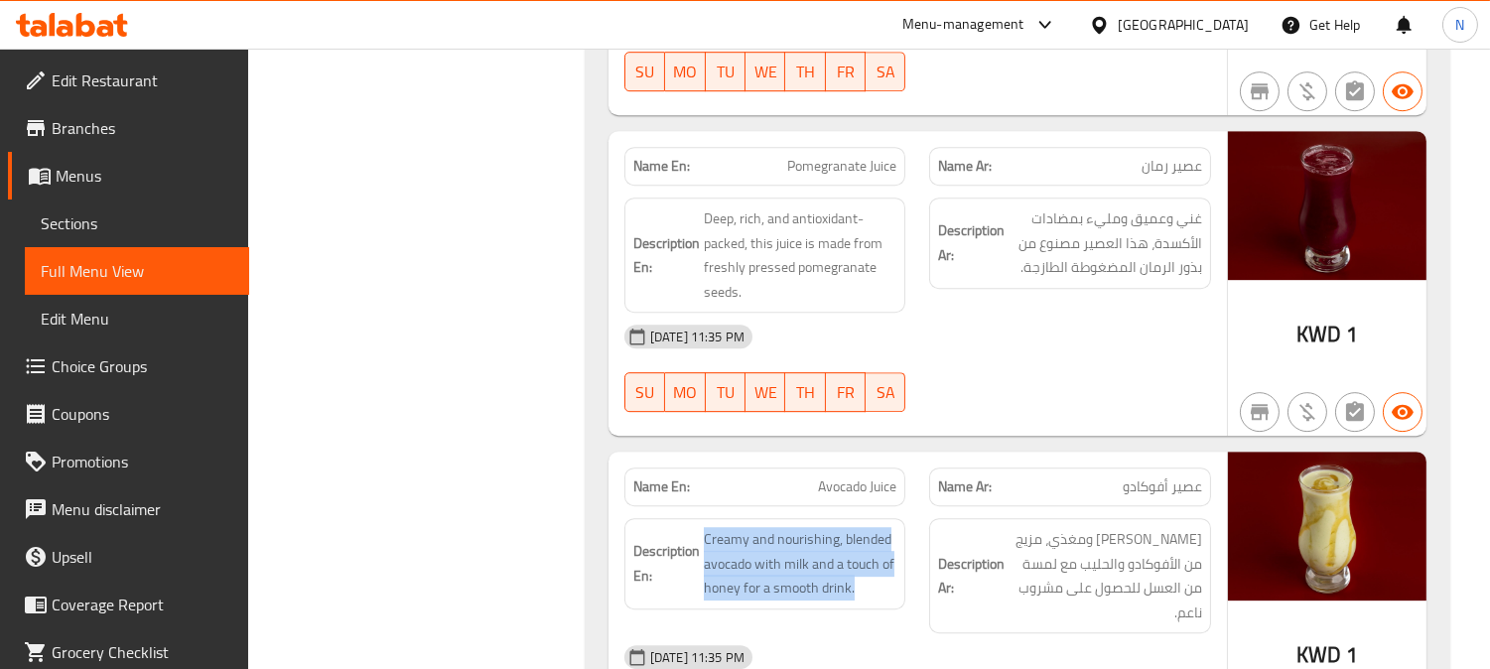
click at [806, 289] on div at bounding box center [806, 289] width 0 height 0
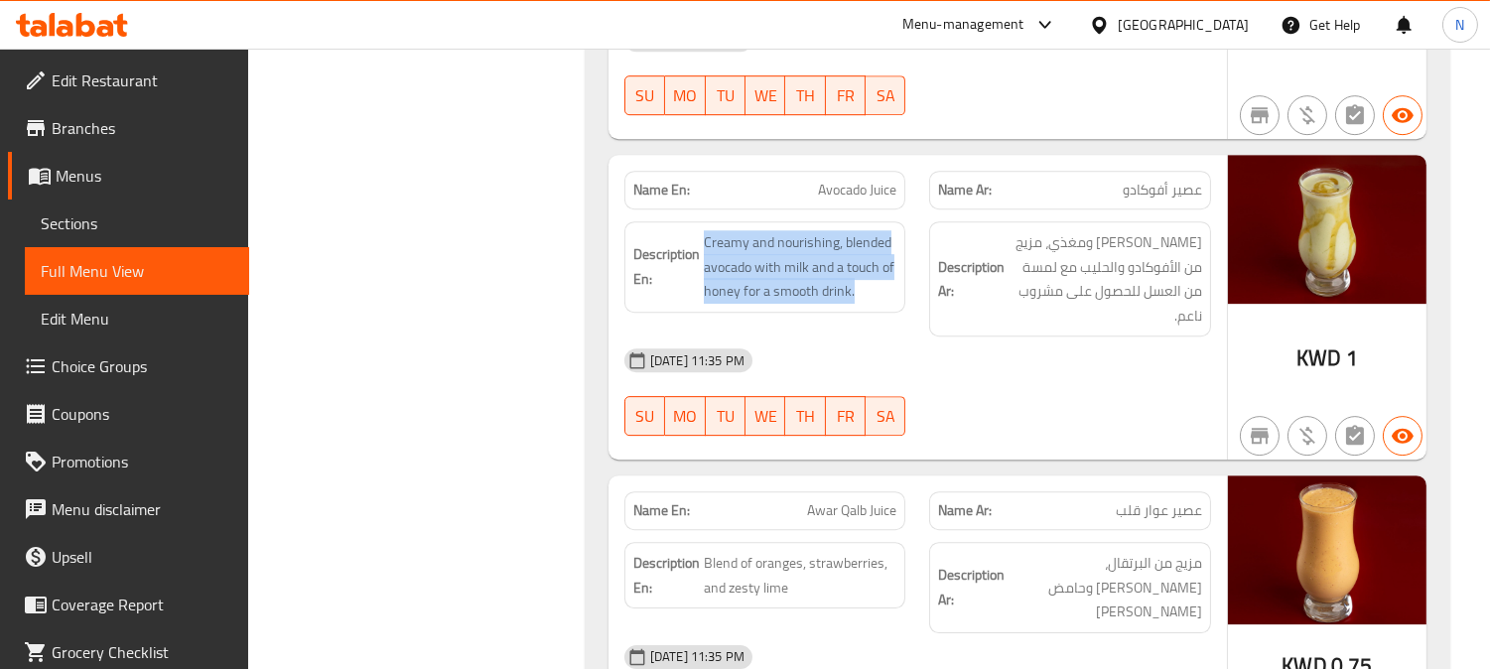
scroll to position [51418, 0]
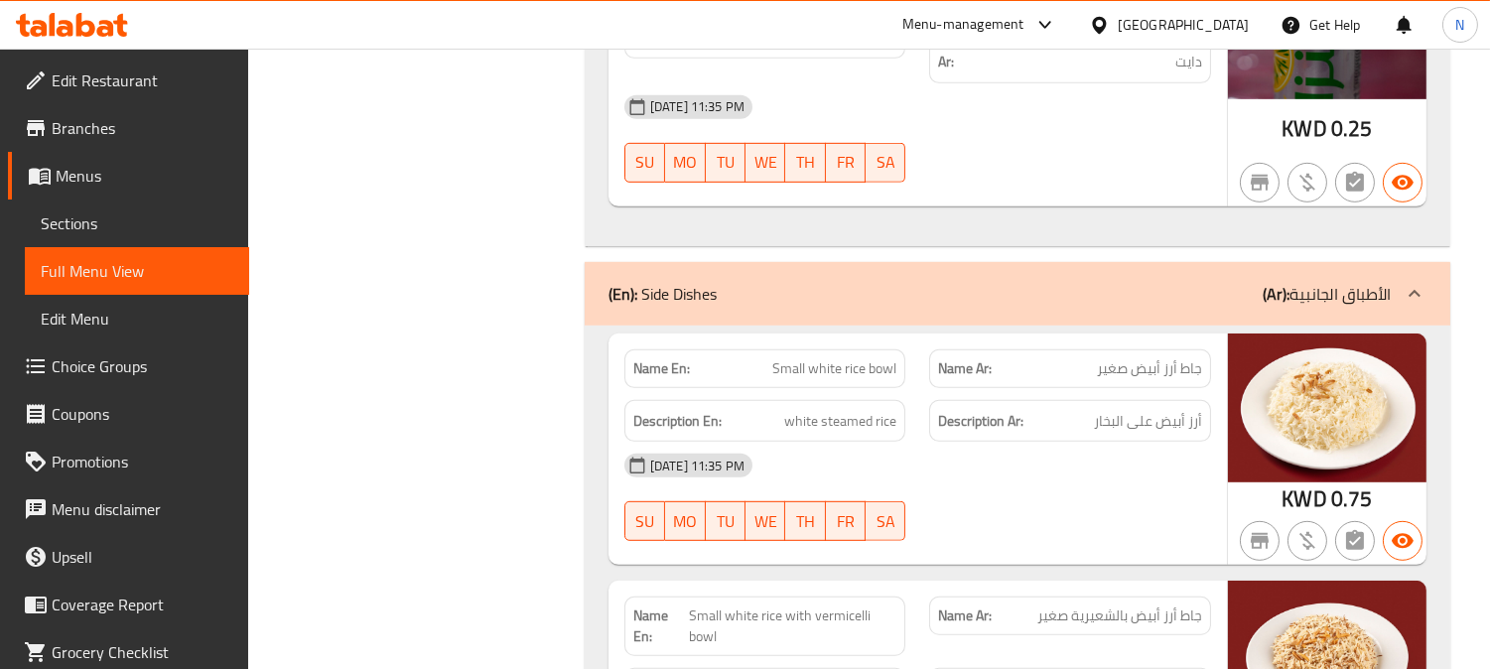
scroll to position [55601, 0]
